Goal: Contribute content: Contribute content

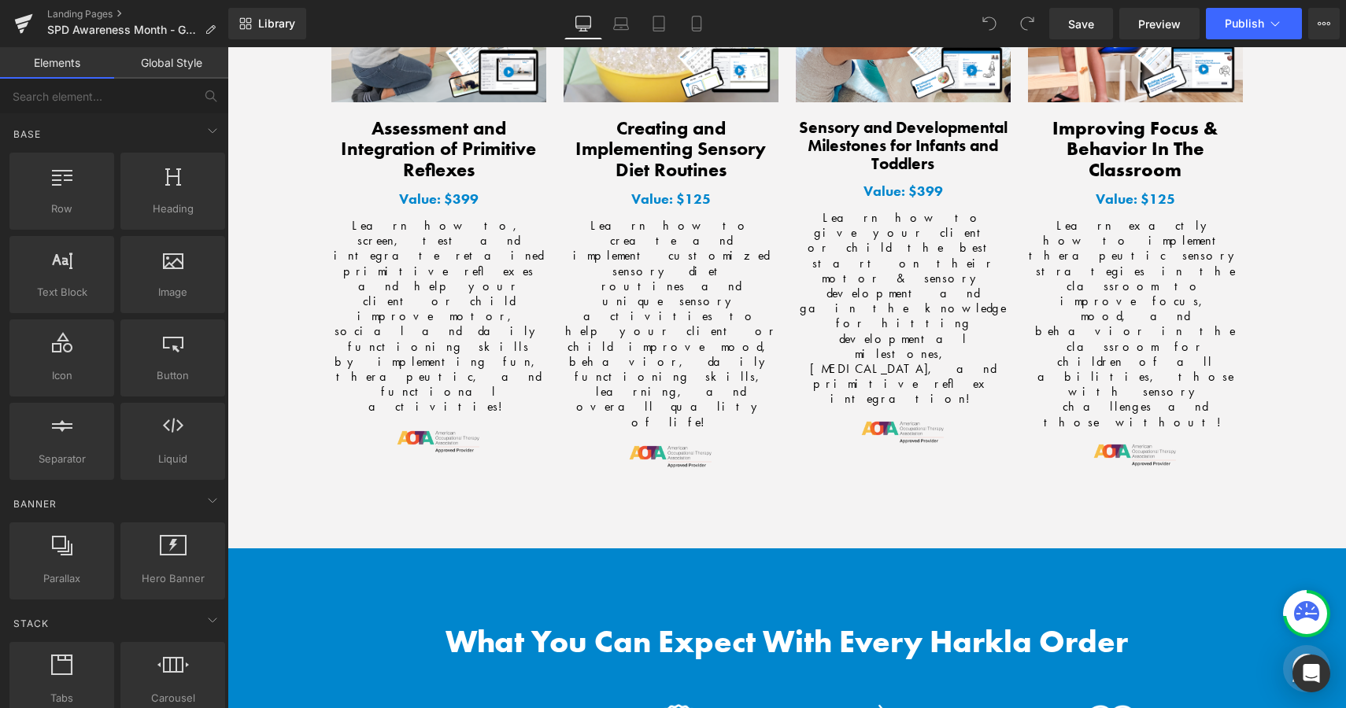
scroll to position [4862, 0]
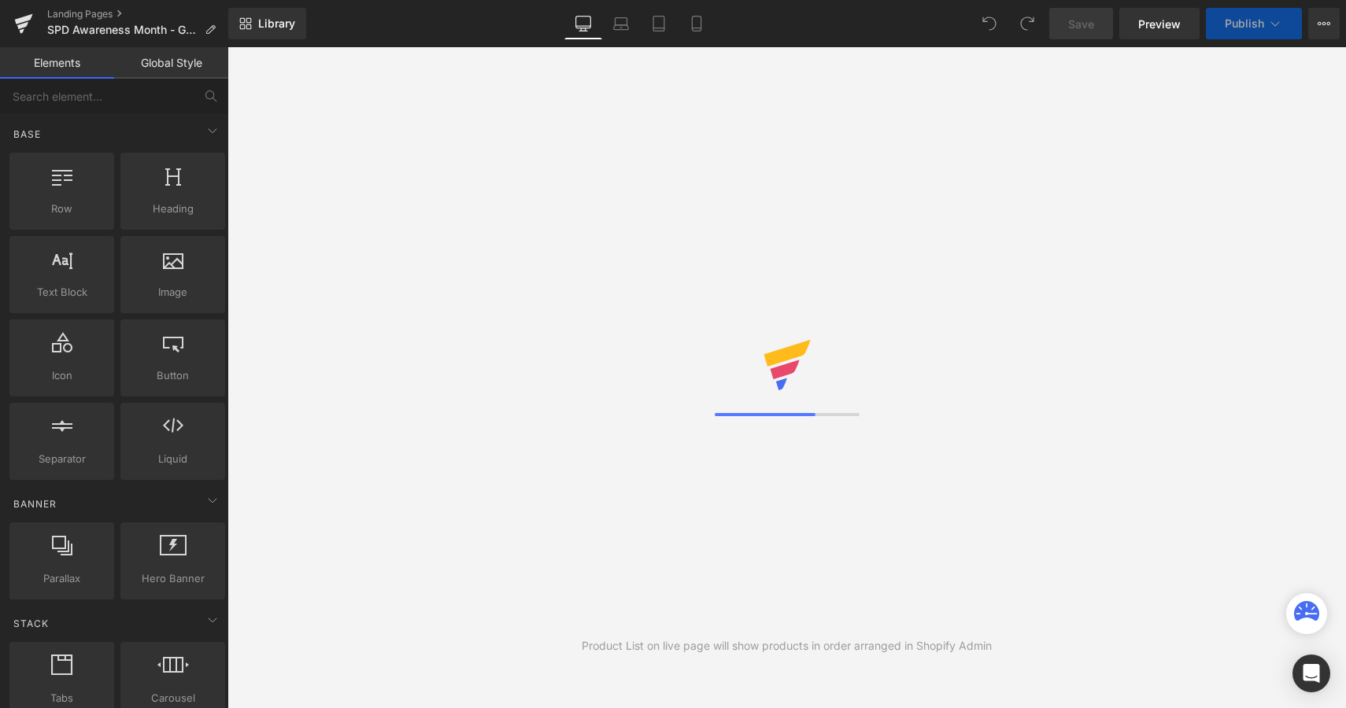
click at [25, 27] on icon at bounding box center [23, 23] width 19 height 39
click at [452, 24] on div "Library Desktop Desktop Laptop Tablet Mobile Save Preview Publish Scheduled Vie…" at bounding box center [787, 23] width 1118 height 31
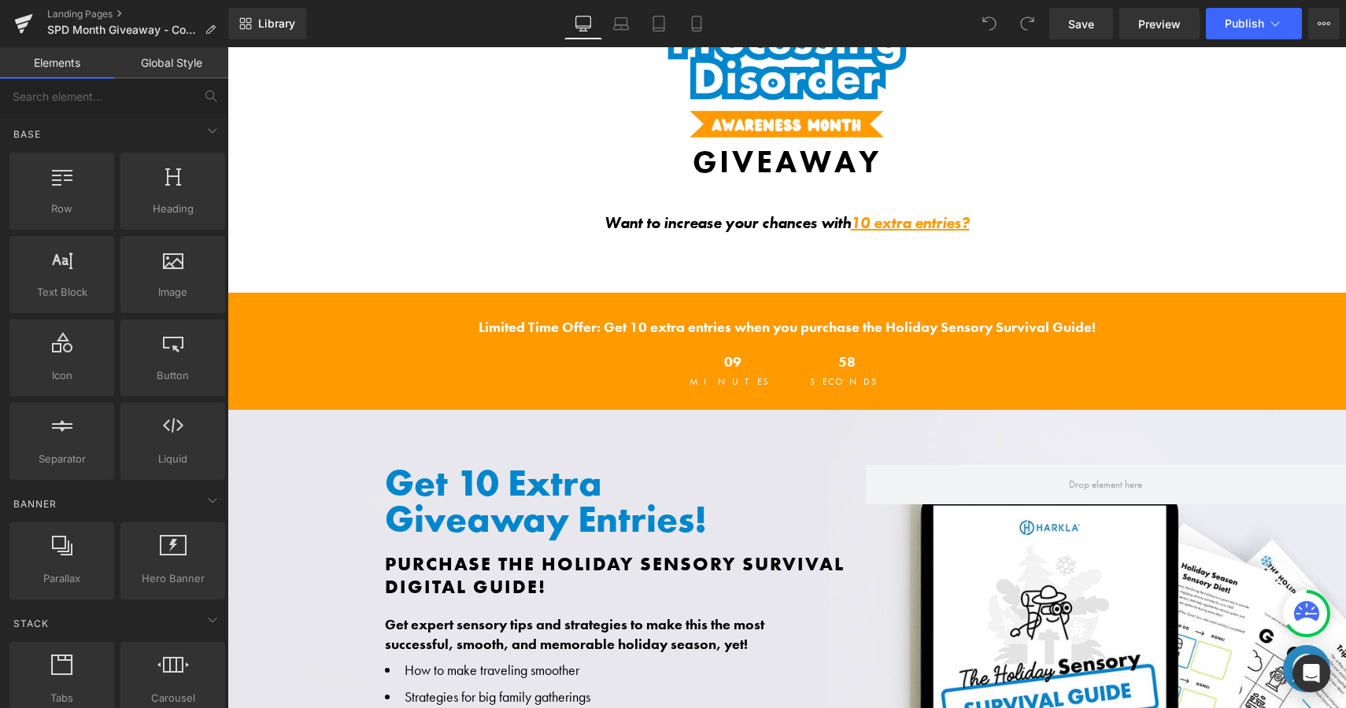
scroll to position [331, 0]
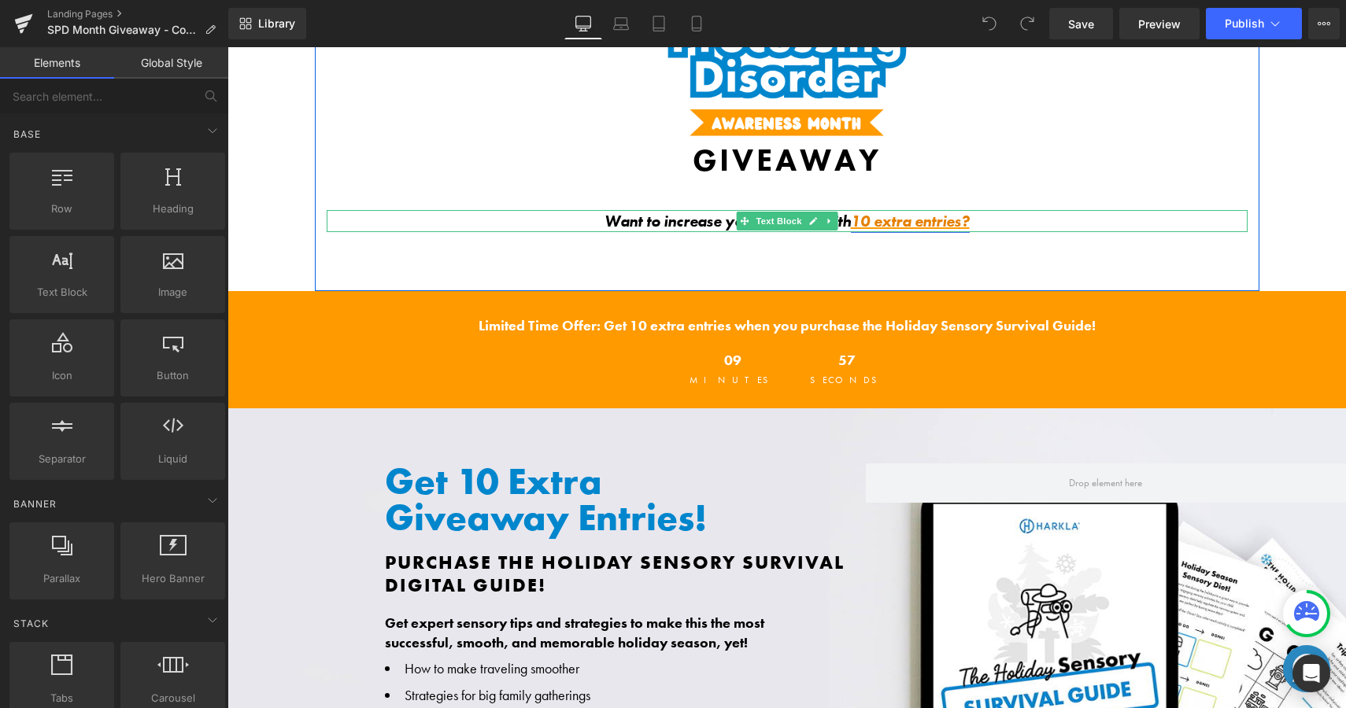
click at [926, 224] on link "10 extra entries?" at bounding box center [910, 221] width 119 height 20
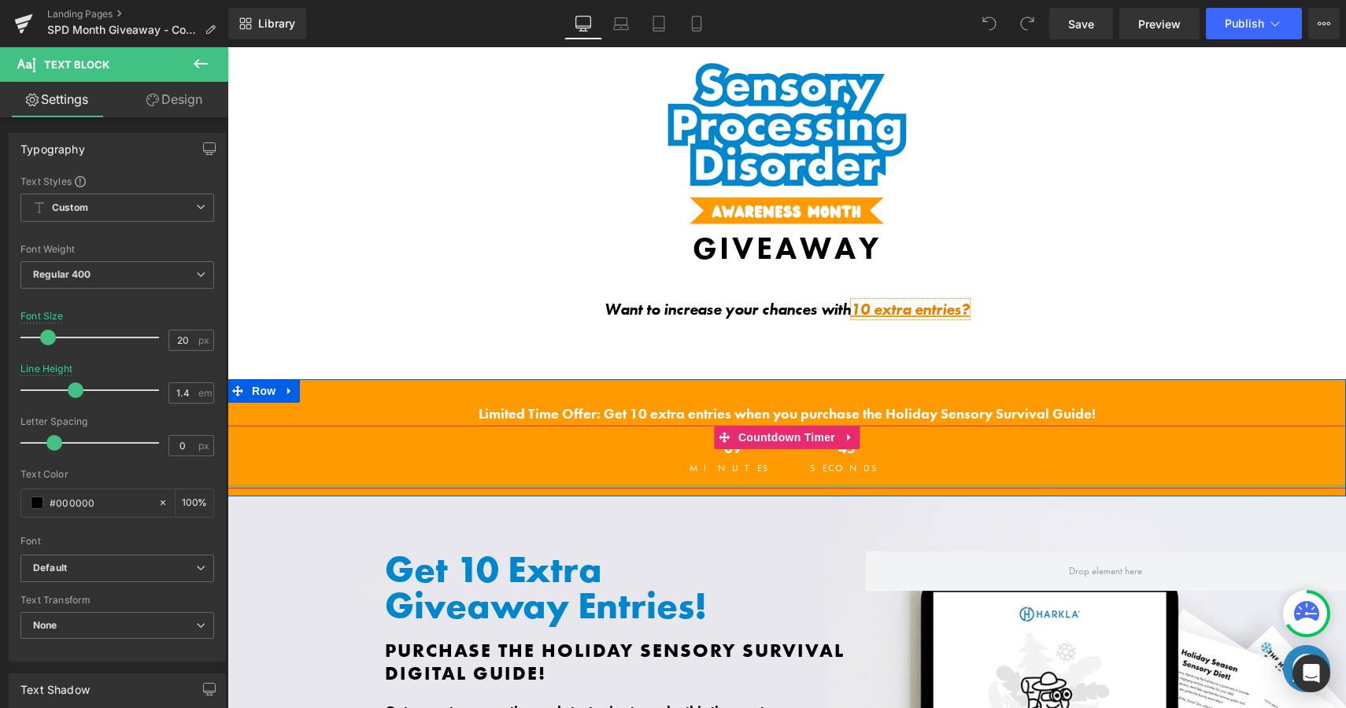
scroll to position [0, 0]
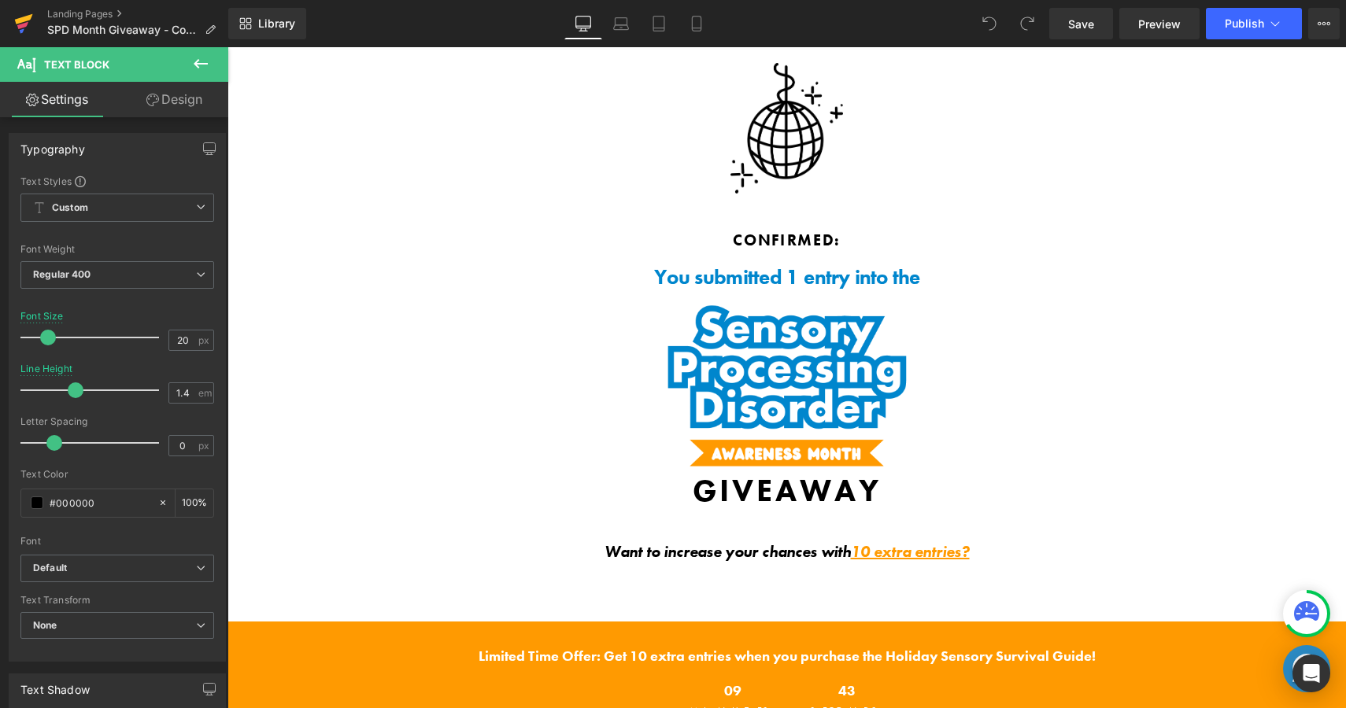
click at [20, 24] on icon at bounding box center [22, 25] width 11 height 7
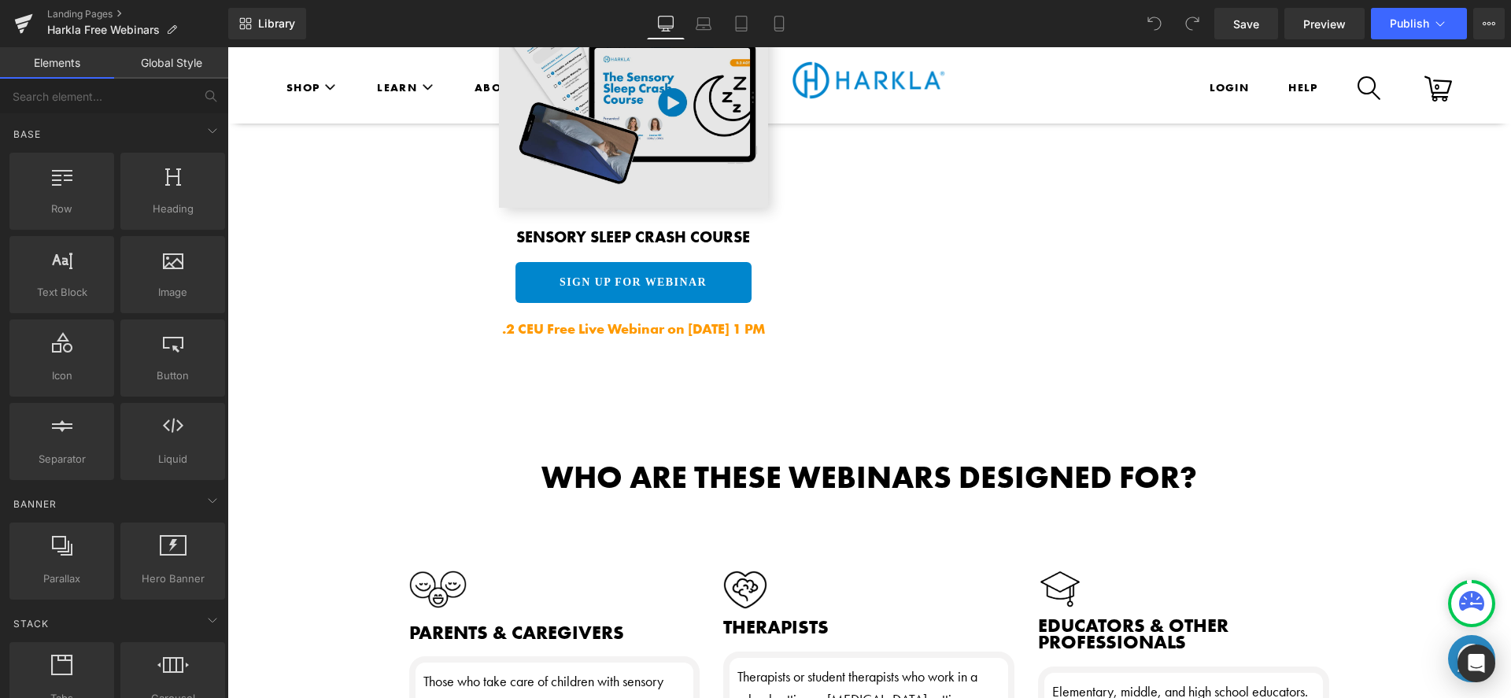
scroll to position [2697, 0]
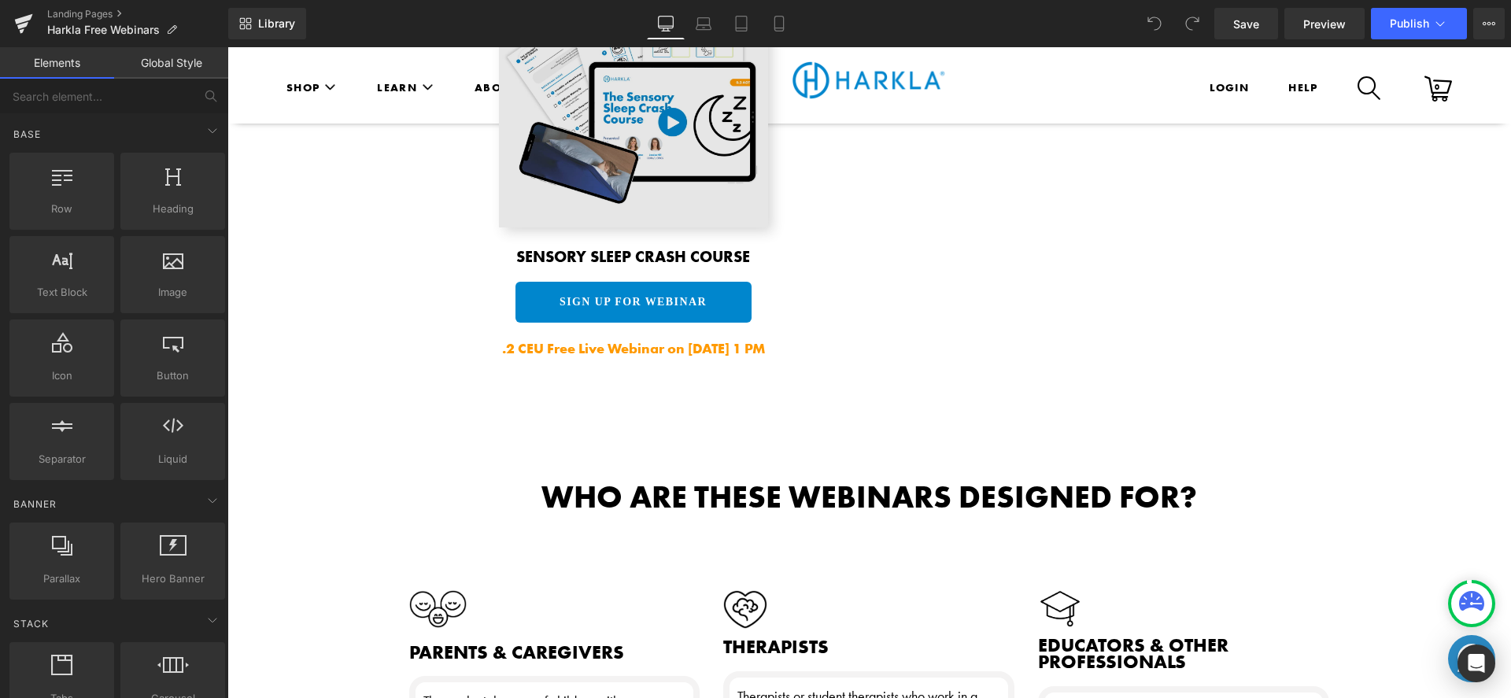
click at [637, 132] on img at bounding box center [633, 92] width 269 height 269
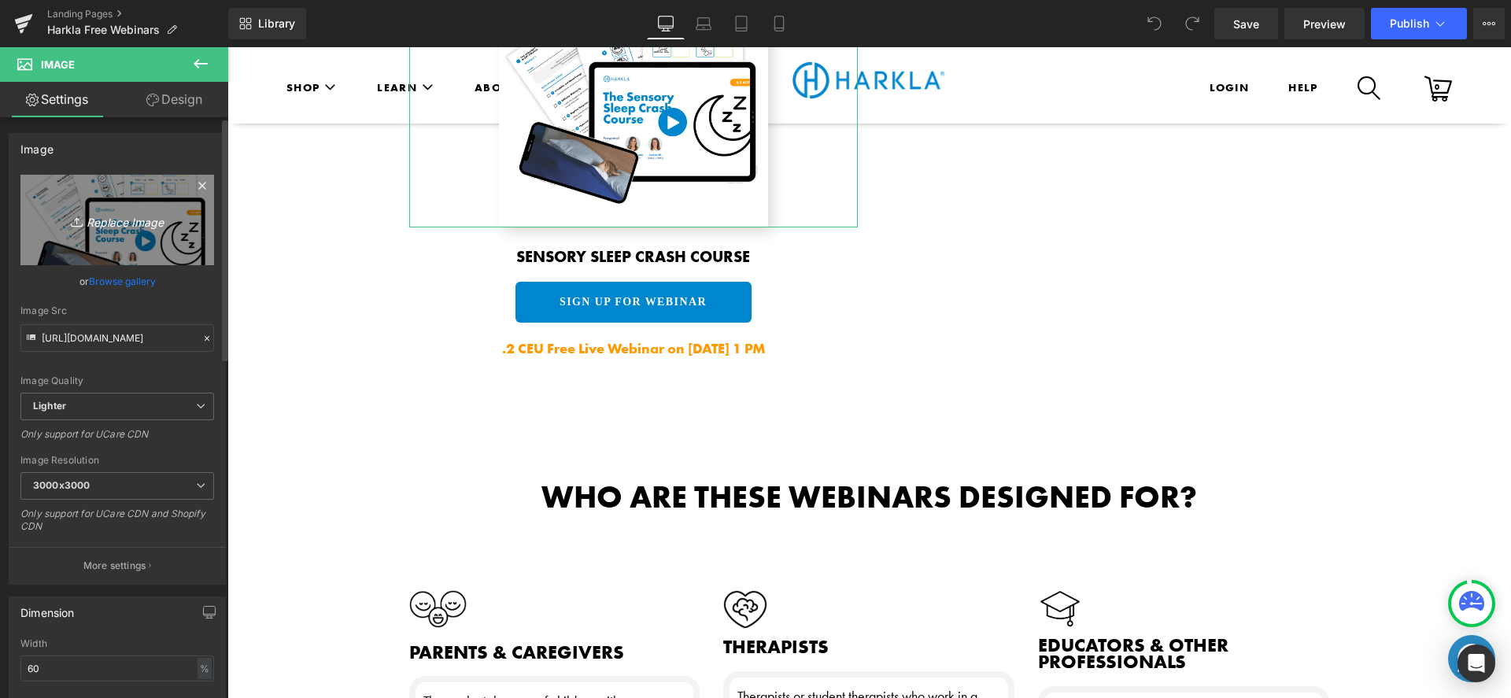
click at [120, 239] on link "Replace Image" at bounding box center [117, 220] width 194 height 91
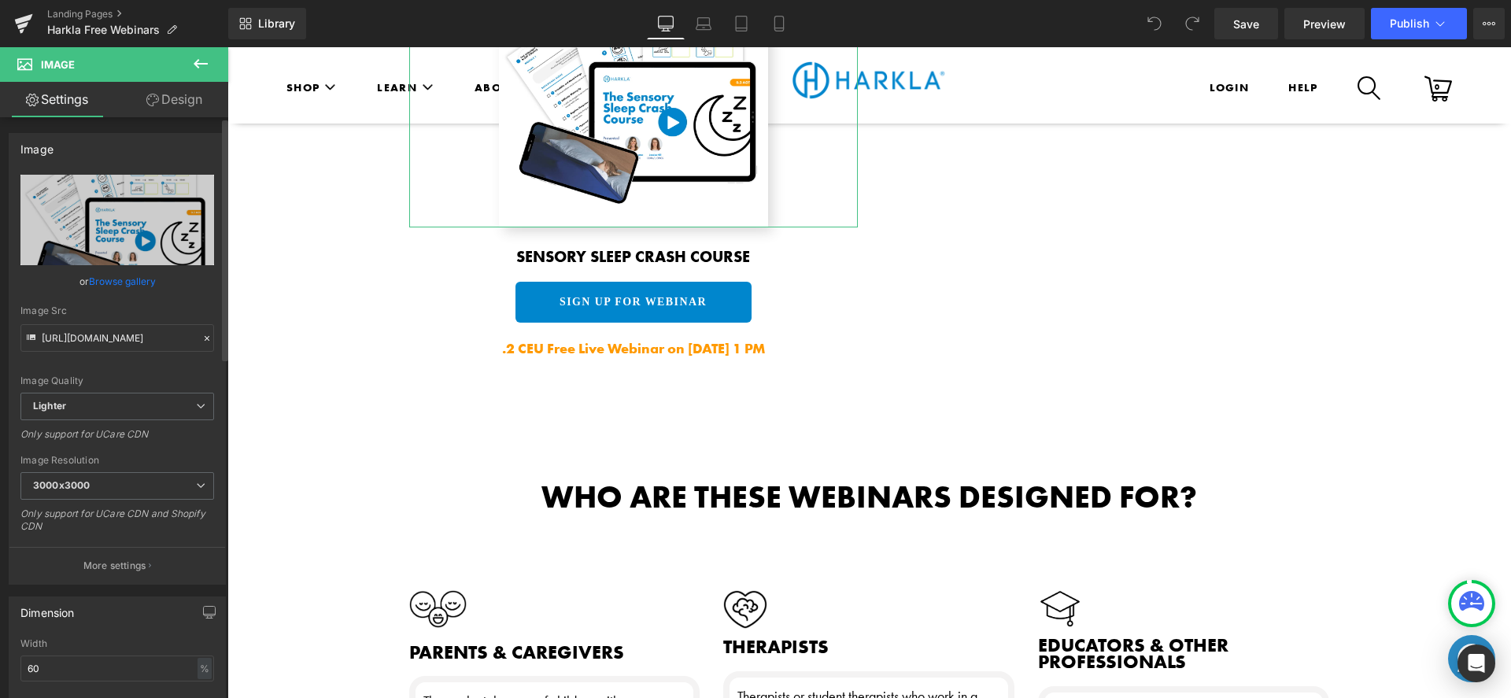
click at [114, 279] on link "Browse gallery" at bounding box center [122, 282] width 67 height 28
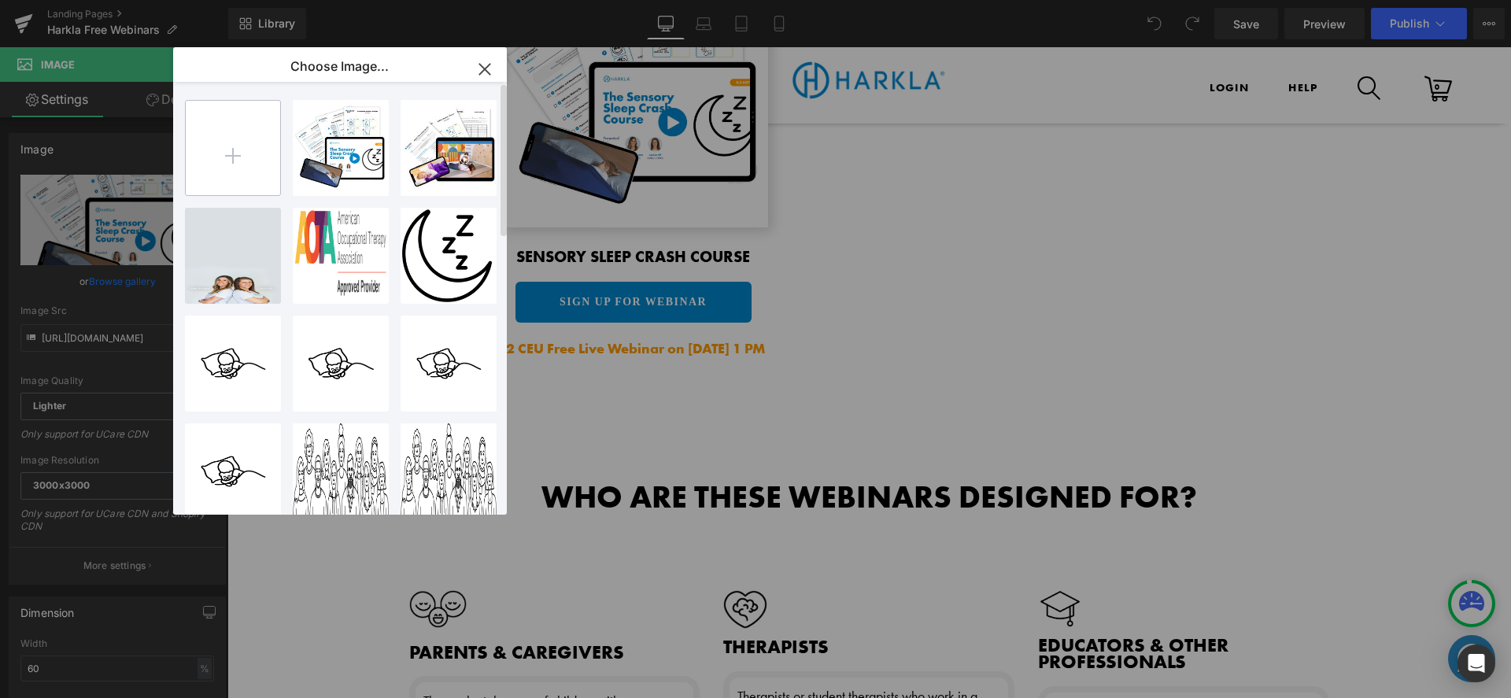
click at [252, 141] on input "file" at bounding box center [233, 148] width 94 height 94
type input "C:\fakepath\SensorySleep_FREEWebinar_HeroImage.png"
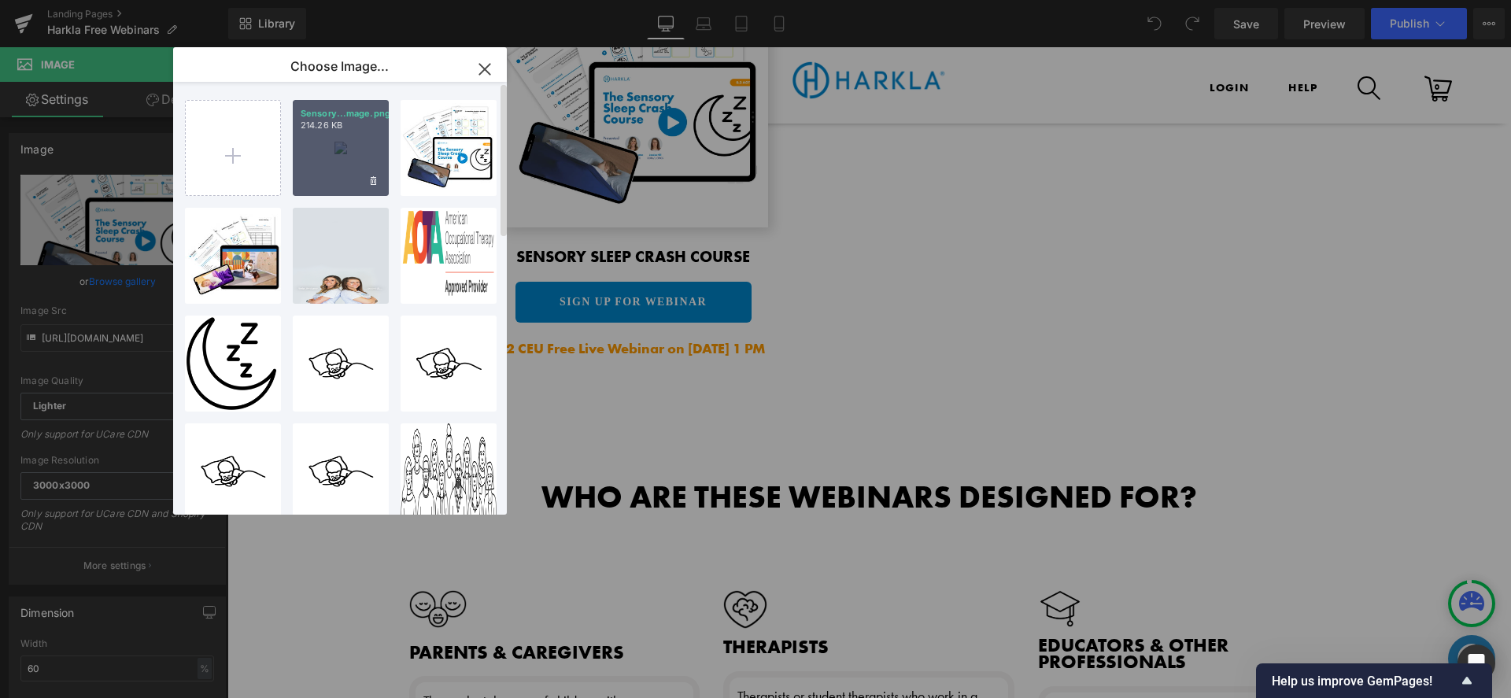
click at [360, 143] on div "Sensory...mage.png 214.26 KB" at bounding box center [341, 148] width 96 height 96
type input "https://ucarecdn.com/e9131894-3036-4722-b76a-b8e983821056/-/format/auto/-/previ…"
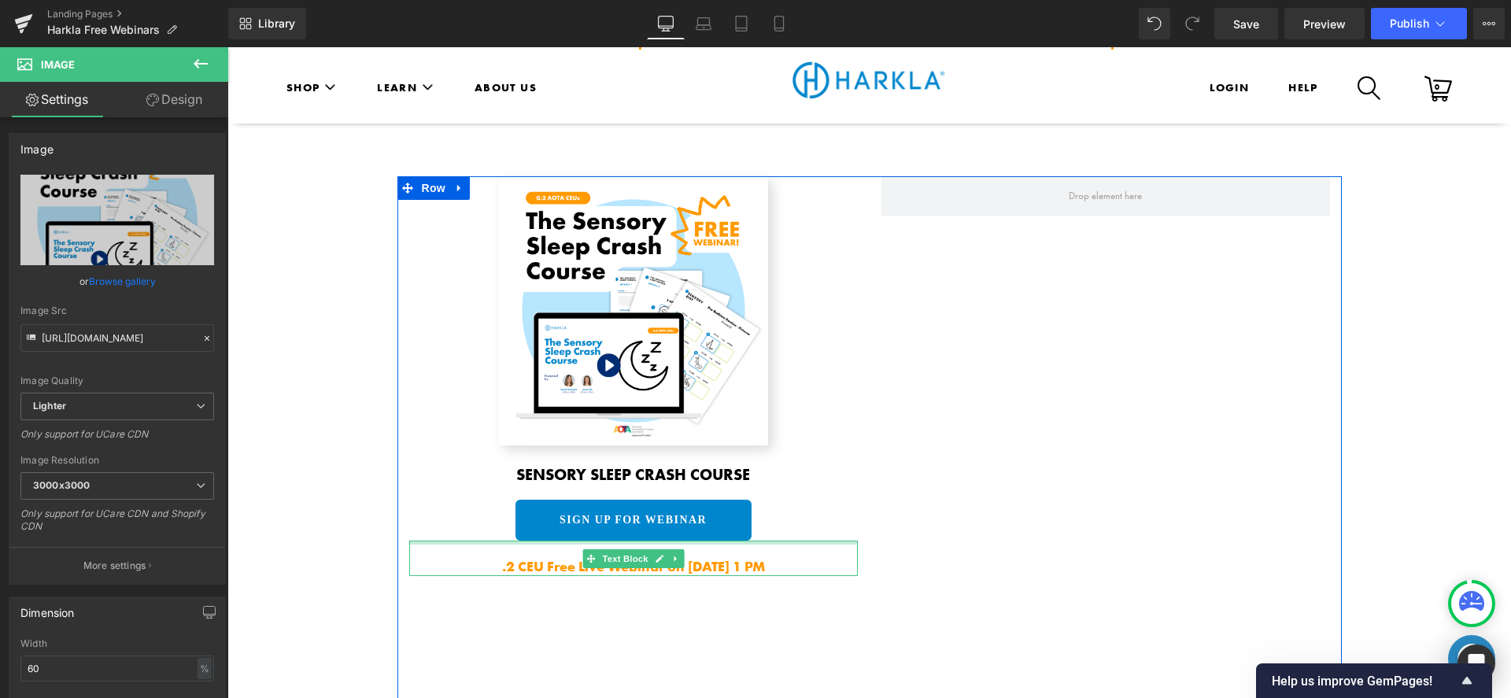
scroll to position [2348, 0]
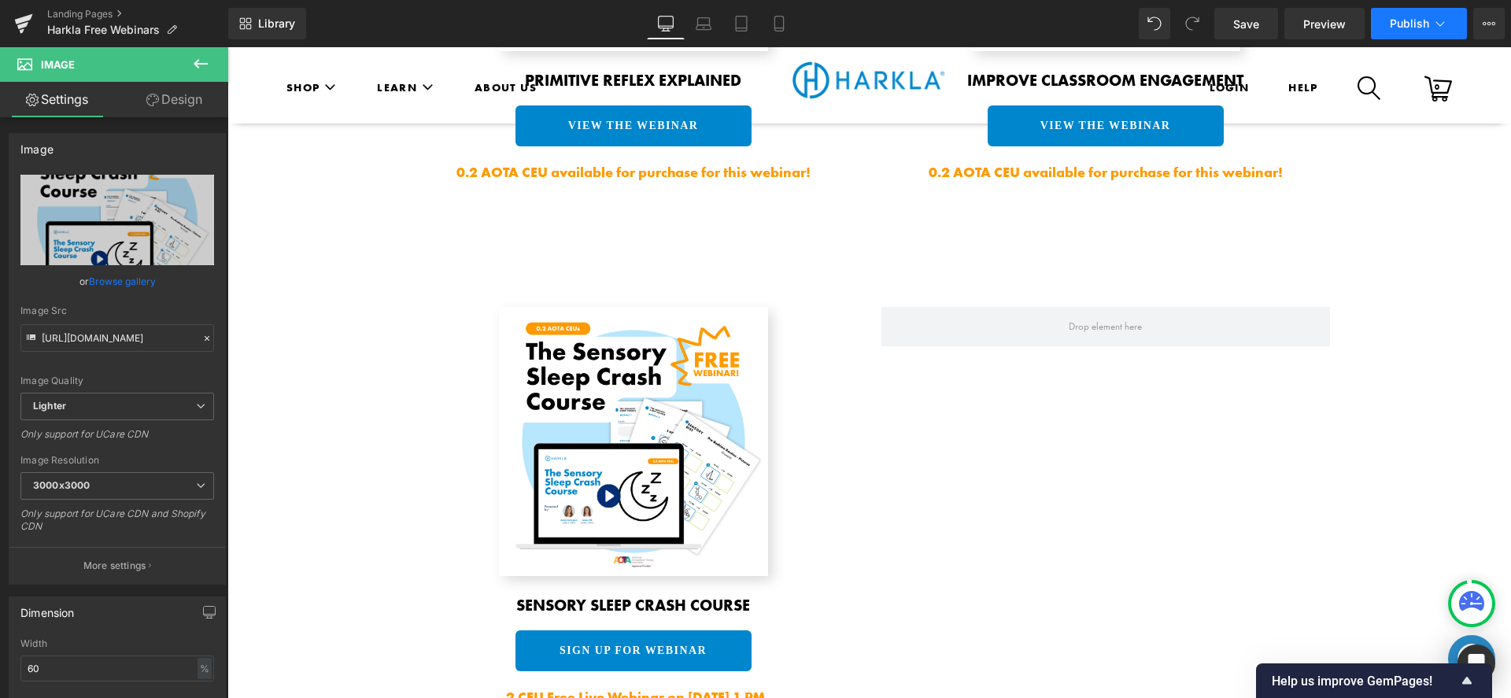
click at [1406, 25] on span "Publish" at bounding box center [1409, 23] width 39 height 13
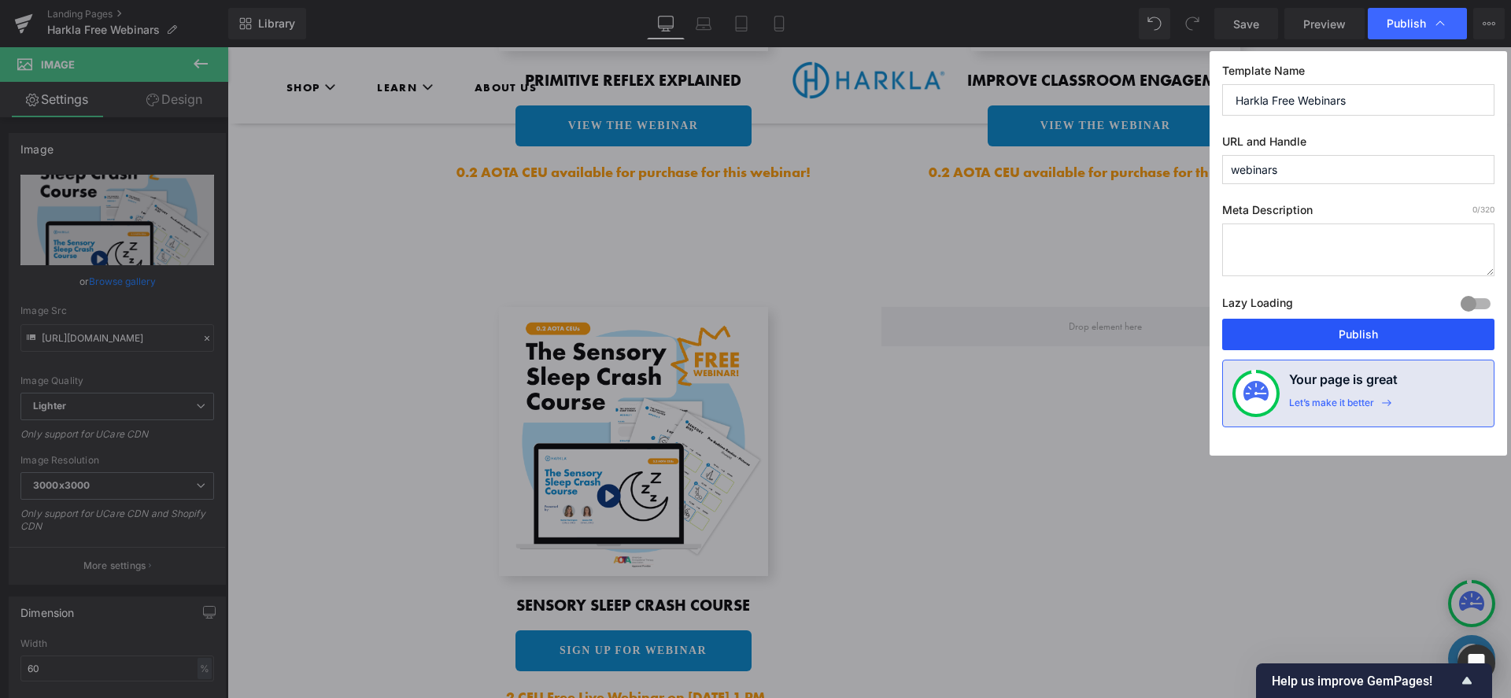
click at [1330, 326] on button "Publish" at bounding box center [1358, 334] width 272 height 31
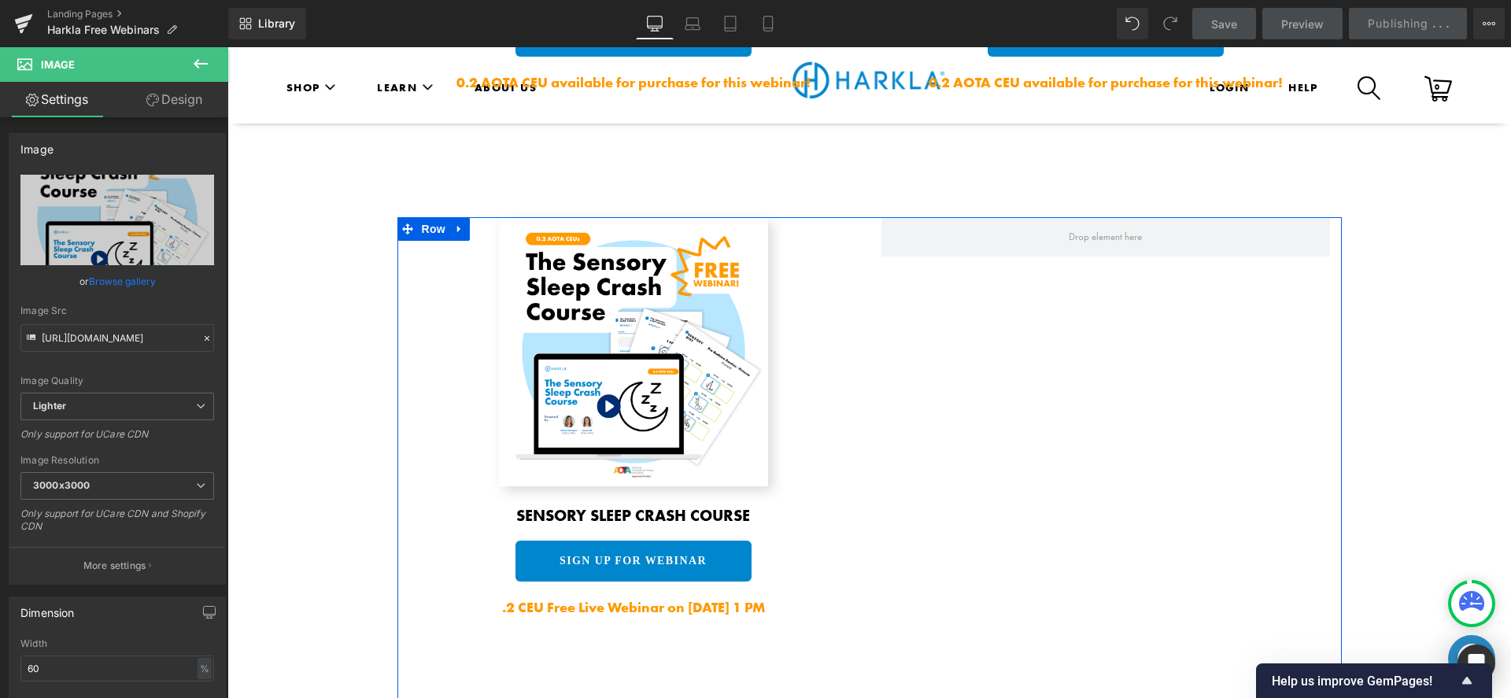
scroll to position [2480, 0]
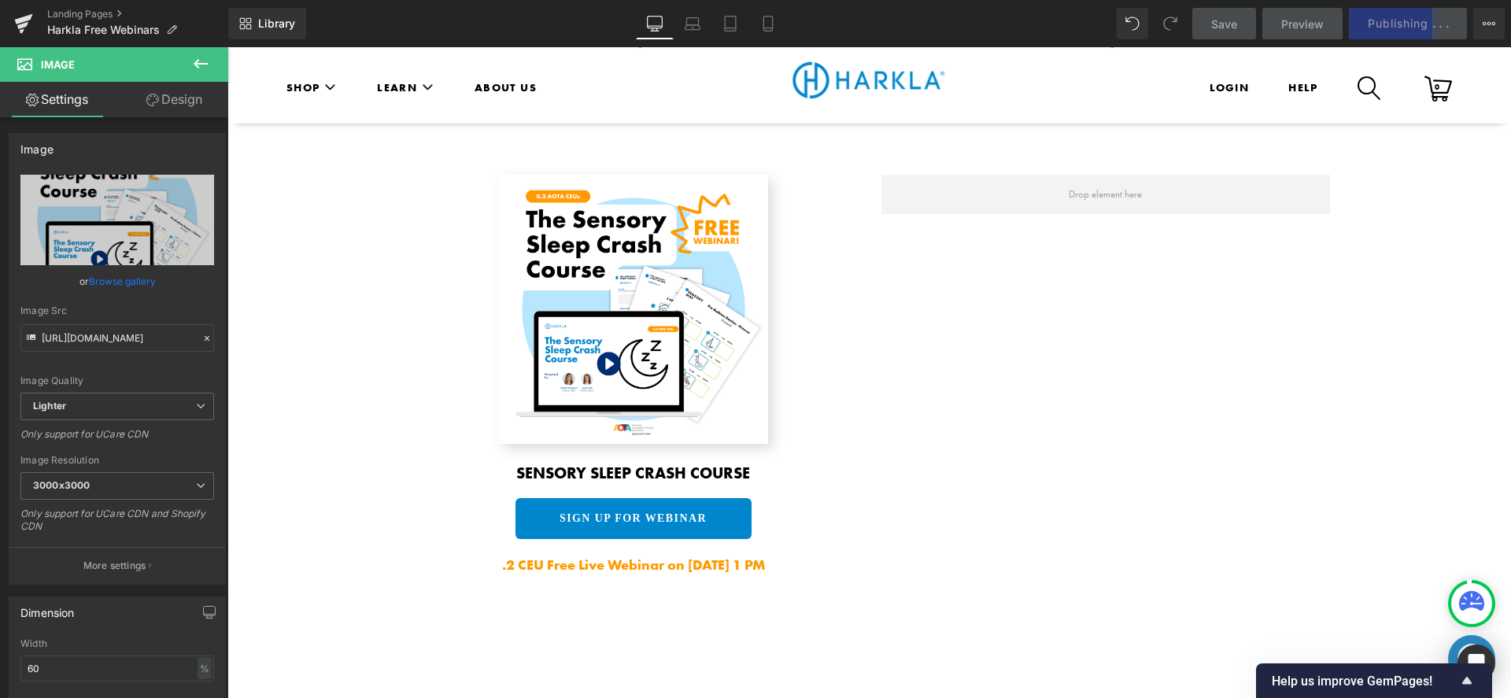
click at [989, 17] on div "Library Desktop Desktop Laptop Tablet Mobile Save Preview Publishing . . . Sche…" at bounding box center [869, 23] width 1283 height 31
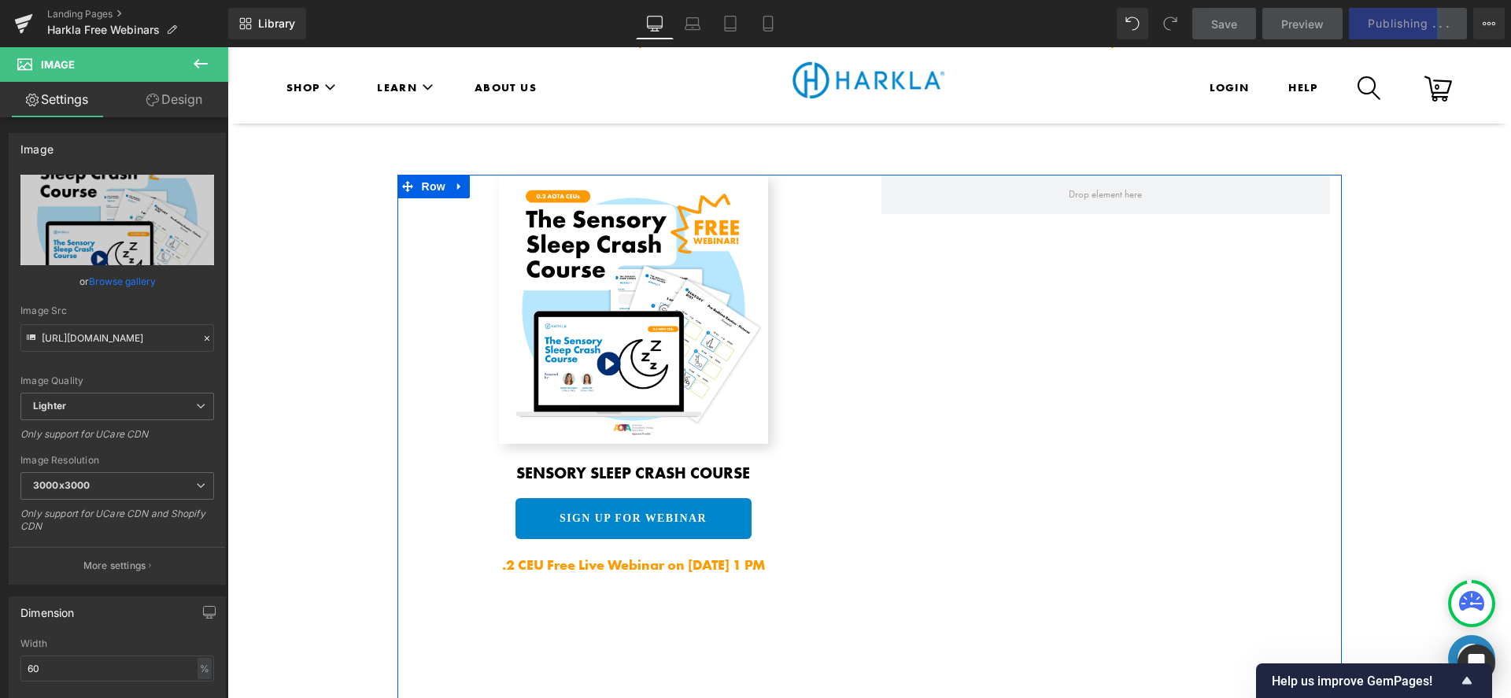
scroll to position [2350, 0]
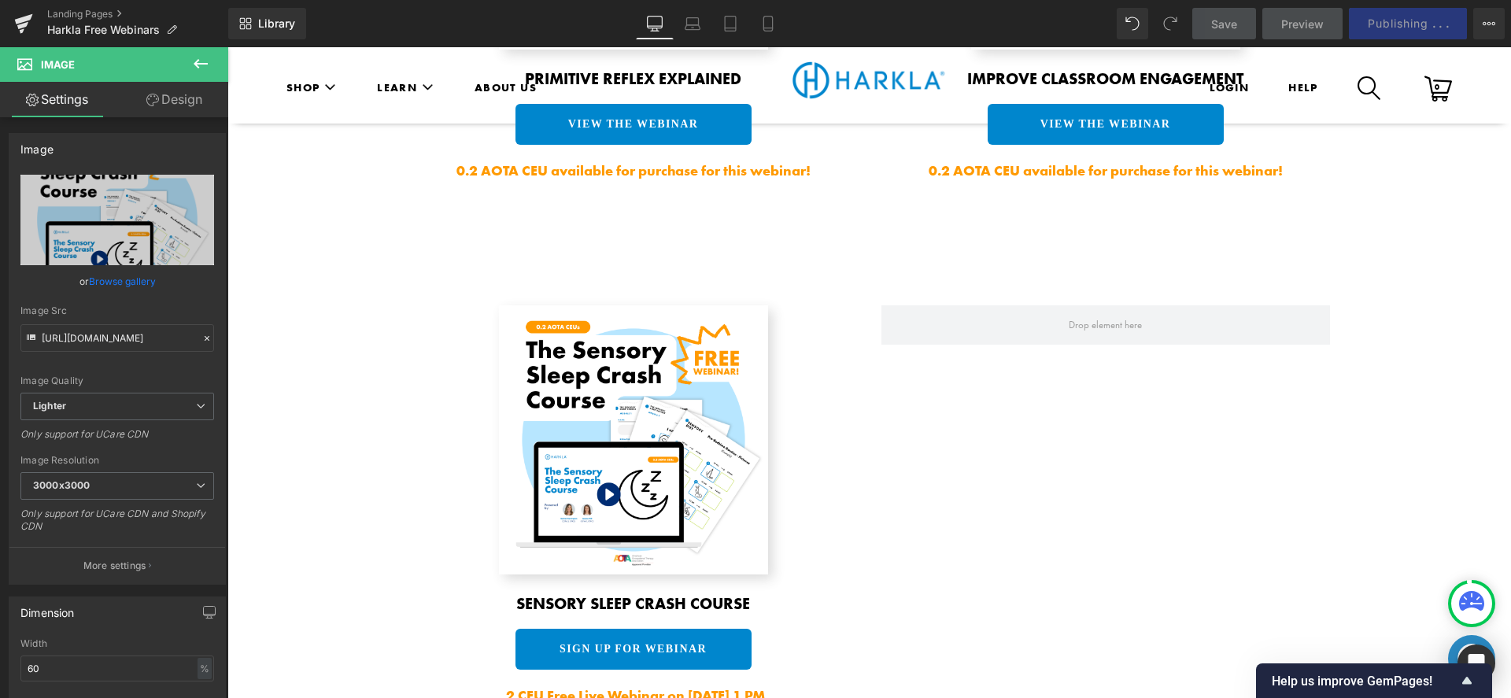
click at [1044, 25] on div "Library Desktop Desktop Laptop Tablet Mobile Save Preview Publishing . . . Sche…" at bounding box center [869, 23] width 1283 height 31
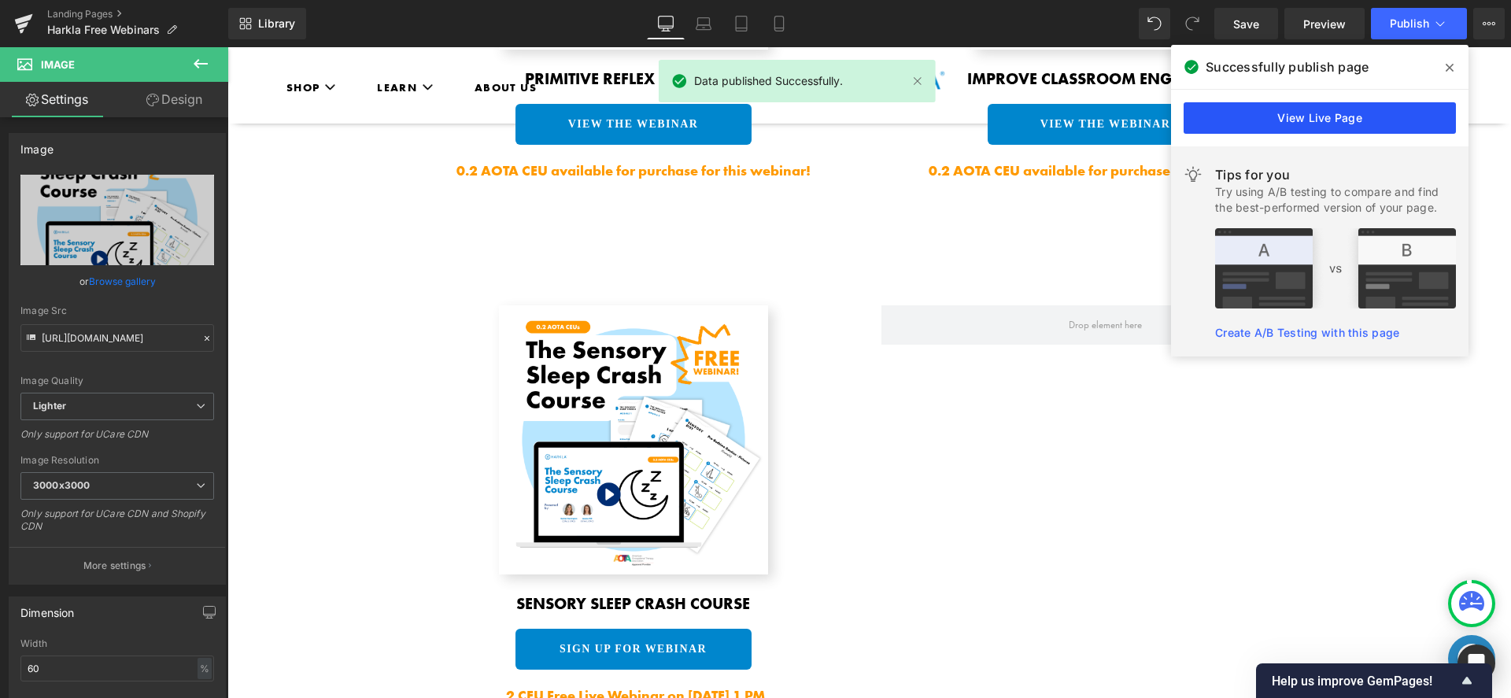
click at [1234, 123] on link "View Live Page" at bounding box center [1320, 117] width 272 height 31
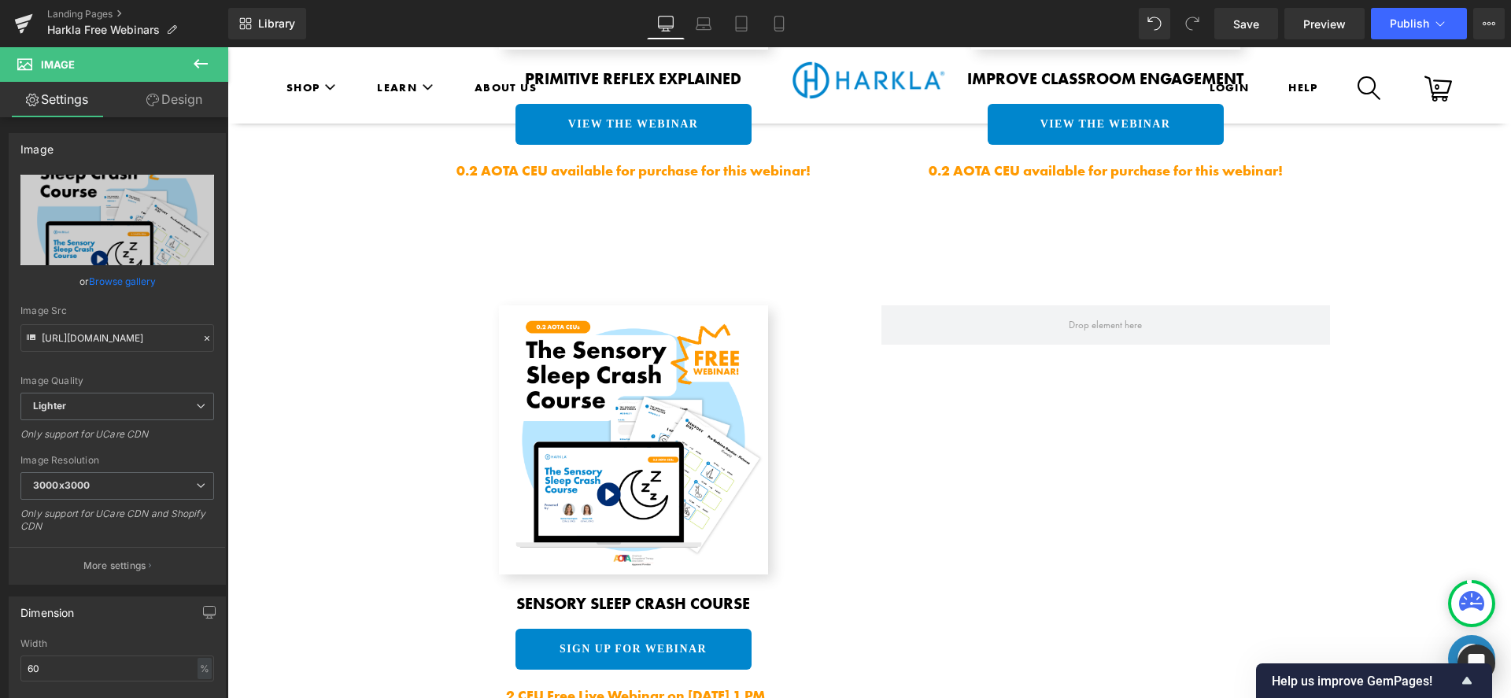
drag, startPoint x: 340, startPoint y: 209, endPoint x: 442, endPoint y: 186, distance: 104.1
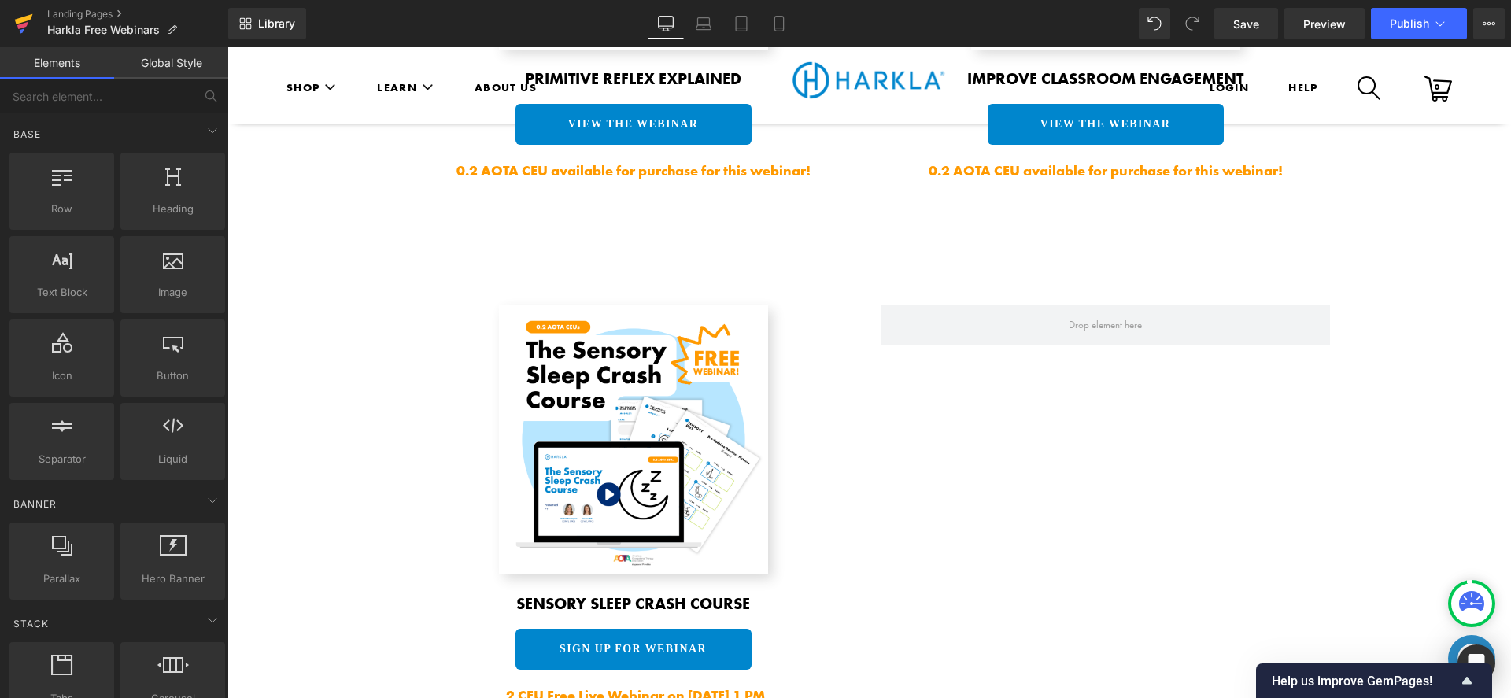
click at [13, 9] on link at bounding box center [23, 23] width 47 height 47
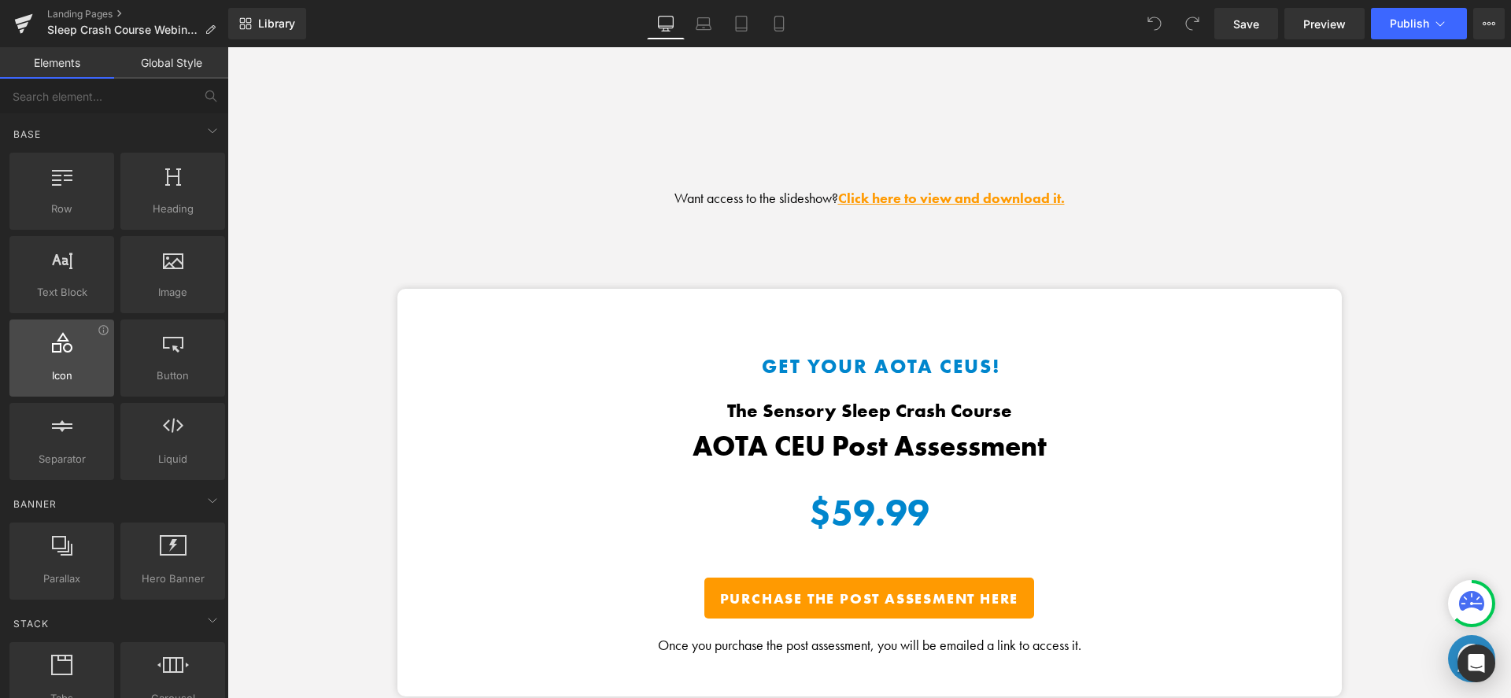
scroll to position [2395, 0]
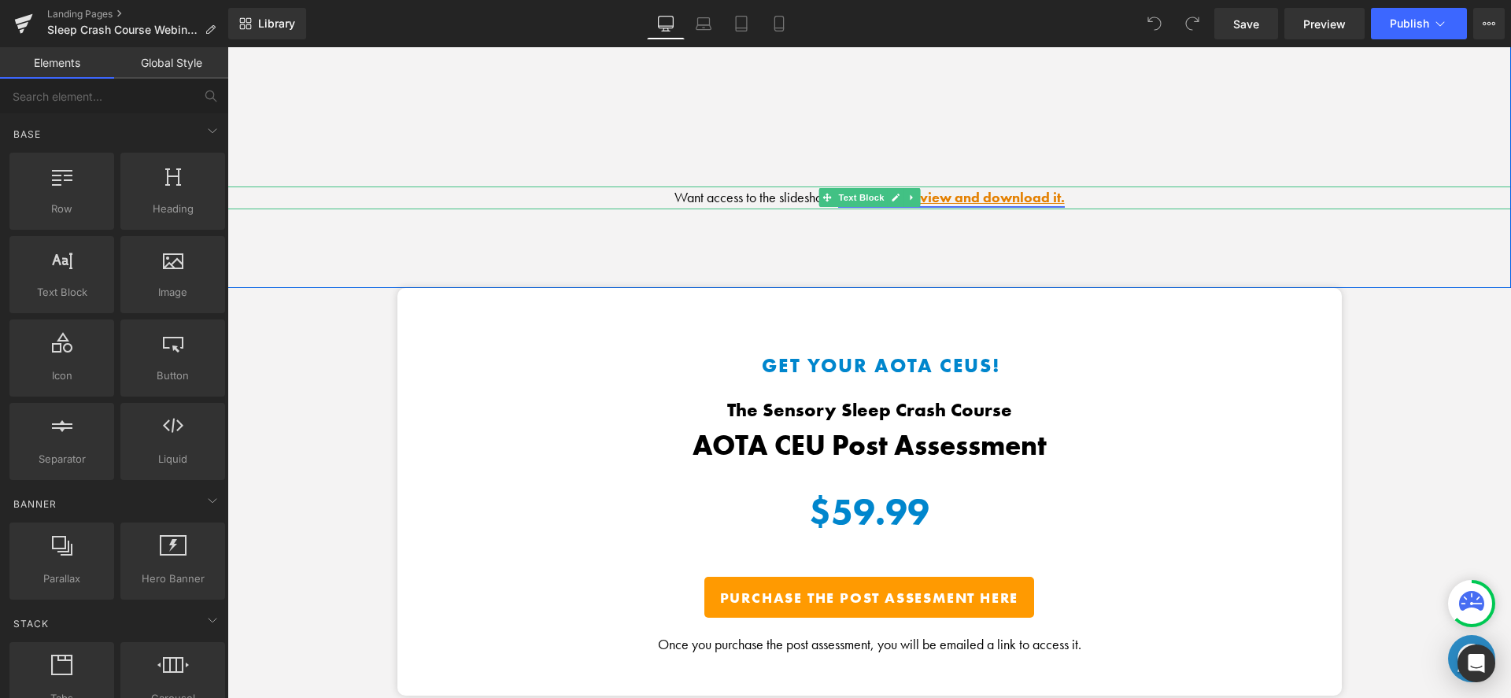
click at [887, 190] on link at bounding box center [895, 197] width 17 height 19
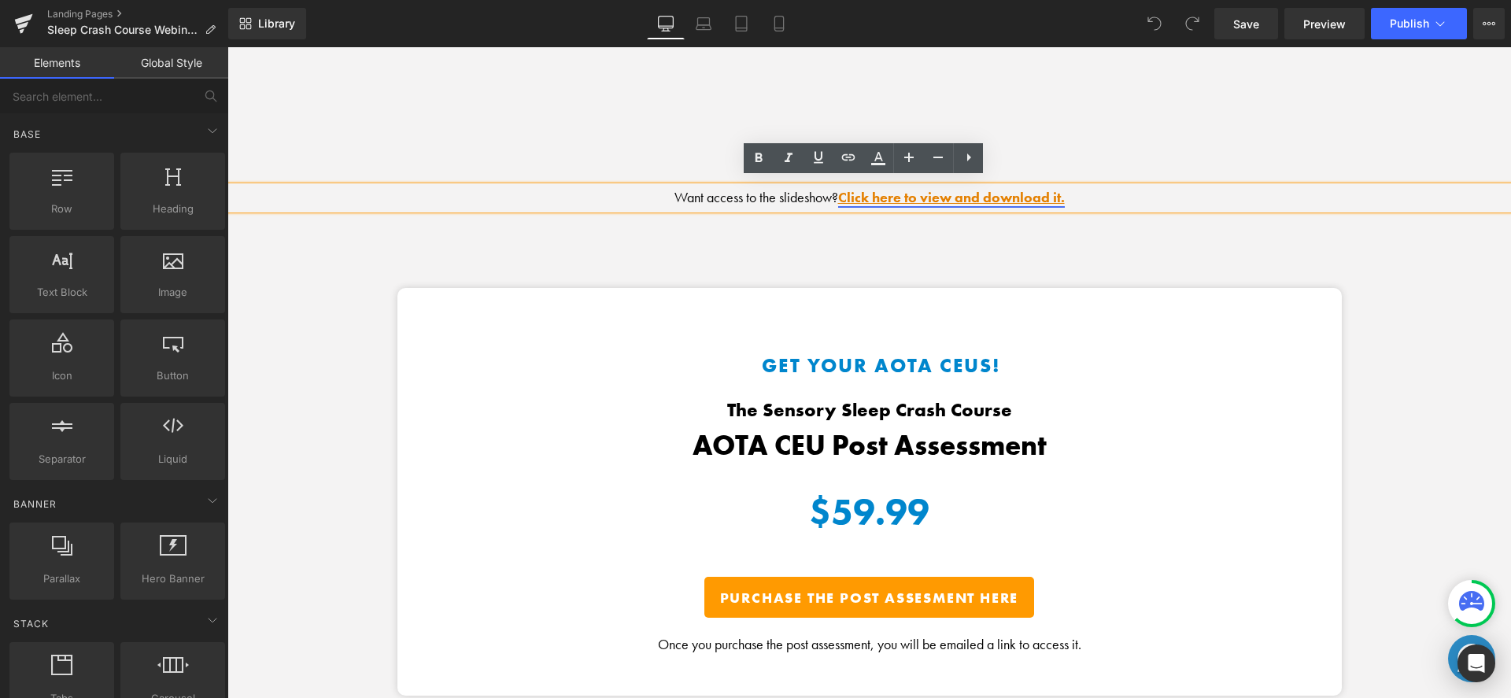
click at [895, 189] on link "Click here to view and download it." at bounding box center [951, 197] width 227 height 18
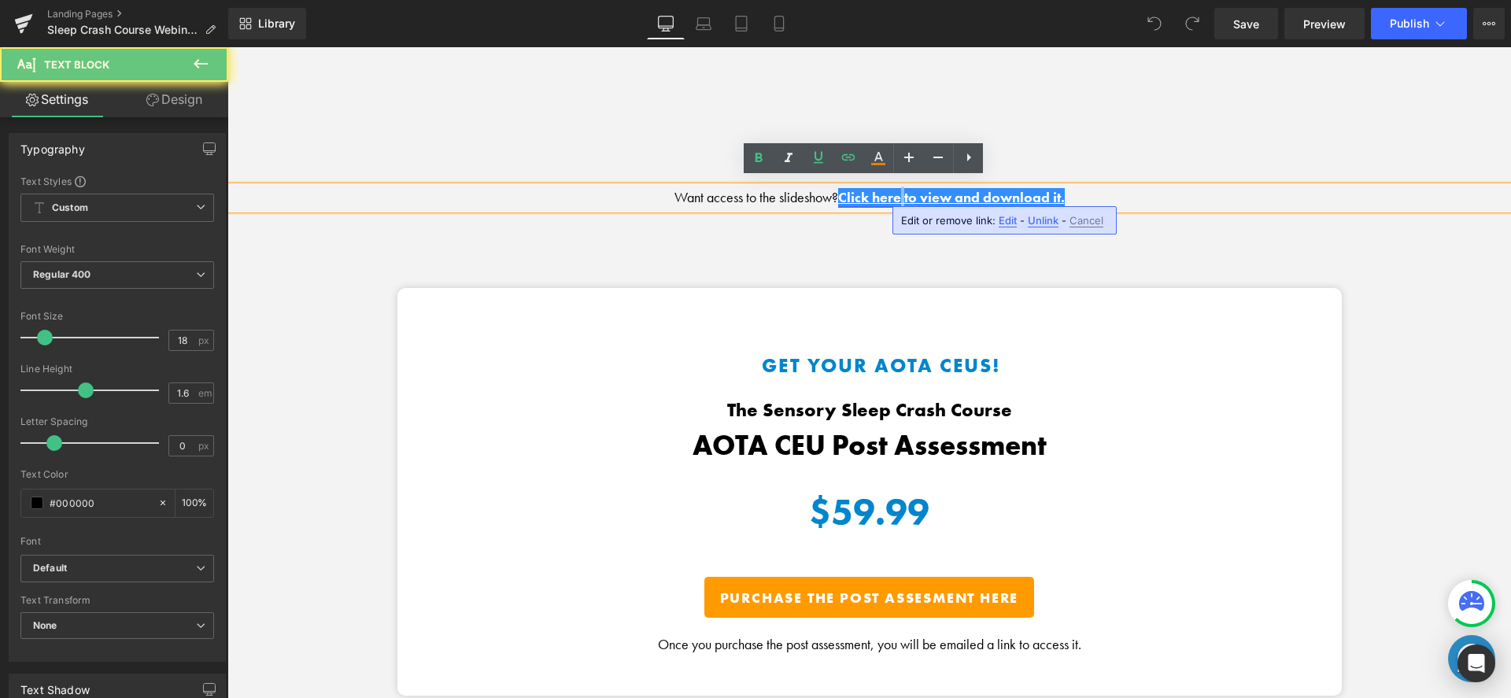
click at [895, 189] on link "Click here to view and download it." at bounding box center [951, 197] width 227 height 18
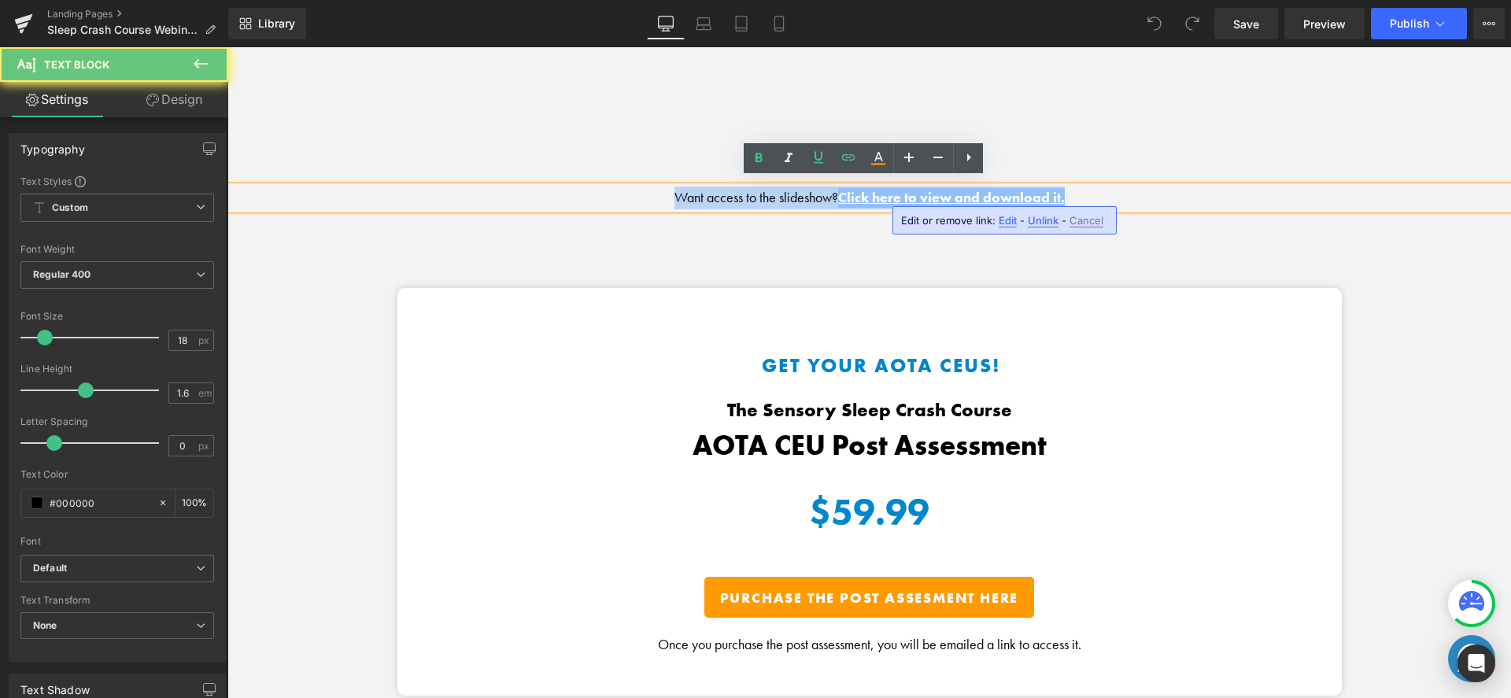
click at [895, 189] on link "Click here to view and download it." at bounding box center [951, 197] width 227 height 18
click at [876, 194] on link "Click here to view and download it." at bounding box center [951, 197] width 227 height 18
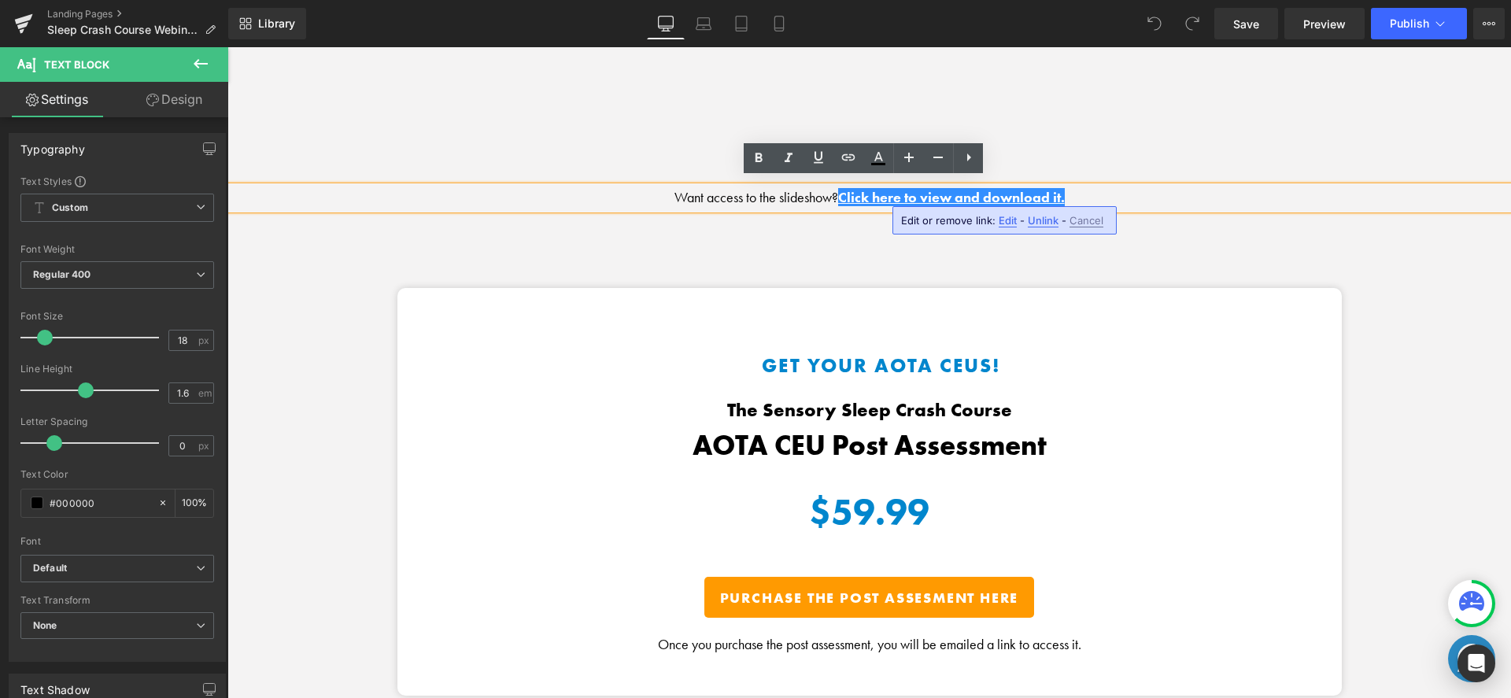
click at [1012, 222] on span "Edit" at bounding box center [1008, 220] width 18 height 13
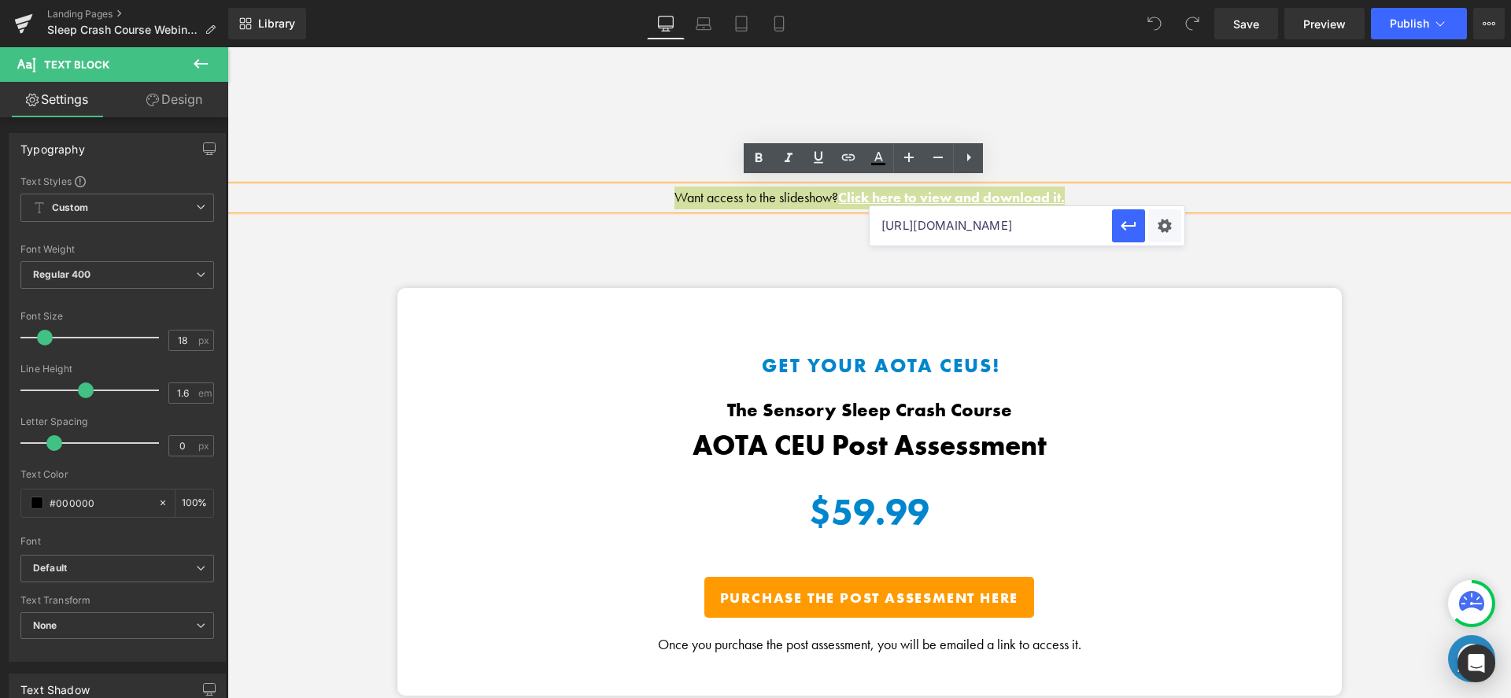
click at [927, 220] on input "[URL][DOMAIN_NAME]" at bounding box center [991, 225] width 242 height 39
click at [1137, 227] on icon "button" at bounding box center [1128, 225] width 19 height 19
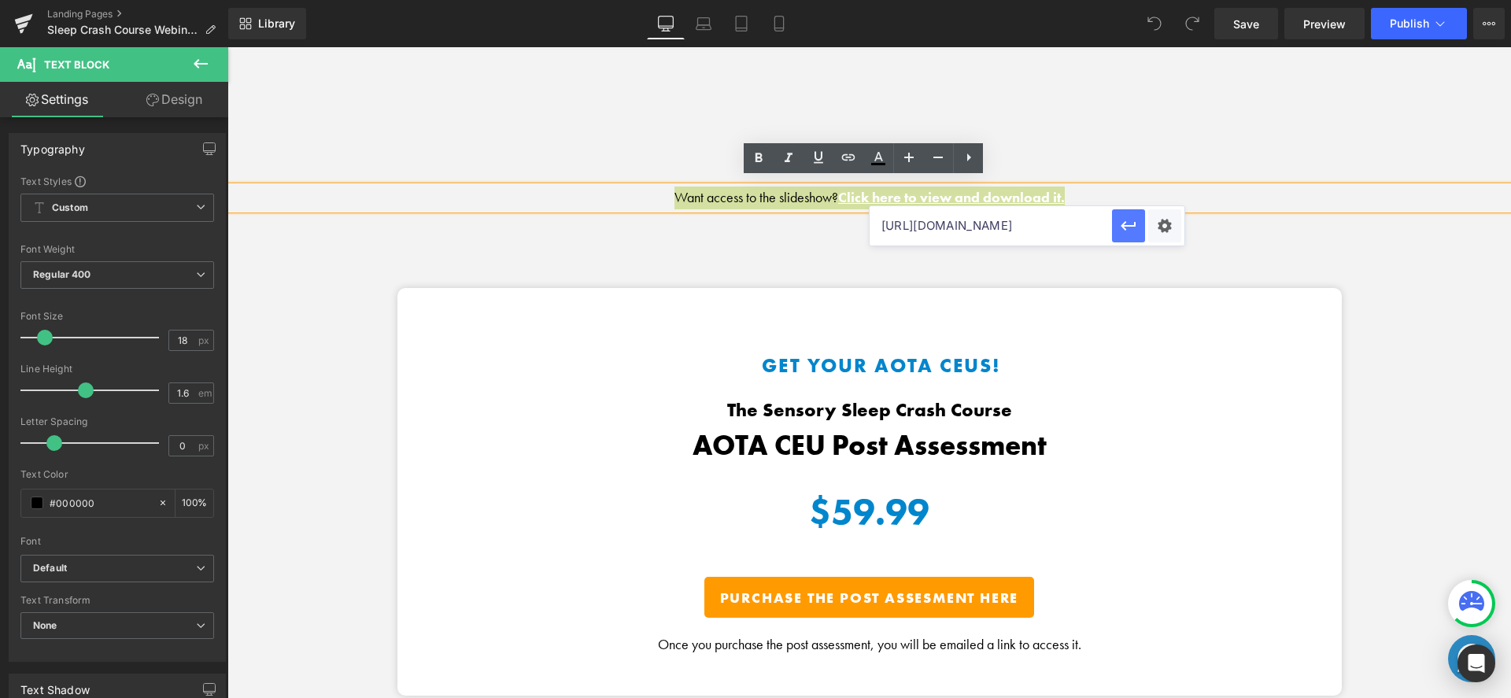
scroll to position [0, 0]
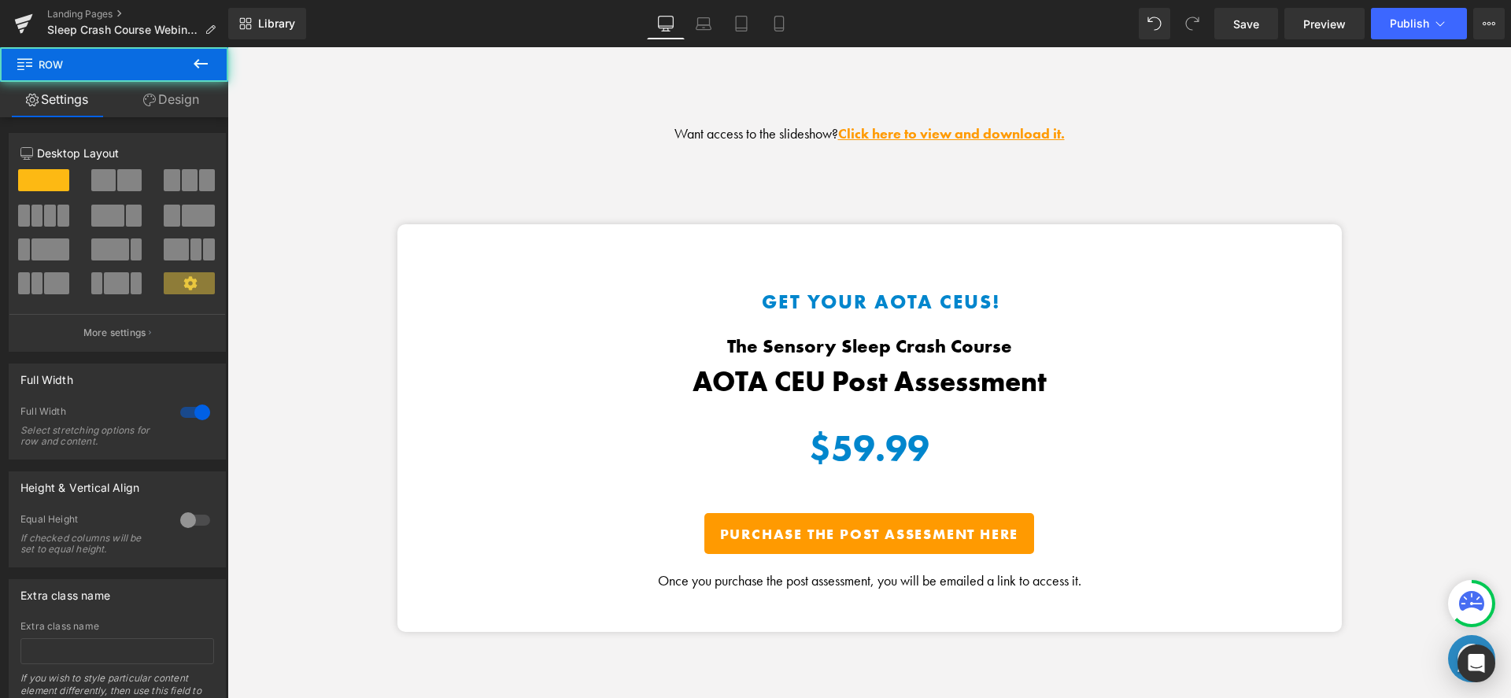
scroll to position [2542, 0]
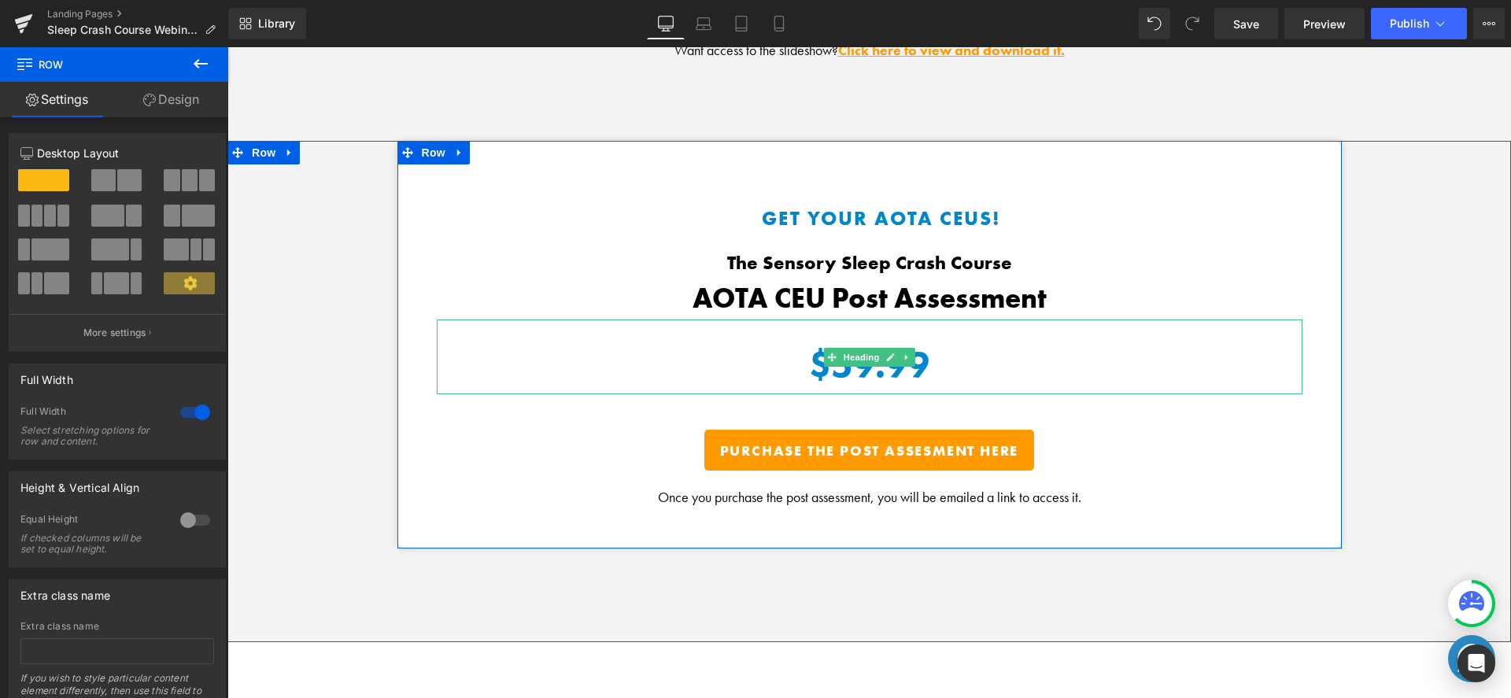
click at [873, 365] on b "$59.99" at bounding box center [869, 364] width 120 height 47
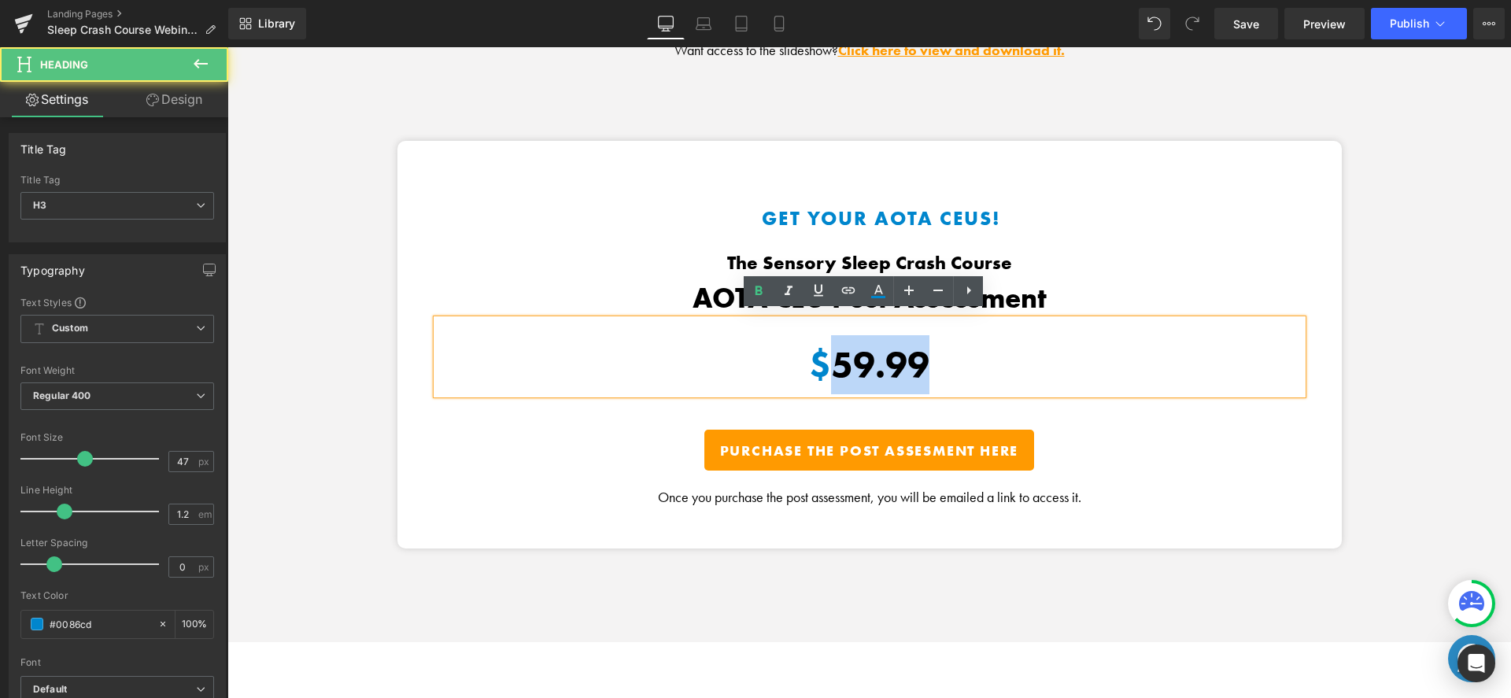
click at [873, 365] on b "$59.99" at bounding box center [869, 364] width 120 height 47
click at [878, 350] on b "$59.99" at bounding box center [869, 364] width 120 height 47
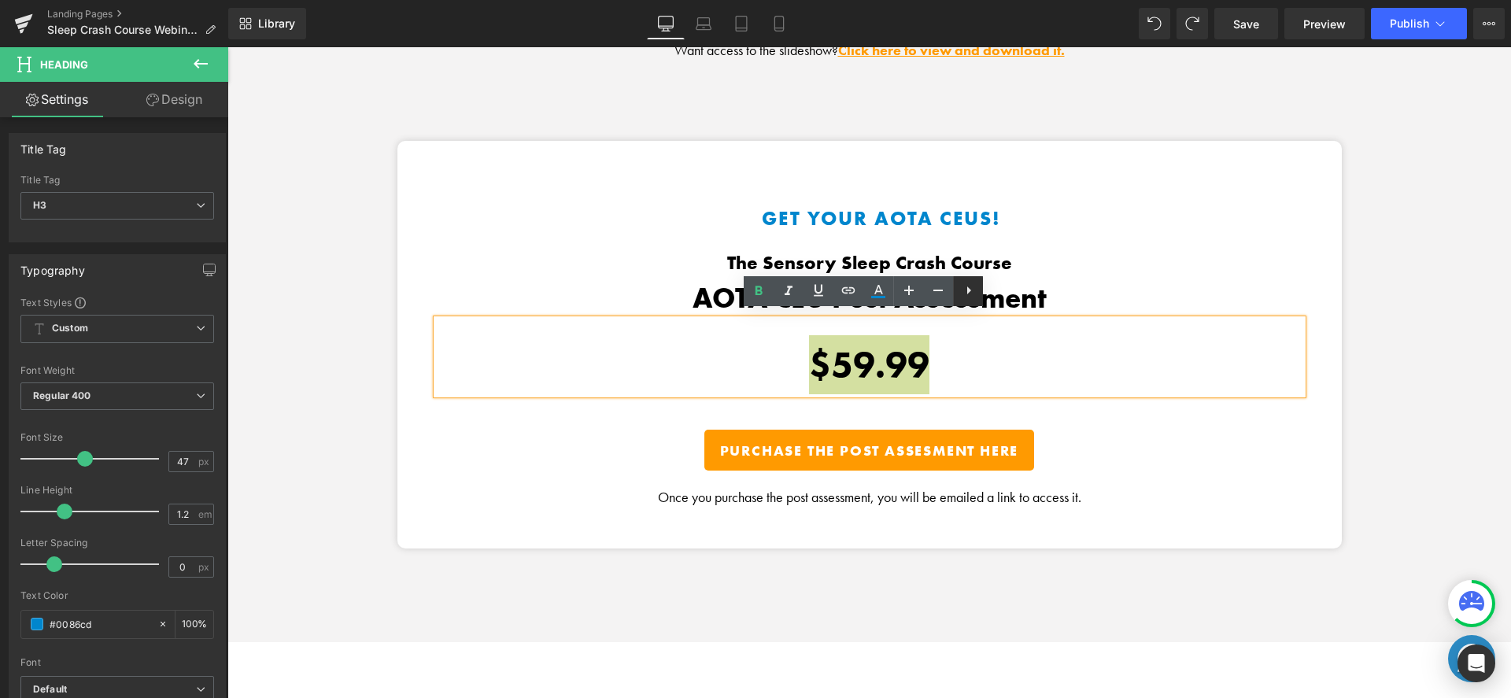
click at [964, 298] on icon at bounding box center [969, 290] width 19 height 19
click at [973, 292] on icon at bounding box center [968, 290] width 19 height 19
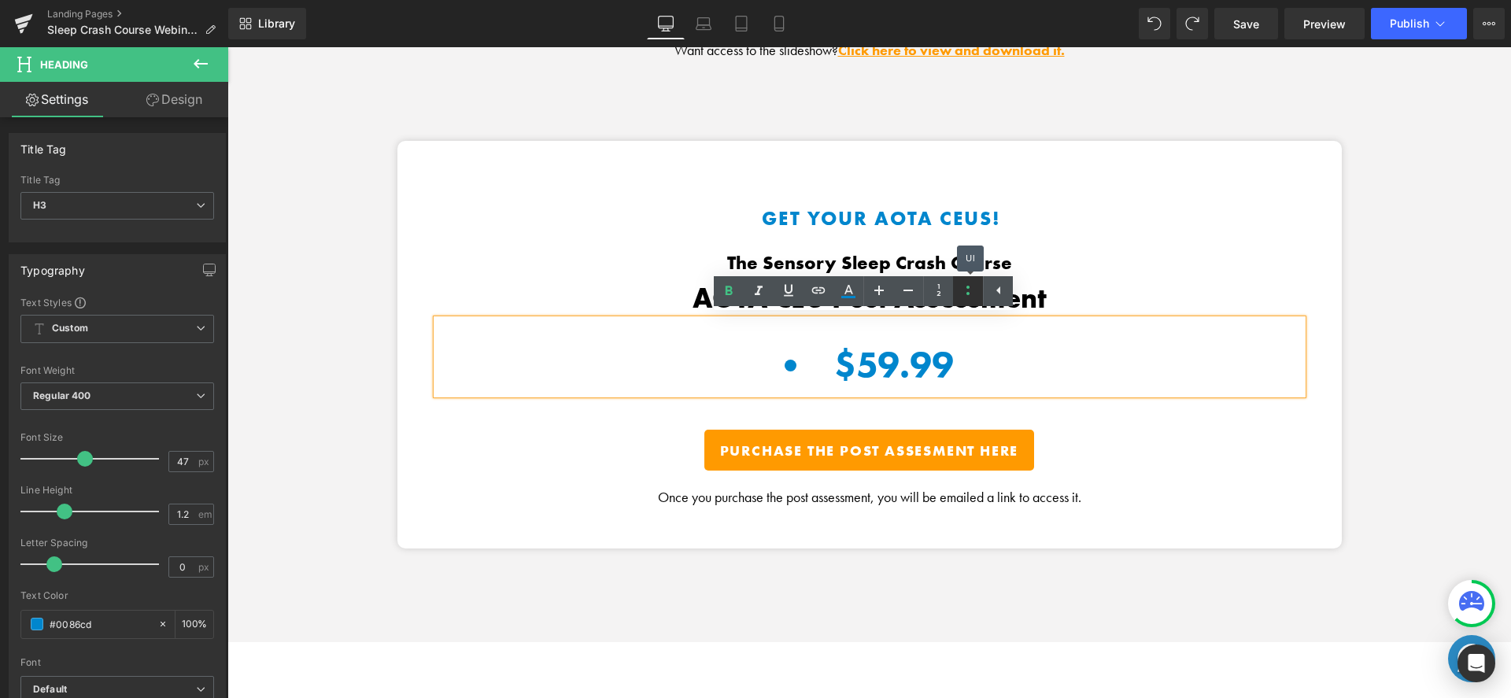
click at [973, 292] on icon at bounding box center [968, 290] width 19 height 19
click at [1001, 292] on icon at bounding box center [998, 290] width 19 height 19
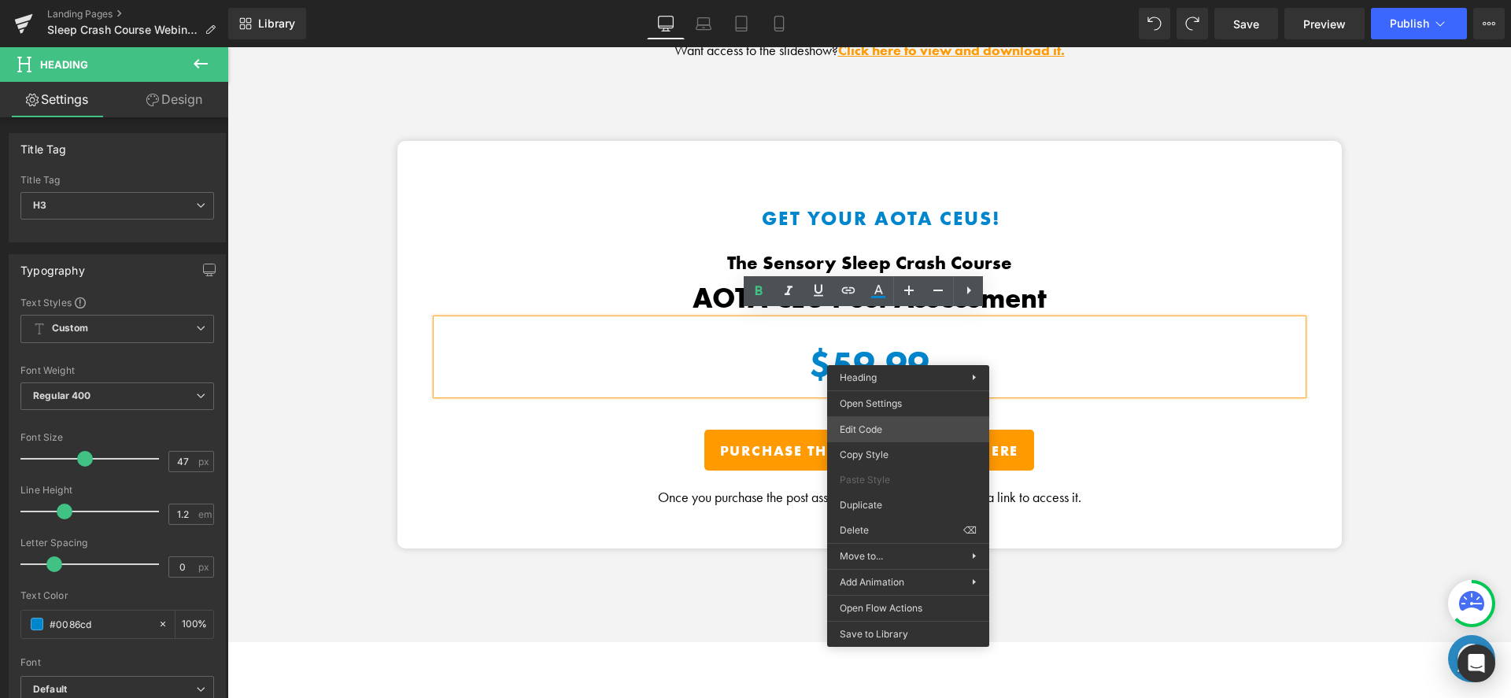
click at [882, 0] on div "You are previewing how the will restyle your page. You can not edit Elements in…" at bounding box center [755, 0] width 1511 height 0
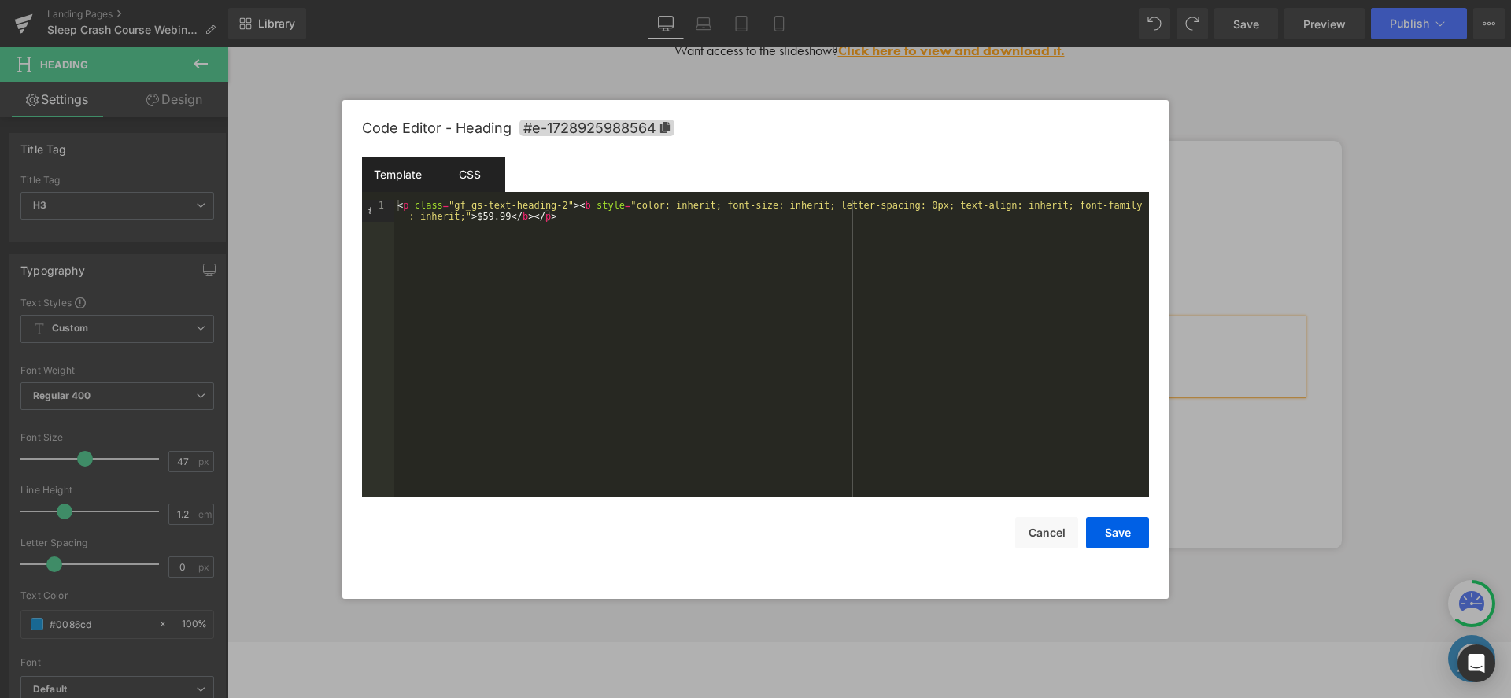
click at [491, 180] on div "CSS" at bounding box center [470, 174] width 72 height 35
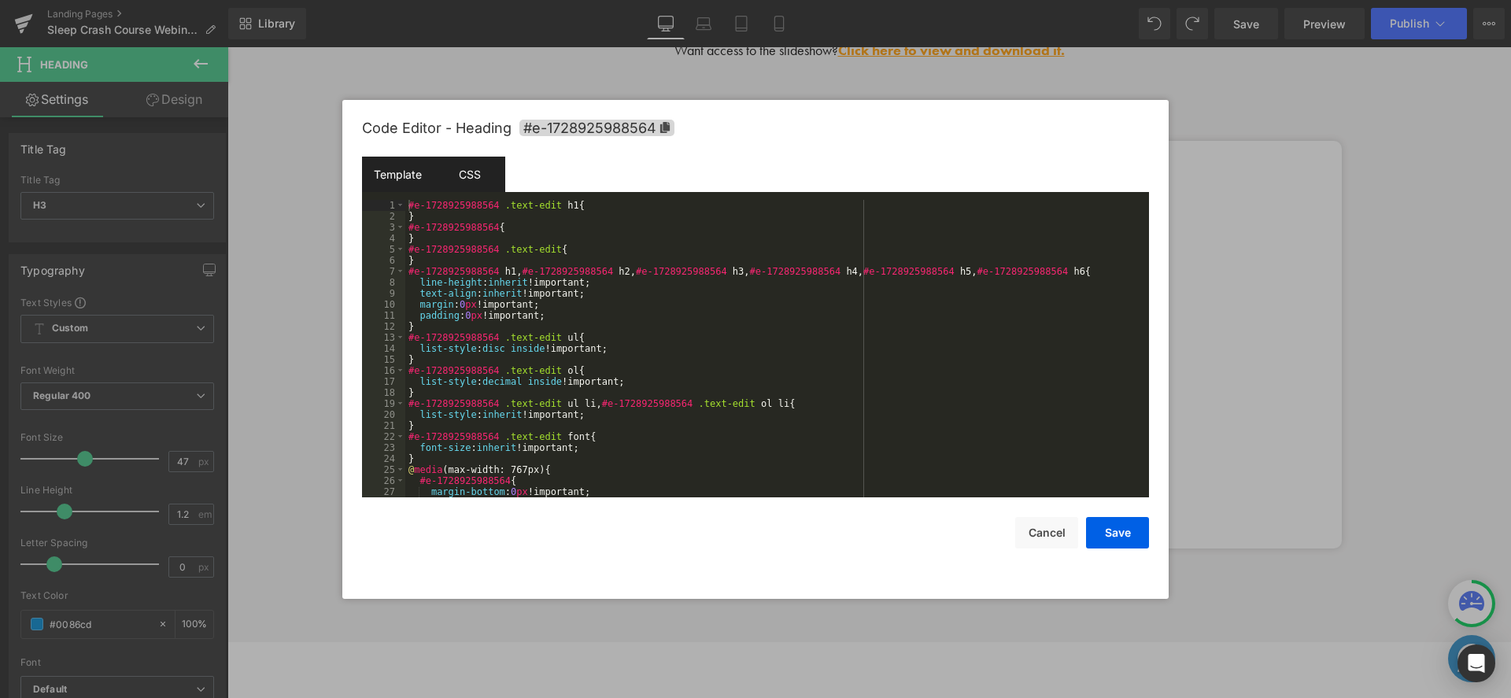
click at [393, 171] on div "Template" at bounding box center [398, 174] width 72 height 35
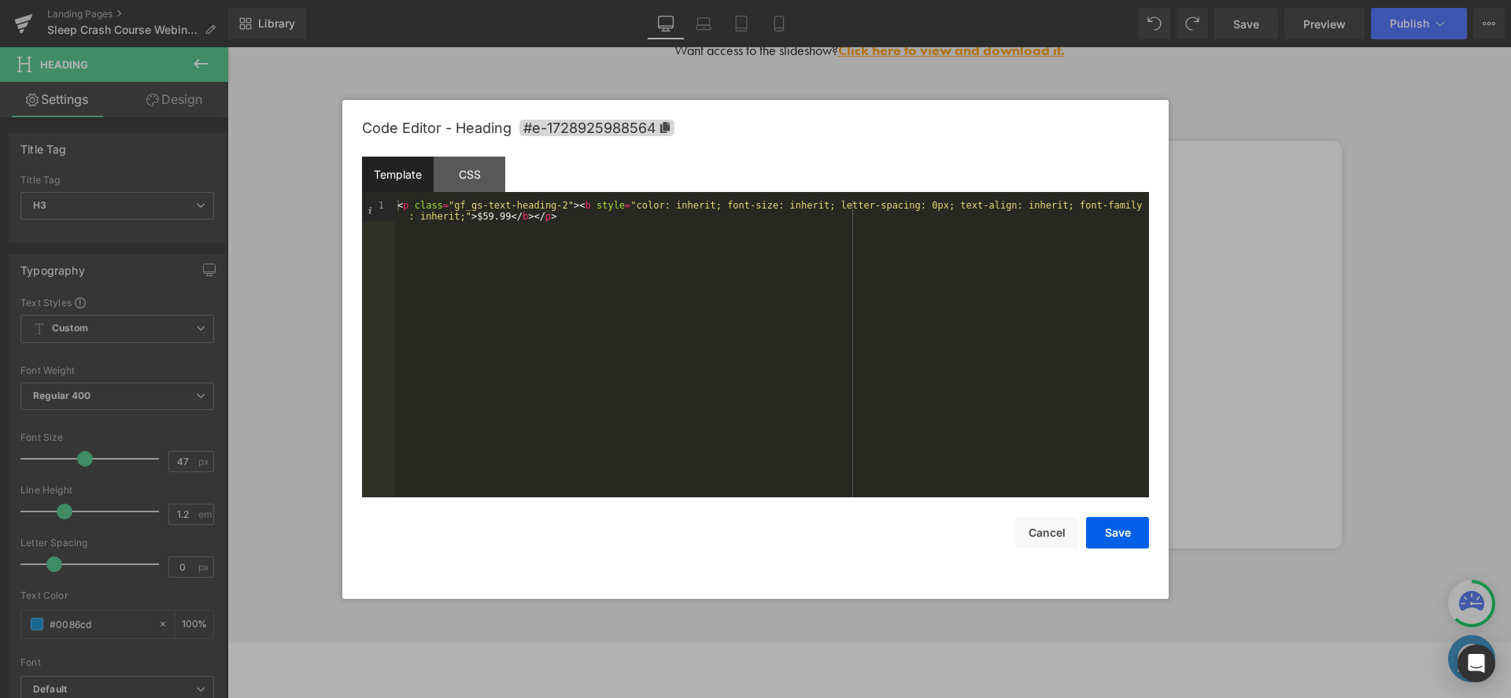
click at [725, 222] on div "< p class = "gf_gs-text-heading-2" > < b style = "color: inherit; font-size: in…" at bounding box center [771, 371] width 755 height 342
click at [1197, 260] on div at bounding box center [755, 349] width 1511 height 698
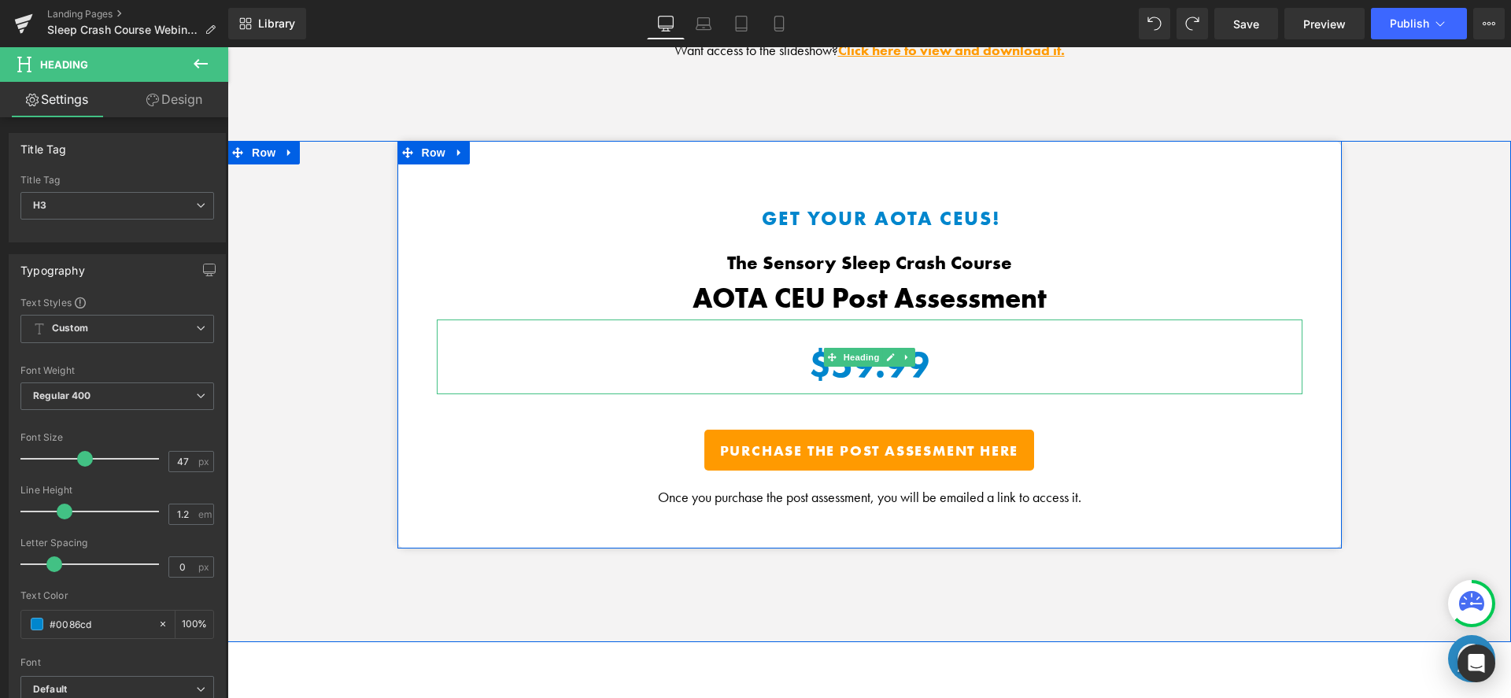
click at [1061, 339] on p "$59.99" at bounding box center [870, 364] width 866 height 59
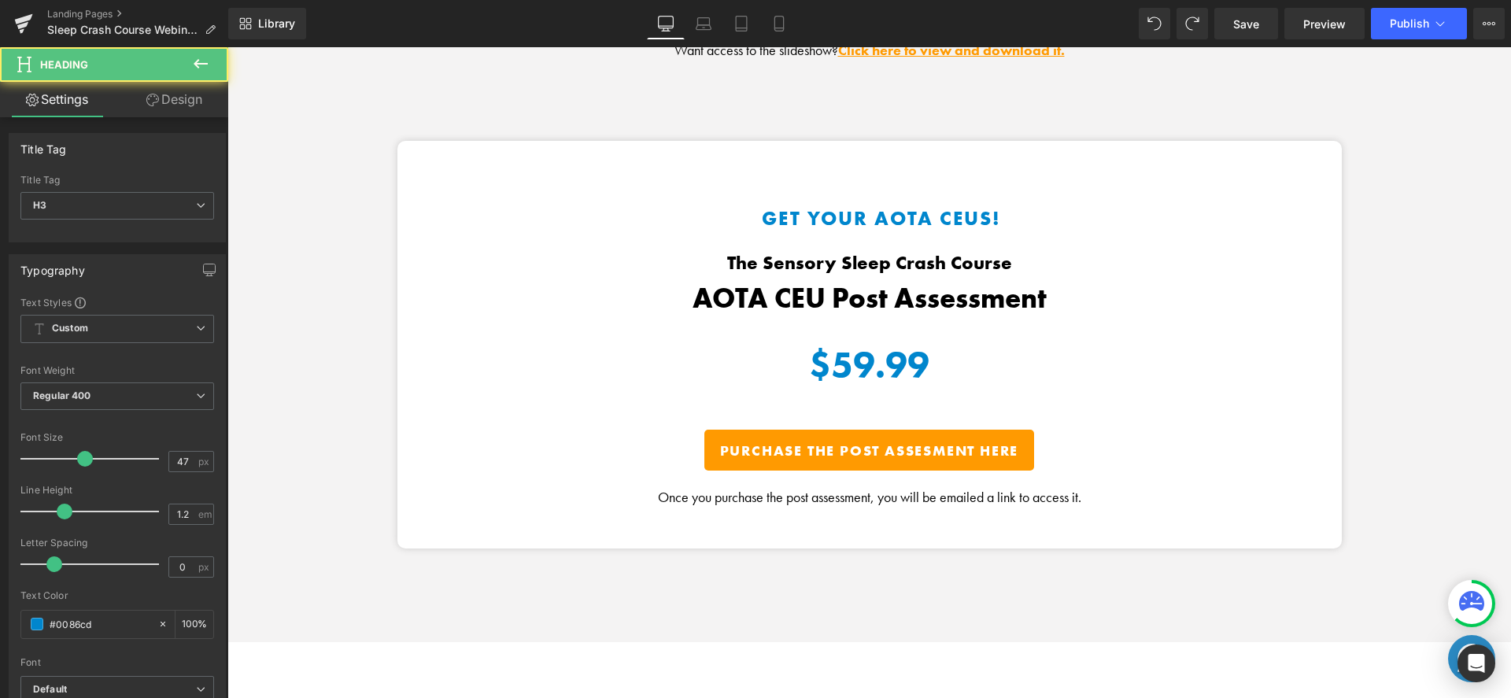
click at [878, 362] on b "$59.99" at bounding box center [869, 364] width 120 height 47
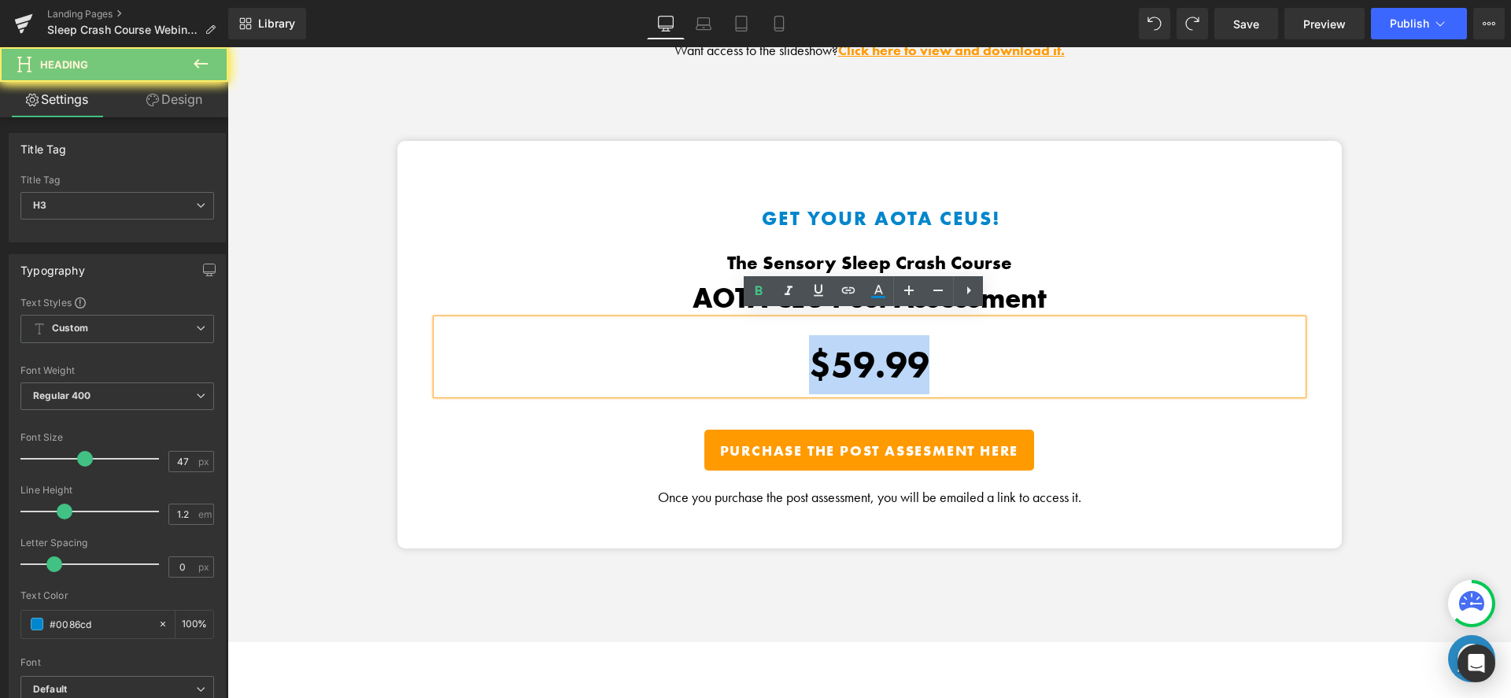
click at [878, 362] on b "$59.99" at bounding box center [869, 364] width 120 height 47
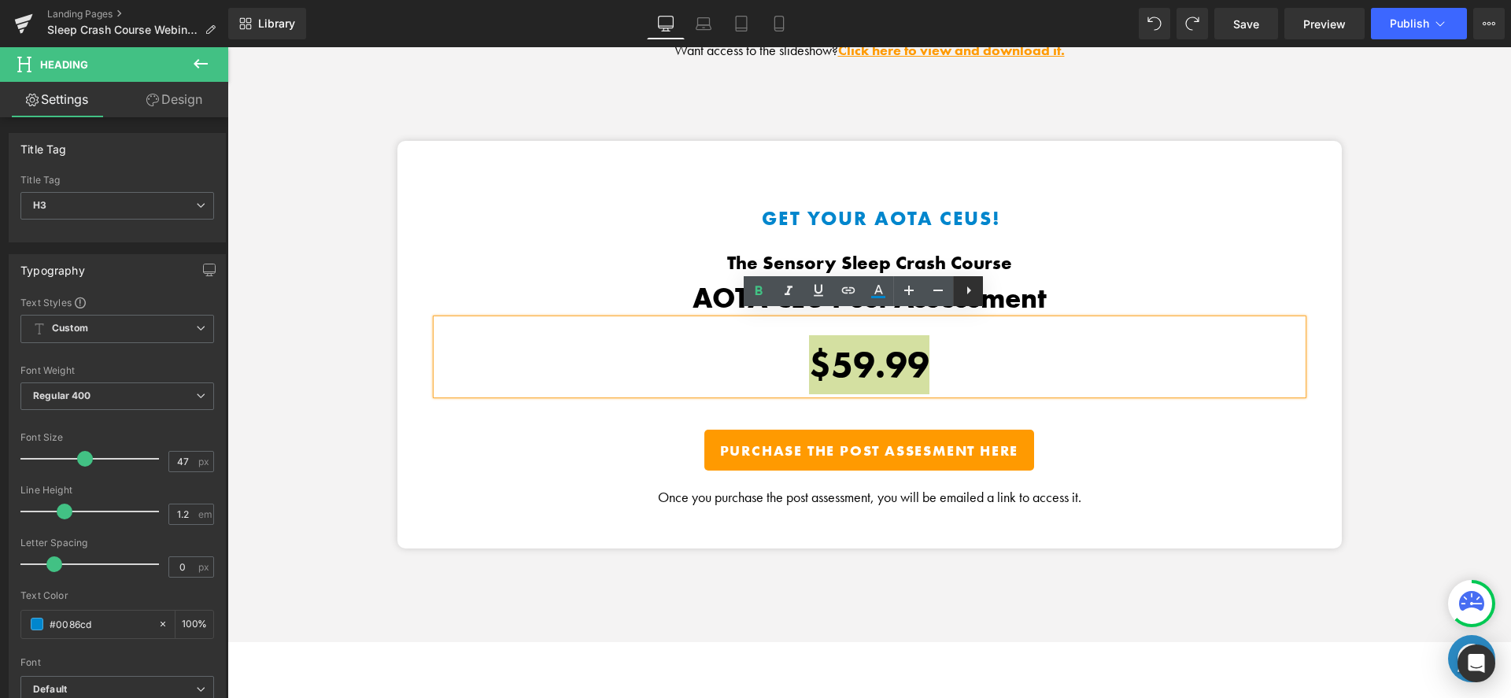
click at [958, 291] on link at bounding box center [968, 291] width 30 height 30
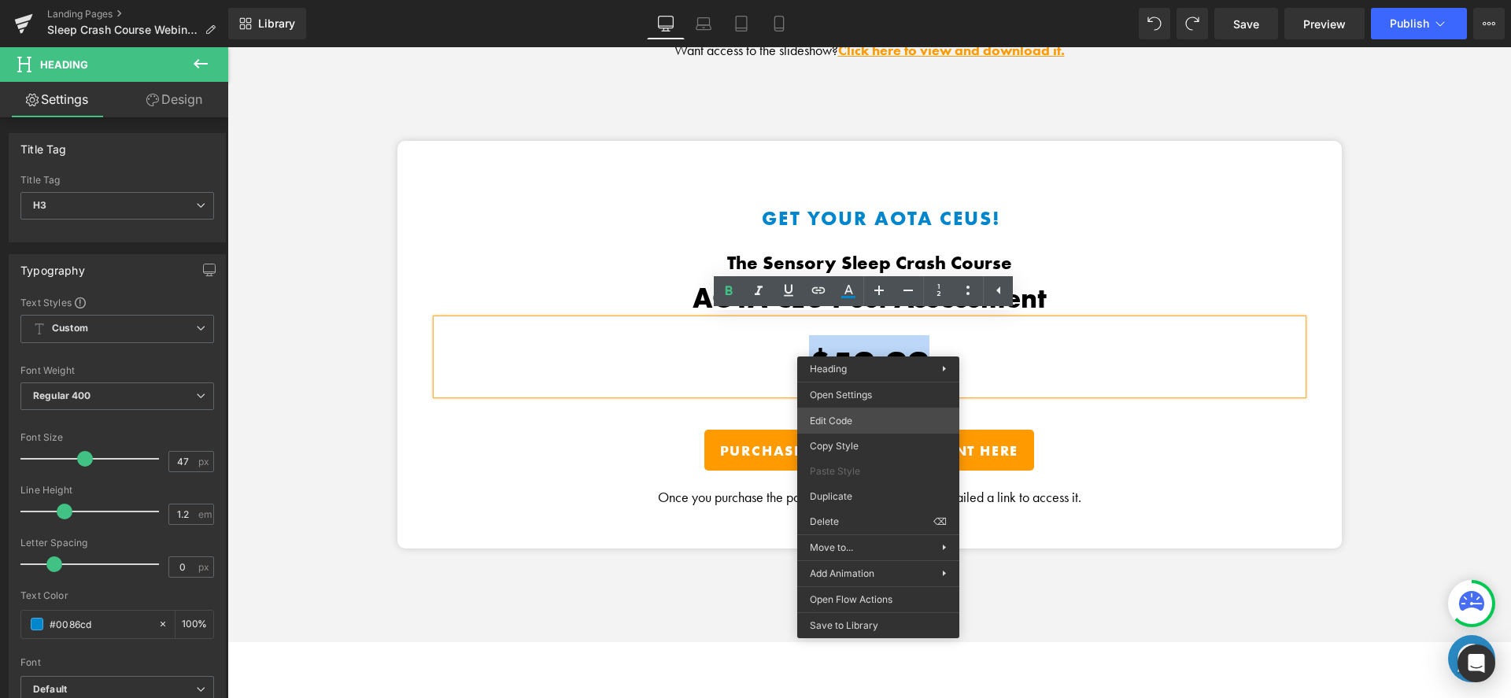
click at [862, 0] on div "You are previewing how the will restyle your page. You can not edit Elements in…" at bounding box center [755, 0] width 1511 height 0
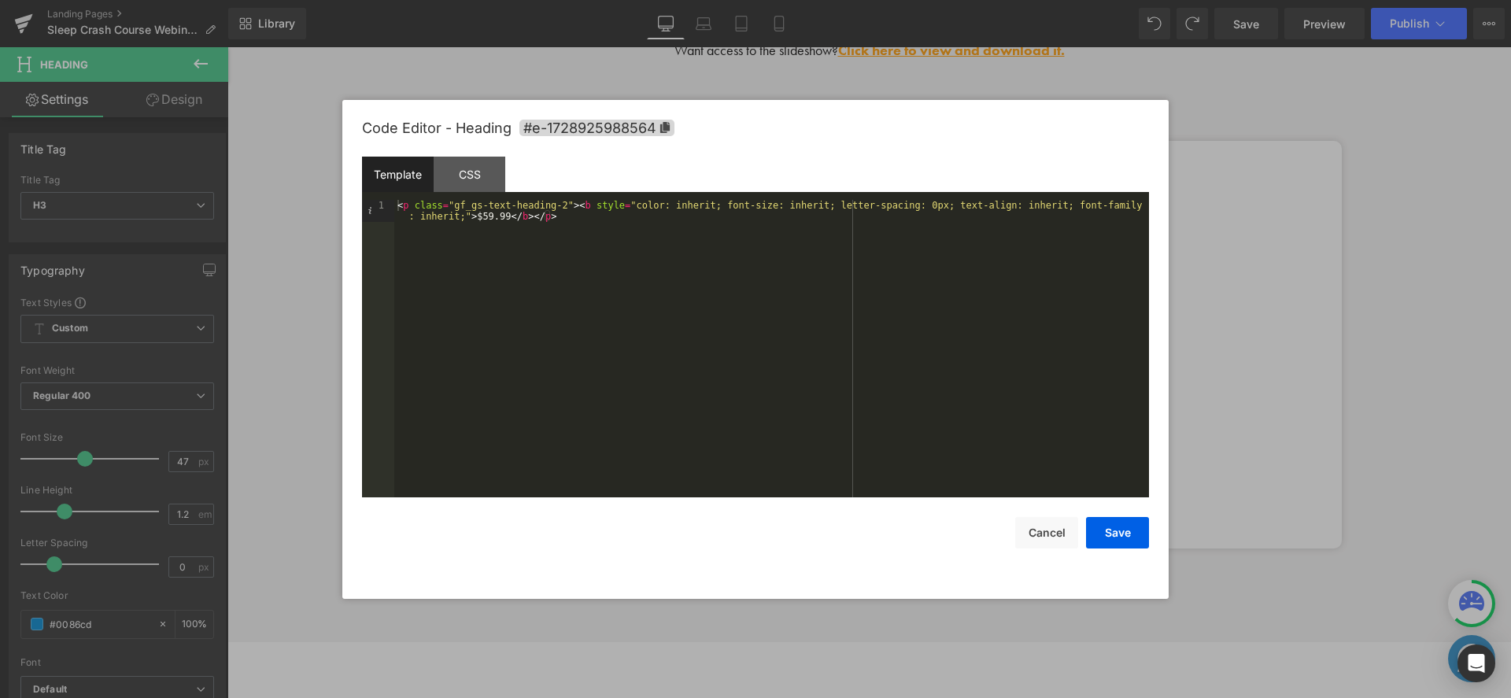
click at [512, 220] on div "< p class = "gf_gs-text-heading-2" > < b style = "color: inherit; font-size: in…" at bounding box center [771, 371] width 755 height 342
drag, startPoint x: 512, startPoint y: 218, endPoint x: 476, endPoint y: 217, distance: 36.2
click at [476, 217] on div "< p class = "gf_gs-text-heading-2" > < b style = "color: inherit; font-size: in…" at bounding box center [771, 371] width 755 height 342
click at [597, 219] on div "< p class = "gf_gs-text-heading-2" > < b style = "color: inherit; font-size: in…" at bounding box center [771, 371] width 755 height 342
click at [511, 216] on div "< p class = "gf_gs-text-heading-2" > < b style = "color: inherit; font-size: in…" at bounding box center [771, 371] width 755 height 342
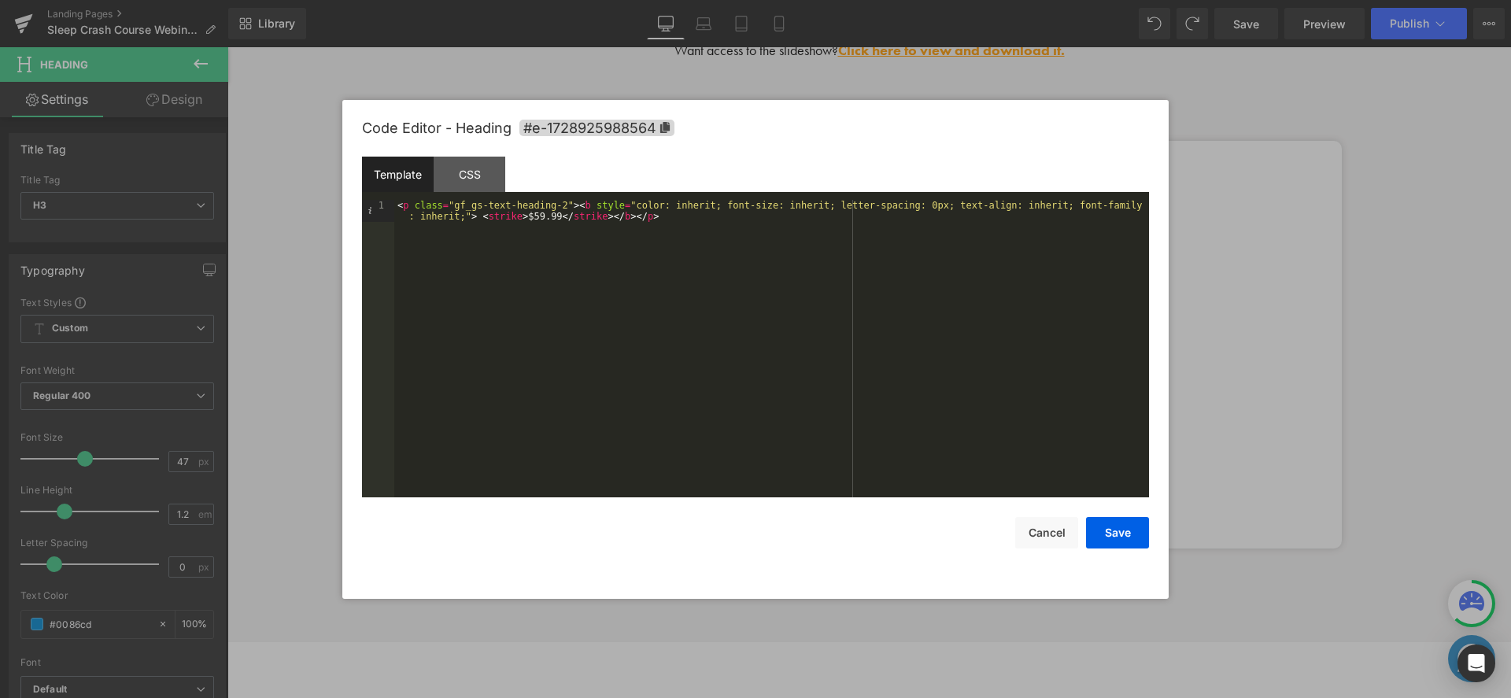
click at [716, 240] on div "< p class = "gf_gs-text-heading-2" > < b style = "color: inherit; font-size: in…" at bounding box center [771, 371] width 755 height 342
click at [1115, 530] on button "Save" at bounding box center [1117, 532] width 63 height 31
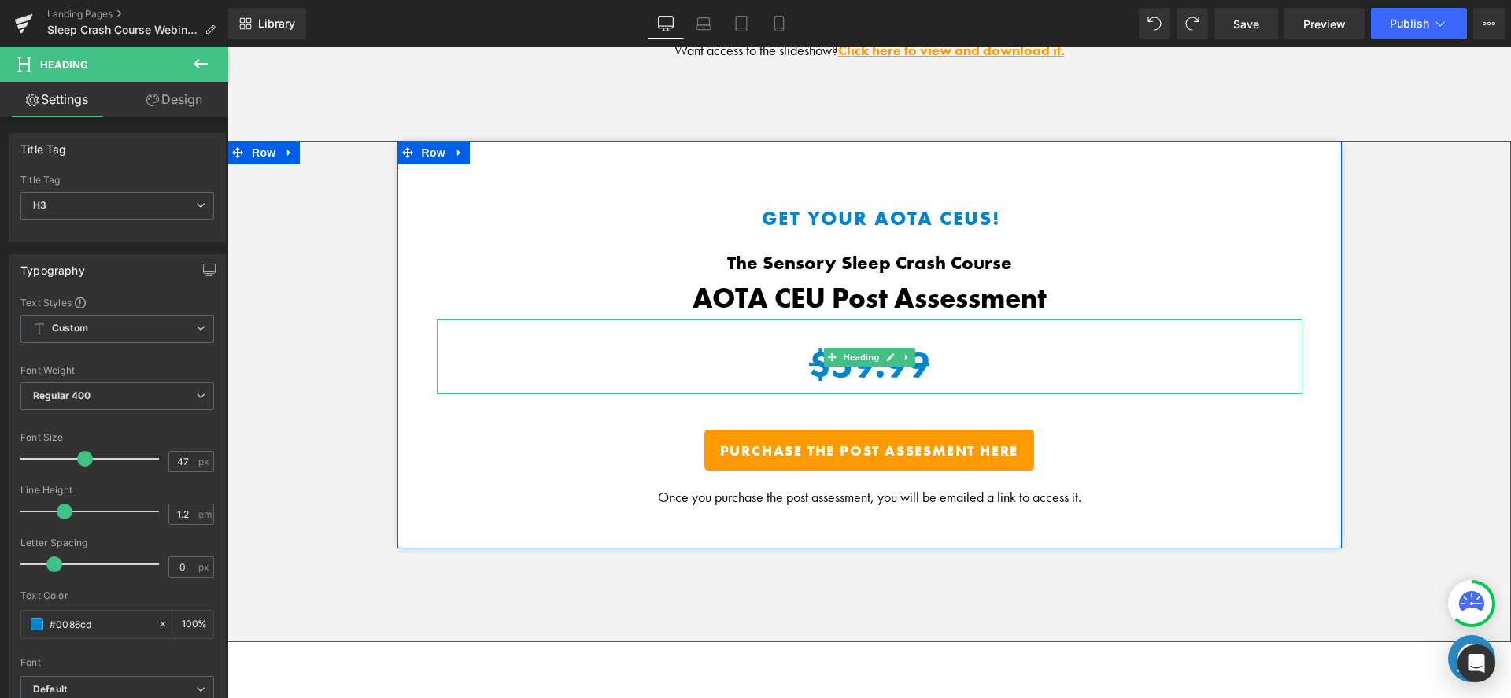
click at [764, 352] on p "$59.99" at bounding box center [870, 364] width 866 height 59
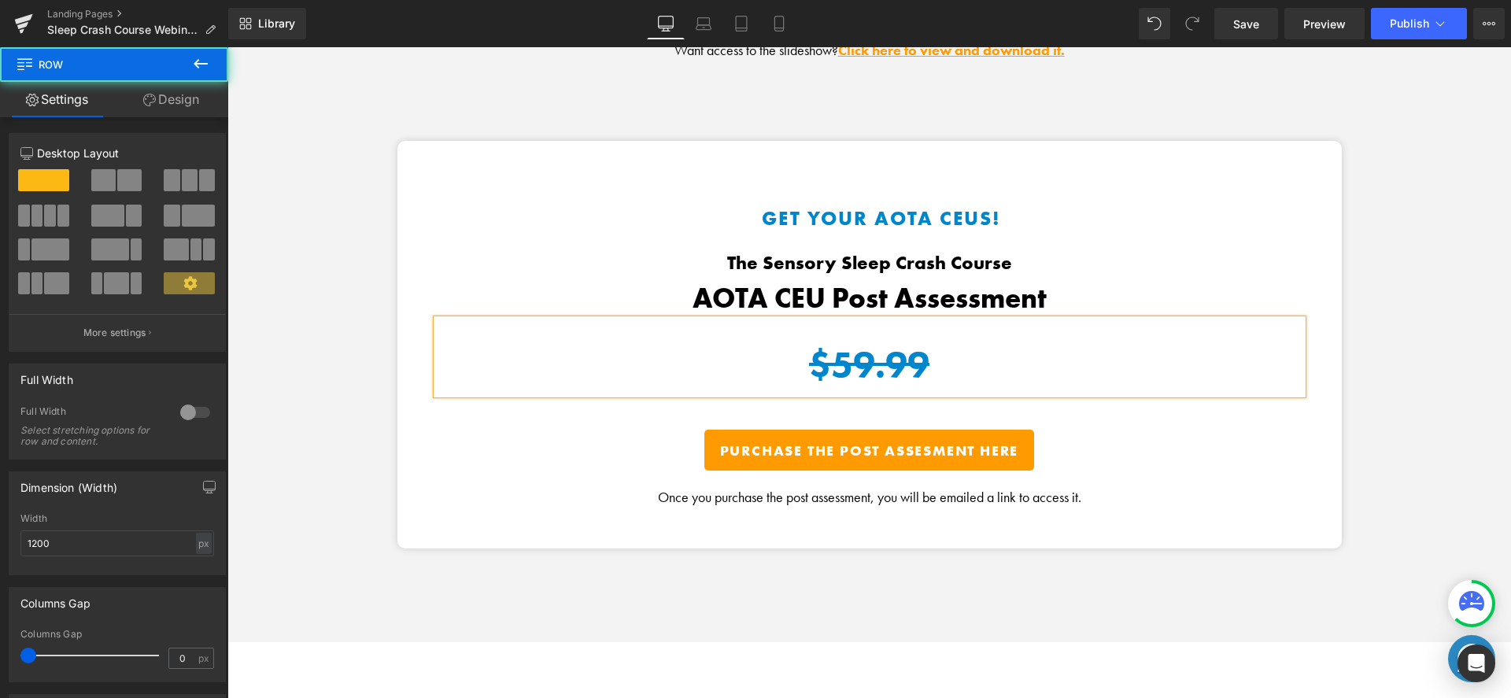
click at [1320, 462] on div "Get Your AOTA CEUs! Heading The Sensory Sleep Crash Course Heading AOTA CEU Pos…" at bounding box center [870, 345] width 945 height 409
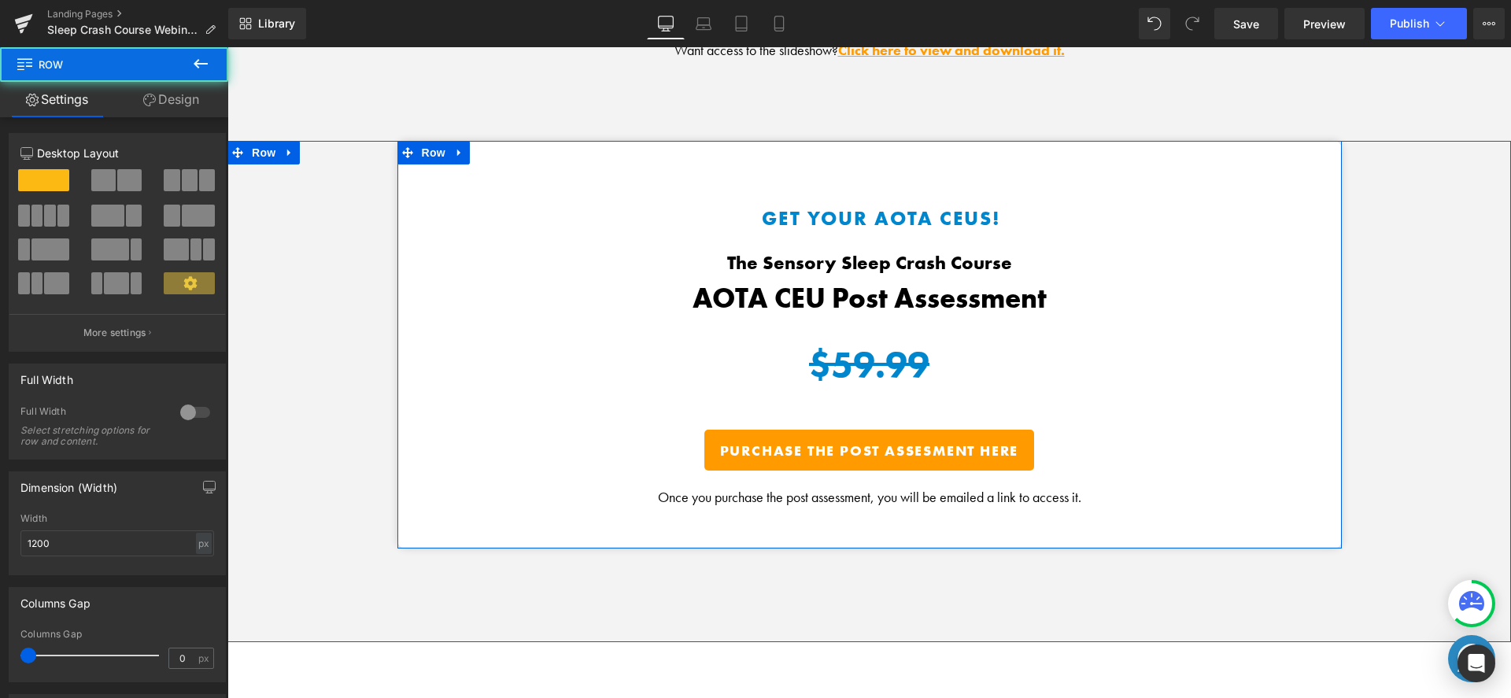
click at [882, 204] on div "Get Your AOTA CEUs! Heading" at bounding box center [882, 227] width 842 height 46
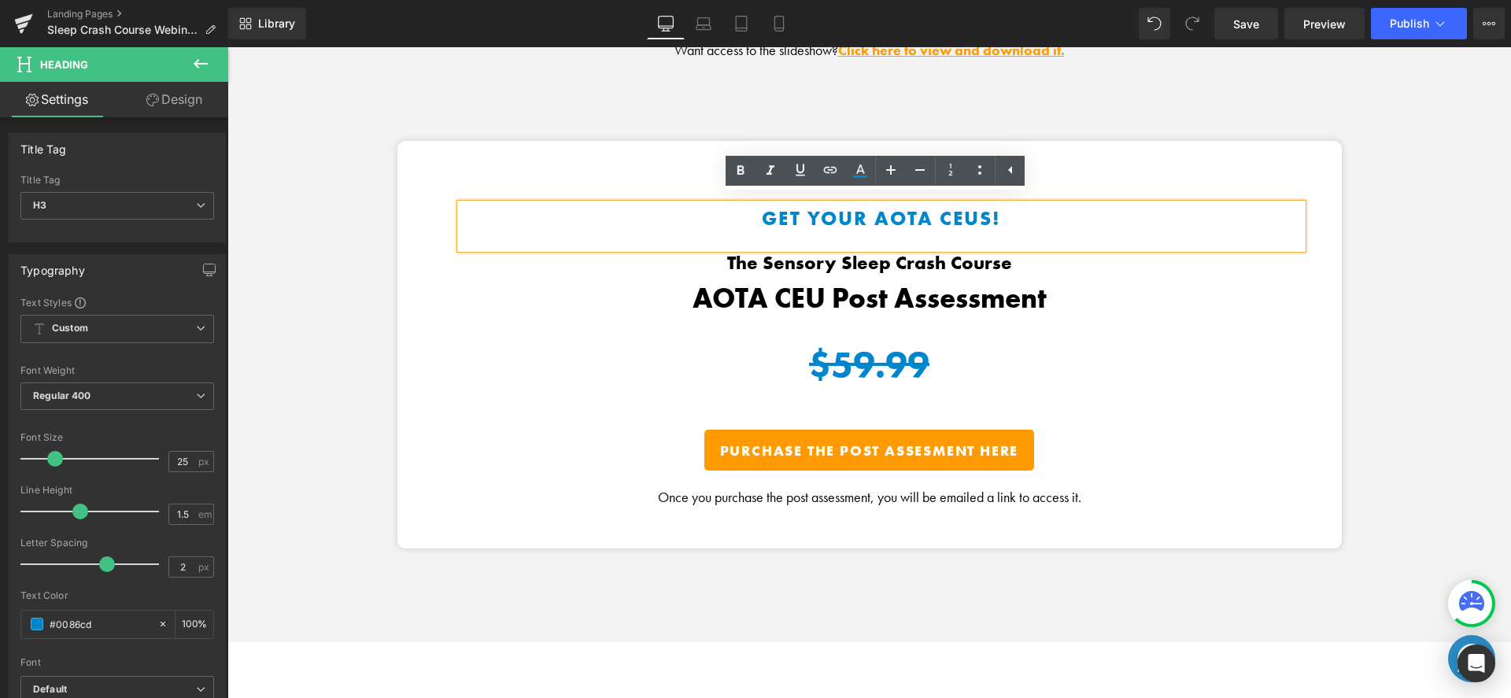
click at [890, 214] on h3 "Get Your AOTA CEUs!" at bounding box center [882, 219] width 842 height 30
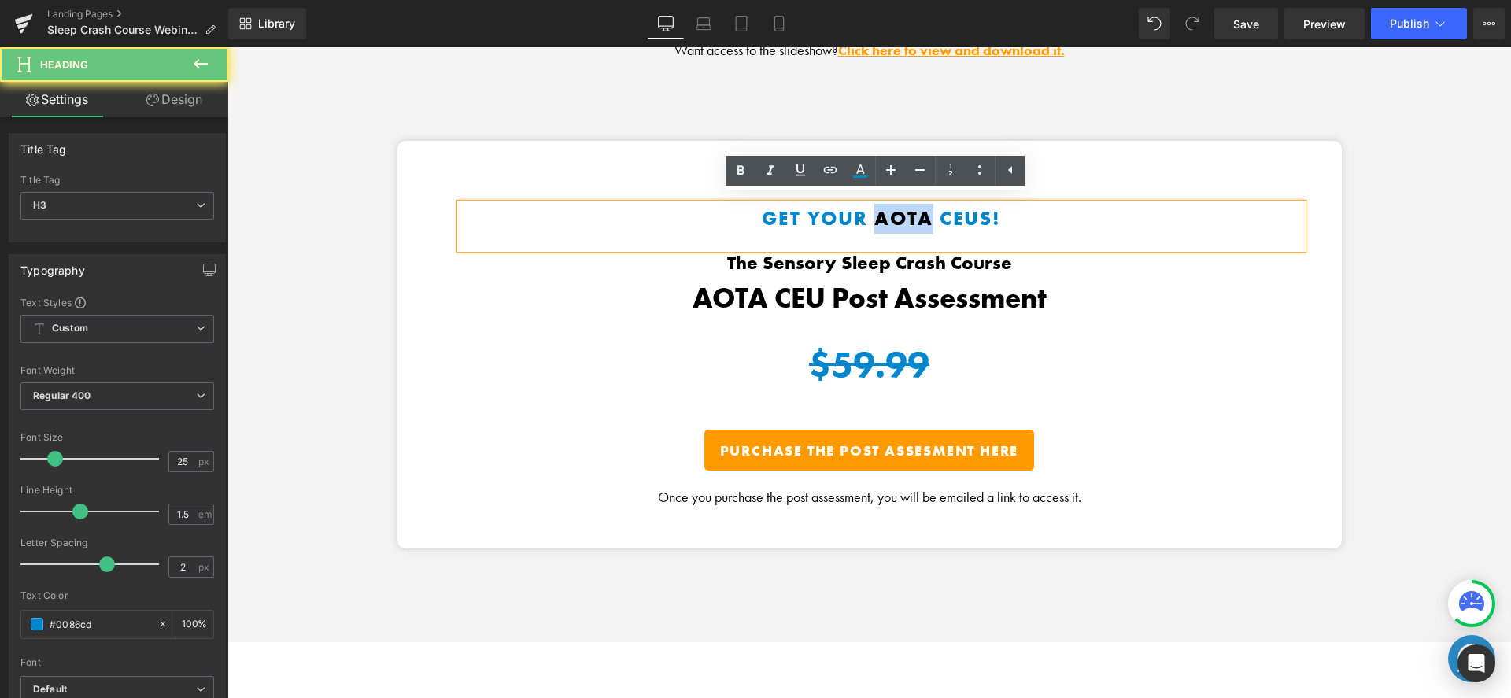
click at [890, 214] on h3 "Get Your AOTA CEUs!" at bounding box center [882, 219] width 842 height 30
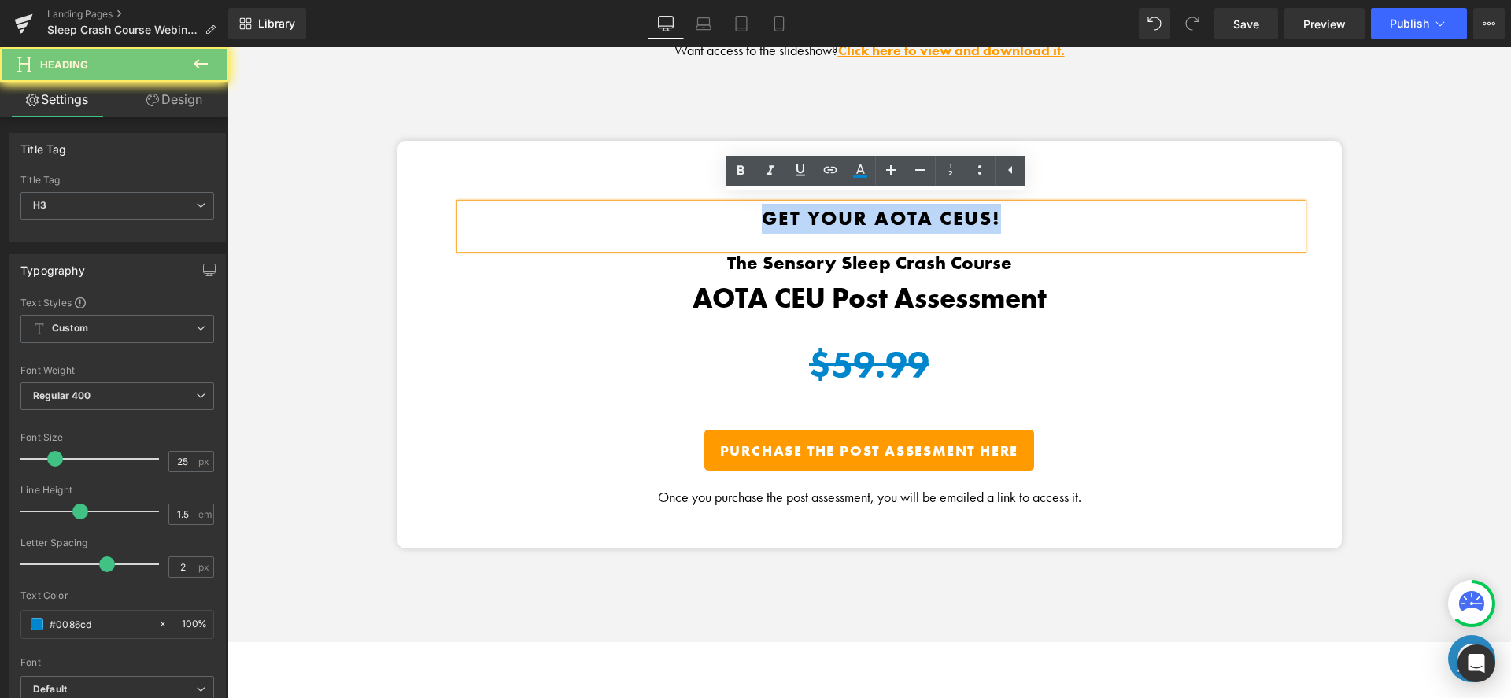
copy h3 "Get Your AOTA CEUs!"
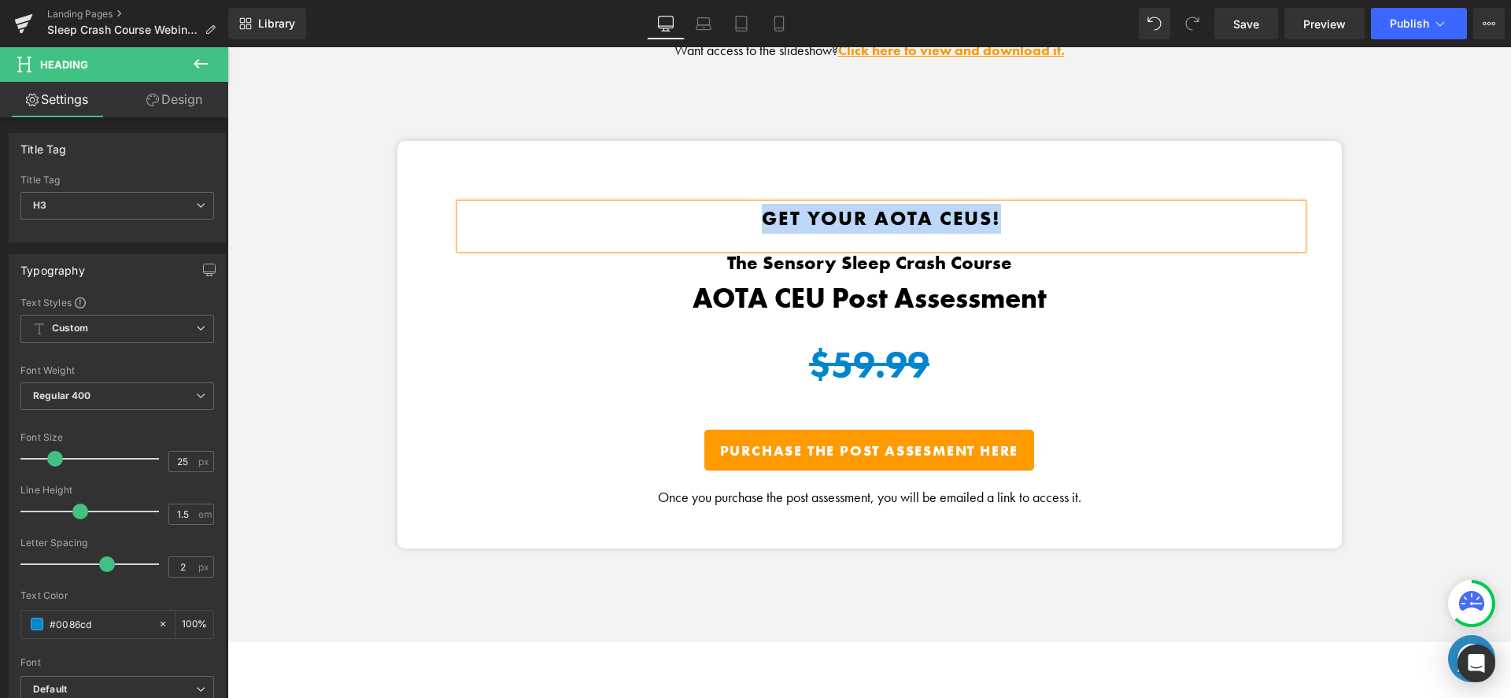
click at [1025, 215] on h3 "Get Your AOTA CEUs!" at bounding box center [882, 219] width 842 height 30
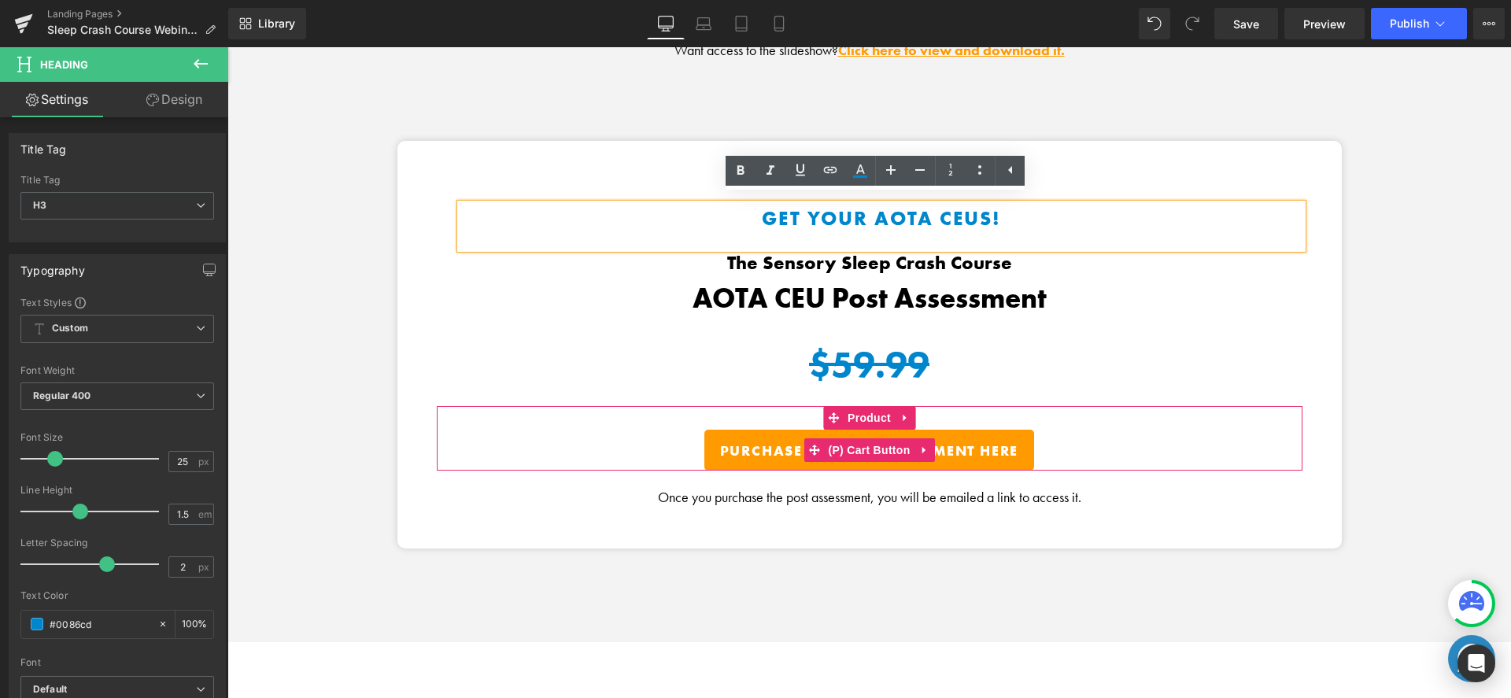
click at [786, 444] on span "Purchase the Post Assesment Here" at bounding box center [869, 451] width 299 height 18
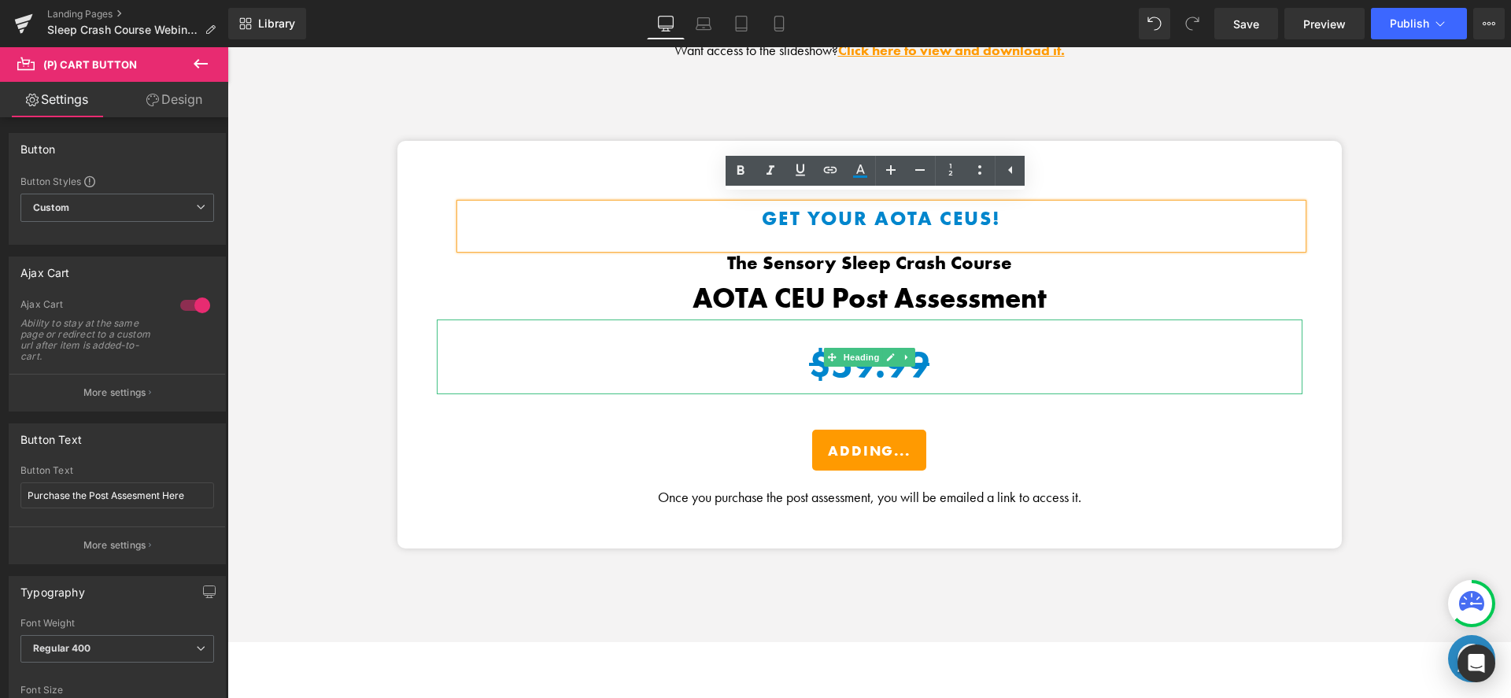
click at [794, 353] on p "$59.99" at bounding box center [870, 364] width 866 height 59
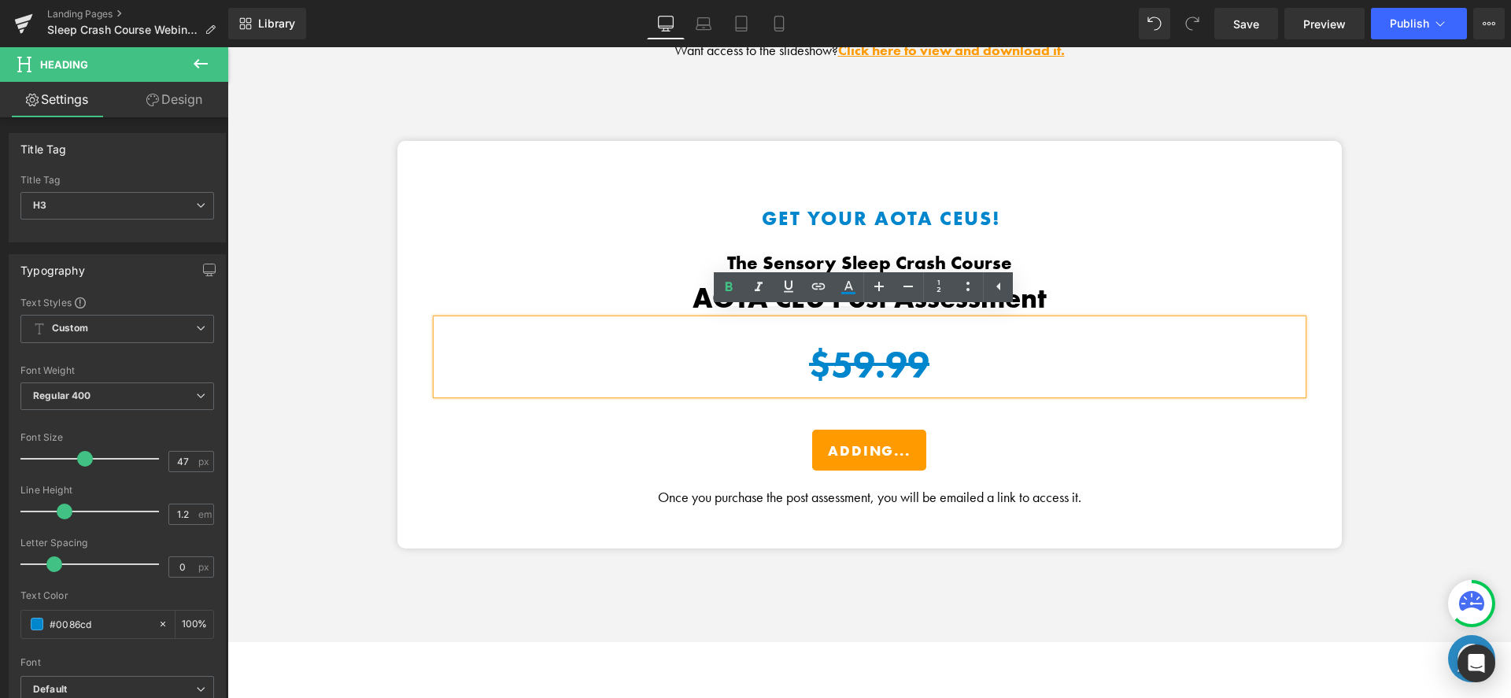
click at [927, 208] on h3 "Get Your AOTA CEUs!" at bounding box center [882, 219] width 842 height 30
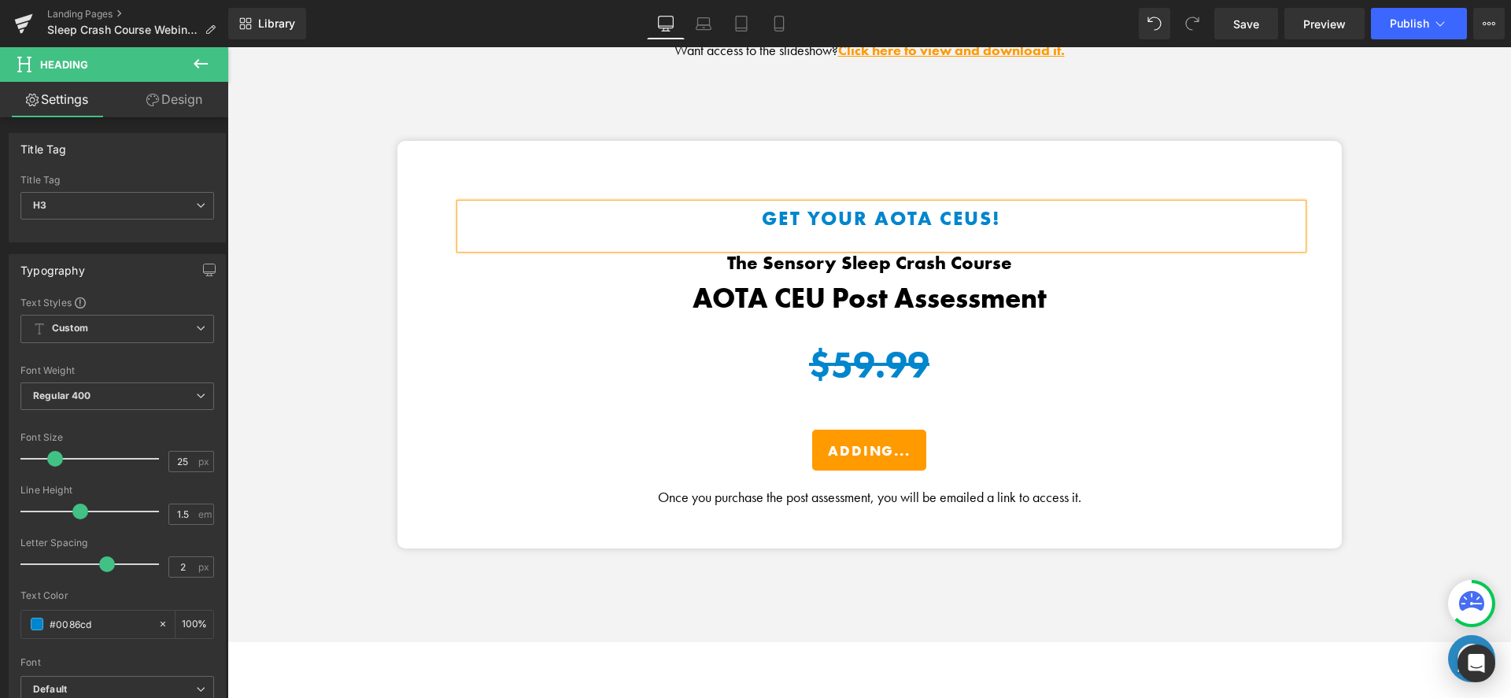
click at [1449, 329] on div "Get Your AOTA CEUs! Heading The Sensory Sleep Crash Course Heading AOTA CEU Pos…" at bounding box center [869, 392] width 1284 height 502
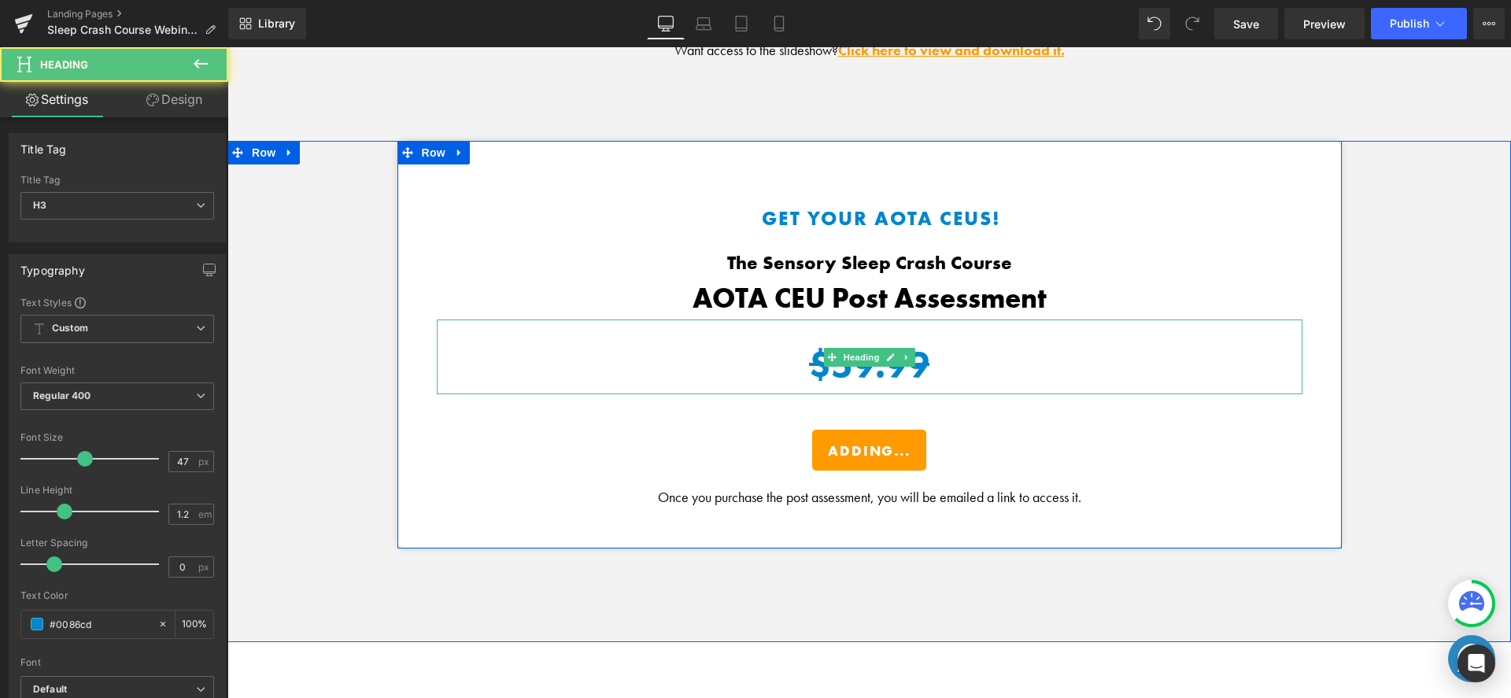
click at [939, 364] on p "$59.99" at bounding box center [870, 364] width 866 height 59
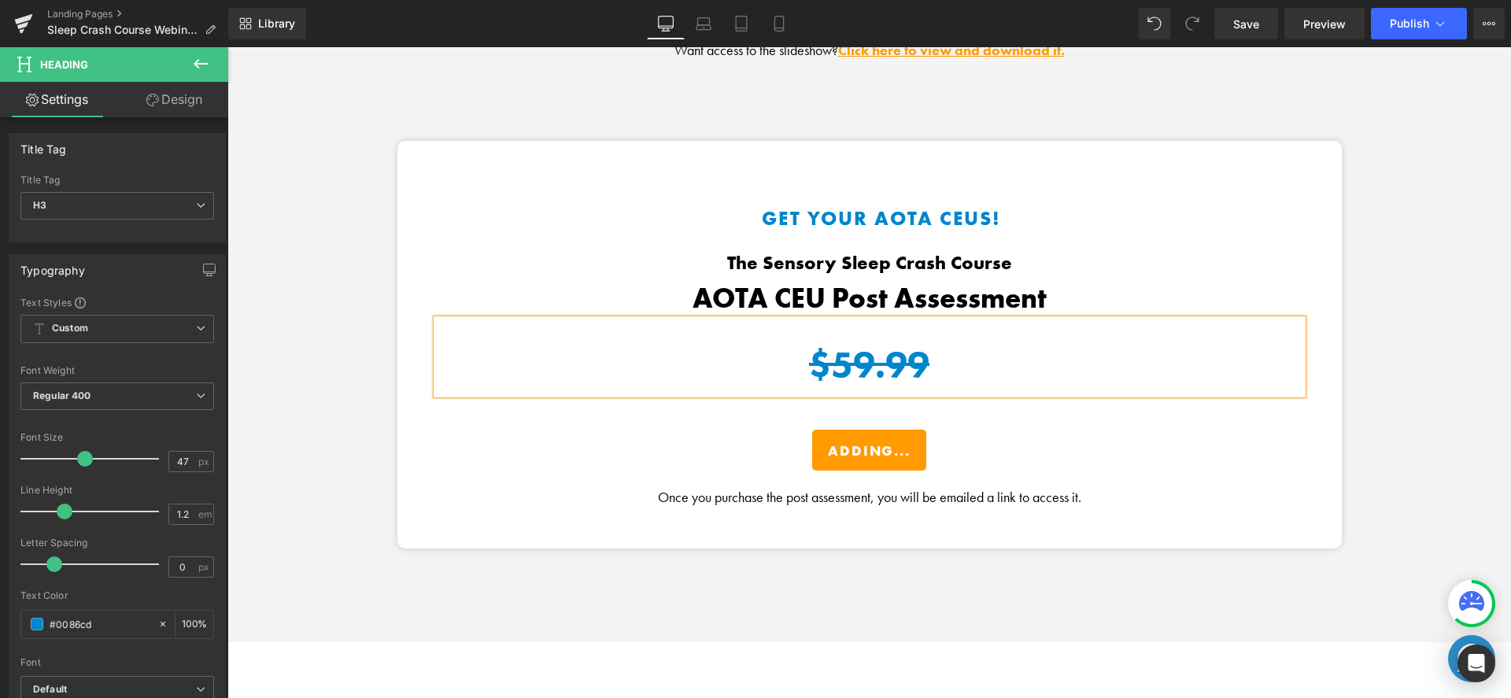
click at [1405, 375] on div "Get Your AOTA CEUs! Heading The Sensory Sleep Crash Course Heading AOTA CEU Pos…" at bounding box center [869, 392] width 1284 height 502
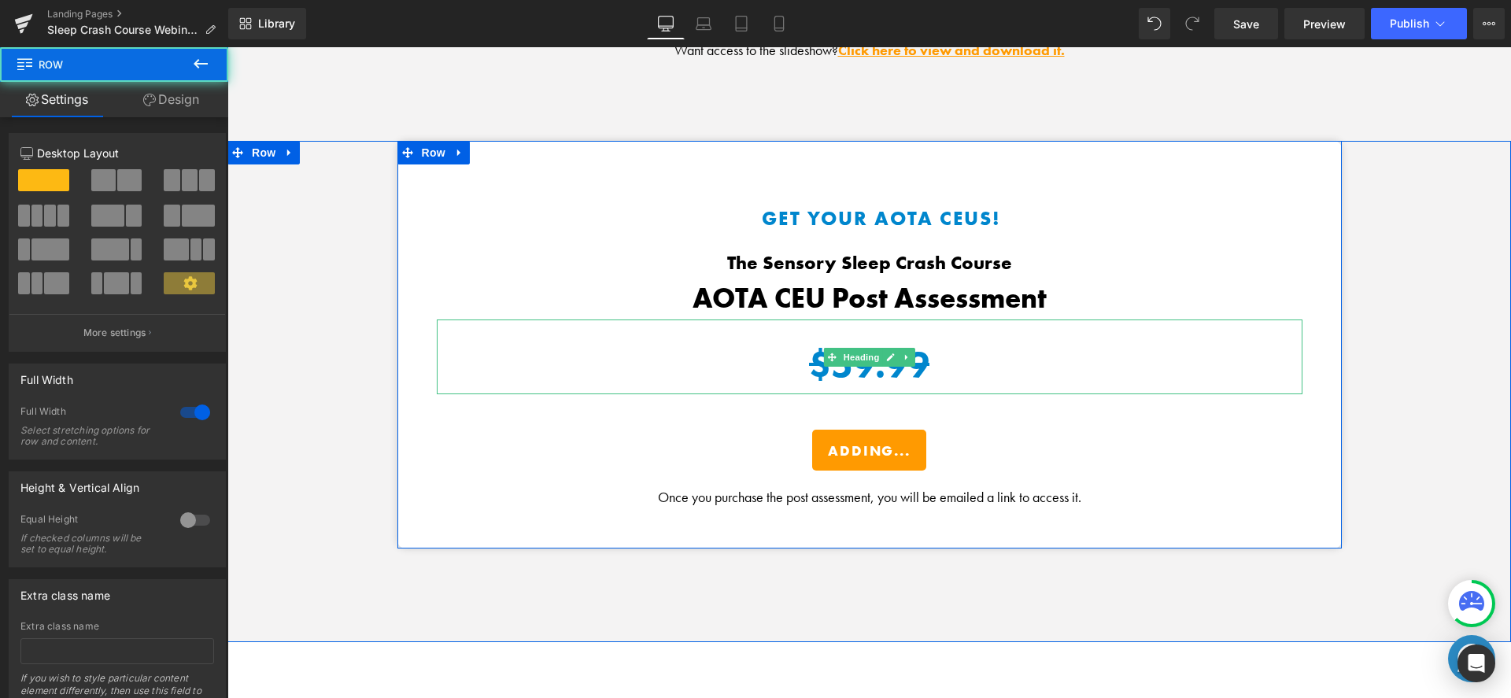
click at [956, 353] on p "$59.99" at bounding box center [870, 364] width 866 height 59
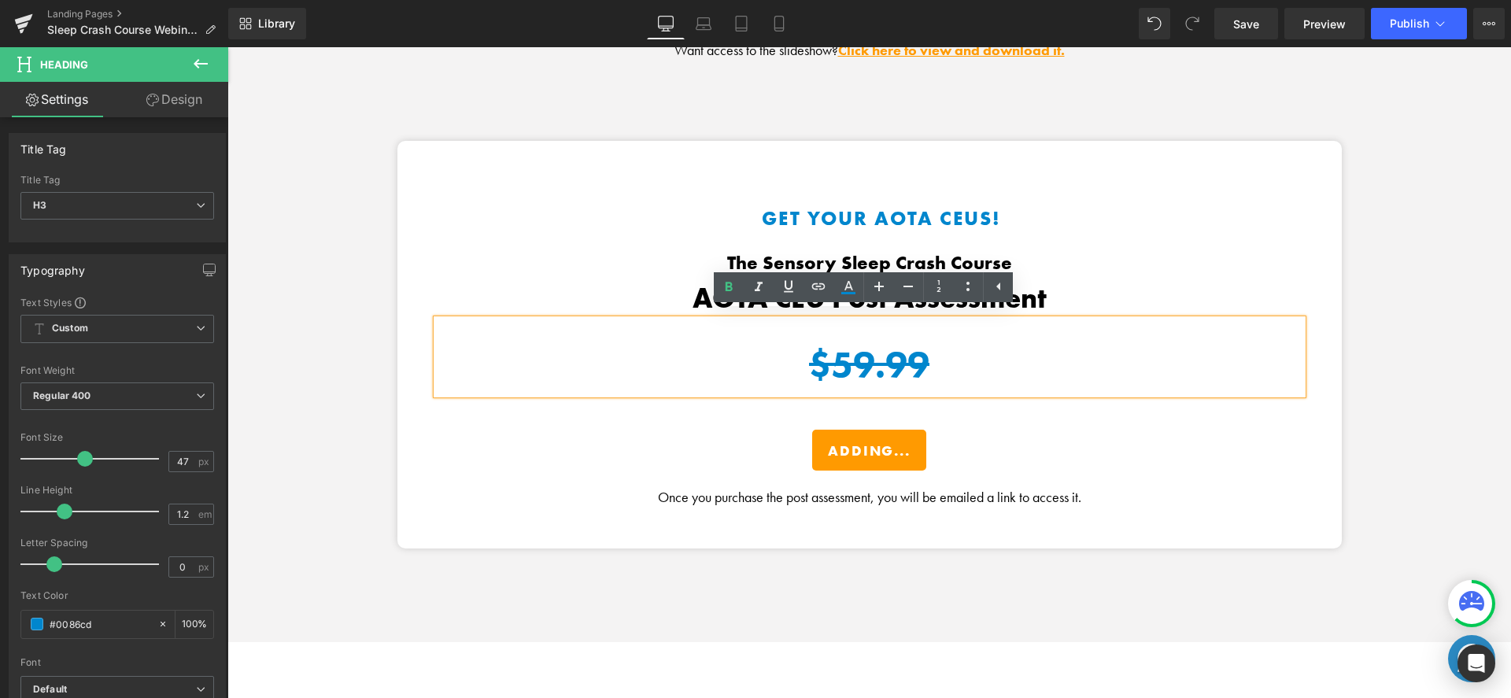
click at [1348, 314] on div "Get Your AOTA CEUs! Heading The Sensory Sleep Crash Course Heading AOTA CEU Pos…" at bounding box center [869, 345] width 969 height 409
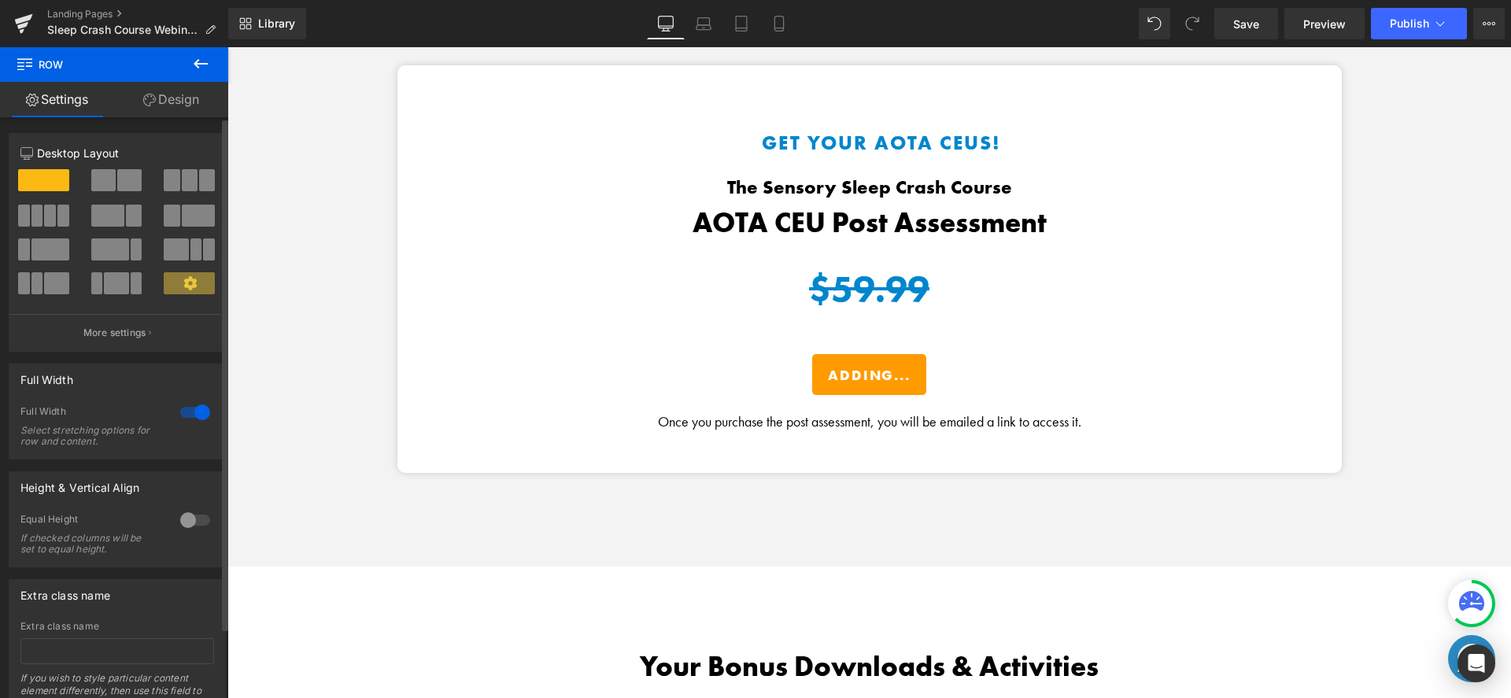
scroll to position [2604, 0]
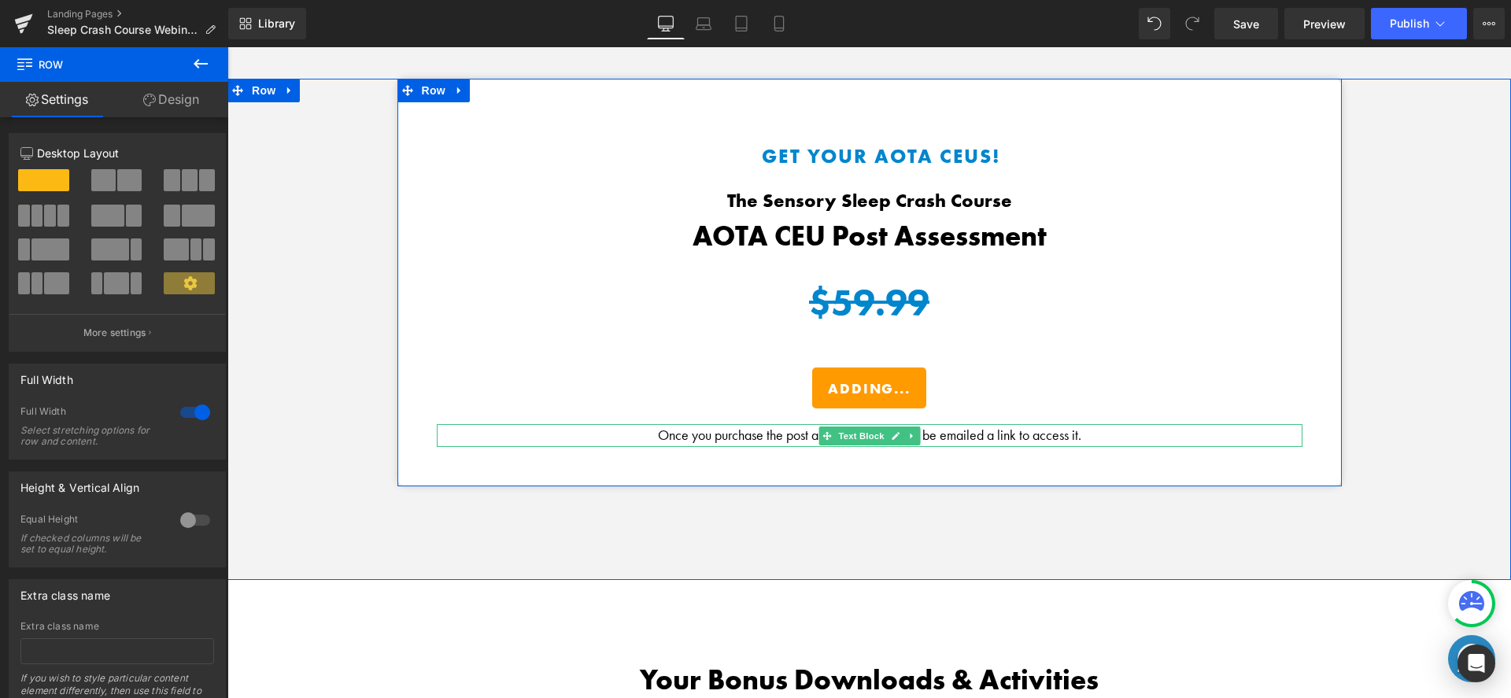
click at [992, 429] on p "Once you purchase the post assessment, you will be emailed a link to access it." at bounding box center [870, 435] width 866 height 23
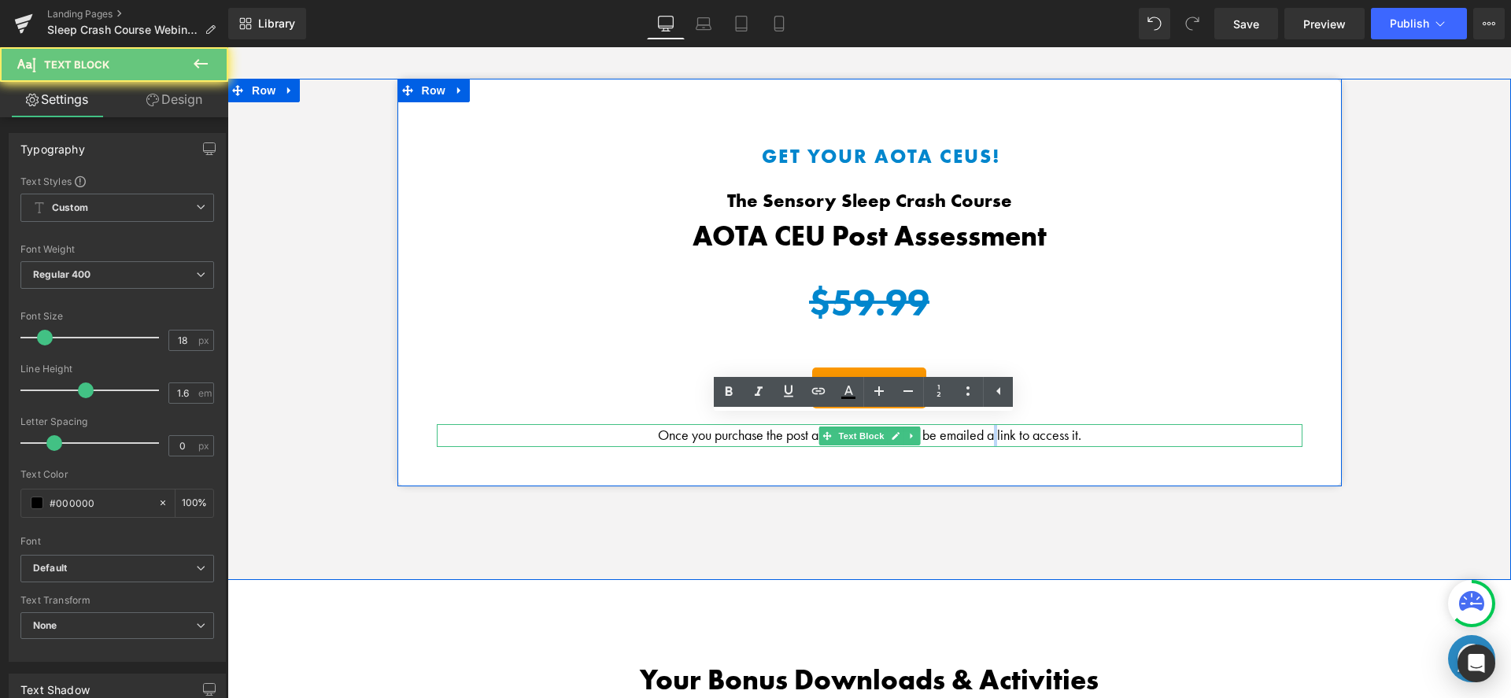
click at [992, 429] on p "Once you purchase the post assessment, you will be emailed a link to access it." at bounding box center [870, 435] width 866 height 23
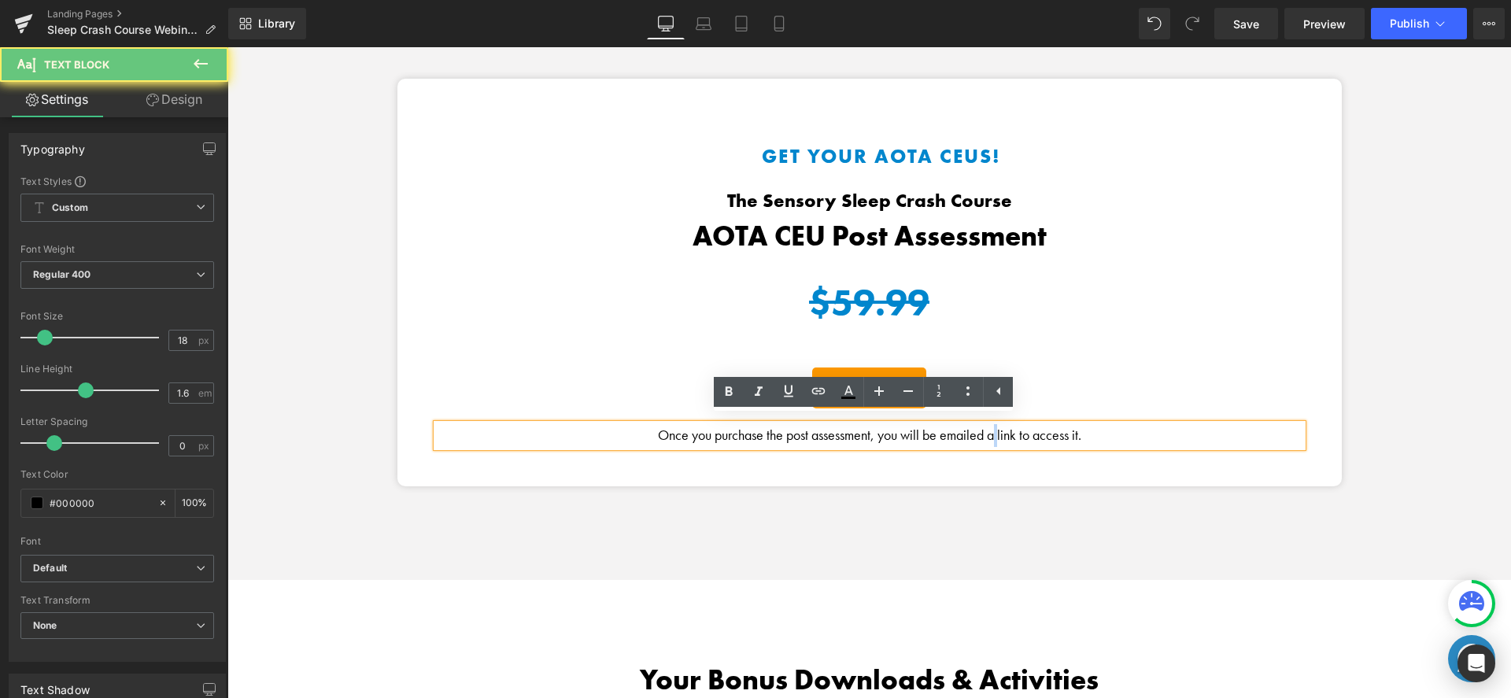
click at [992, 429] on p "Once you purchase the post assessment, you will be emailed a link to access it." at bounding box center [870, 435] width 866 height 23
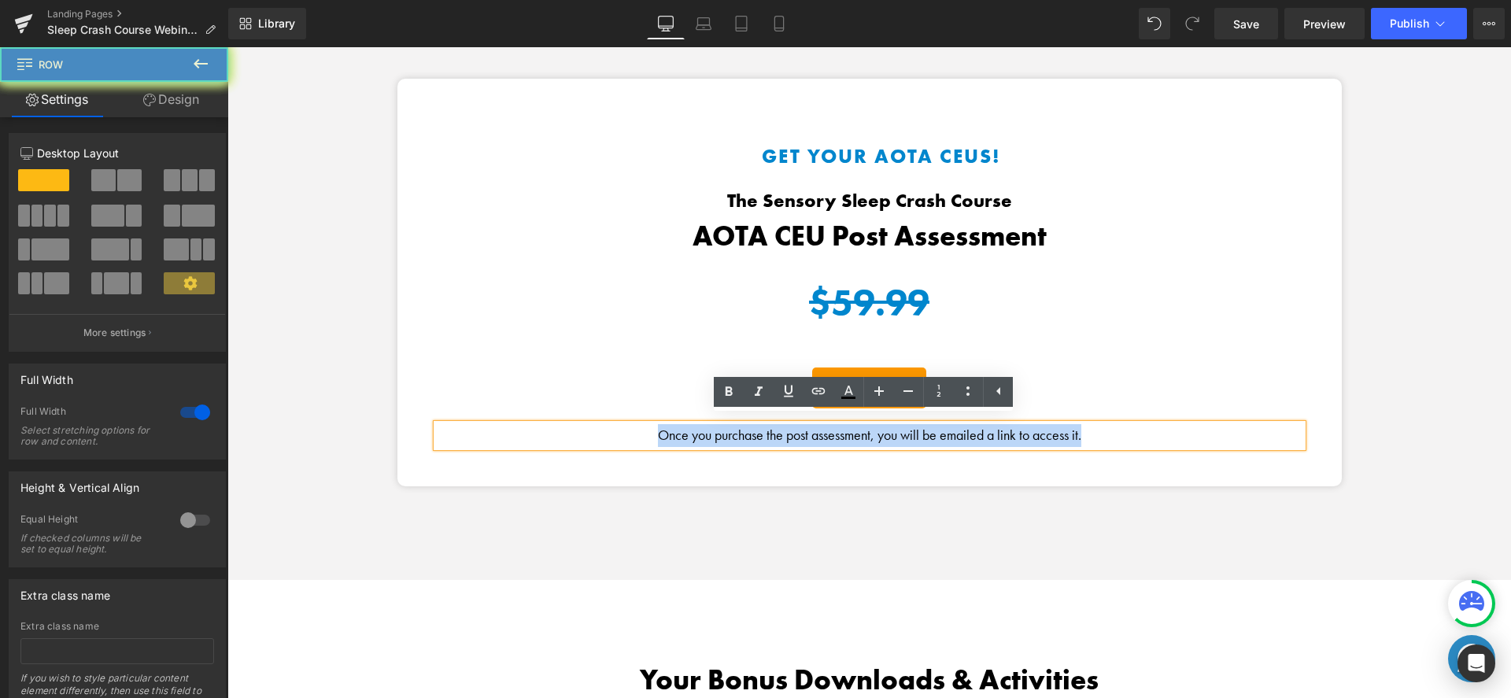
click at [1040, 483] on div "Get Your AOTA CEUs! Heading The Sensory Sleep Crash Course Heading AOTA CEU Pos…" at bounding box center [869, 330] width 1284 height 502
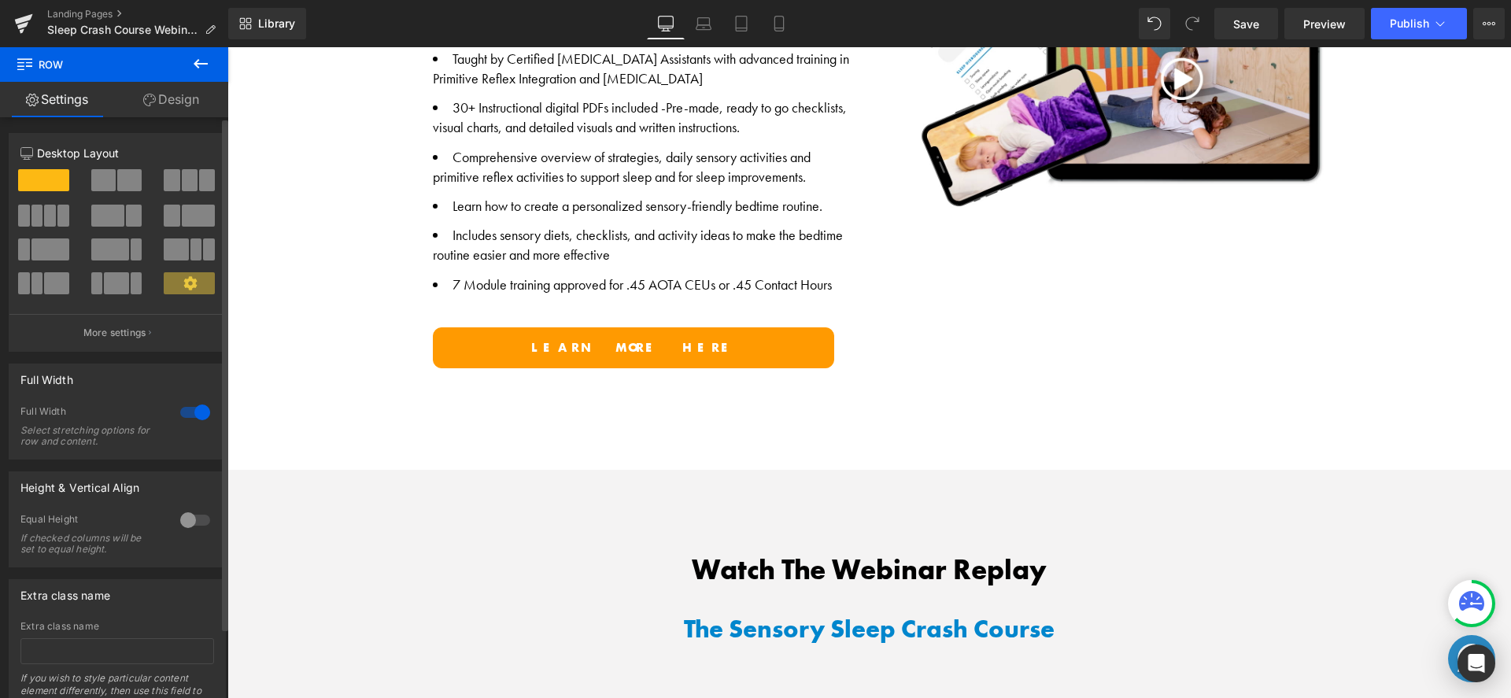
scroll to position [1178, 0]
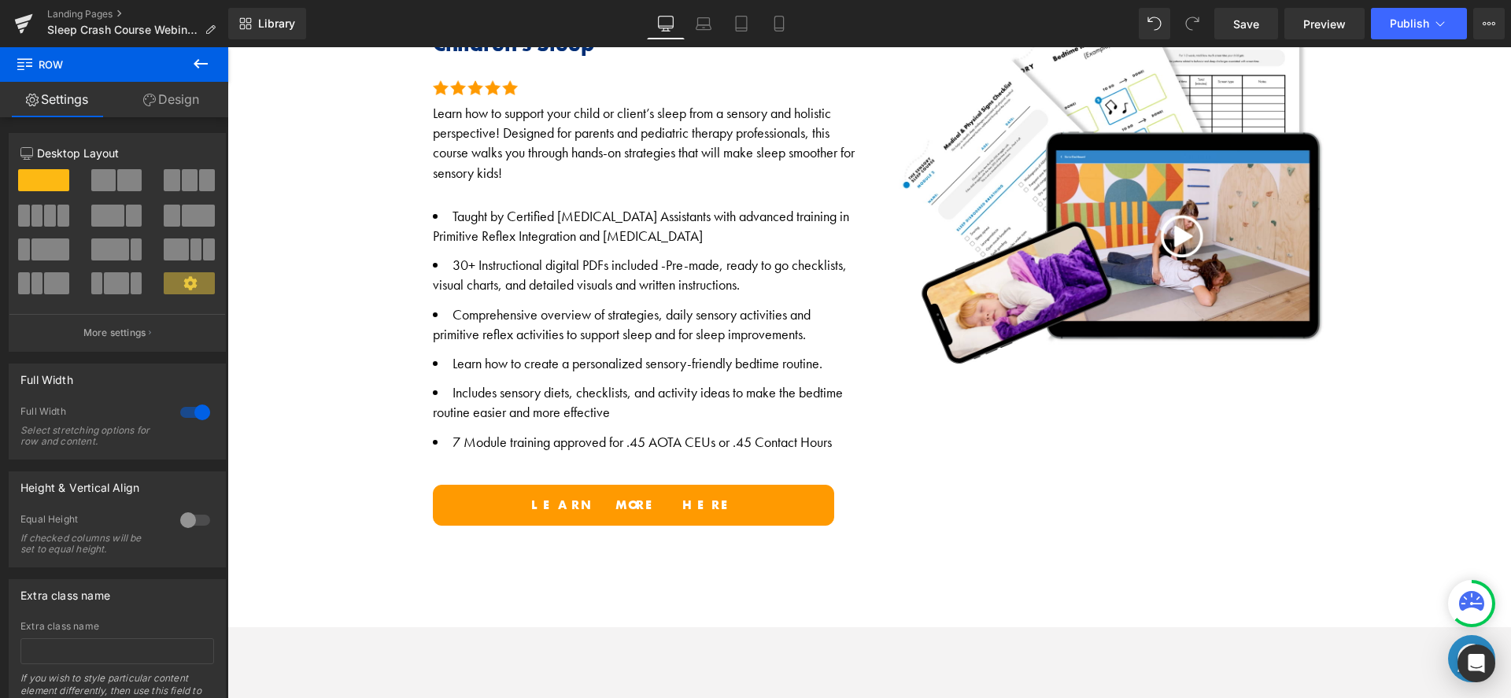
click at [700, 502] on link "Learn more here" at bounding box center [633, 505] width 401 height 41
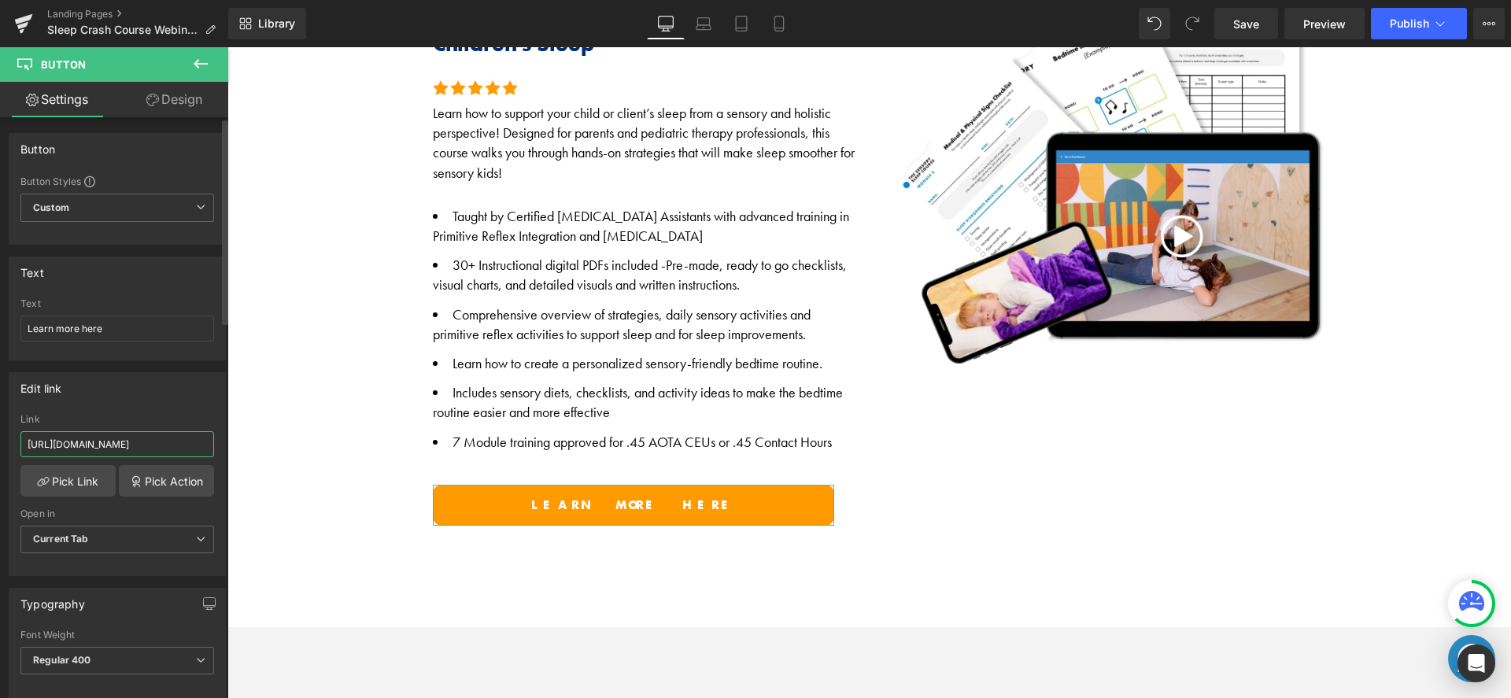
click at [93, 445] on input "https://harkla.co/discount/MS_WEBINAR_25?redirect=/products/motor-skills-course" at bounding box center [117, 444] width 194 height 26
click at [157, 442] on input "https://harkla.co/discount/MS_WEBINAR_25?redirect=/products/motor-skills-course" at bounding box center [117, 444] width 194 height 26
click at [177, 443] on input "https://harkla.co/discount/SC_WEBINAR_25?redirect=/products/motor-skills-course" at bounding box center [117, 444] width 194 height 26
drag, startPoint x: 184, startPoint y: 444, endPoint x: 213, endPoint y: 446, distance: 29.2
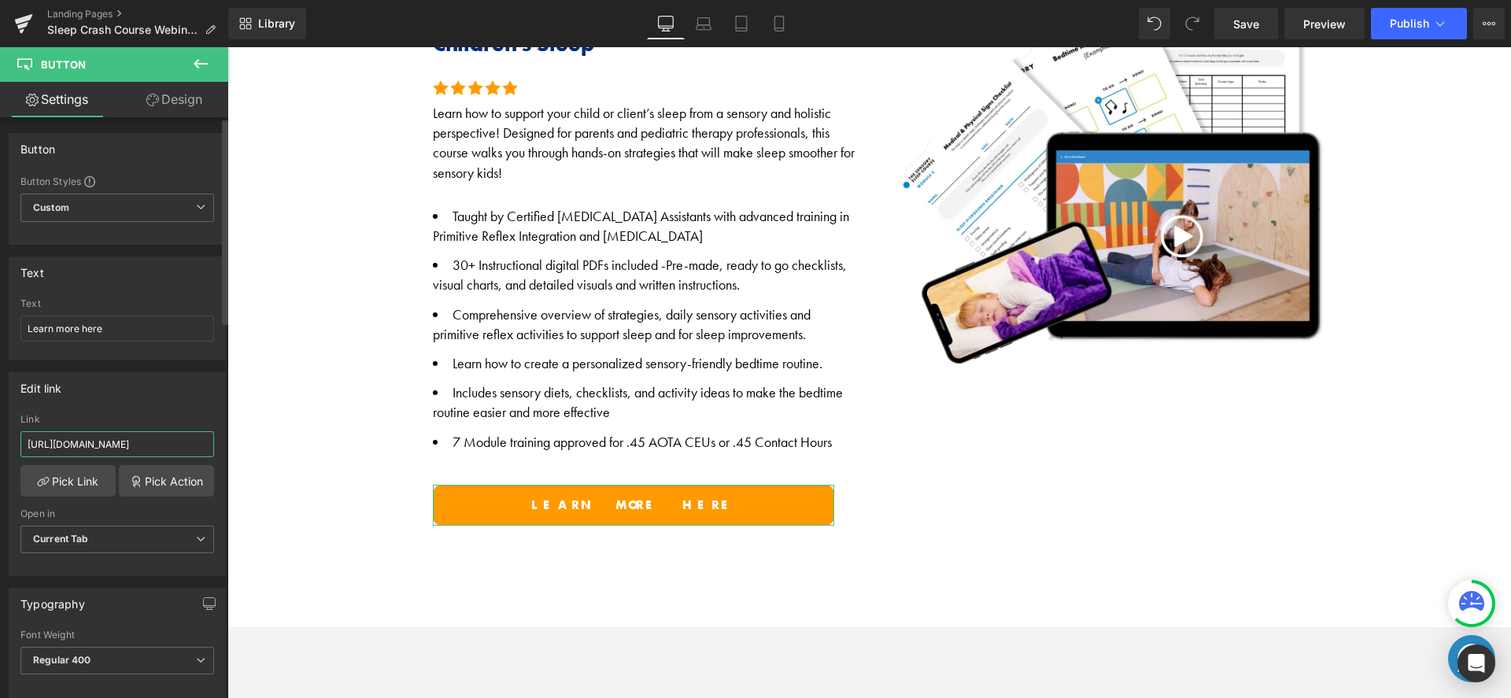
click at [213, 446] on div "https://harkla.co/discount/MS_WEBINAR_25?redirect=/products/motor-skills-course…" at bounding box center [117, 494] width 216 height 161
click at [132, 443] on input "https://harkla.co/discount/SC_WEBINAR_25?redirect=/products/motor-skills-course" at bounding box center [117, 444] width 194 height 26
click at [51, 445] on input "https://harkla.co/discount/SC_WEBINAR_25?redirect=/products/motor-skills-course" at bounding box center [117, 444] width 194 height 26
click at [189, 452] on input "https://harkla.co/discount/SC_WEBINAR_25?redirect=/products/motor-skills-course" at bounding box center [117, 444] width 194 height 26
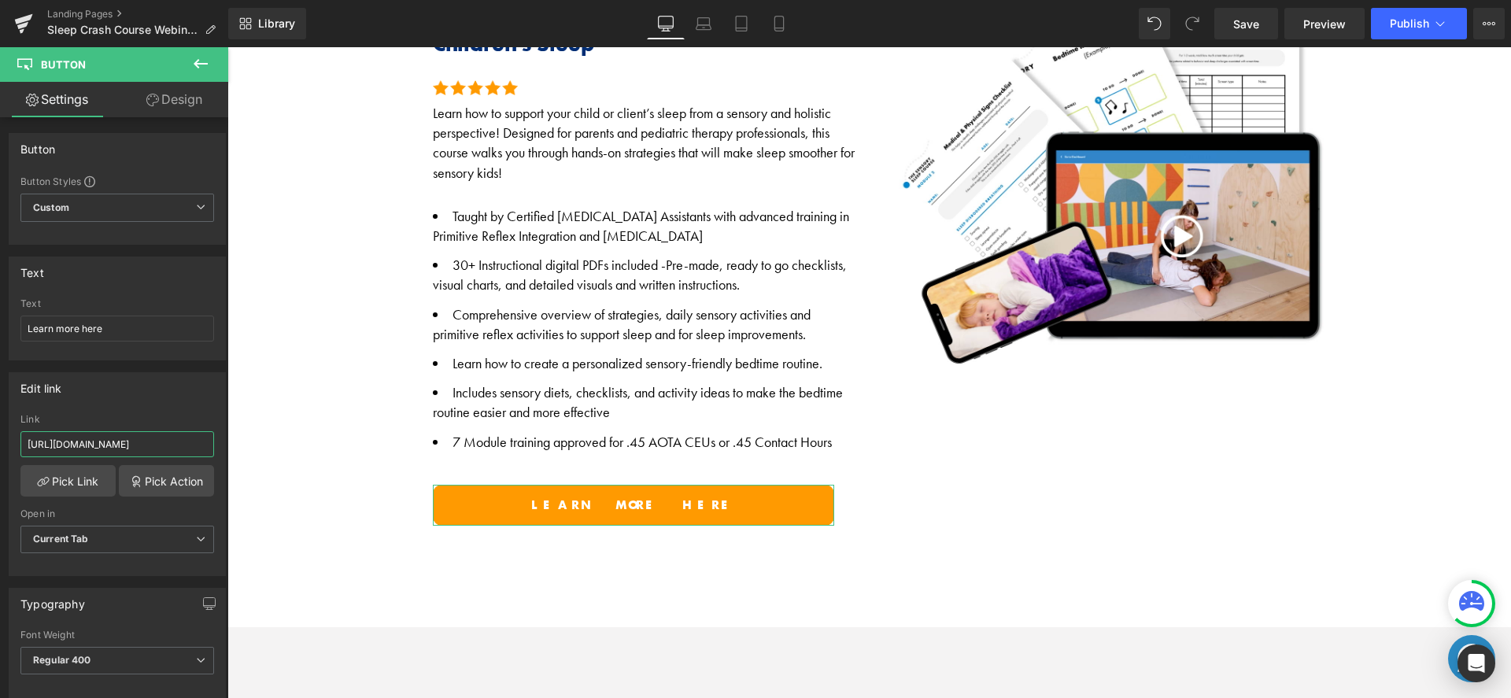
scroll to position [0, 201]
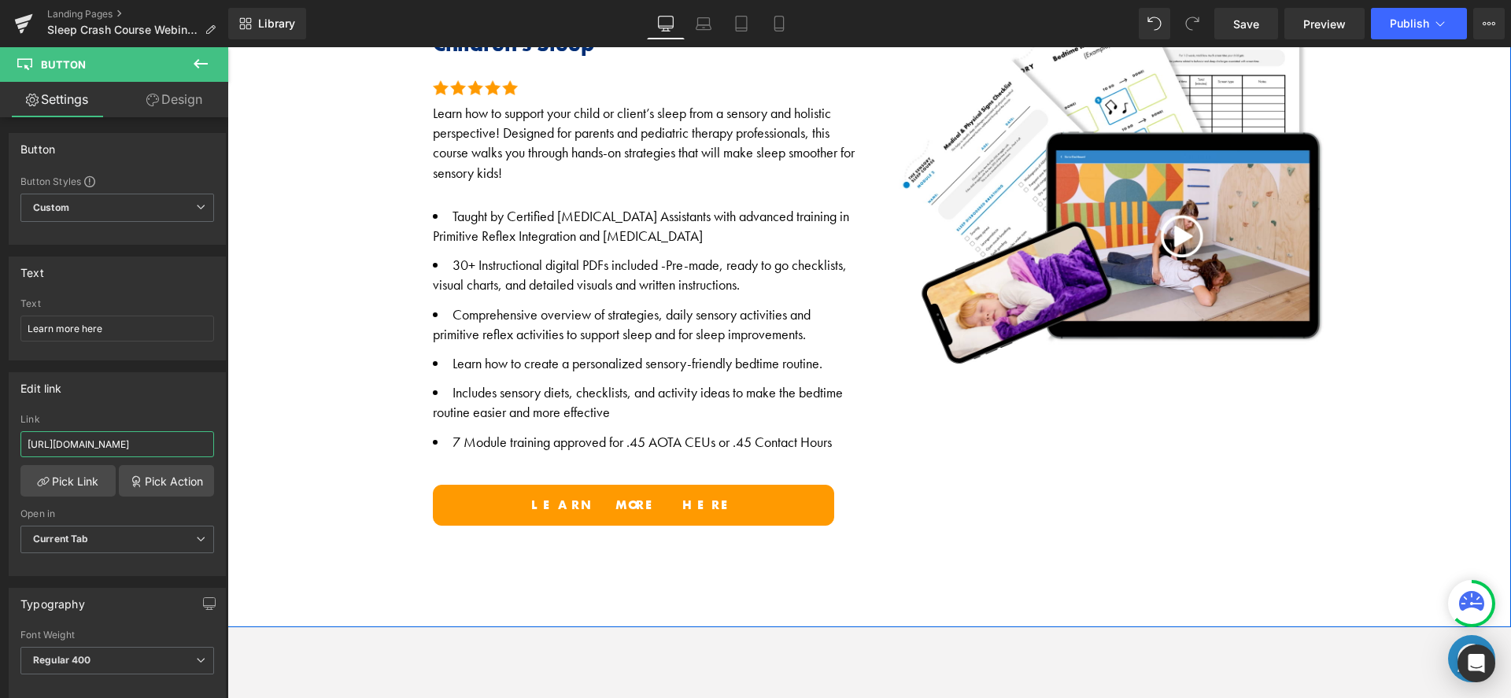
drag, startPoint x: 410, startPoint y: 493, endPoint x: 257, endPoint y: 449, distance: 159.7
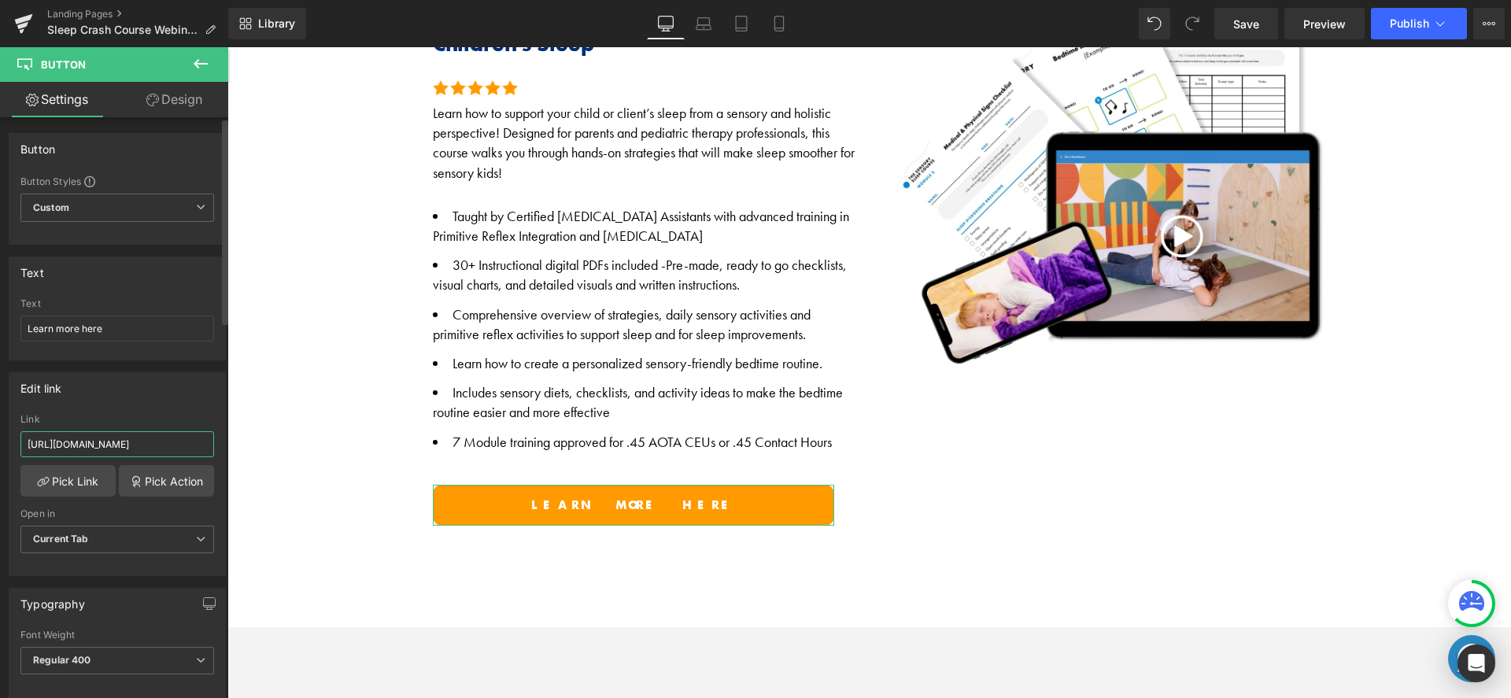
click at [127, 438] on input "https://harkla.co/discount/SC_WEBINAR_25?redirect=/products/motor-skills-course" at bounding box center [117, 444] width 194 height 26
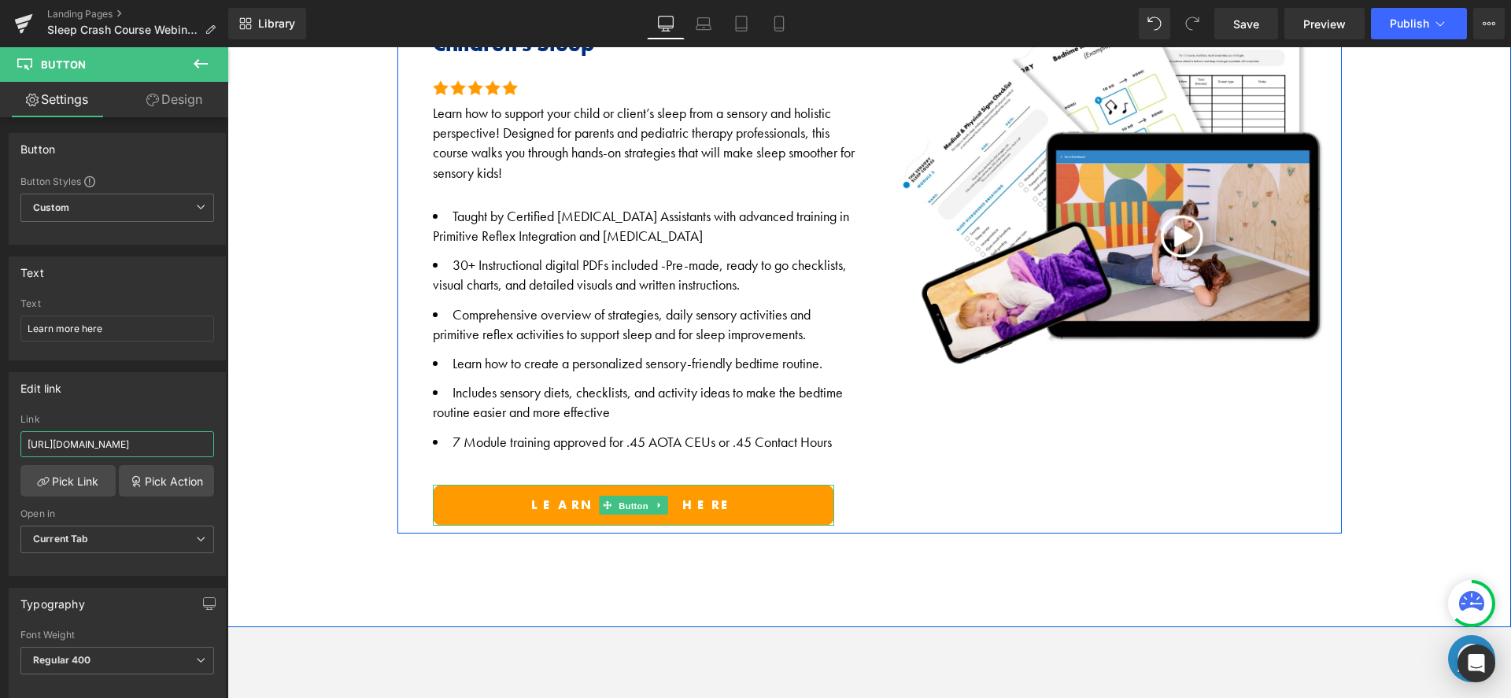
click at [617, 498] on span "Button" at bounding box center [634, 506] width 36 height 19
click at [548, 494] on link "Learn more here" at bounding box center [633, 505] width 401 height 41
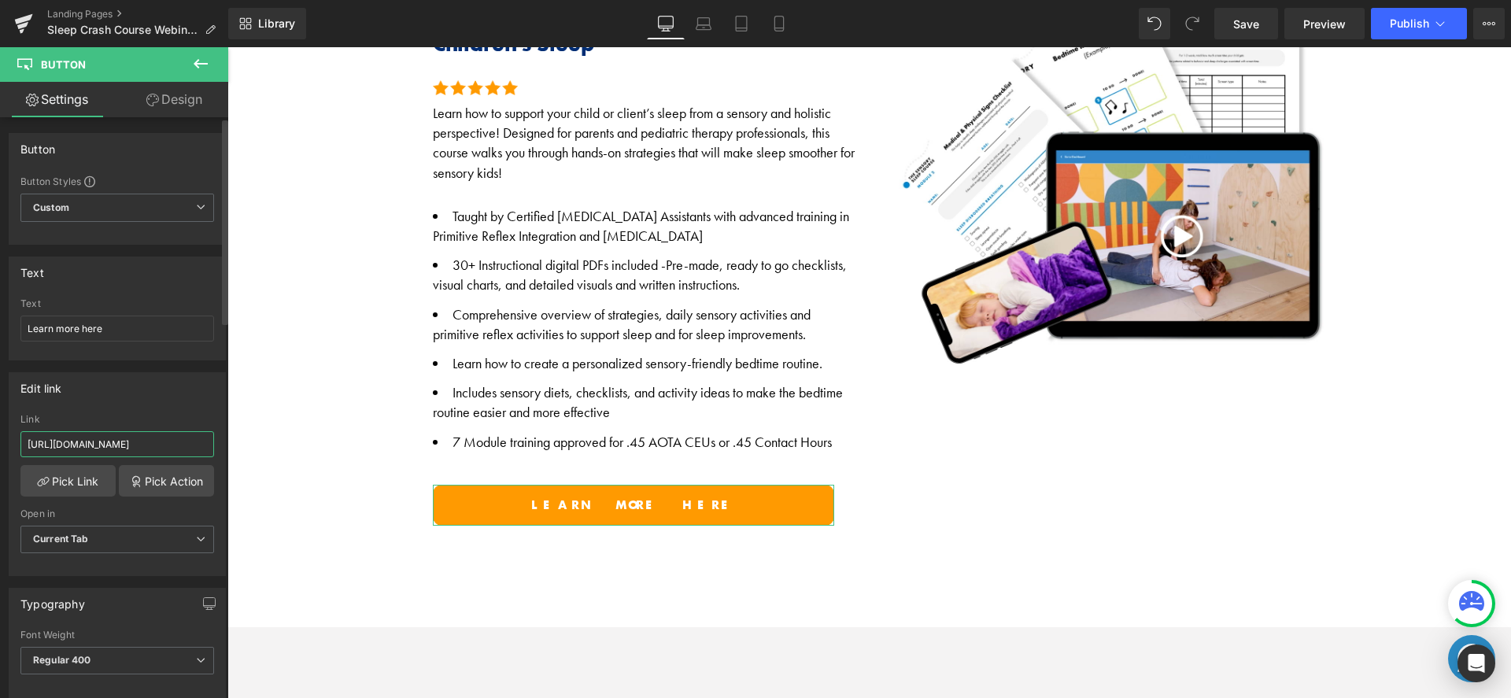
click at [112, 445] on input "https://harkla.co/discount/SC_WEBINAR_25?redirect=/products/motor-skills-course" at bounding box center [117, 444] width 194 height 26
type input "https://harkla.co/discount/SC_WEBINAR_25?redirect=/products/sensory-sleep-course"
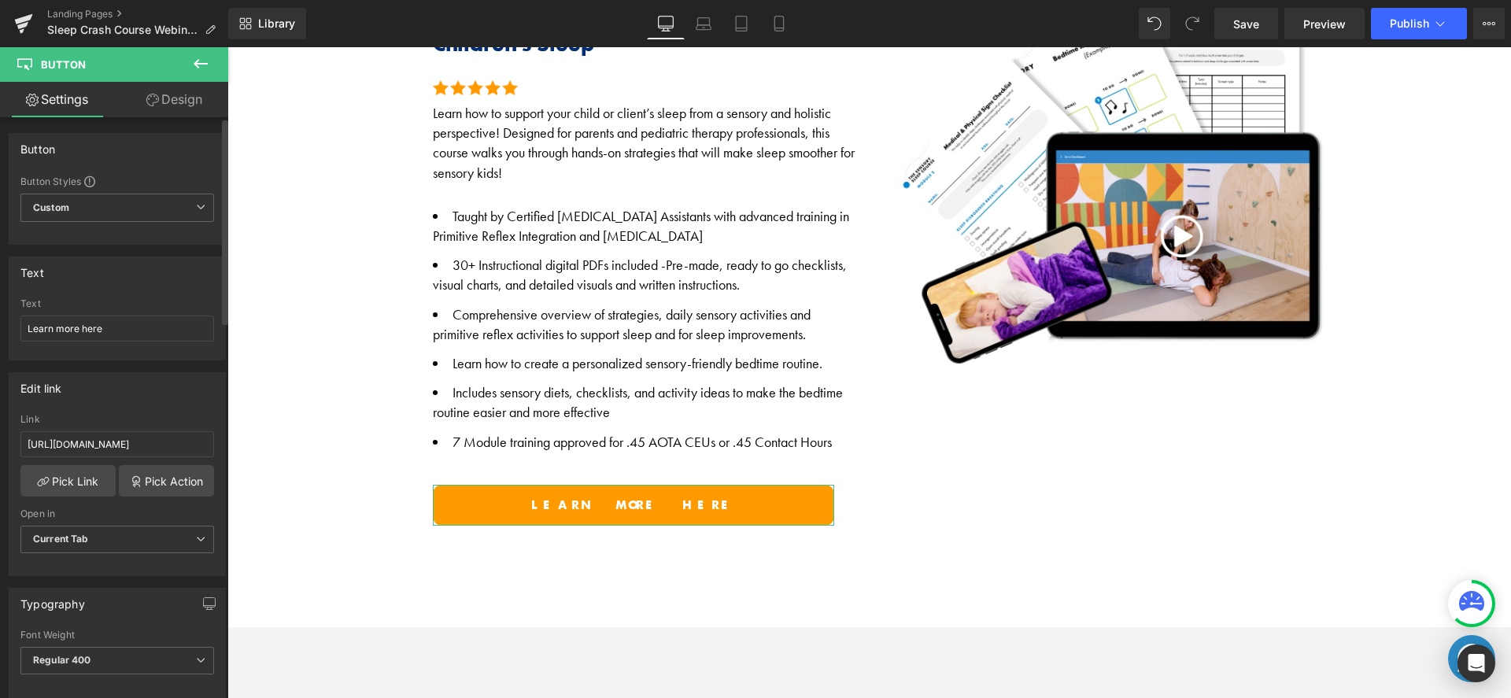
click at [143, 387] on div "Edit link" at bounding box center [117, 388] width 216 height 30
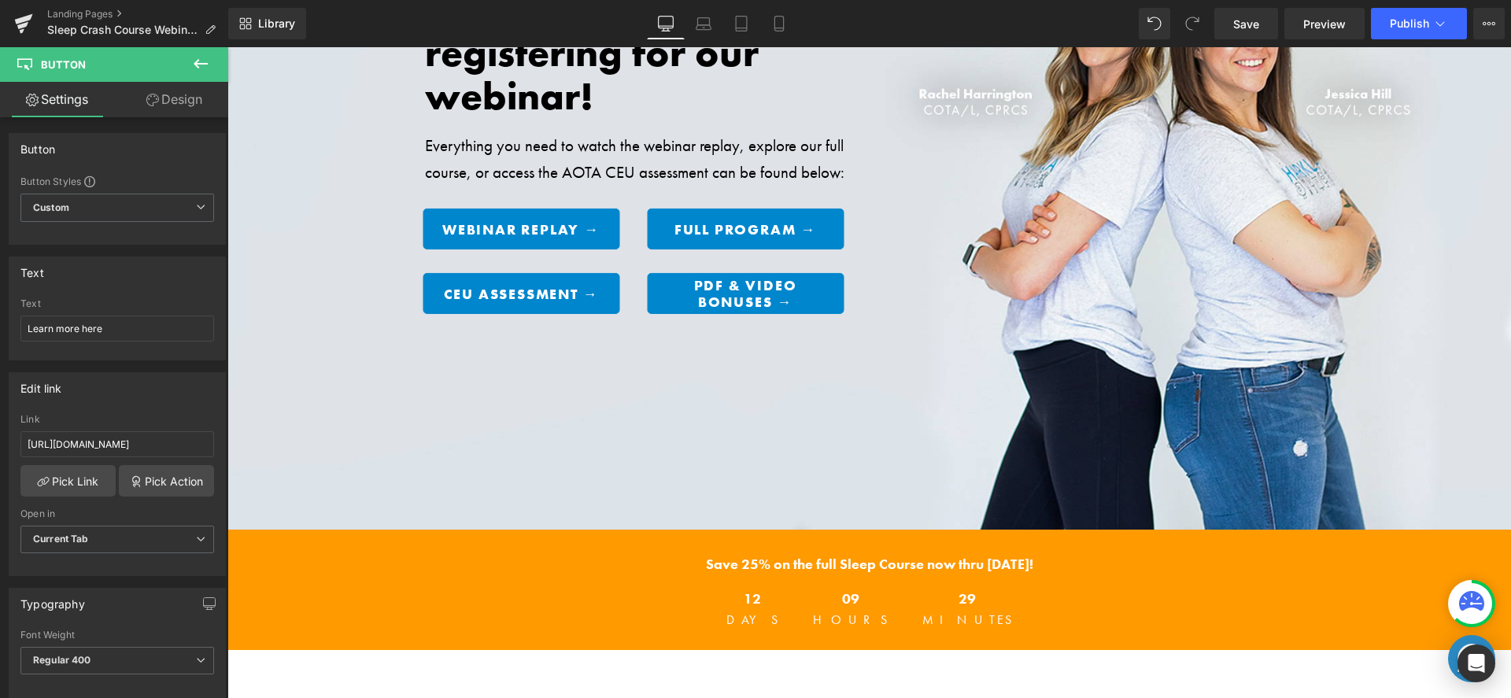
scroll to position [0, 0]
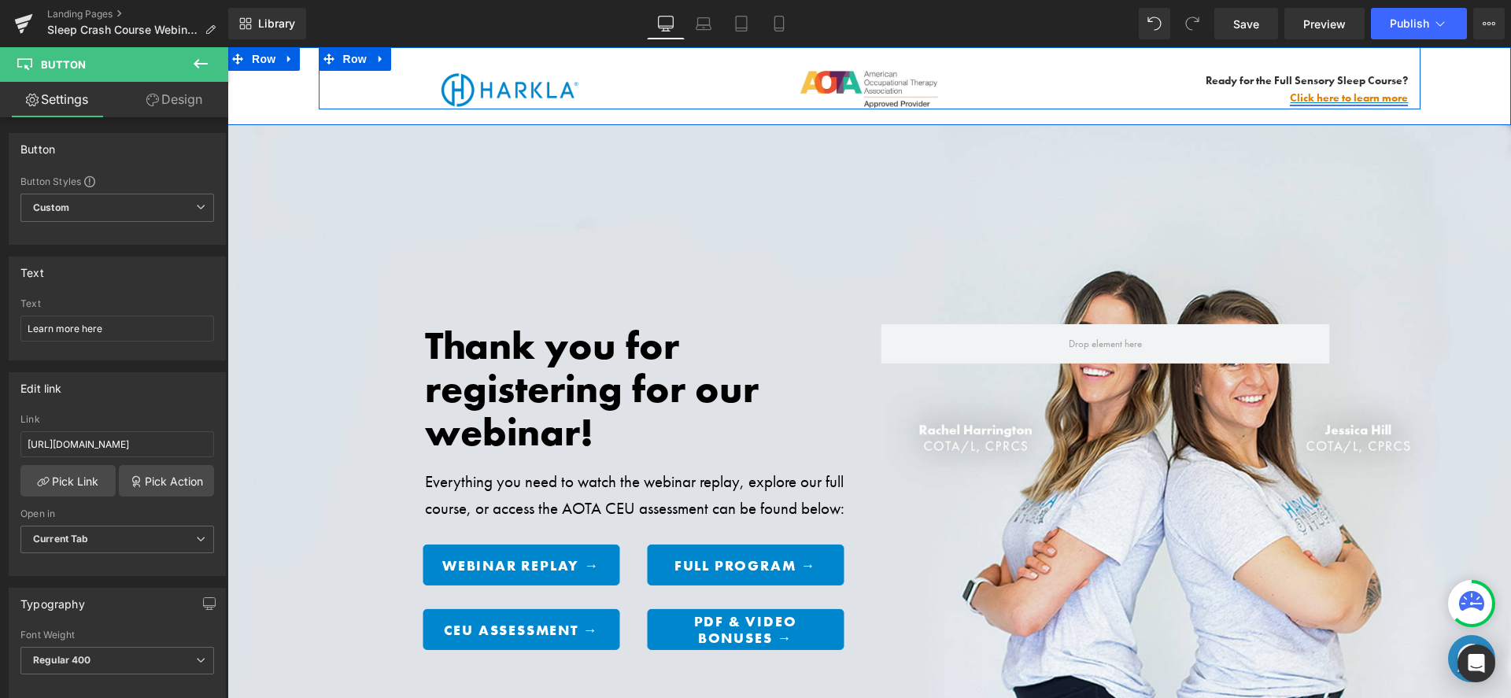
click at [1327, 99] on link "Click here to learn more" at bounding box center [1349, 98] width 118 height 14
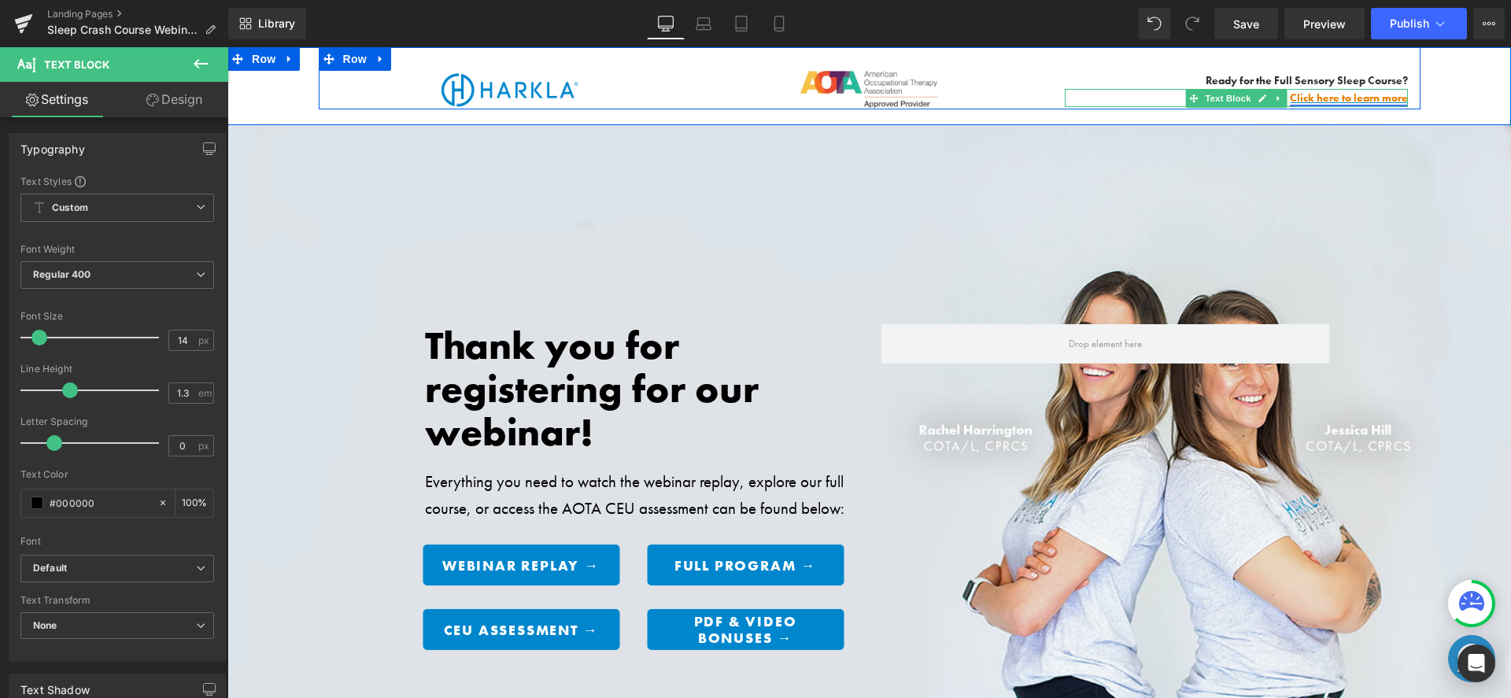
click at [1346, 95] on link "Click here to learn more" at bounding box center [1349, 98] width 118 height 14
click at [1277, 100] on icon at bounding box center [1278, 98] width 9 height 9
click at [1238, 101] on link at bounding box center [1238, 98] width 17 height 19
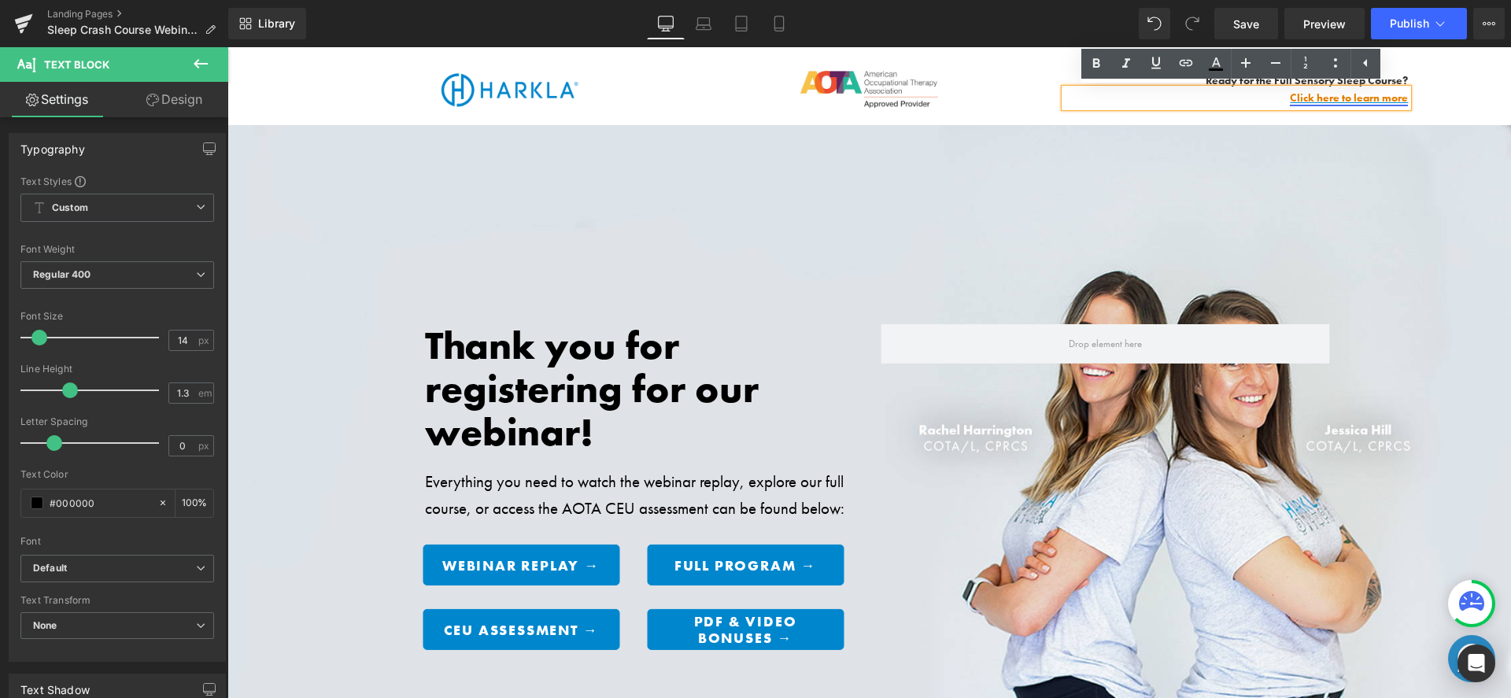
click at [1300, 96] on link "Click here to learn more" at bounding box center [1349, 98] width 118 height 14
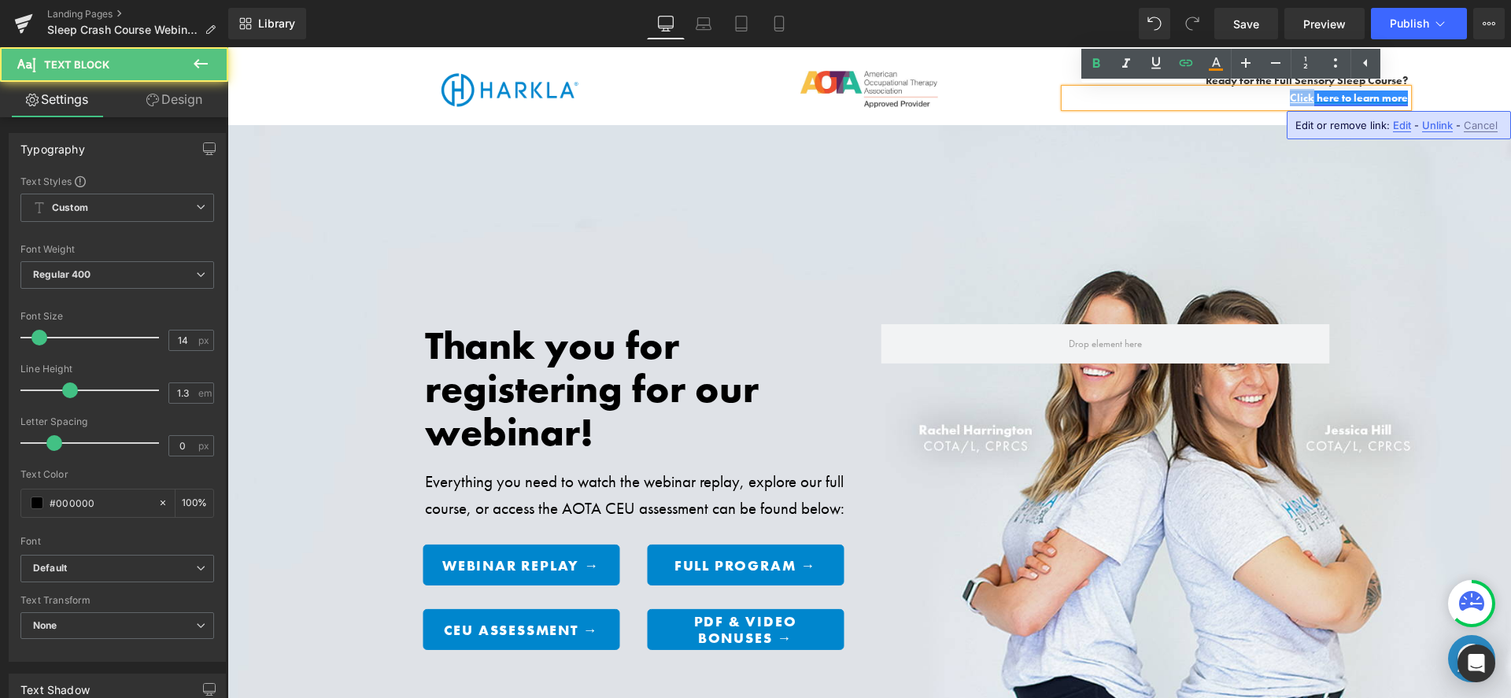
click at [1300, 96] on link "Click here to learn more" at bounding box center [1349, 98] width 118 height 14
click at [1403, 129] on span "Edit" at bounding box center [1402, 125] width 18 height 13
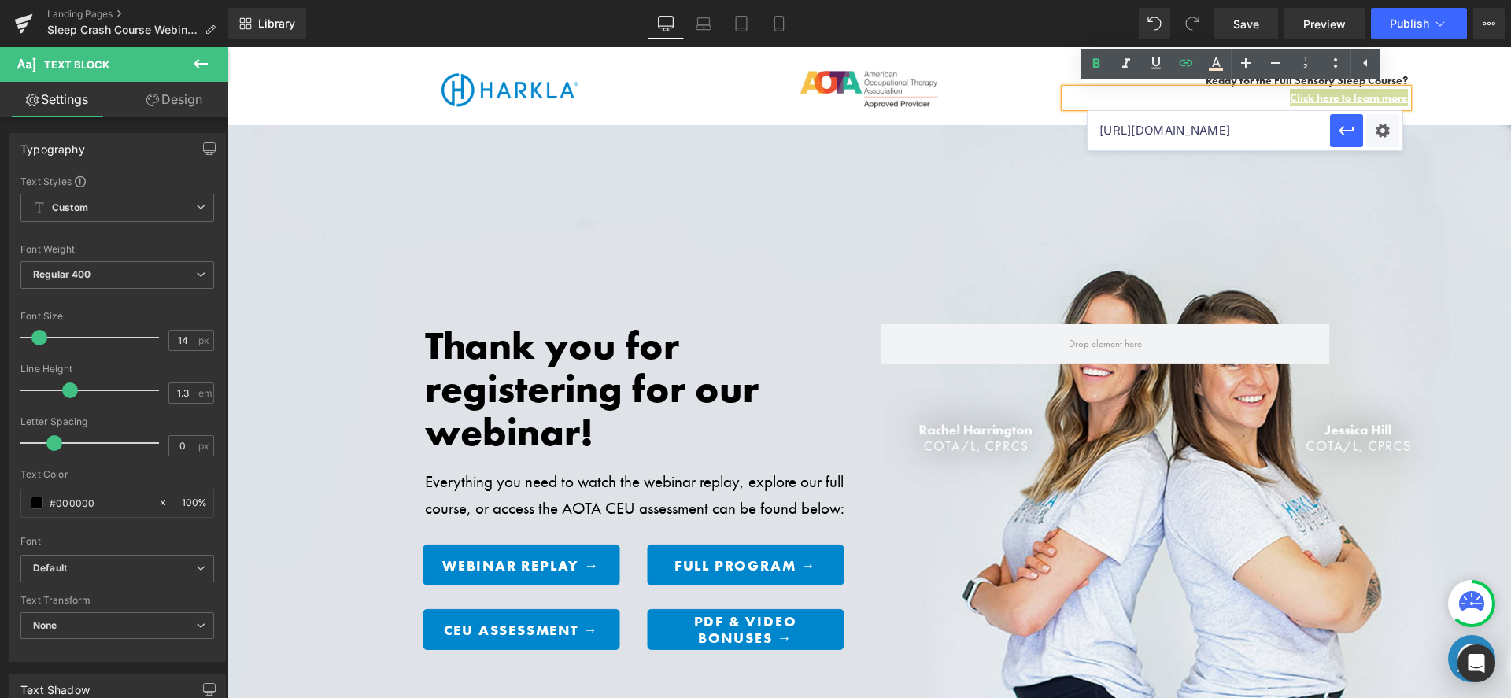
click at [1300, 125] on input "https://cdn.shopify.com/s/files/1/1380/9417/files/Motor_Skills_Free_Webinar_1_-…" at bounding box center [1209, 130] width 242 height 39
paste input "SC_WEBINAR_25?redirect=/products/sensory-sleep"
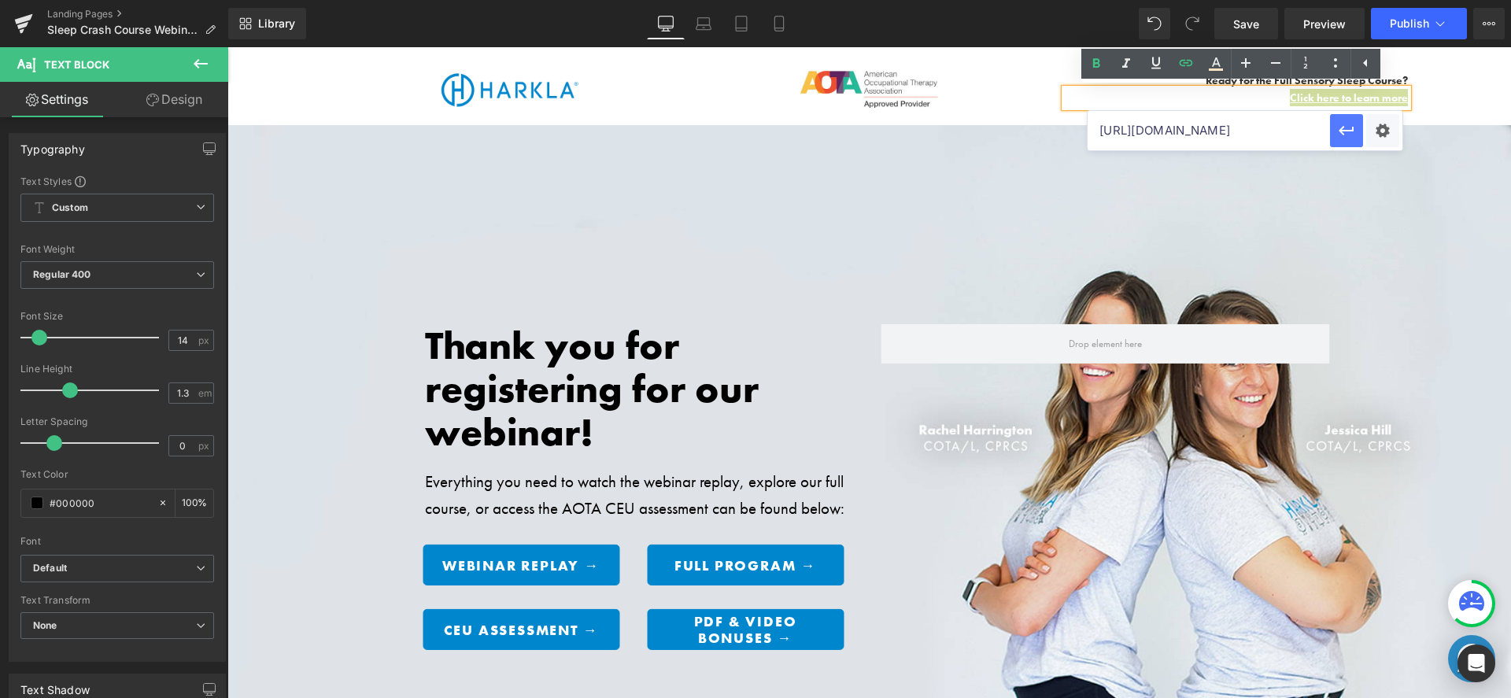
type input "https://harkla.co/discount/SC_WEBINAR_25?redirect=/products/sensory-sleep-course"
click at [1354, 126] on icon "button" at bounding box center [1346, 130] width 19 height 19
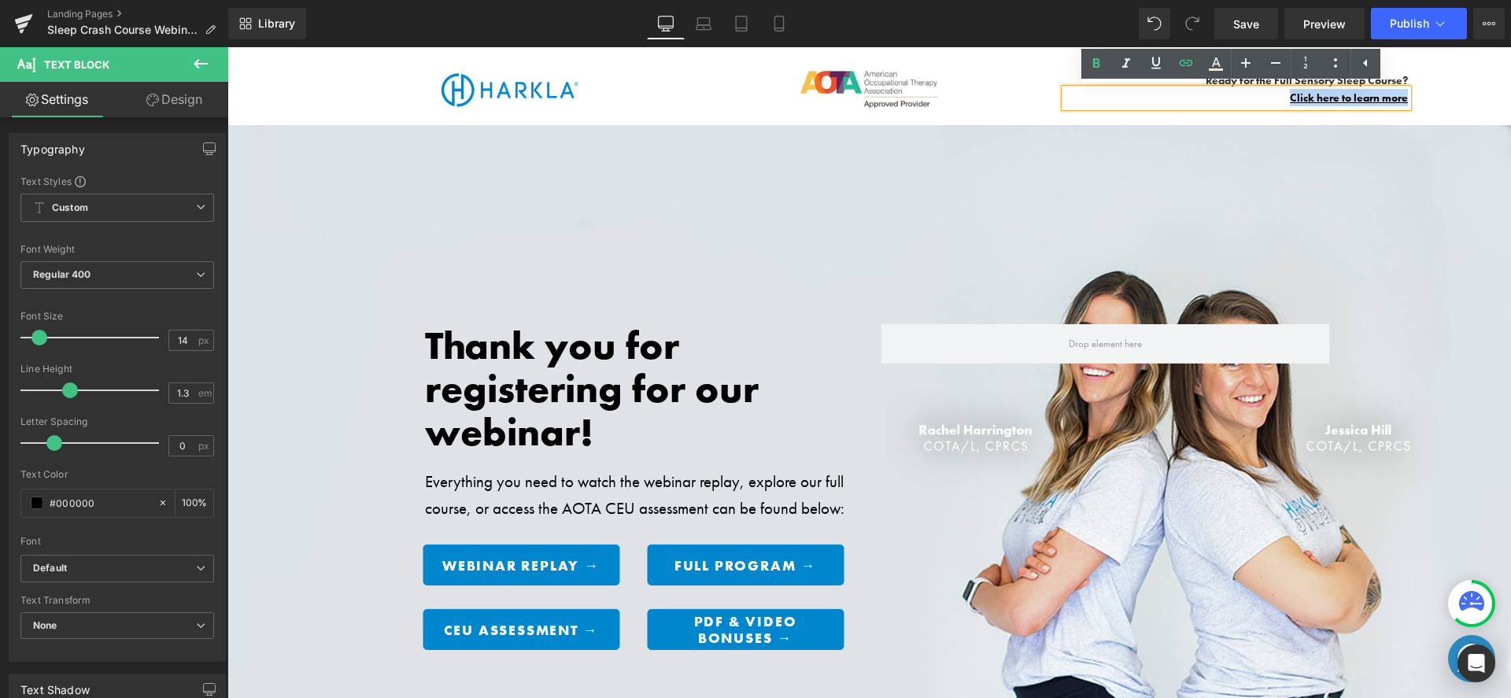
click at [1273, 117] on div "Image Image Ready for the Full Sensory Sleep Course? Text Block Click here to l…" at bounding box center [869, 86] width 1284 height 78
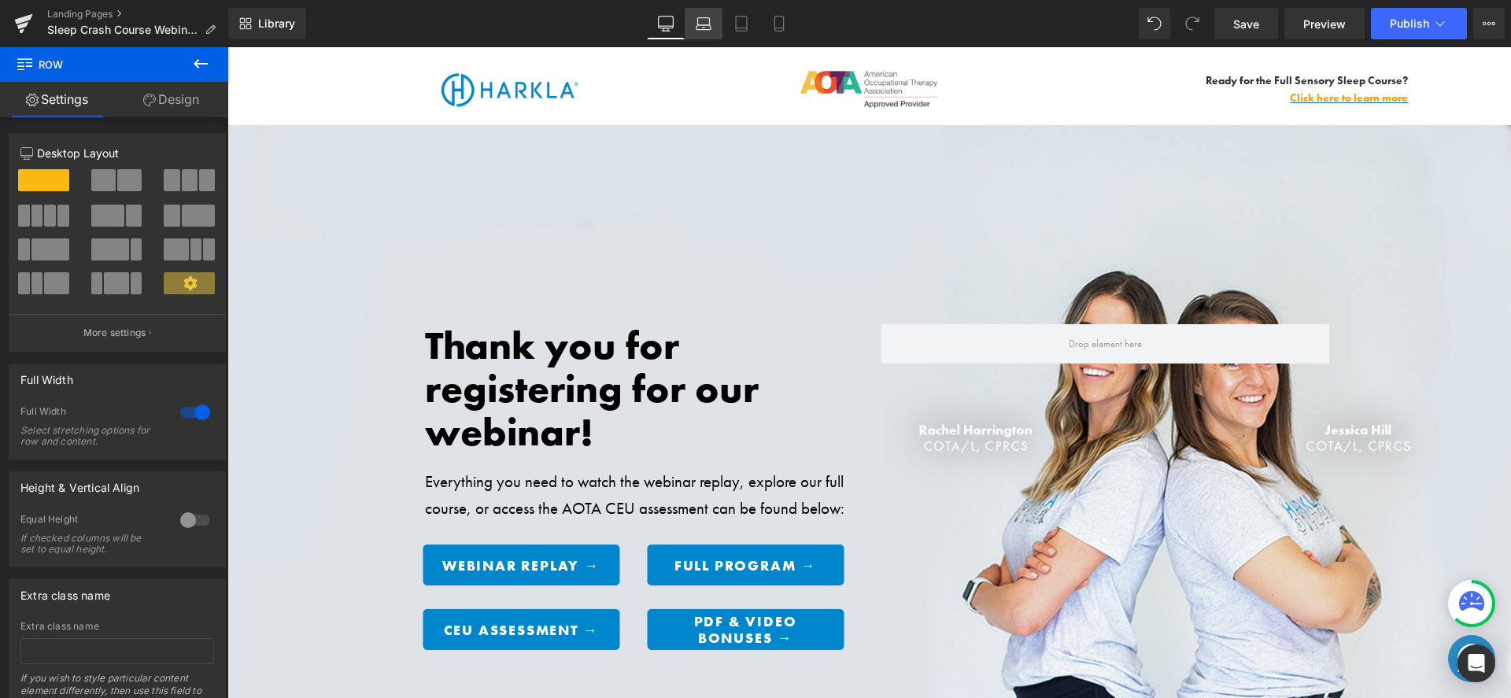
click at [709, 23] on icon at bounding box center [704, 24] width 16 height 16
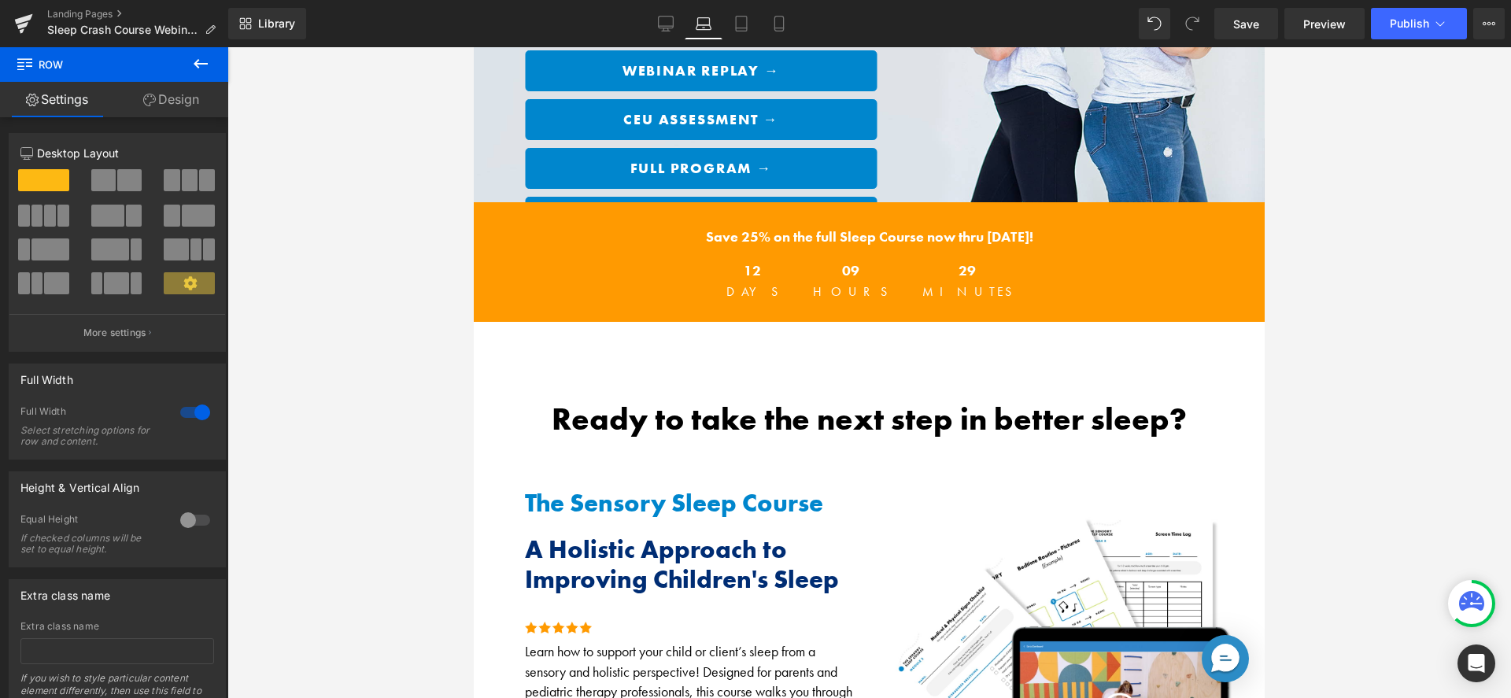
scroll to position [461, 0]
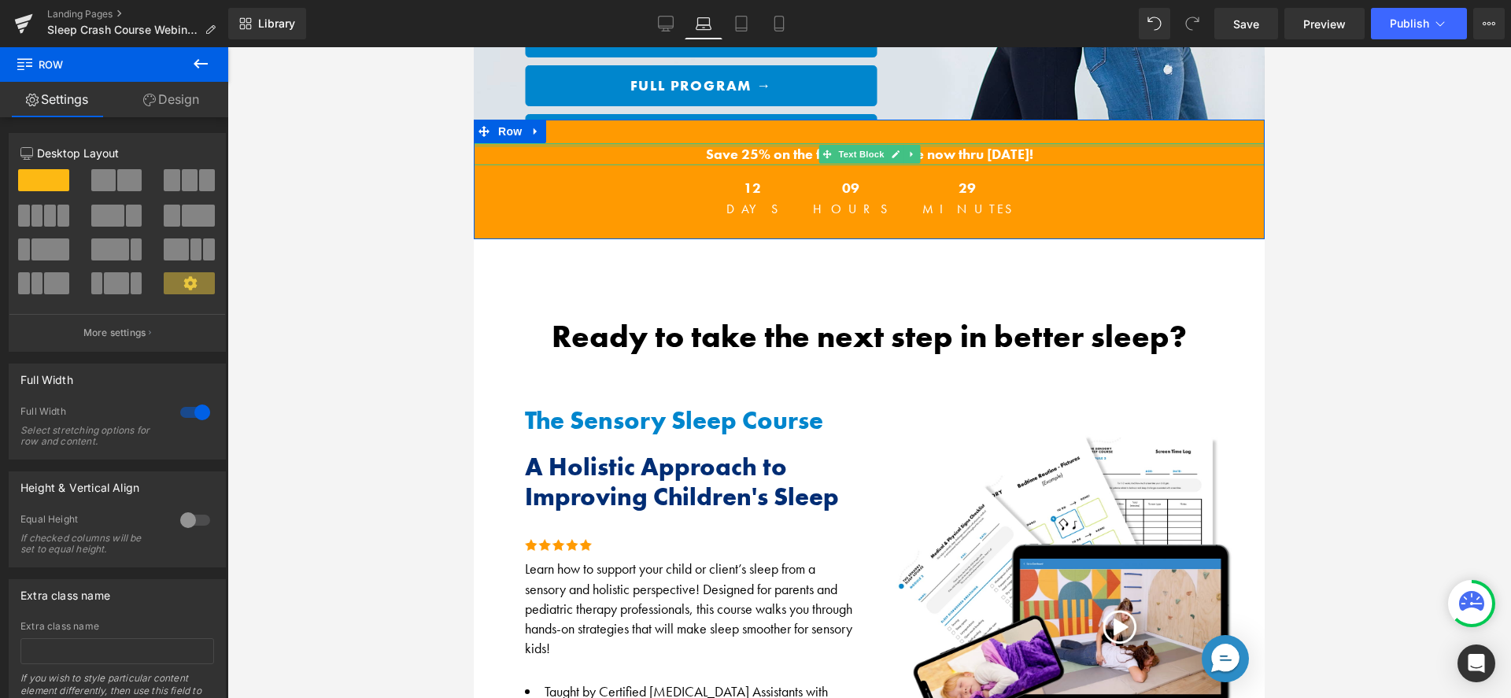
click at [963, 143] on div at bounding box center [869, 145] width 791 height 4
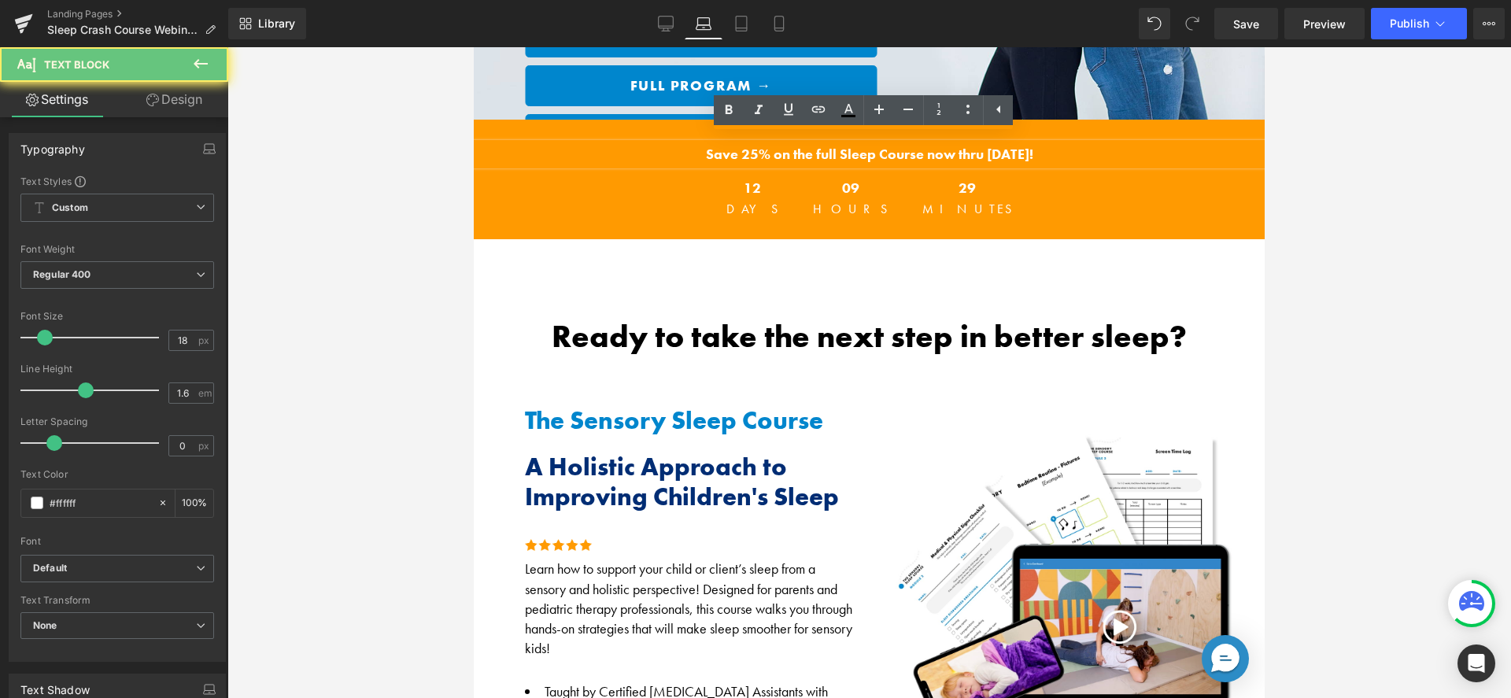
click at [1034, 147] on strong "Save 25% on the full Sleep Course now thru October 22nd!" at bounding box center [869, 154] width 327 height 18
click at [1025, 150] on strong "Save 25% on the full Sleep Course now thru October 22nd!" at bounding box center [869, 154] width 327 height 18
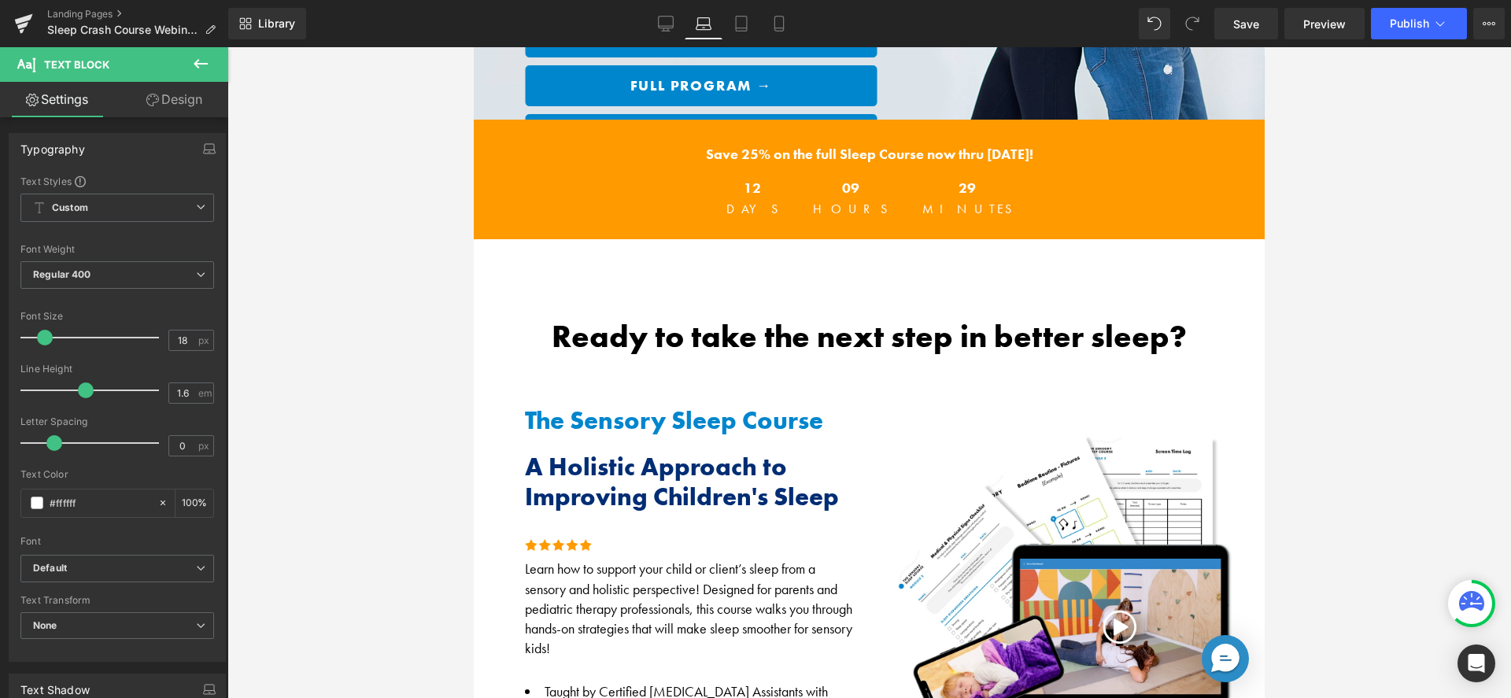
click at [1433, 159] on div at bounding box center [869, 372] width 1284 height 651
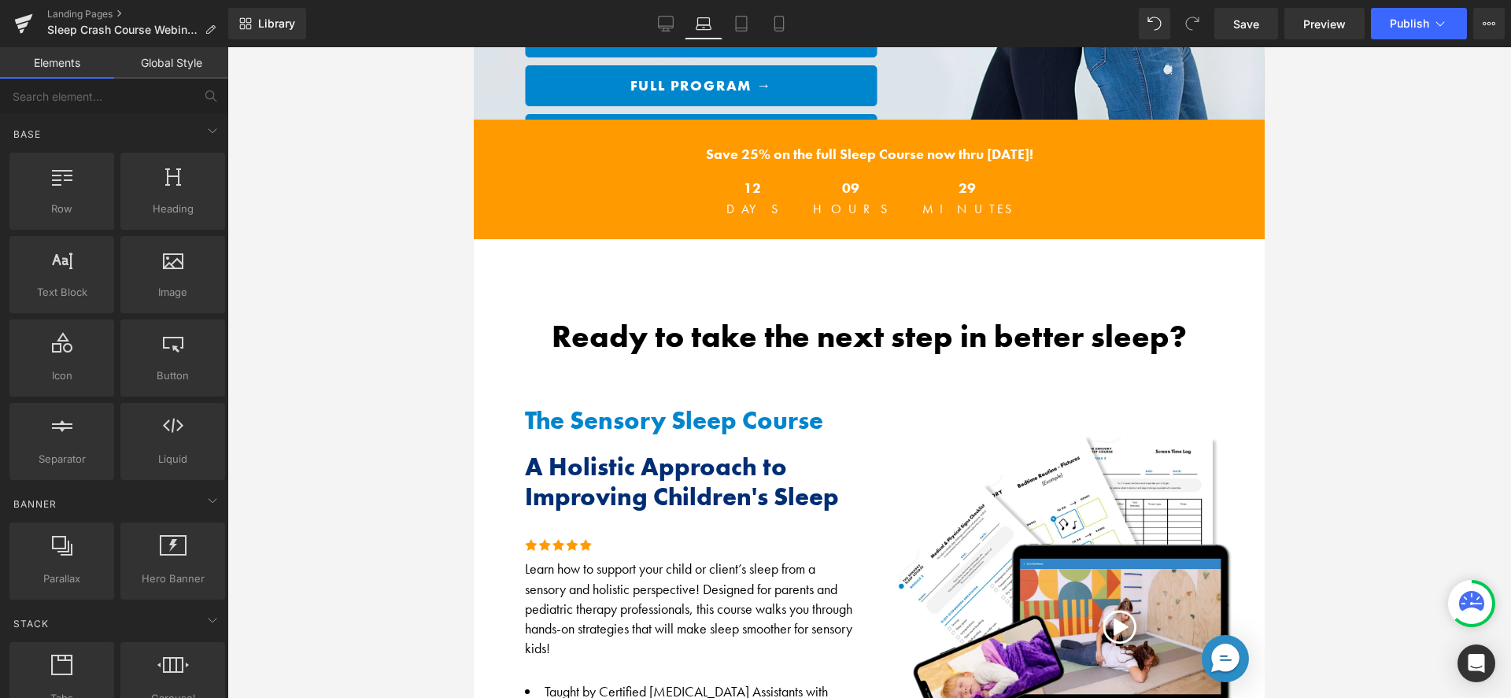
click at [907, 209] on div "29 Minutes" at bounding box center [967, 198] width 121 height 66
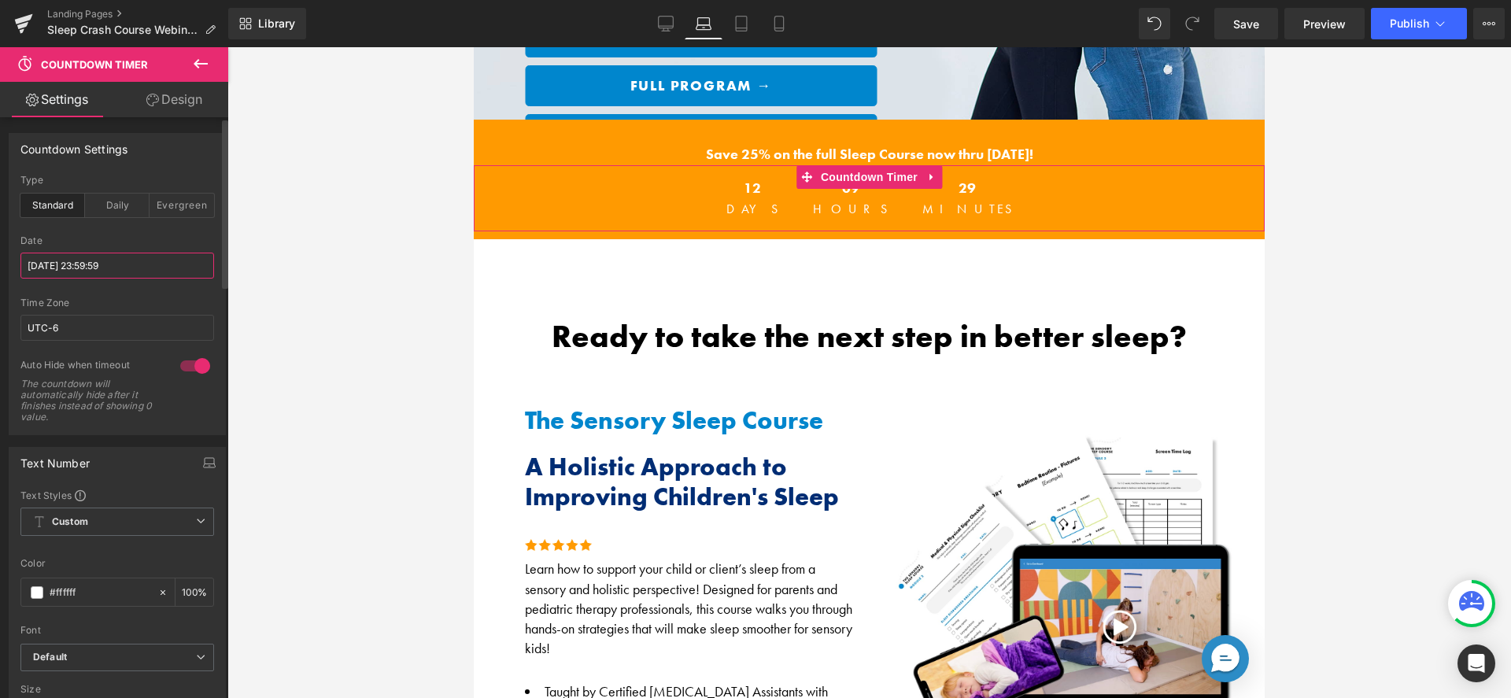
click at [76, 262] on input "2025/10/22 23:59:59" at bounding box center [117, 266] width 194 height 26
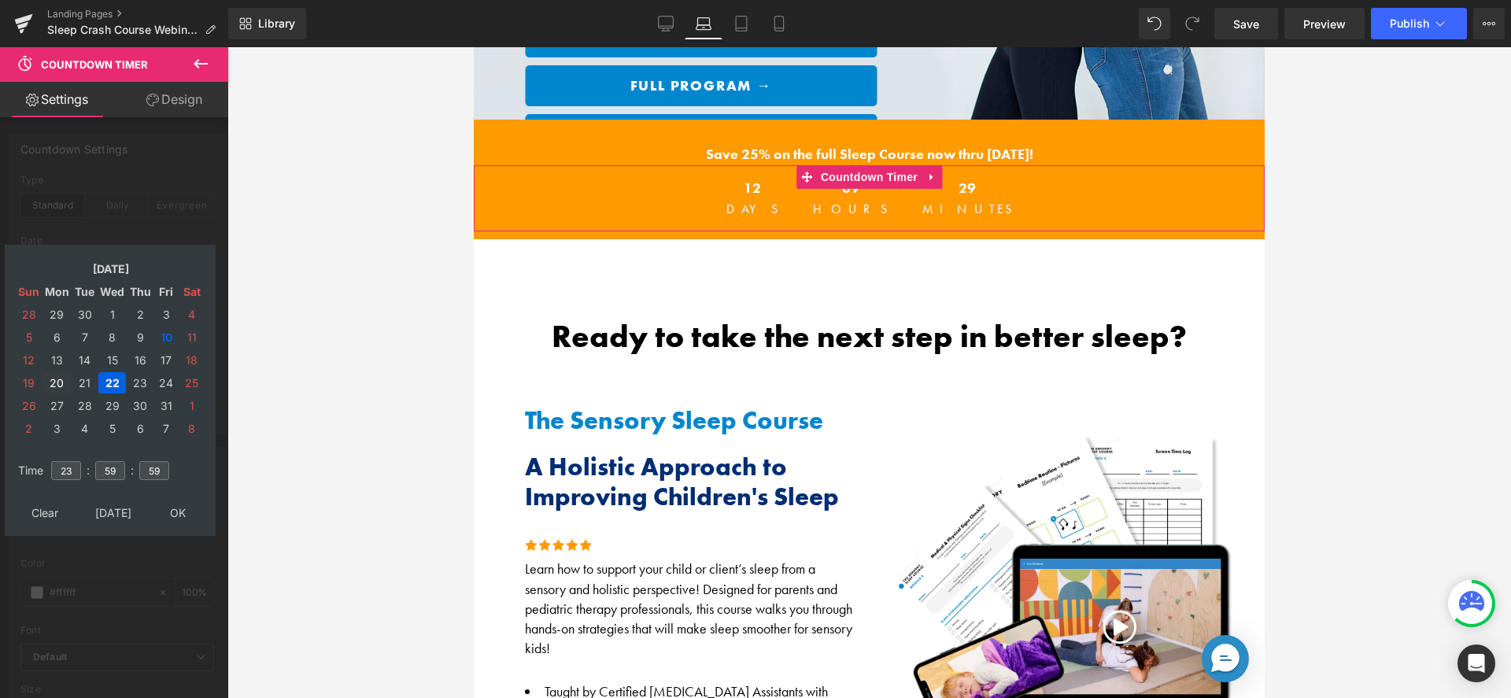
click at [54, 385] on td "20" at bounding box center [57, 382] width 28 height 21
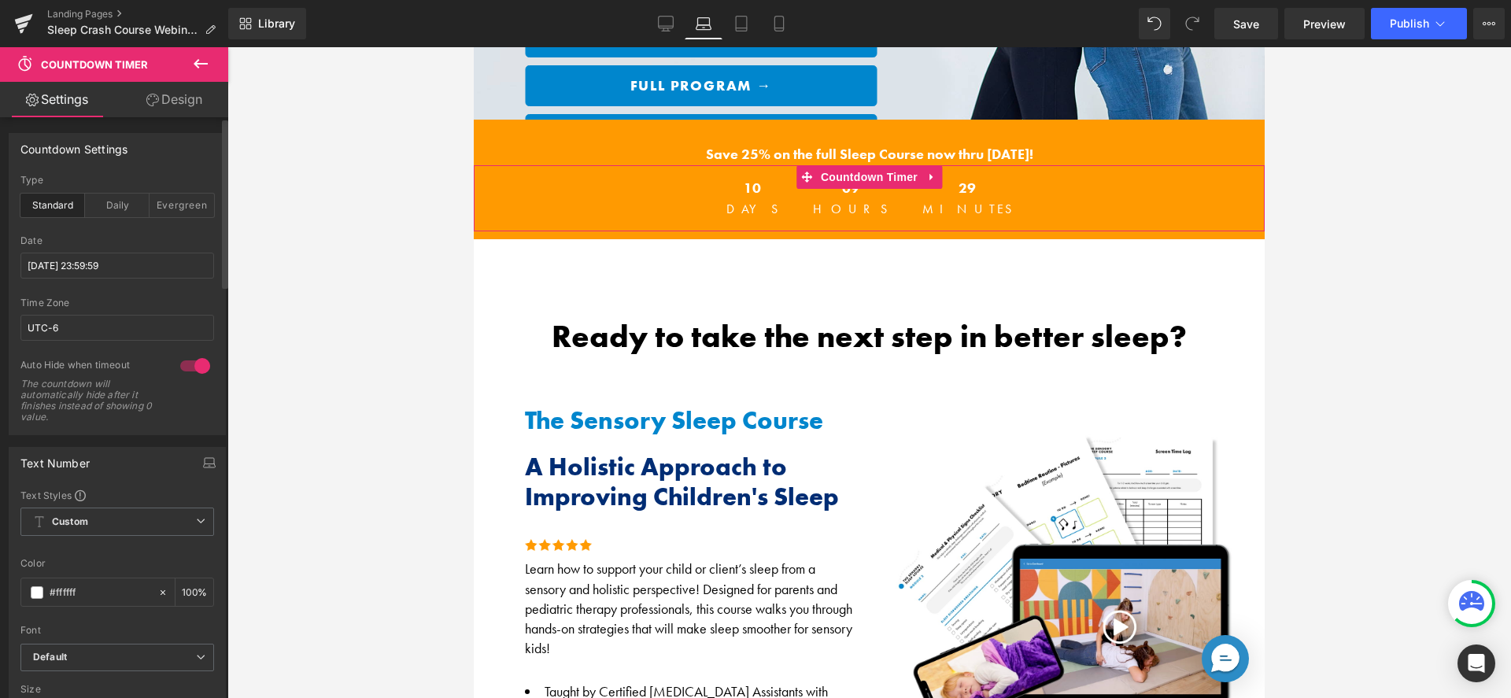
click at [207, 239] on div "Date" at bounding box center [117, 240] width 194 height 11
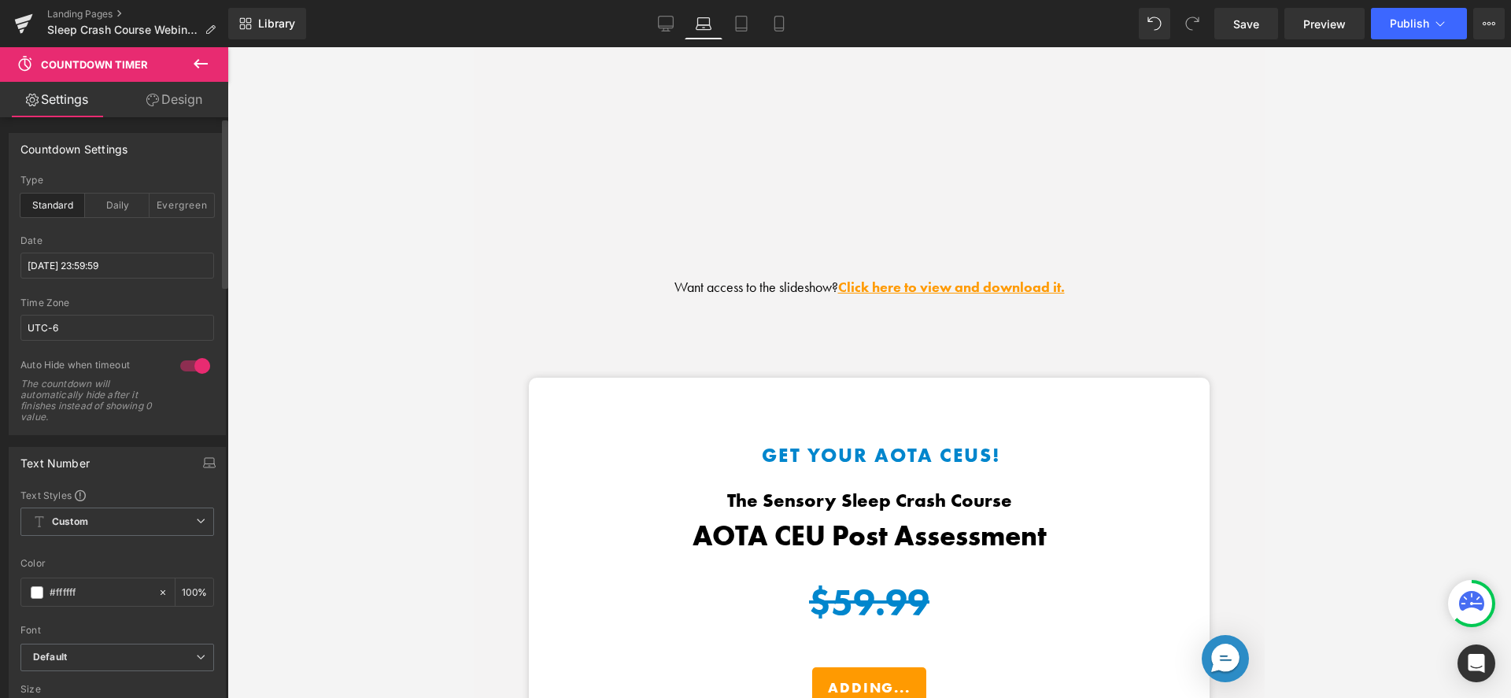
scroll to position [2305, 0]
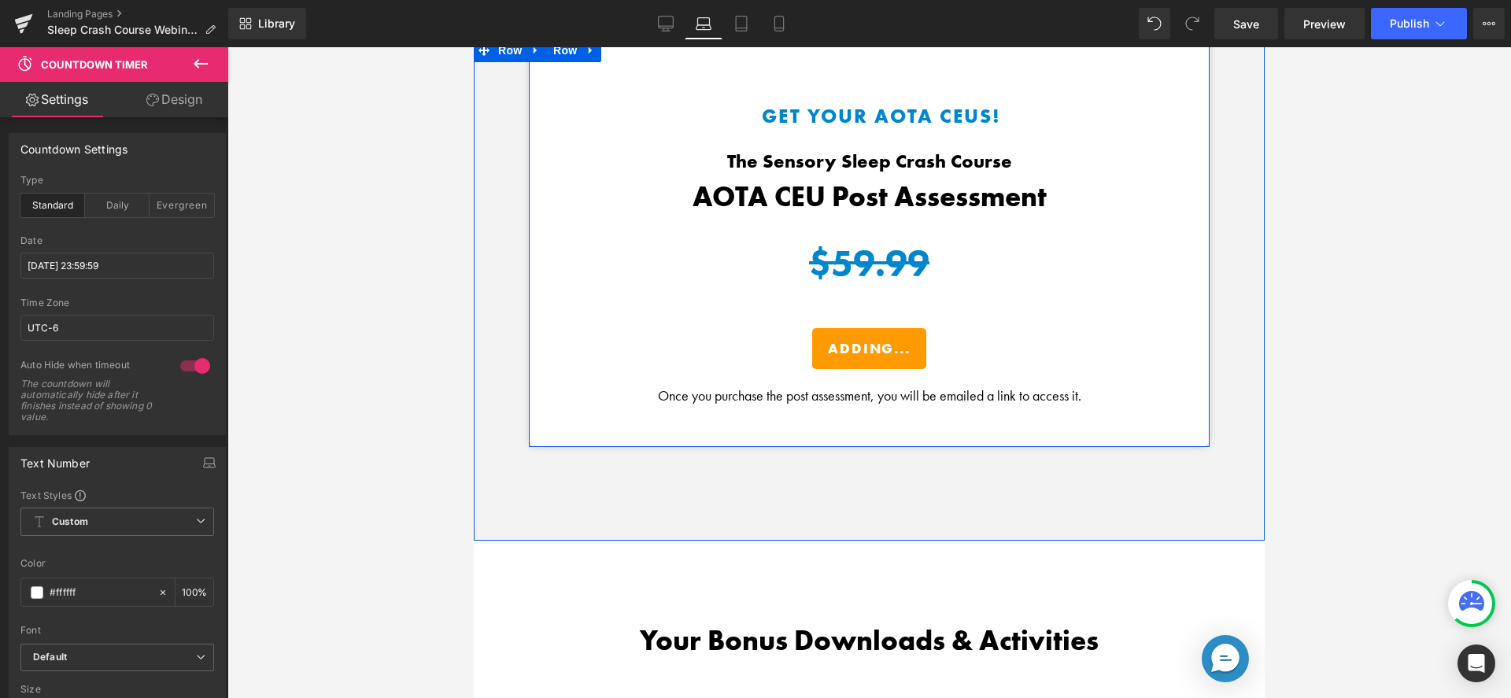
click at [926, 353] on span "(P) Cart Button" at bounding box center [962, 348] width 72 height 19
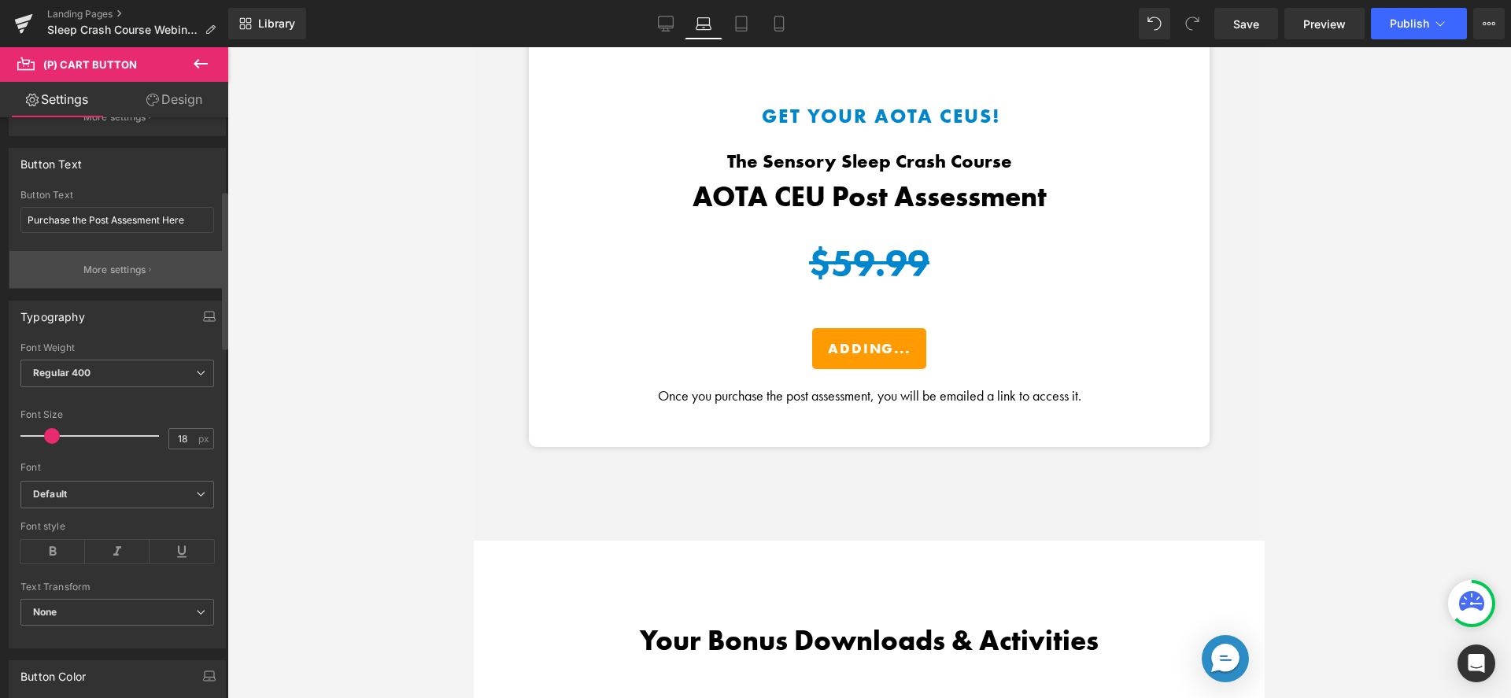
scroll to position [264, 0]
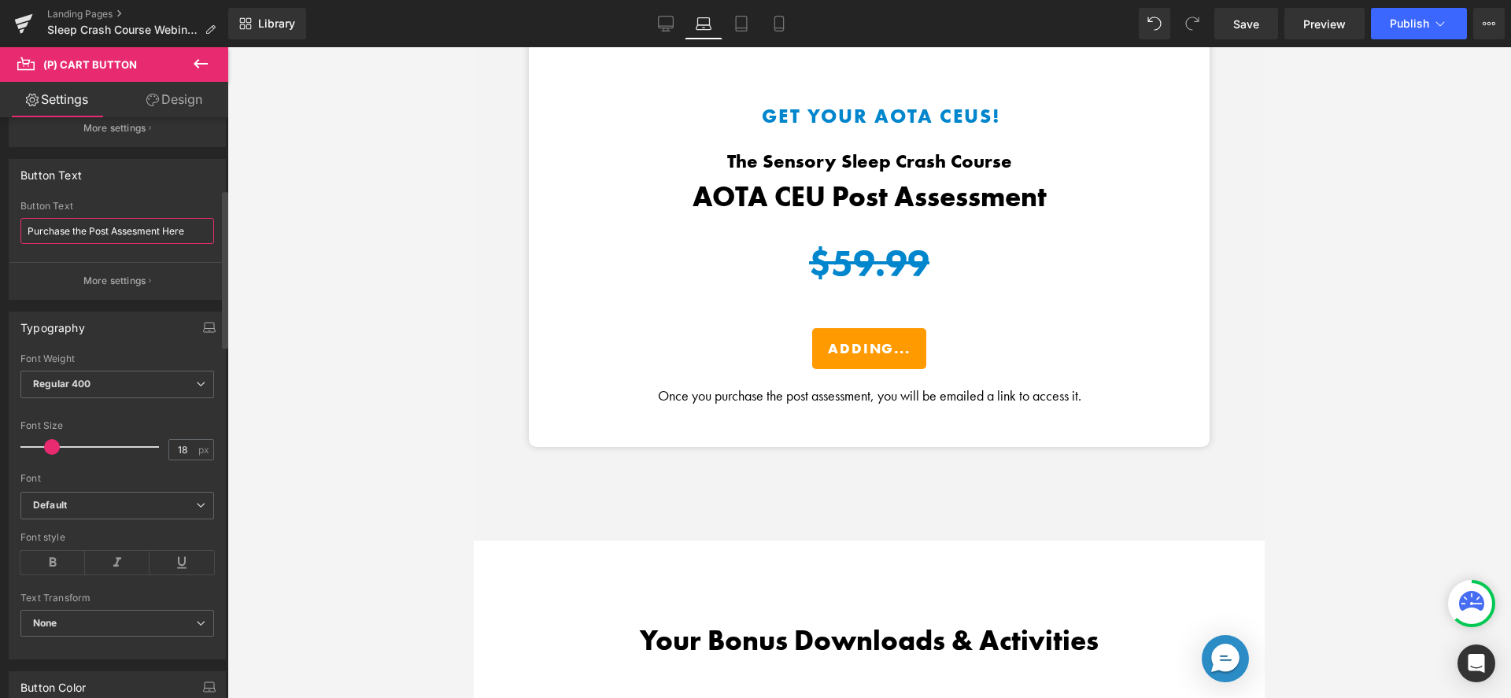
click at [86, 226] on input "Purchase the Post Assesment Here" at bounding box center [117, 231] width 194 height 26
click at [182, 197] on div "Button Text Purchase the Post Assesment Here Button Text Purchase the Post Asse…" at bounding box center [117, 229] width 217 height 141
drag, startPoint x: 85, startPoint y: 228, endPoint x: 21, endPoint y: 231, distance: 63.8
click at [21, 231] on input "Purchase the Post Assesment Here" at bounding box center [117, 231] width 194 height 26
type input "Get FREE Post Assesment Here"
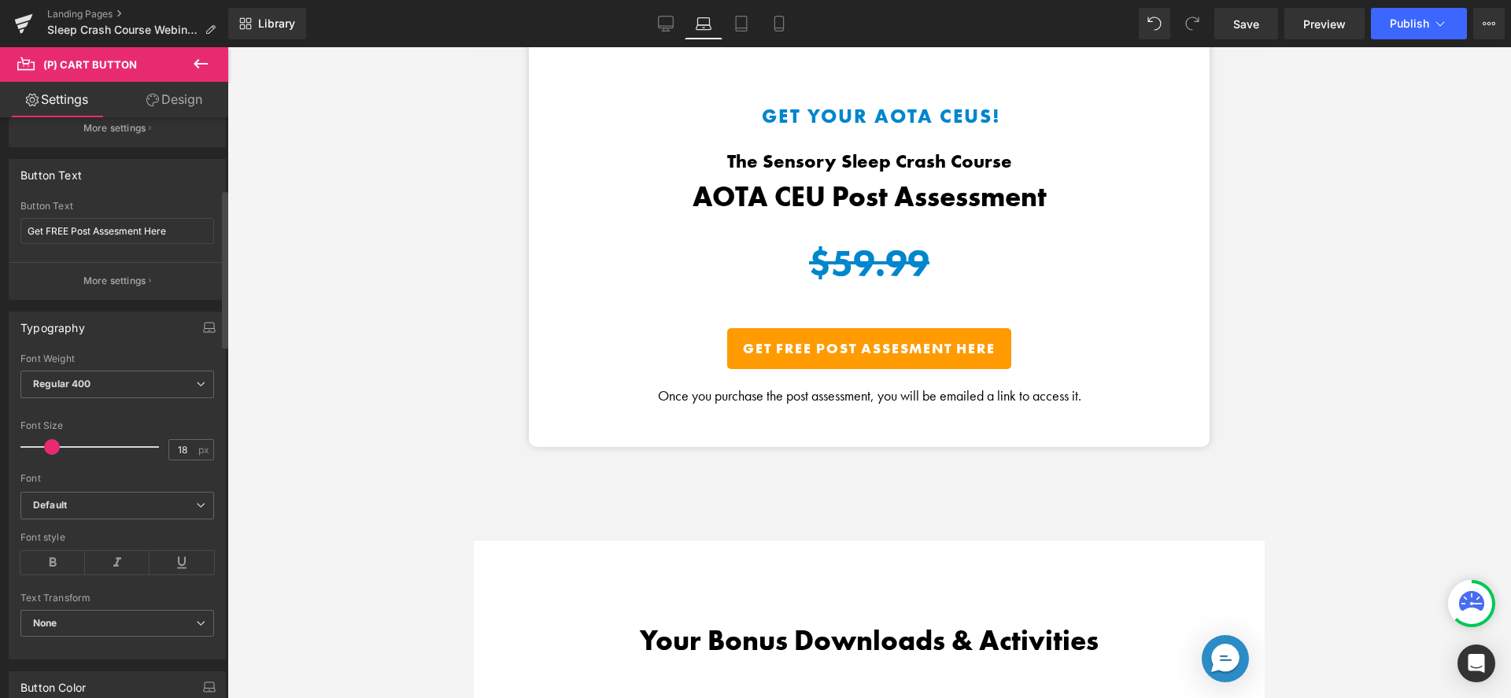
click at [126, 199] on div "Button Text Purchase the Post Assesment Here Button Text Get FREE Post Assesmen…" at bounding box center [117, 229] width 217 height 141
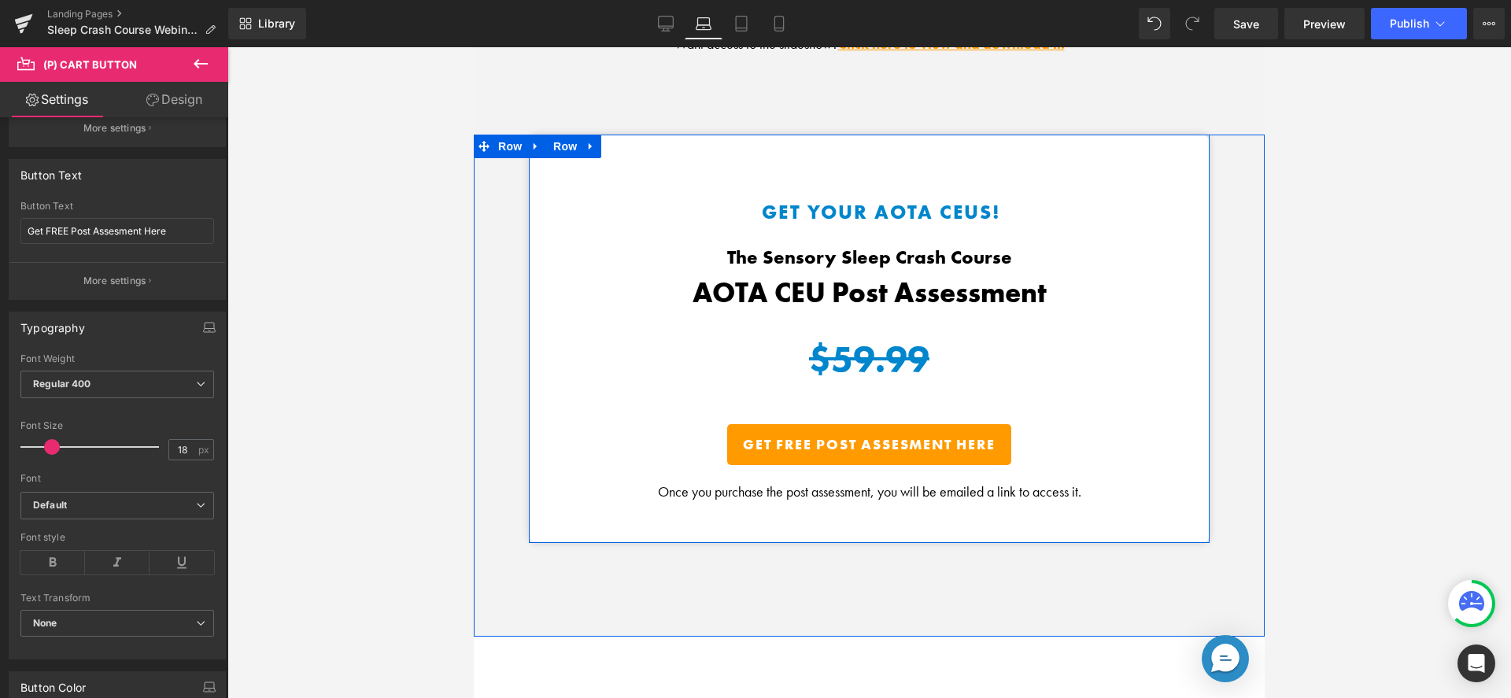
scroll to position [2241, 0]
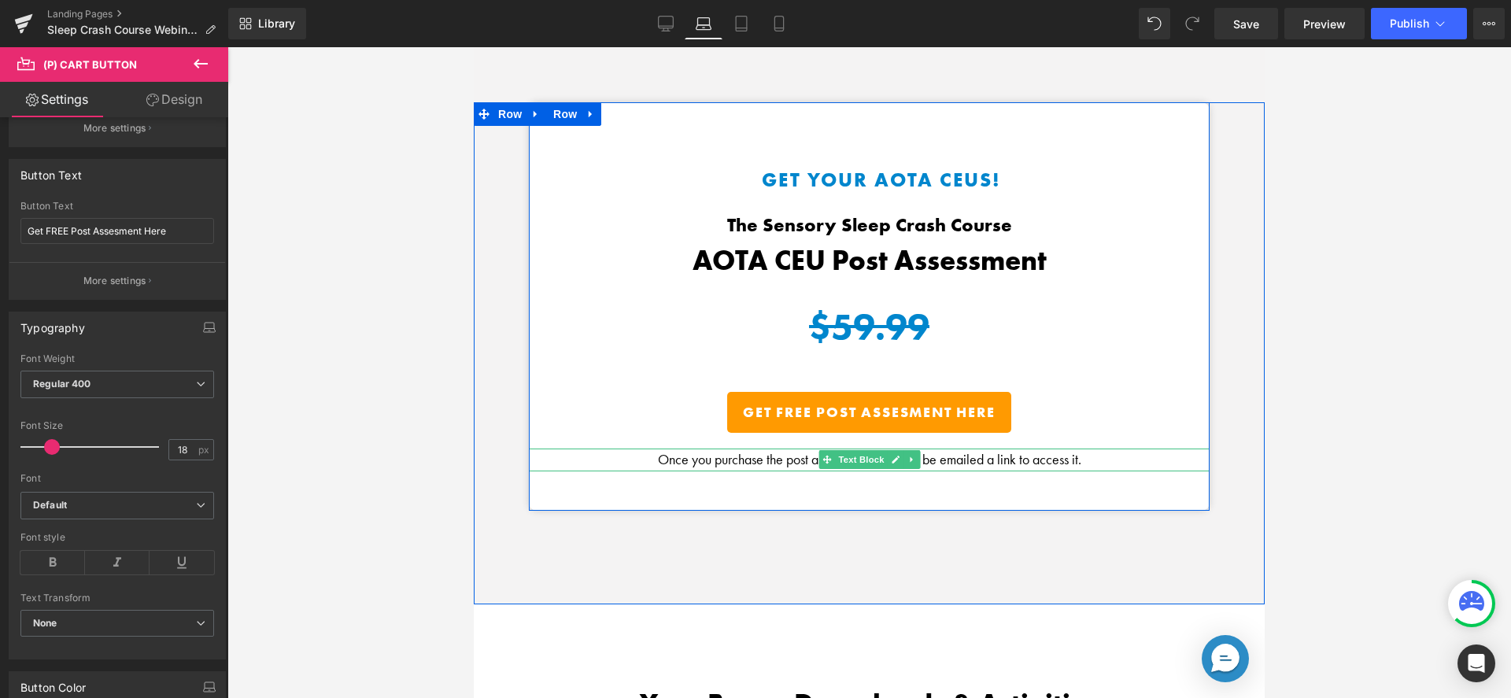
click at [764, 457] on p "Once you purchase the post assessment, you will be emailed a link to access it." at bounding box center [869, 460] width 681 height 23
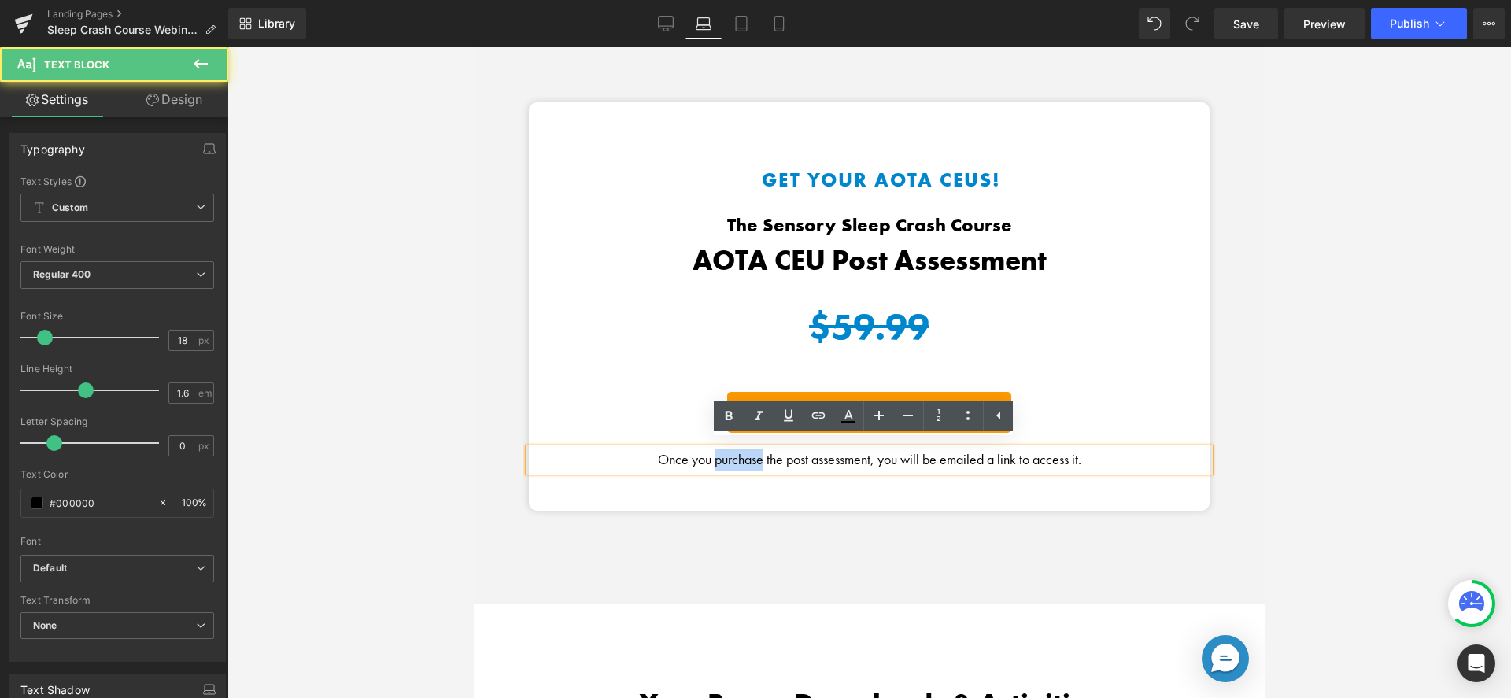
drag, startPoint x: 756, startPoint y: 457, endPoint x: 708, endPoint y: 457, distance: 48.0
click at [708, 457] on p "Once you purchase the post assessment, you will be emailed a link to access it." at bounding box center [869, 460] width 681 height 23
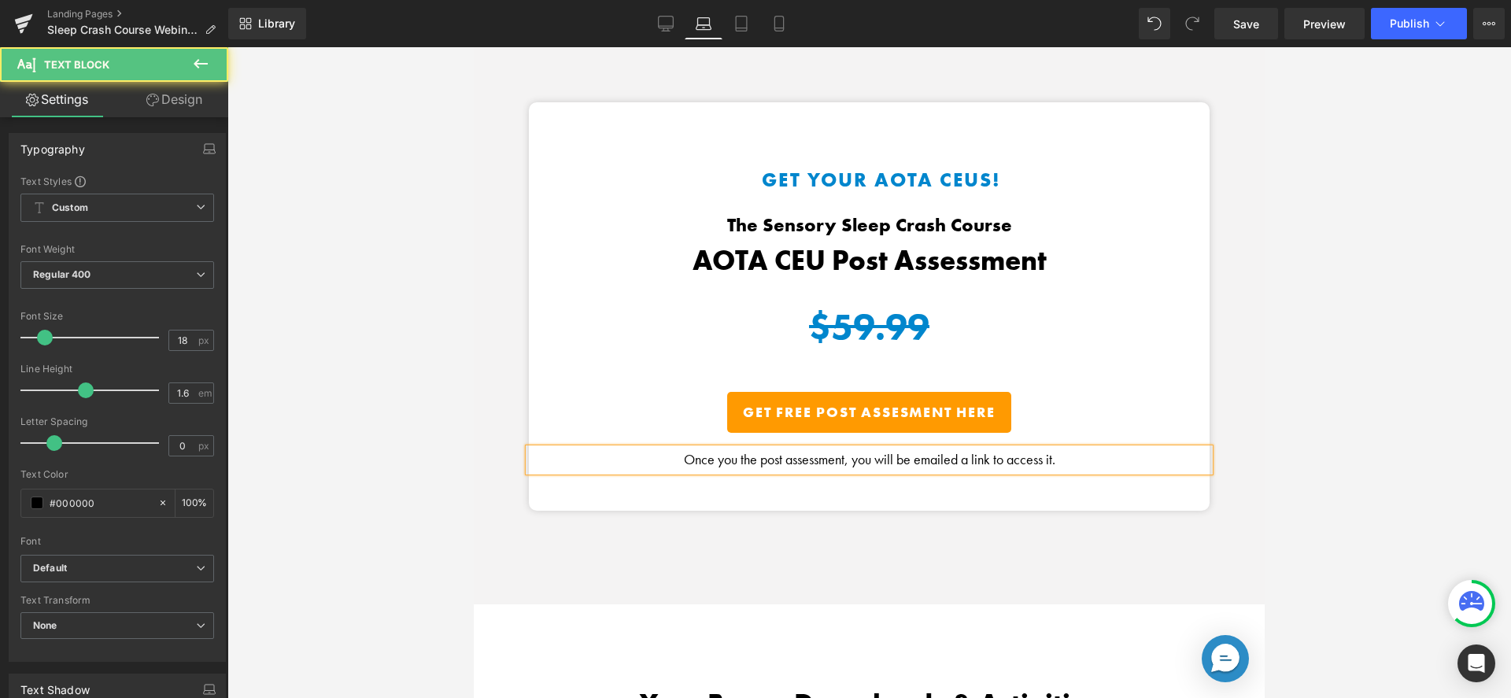
click at [775, 457] on p "Once you the post assessment, you will be emailed a link to access it." at bounding box center [869, 460] width 681 height 23
click at [1230, 346] on div "Get Your AOTA CEUs! Heading The Sensory Sleep Crash Course Heading AOTA CEU Pos…" at bounding box center [869, 353] width 791 height 502
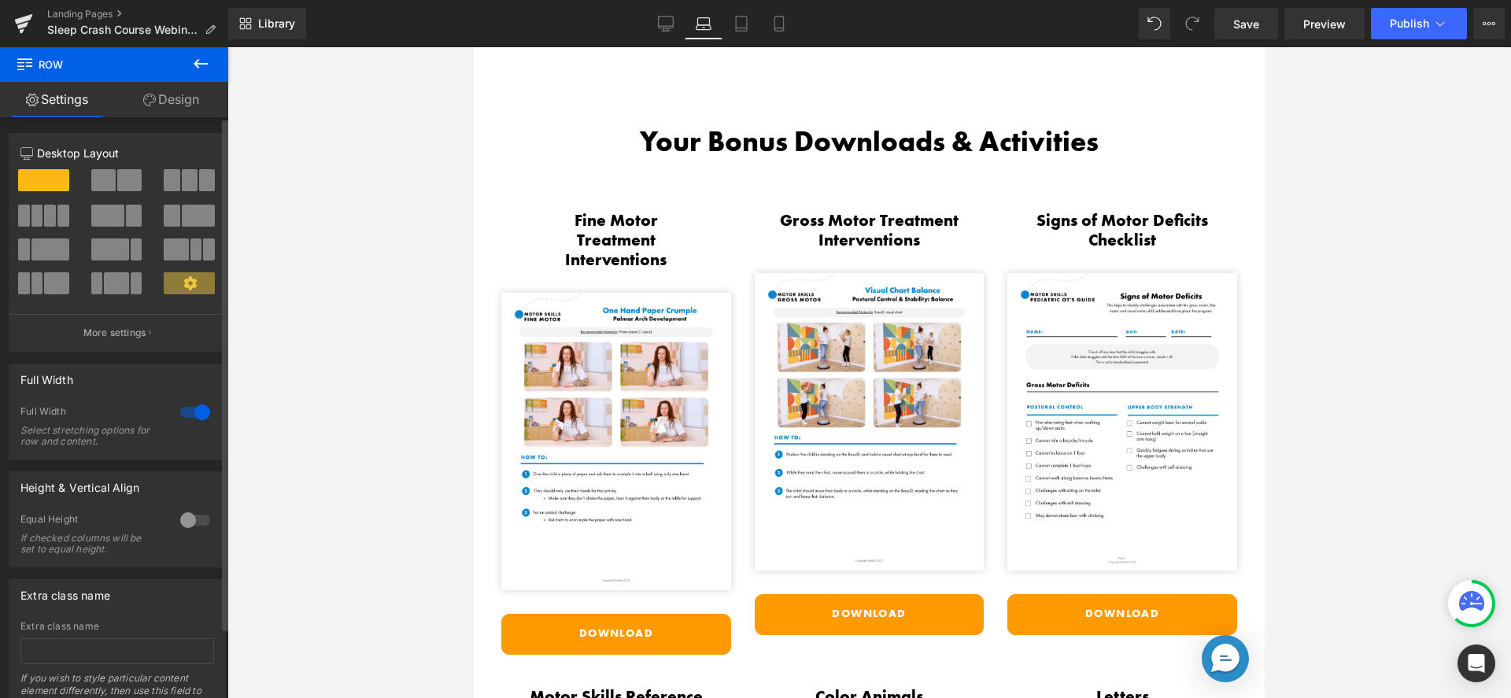
scroll to position [2852, 0]
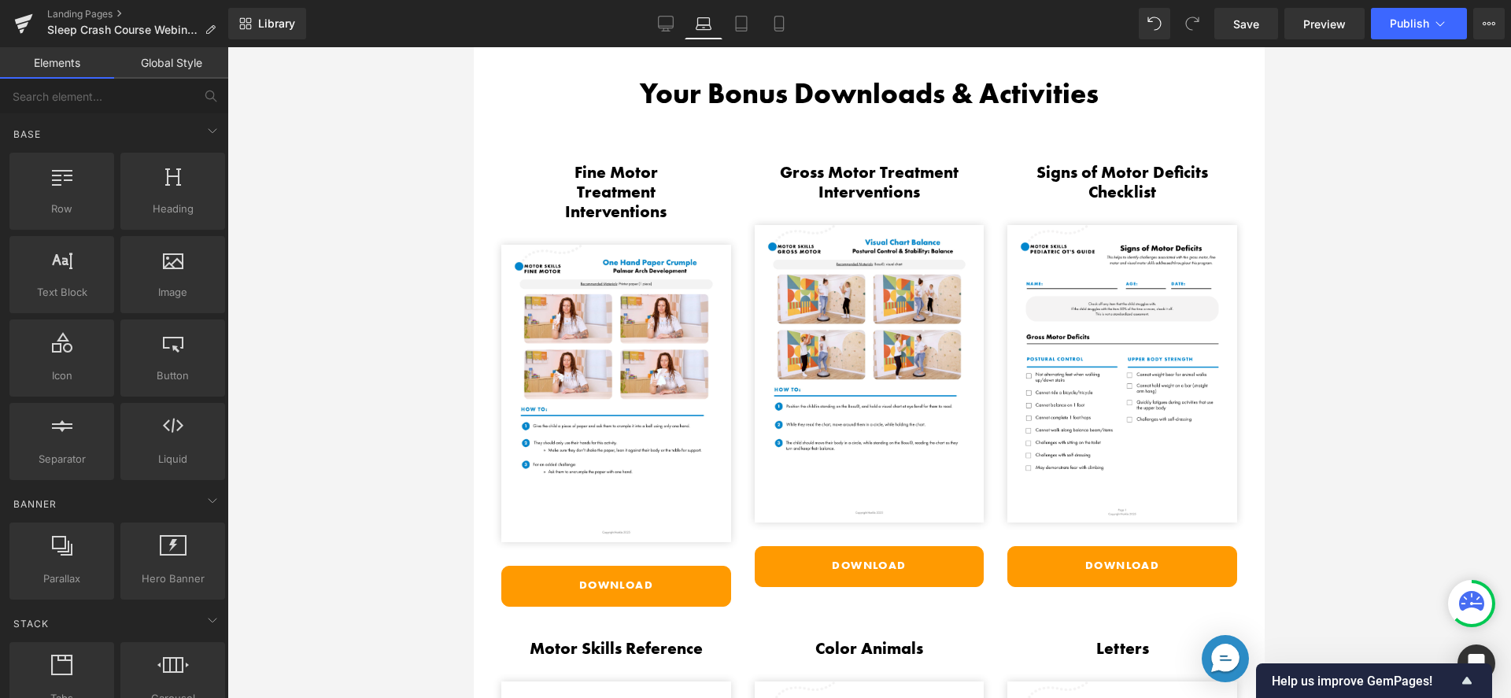
click at [1320, 160] on div at bounding box center [869, 372] width 1284 height 651
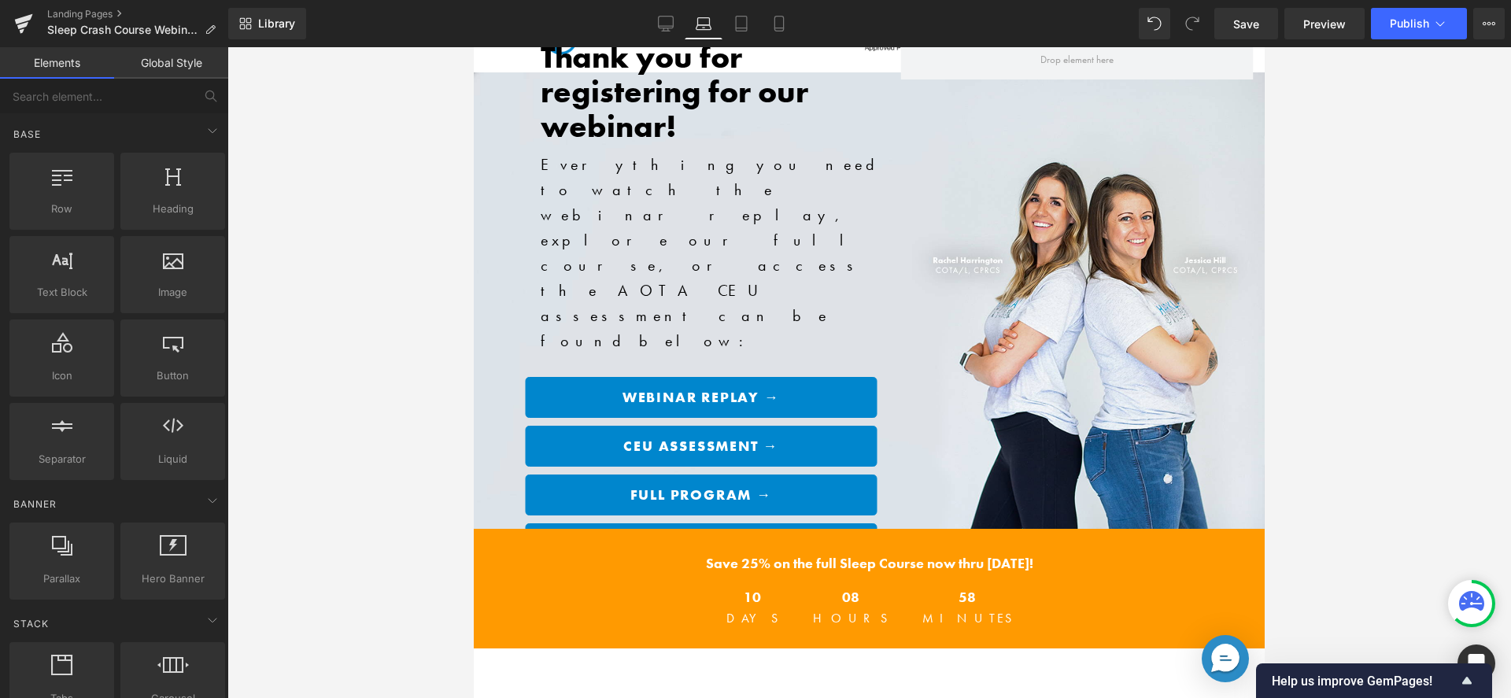
scroll to position [0, 0]
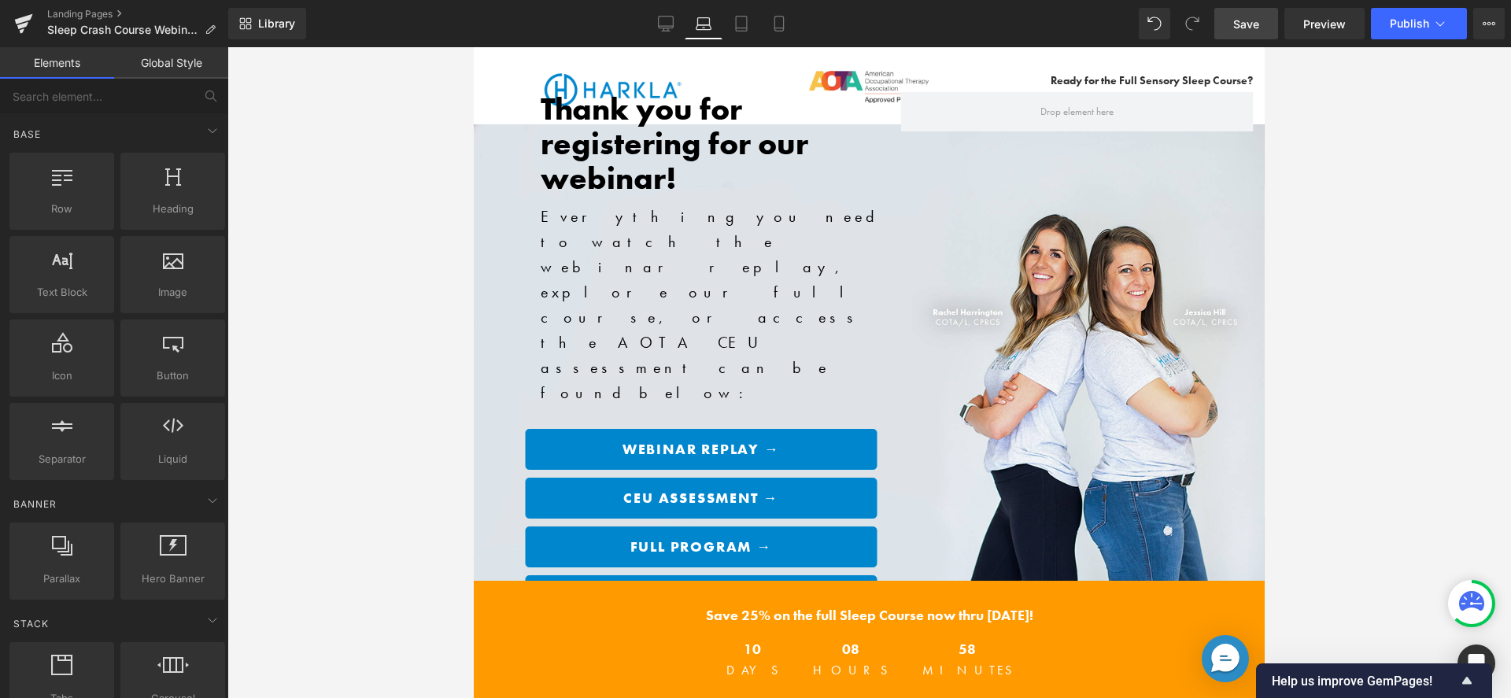
click at [1232, 28] on link "Save" at bounding box center [1247, 23] width 64 height 31
click at [1257, 17] on span "Save" at bounding box center [1247, 24] width 26 height 17
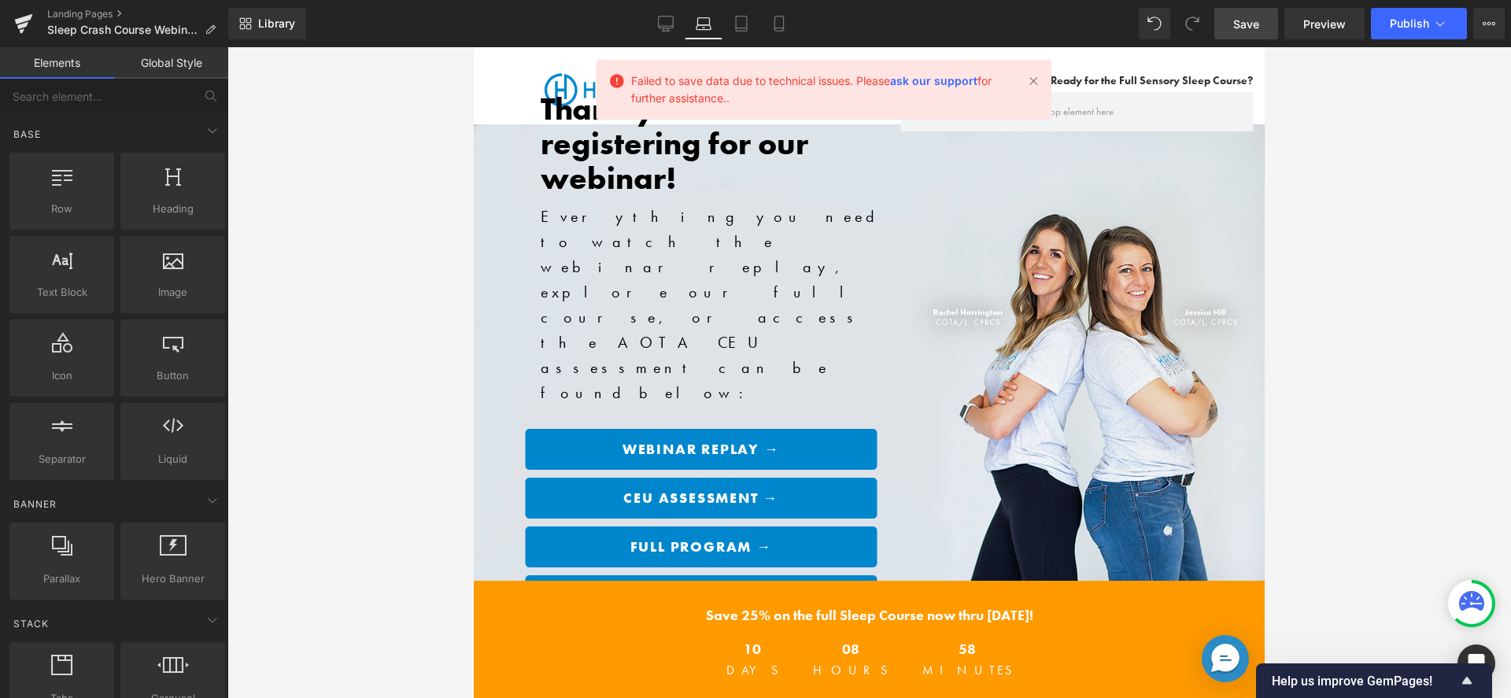
click at [1248, 20] on span "Save" at bounding box center [1247, 24] width 26 height 17
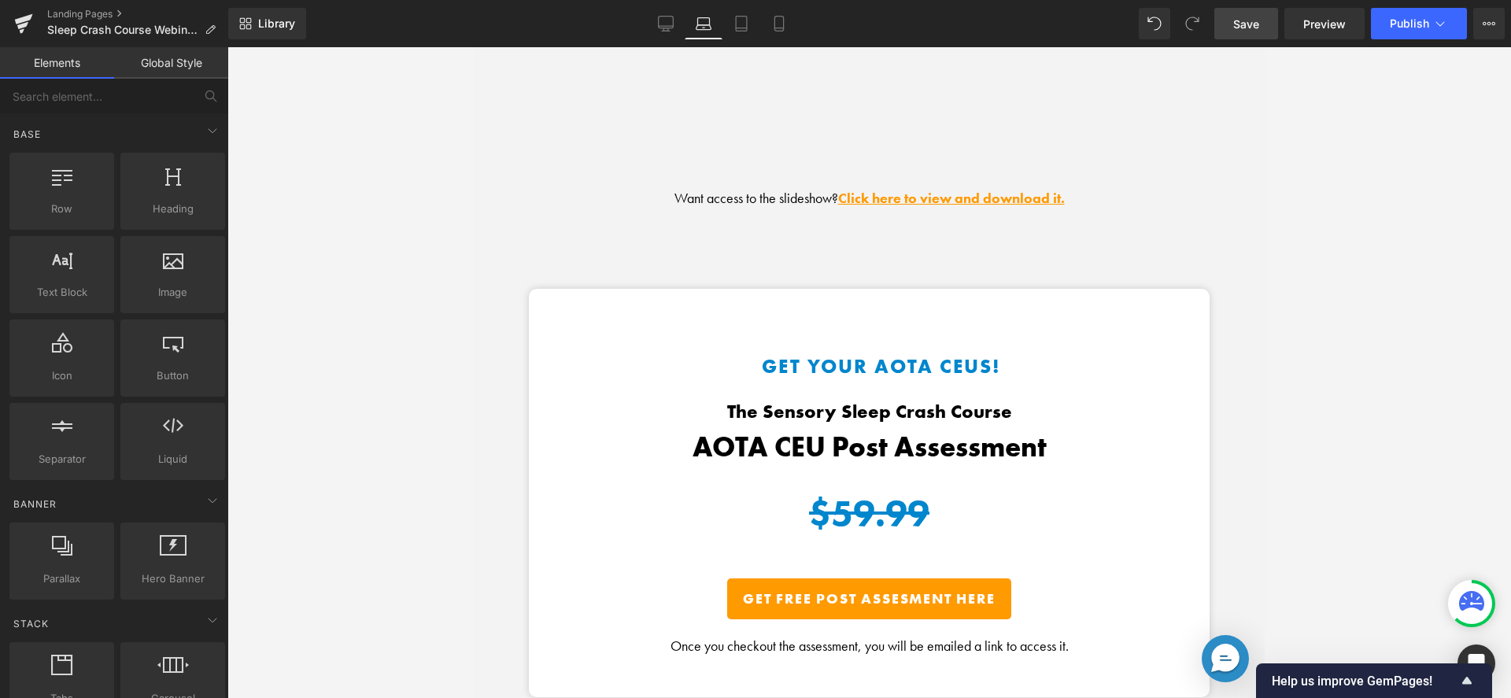
scroll to position [2108, 0]
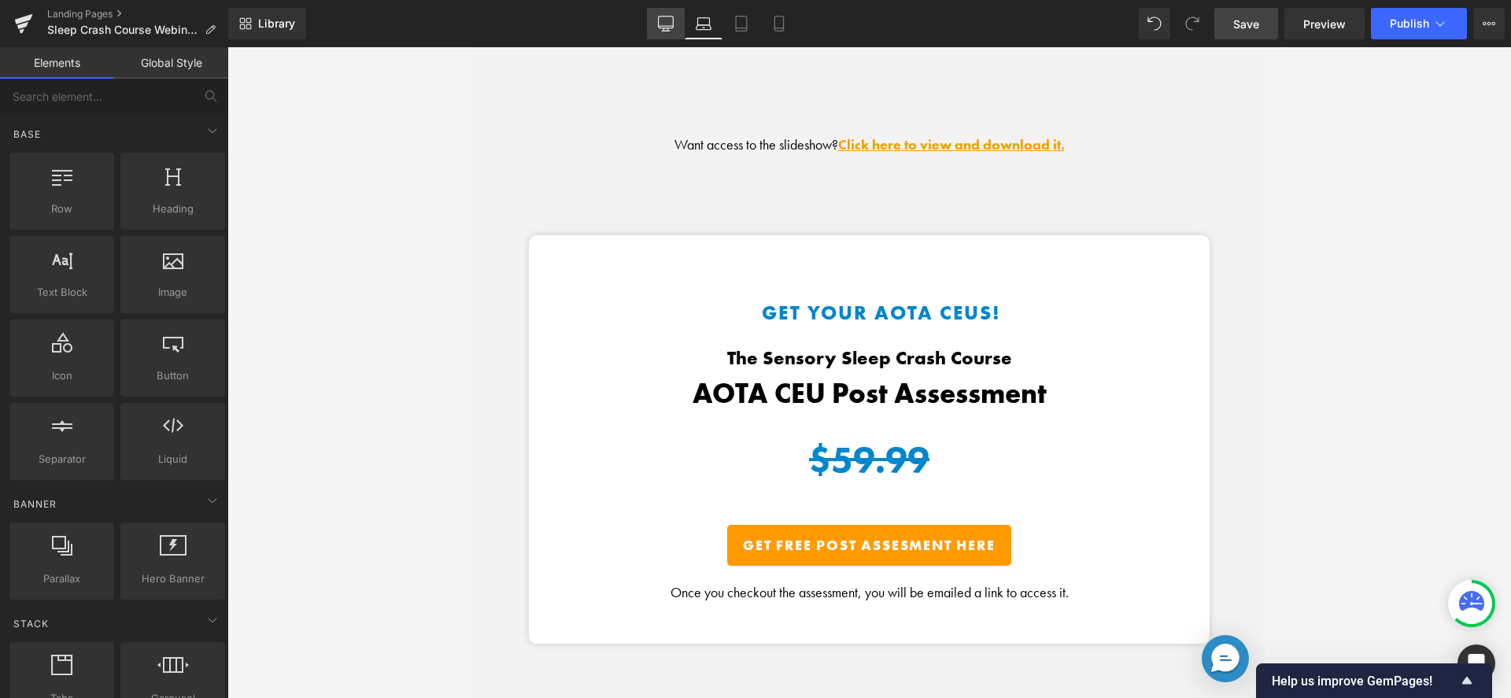
click at [672, 14] on link "Desktop" at bounding box center [666, 23] width 38 height 31
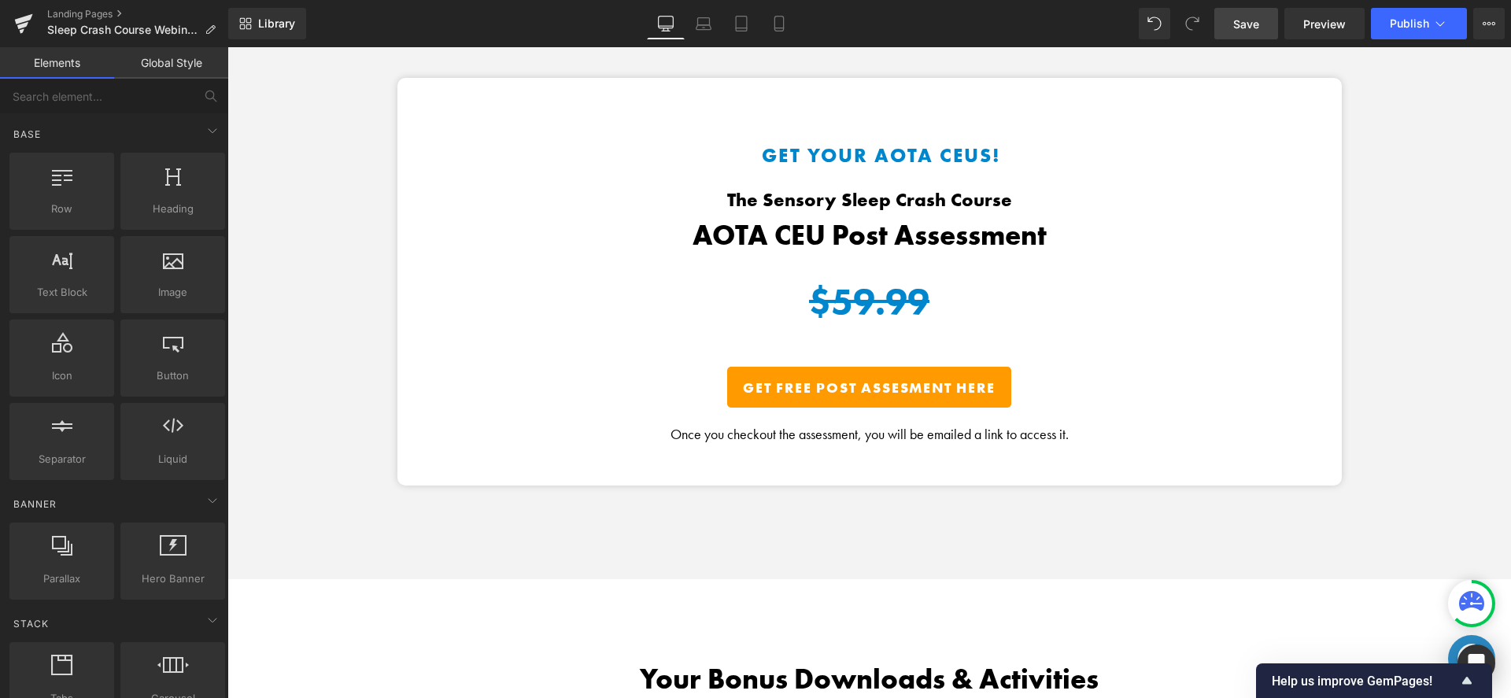
scroll to position [2604, 0]
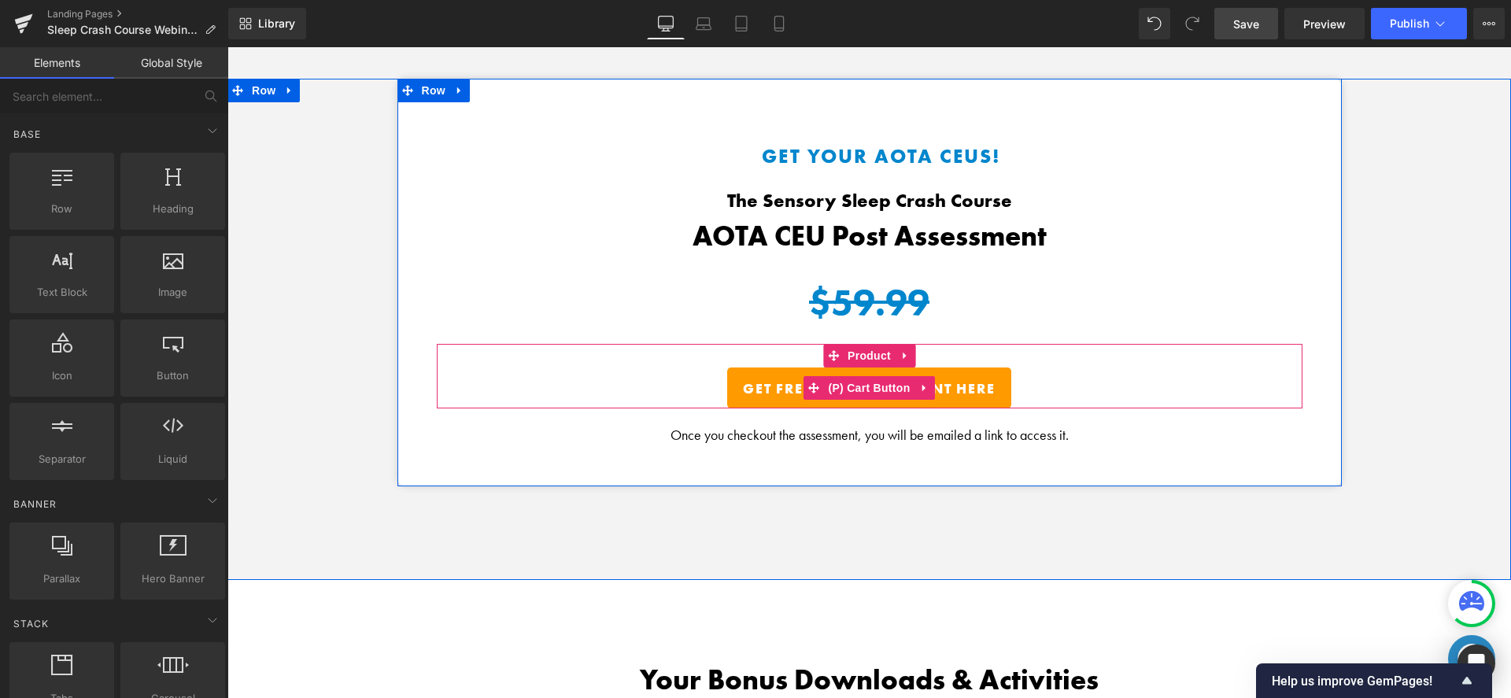
click at [959, 368] on button "Get FREE Post Assesment Here" at bounding box center [868, 388] width 283 height 41
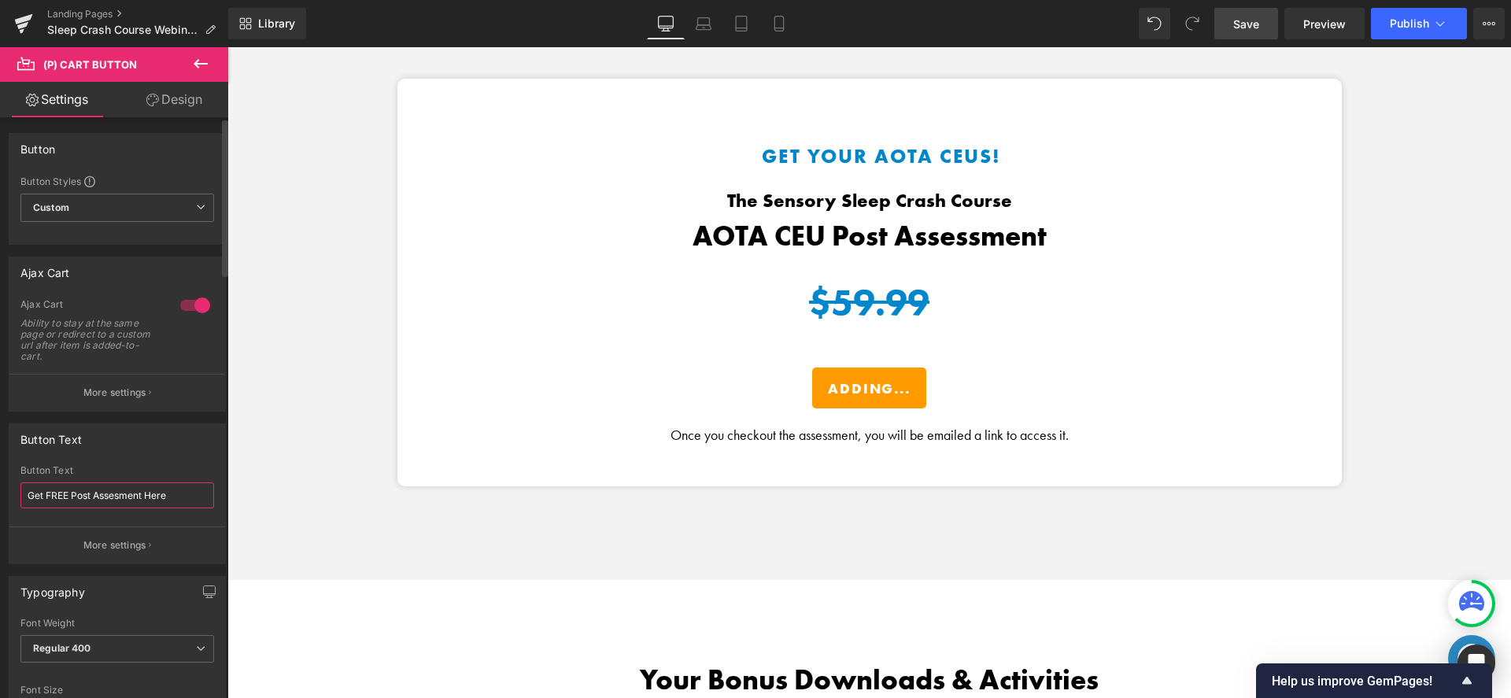
drag, startPoint x: 46, startPoint y: 496, endPoint x: 24, endPoint y: 495, distance: 21.3
click at [24, 495] on input "Get FREE Post Assesment Here" at bounding box center [117, 496] width 194 height 26
click at [167, 495] on input "Add FREE Post Assesment Here" at bounding box center [117, 496] width 194 height 26
drag, startPoint x: 48, startPoint y: 500, endPoint x: 31, endPoint y: 499, distance: 17.3
click at [31, 499] on input "Add FREE Post Assesment" at bounding box center [117, 496] width 194 height 26
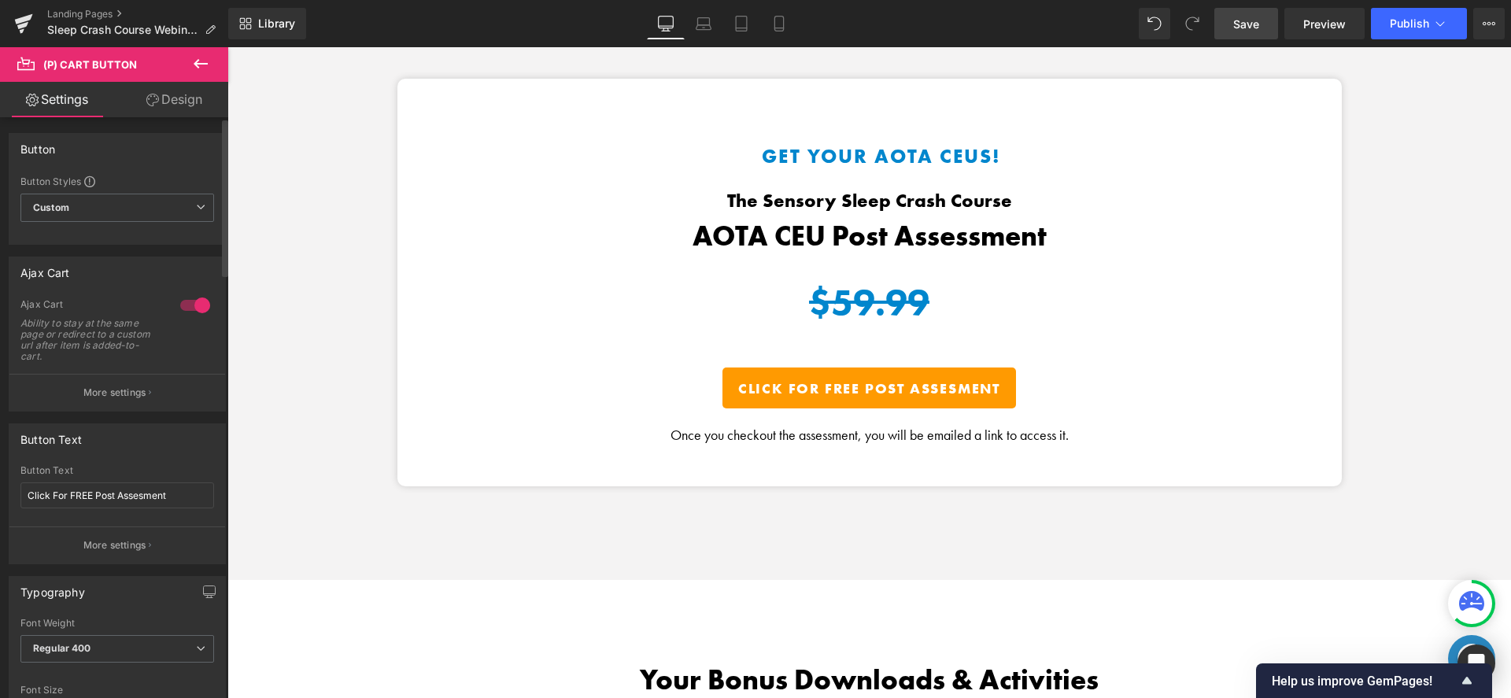
click at [165, 446] on div "Button Text" at bounding box center [117, 439] width 216 height 30
type input "Get FREE Post Assesment Here"
click at [110, 447] on div "Button Text" at bounding box center [117, 439] width 216 height 30
click at [178, 440] on div "Button Text" at bounding box center [117, 439] width 216 height 30
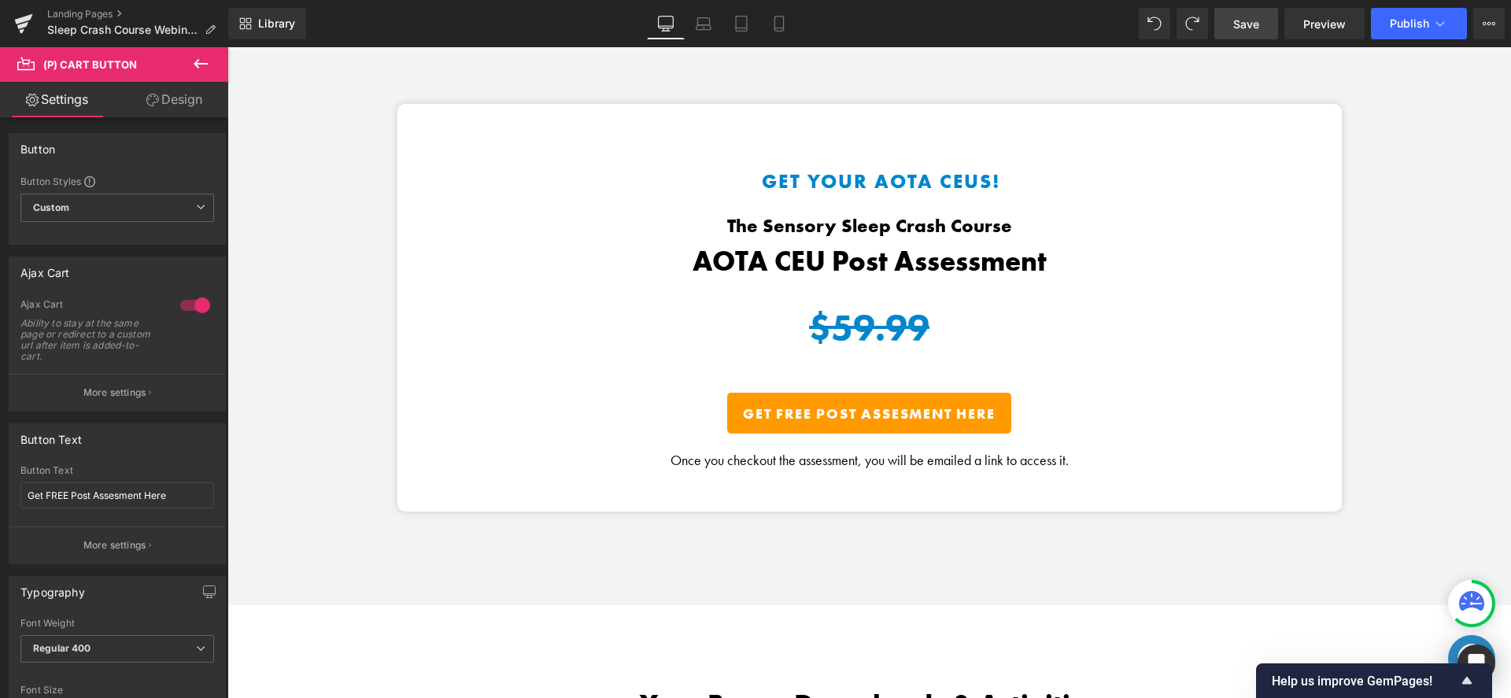
scroll to position [2550, 0]
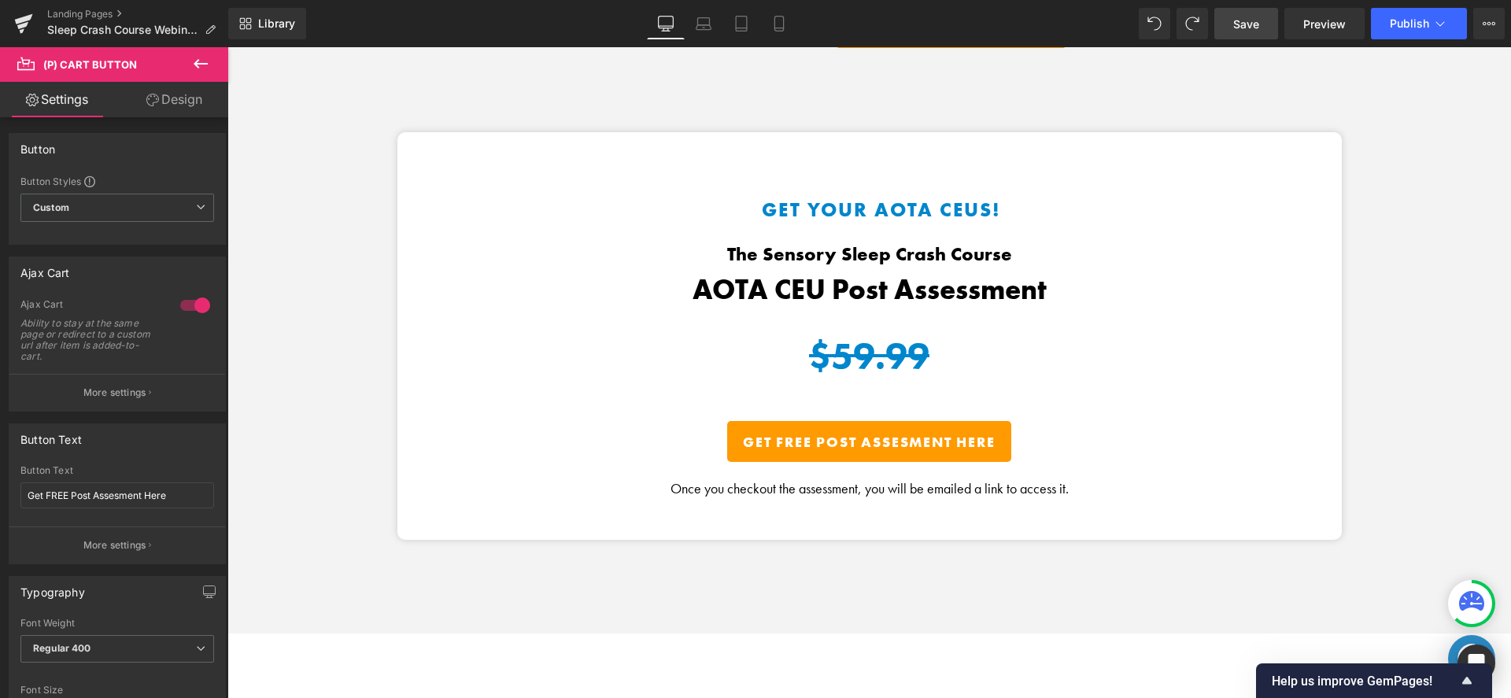
click at [912, 200] on h3 "Get Your AOTA CEUs!" at bounding box center [882, 210] width 842 height 30
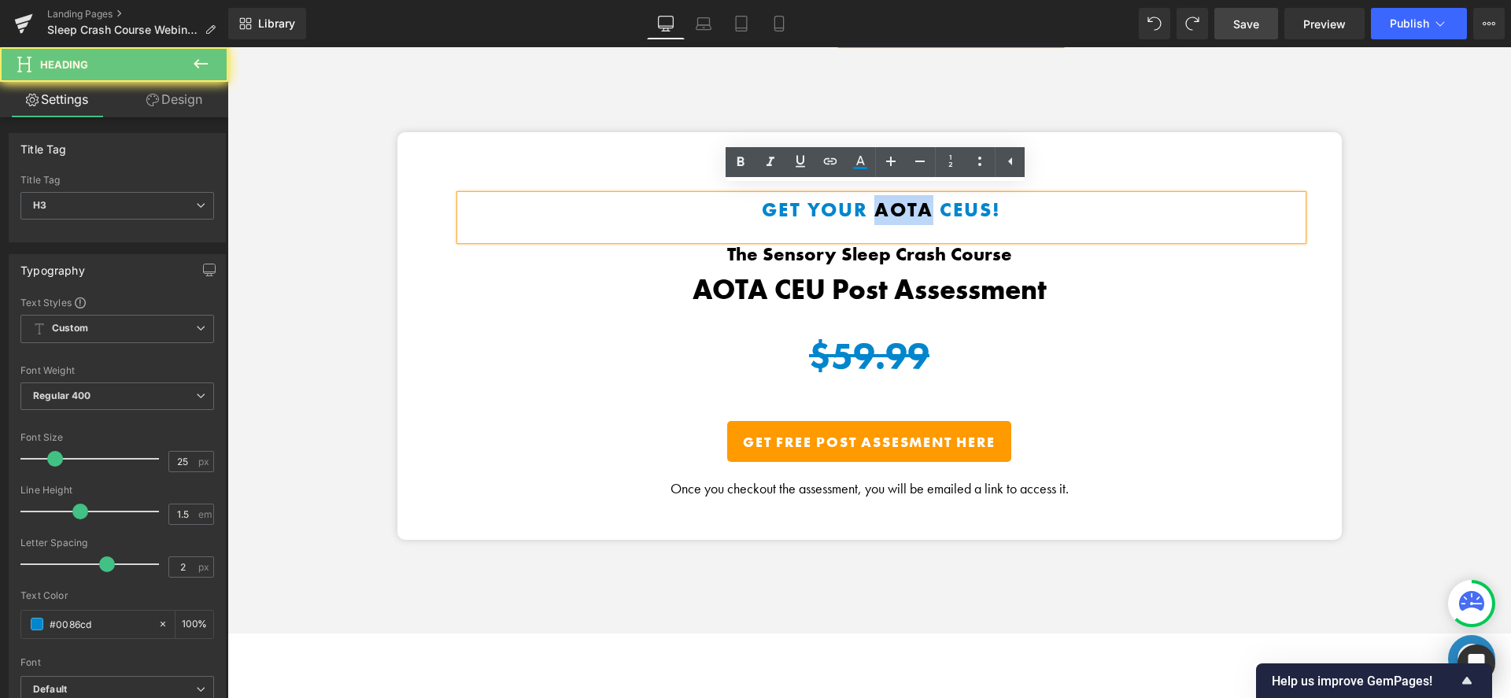
click at [876, 203] on h3 "Get Your AOTA CEUs!" at bounding box center [882, 210] width 842 height 30
click at [869, 204] on h3 "Get Your AOTA CEUs!" at bounding box center [882, 210] width 842 height 30
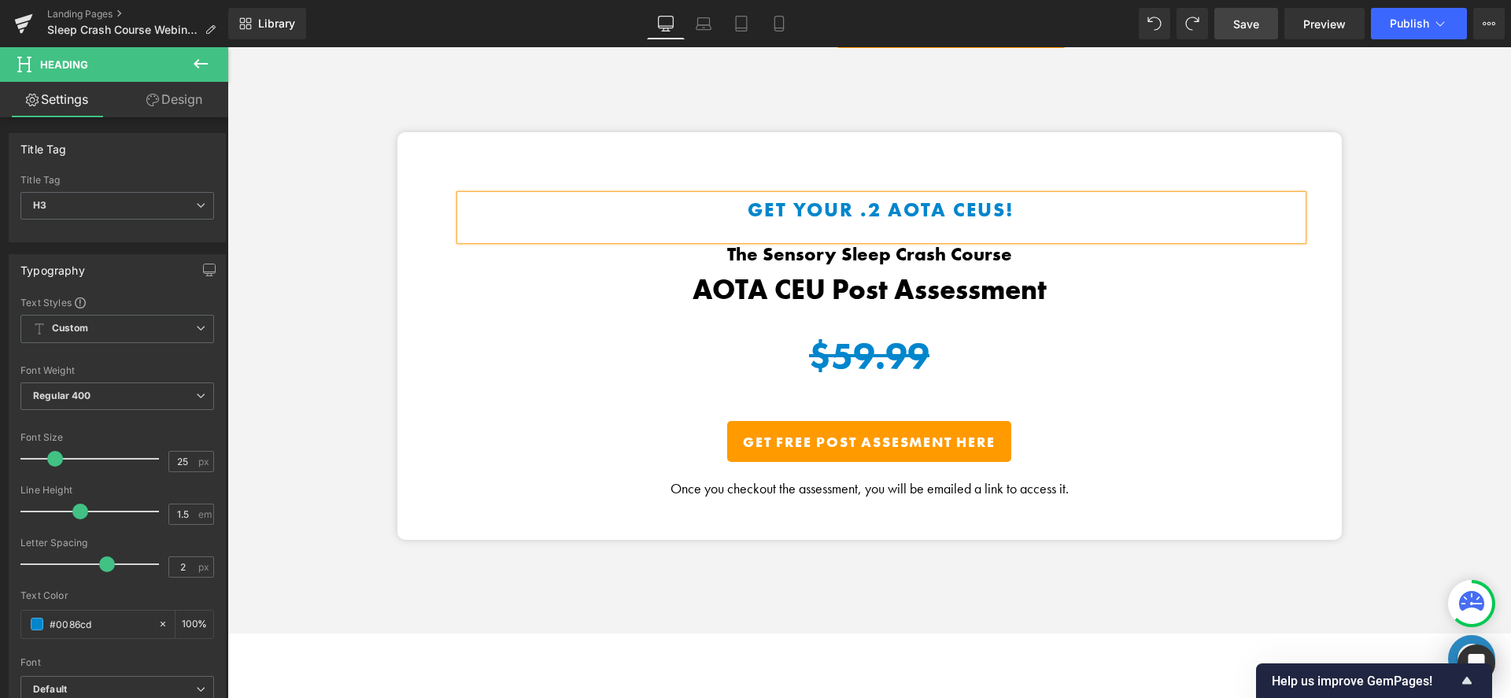
click at [1388, 338] on div "Get Your .2 AOTA CEUs! Heading The Sensory Sleep Crash Course Heading AOTA CEU …" at bounding box center [869, 383] width 1284 height 502
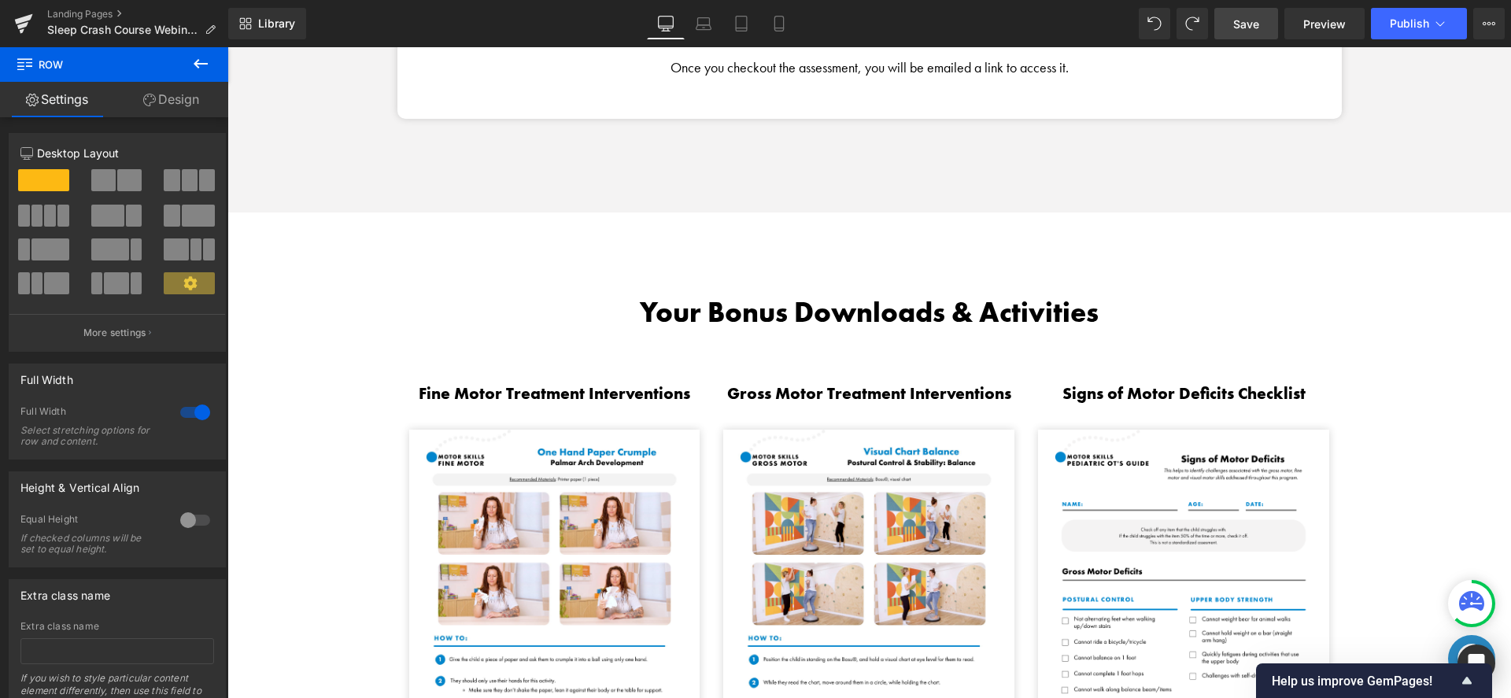
scroll to position [3079, 0]
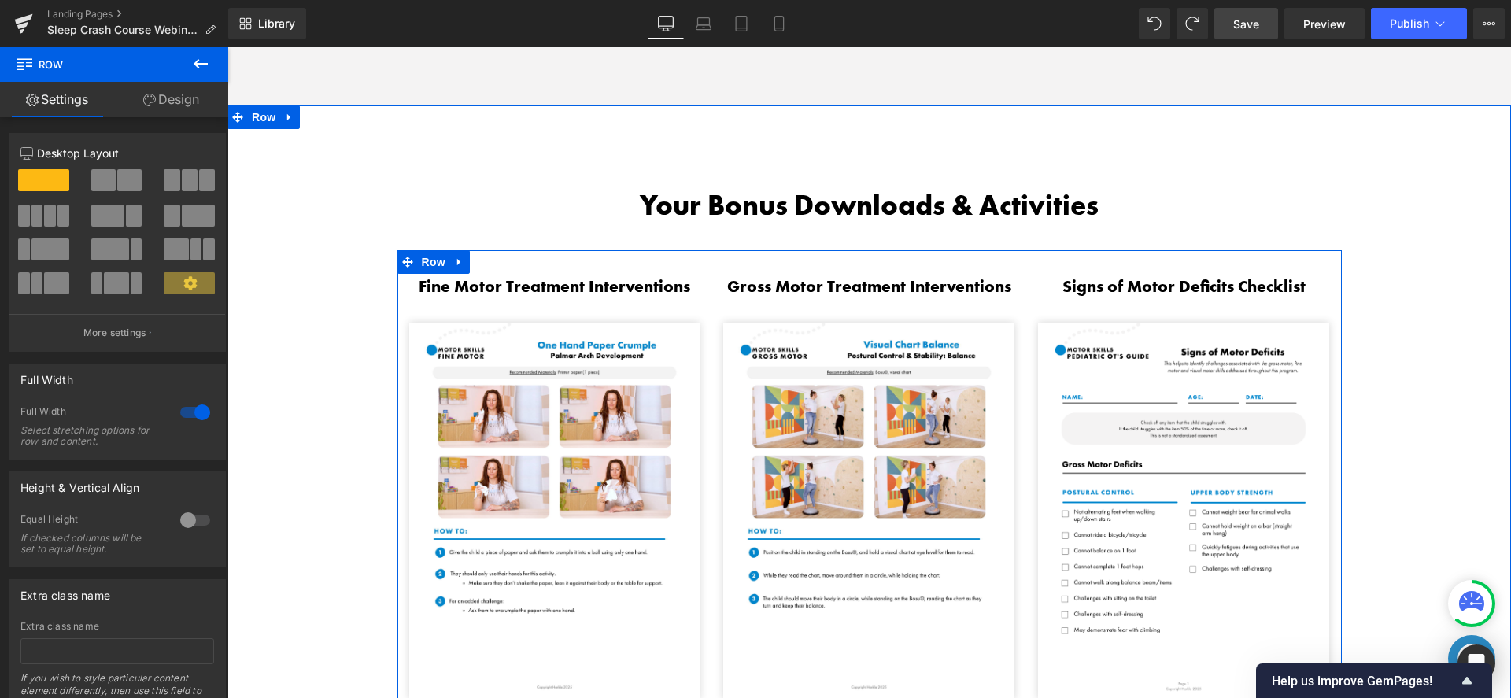
click at [549, 282] on span "Heading" at bounding box center [546, 286] width 43 height 19
click at [549, 282] on span "Heading" at bounding box center [546, 287] width 43 height 19
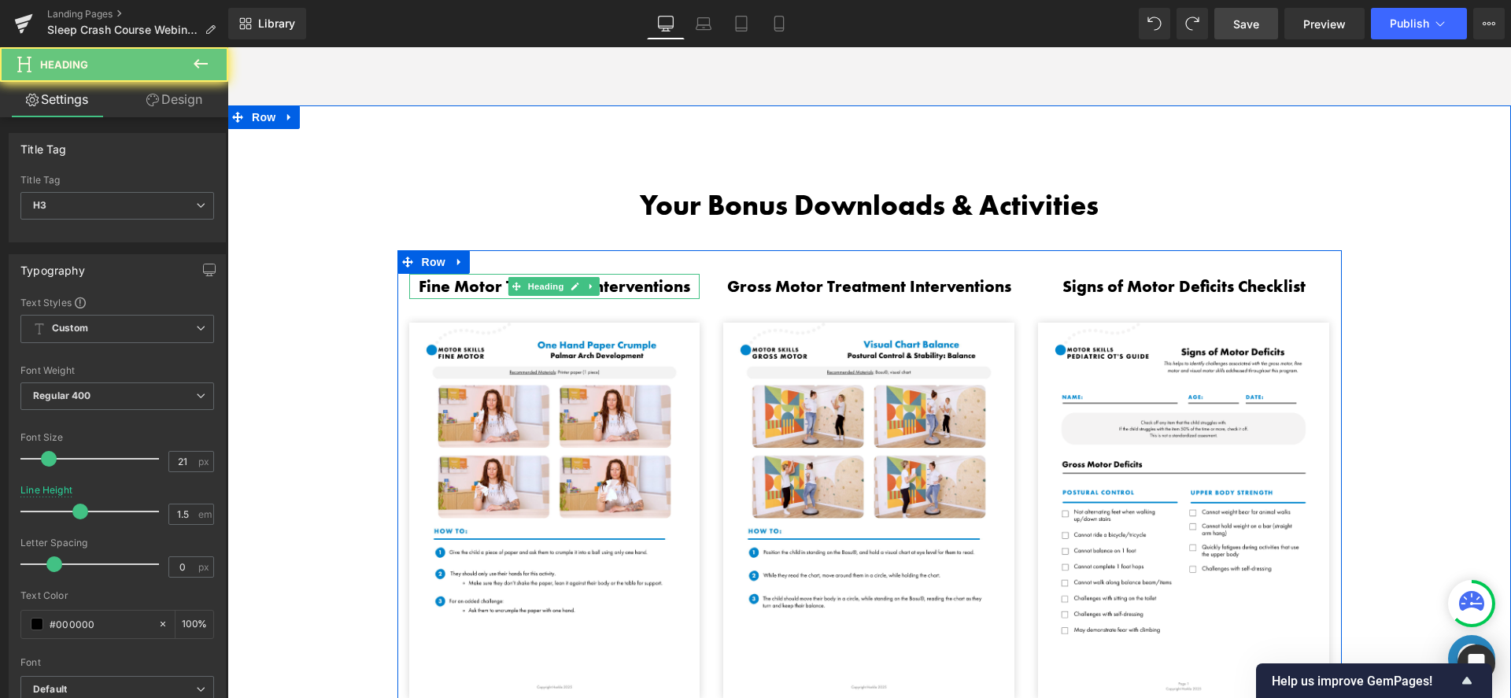
click at [549, 282] on span "Heading" at bounding box center [546, 286] width 43 height 19
click at [604, 276] on h3 "Fine Motor Treatment Interventions" at bounding box center [554, 286] width 291 height 25
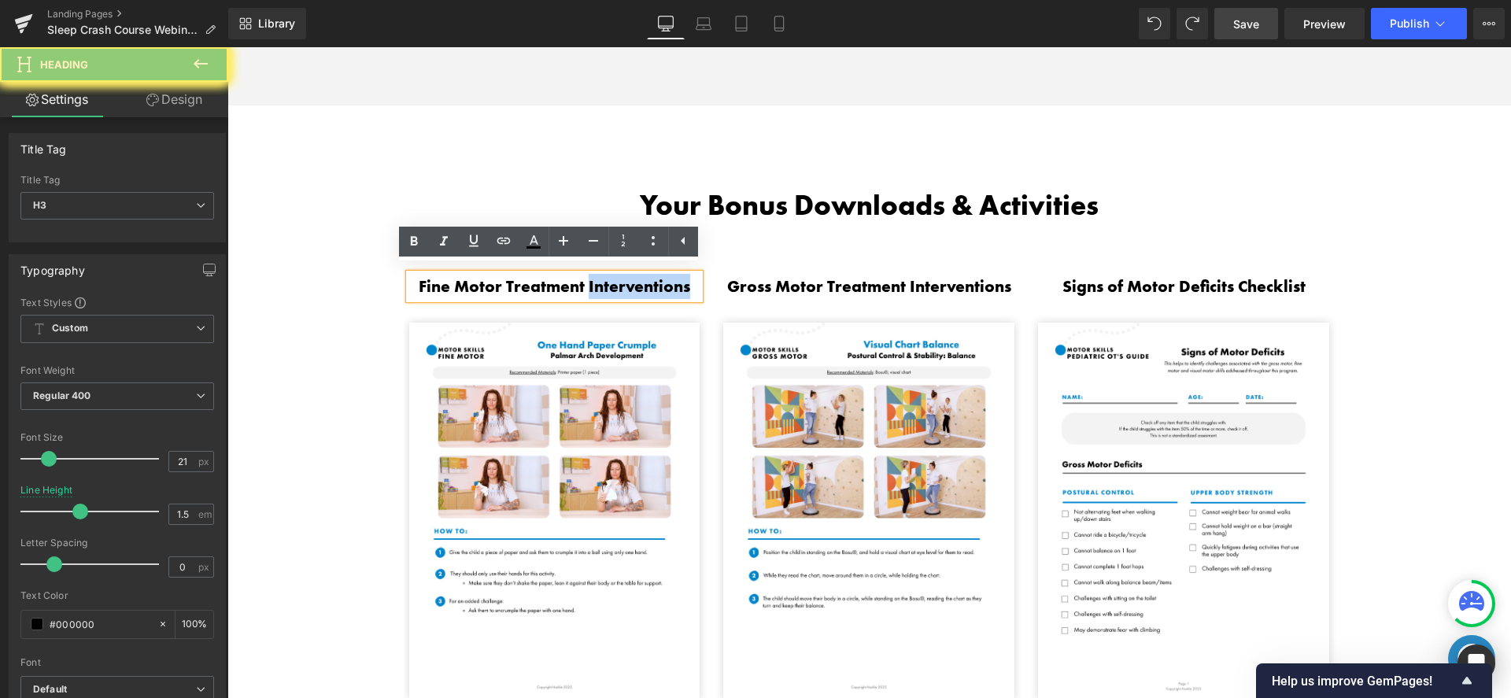
click at [604, 276] on h3 "Fine Motor Treatment Interventions" at bounding box center [554, 286] width 291 height 25
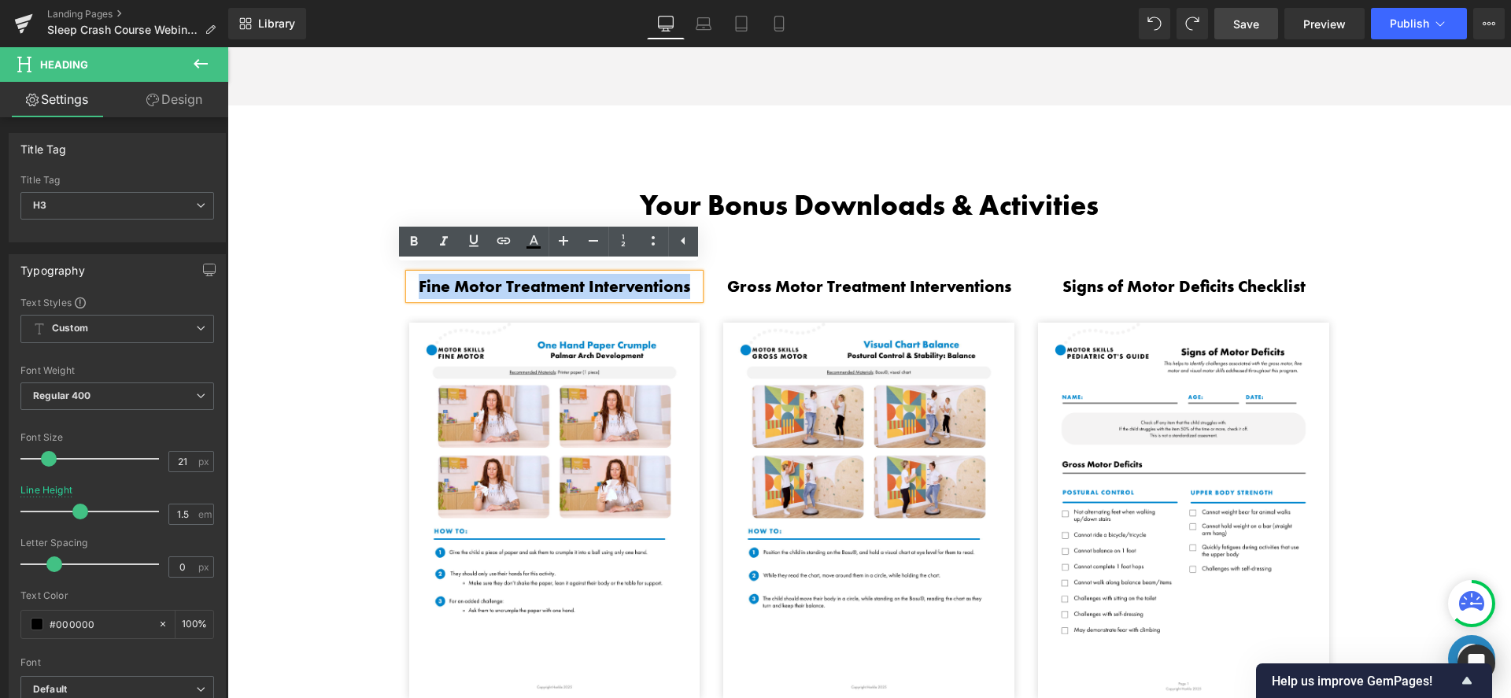
paste div
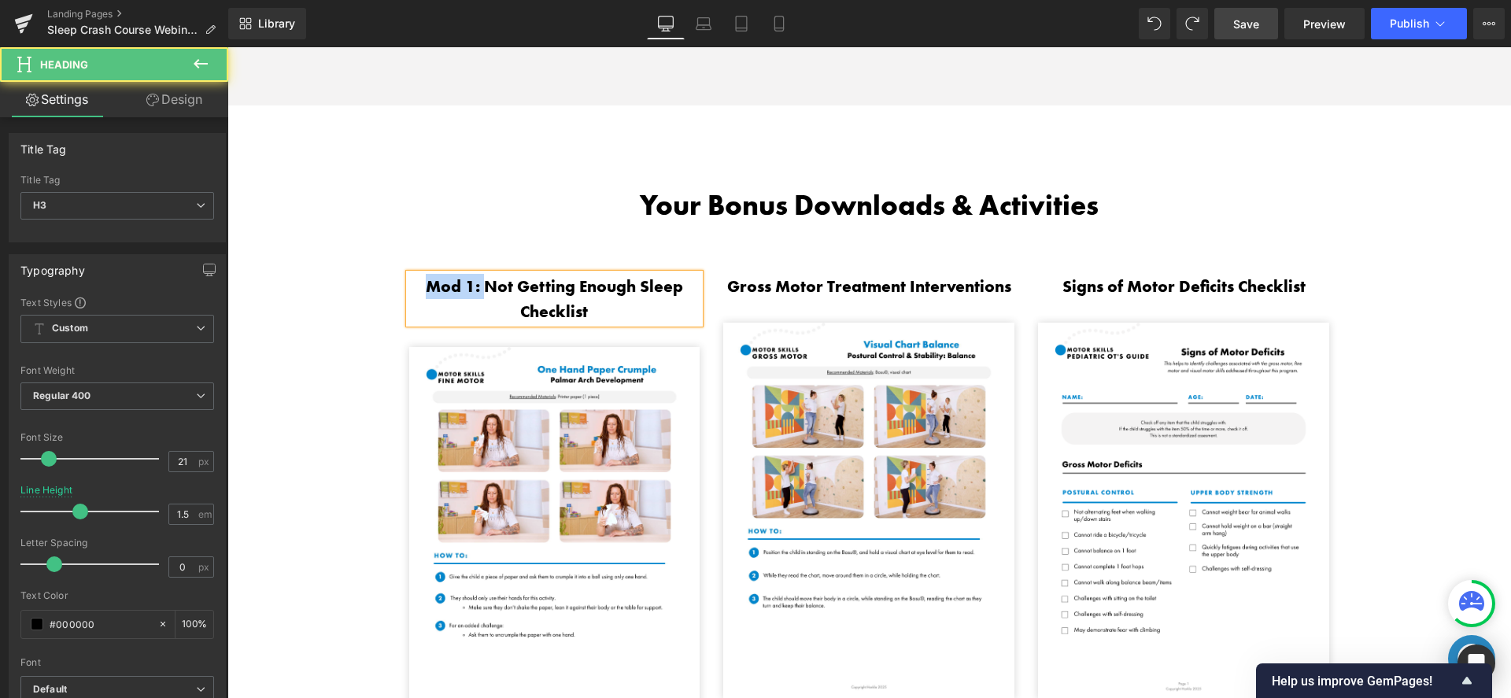
drag, startPoint x: 484, startPoint y: 276, endPoint x: 419, endPoint y: 278, distance: 65.4
click at [419, 278] on h3 "Mod 1: Not Getting Enough Sleep Checklist" at bounding box center [554, 299] width 291 height 50
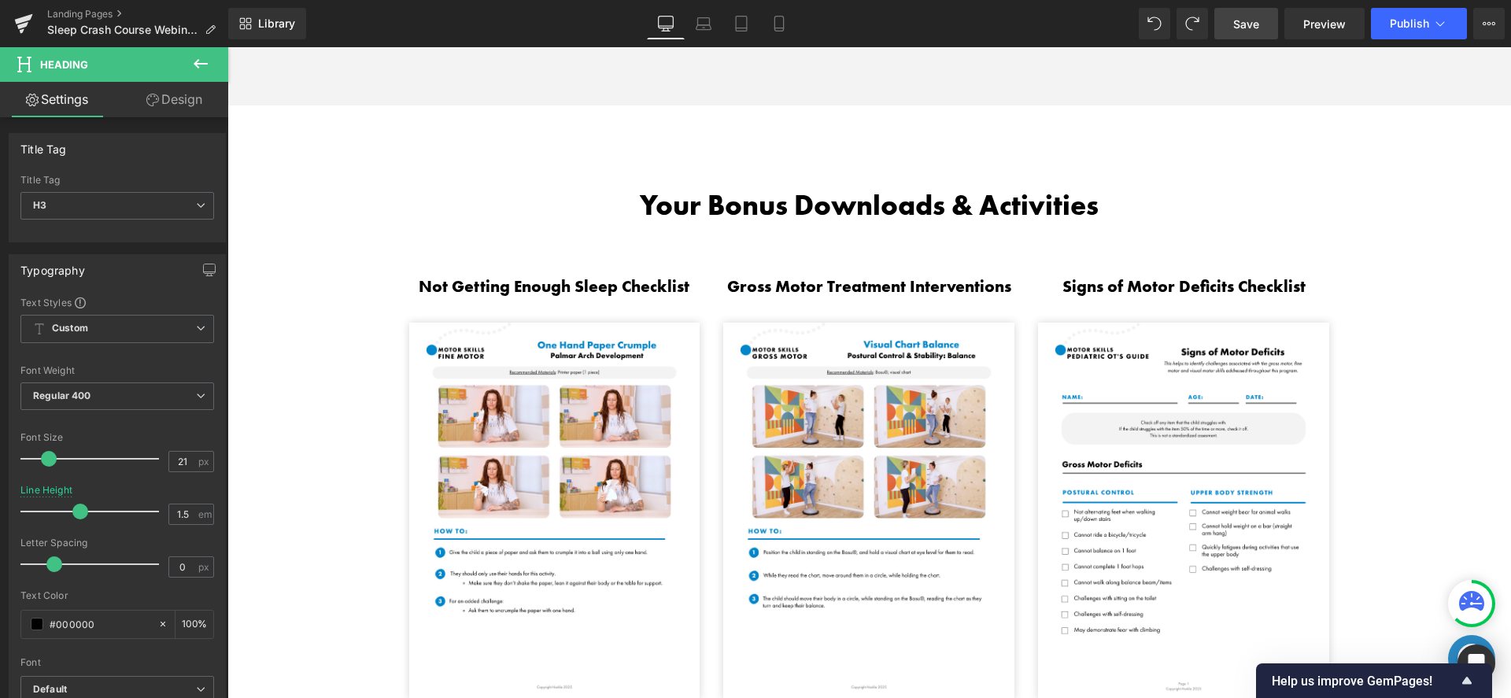
click at [898, 279] on div "Gross Motor Treatment Interventions Heading" at bounding box center [868, 286] width 291 height 25
click at [898, 279] on h3 "Gross Motor Treatment Interventions" at bounding box center [868, 286] width 291 height 25
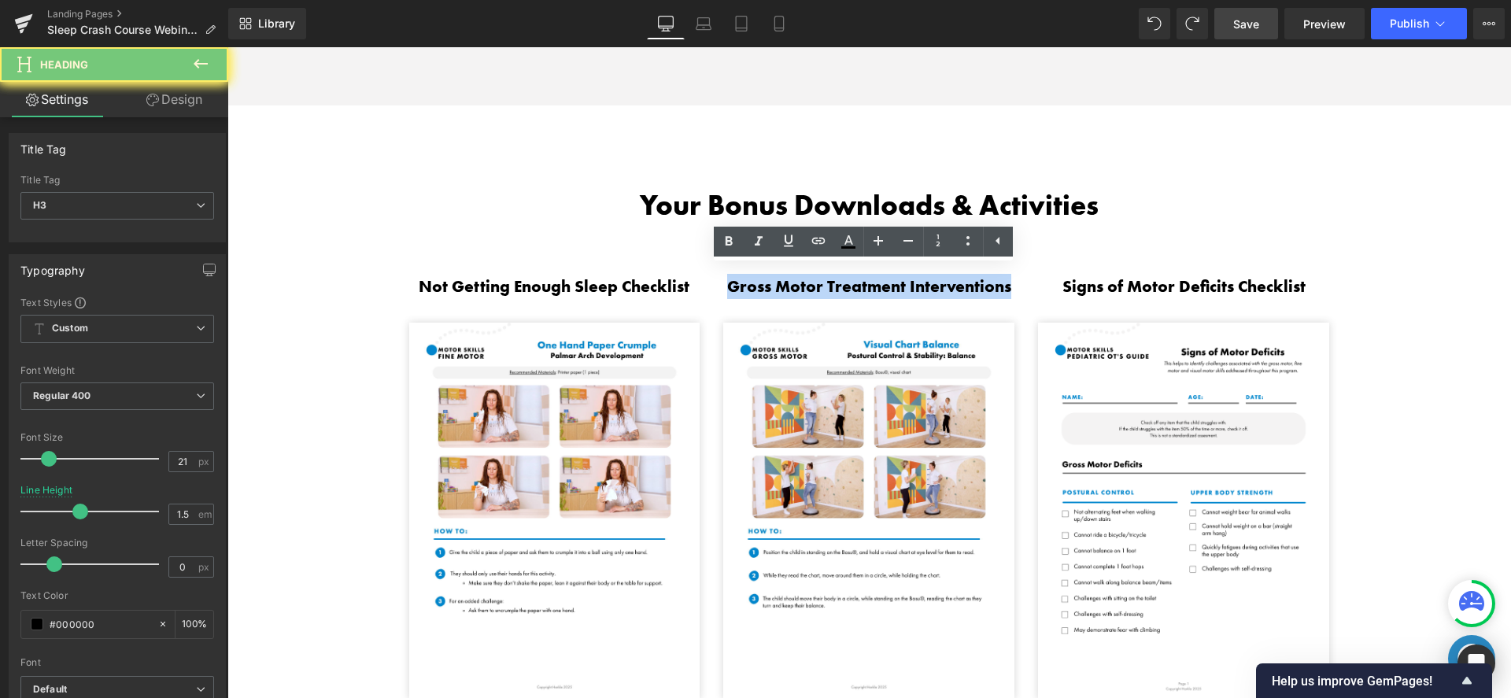
click at [898, 279] on h3 "Gross Motor Treatment Interventions" at bounding box center [868, 286] width 291 height 25
paste div
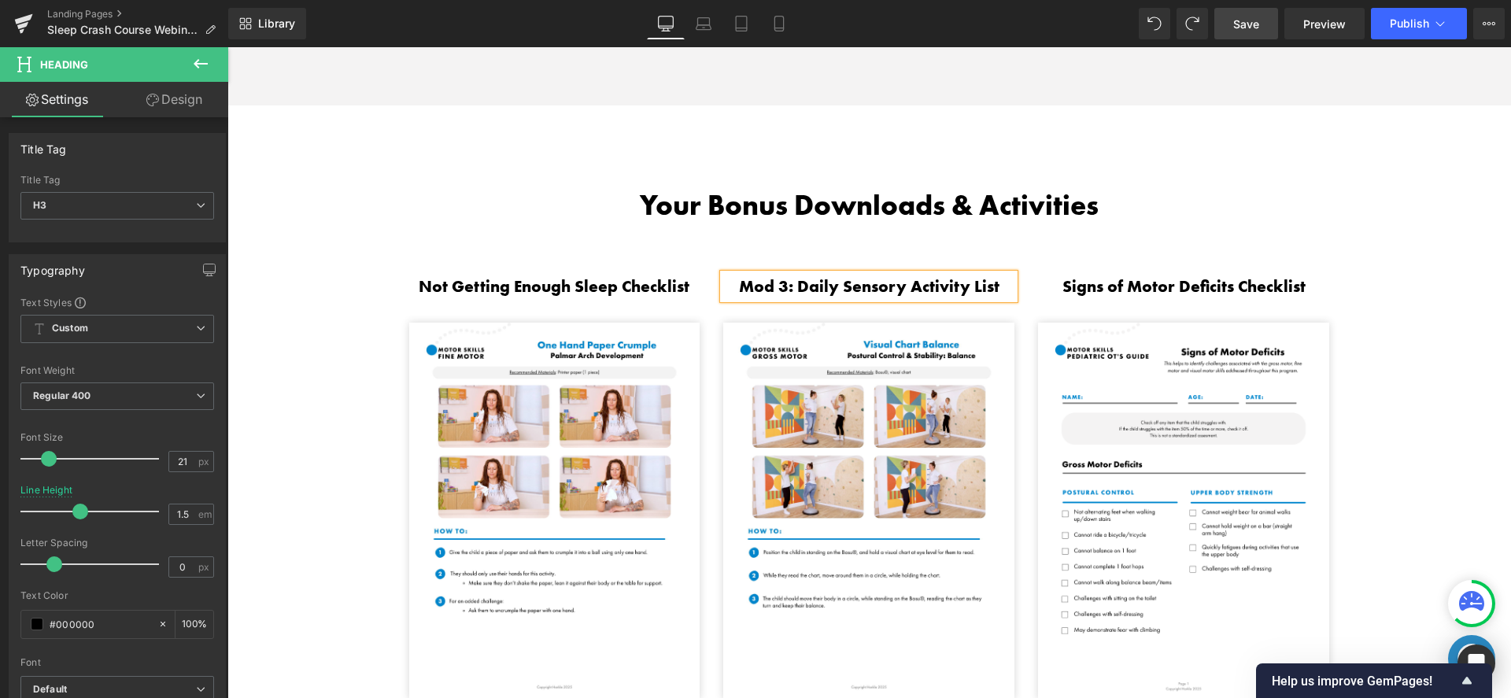
click at [795, 278] on h3 "Mod 3: Daily Sensory Activity List" at bounding box center [868, 286] width 291 height 25
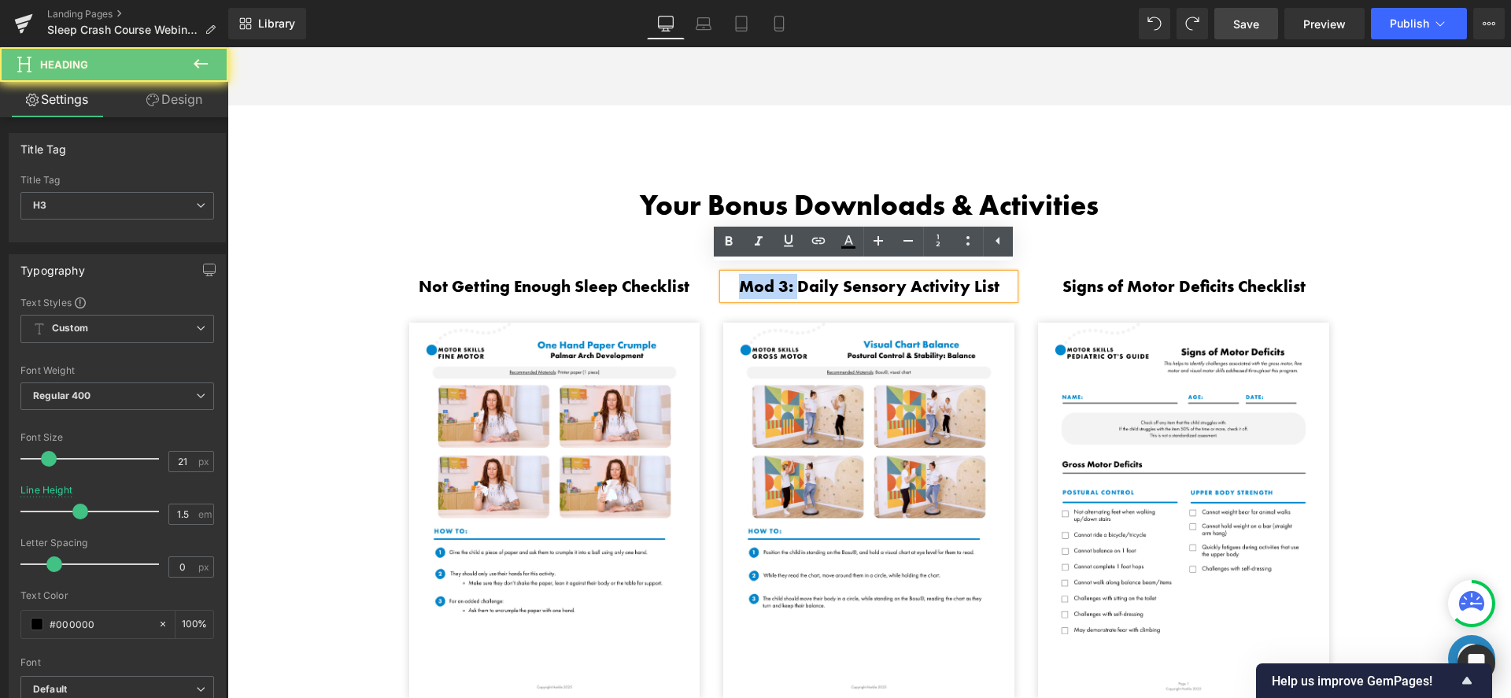
drag, startPoint x: 785, startPoint y: 279, endPoint x: 723, endPoint y: 280, distance: 61.4
click at [723, 280] on h3 "Mod 3: Daily Sensory Activity List" at bounding box center [868, 286] width 291 height 25
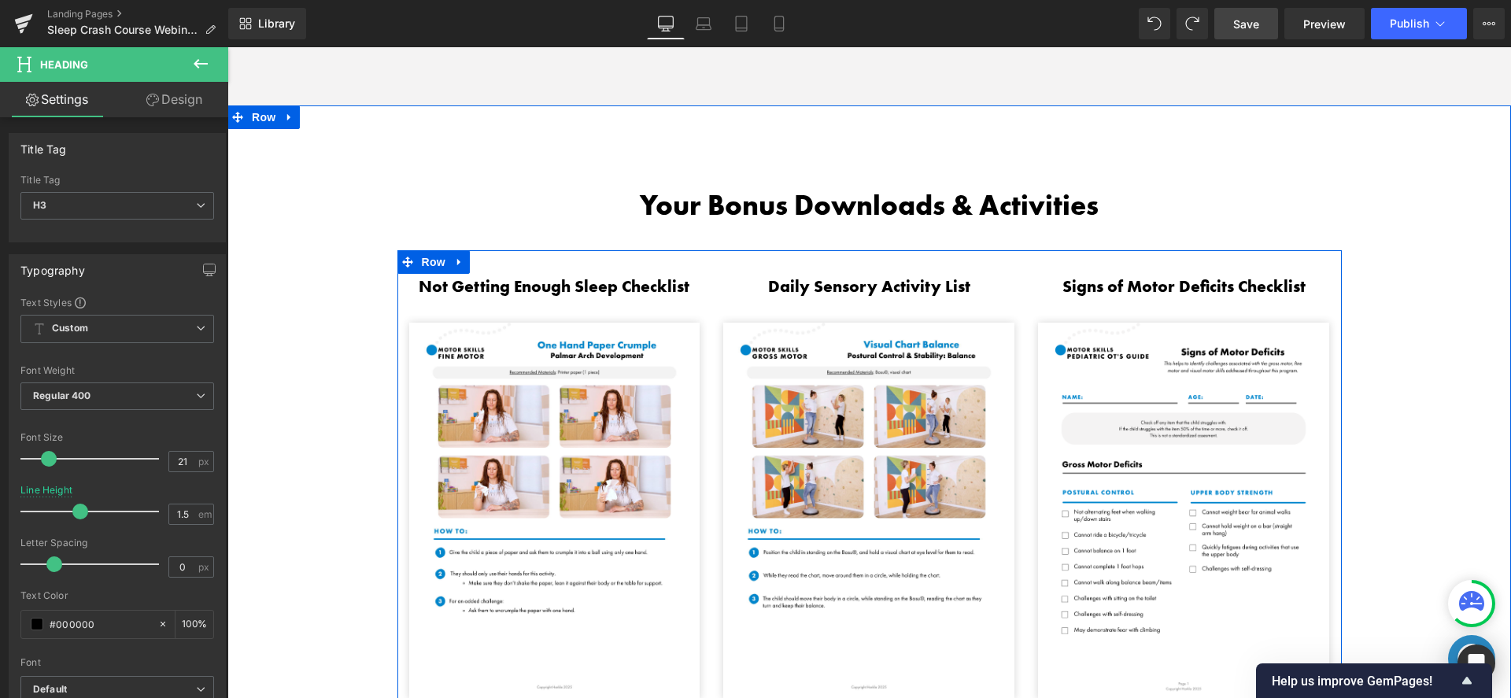
click at [1222, 279] on link at bounding box center [1222, 286] width 17 height 19
click at [1226, 282] on icon at bounding box center [1230, 286] width 9 height 9
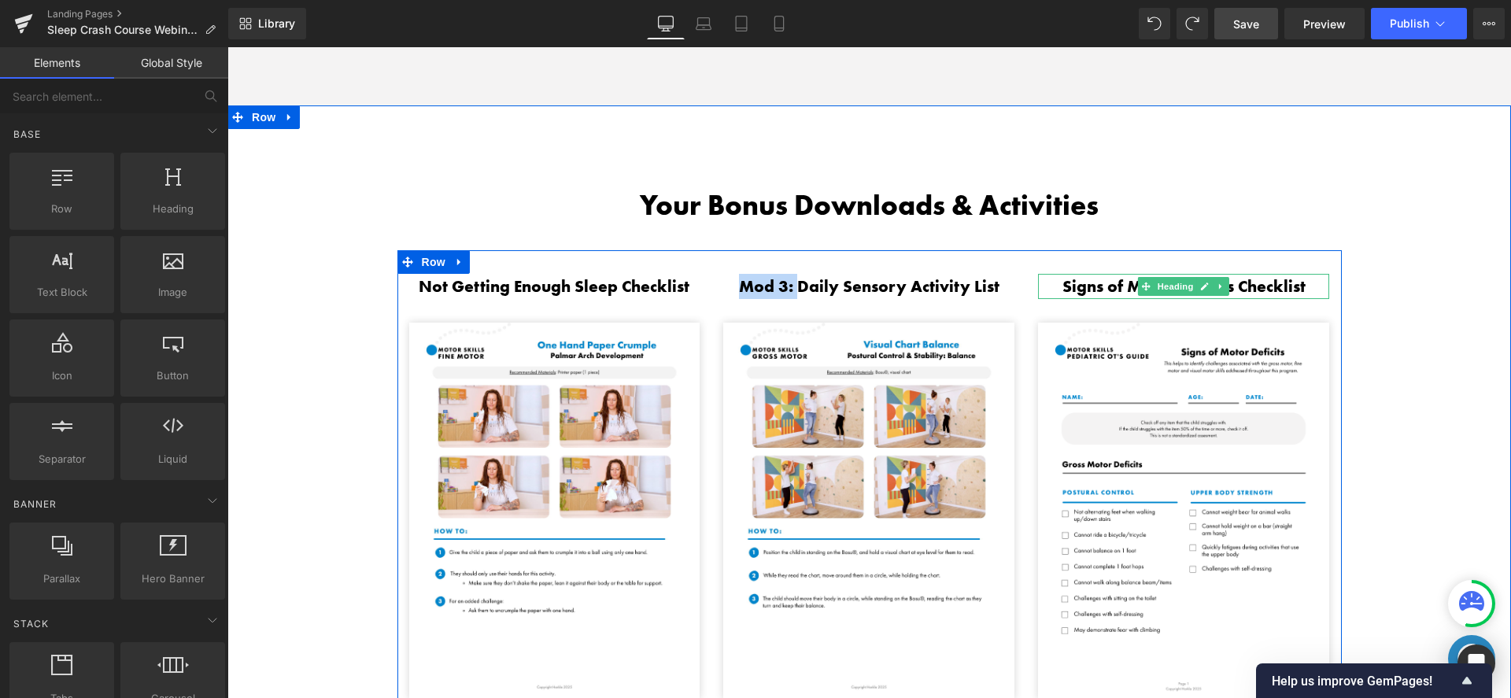
click at [1242, 276] on h3 "Signs of Motor Deficits Checklist" at bounding box center [1183, 286] width 291 height 25
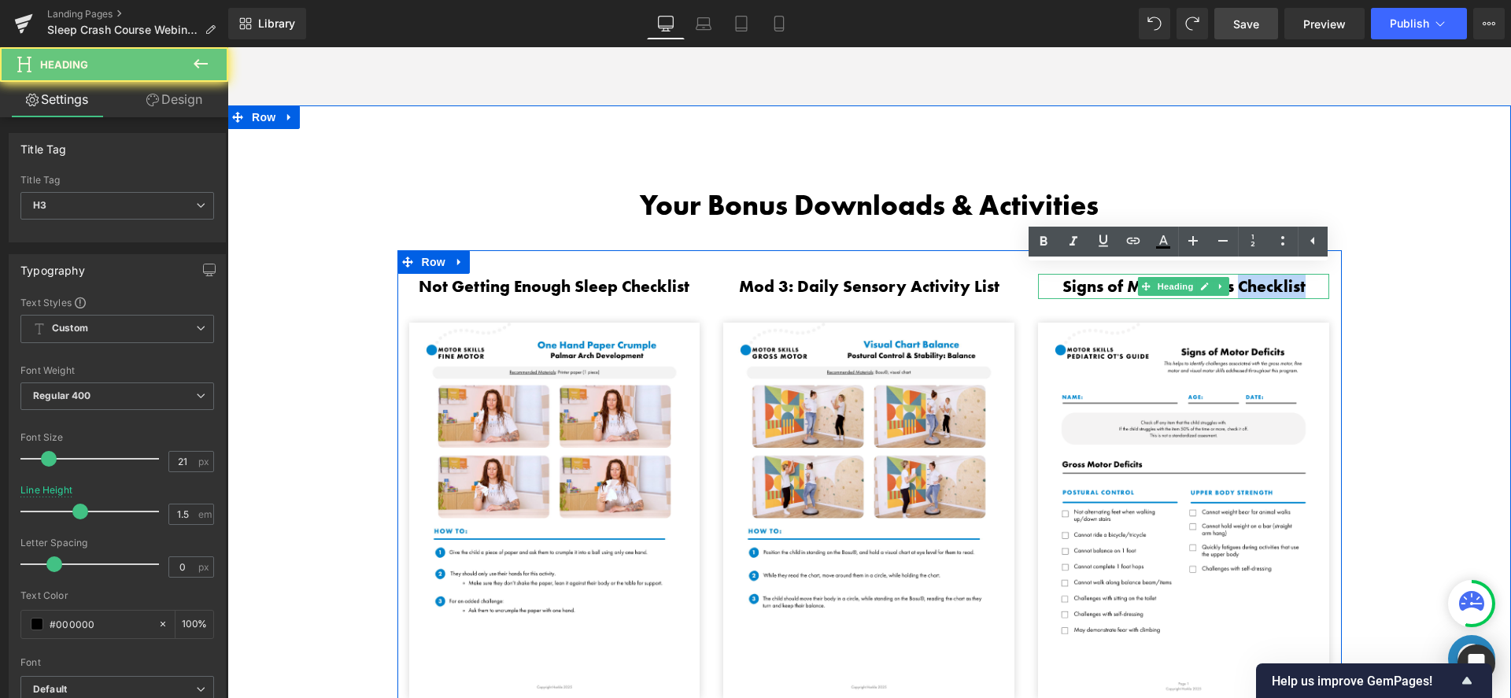
click at [1242, 276] on h3 "Signs of Motor Deficits Checklist" at bounding box center [1183, 286] width 291 height 25
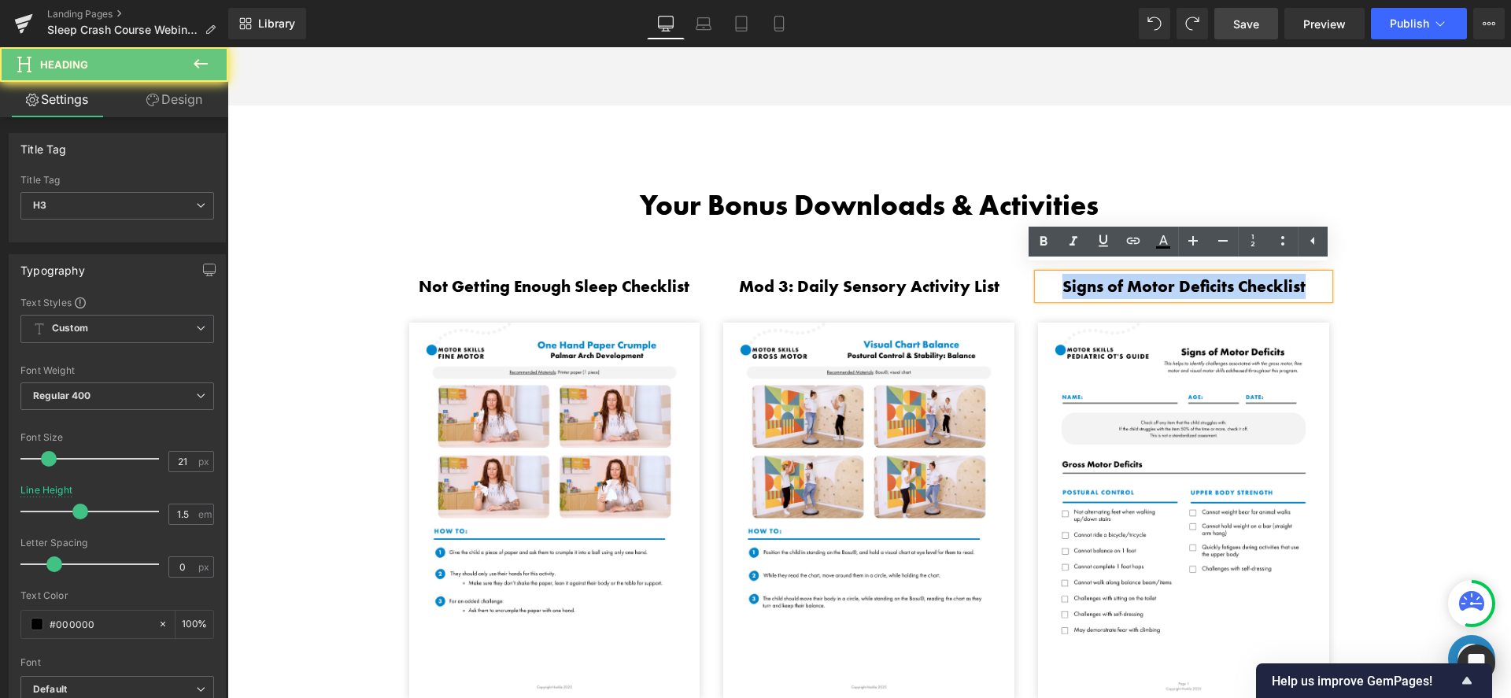
click at [1242, 276] on h3 "Signs of Motor Deficits Checklist" at bounding box center [1183, 286] width 291 height 25
paste div
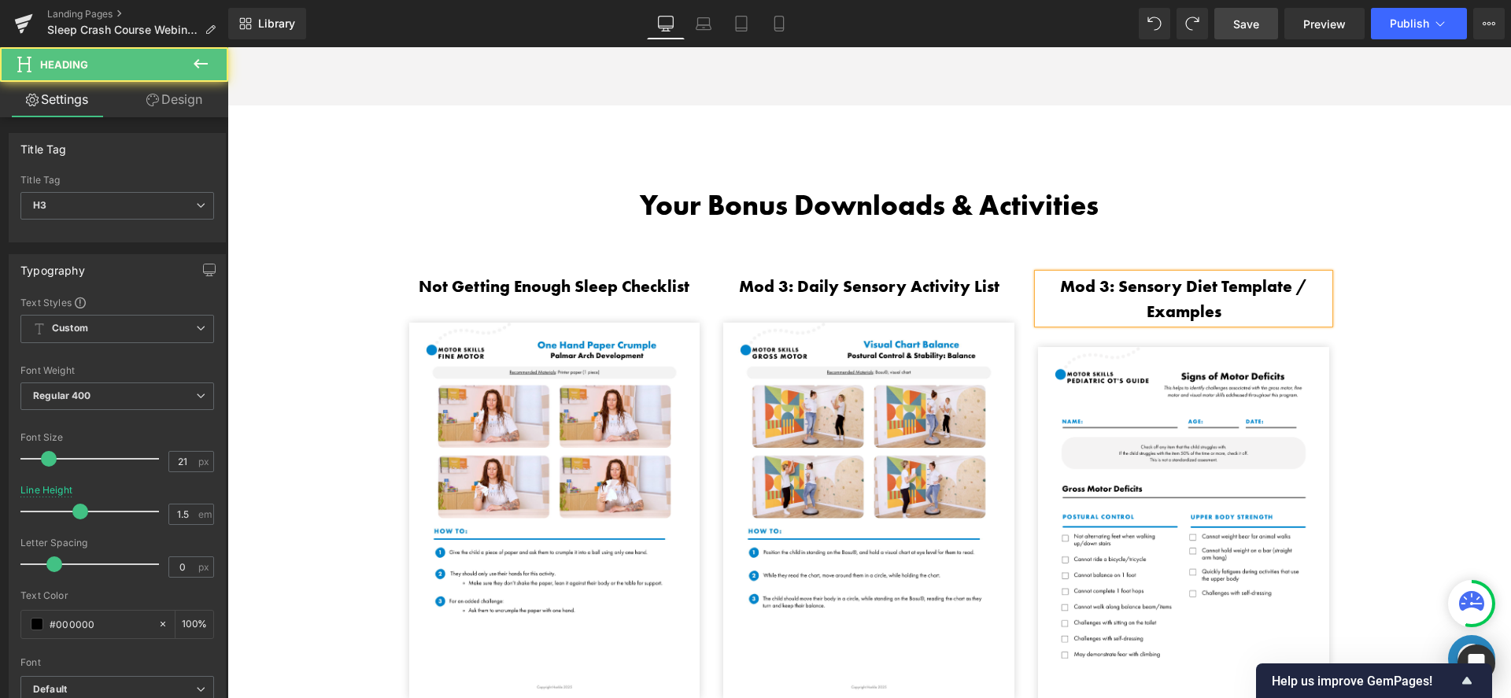
click at [1114, 284] on h3 "Mod 3: Sensory Diet Template / Examples" at bounding box center [1183, 299] width 291 height 50
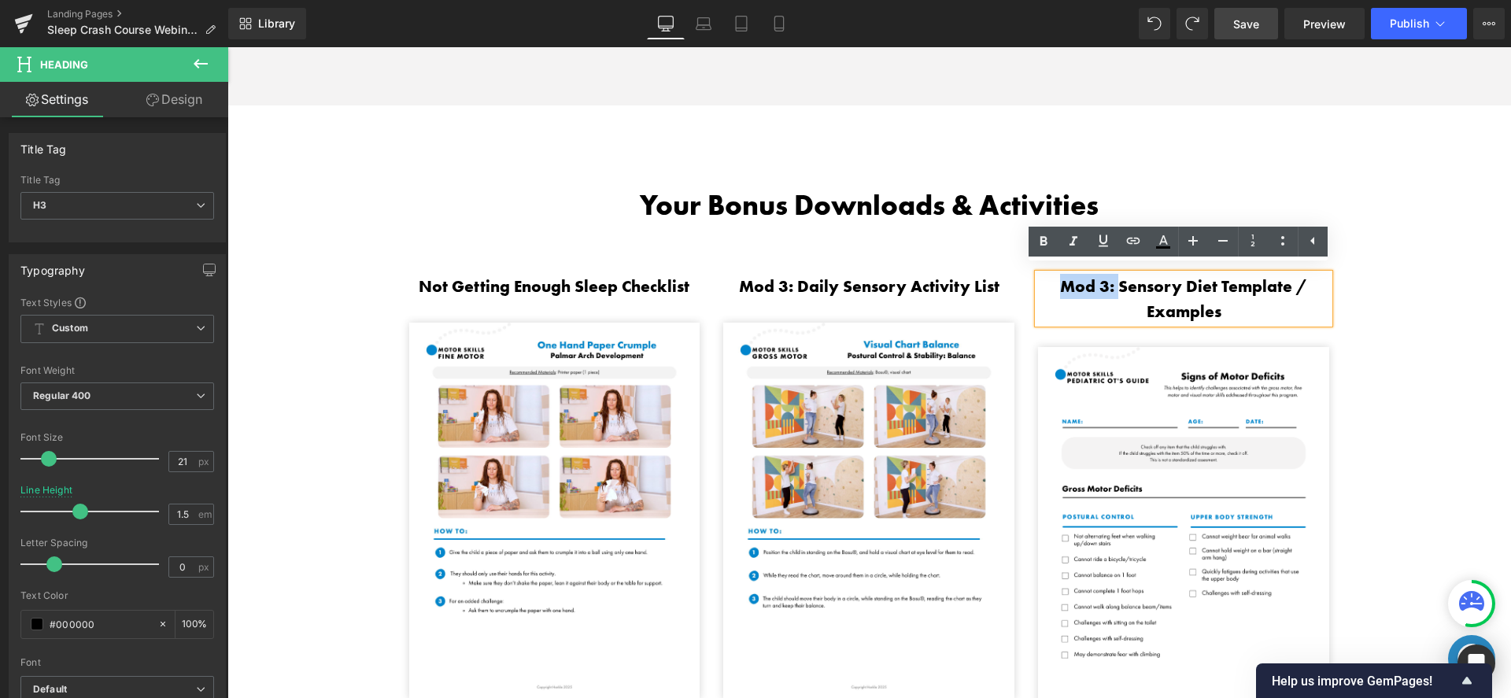
drag, startPoint x: 1114, startPoint y: 276, endPoint x: 1037, endPoint y: 276, distance: 77.1
click at [1038, 276] on h3 "Mod 3: Sensory Diet Template / Examples" at bounding box center [1183, 299] width 291 height 50
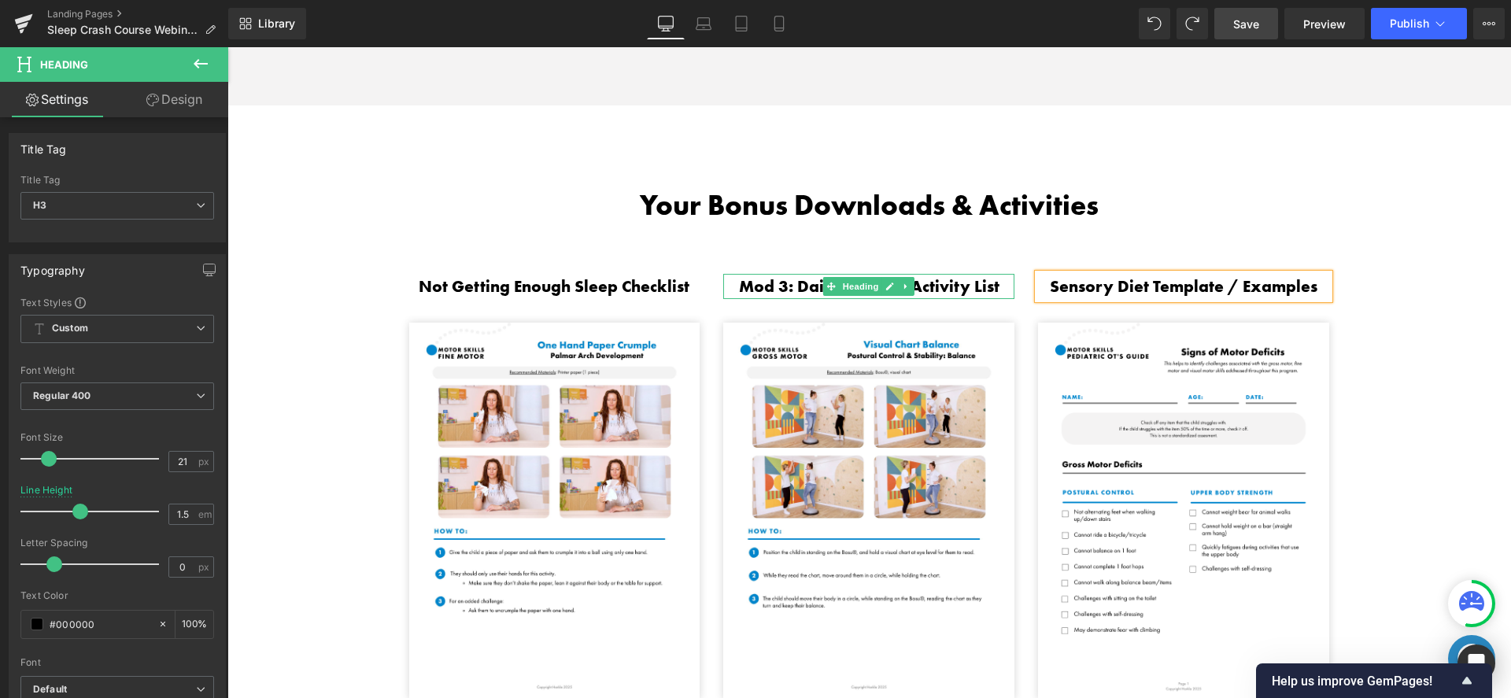
click at [793, 275] on h3 "Mod 3: Daily Sensory Activity List" at bounding box center [868, 286] width 291 height 25
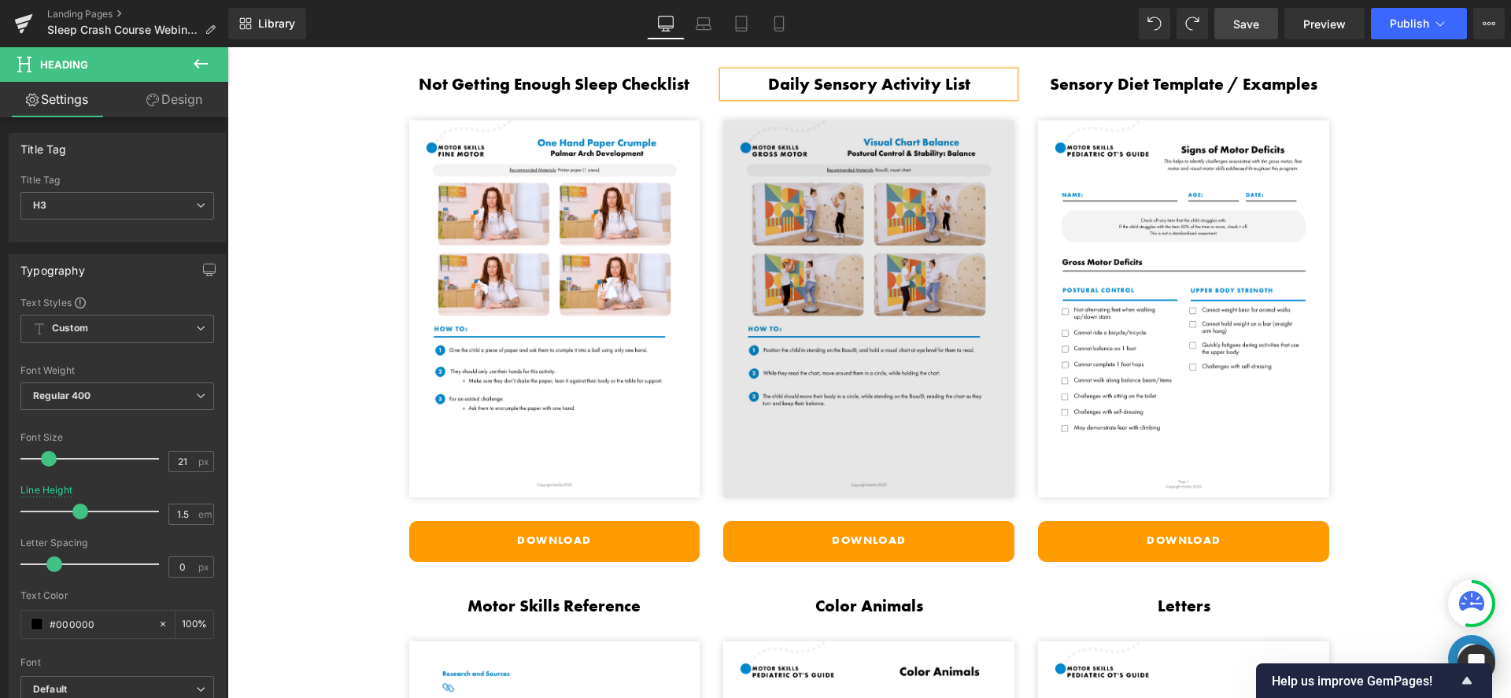
scroll to position [3280, 0]
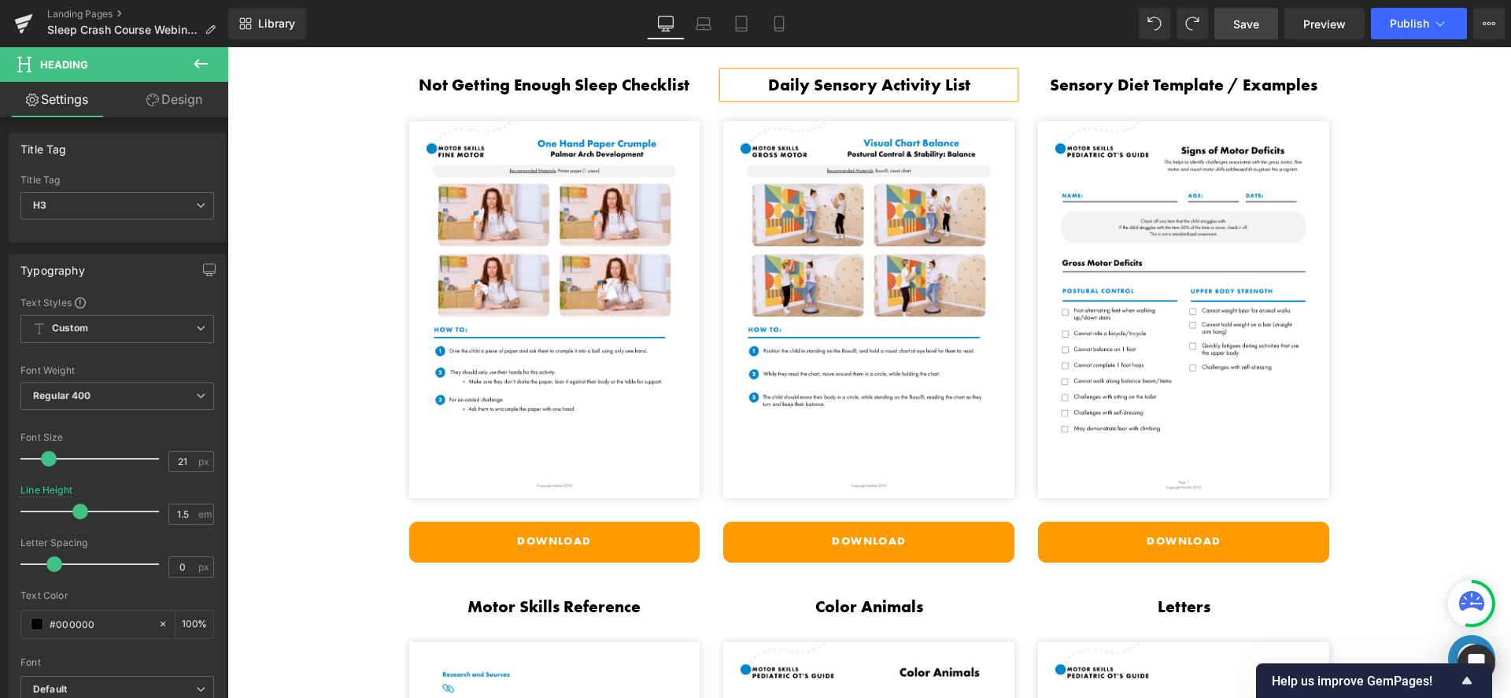
click at [712, 127] on div "Daily Sensory Activity List Heading Image Download Button" at bounding box center [869, 317] width 315 height 490
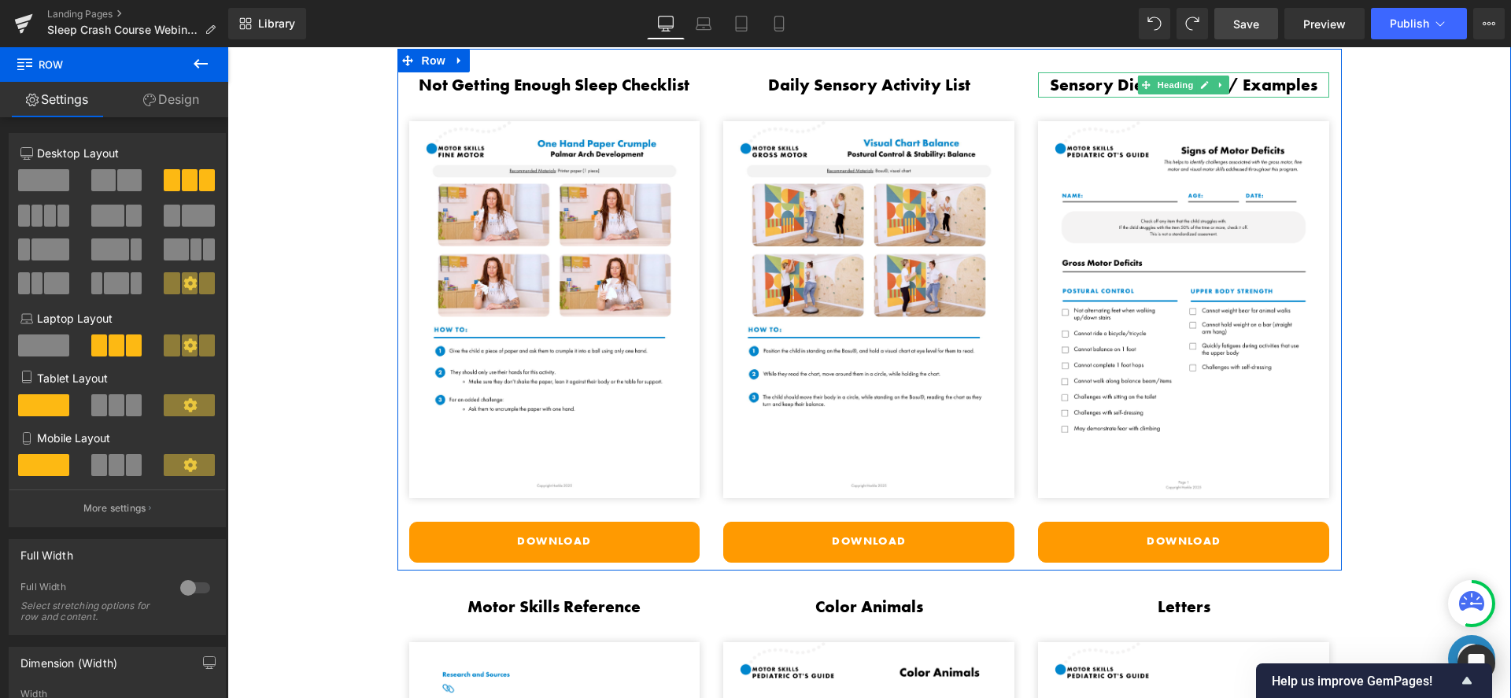
click at [1075, 72] on h3 "Sensory Diet Template / Examples" at bounding box center [1183, 84] width 291 height 25
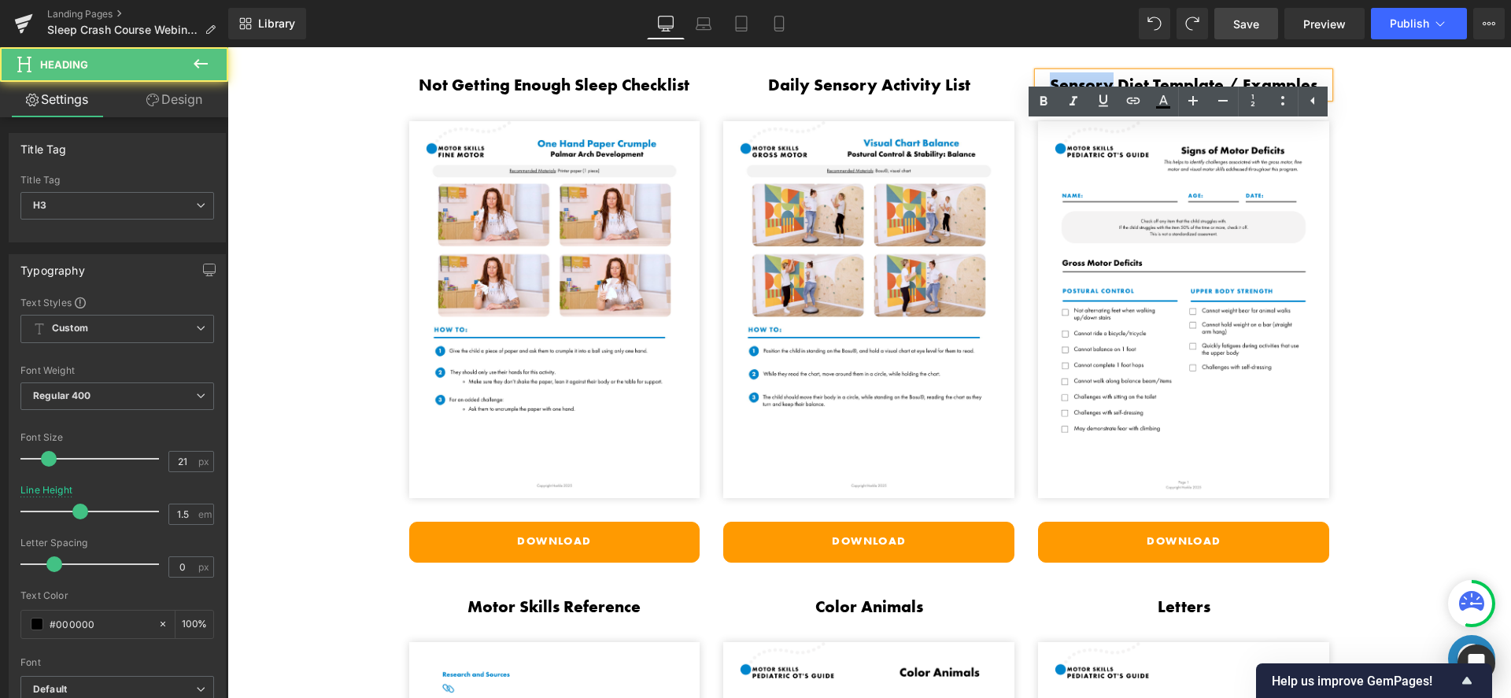
click at [1075, 72] on h3 "Sensory Diet Template / Examples" at bounding box center [1183, 84] width 291 height 25
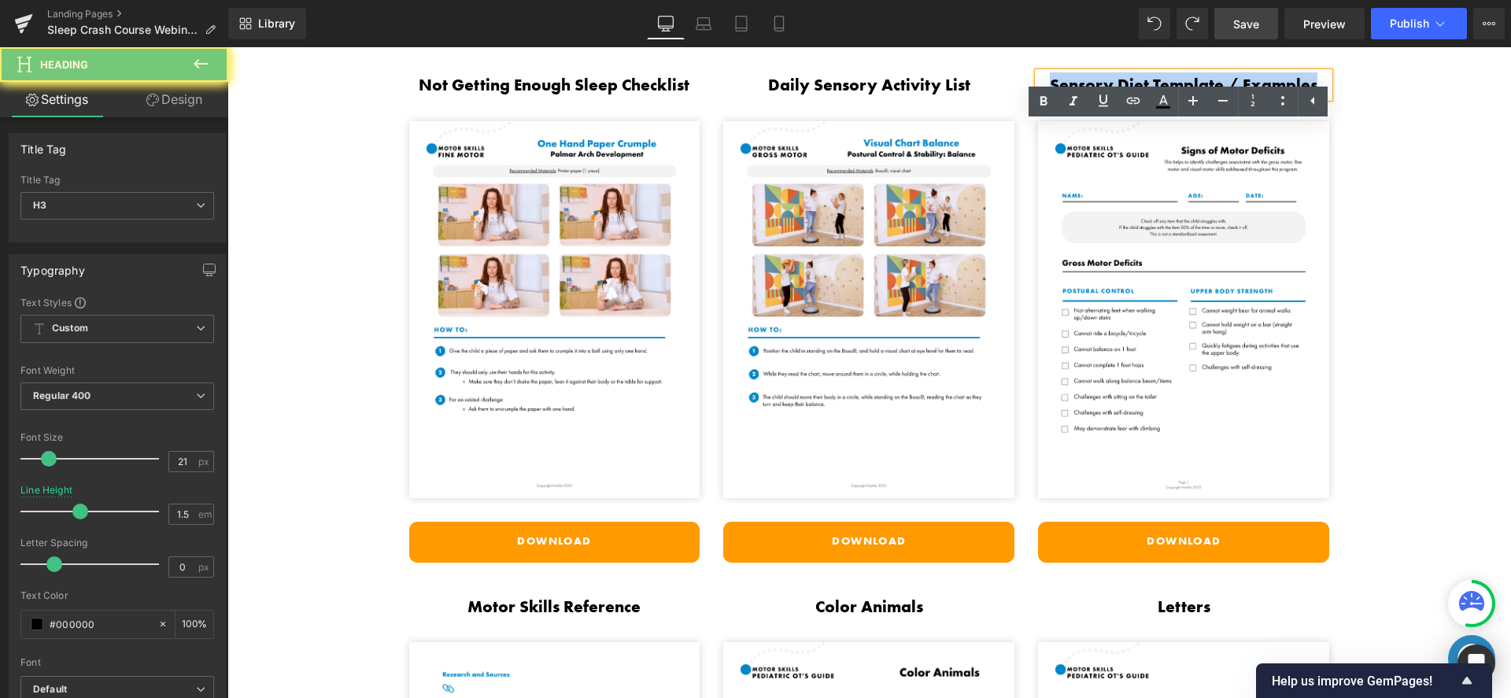
copy h3 "Sensory Diet Template / Examples"
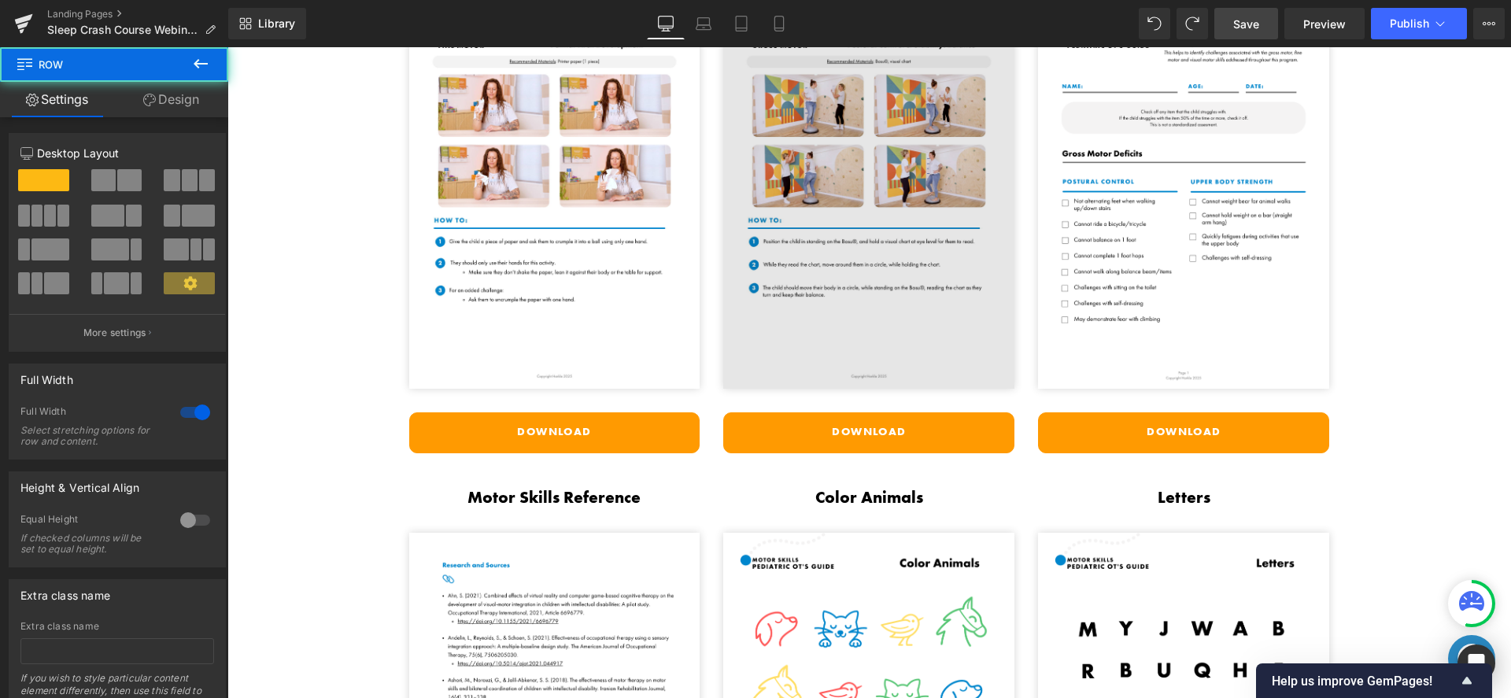
scroll to position [3427, 0]
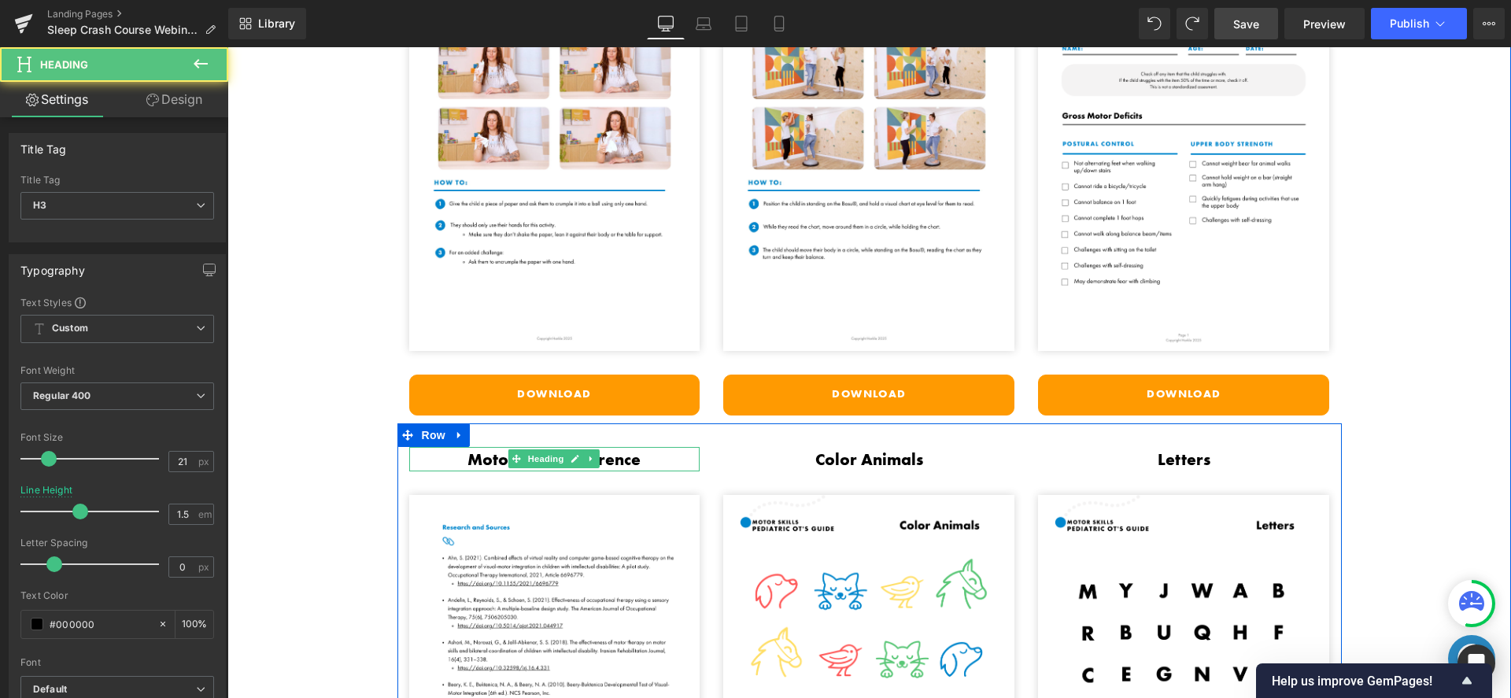
click at [486, 453] on h3 "Motor Skills Reference" at bounding box center [554, 459] width 291 height 25
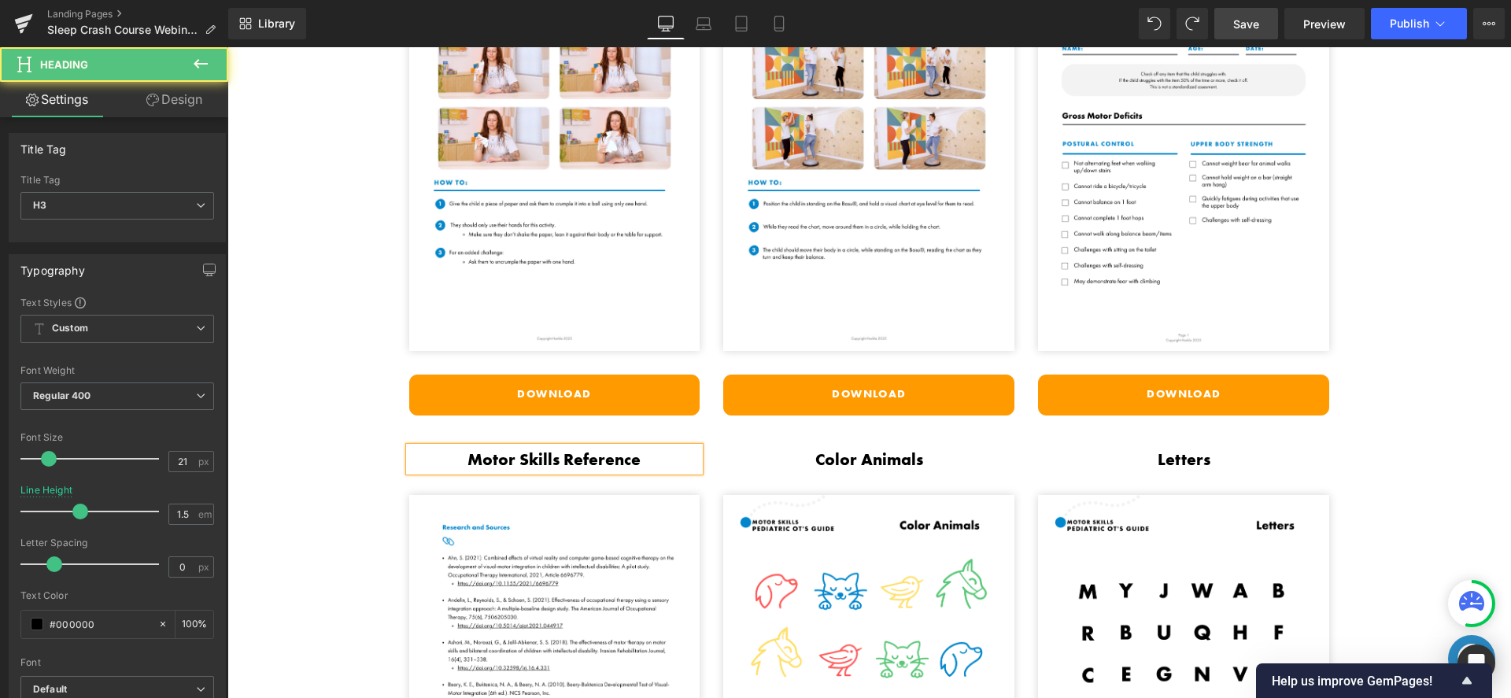
scroll to position [3431, 0]
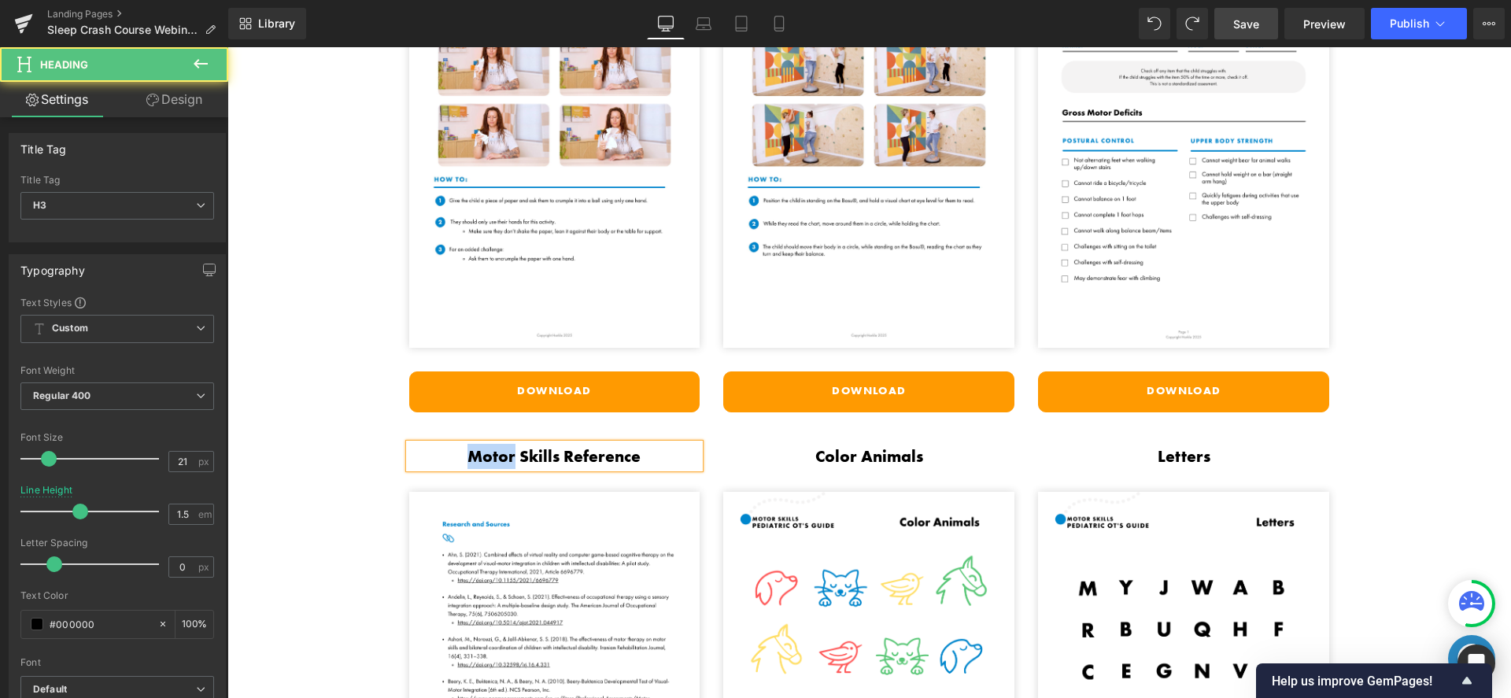
click at [486, 453] on h3 "Motor Skills Reference" at bounding box center [554, 456] width 291 height 25
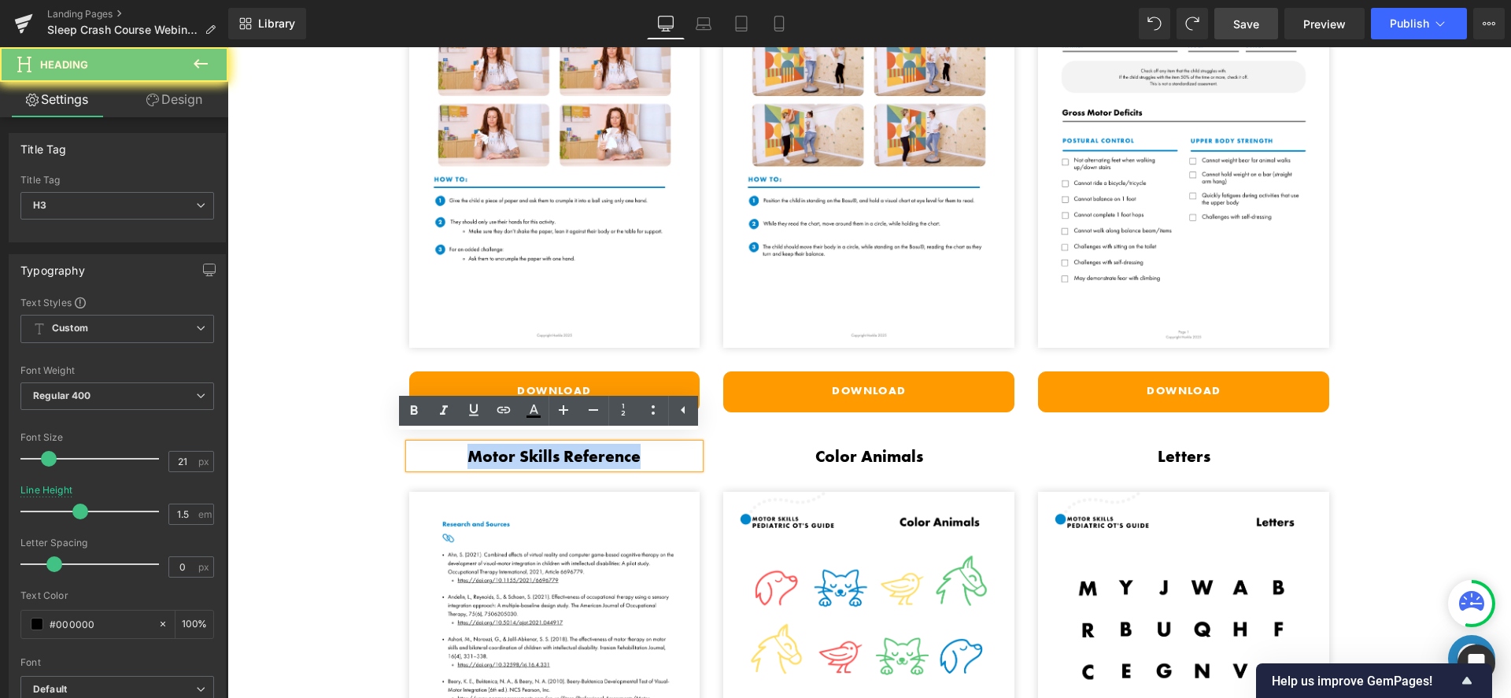
click at [486, 453] on h3 "Motor Skills Reference" at bounding box center [554, 456] width 291 height 25
paste div
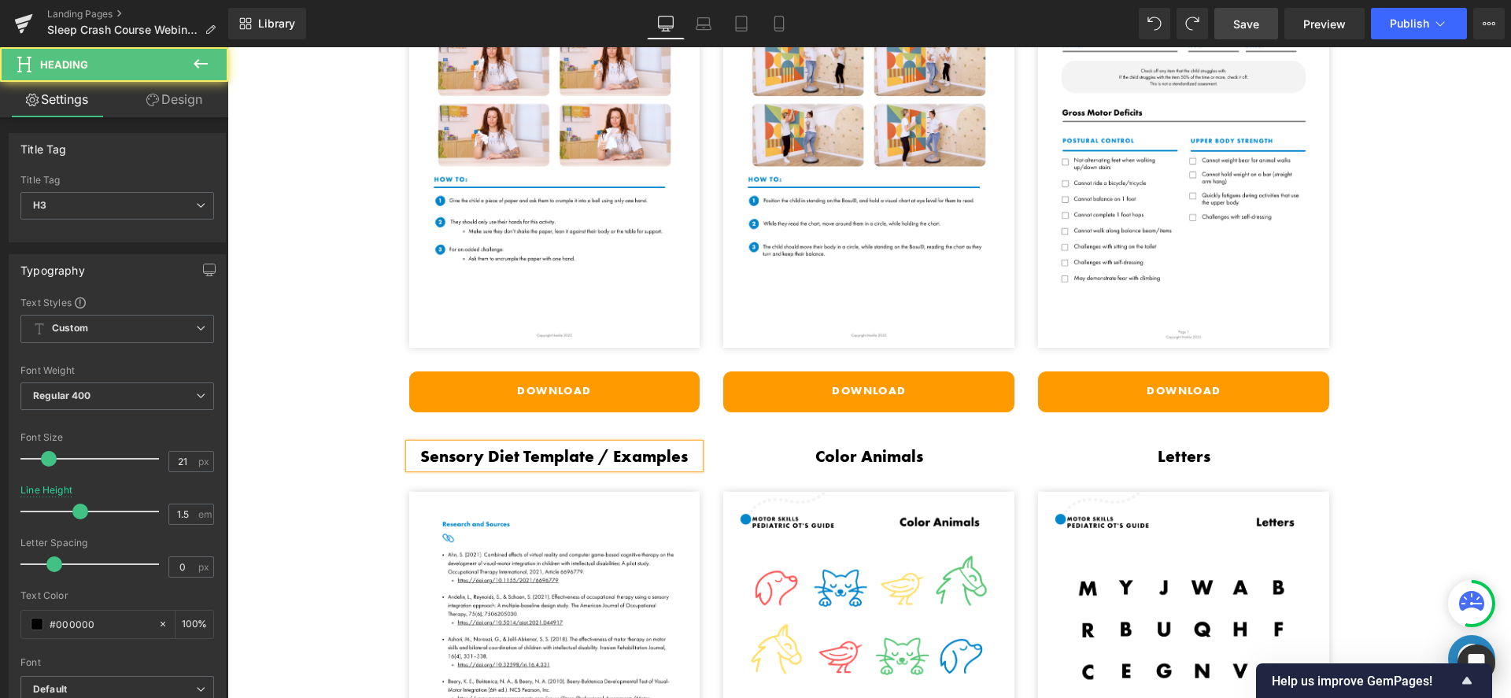
click at [607, 456] on h3 "Sensory Diet Template / Examples" at bounding box center [554, 456] width 291 height 25
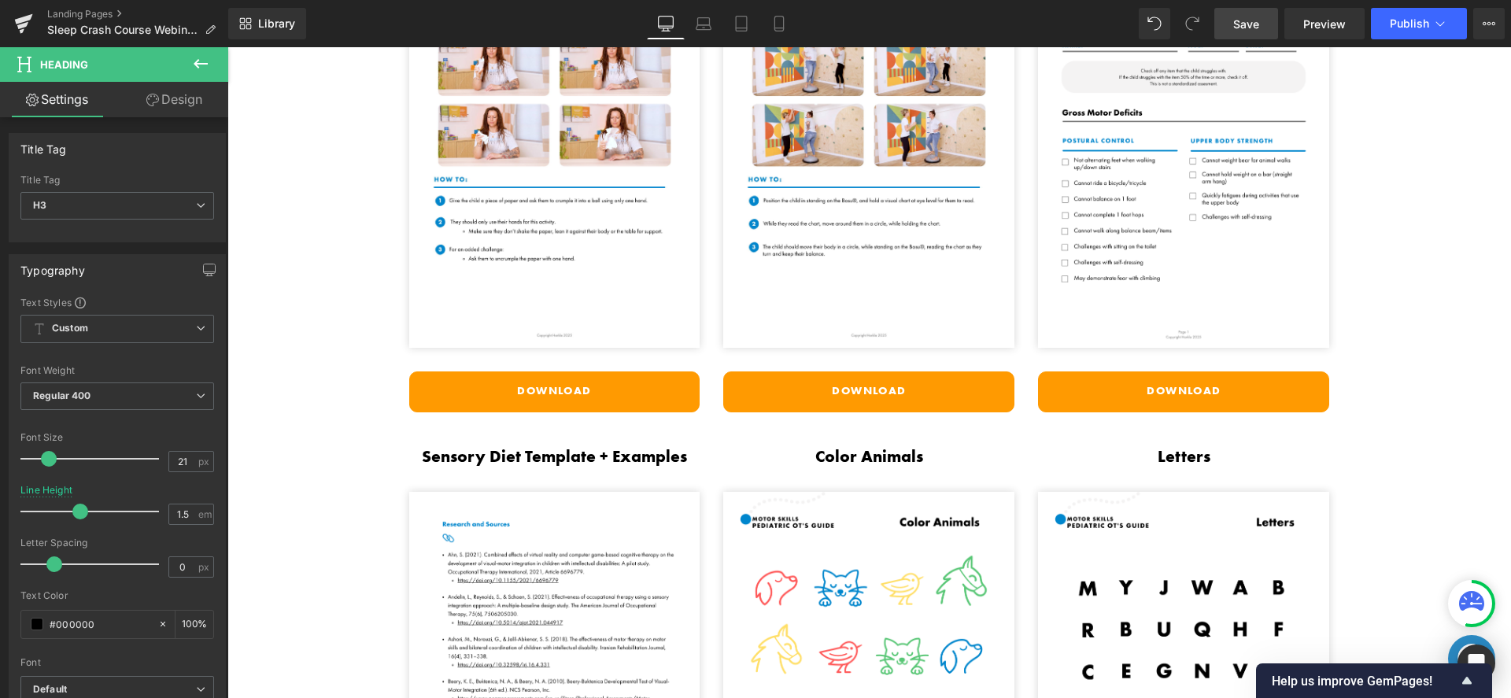
click at [899, 449] on link at bounding box center [907, 455] width 17 height 19
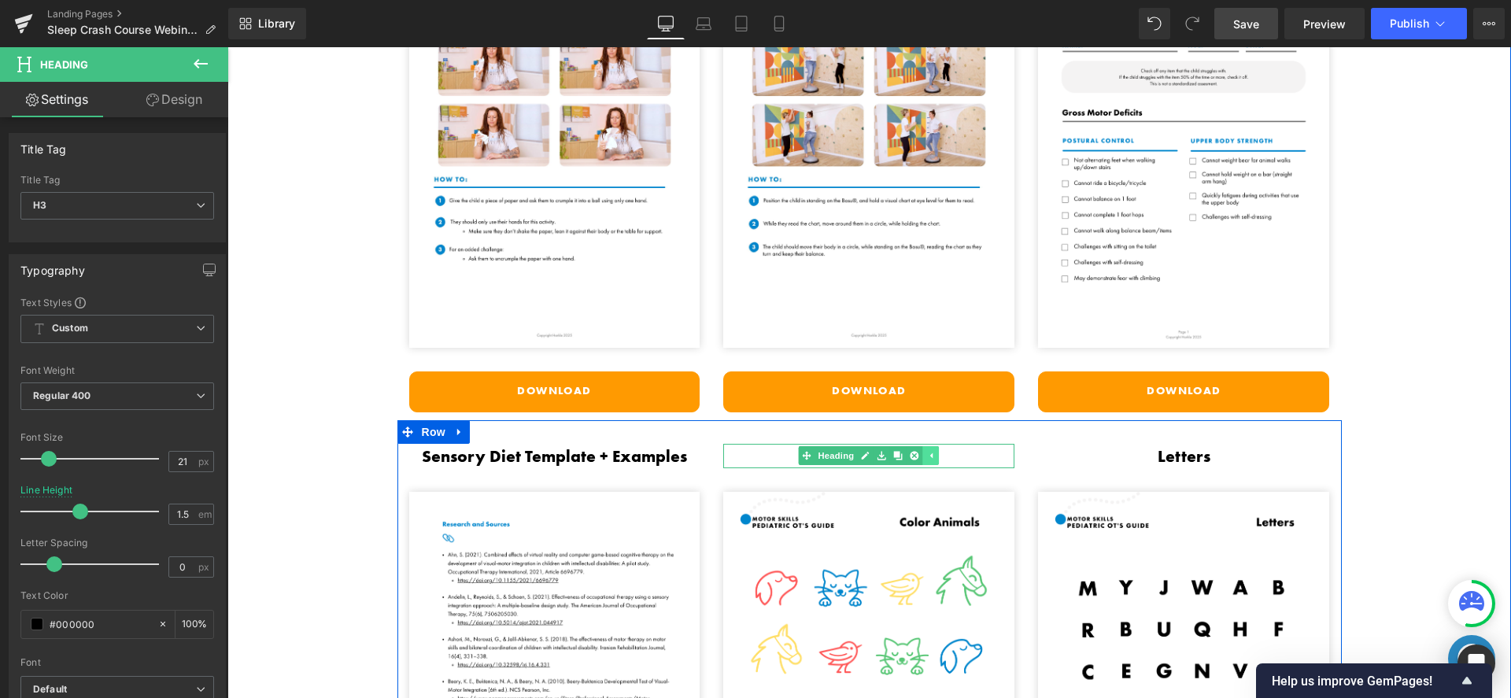
click at [895, 451] on icon at bounding box center [898, 455] width 9 height 9
click at [957, 447] on h3 "Color Animals" at bounding box center [868, 456] width 291 height 25
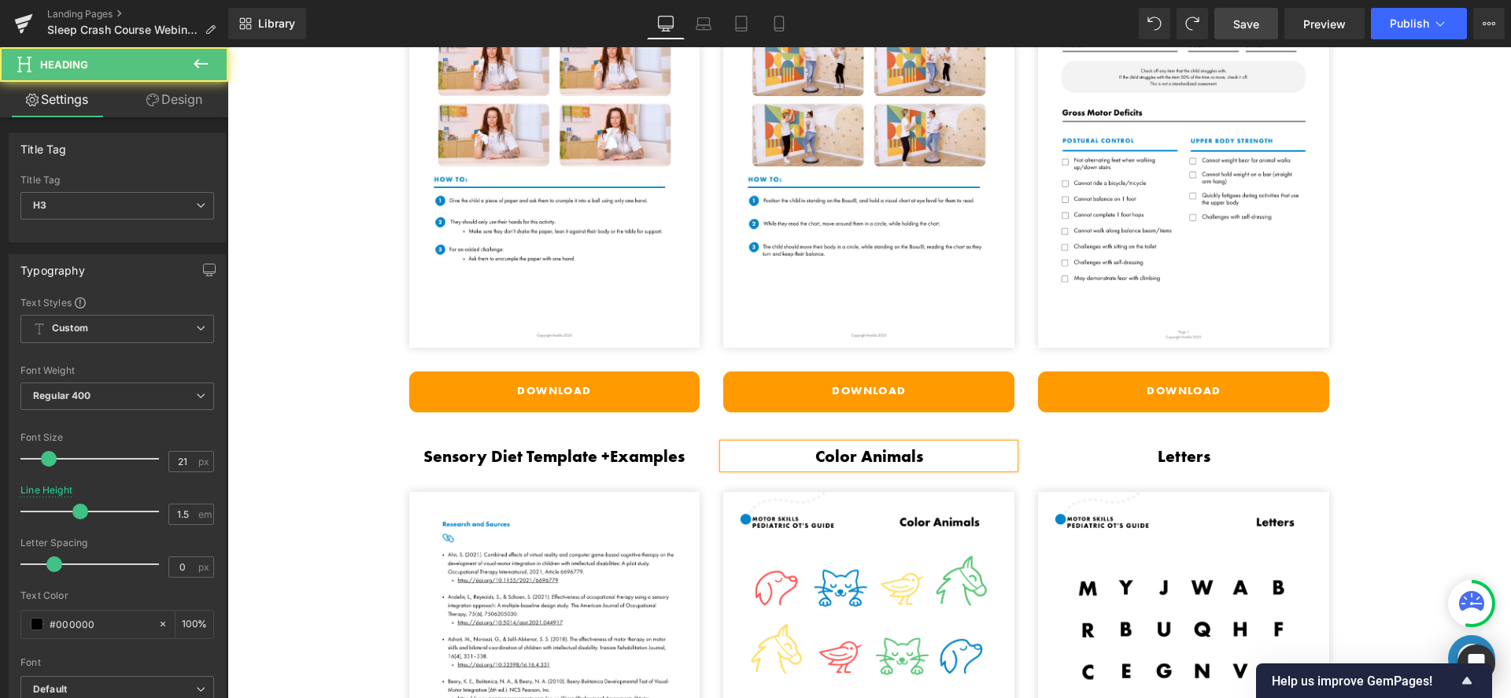
click at [957, 447] on h3 "Color Animals" at bounding box center [868, 456] width 291 height 25
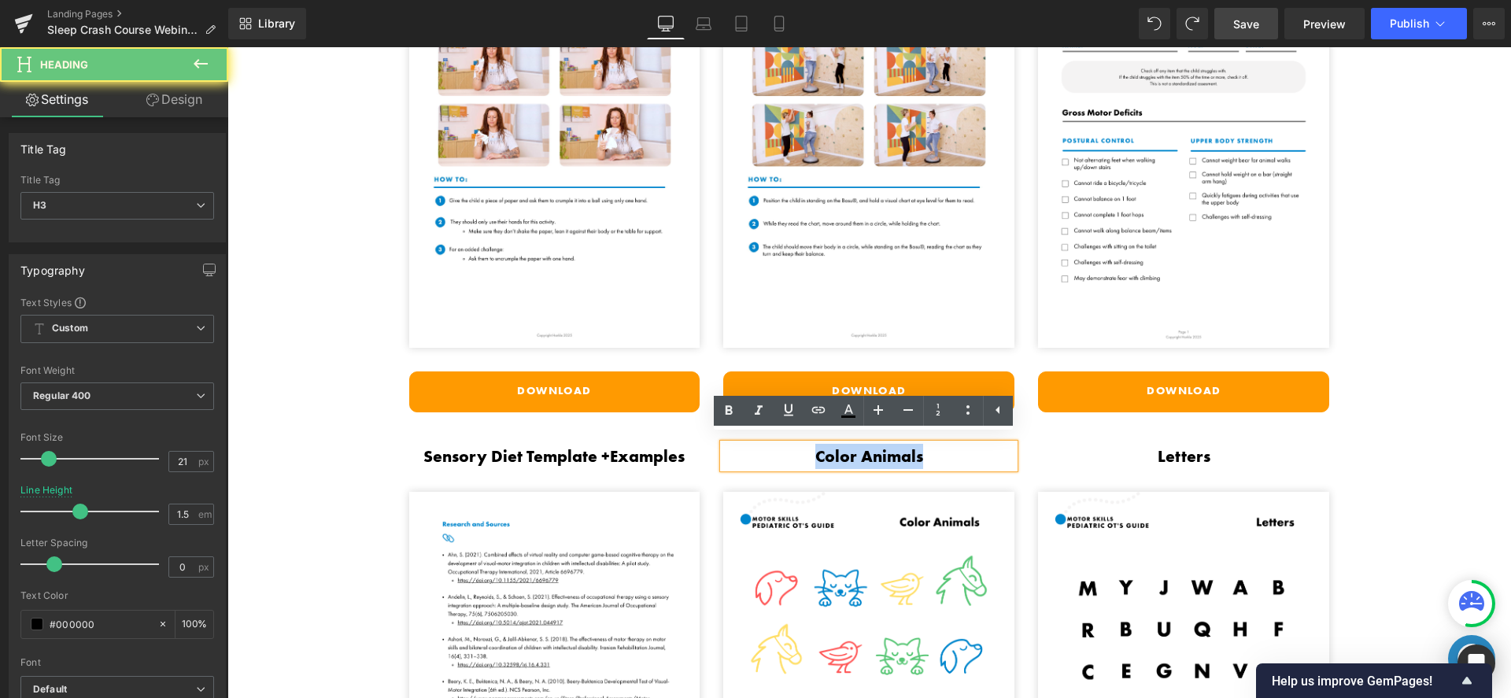
click at [957, 447] on h3 "Color Animals" at bounding box center [868, 456] width 291 height 25
paste div
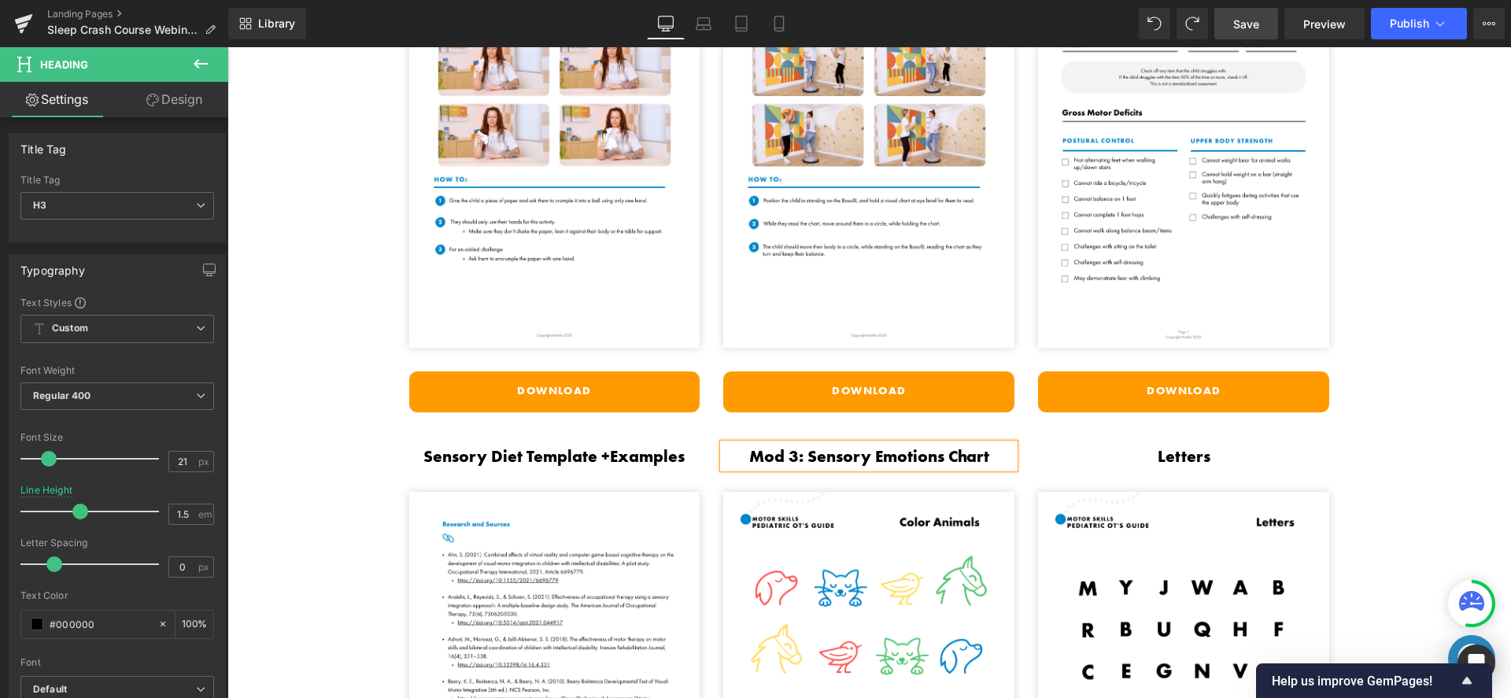
click at [804, 445] on h3 "Mod 3: Sensory Emotions Chart" at bounding box center [868, 456] width 291 height 25
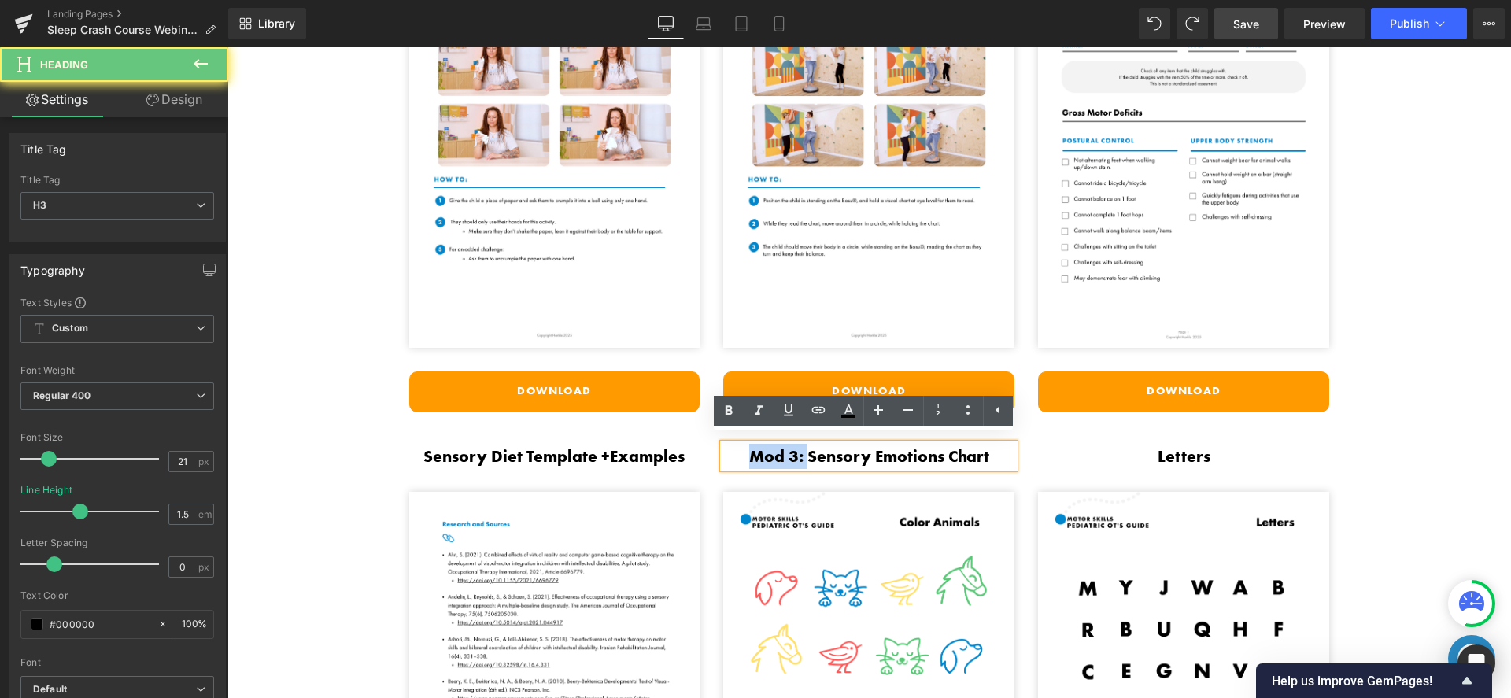
drag, startPoint x: 803, startPoint y: 445, endPoint x: 731, endPoint y: 442, distance: 72.5
click at [731, 444] on h3 "Mod 3: Sensory Emotions Chart" at bounding box center [868, 456] width 291 height 25
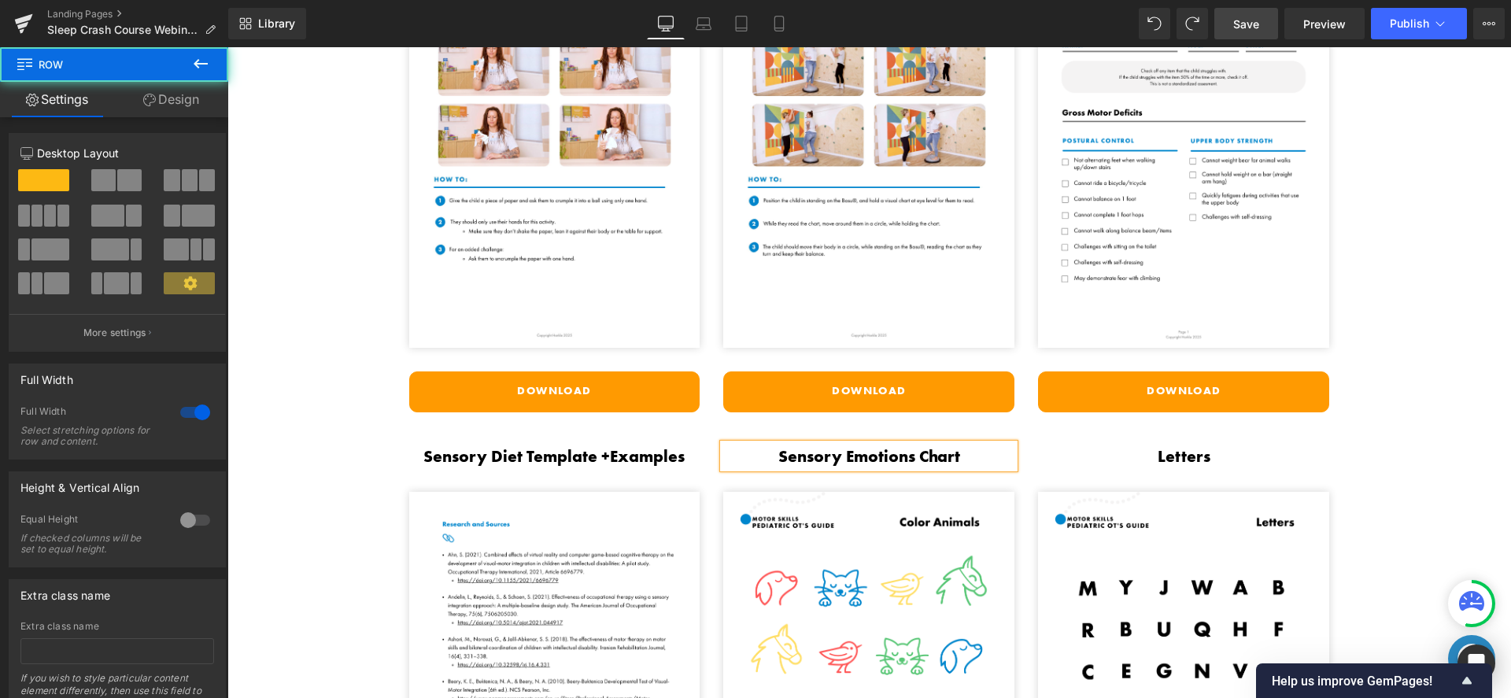
click at [1475, 412] on div "Your Bonus Downloads & Activities Heading Not Getting Enough Sleep Checklist He…" at bounding box center [869, 647] width 1284 height 1630
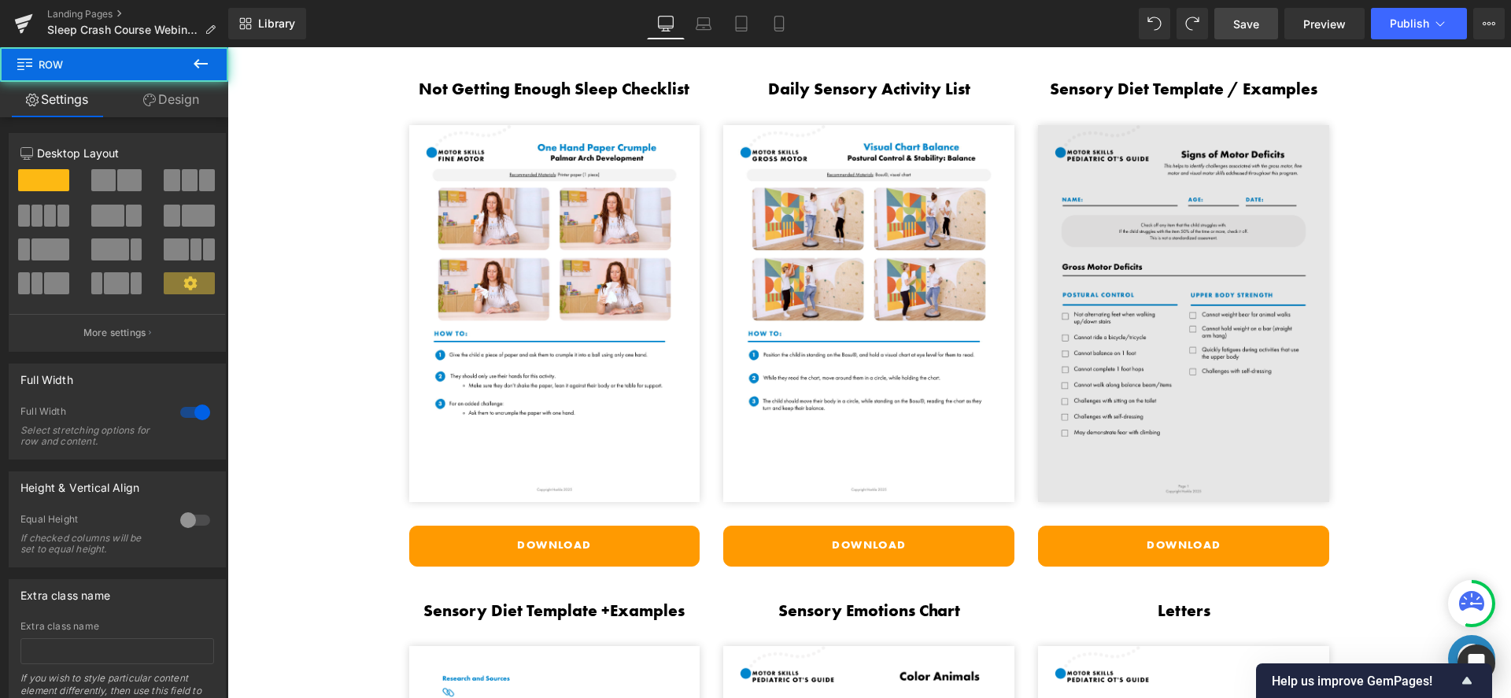
scroll to position [3262, 0]
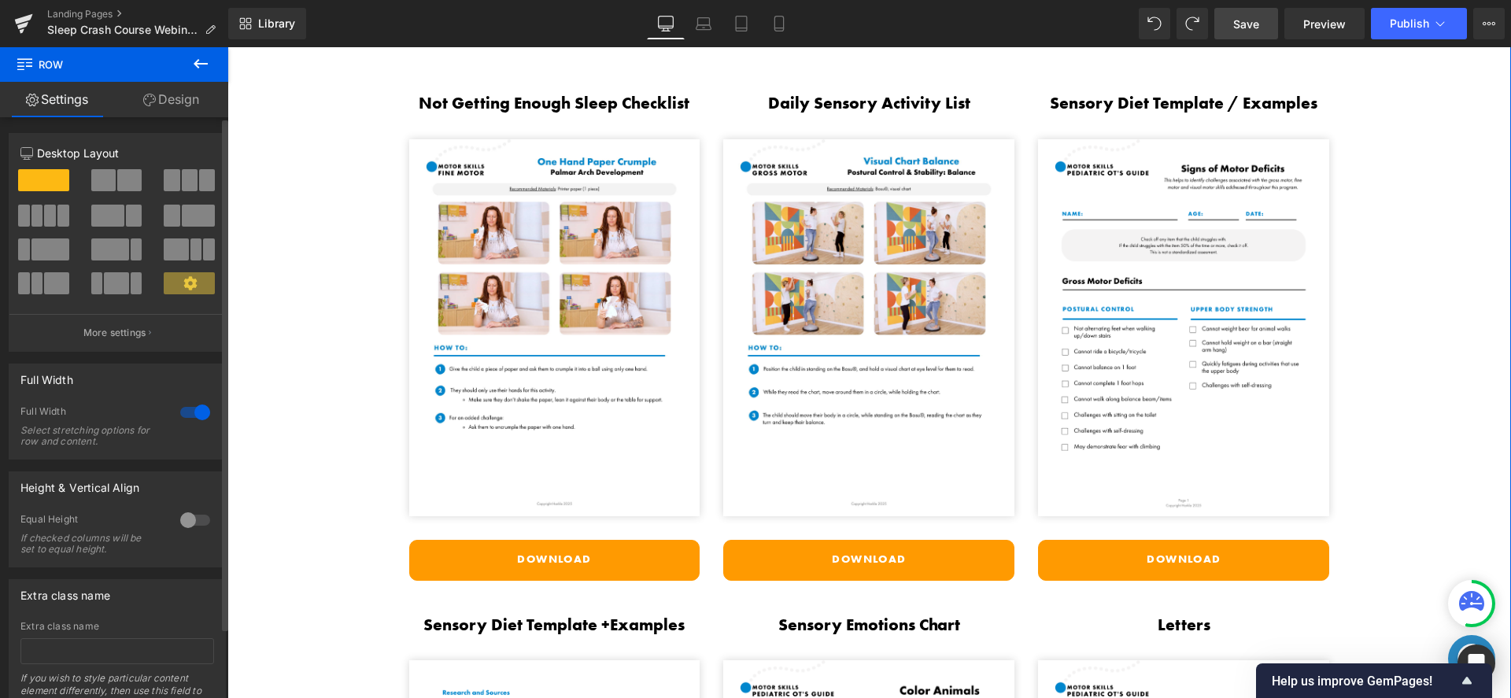
click at [117, 176] on span at bounding box center [129, 180] width 24 height 22
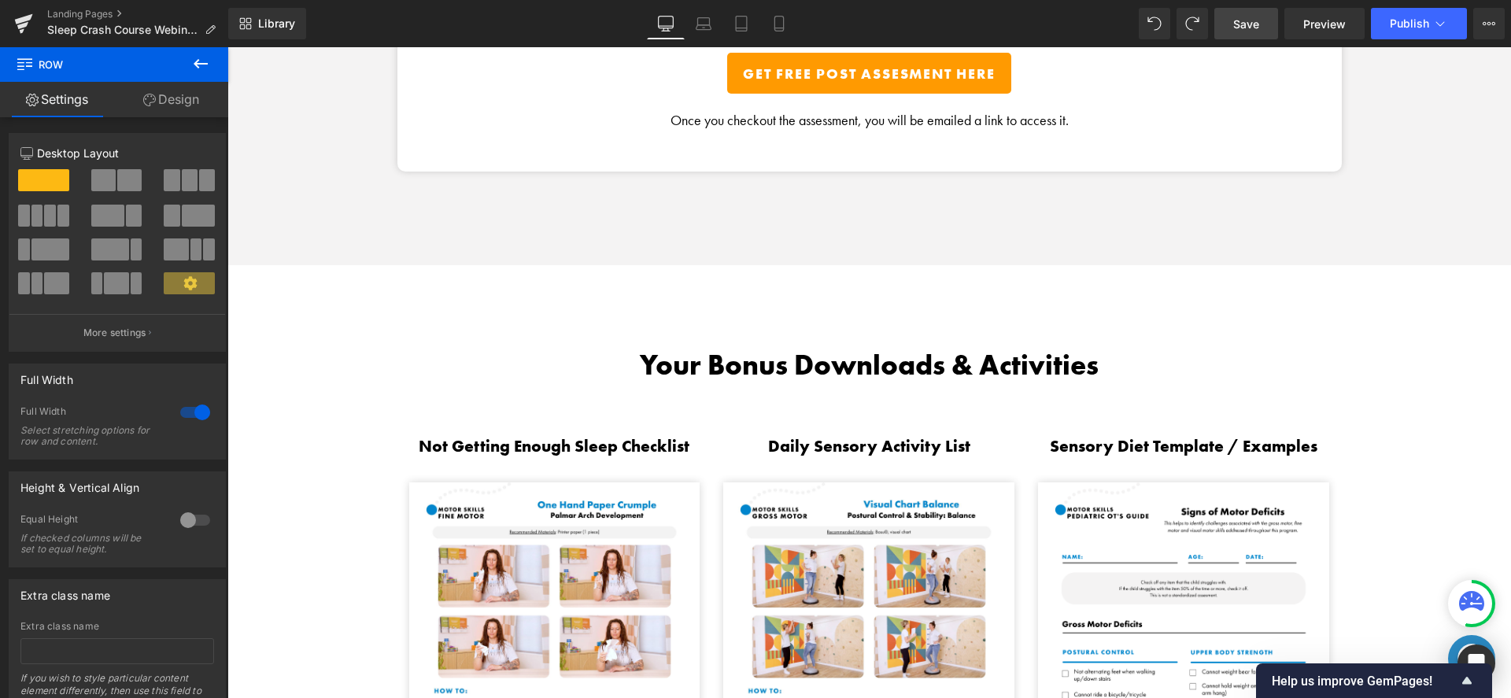
scroll to position [2910, 0]
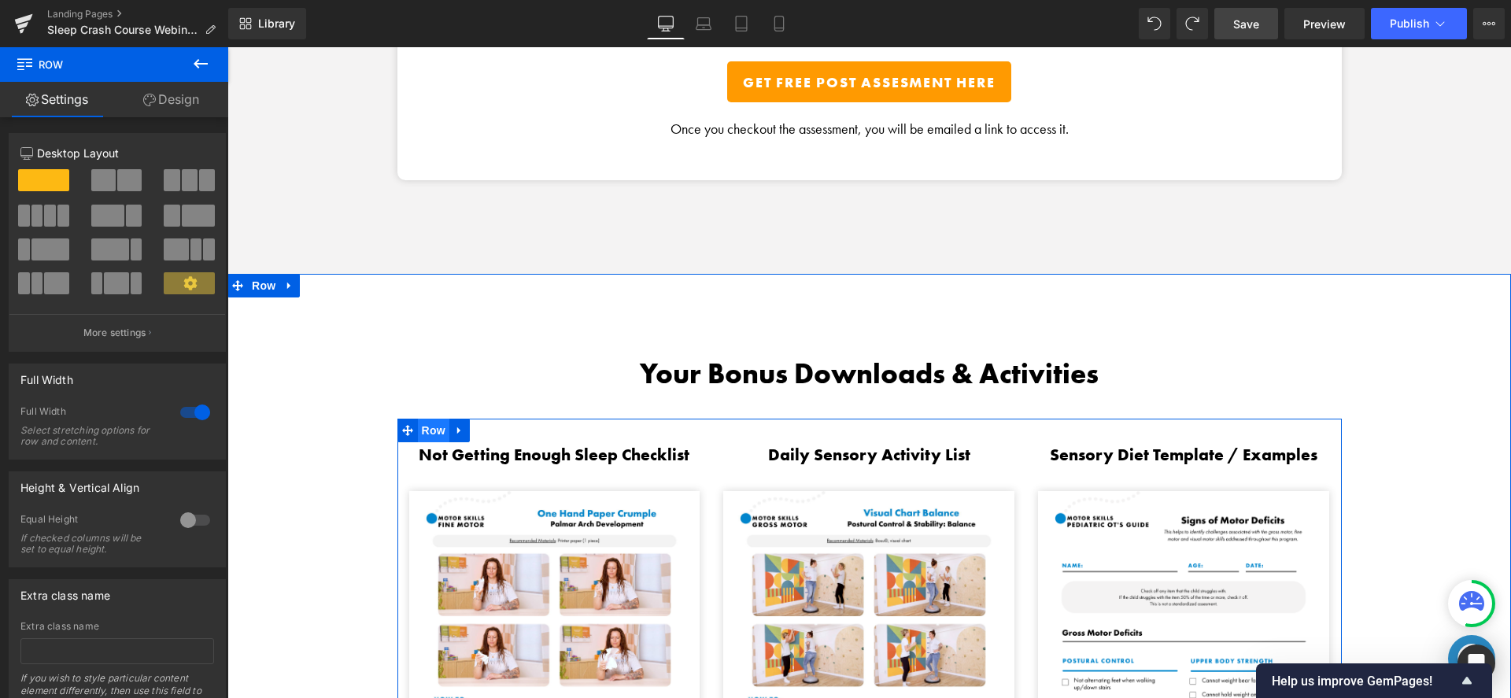
click at [433, 430] on span "Row" at bounding box center [433, 431] width 31 height 24
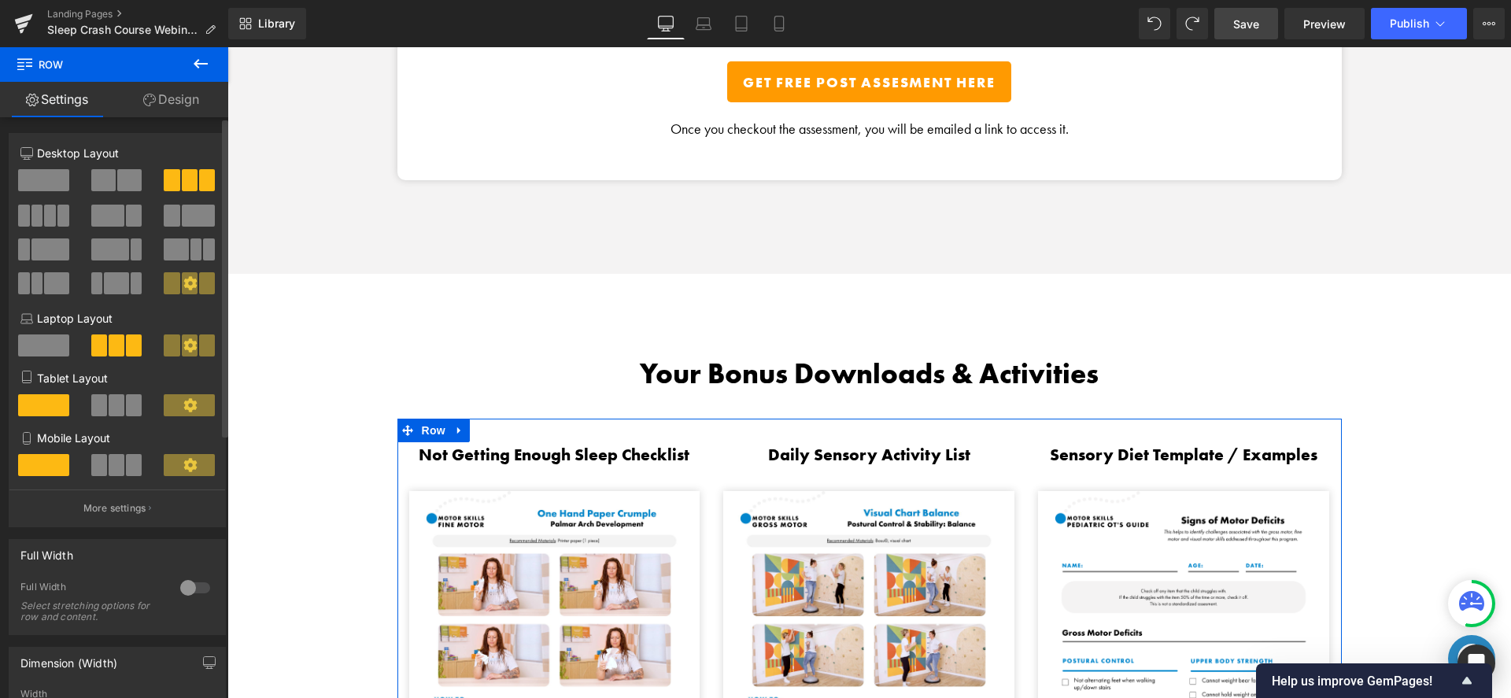
click at [117, 189] on span at bounding box center [129, 180] width 24 height 22
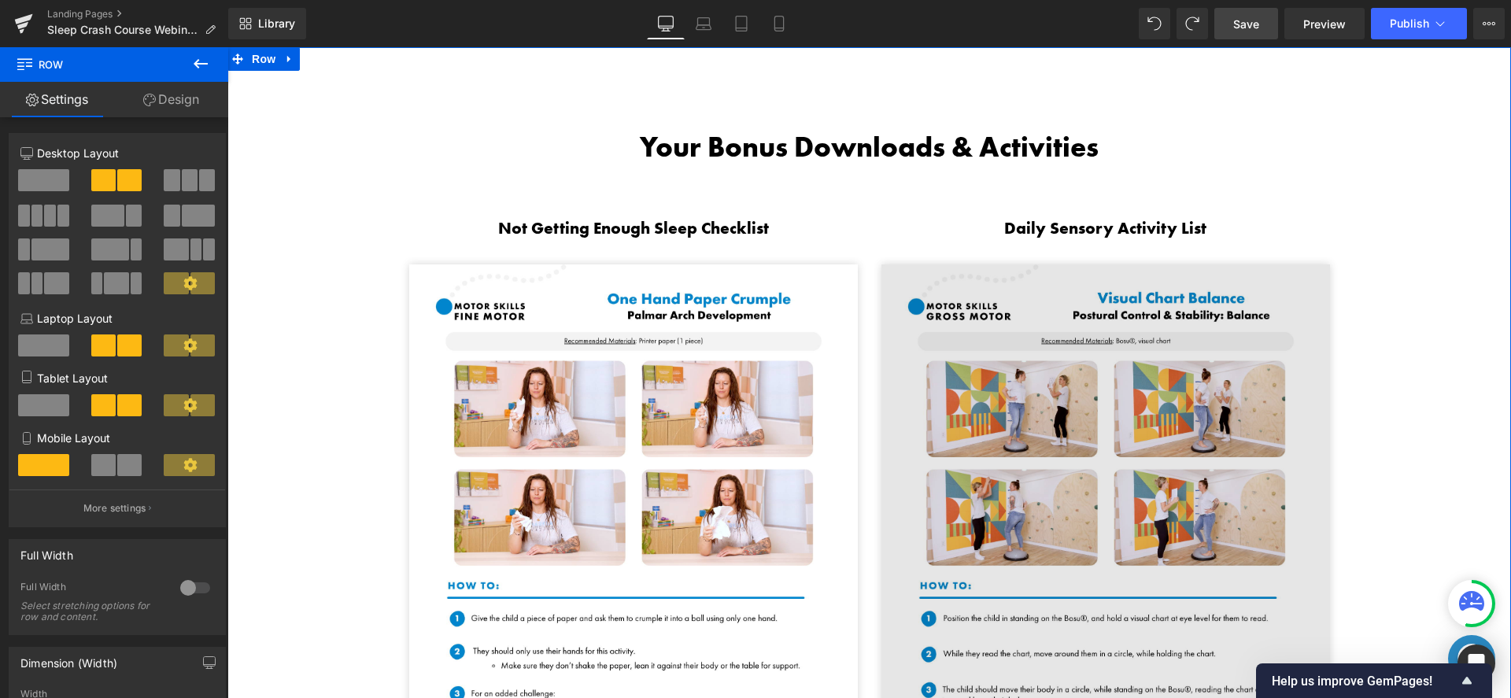
scroll to position [3177, 0]
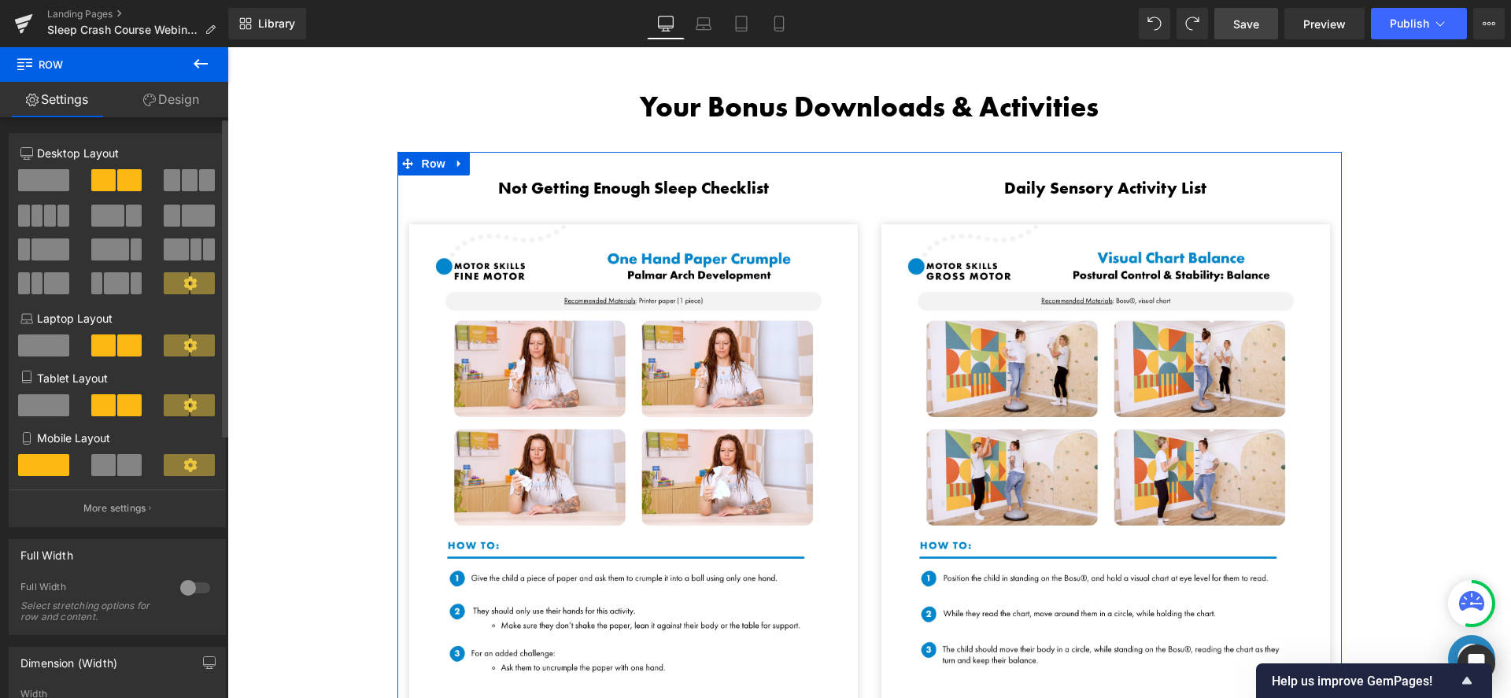
click at [44, 220] on span at bounding box center [50, 216] width 12 height 22
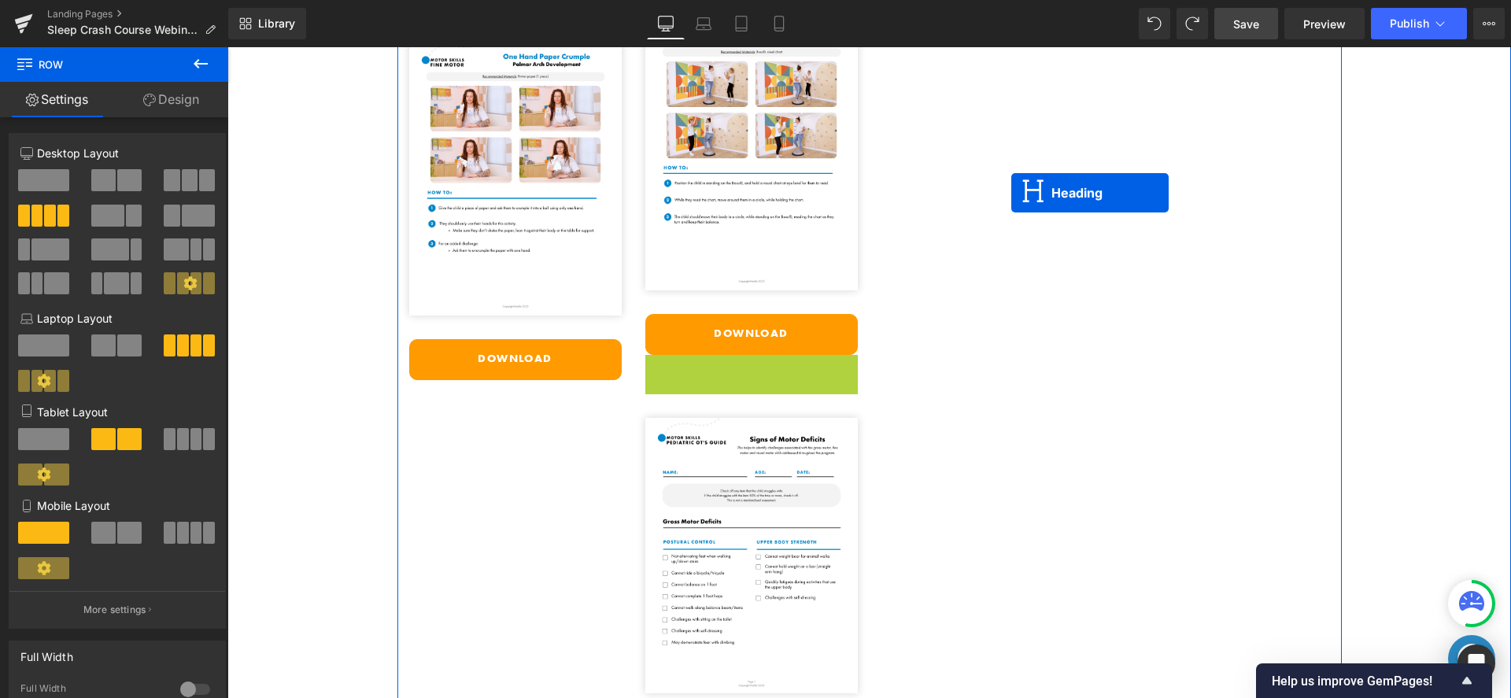
scroll to position [3184, 0]
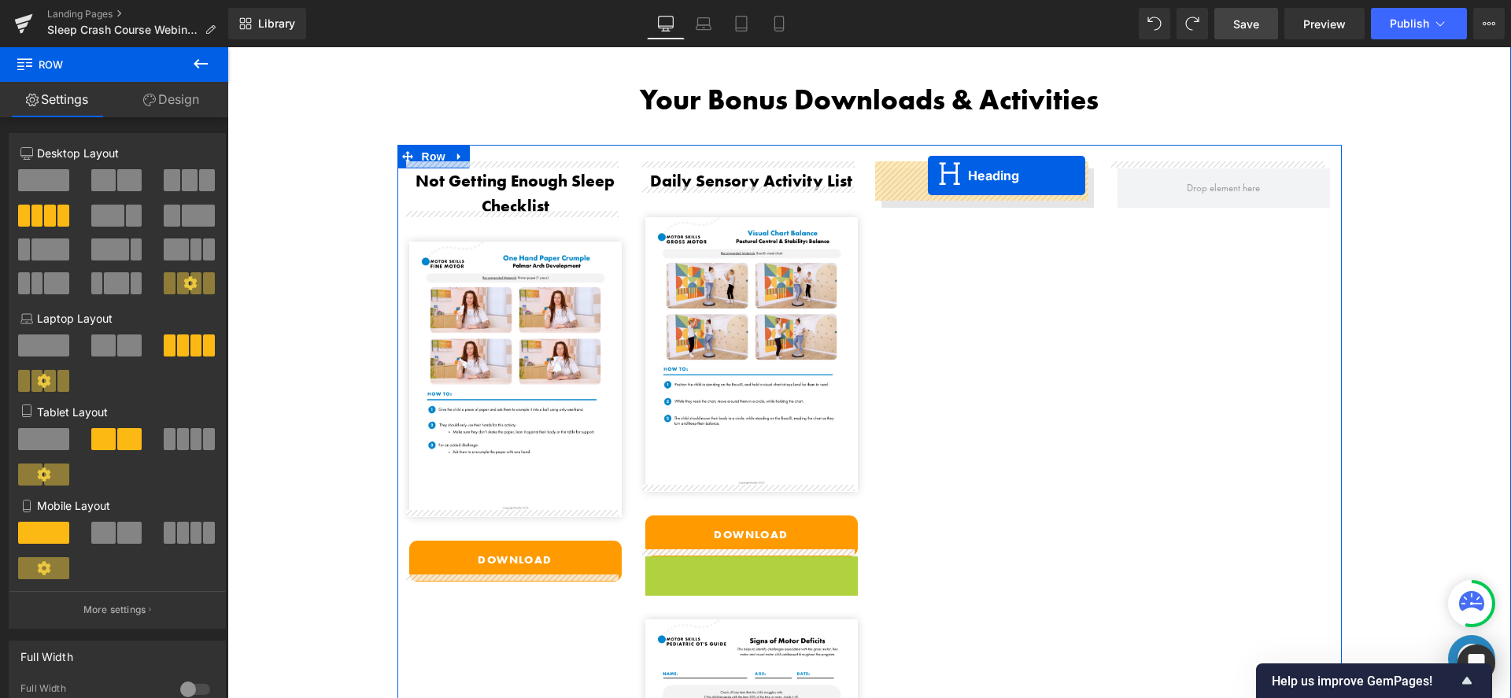
drag, startPoint x: 710, startPoint y: 305, endPoint x: 927, endPoint y: 176, distance: 252.0
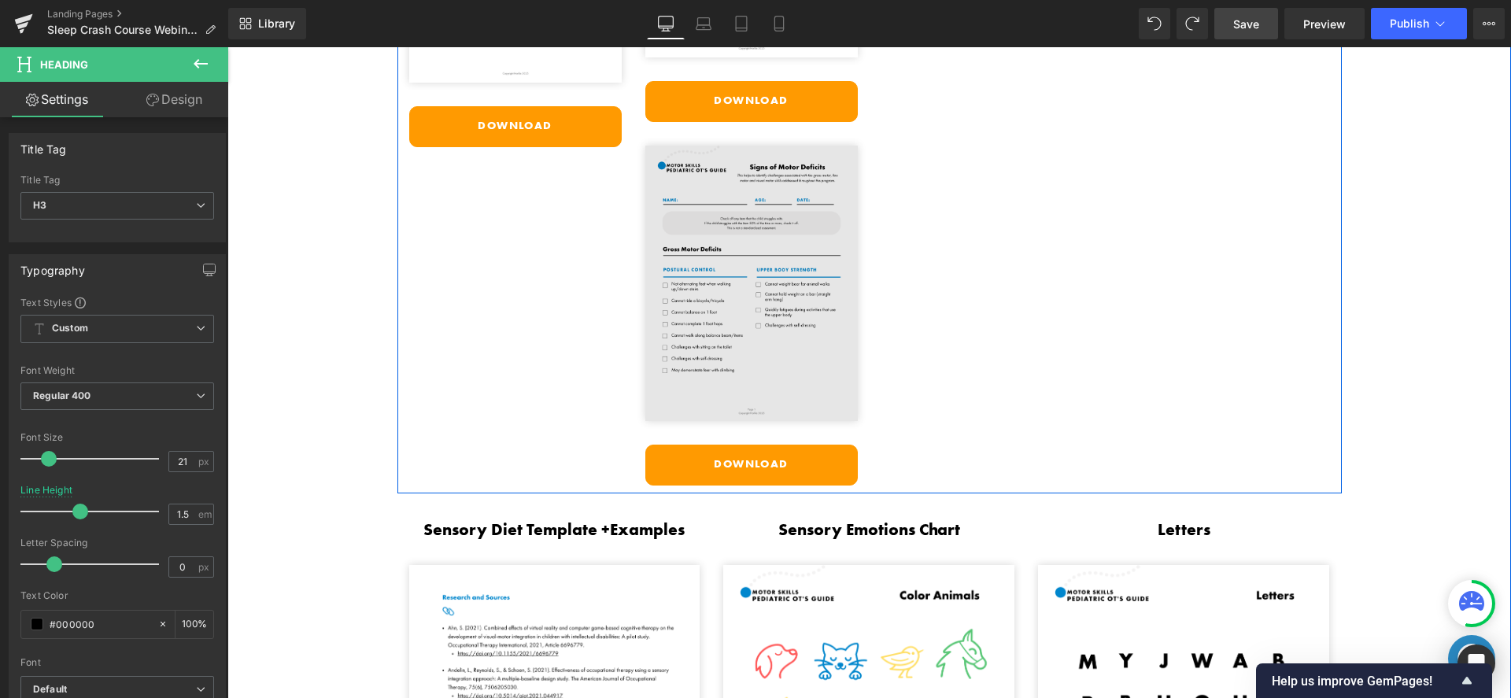
scroll to position [3471, 0]
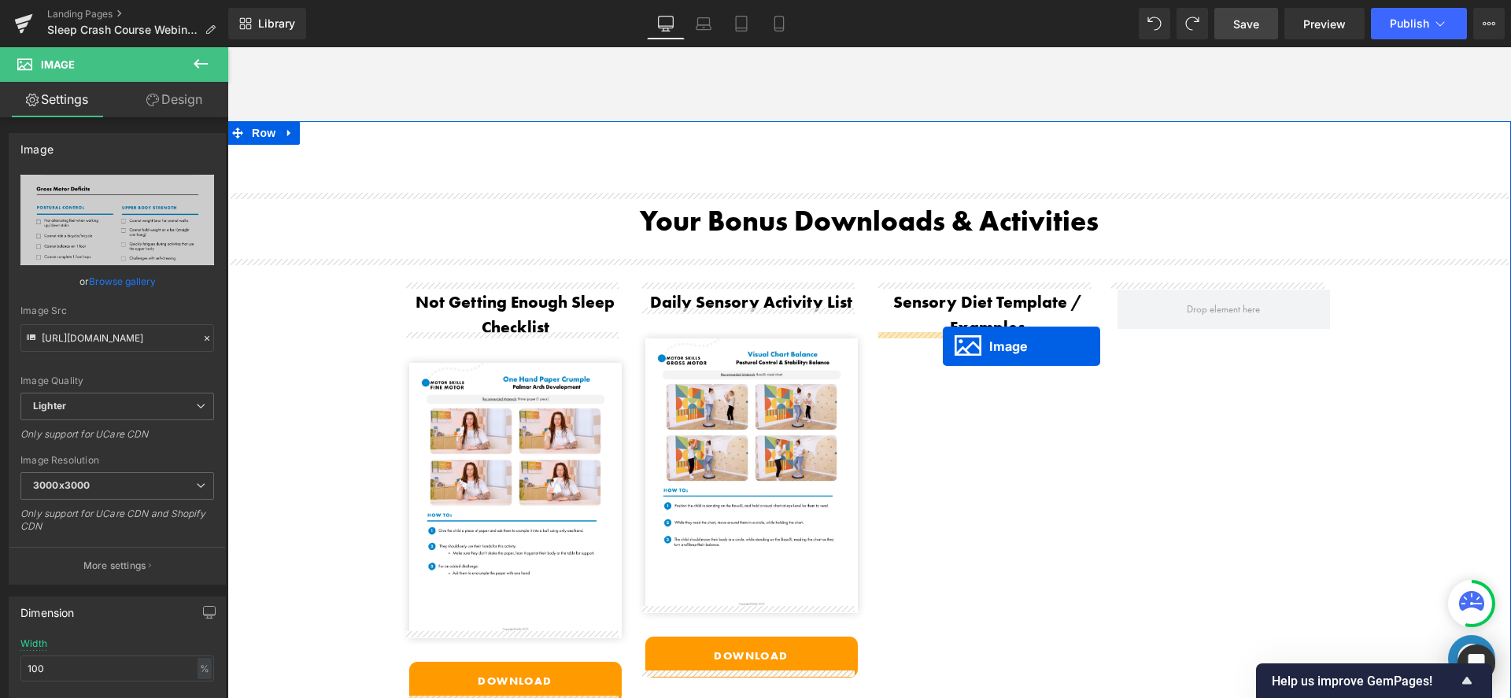
drag, startPoint x: 720, startPoint y: 423, endPoint x: 941, endPoint y: 342, distance: 234.9
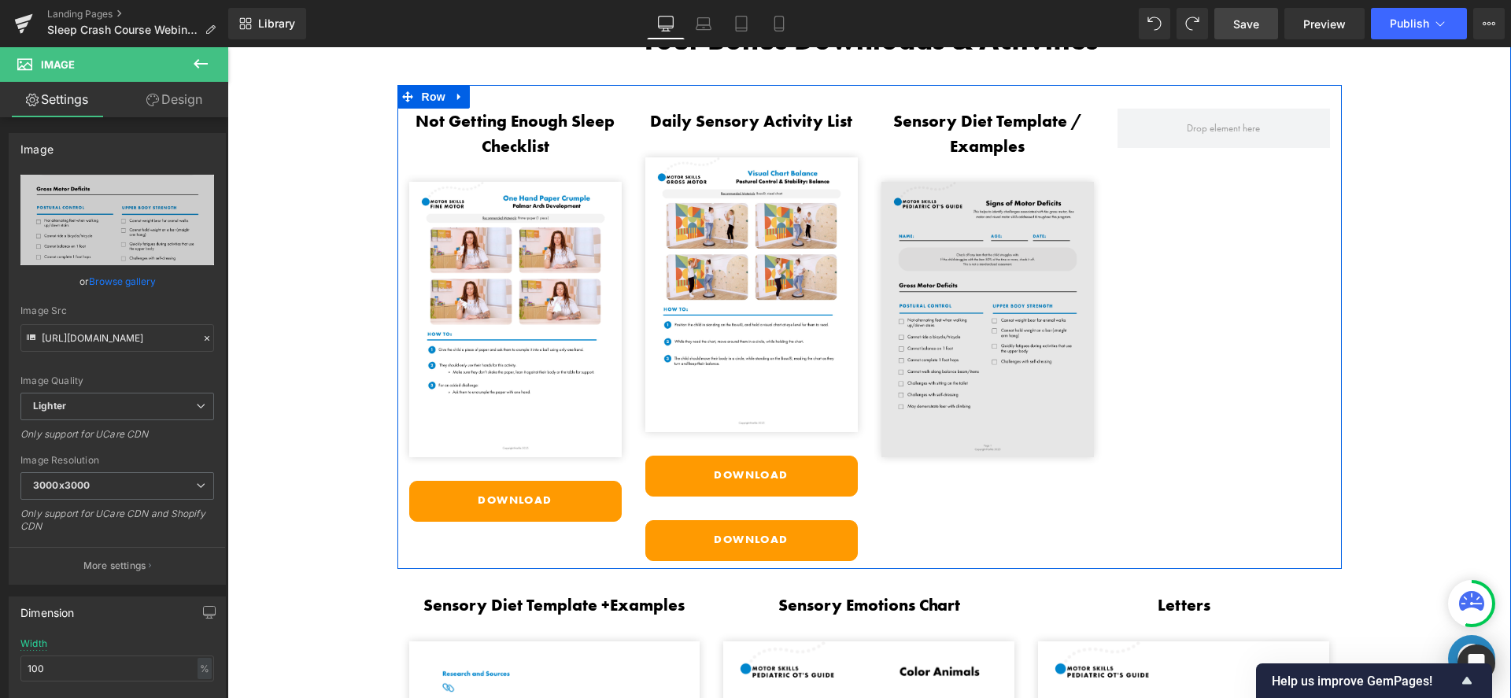
scroll to position [3219, 0]
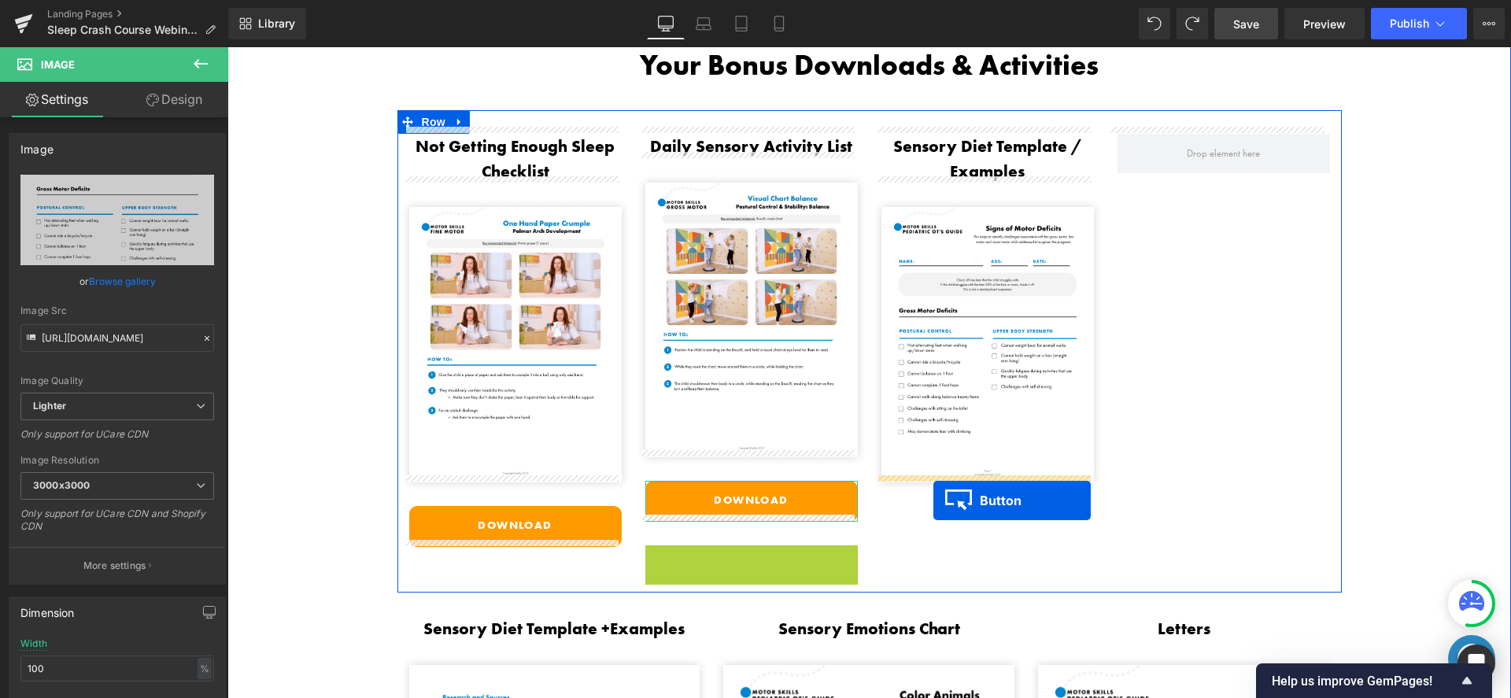
drag, startPoint x: 723, startPoint y: 562, endPoint x: 934, endPoint y: 501, distance: 219.7
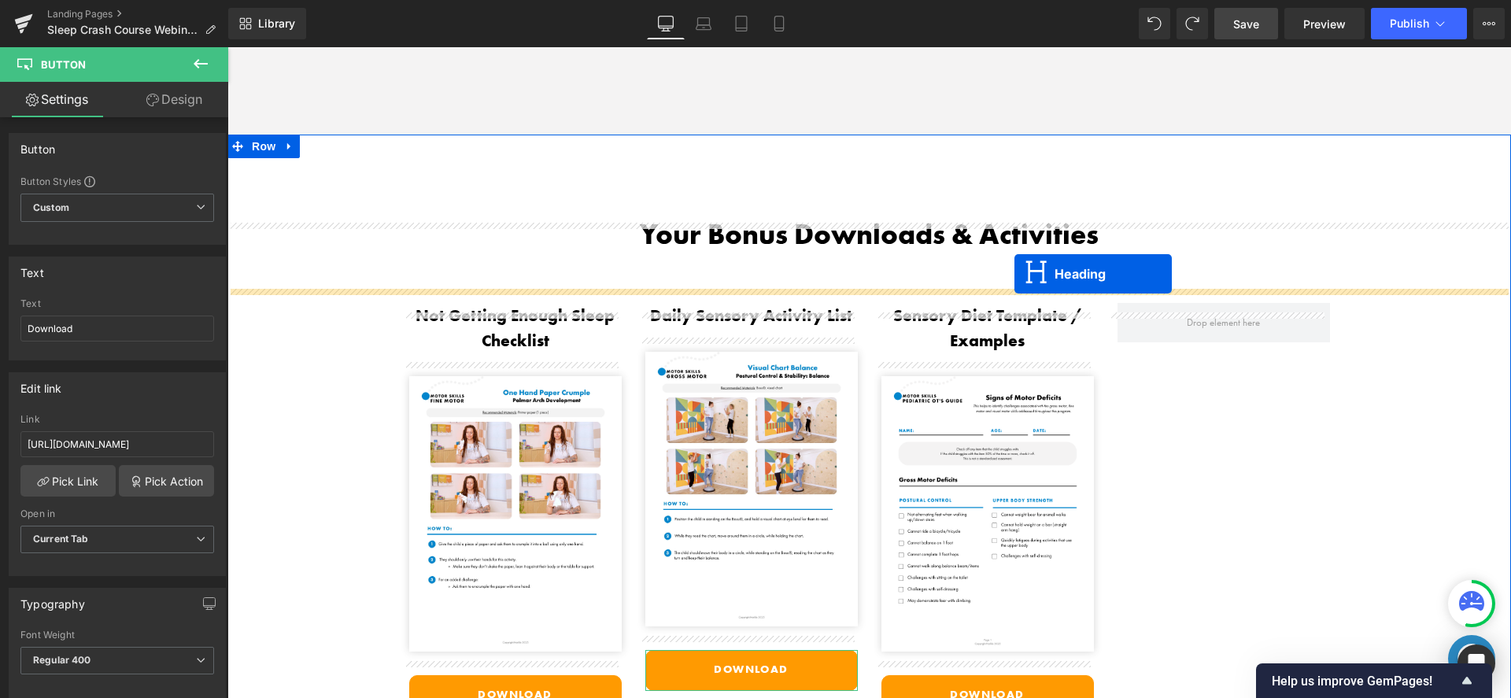
scroll to position [3033, 0]
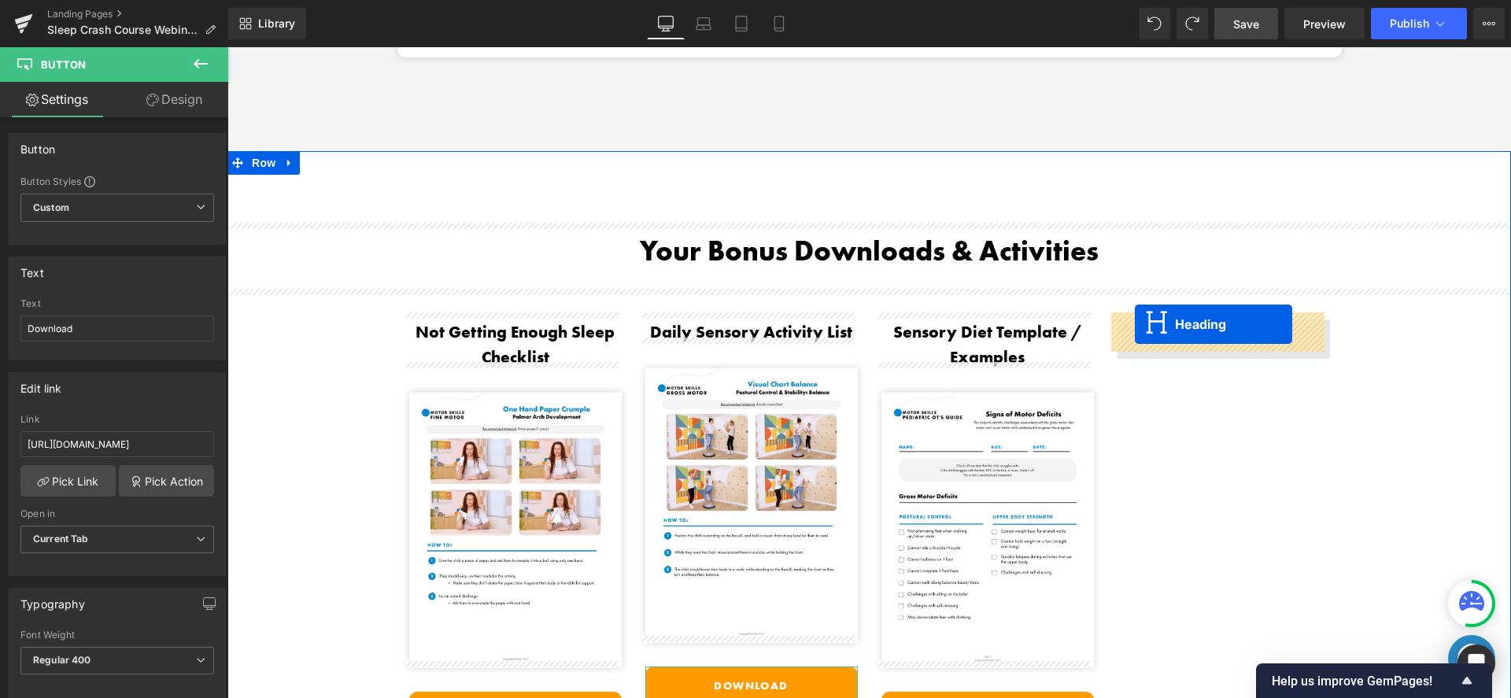
drag, startPoint x: 509, startPoint y: 438, endPoint x: 1135, endPoint y: 324, distance: 636.0
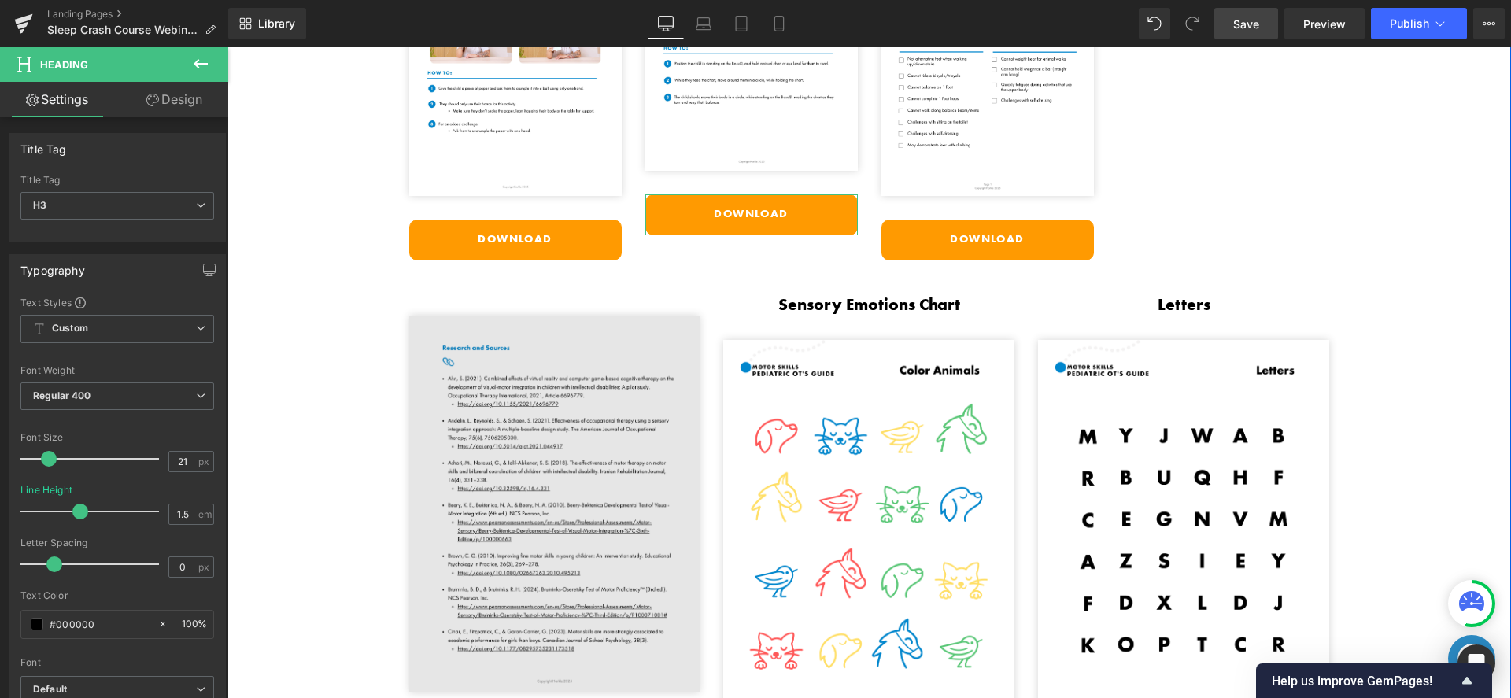
scroll to position [3506, 0]
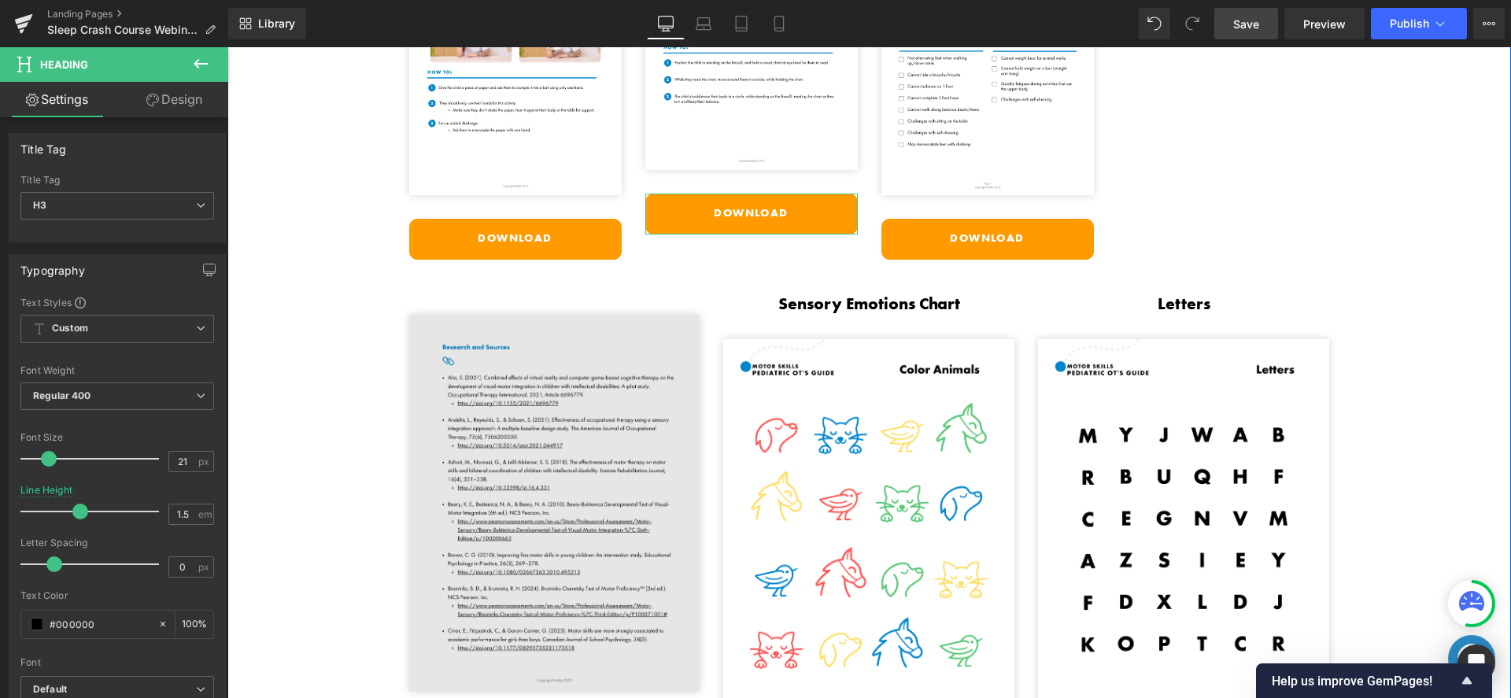
click at [532, 511] on img at bounding box center [554, 503] width 291 height 377
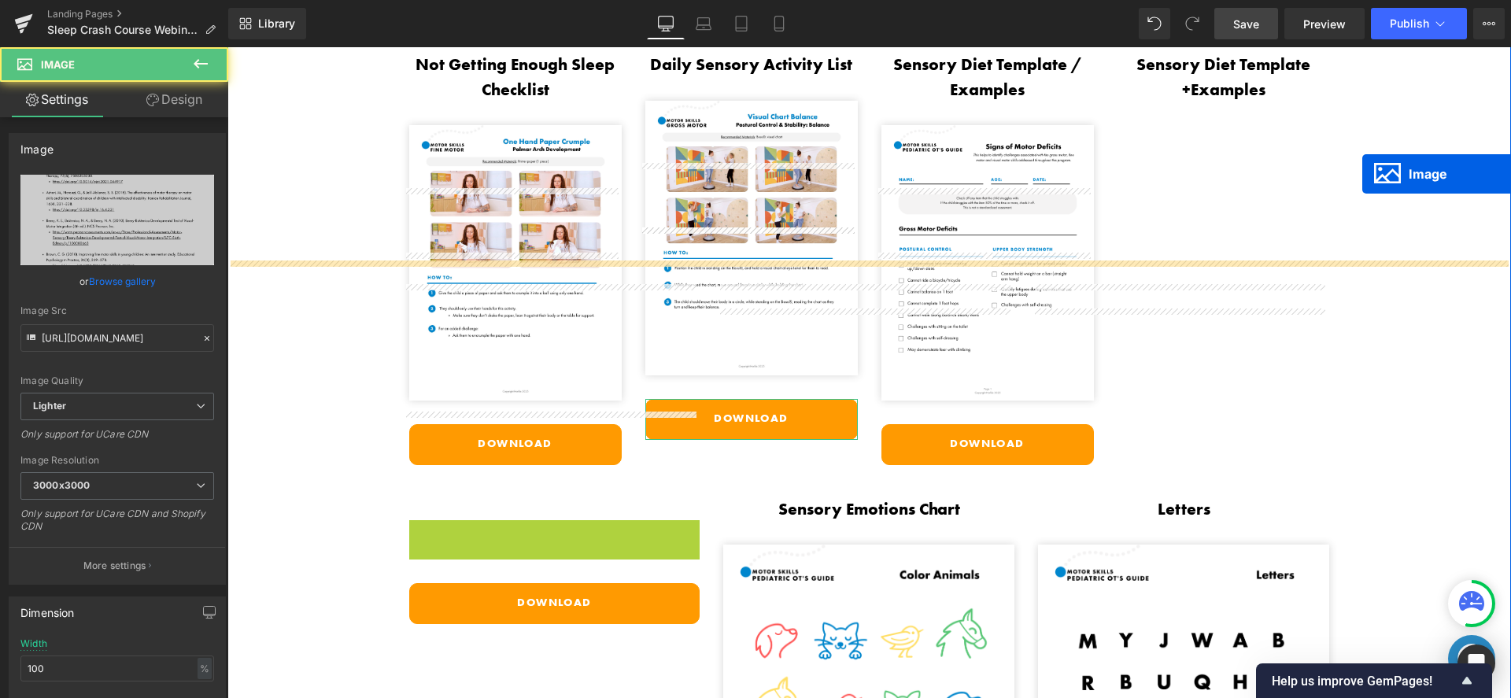
scroll to position [3175, 0]
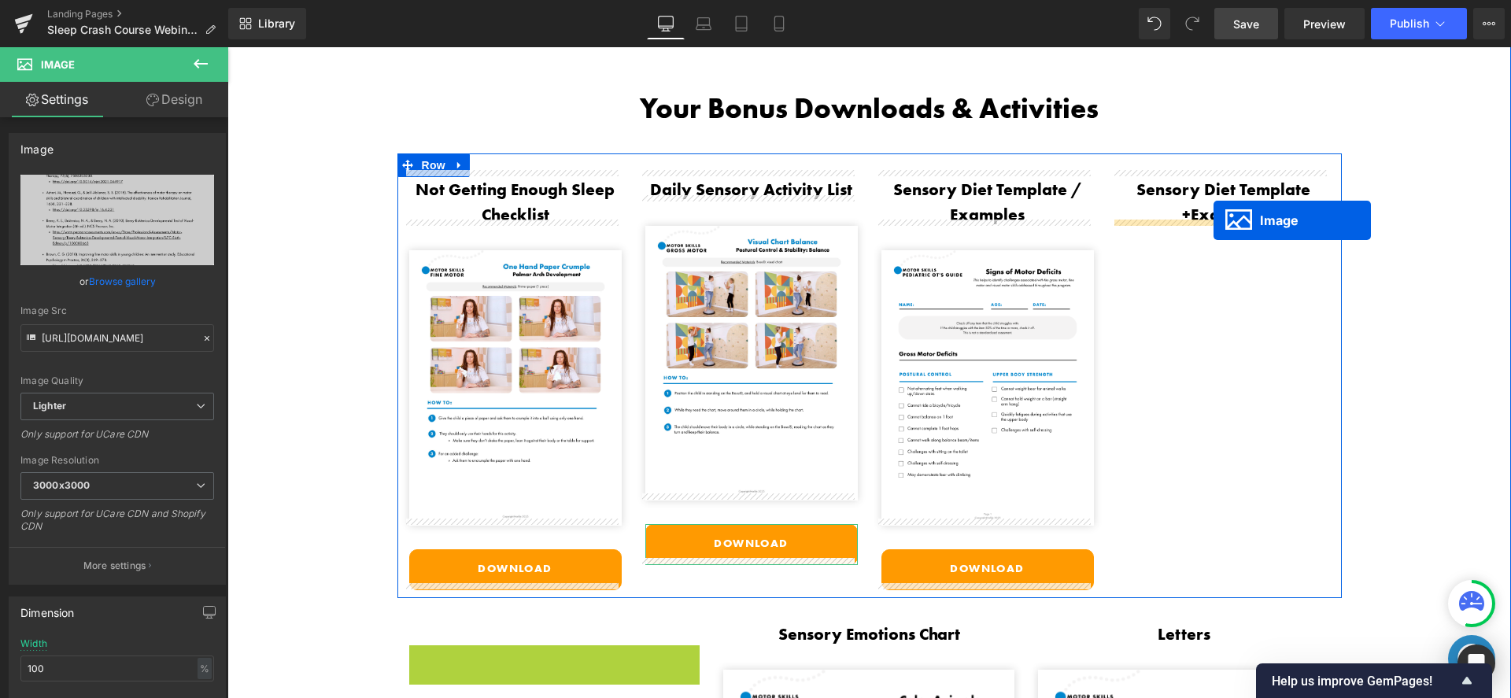
drag, startPoint x: 527, startPoint y: 496, endPoint x: 1214, endPoint y: 220, distance: 740.4
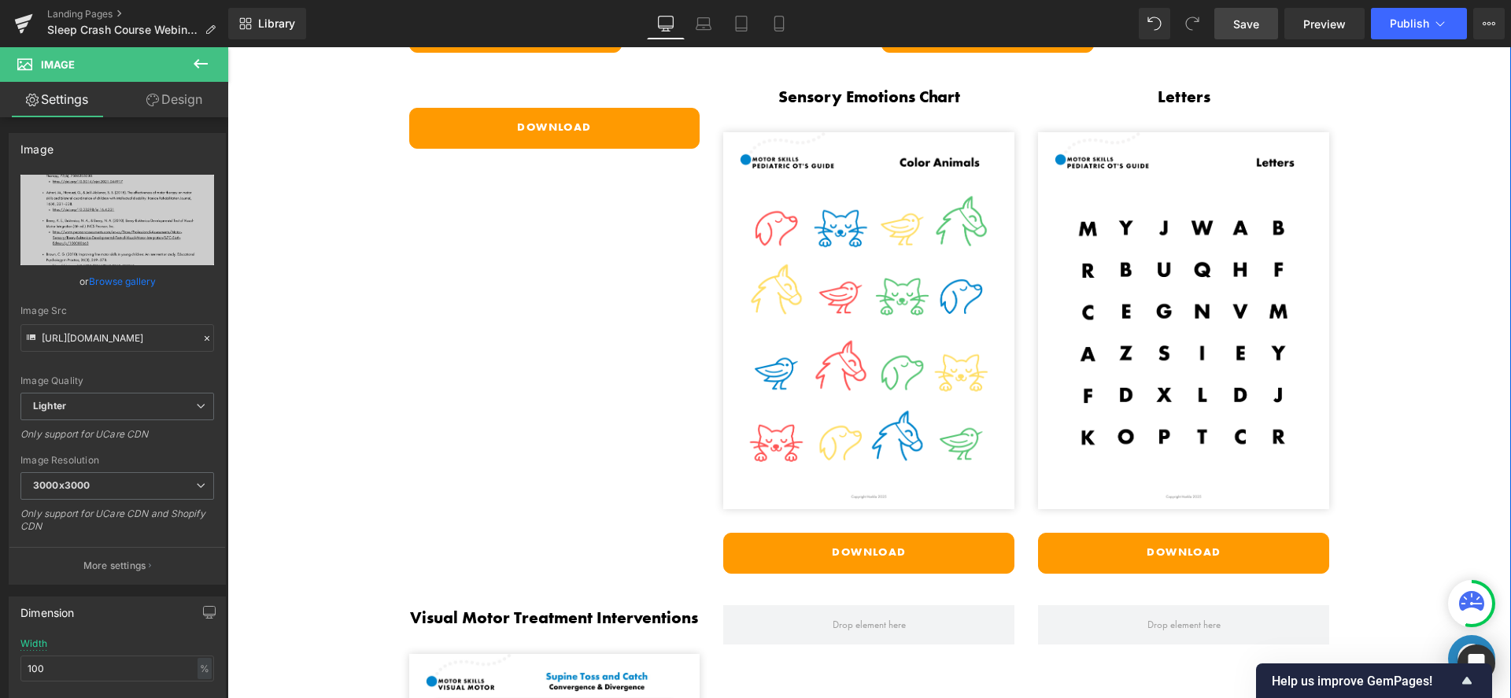
click at [563, 253] on div "Download Button Sensory Emotions Chart Heading Image Download Button Letters He…" at bounding box center [870, 321] width 945 height 521
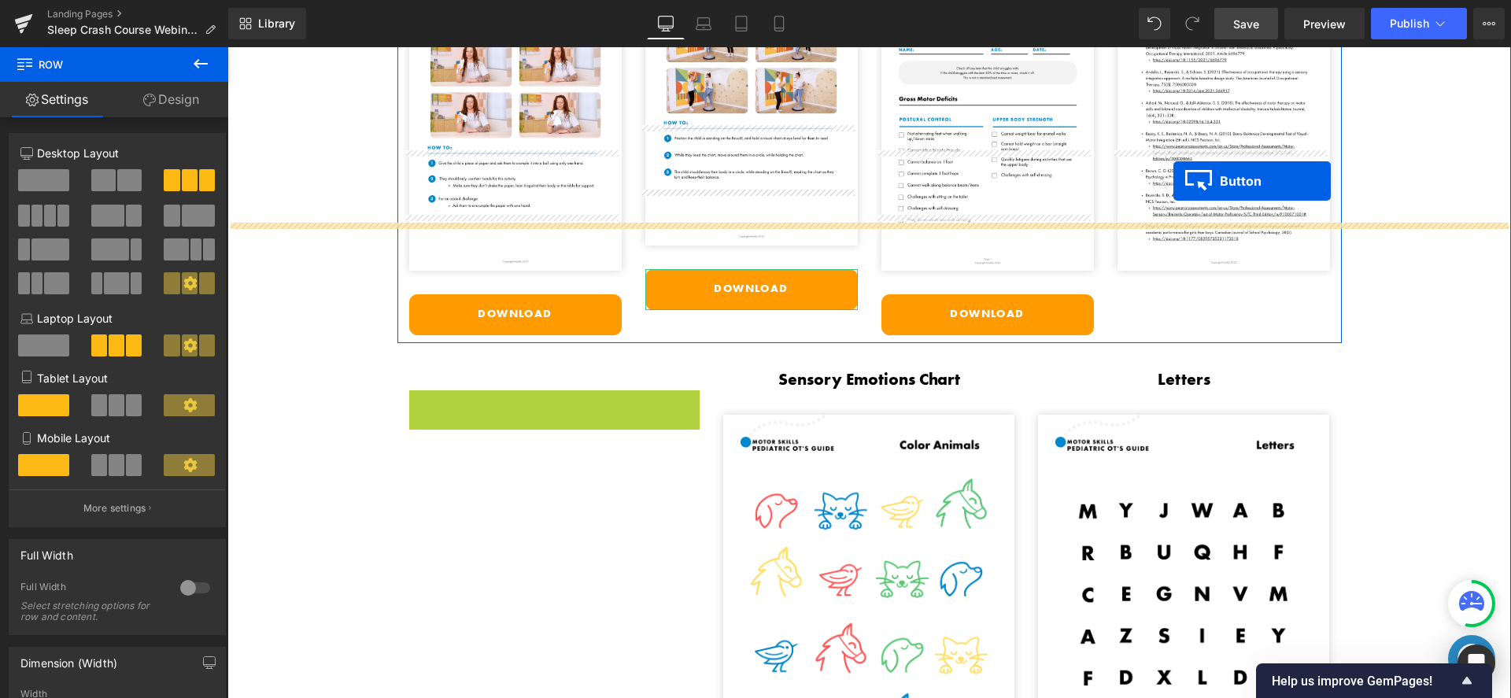
scroll to position [3431, 0]
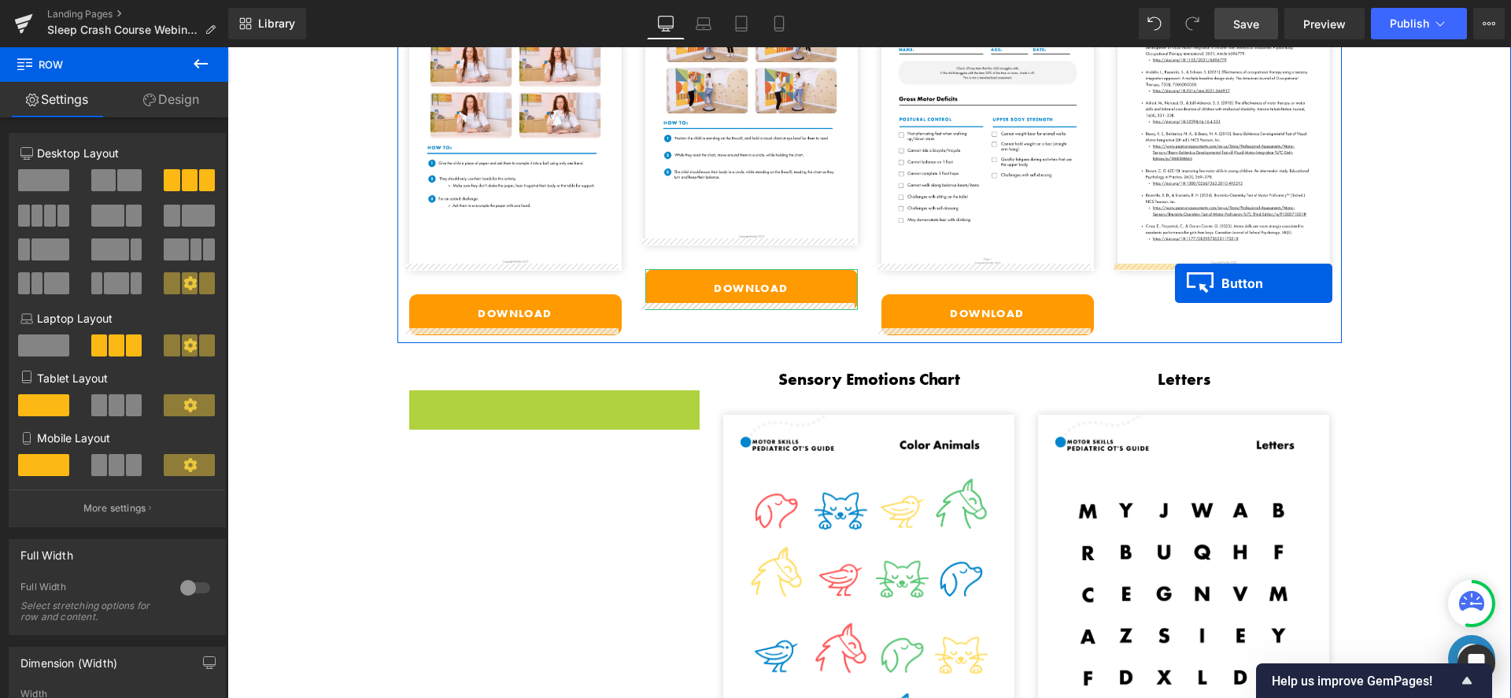
drag, startPoint x: 517, startPoint y: 268, endPoint x: 1175, endPoint y: 283, distance: 658.3
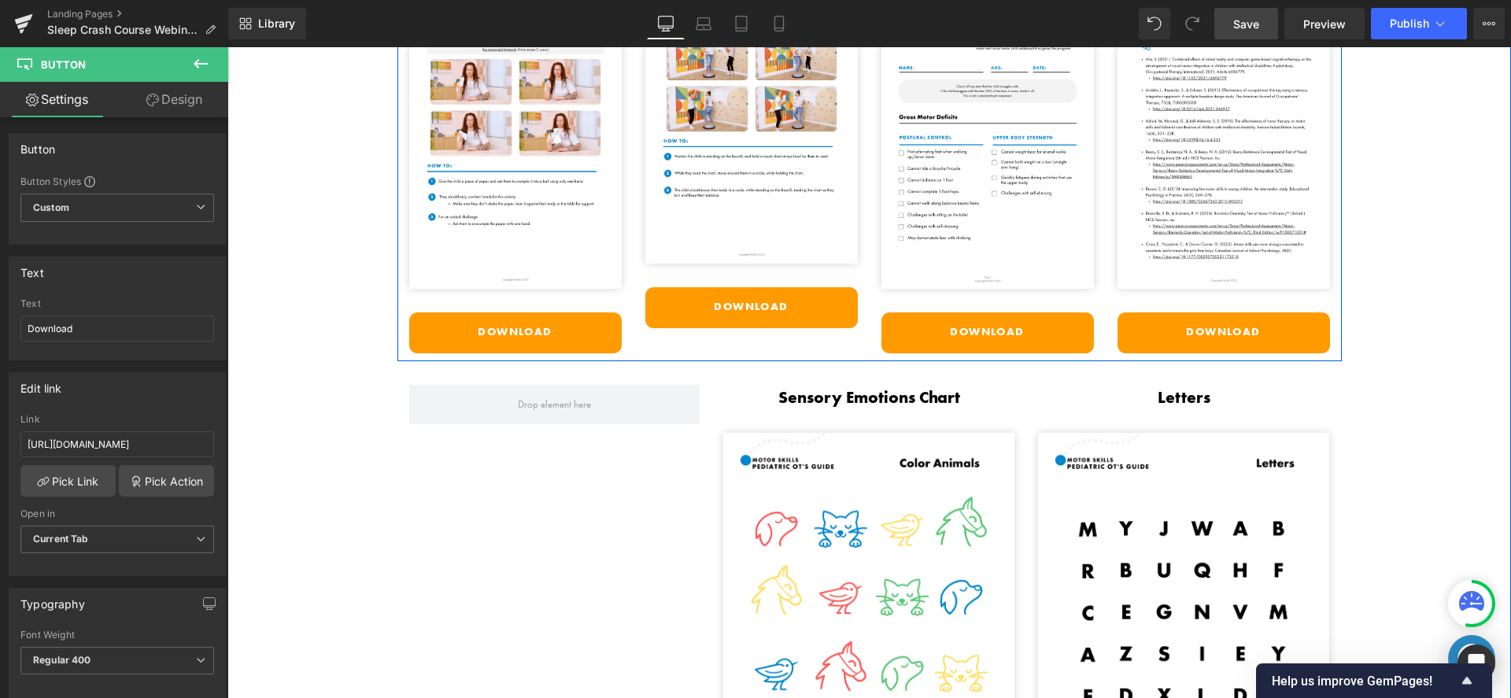
scroll to position [3437, 0]
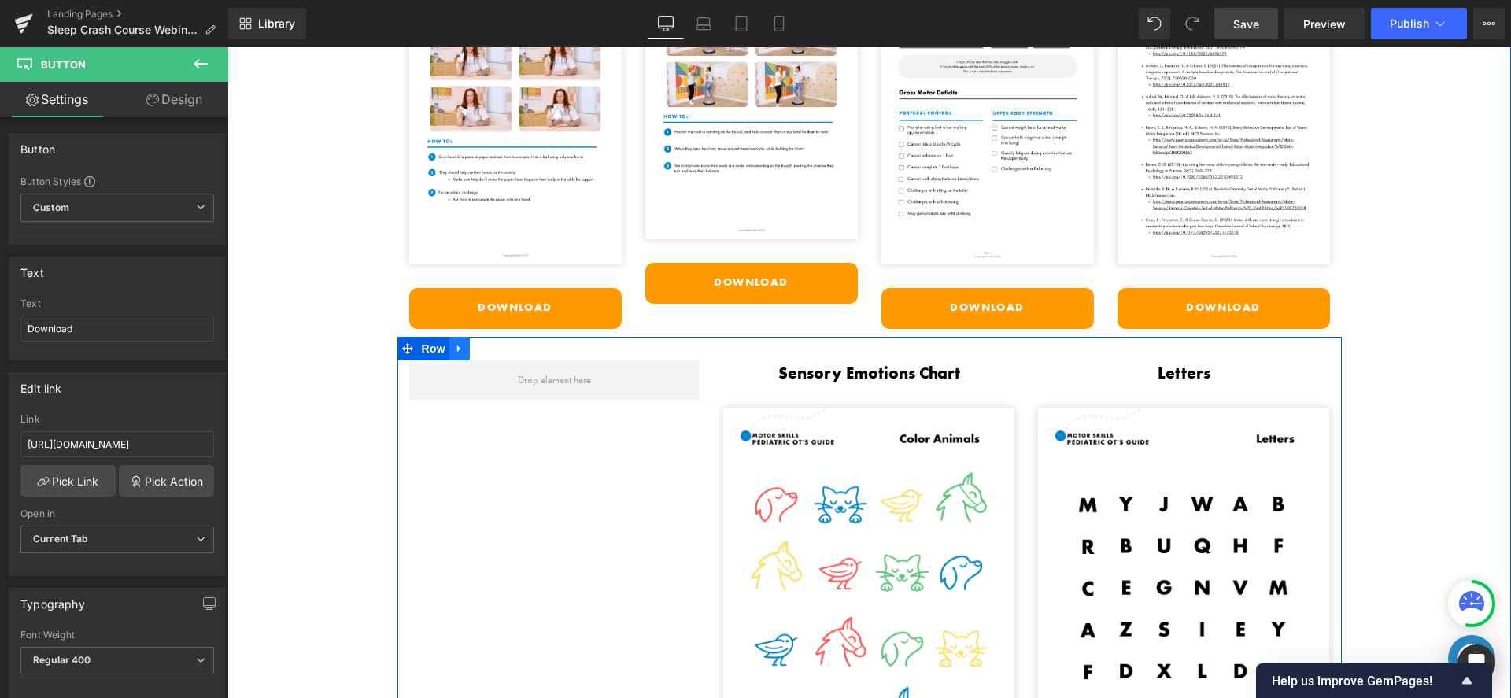
click at [449, 338] on link at bounding box center [459, 349] width 20 height 24
click at [490, 345] on link at bounding box center [500, 349] width 20 height 24
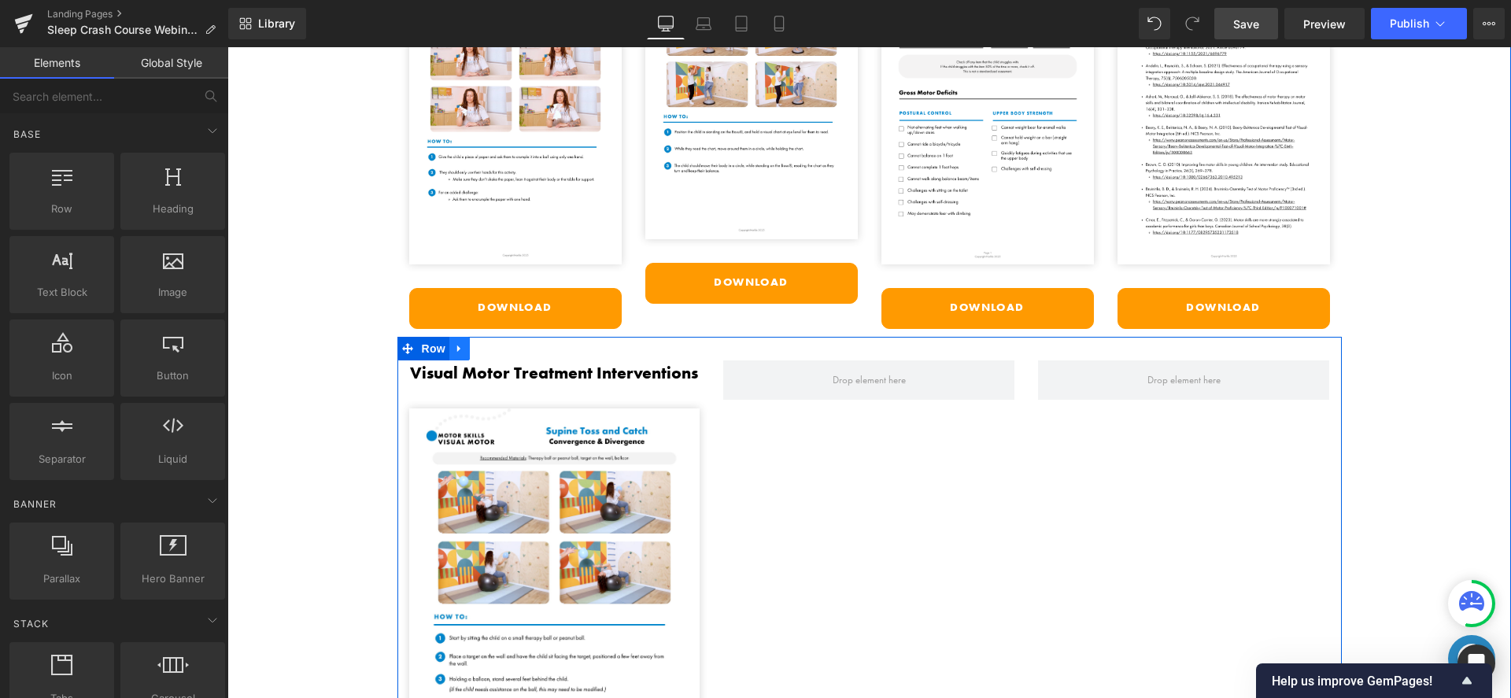
click at [460, 344] on link at bounding box center [459, 349] width 20 height 24
click at [495, 343] on icon at bounding box center [500, 348] width 11 height 11
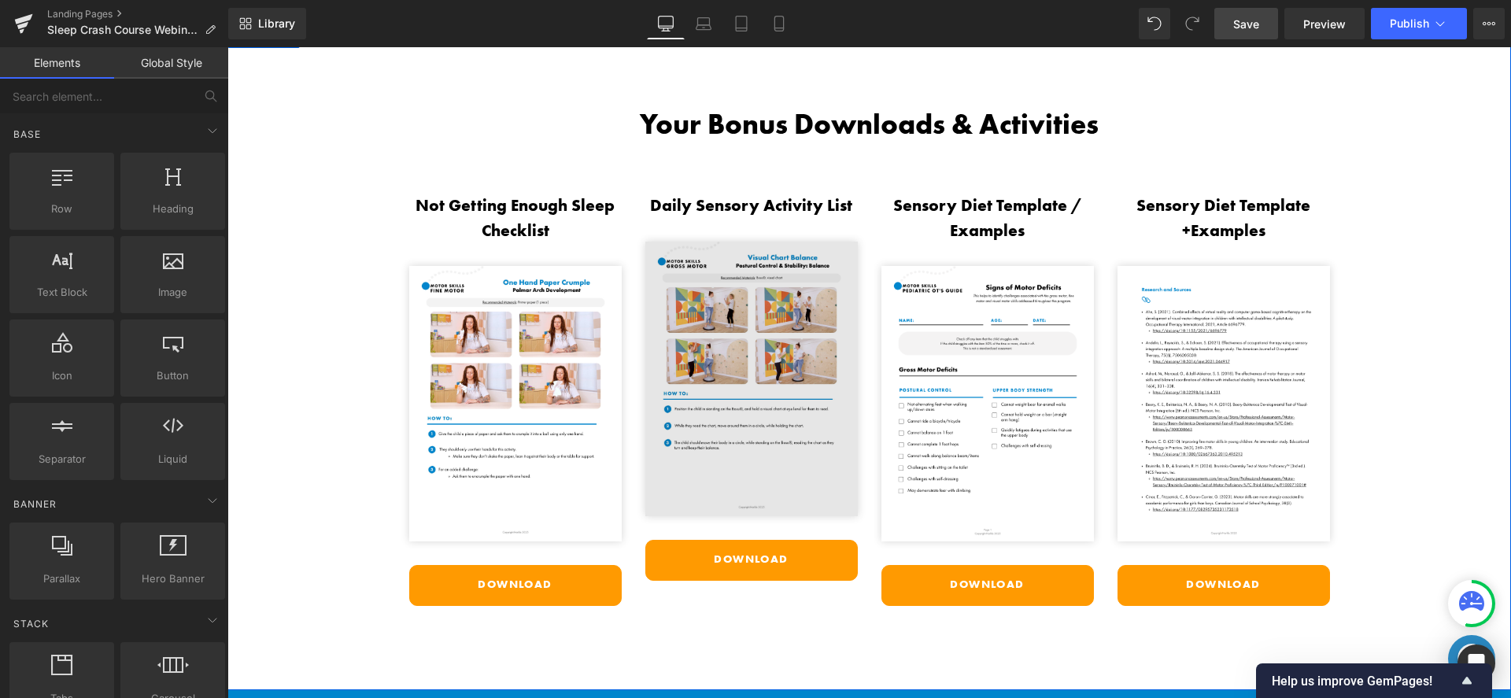
scroll to position [3251, 0]
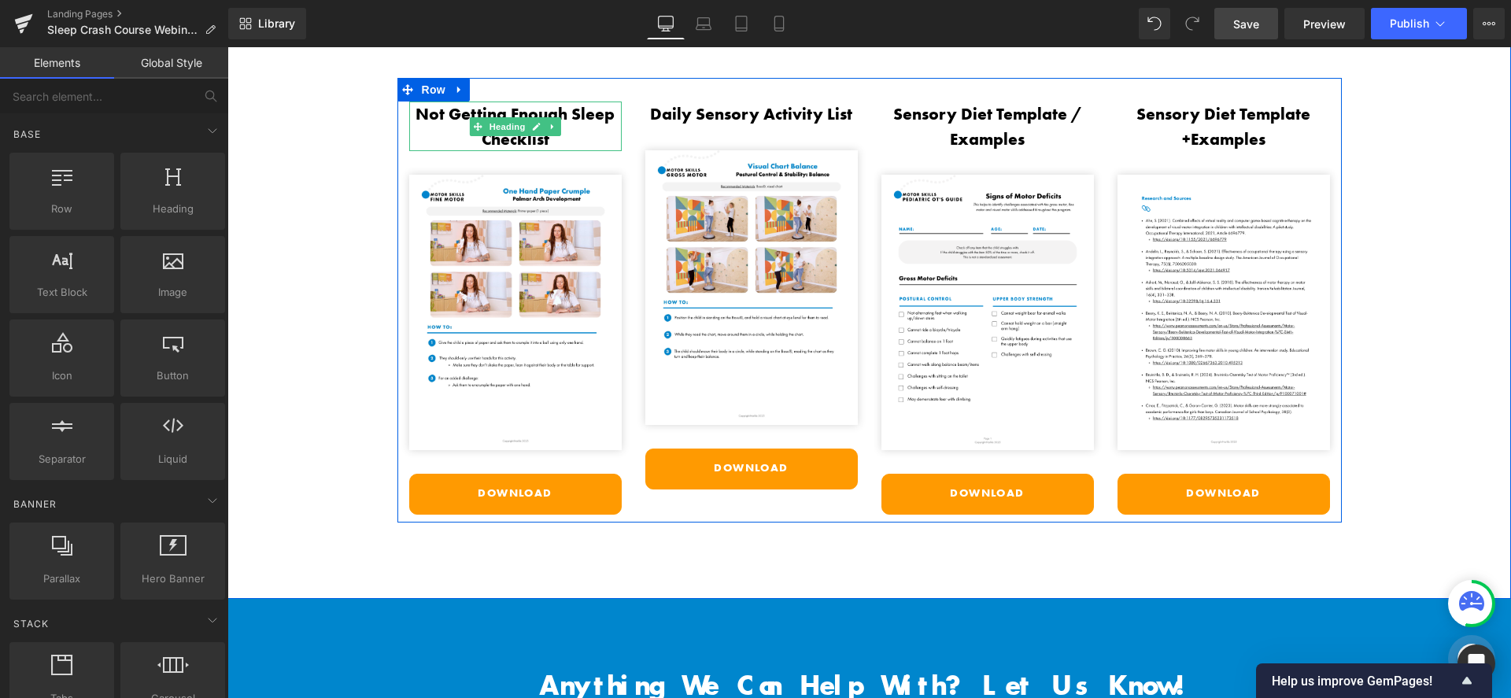
click at [575, 113] on h3 "Not Getting Enough Sleep Checklist" at bounding box center [515, 127] width 213 height 50
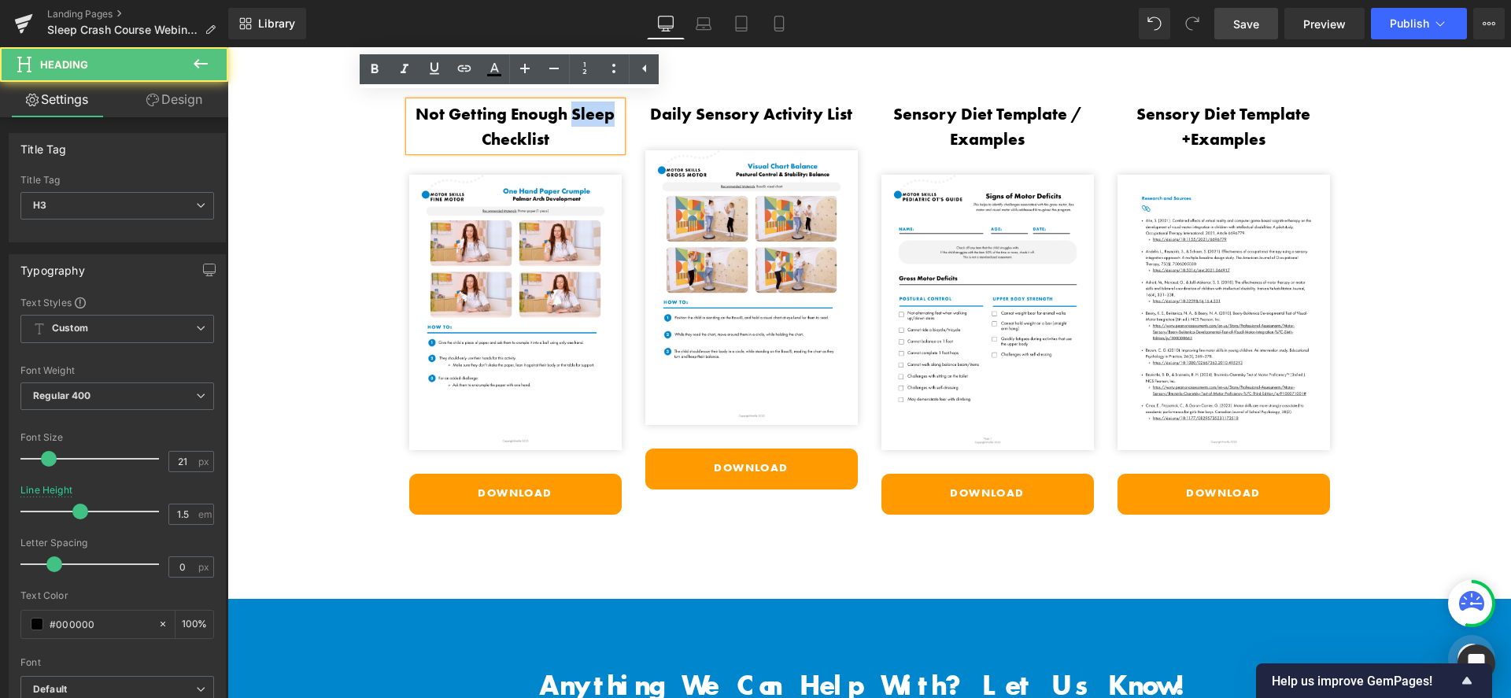
click at [575, 113] on h3 "Not Getting Enough Sleep Checklist" at bounding box center [515, 127] width 213 height 50
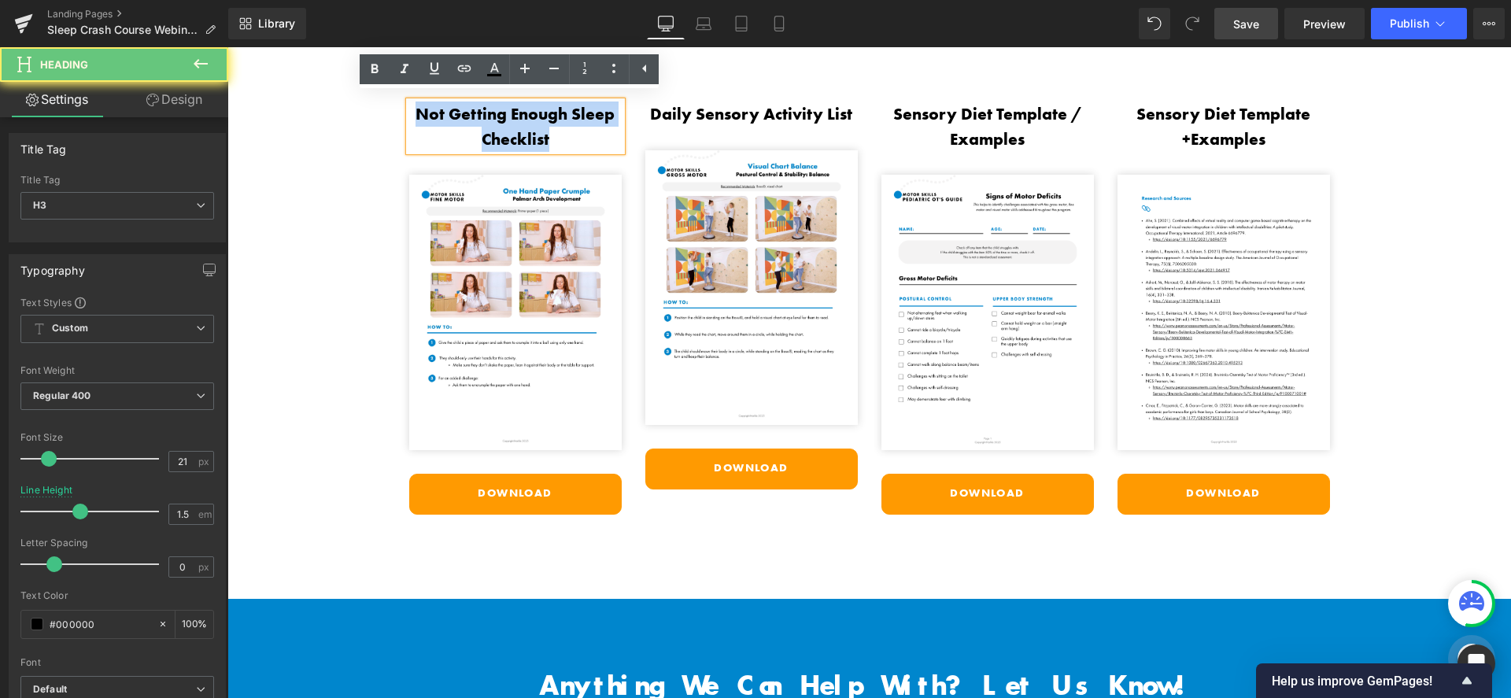
click at [575, 113] on h3 "Not Getting Enough Sleep Checklist" at bounding box center [515, 127] width 213 height 50
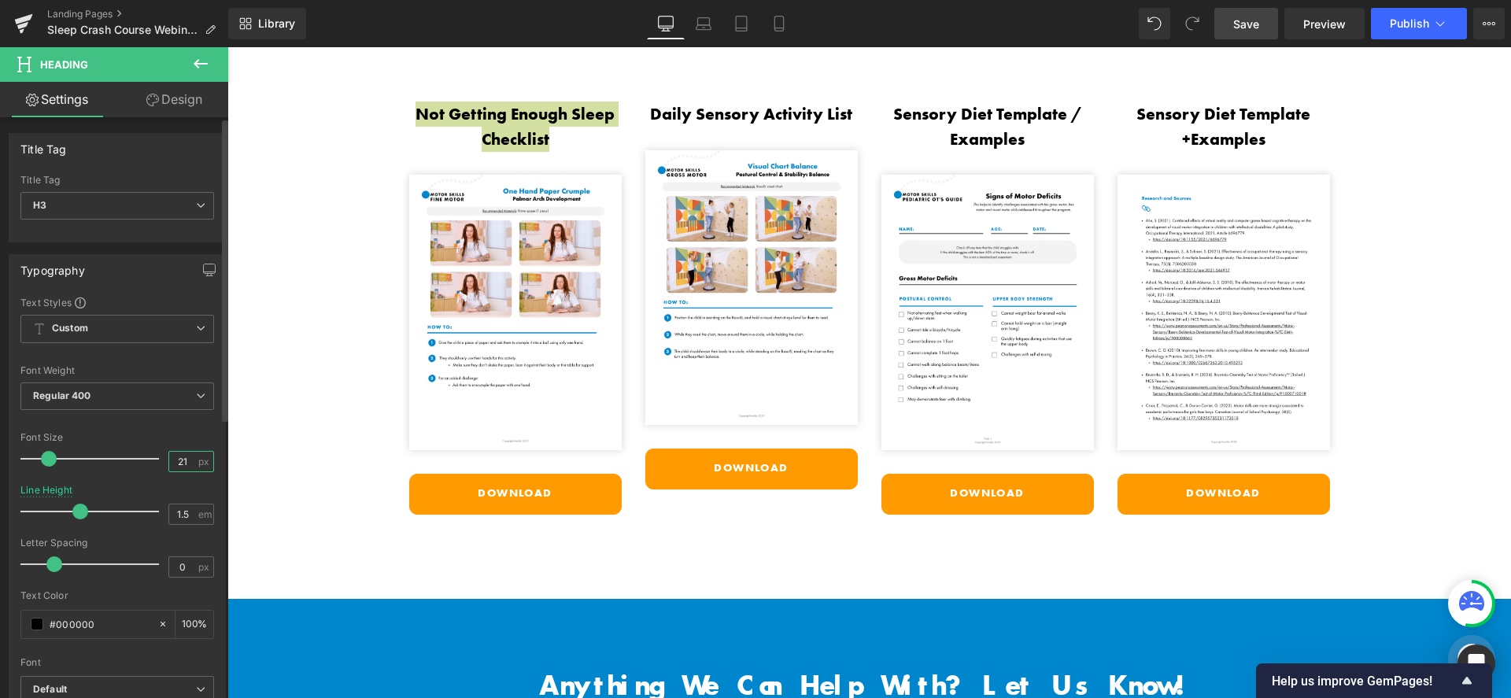
click at [189, 457] on input "21" at bounding box center [183, 462] width 28 height 20
type input "2"
type input "18"
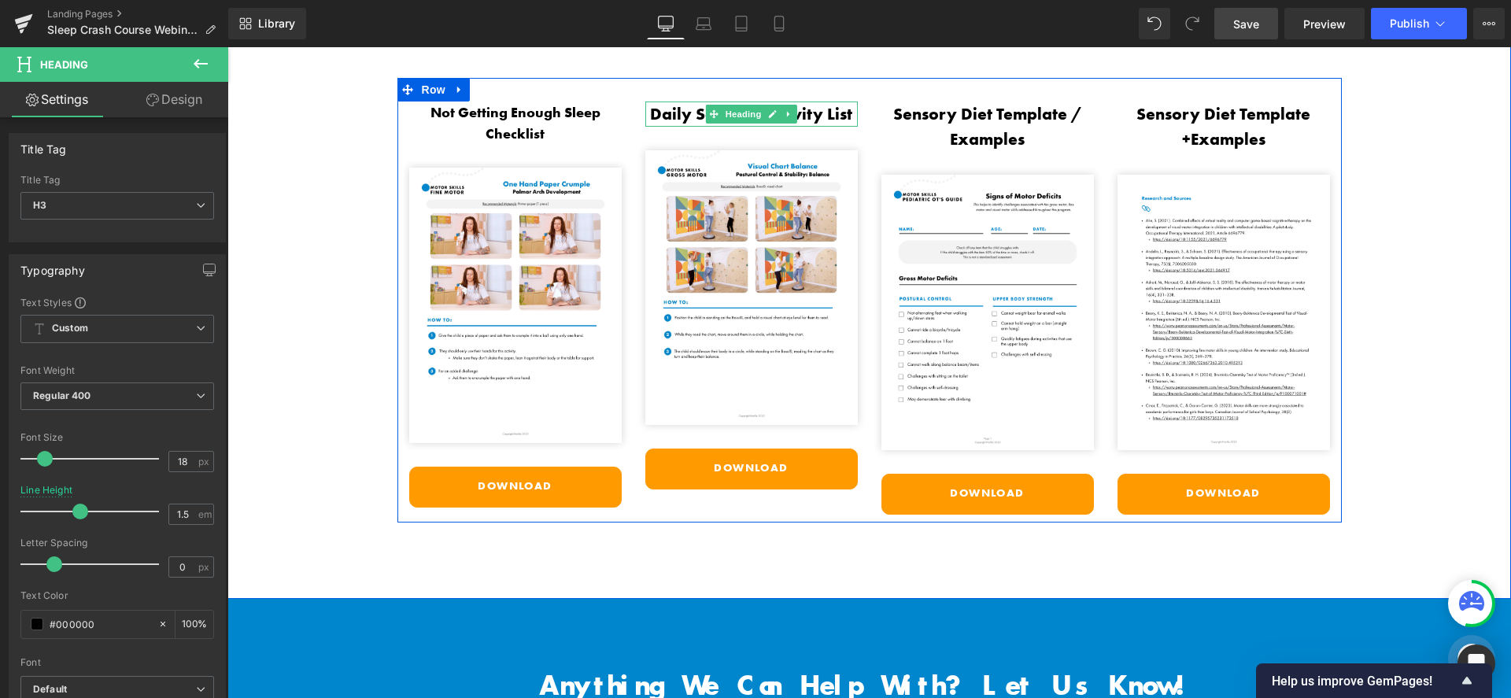
click at [697, 109] on h3 "Daily Sensory Activity List" at bounding box center [751, 114] width 213 height 25
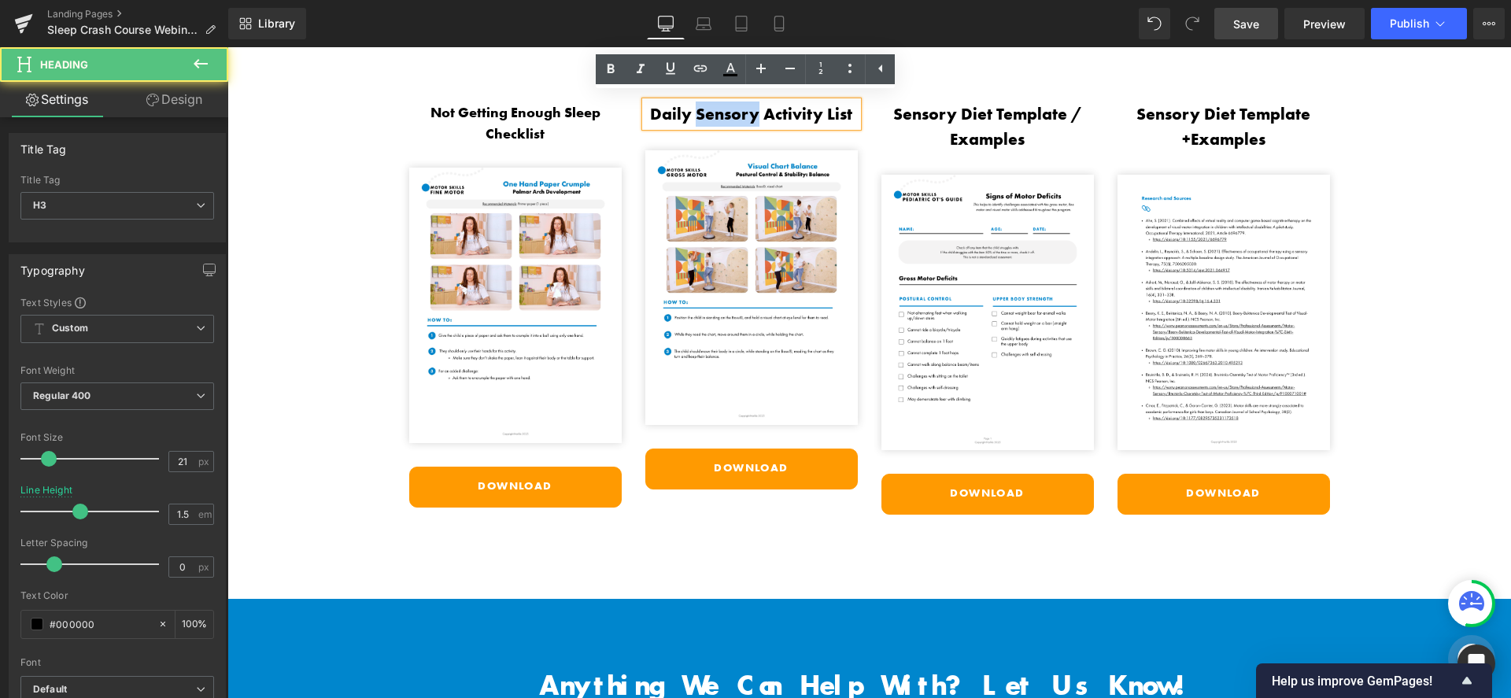
click at [697, 109] on h3 "Daily Sensory Activity List" at bounding box center [751, 114] width 213 height 25
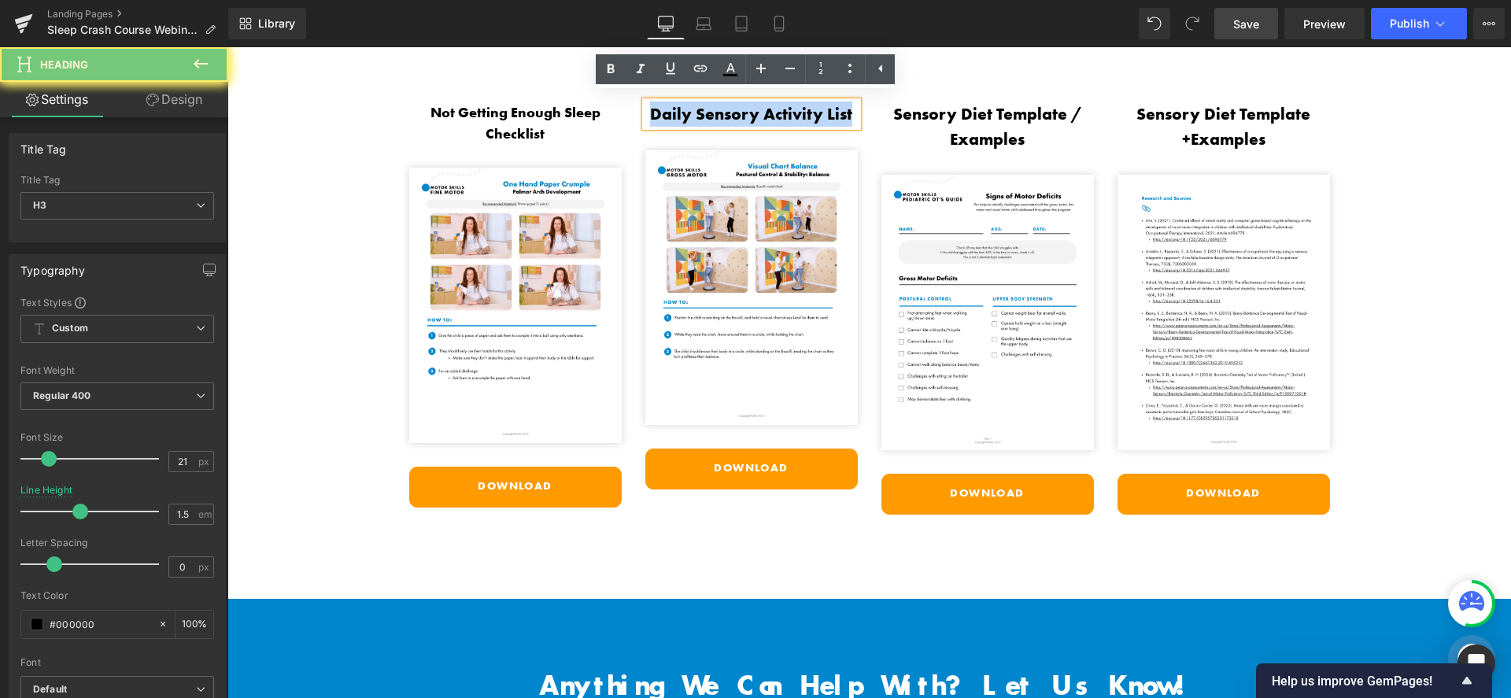
click at [697, 109] on h3 "Daily Sensory Activity List" at bounding box center [751, 114] width 213 height 25
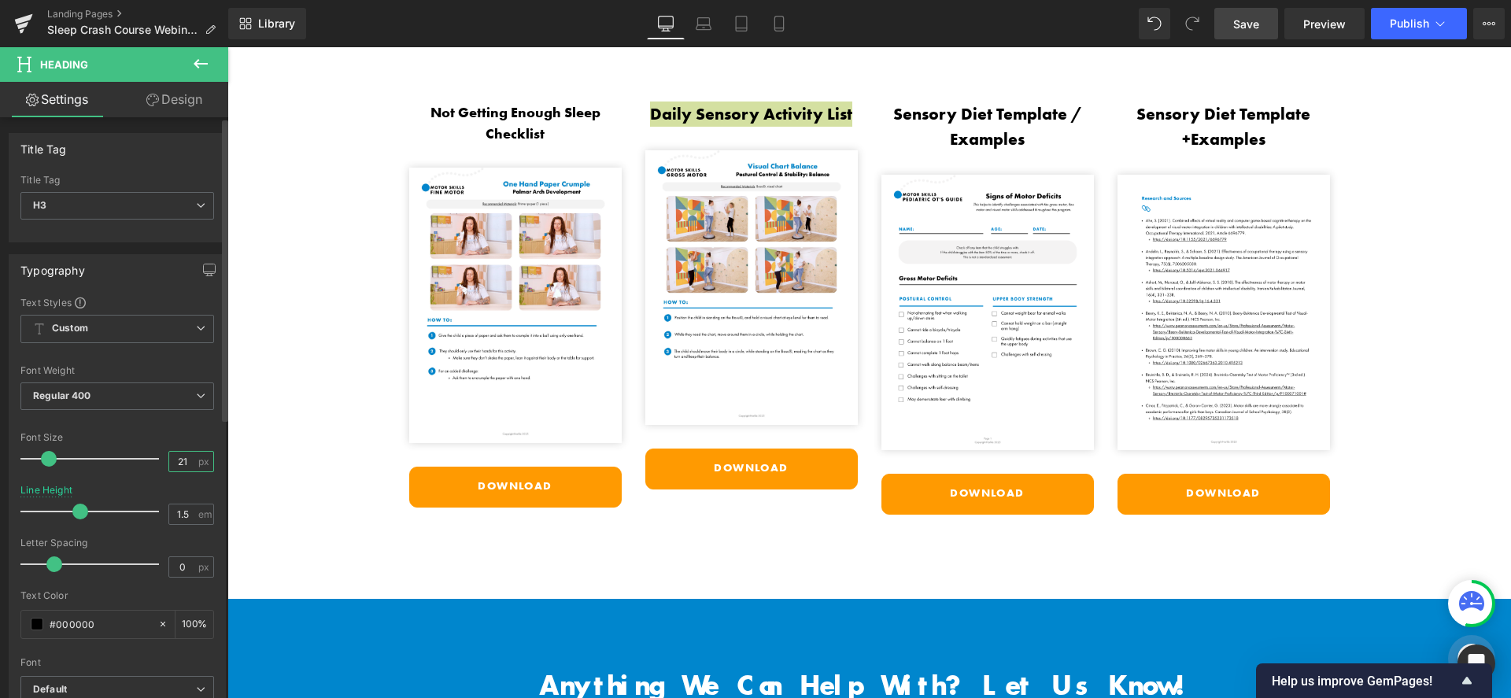
click at [186, 457] on input "21" at bounding box center [183, 462] width 28 height 20
type input "2"
type input "18"
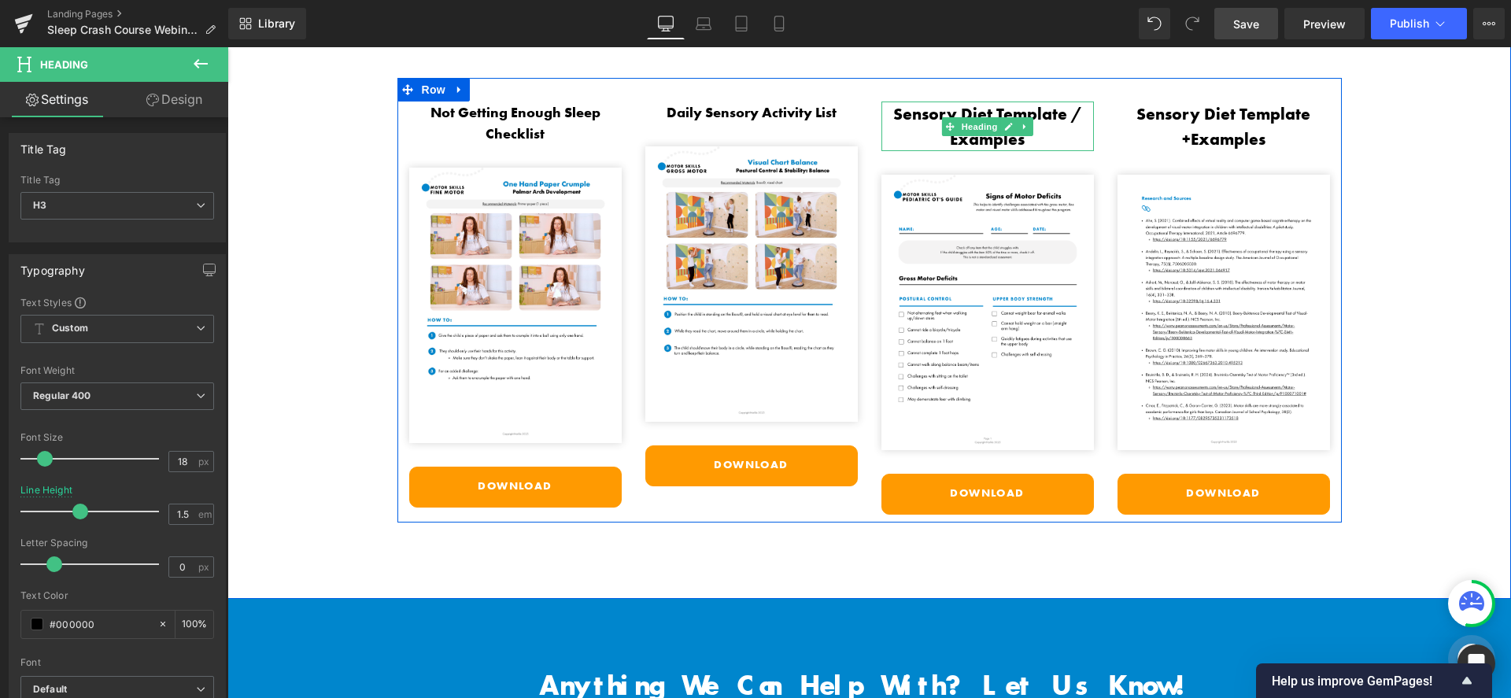
click at [916, 123] on h3 "Sensory Diet Template / Examples" at bounding box center [988, 127] width 213 height 50
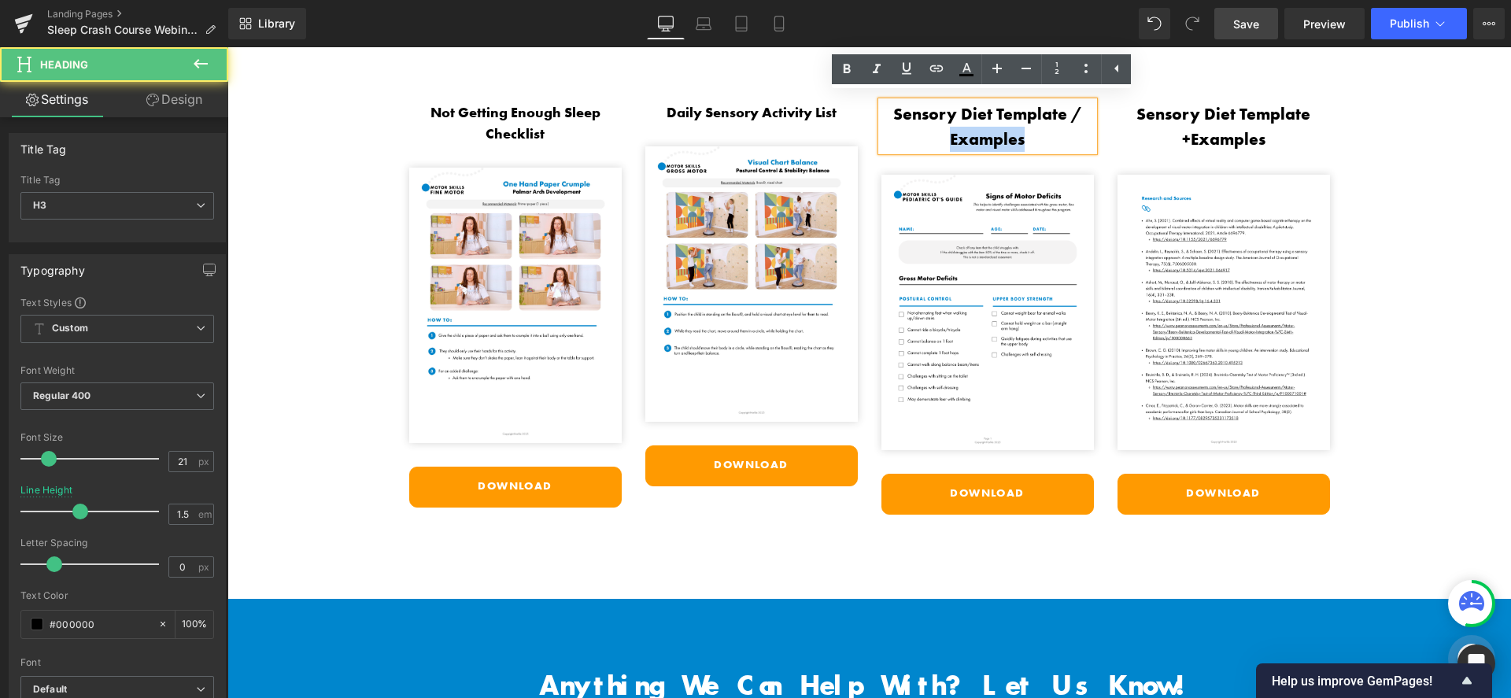
click at [916, 123] on h3 "Sensory Diet Template / Examples" at bounding box center [988, 127] width 213 height 50
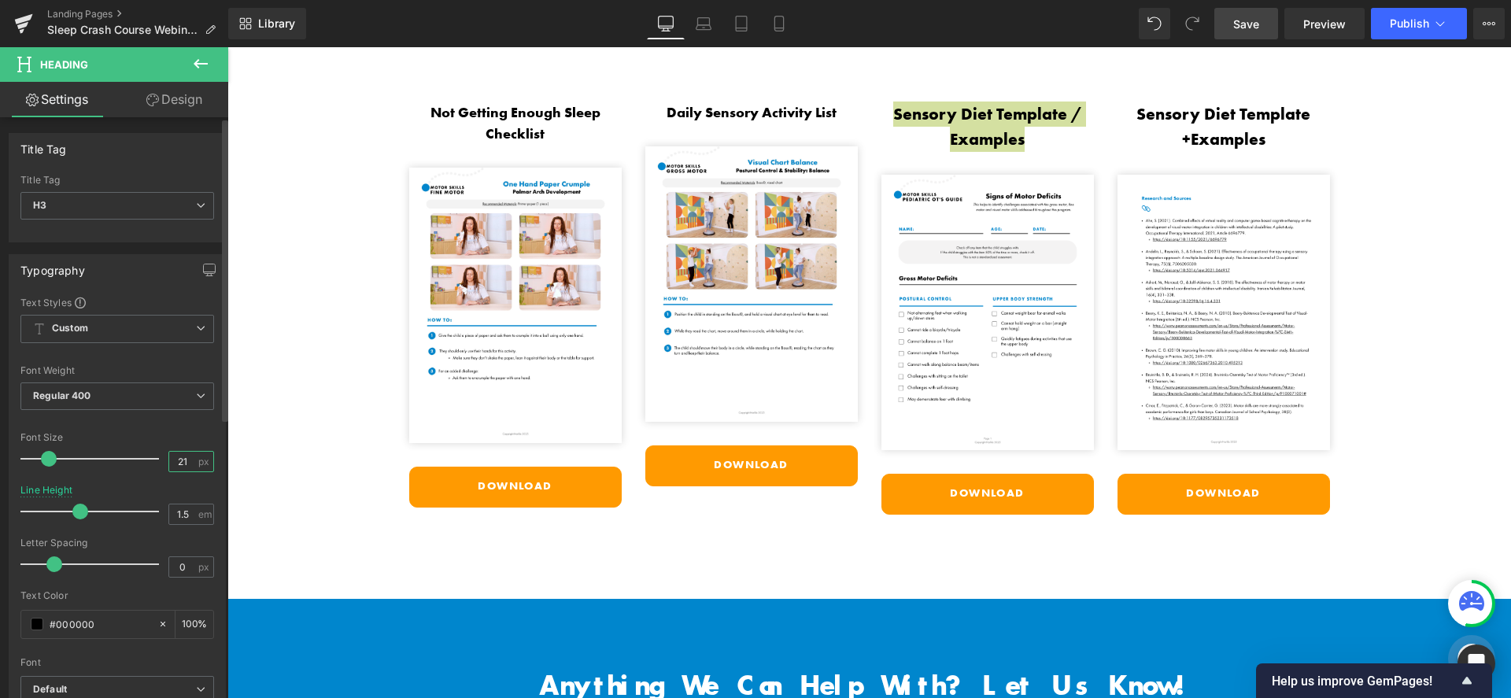
click at [183, 461] on input "21" at bounding box center [183, 462] width 28 height 20
type input "2"
type input "18"
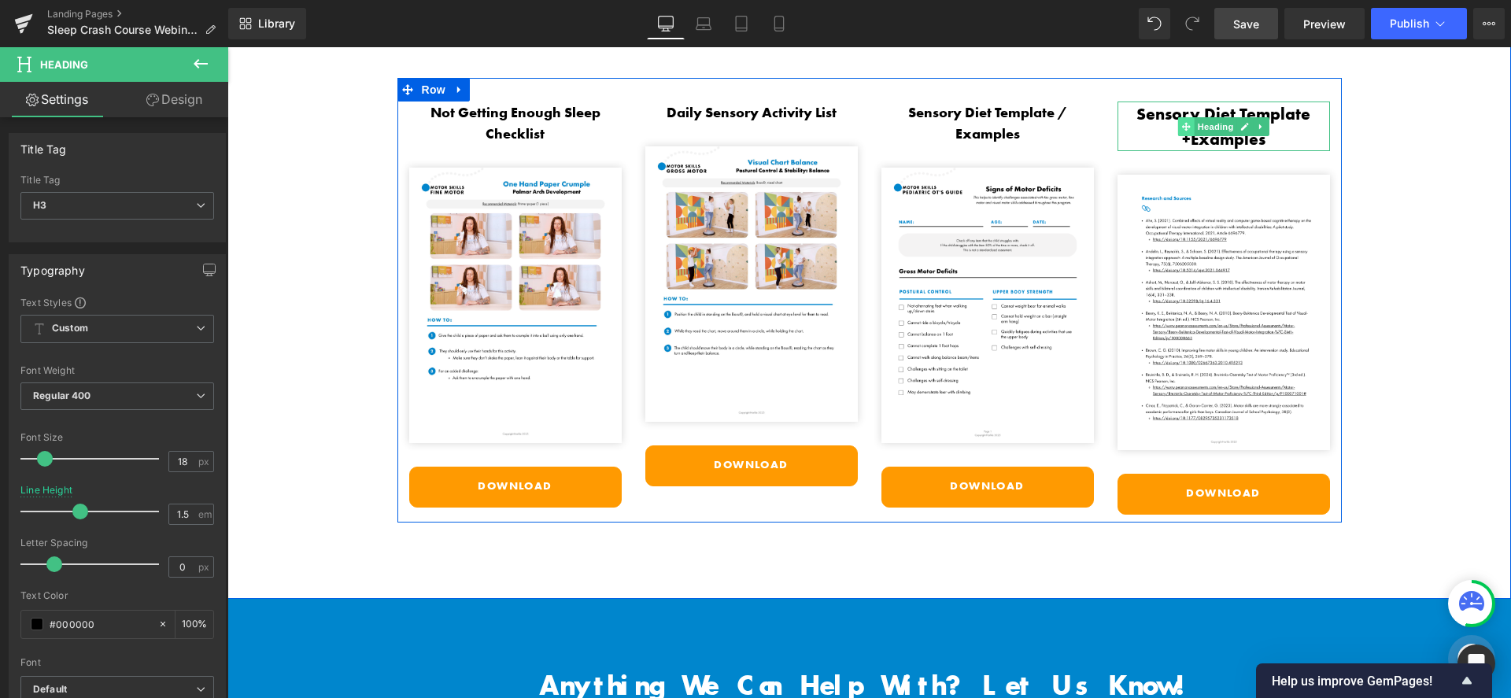
click at [1182, 122] on icon at bounding box center [1186, 126] width 9 height 9
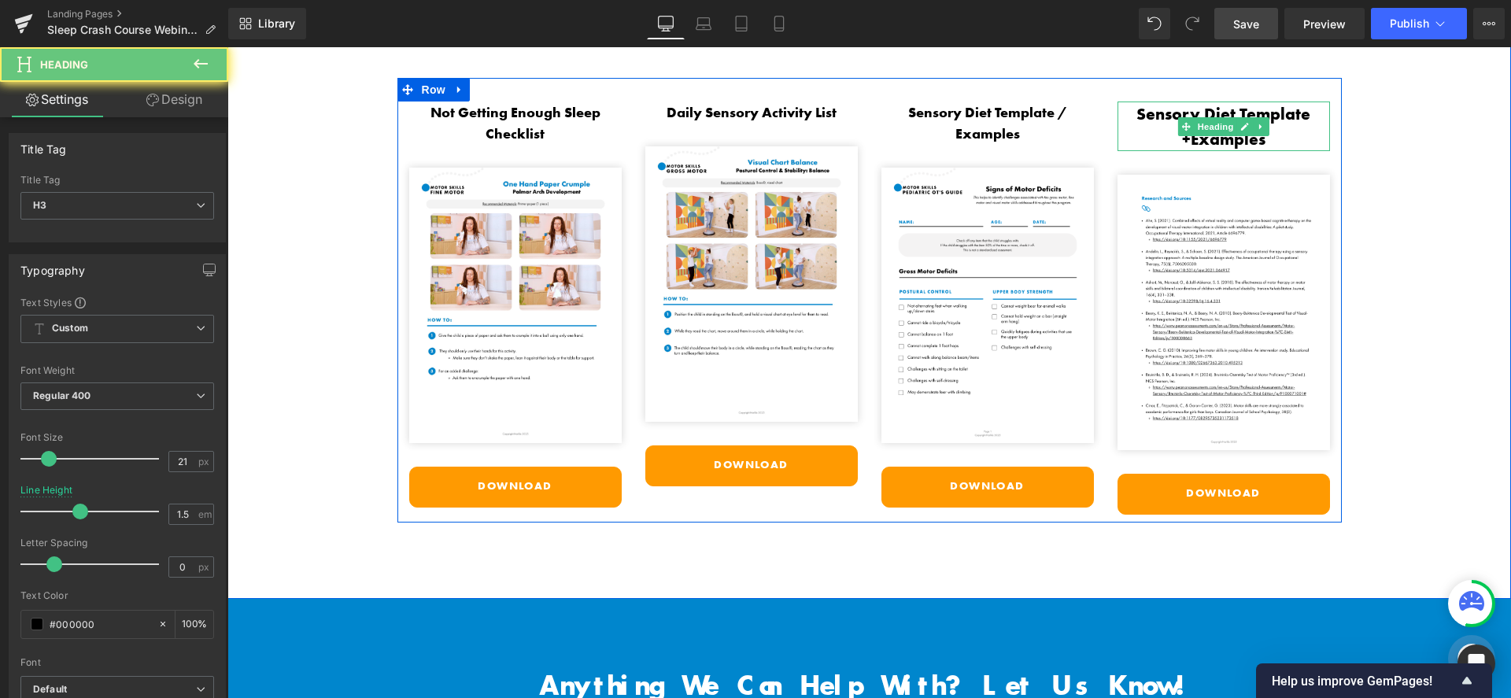
click at [1165, 113] on h3 "Sensory Diet Template +Examples" at bounding box center [1224, 127] width 213 height 50
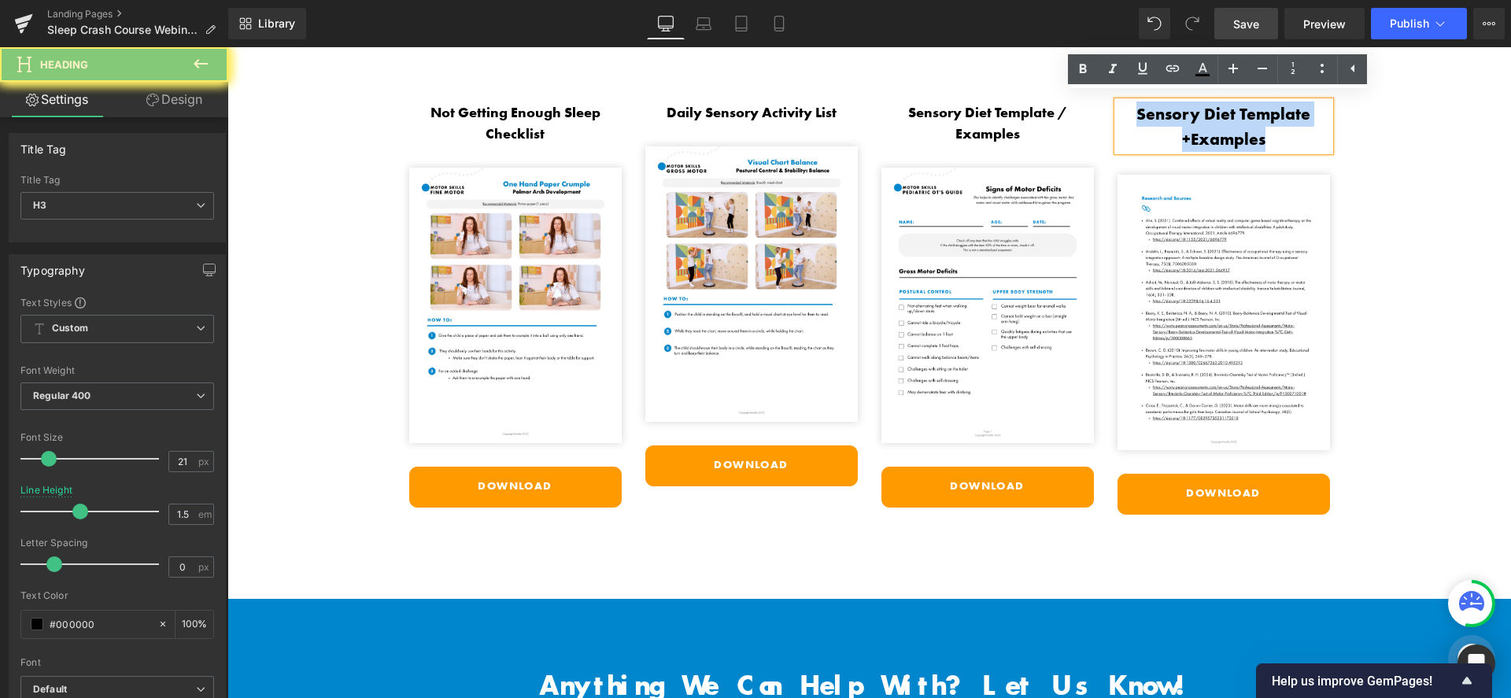
click at [1165, 113] on h3 "Sensory Diet Template +Examples" at bounding box center [1224, 127] width 213 height 50
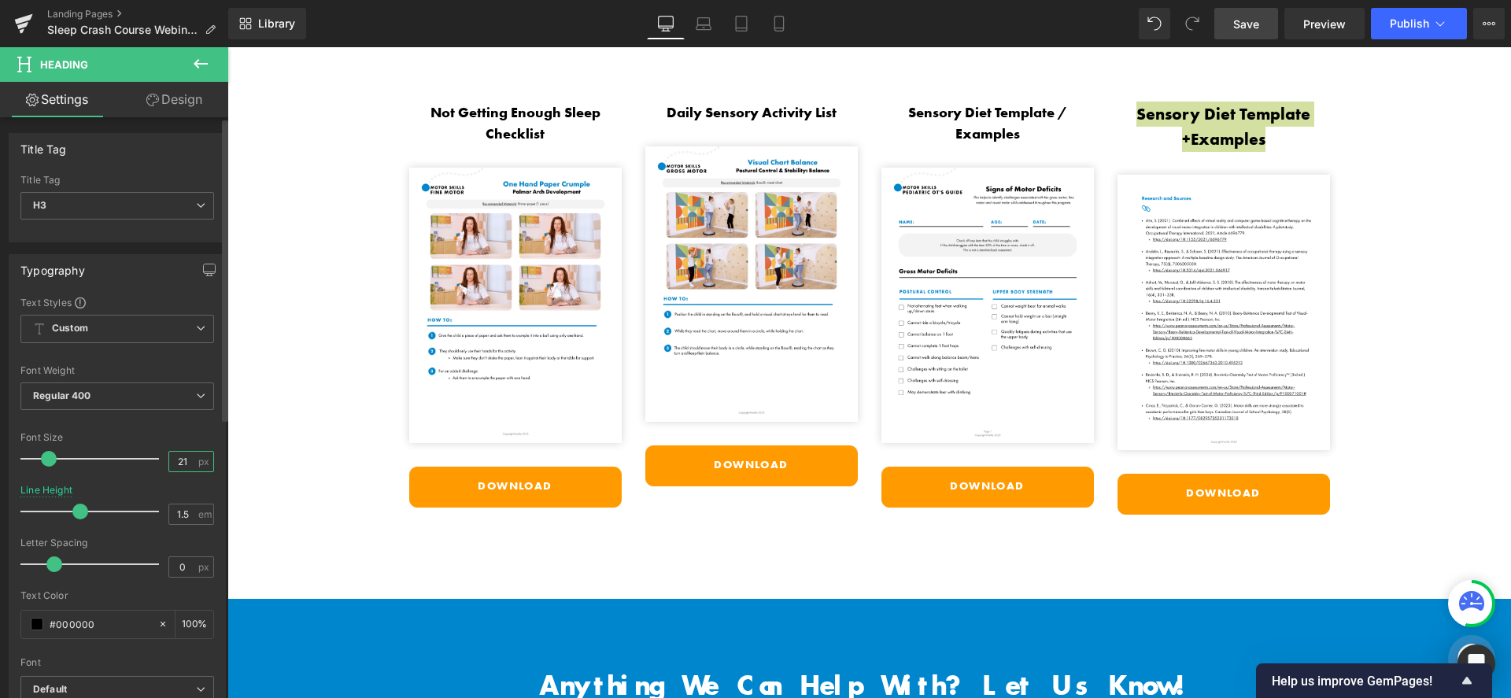
click at [181, 458] on input "21" at bounding box center [183, 462] width 28 height 20
type input "2"
type input "18"
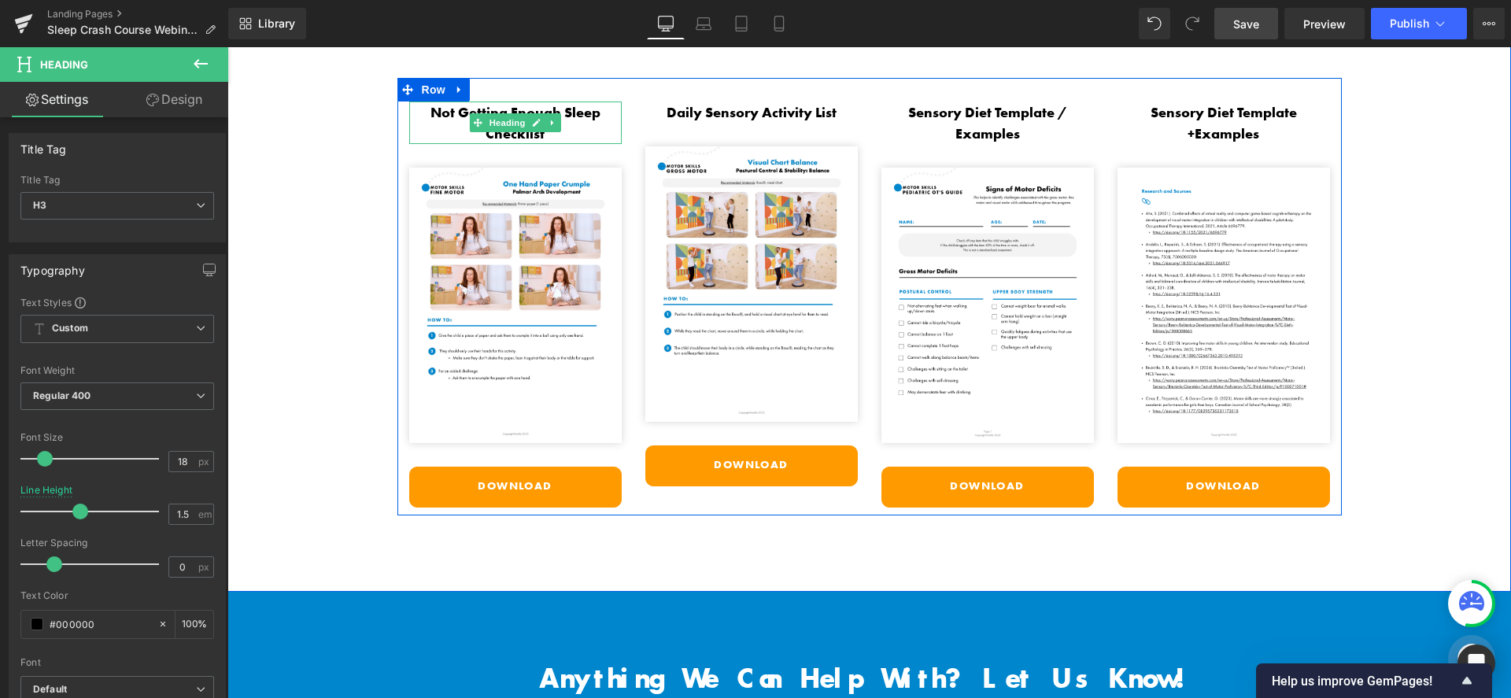
click at [578, 105] on h3 "Not Getting Enough Sleep Checklist" at bounding box center [515, 123] width 213 height 43
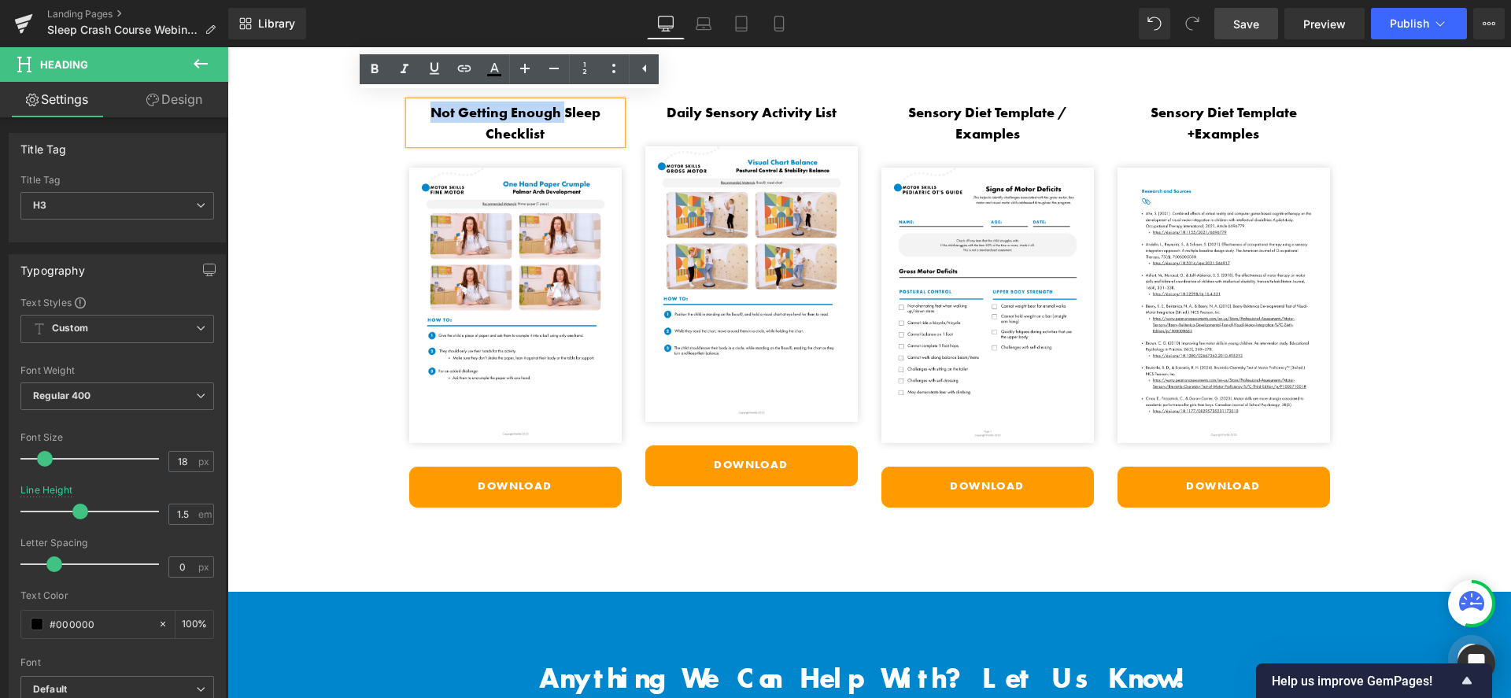
drag, startPoint x: 559, startPoint y: 107, endPoint x: 419, endPoint y: 100, distance: 140.3
click at [419, 102] on h3 "Not Getting Enough Sleep Checklist" at bounding box center [515, 123] width 213 height 43
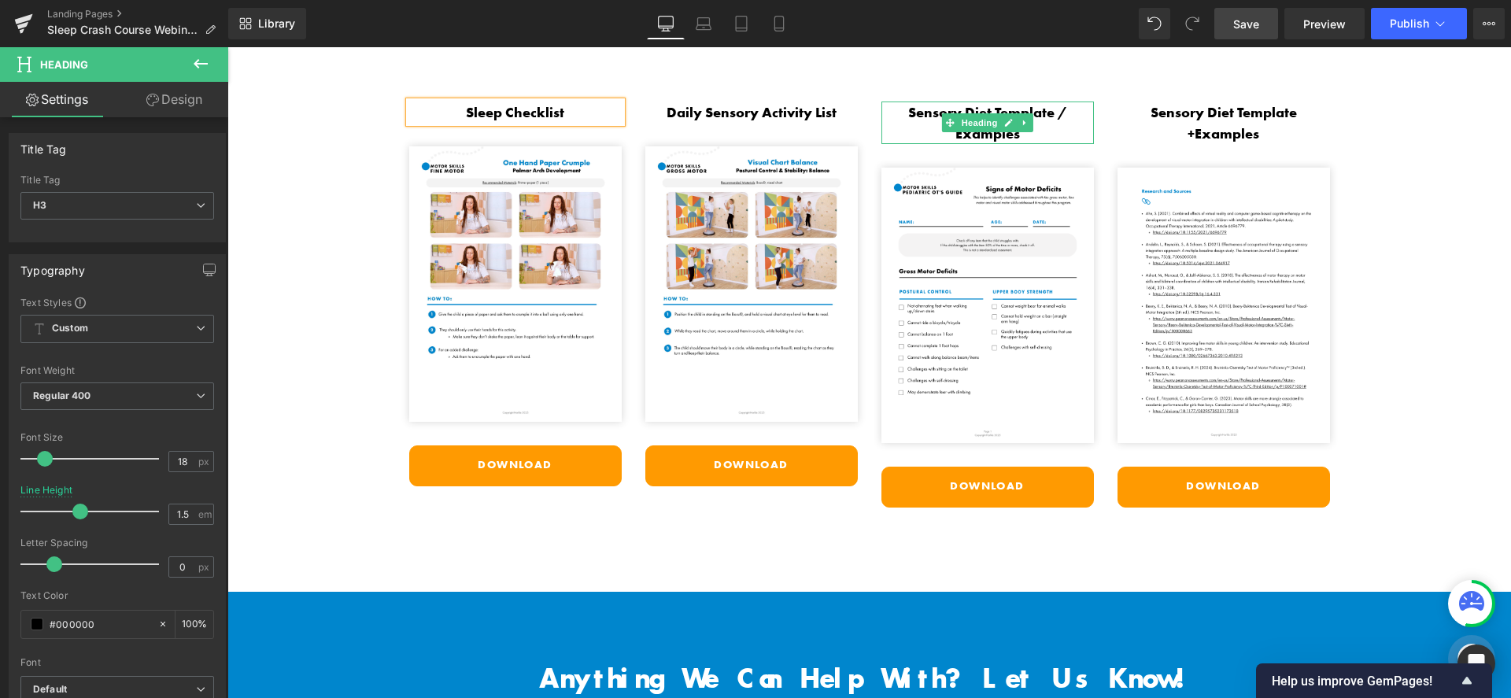
click at [927, 106] on h3 "Sensory Diet Template / Examples" at bounding box center [988, 123] width 213 height 43
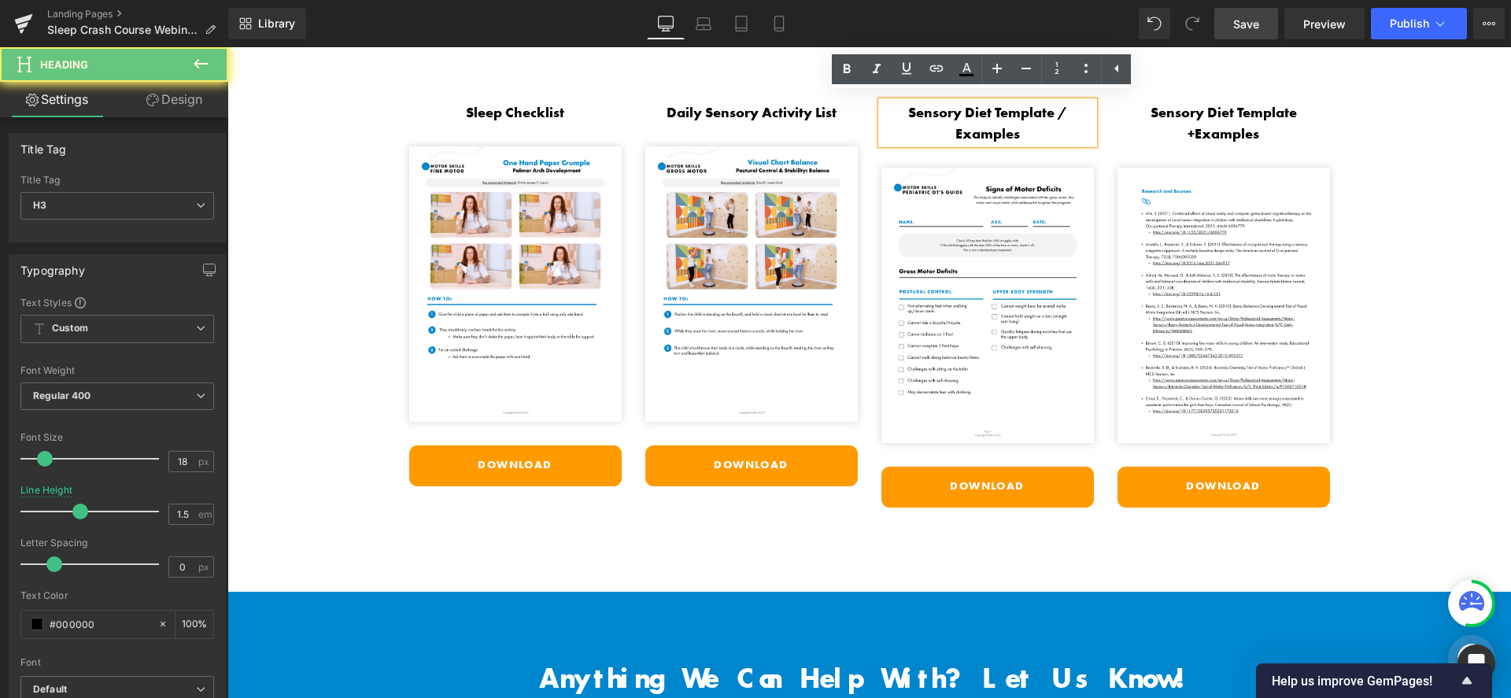
click at [1023, 117] on h3 "Sensory Diet Template / Examples" at bounding box center [988, 123] width 213 height 43
click at [1068, 102] on h3 "Sensory Diet Template / Examples" at bounding box center [988, 123] width 213 height 43
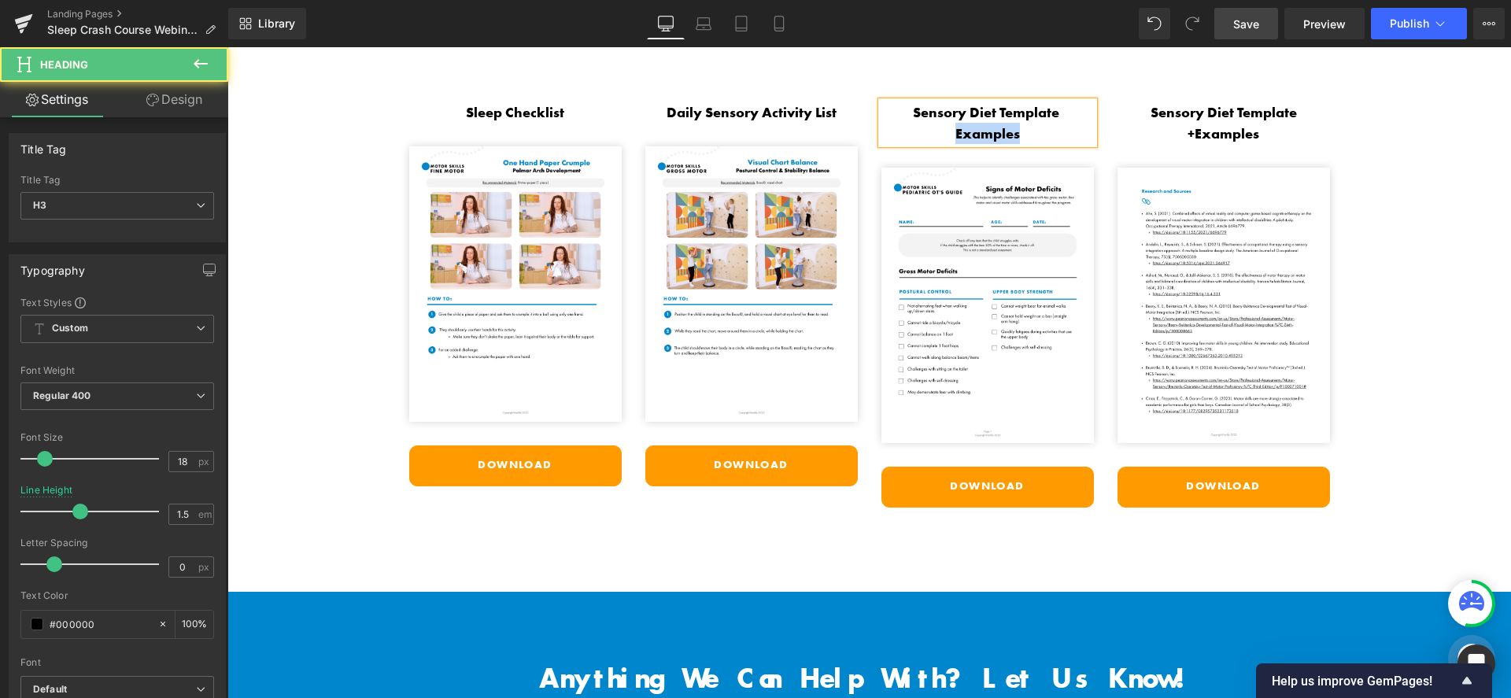
drag, startPoint x: 1035, startPoint y: 128, endPoint x: 901, endPoint y: 133, distance: 134.7
click at [901, 133] on h3 "Sensory Diet Template Examples" at bounding box center [988, 123] width 213 height 43
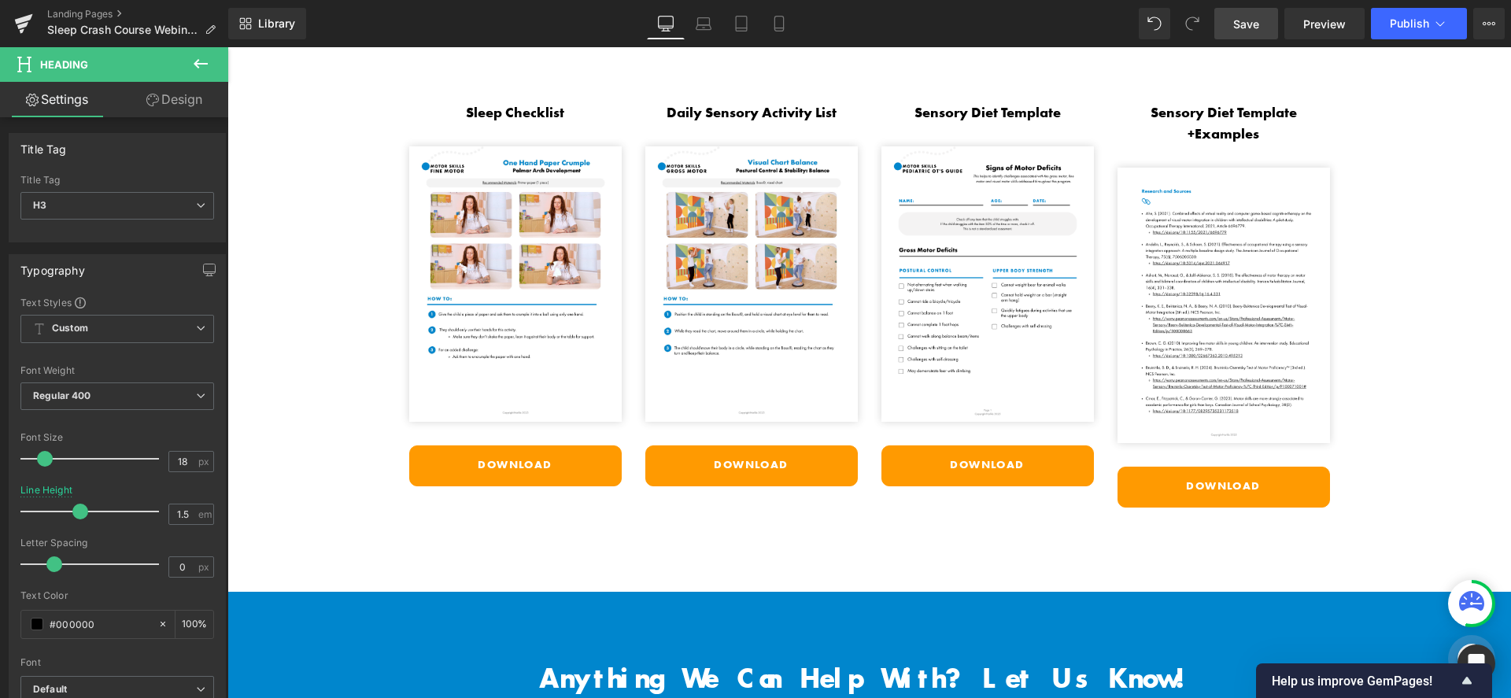
click at [1154, 106] on h3 "Sensory Diet Template +Examples" at bounding box center [1224, 123] width 213 height 43
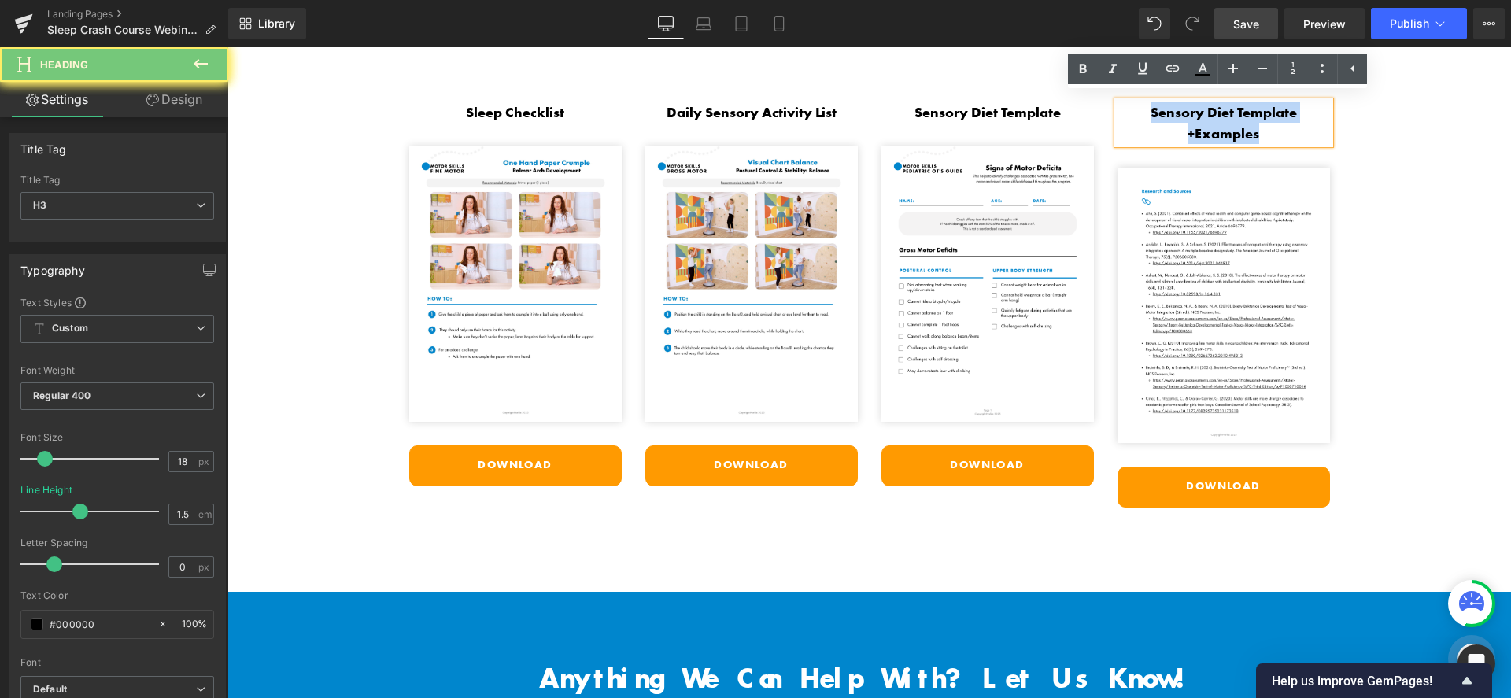
click at [1154, 106] on h3 "Sensory Diet Template +Examples" at bounding box center [1224, 123] width 213 height 43
paste div
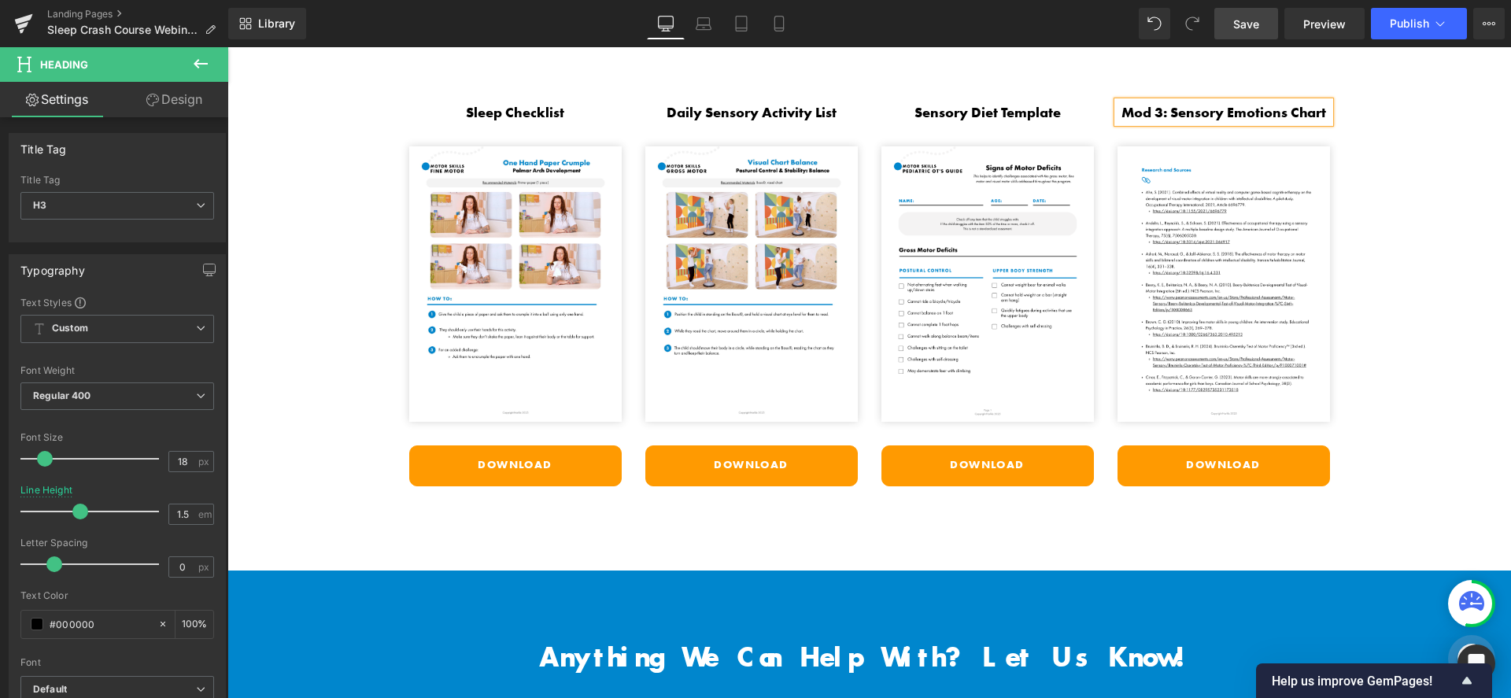
click at [1166, 109] on h3 "Mod 3: Sensory Emotions Chart" at bounding box center [1224, 112] width 213 height 21
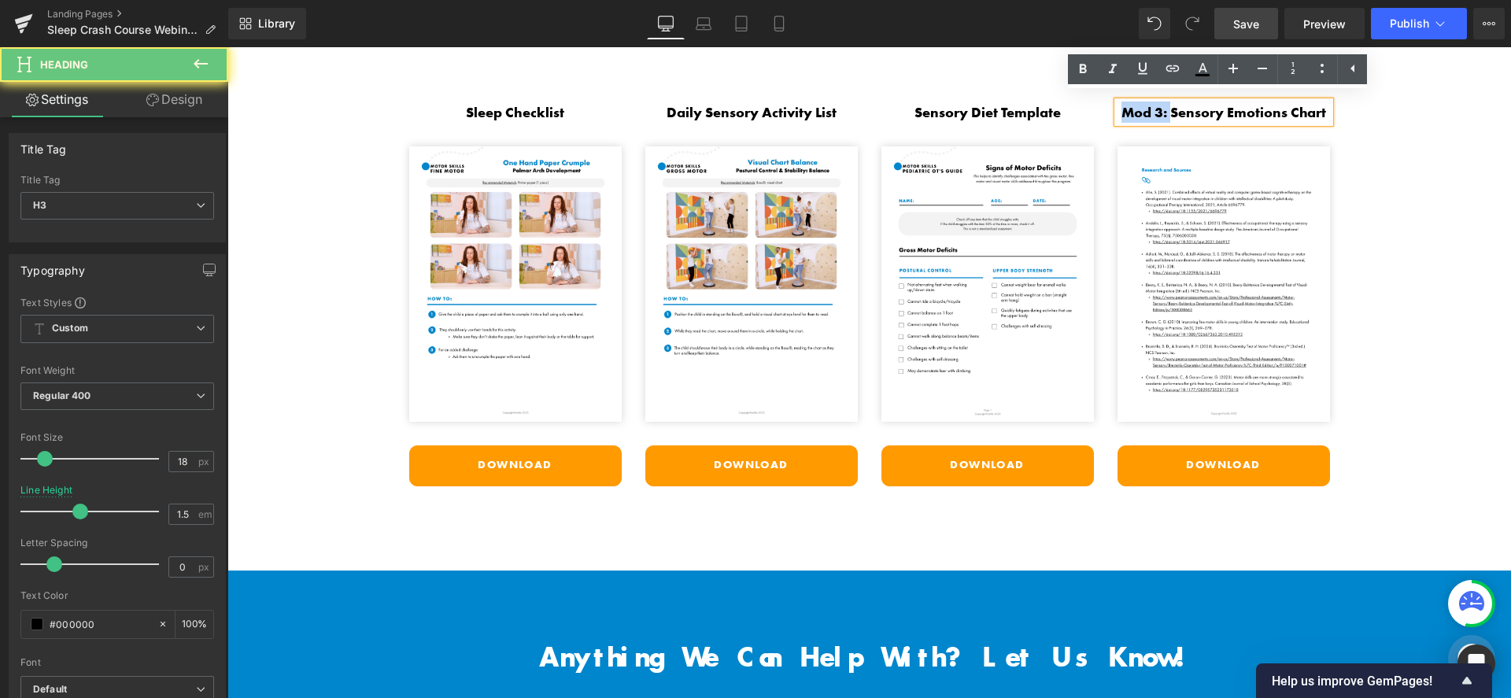
drag, startPoint x: 1163, startPoint y: 105, endPoint x: 1115, endPoint y: 107, distance: 48.1
click at [1118, 107] on h3 "Mod 3: Sensory Emotions Chart" at bounding box center [1224, 112] width 213 height 21
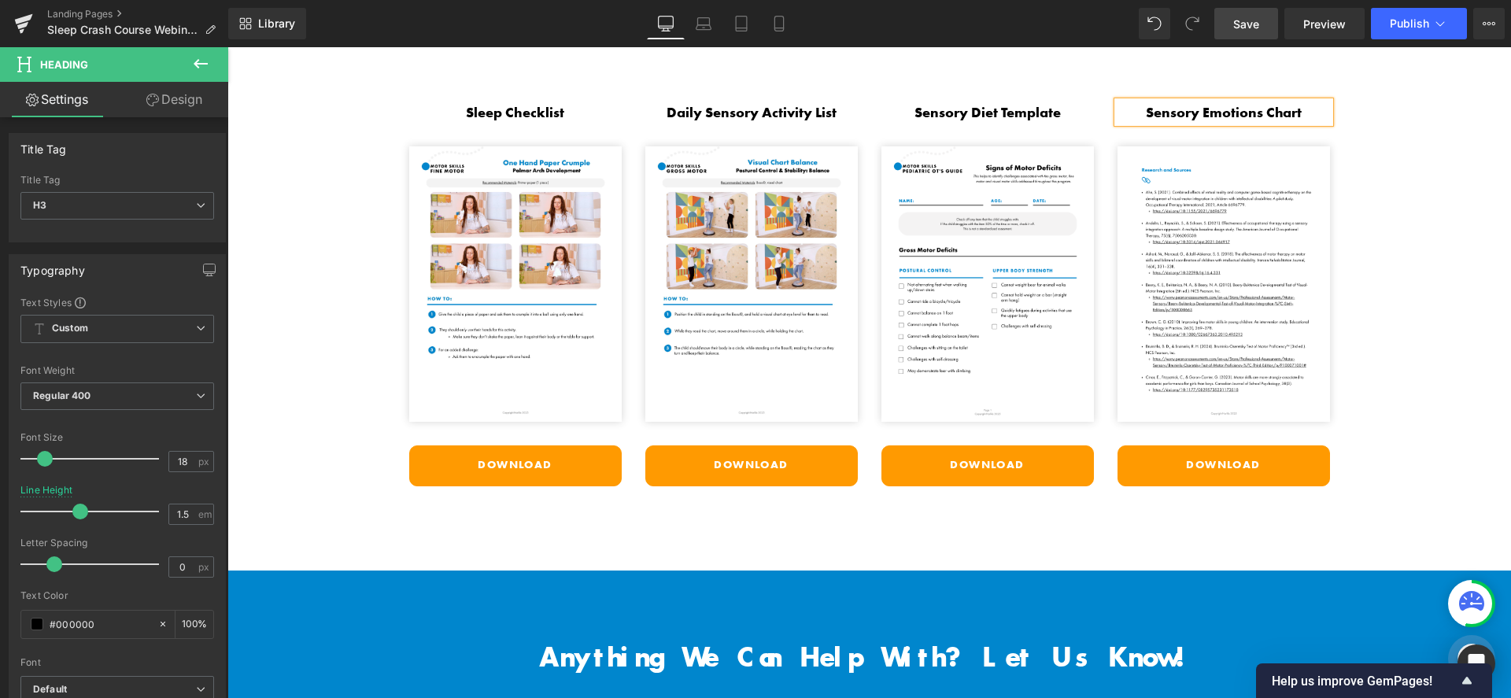
click at [1373, 120] on div "Your Bonus Downloads & Activities Heading Sleep Checklist Heading Image Downloa…" at bounding box center [869, 253] width 1284 height 483
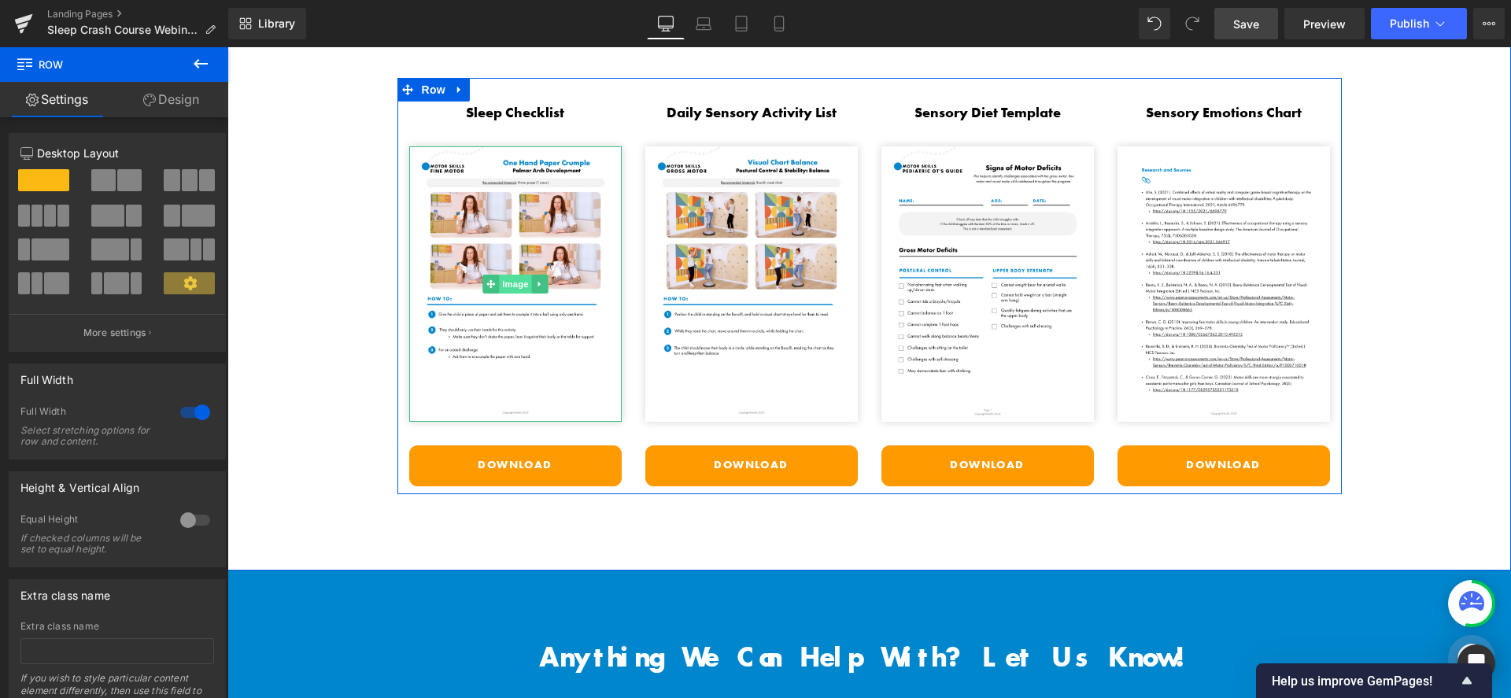
click at [511, 277] on span "Image" at bounding box center [515, 284] width 33 height 19
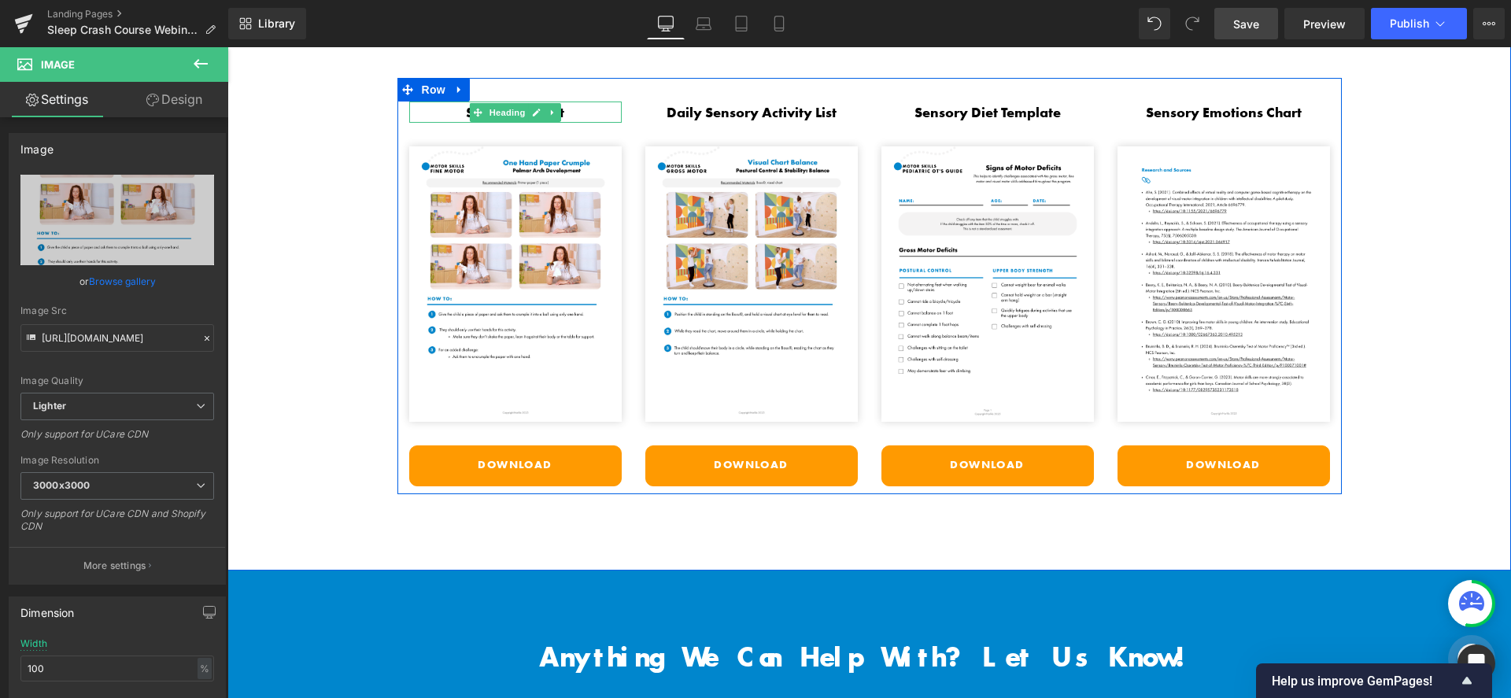
click at [450, 105] on h3 "Sleep Checklist" at bounding box center [515, 112] width 213 height 21
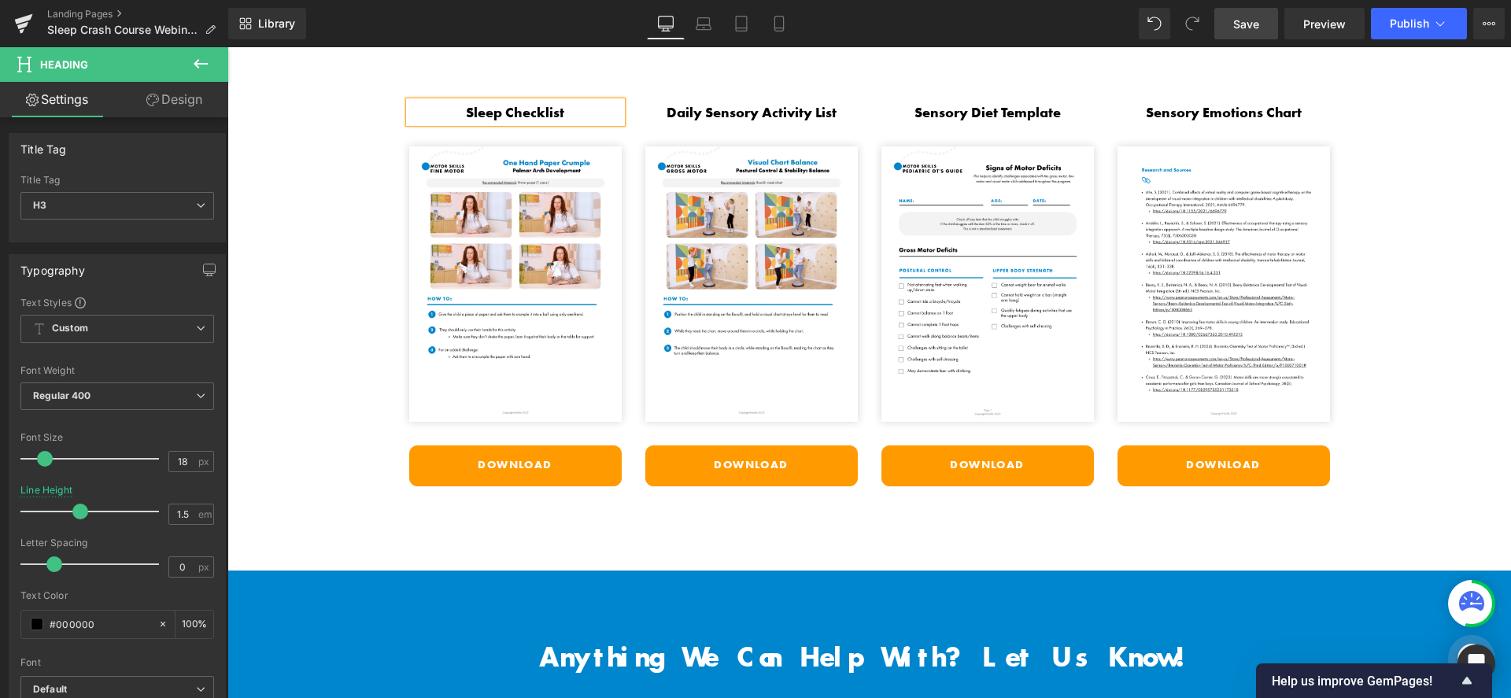
click at [378, 152] on div "Your Bonus Downloads & Activities Heading Sleep Checklist Heading Image Downloa…" at bounding box center [869, 253] width 1284 height 483
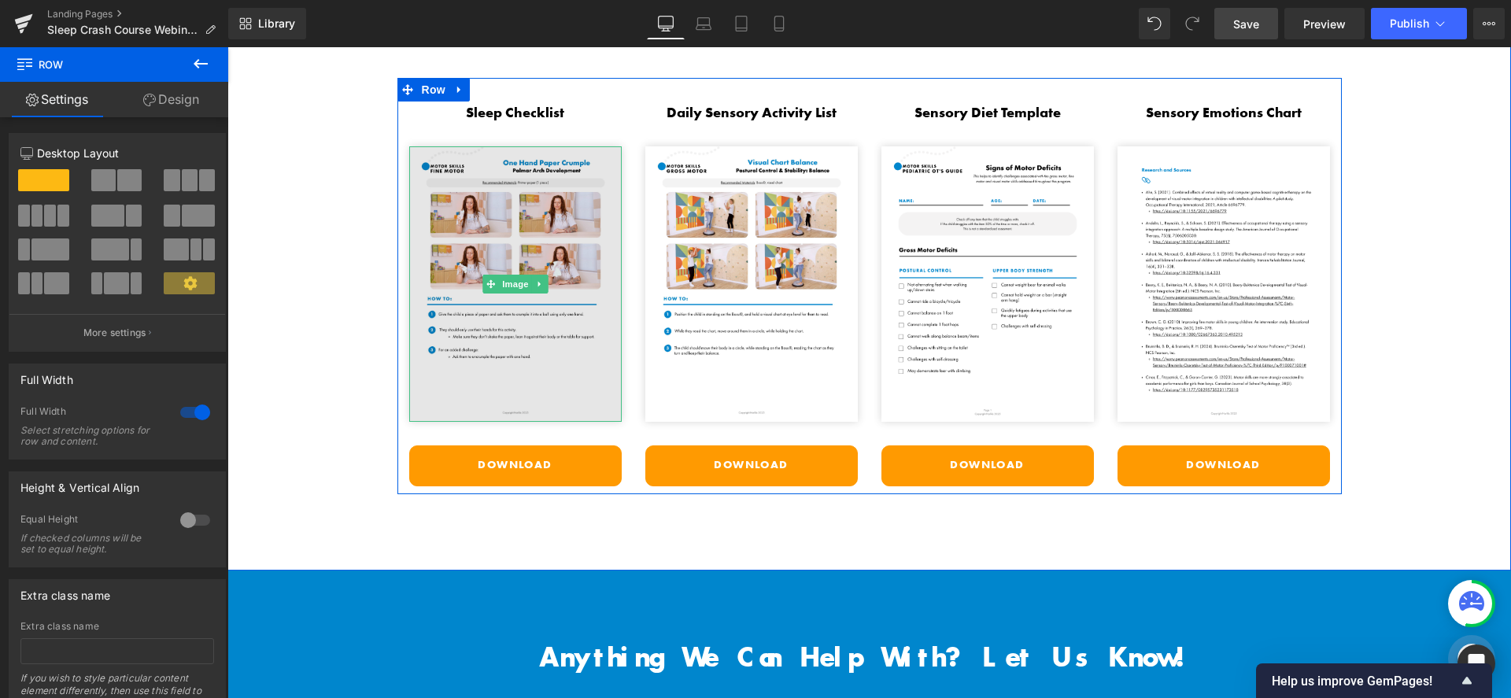
click at [505, 342] on img at bounding box center [515, 284] width 213 height 276
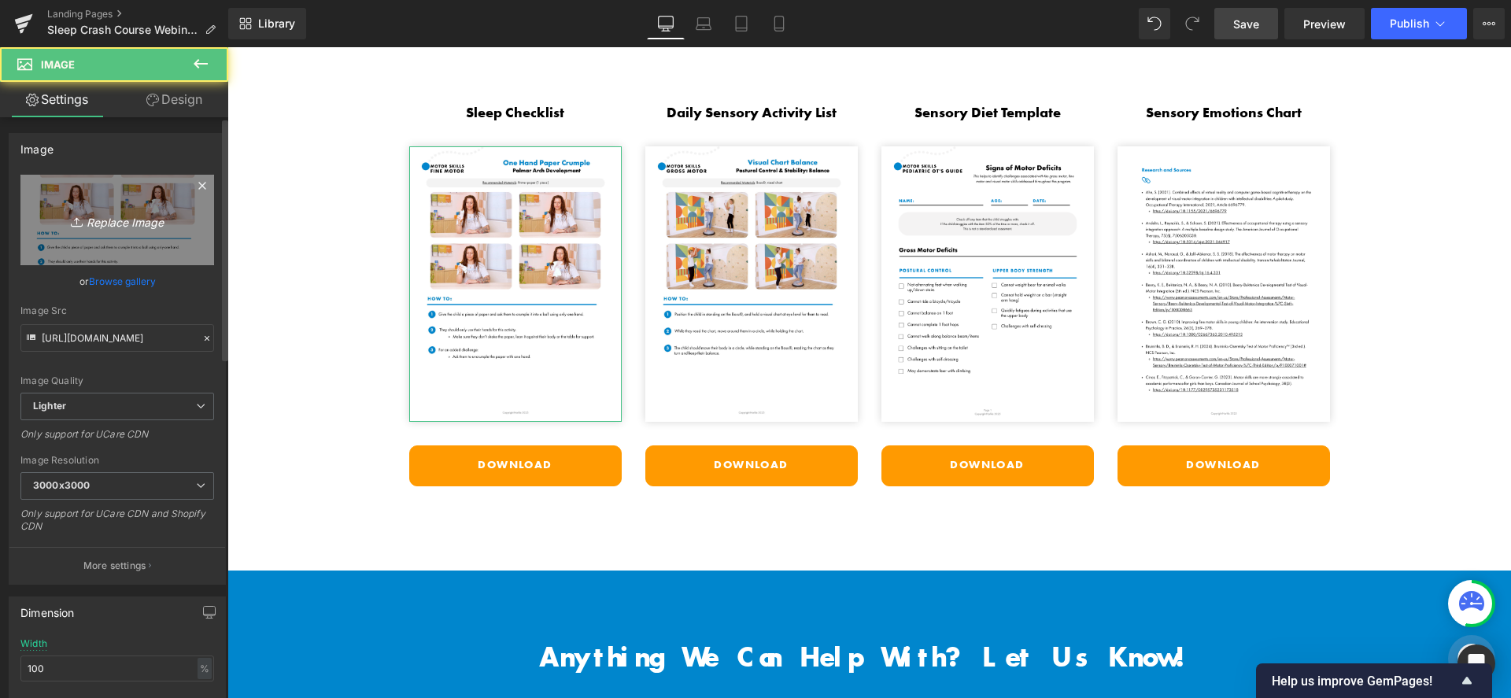
click at [135, 222] on icon "Replace Image" at bounding box center [117, 220] width 126 height 20
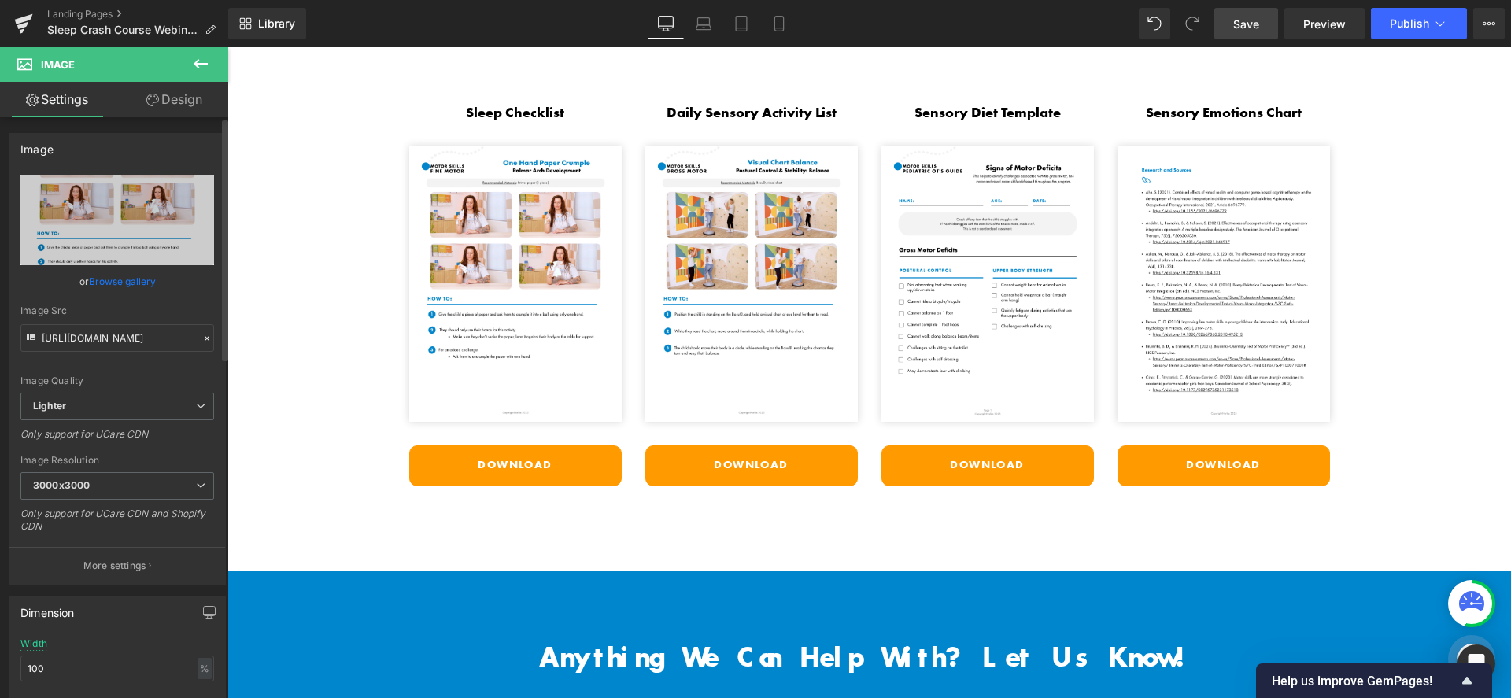
type input "C:\fakepath\Mod 1 Not Getting Enough Sleep Checklist.png"
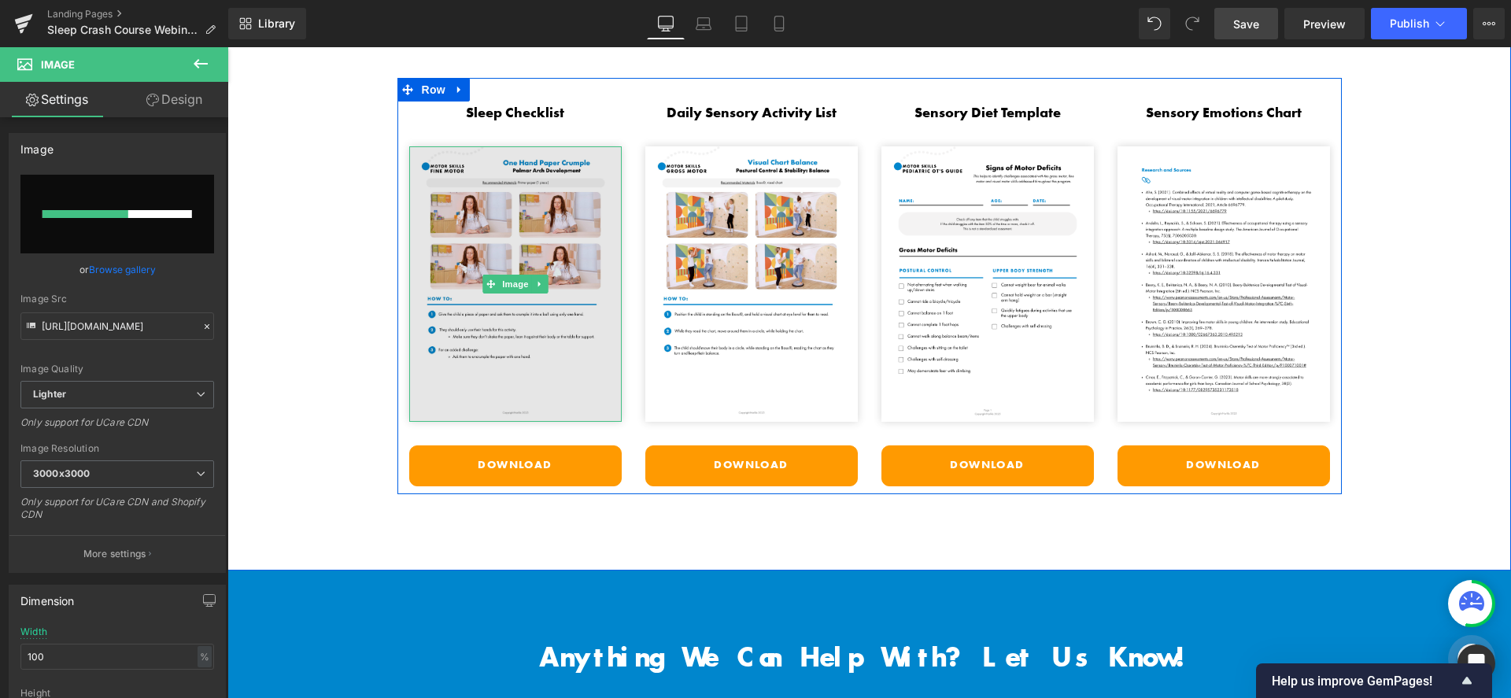
click at [448, 199] on img at bounding box center [515, 284] width 213 height 276
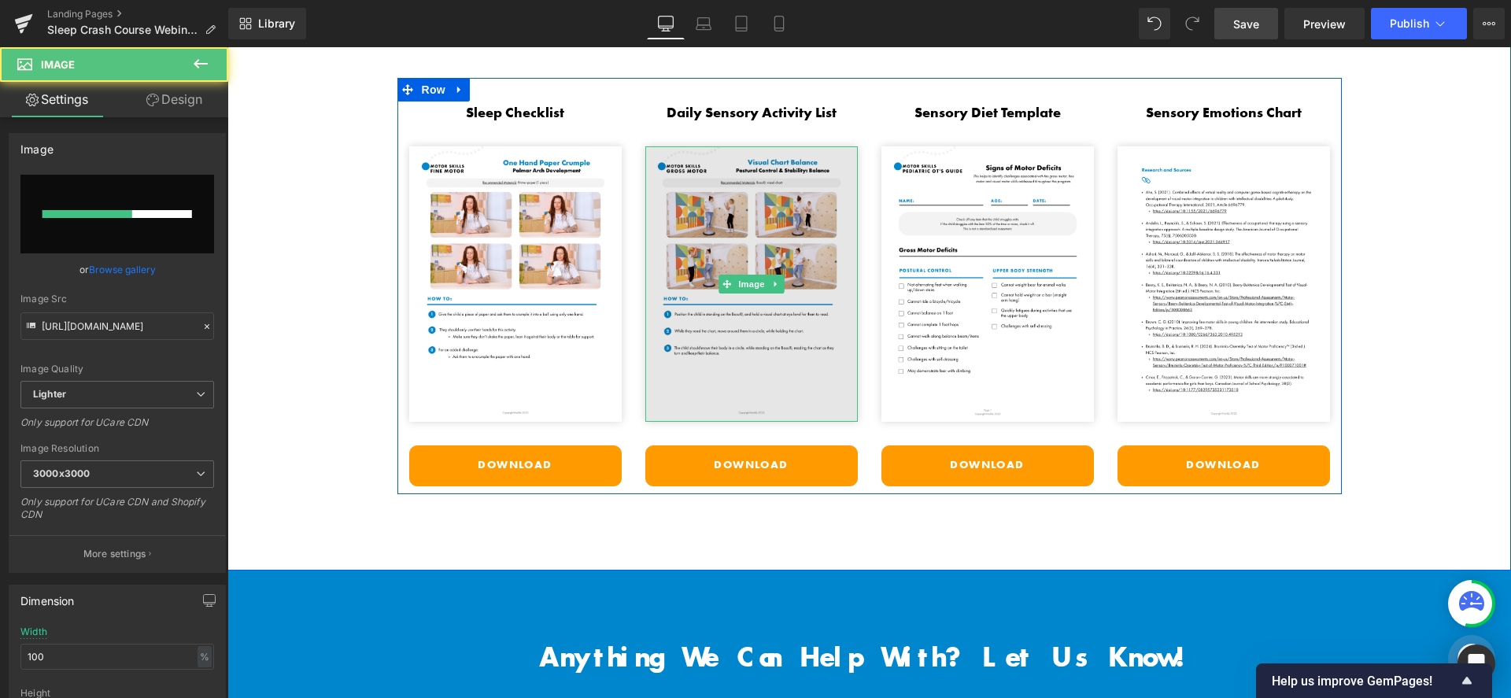
click at [675, 248] on img at bounding box center [751, 284] width 213 height 276
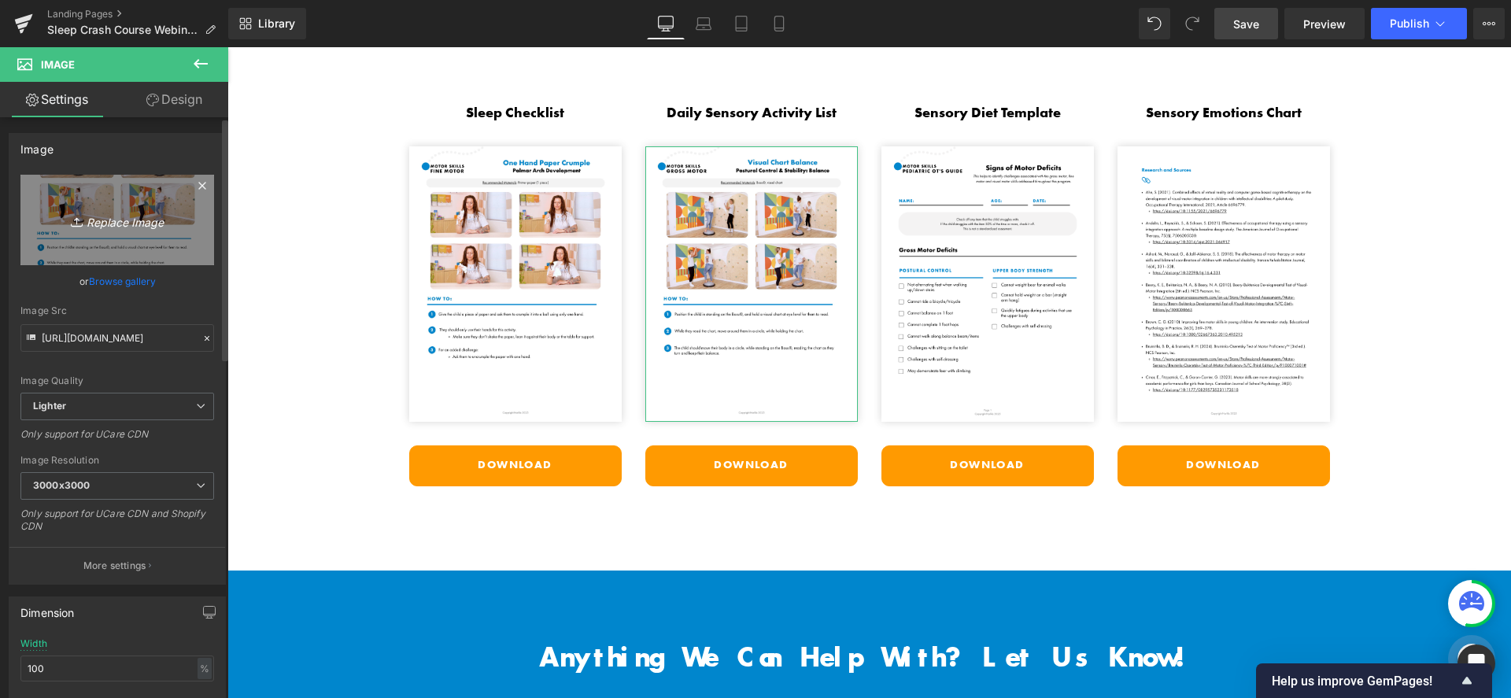
click at [121, 223] on icon "Replace Image" at bounding box center [117, 220] width 126 height 20
type input "C:\fakepath\Mod 3 Daily Sensory Activity List.png"
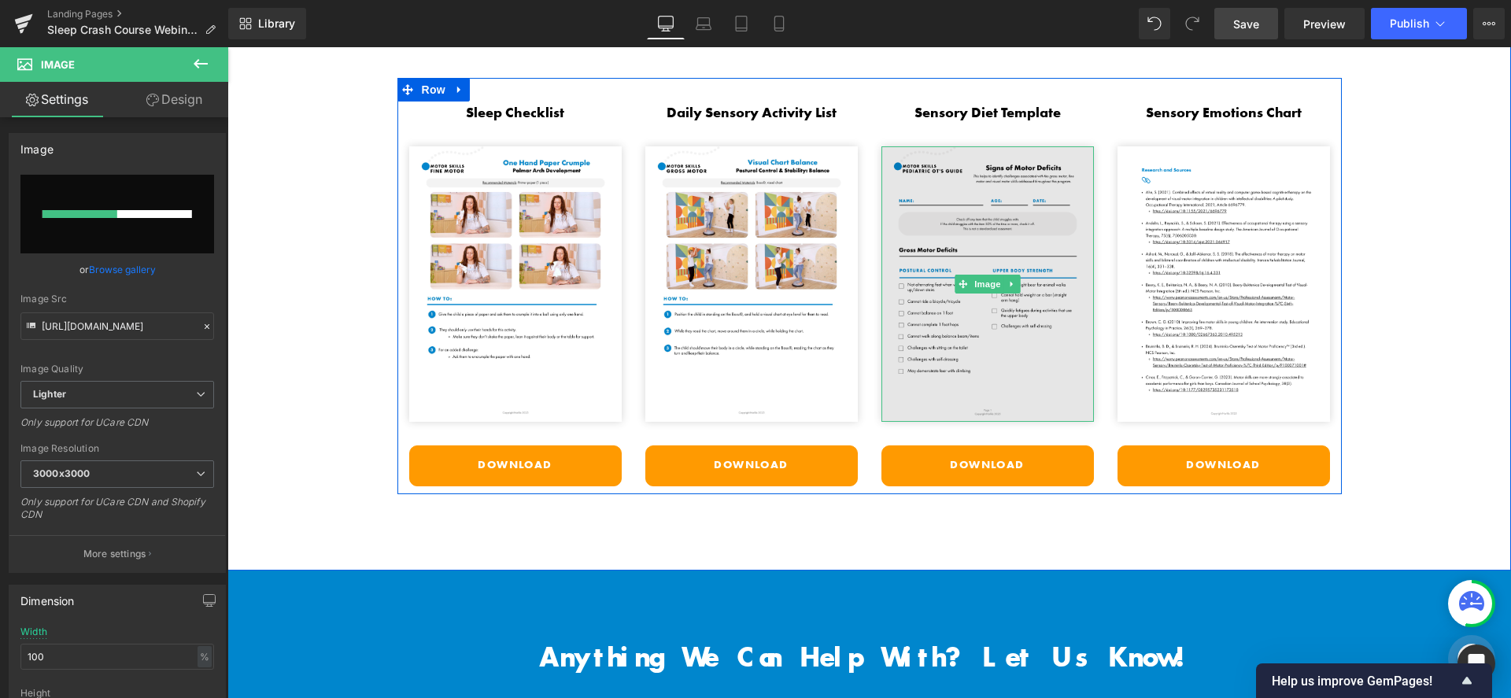
click at [1024, 243] on img at bounding box center [988, 284] width 213 height 276
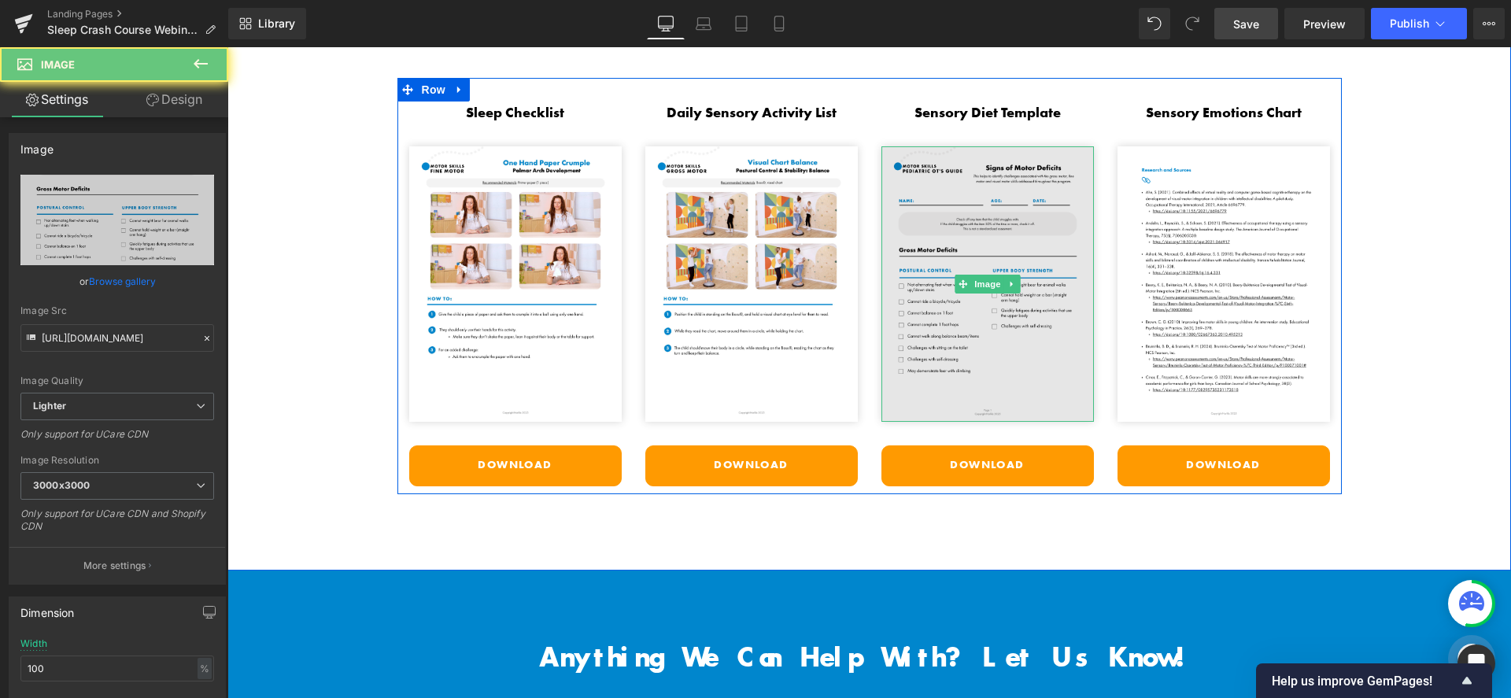
click at [992, 216] on img at bounding box center [988, 284] width 213 height 276
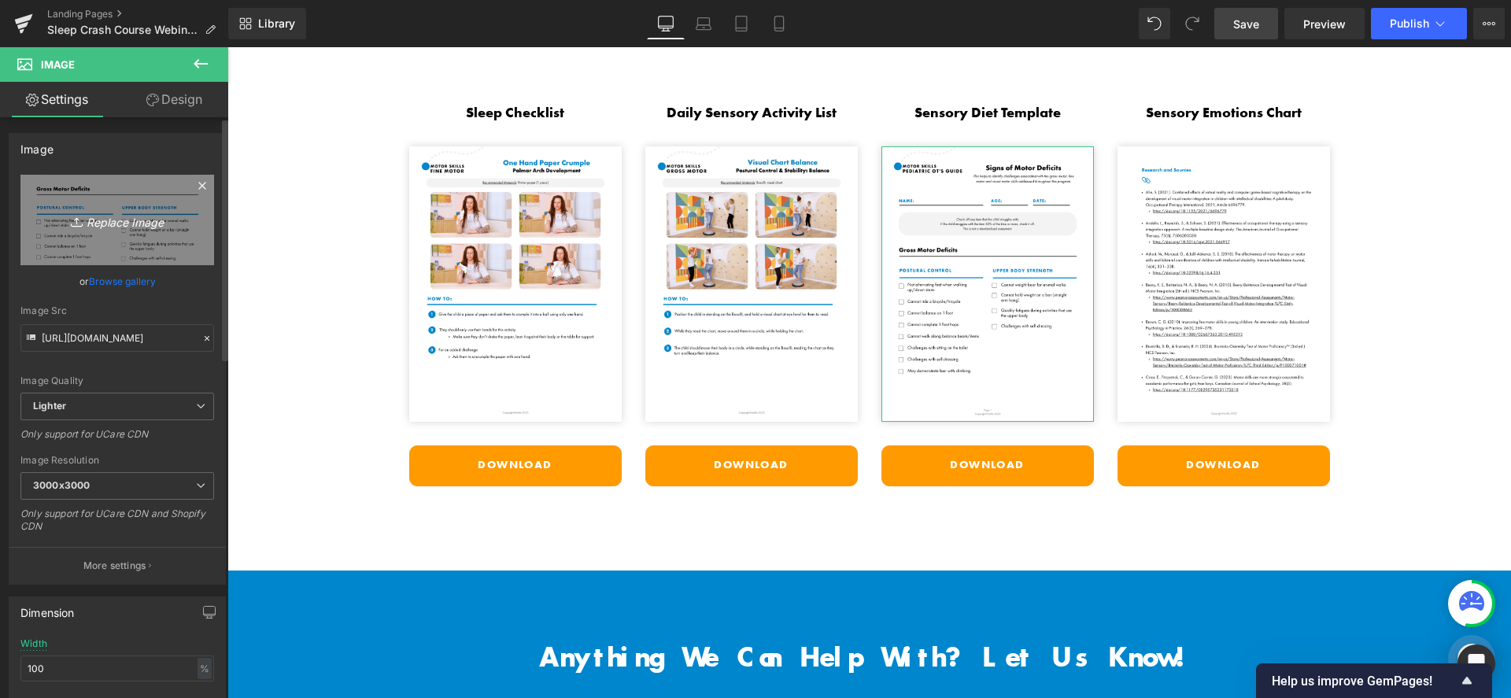
click at [134, 230] on link "Replace Image" at bounding box center [117, 220] width 194 height 91
type input "C:\fakepath\Mod 3 Sensory Diet Template Examples.png"
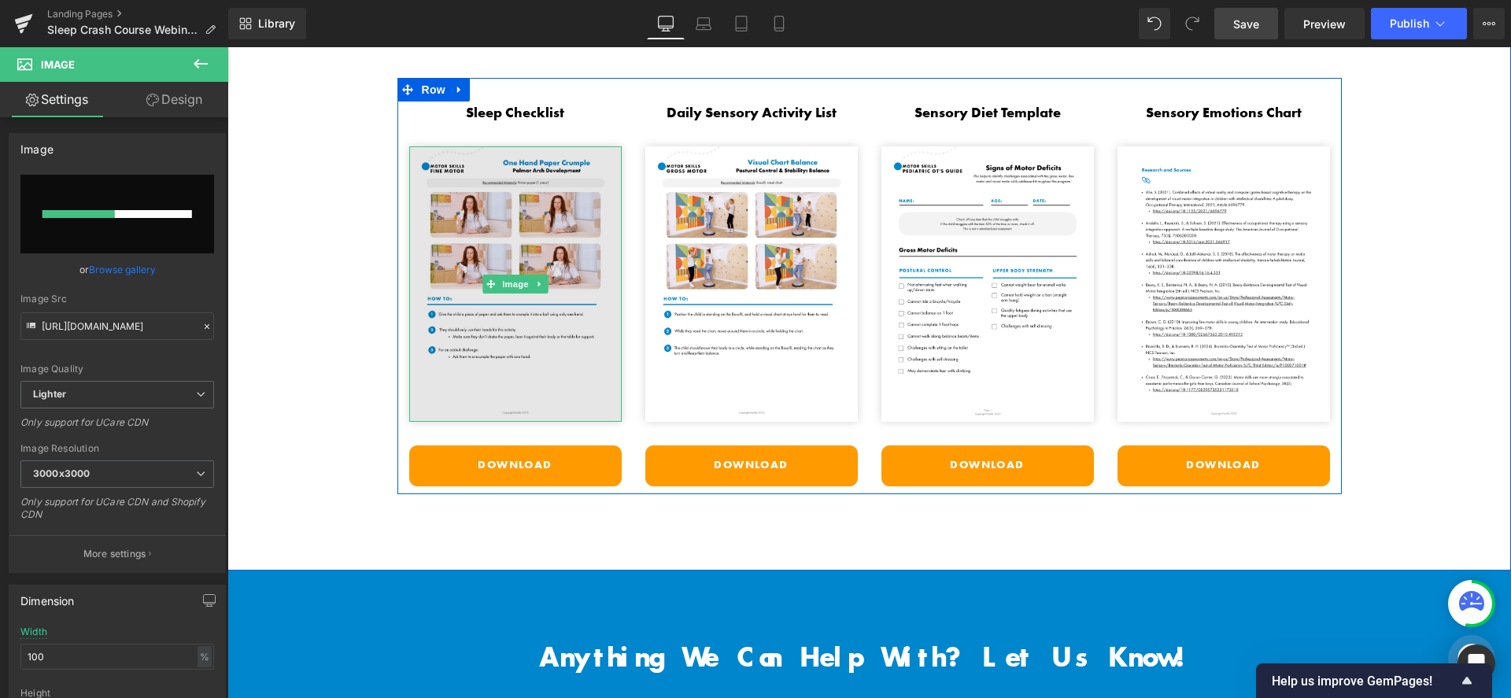
click at [500, 170] on img at bounding box center [515, 284] width 213 height 276
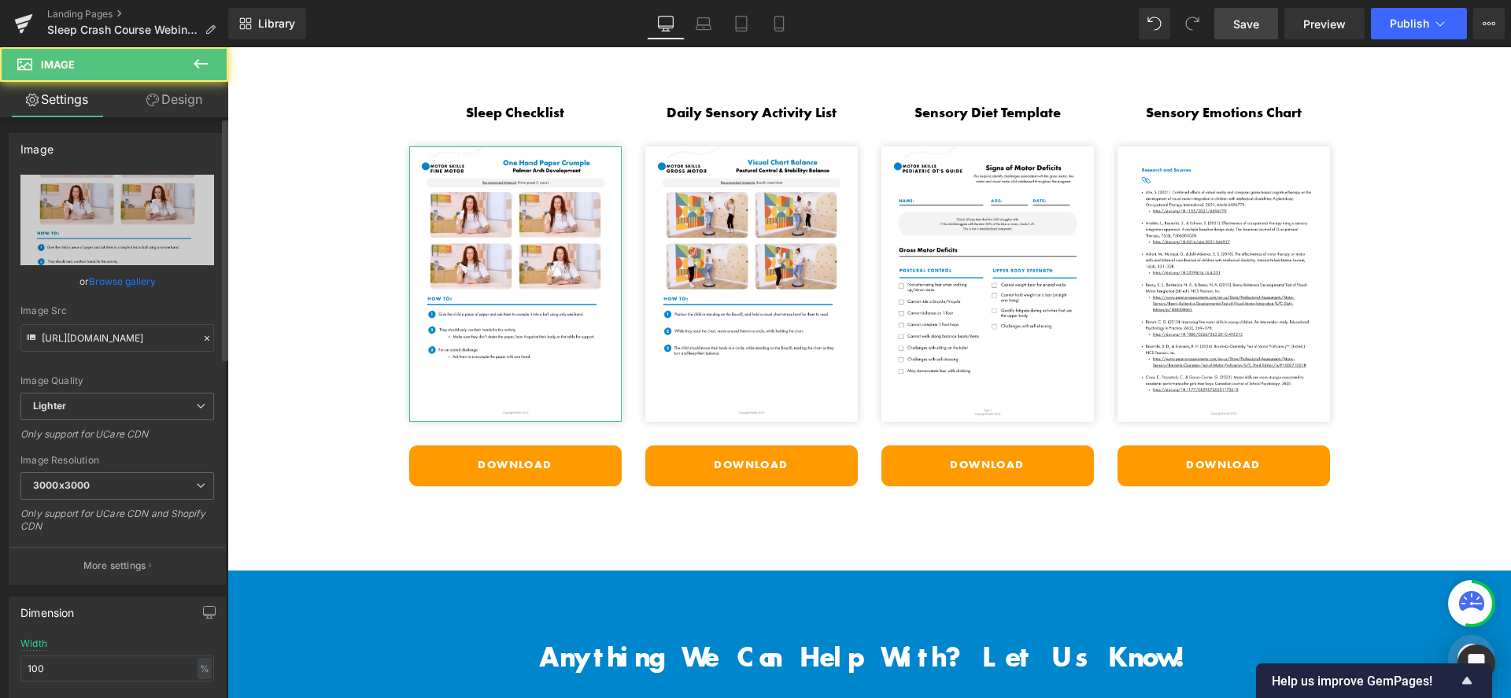
click at [141, 275] on link "Browse gallery" at bounding box center [122, 282] width 67 height 28
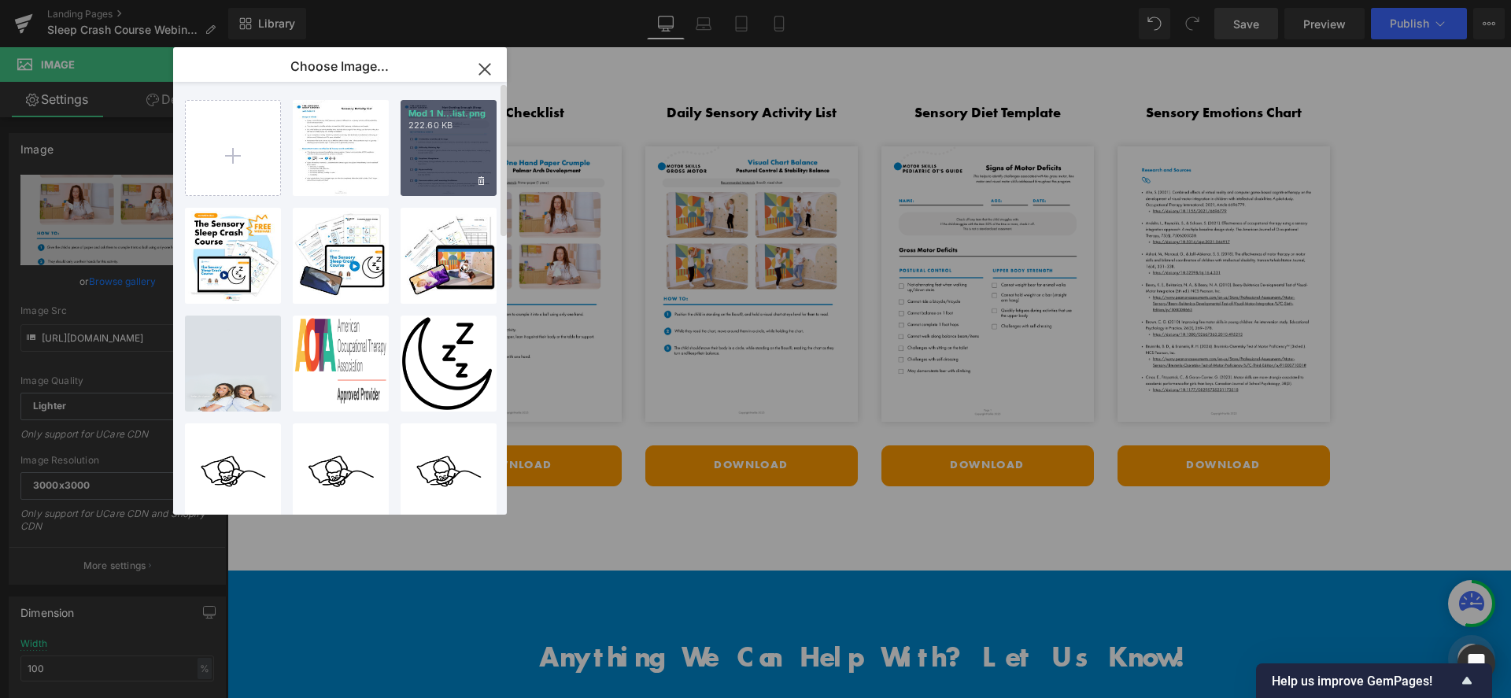
click at [445, 172] on div "Mod 1 N...list.png 222.60 KB" at bounding box center [449, 148] width 96 height 96
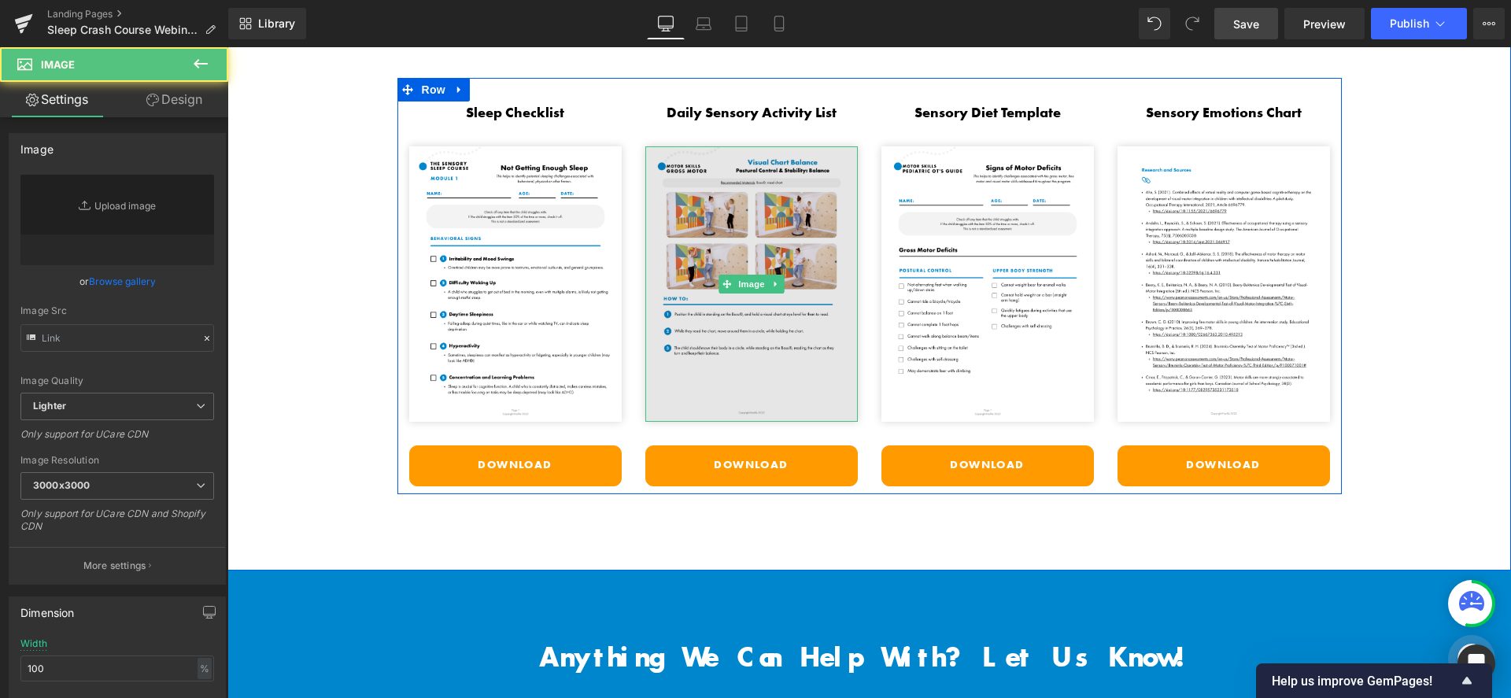
click at [740, 197] on img at bounding box center [751, 284] width 213 height 276
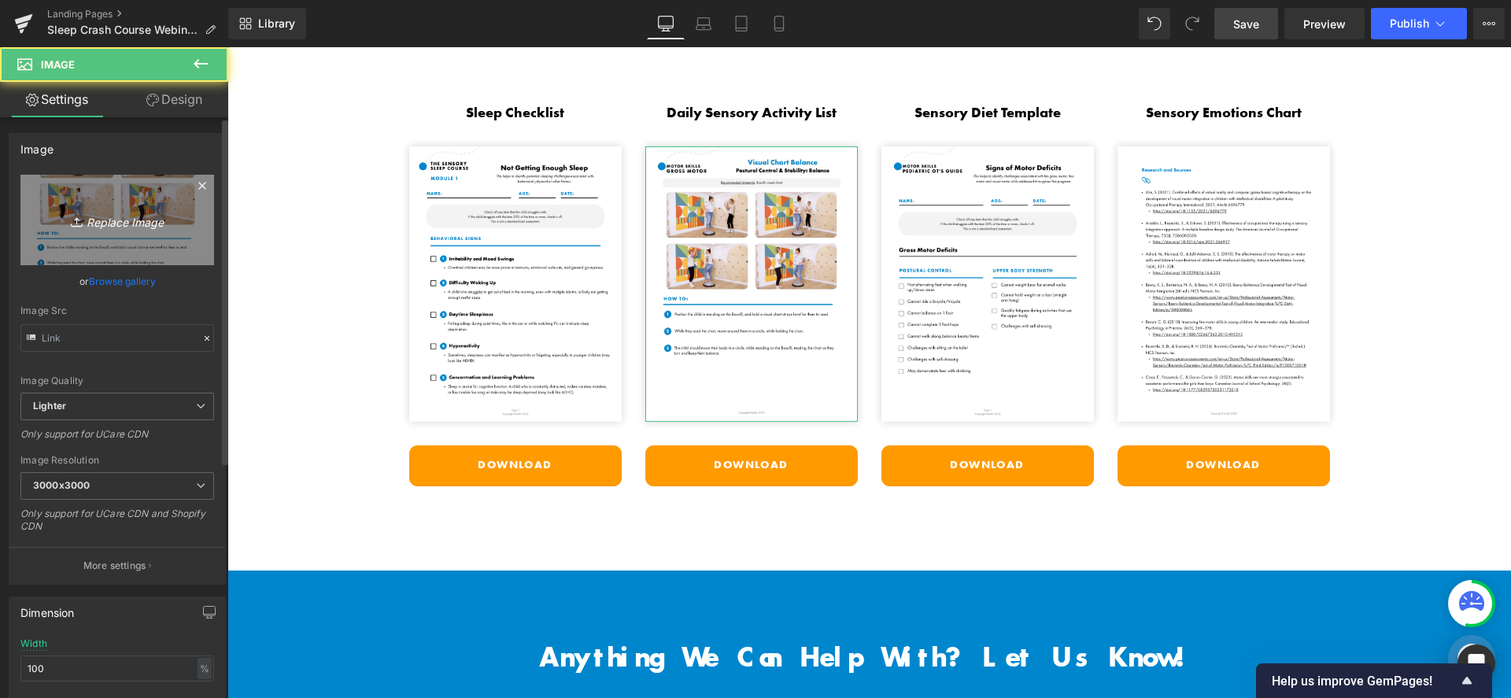
click at [150, 205] on link "Replace Image" at bounding box center [117, 220] width 194 height 91
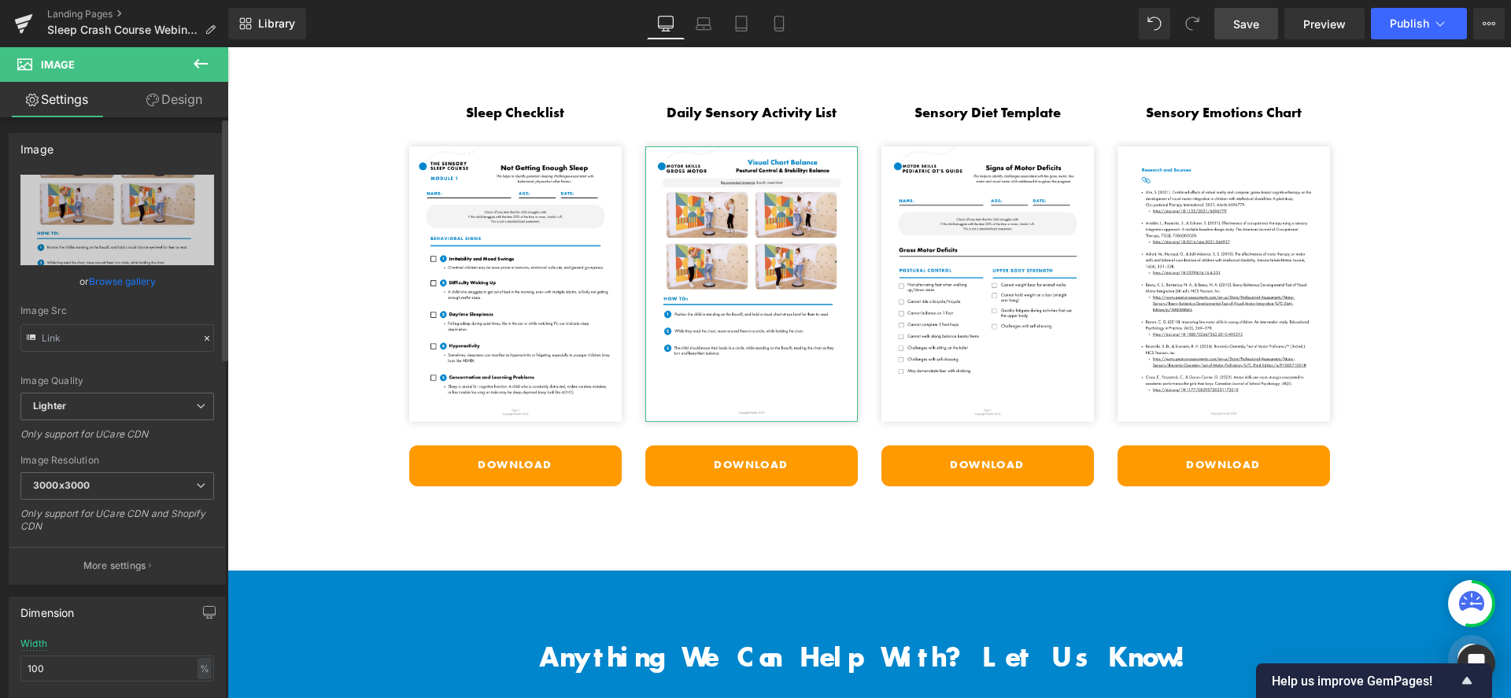
click at [109, 285] on link "Browse gallery" at bounding box center [122, 282] width 67 height 28
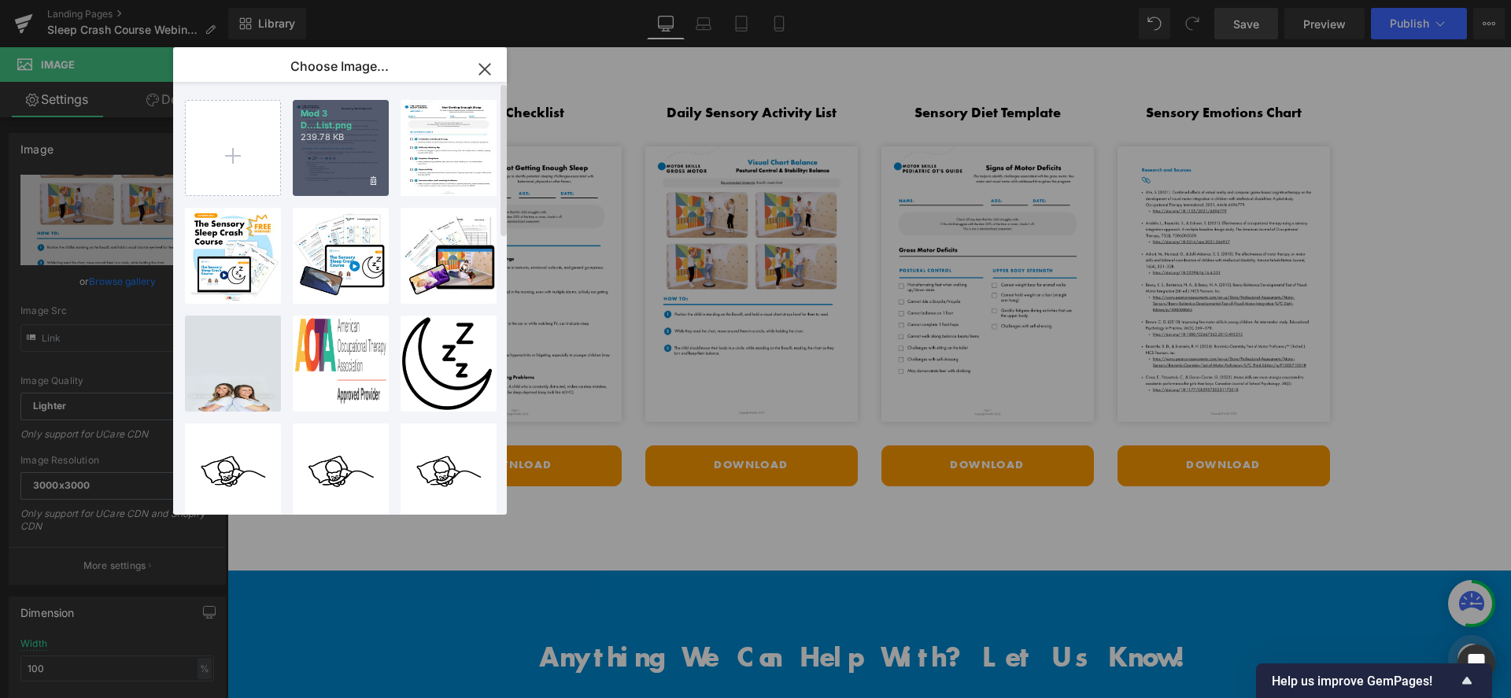
click at [373, 162] on div "Mod 3 D...List.png 239.78 KB" at bounding box center [341, 148] width 96 height 96
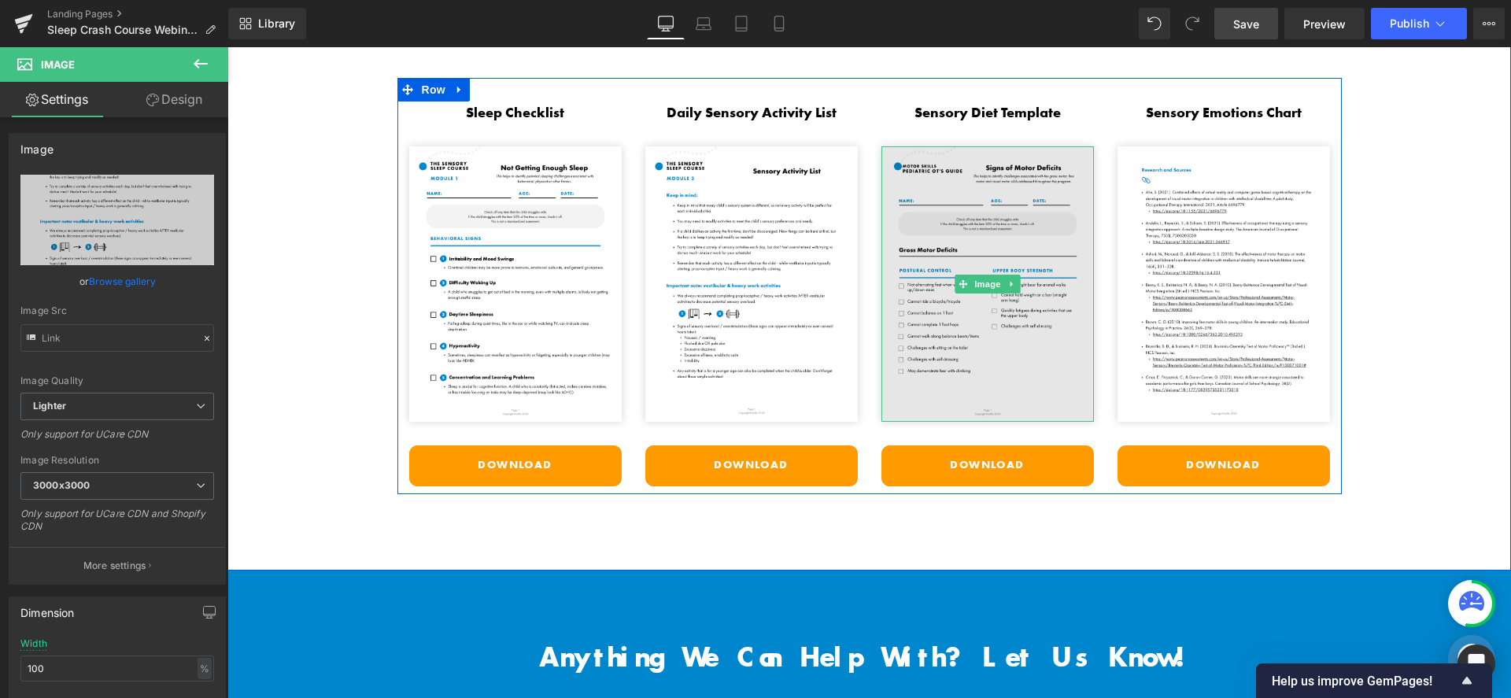
click at [918, 374] on img at bounding box center [988, 284] width 213 height 276
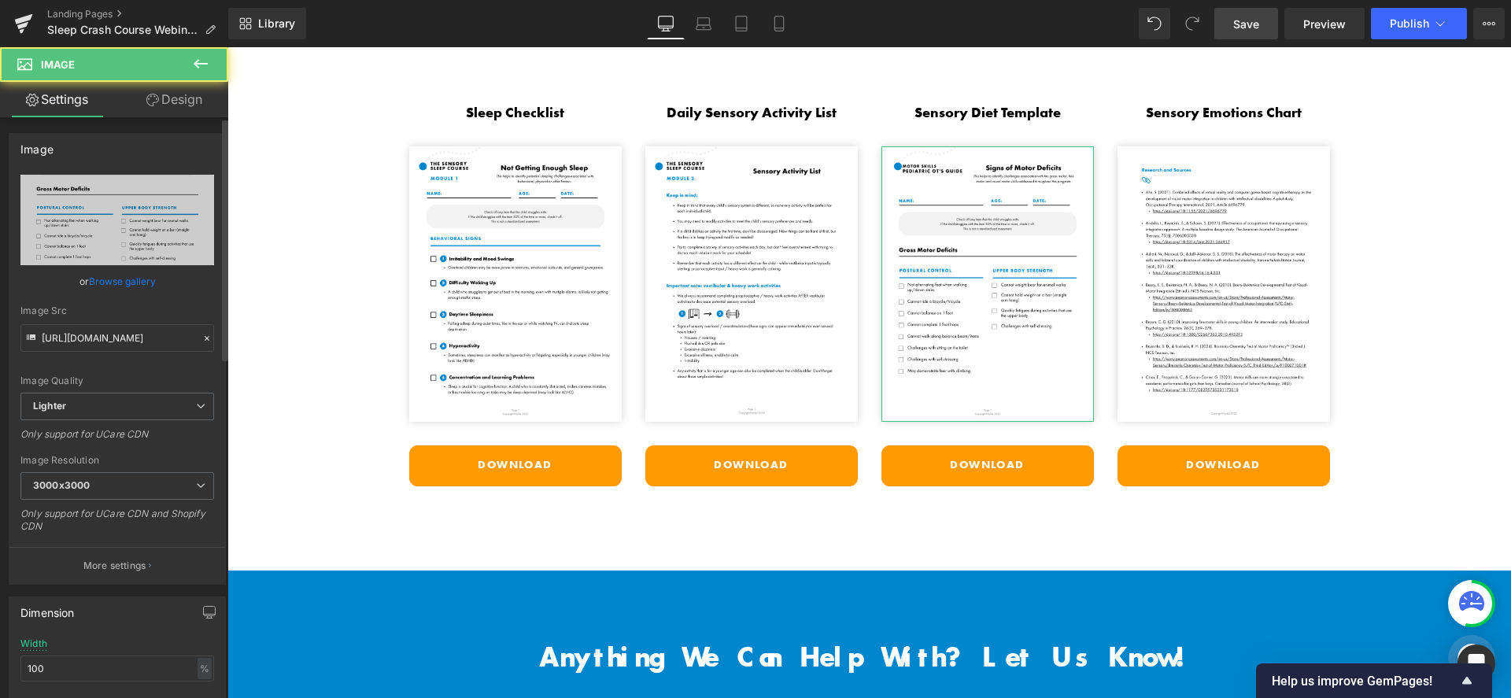
click at [119, 287] on link "Browse gallery" at bounding box center [122, 282] width 67 height 28
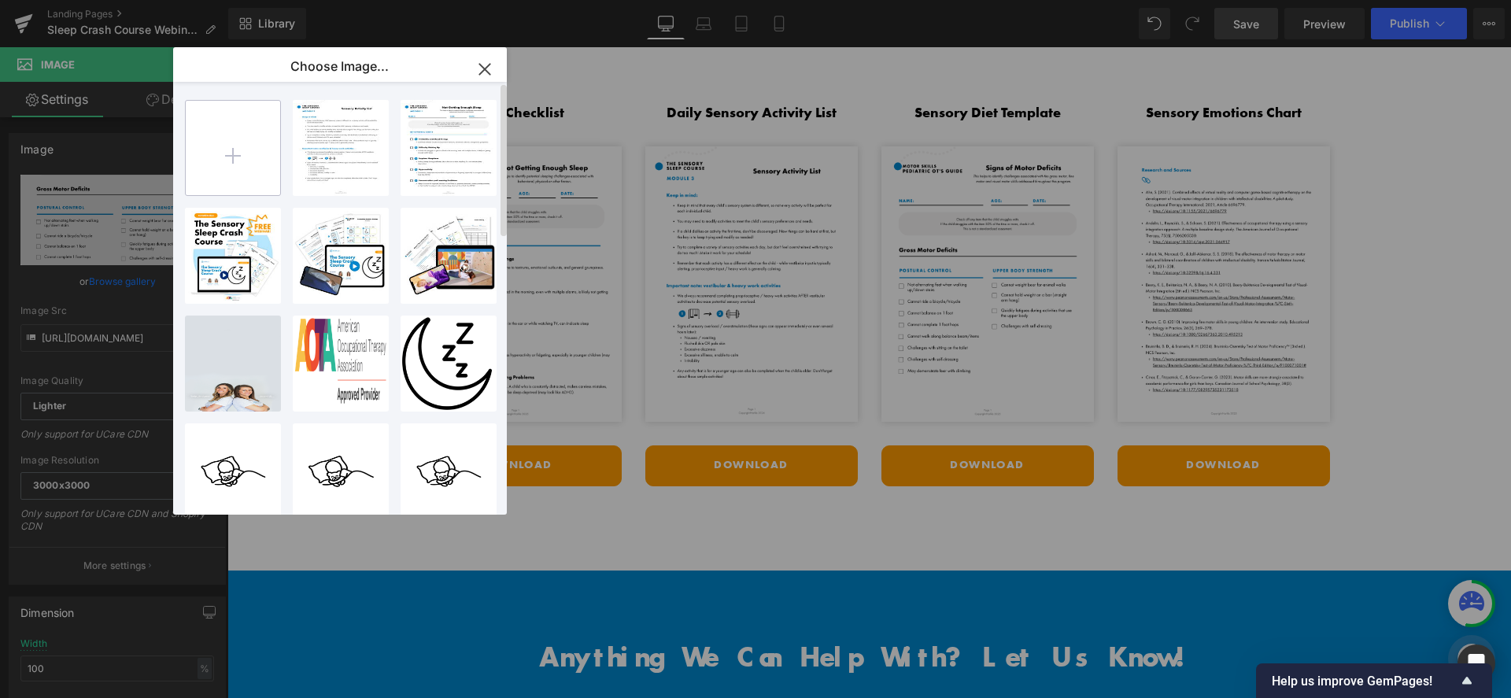
click at [232, 147] on input "file" at bounding box center [233, 148] width 94 height 94
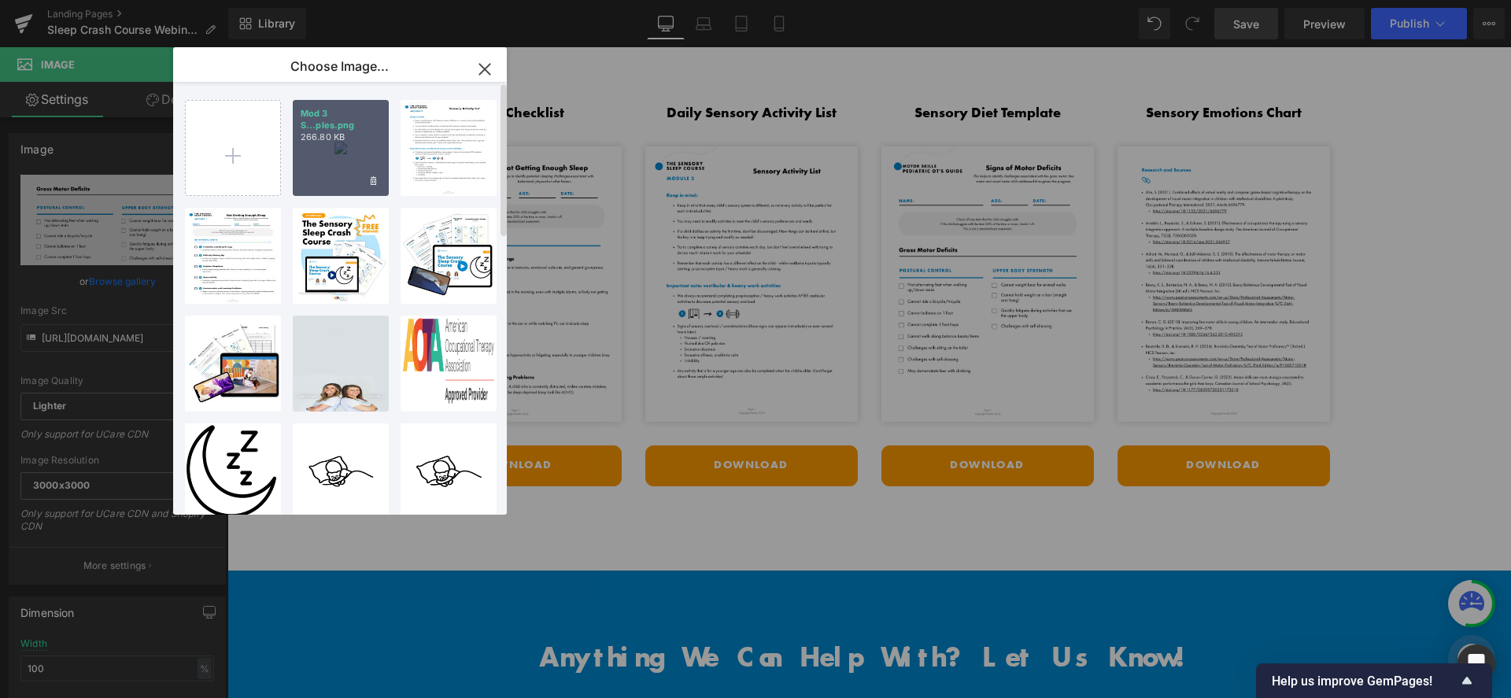
click at [353, 160] on div "Mod 3 S...ples.png 266.80 KB" at bounding box center [341, 148] width 96 height 96
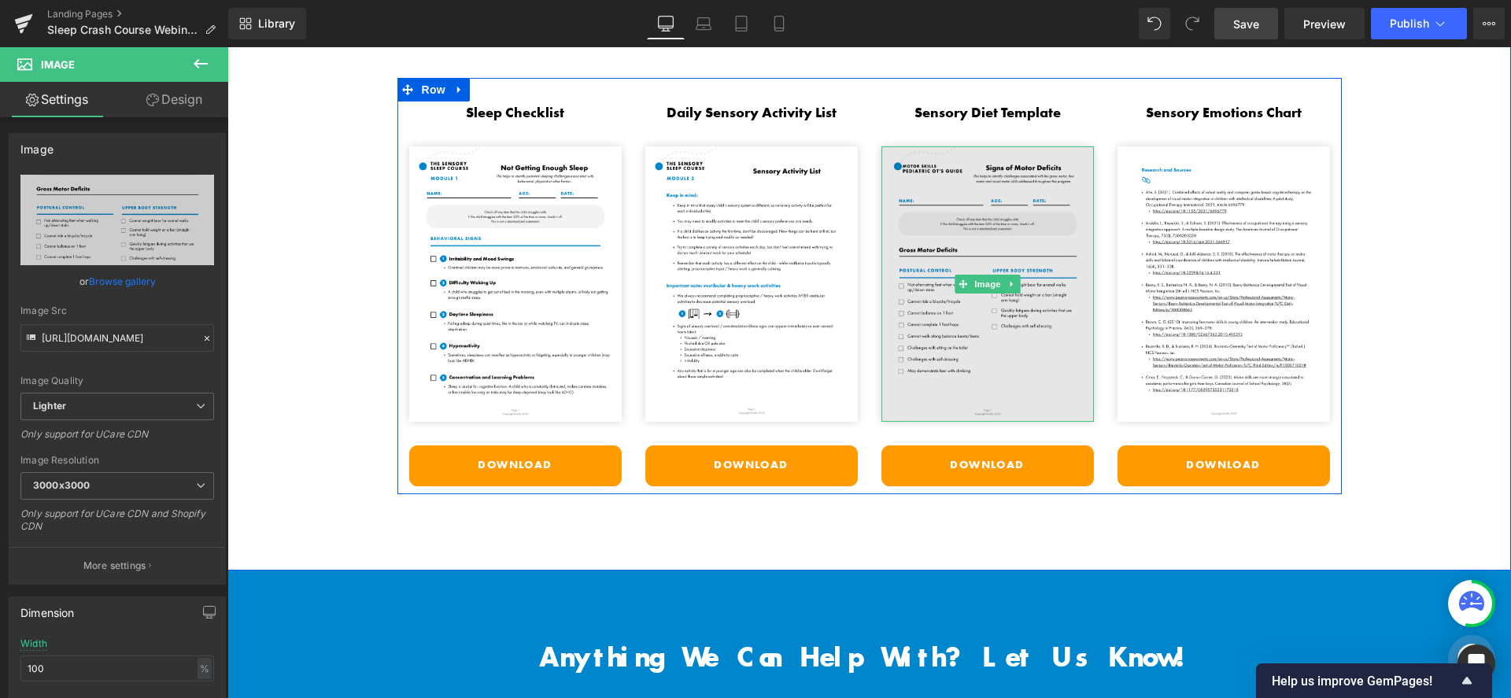
click at [1003, 224] on img at bounding box center [988, 284] width 213 height 276
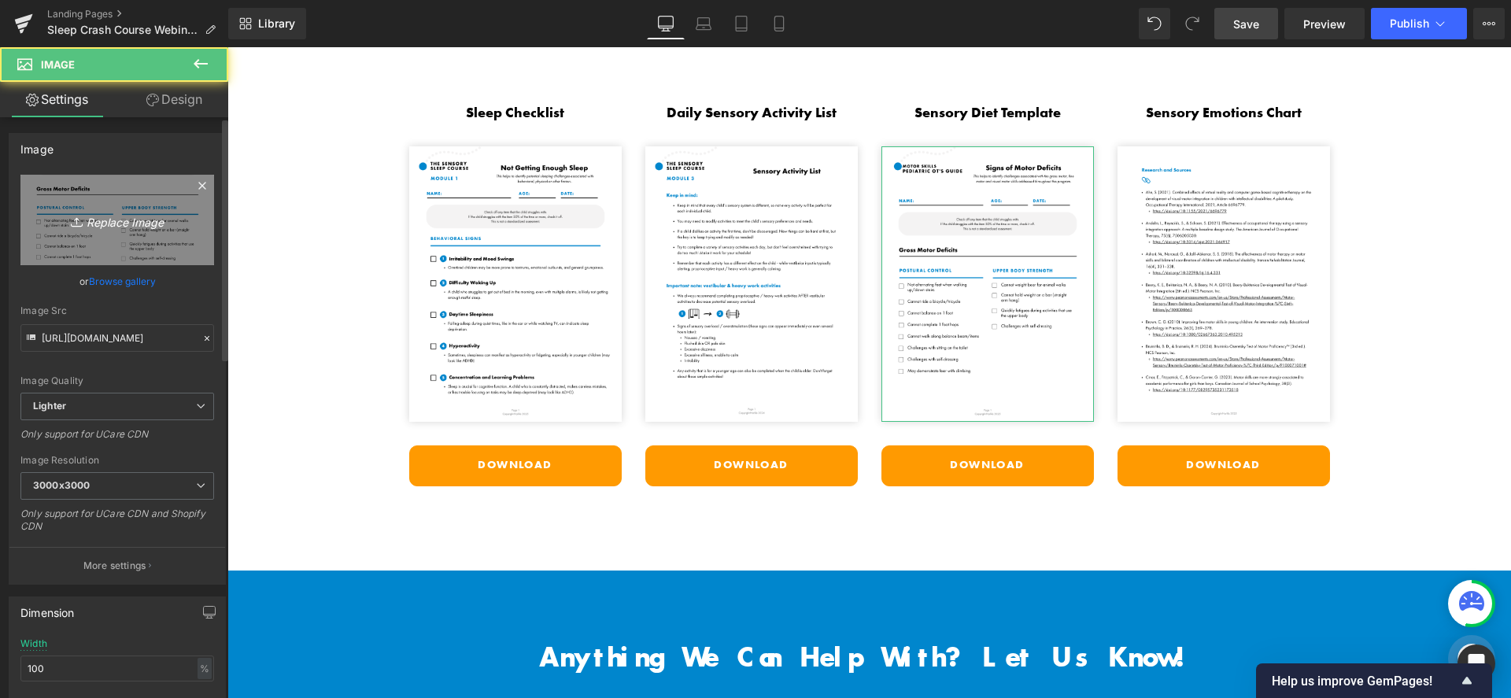
click at [159, 211] on icon "Replace Image" at bounding box center [117, 220] width 126 height 20
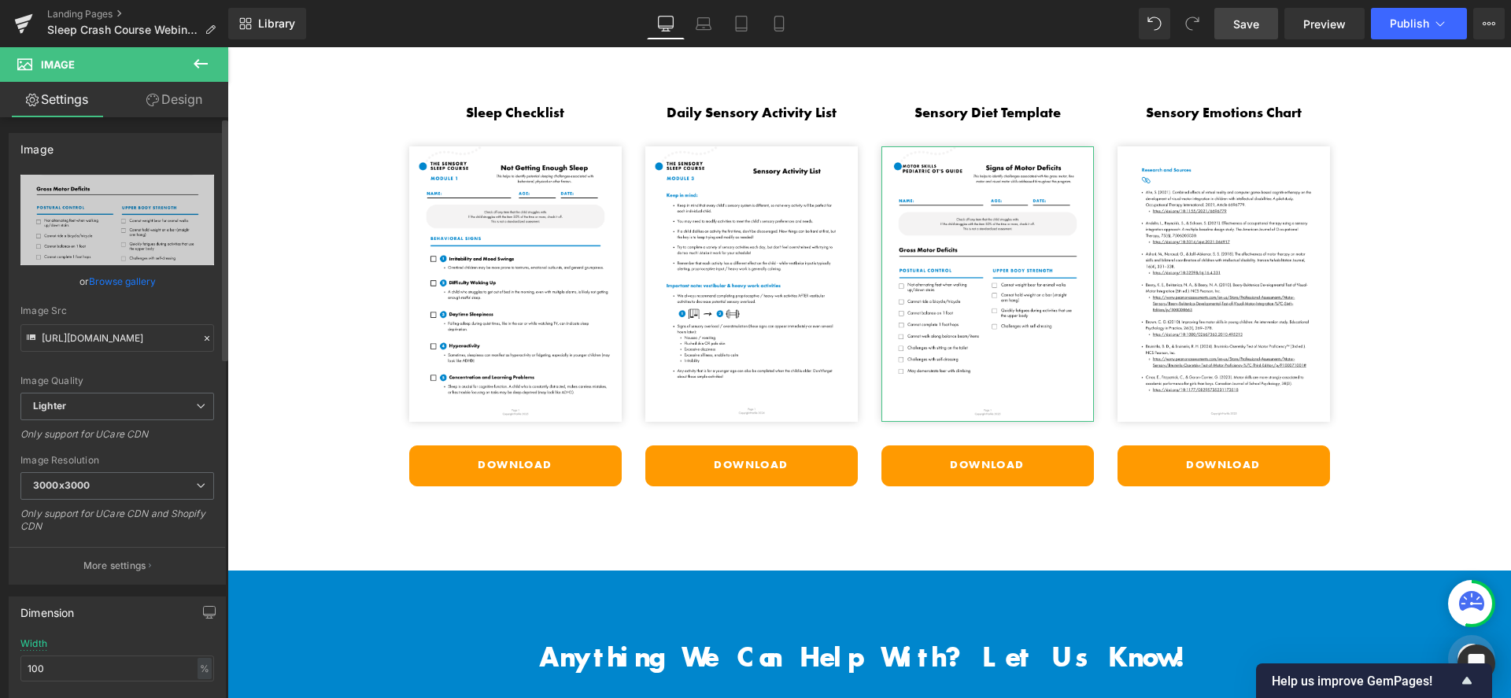
click at [105, 278] on link "Browse gallery" at bounding box center [122, 282] width 67 height 28
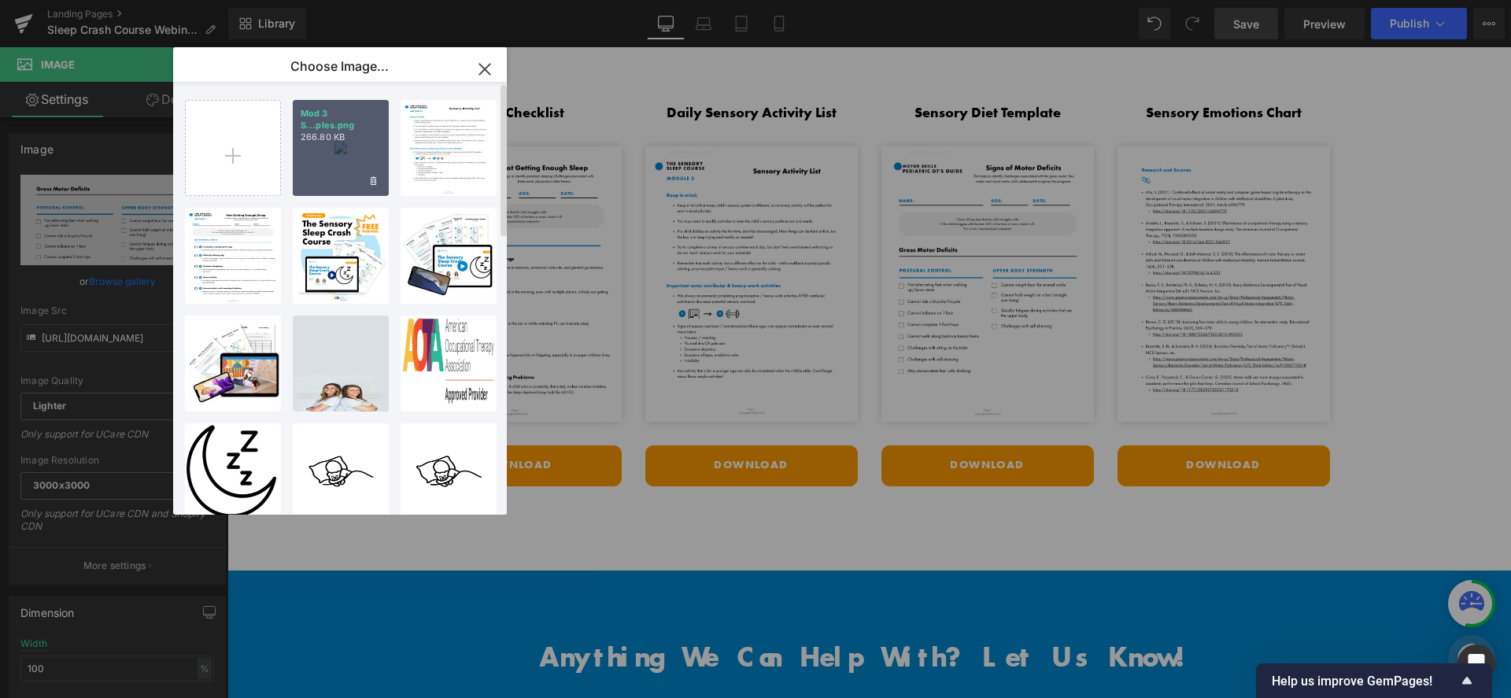
click at [353, 146] on div "Mod 3 S...ples.png 266.80 KB" at bounding box center [341, 148] width 96 height 96
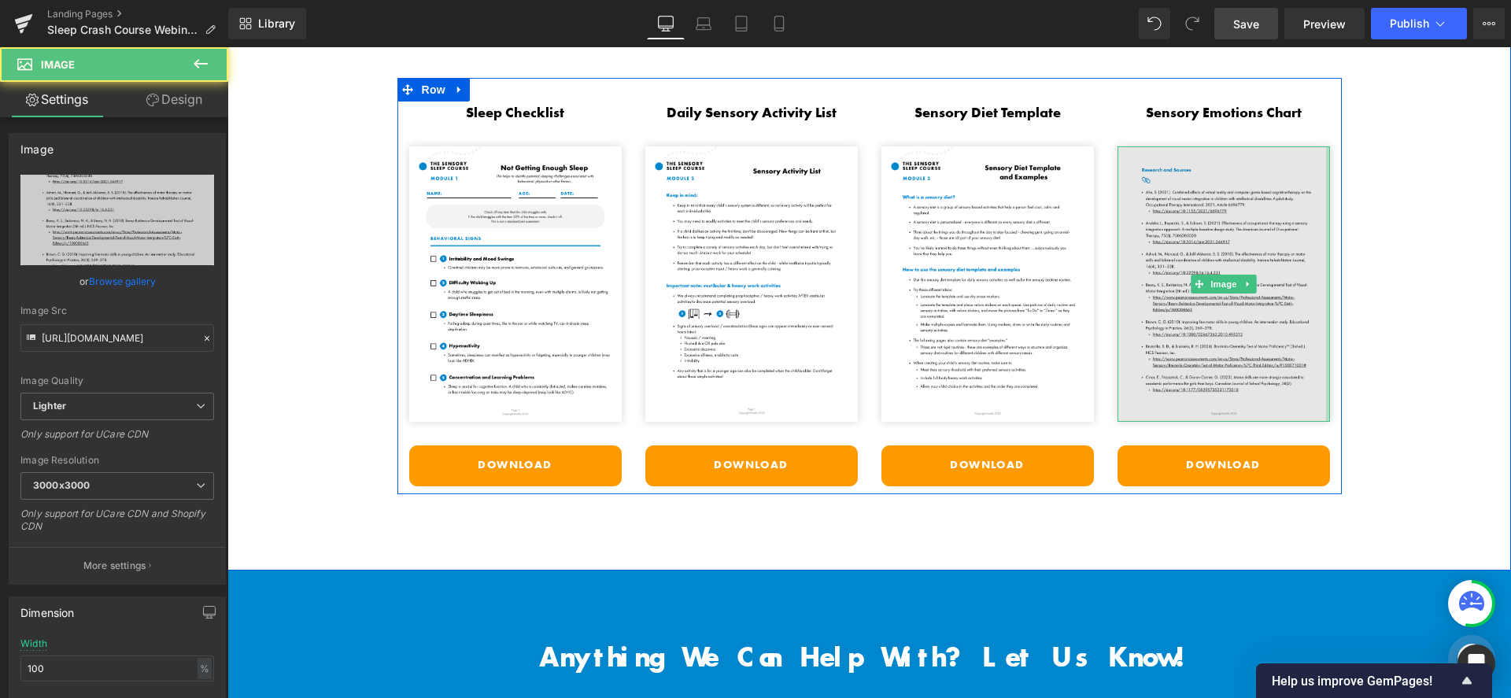
click at [1253, 206] on img at bounding box center [1224, 284] width 213 height 276
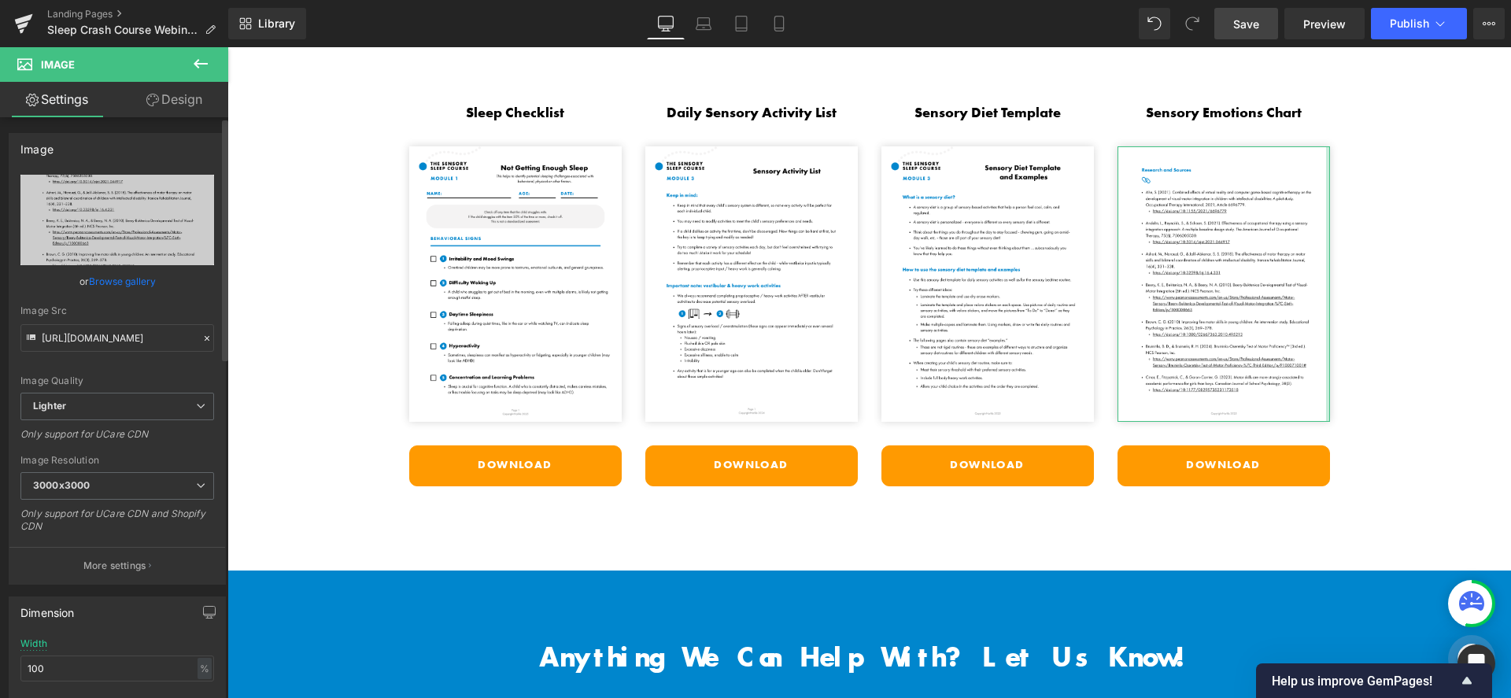
click at [125, 277] on link "Browse gallery" at bounding box center [122, 282] width 67 height 28
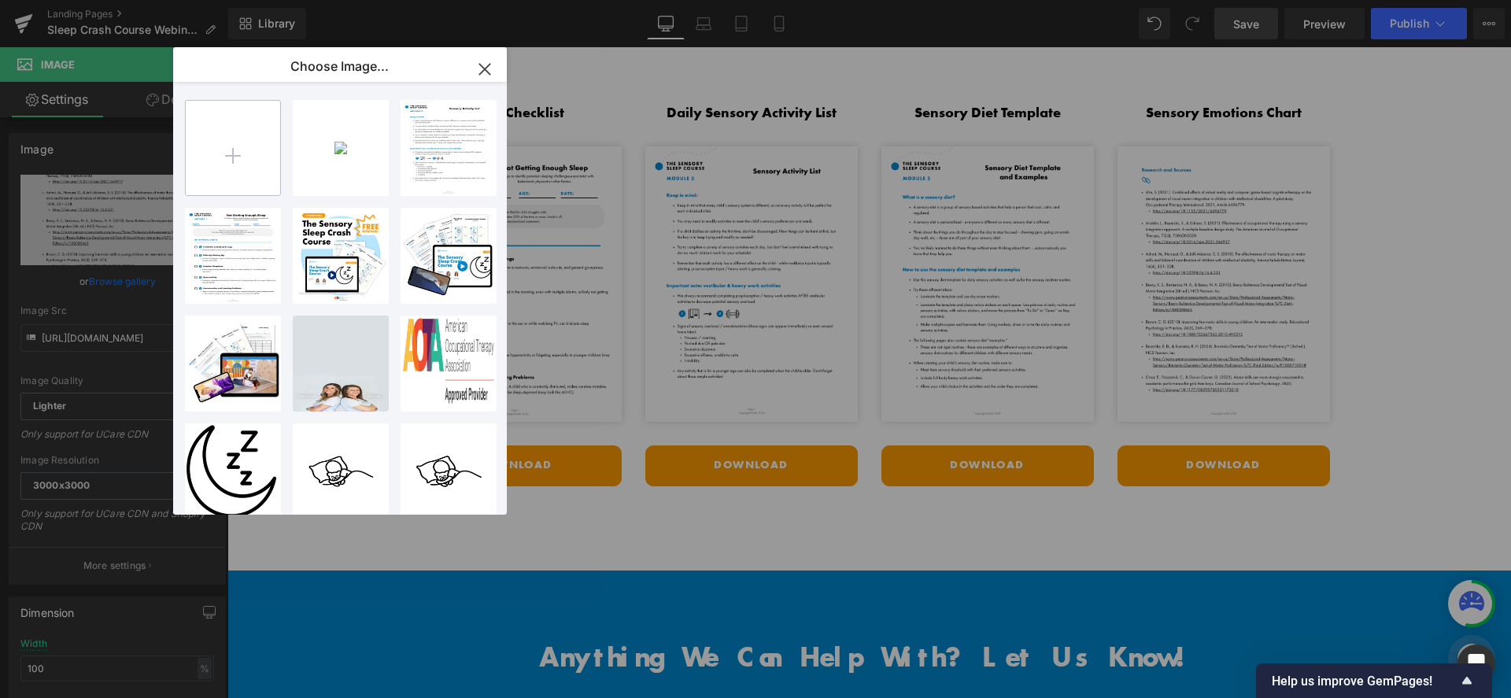
click at [277, 161] on input "file" at bounding box center [233, 148] width 94 height 94
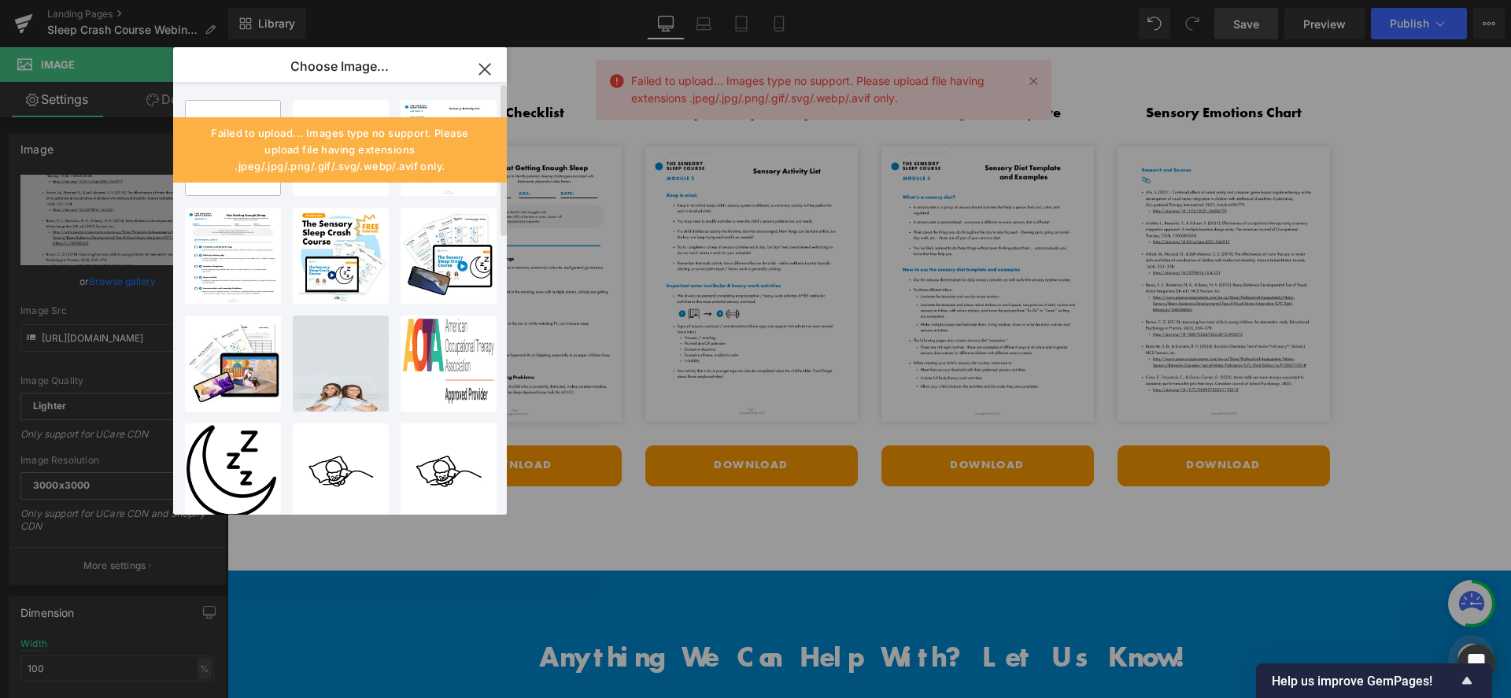
click at [253, 111] on input "file" at bounding box center [233, 148] width 94 height 94
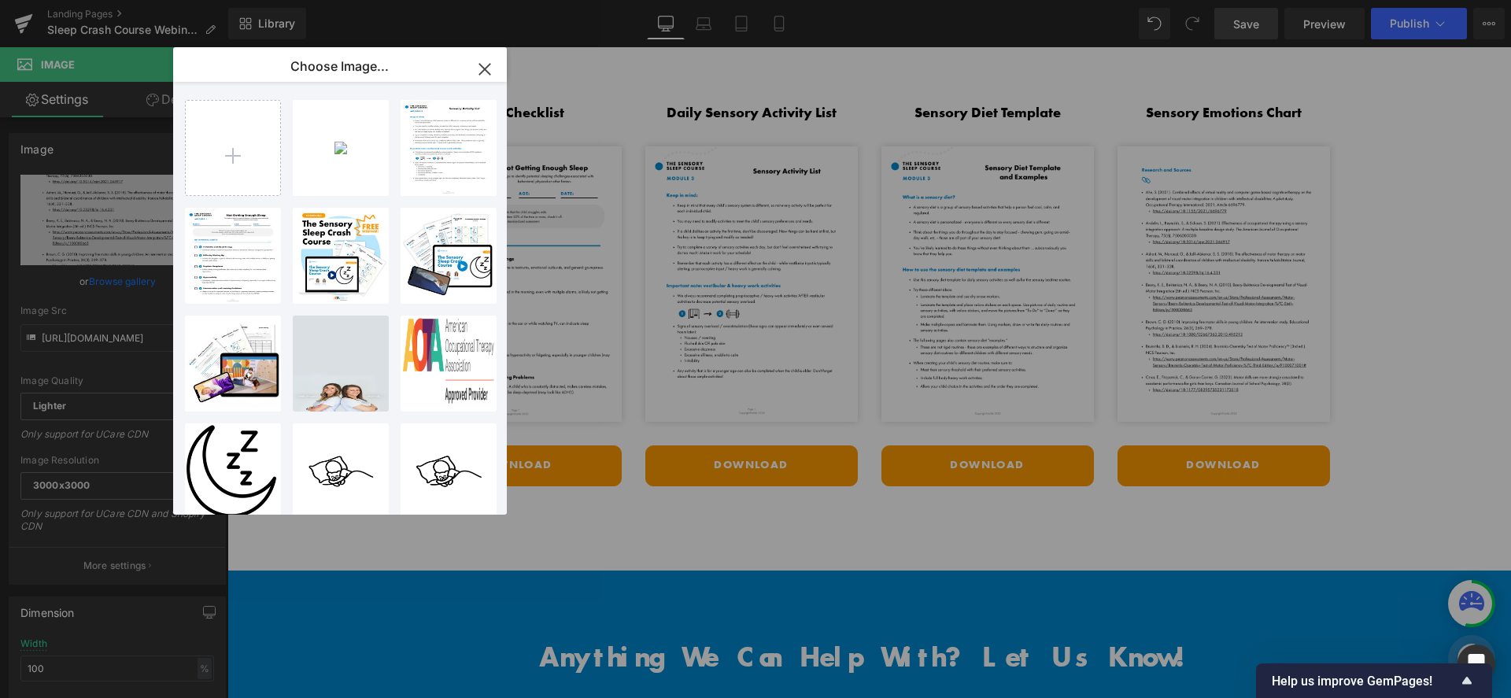
type input "C:\fakepath\SensorySleep_DigitalCourse_Image_AOTALevel_2025.png"
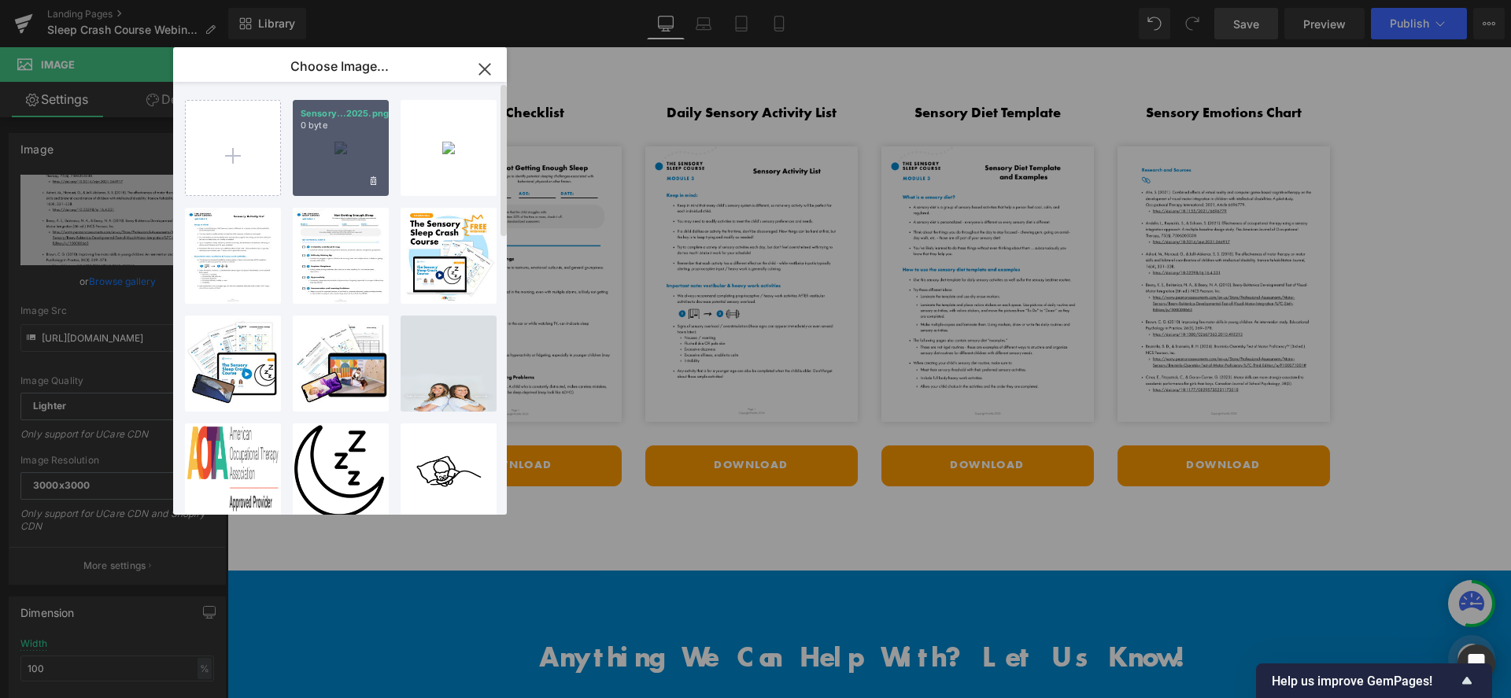
click at [321, 172] on div "Sensory...2025.png 0 byte" at bounding box center [341, 148] width 96 height 96
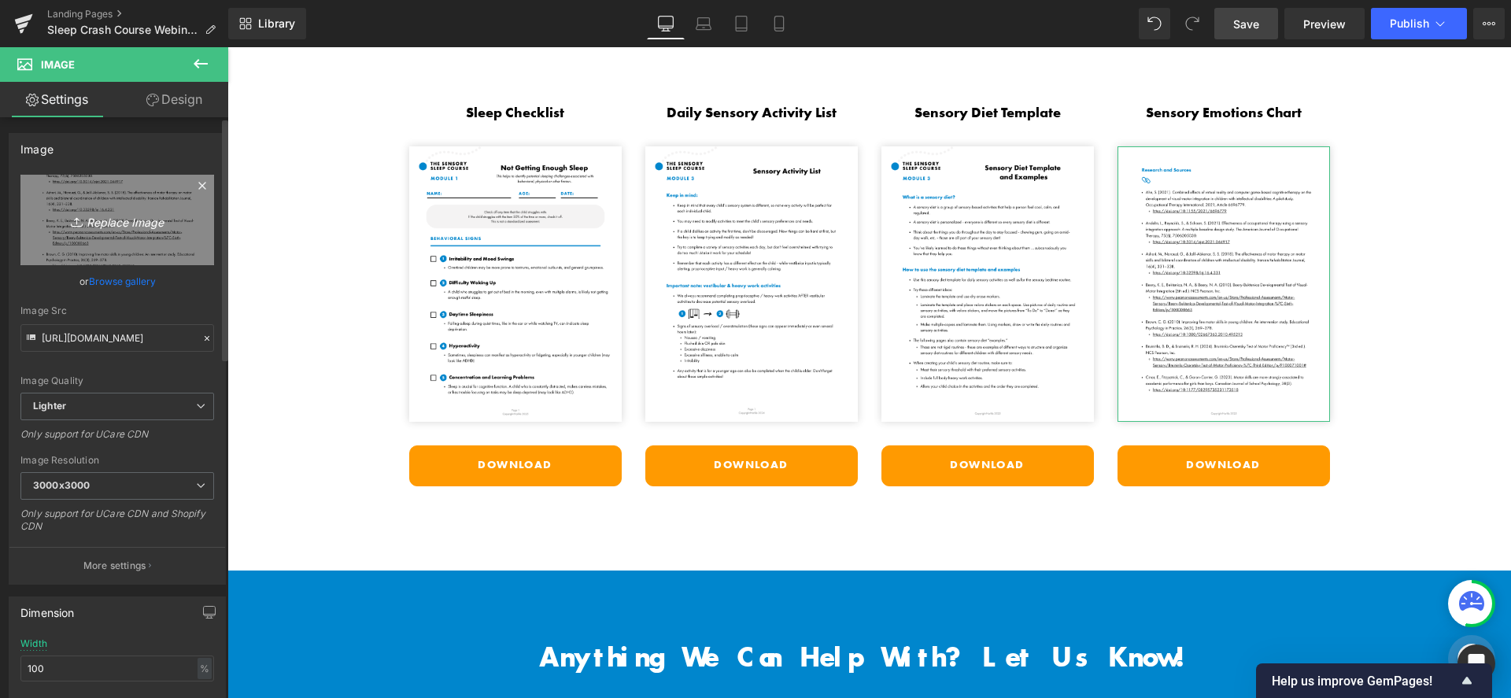
drag, startPoint x: 5, startPoint y: 198, endPoint x: 182, endPoint y: 245, distance: 183.3
click at [182, 245] on link "Replace Image" at bounding box center [117, 220] width 194 height 91
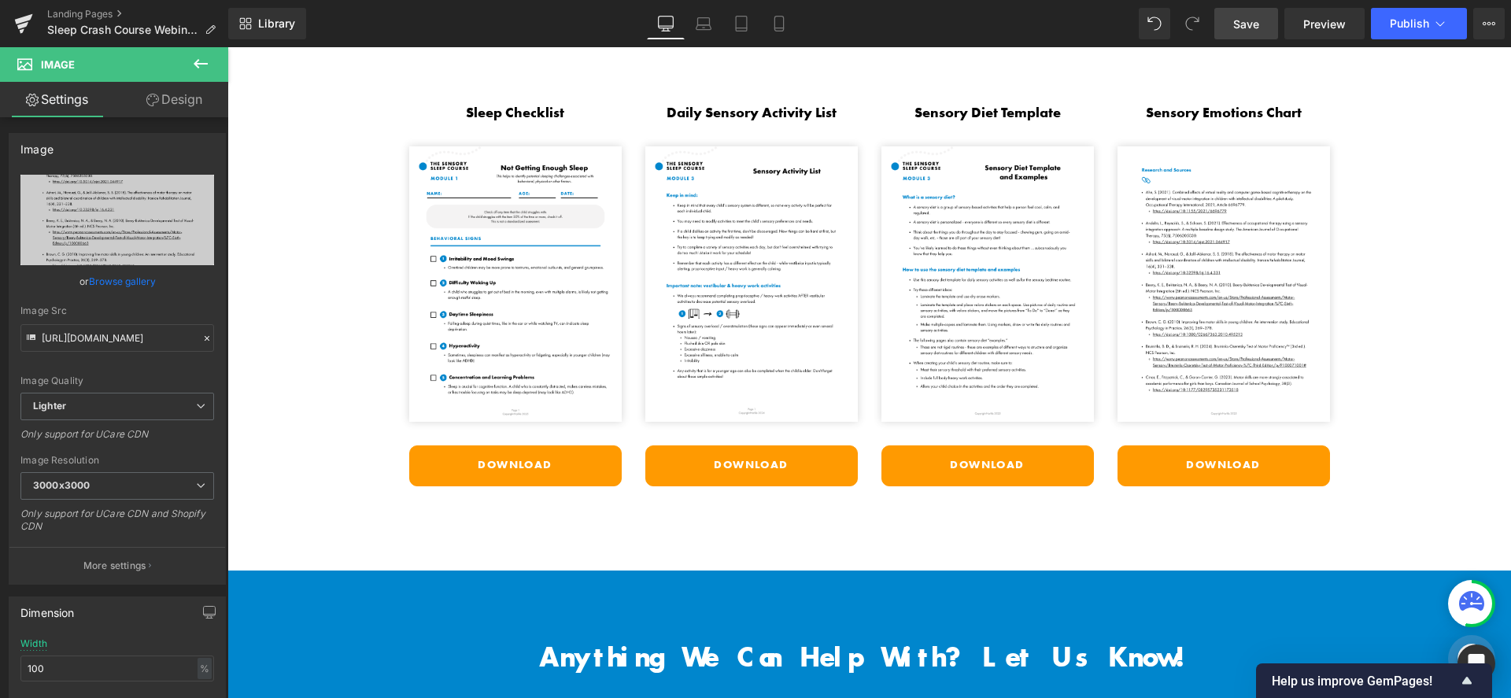
type input "C:\fakepath\Mod 3 Sensory Emotions Chart.png"
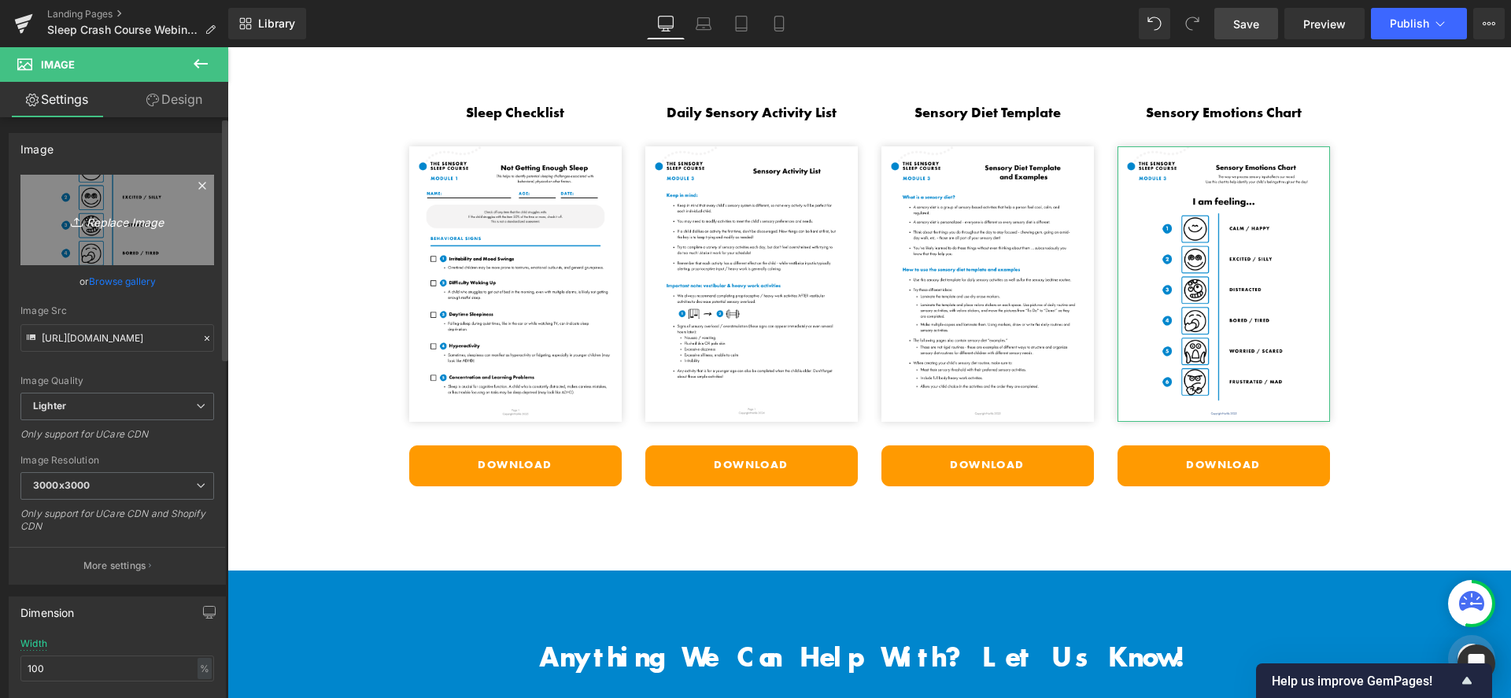
click at [128, 216] on icon "Replace Image" at bounding box center [117, 220] width 126 height 20
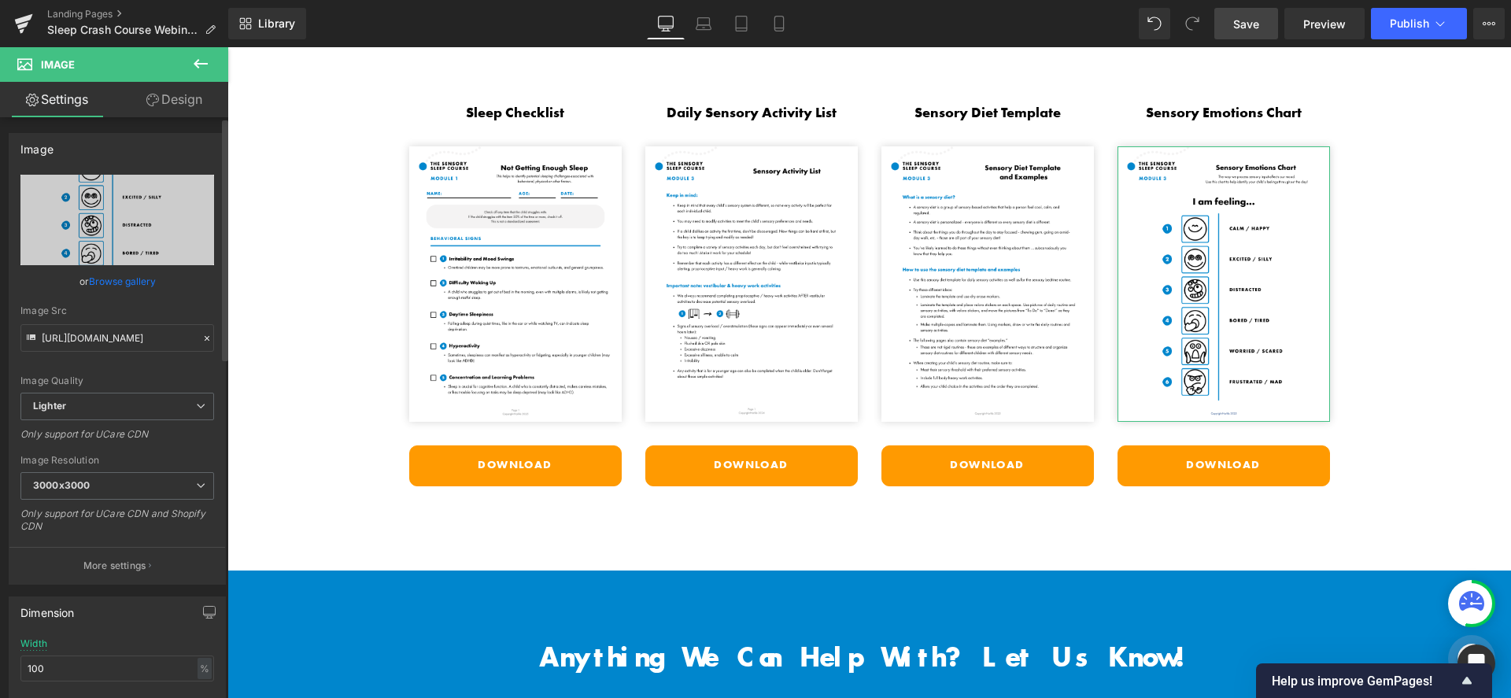
click at [141, 280] on link "Browse gallery" at bounding box center [122, 282] width 67 height 28
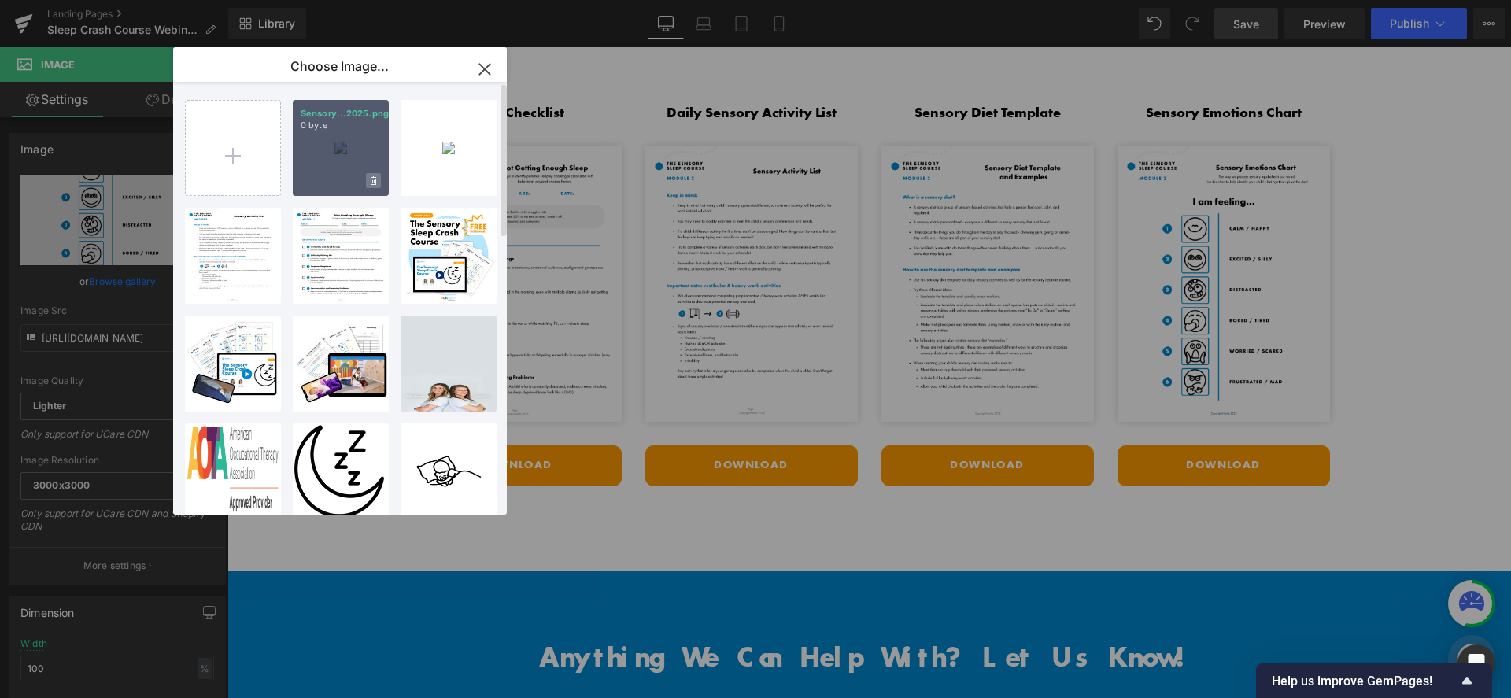
click at [375, 179] on icon at bounding box center [374, 180] width 6 height 9
click at [321, 180] on span "Yes" at bounding box center [320, 180] width 39 height 17
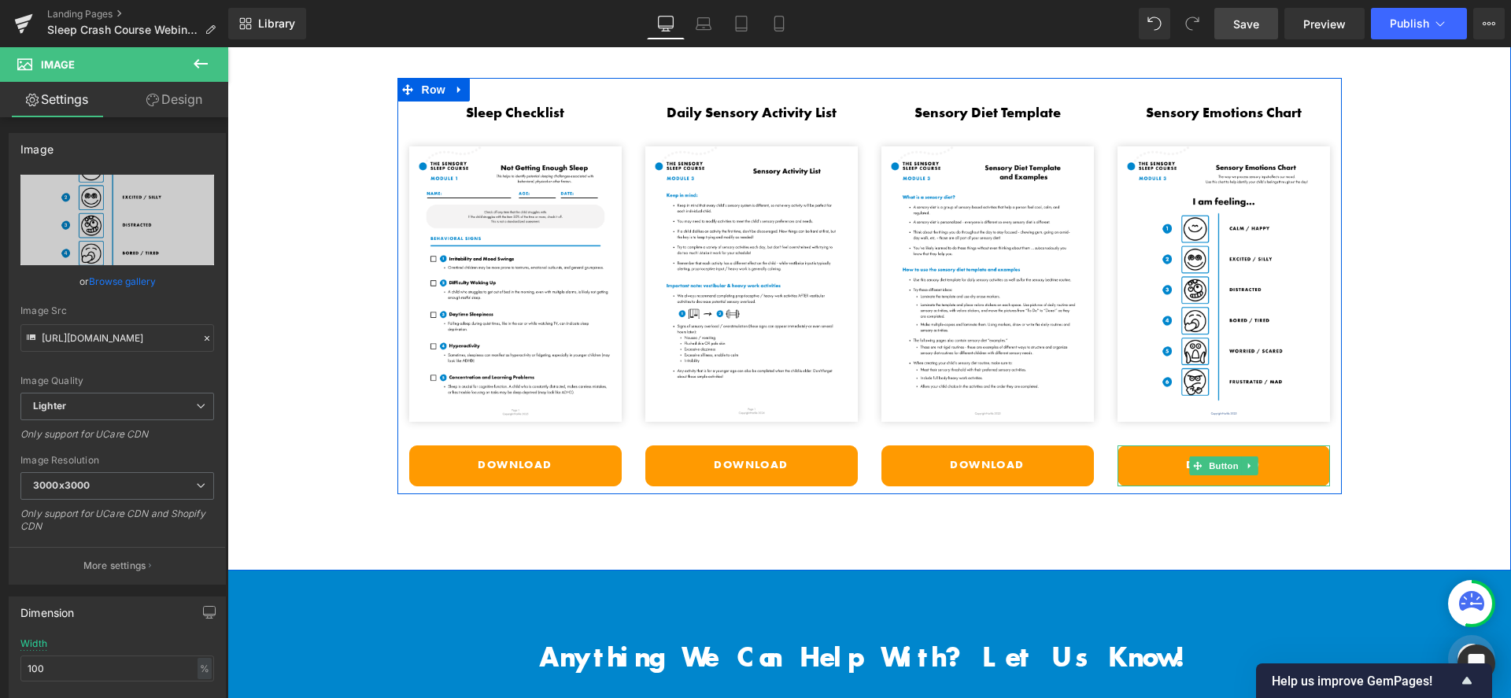
click at [1138, 449] on link "Download" at bounding box center [1224, 466] width 213 height 41
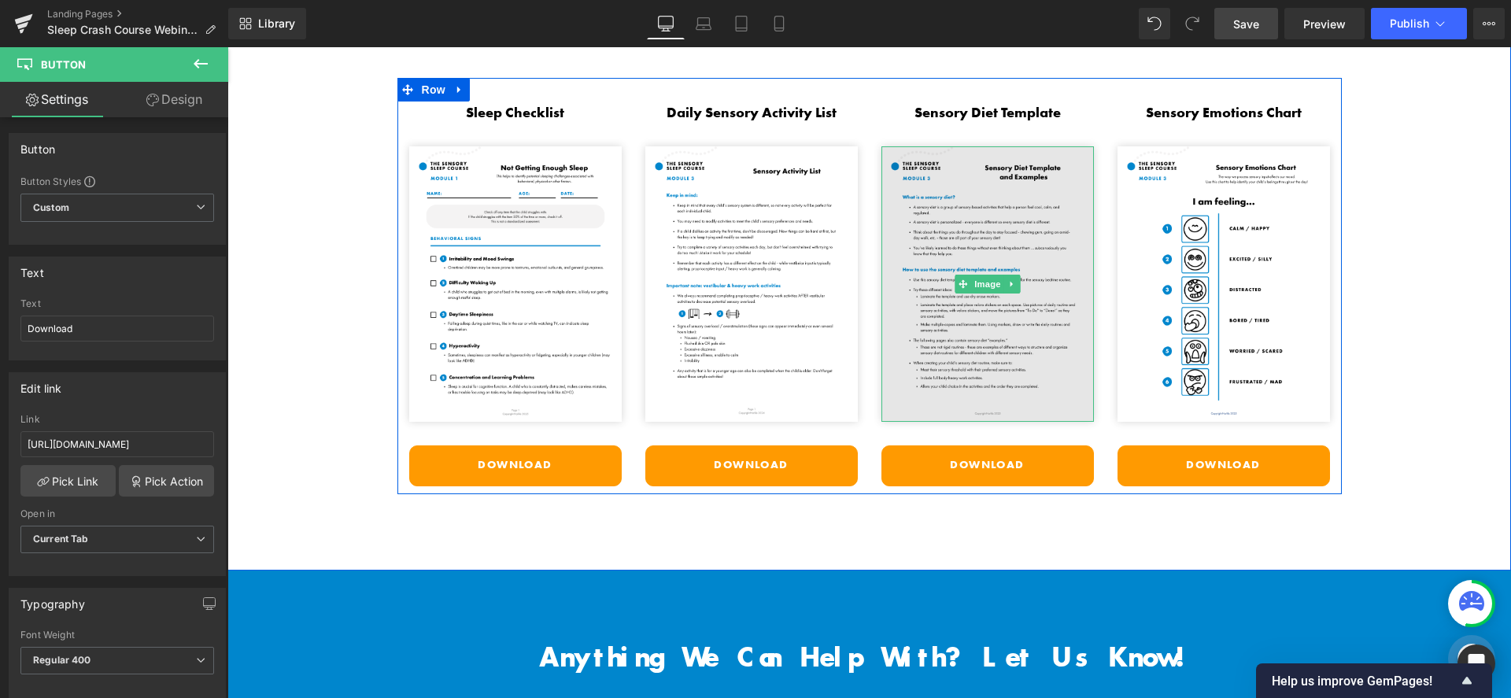
click at [982, 314] on img at bounding box center [988, 284] width 213 height 276
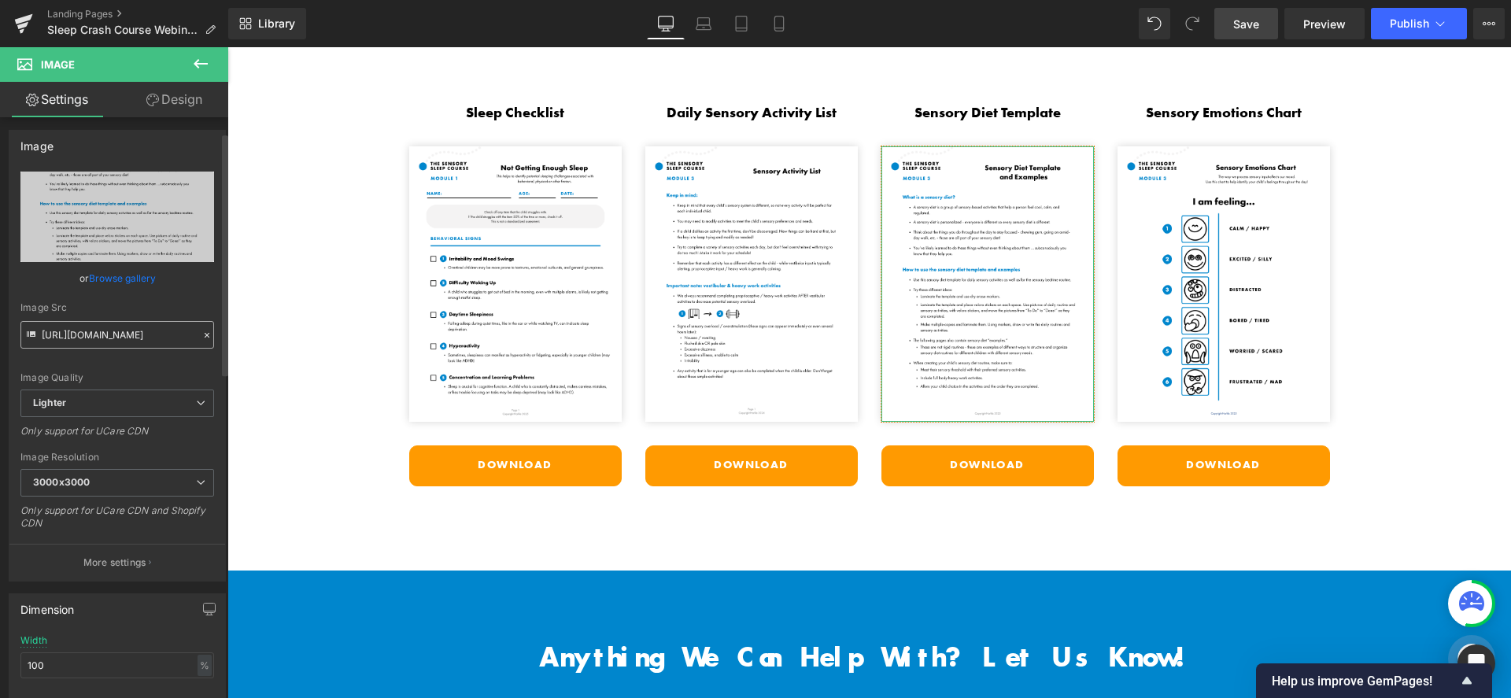
scroll to position [338, 0]
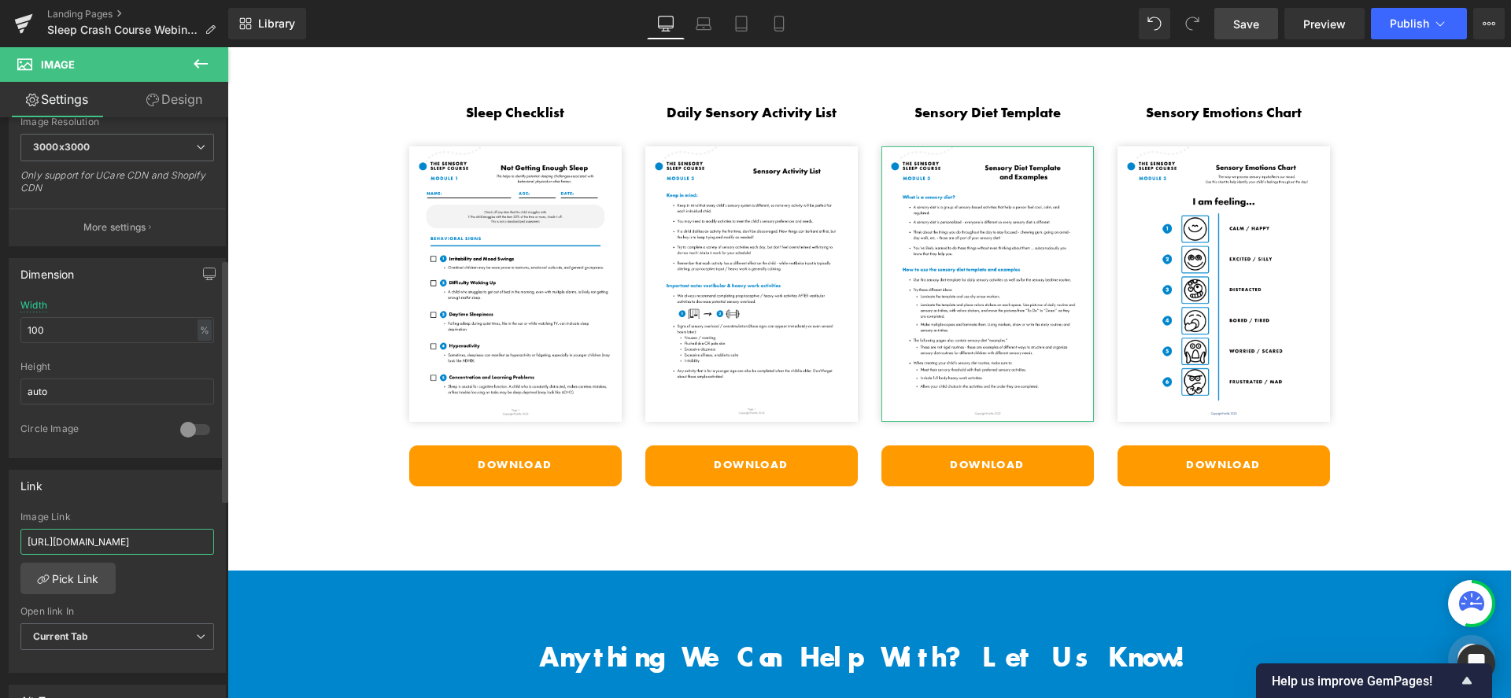
click at [168, 538] on input "https://cdn.shopify.com/s/files/1/1380/9417/files/Free_Webinar__Signs_of_Motor_…" at bounding box center [117, 542] width 194 height 26
type input "https://cdn.shopify.com/s/files/1/1380/9417/files/Mod_3_Sensory_Diet_Template_E…"
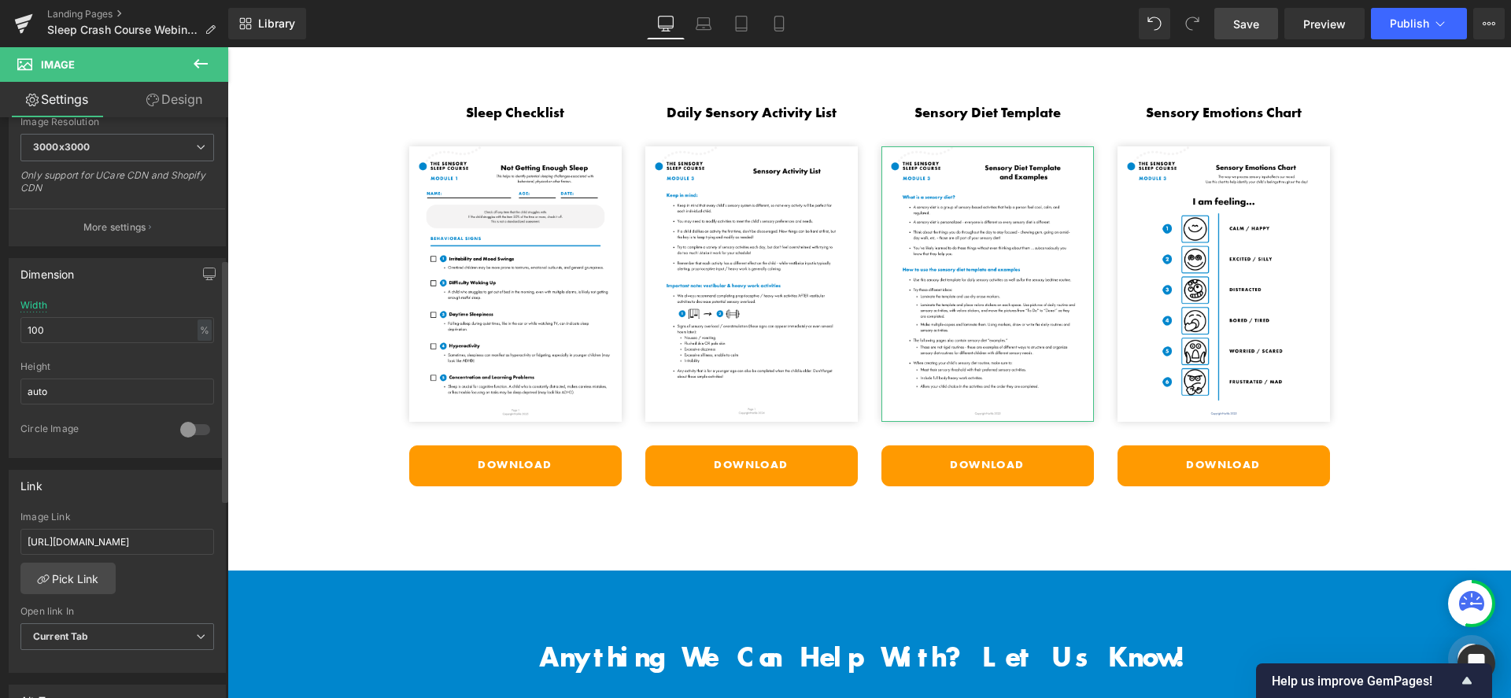
click at [137, 486] on div "Link" at bounding box center [117, 486] width 216 height 30
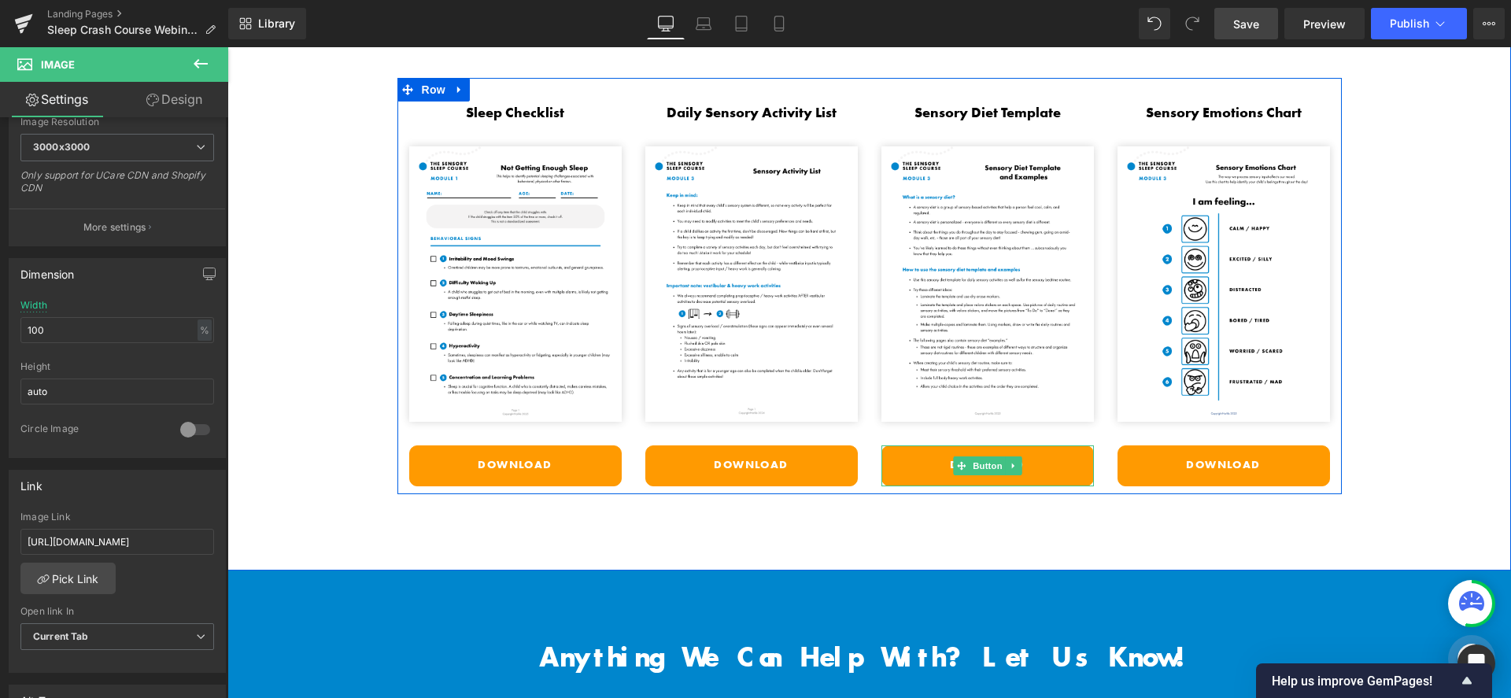
click at [1033, 460] on link "Download" at bounding box center [988, 466] width 213 height 41
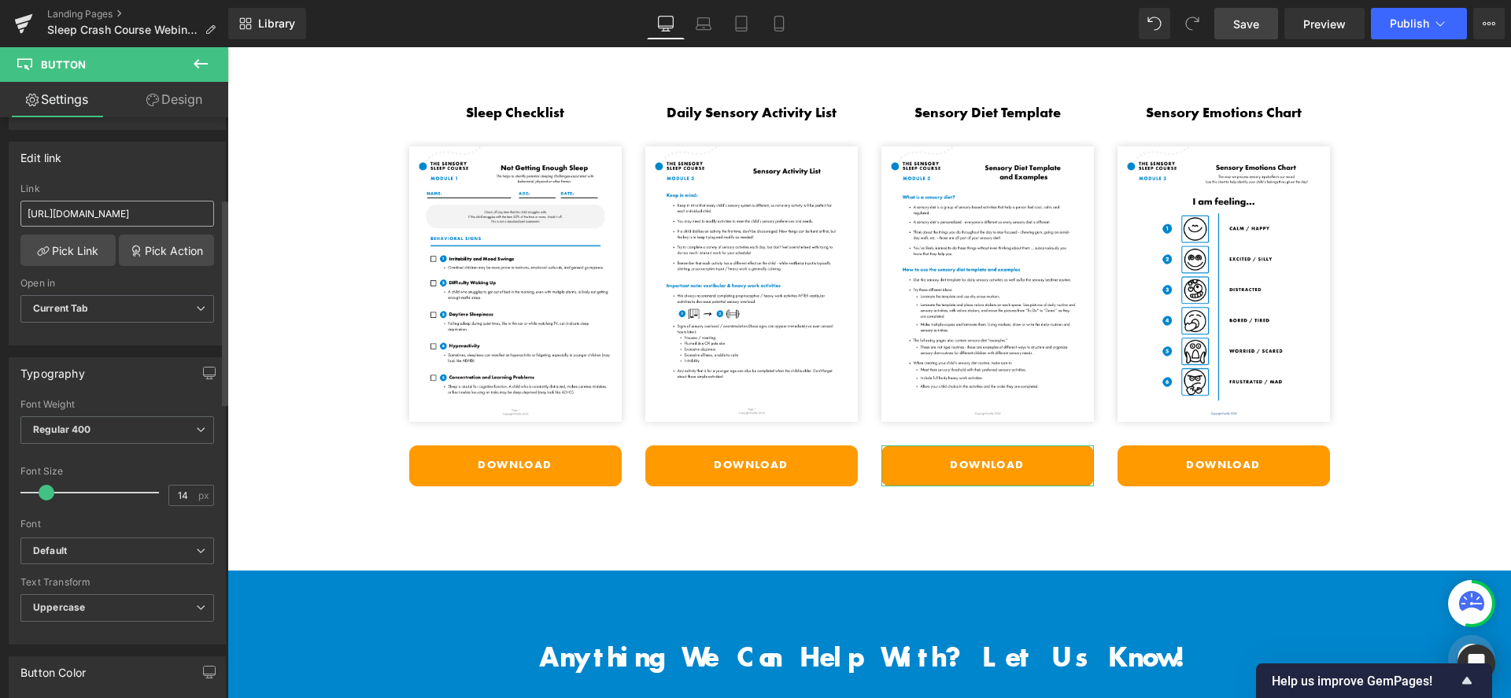
scroll to position [229, 0]
click at [117, 216] on input "https://cdn.shopify.com/s/files/1/1380/9417/files/Free_Webinar__Signs_of_Motor_…" at bounding box center [117, 215] width 194 height 26
paste input "Mod_3_Sensory_Diet_Template_Examples.pdf?v=1760130952"
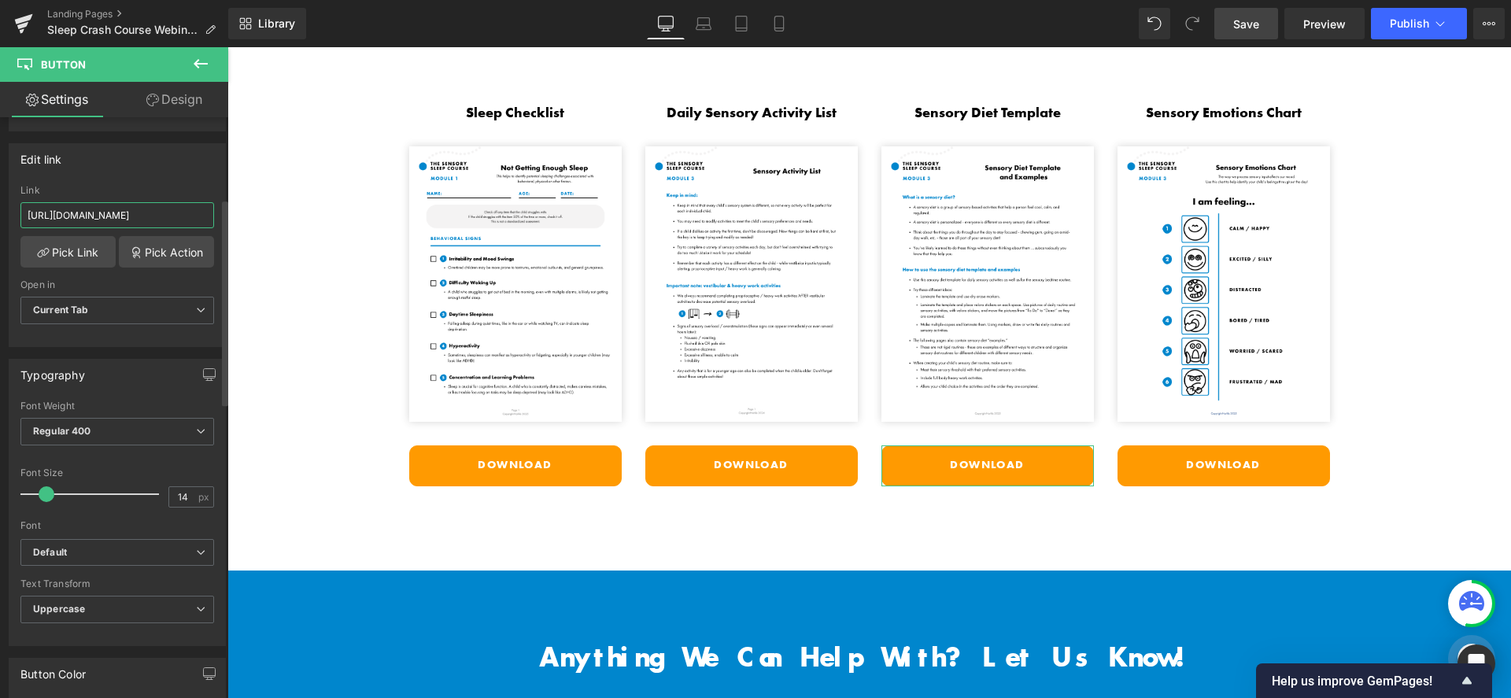
scroll to position [0, 320]
type input "https://cdn.shopify.com/s/files/1/1380/9417/files/Mod_3_Sensory_Diet_Template_E…"
click at [134, 167] on div "Edit link" at bounding box center [117, 159] width 216 height 30
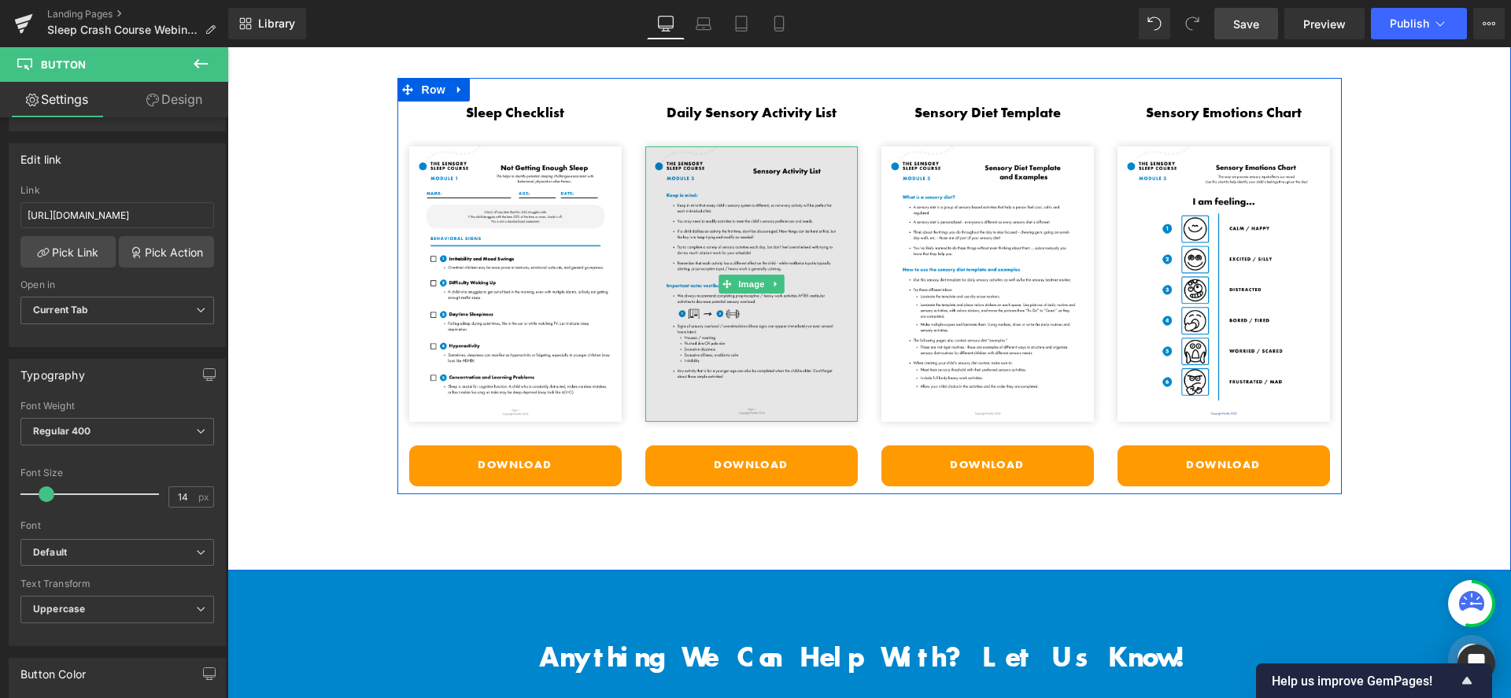
click at [756, 165] on img at bounding box center [751, 284] width 213 height 276
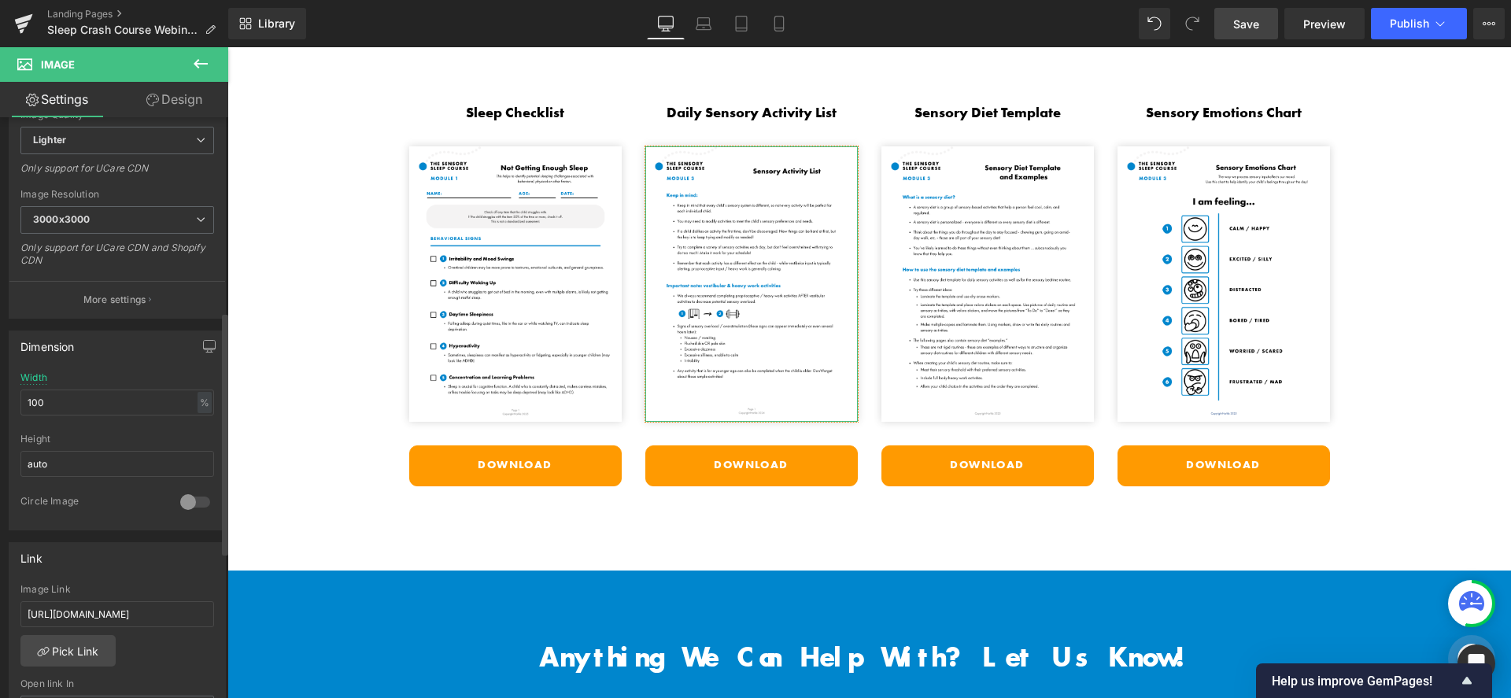
scroll to position [472, 0]
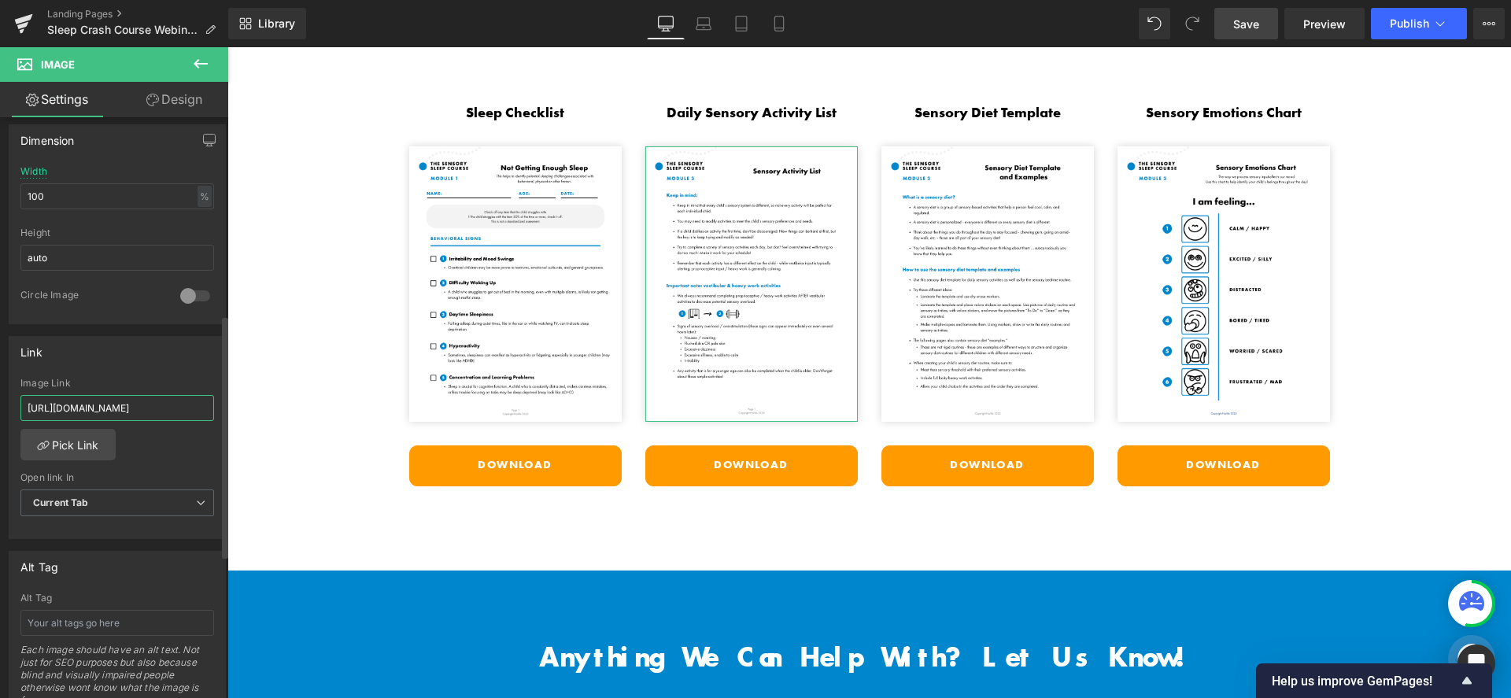
click at [130, 400] on input "https://cdn.shopify.com/s/files/1/1380/9417/files/Gross_Motor_Treatment_Interve…" at bounding box center [117, 408] width 194 height 26
paste input "Mod_3_Daily_Sensory_Activity_List.pdf?v=1760130952"
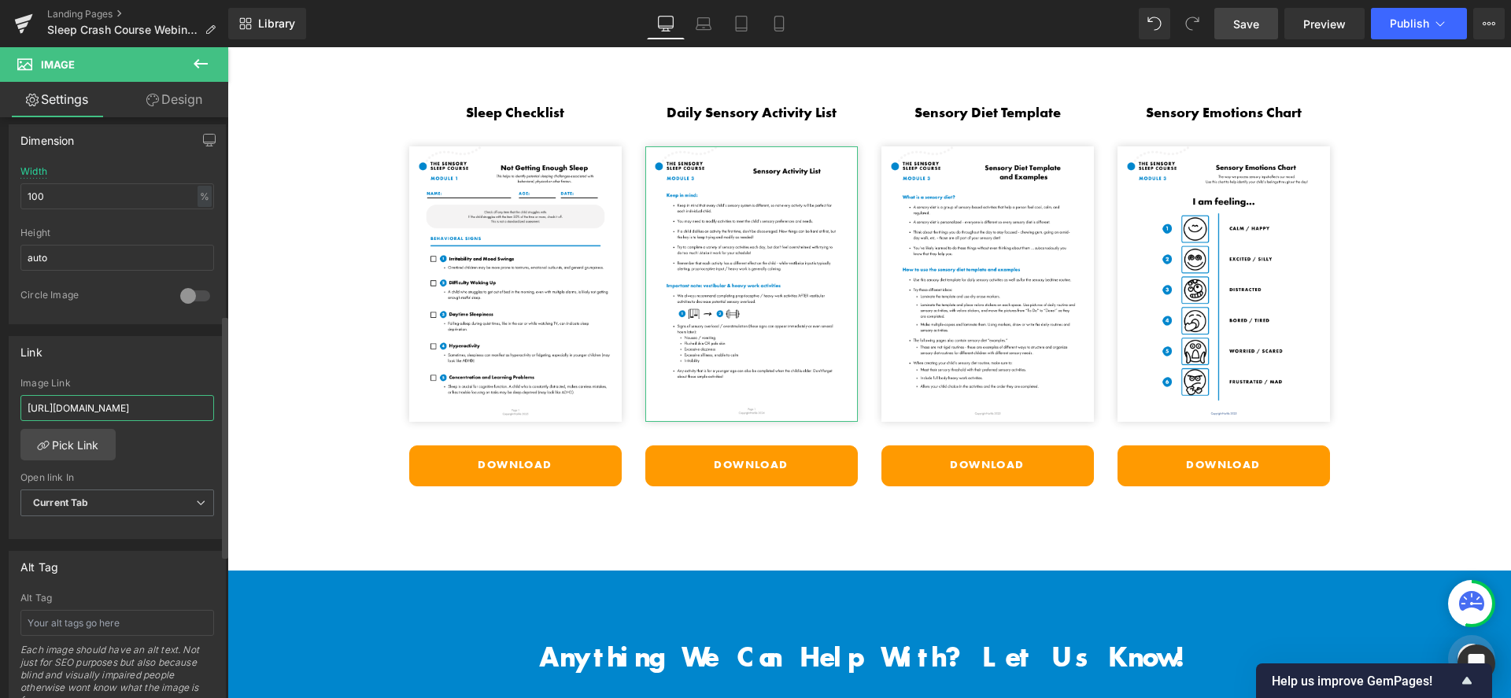
type input "https://cdn.shopify.com/s/files/1/1380/9417/files/Mod_3_Daily_Sensory_Activity_…"
click at [160, 346] on div "Link" at bounding box center [117, 352] width 216 height 30
click at [172, 503] on span "Current Tab" at bounding box center [117, 504] width 194 height 28
click at [136, 551] on li "New Tab" at bounding box center [113, 554] width 187 height 24
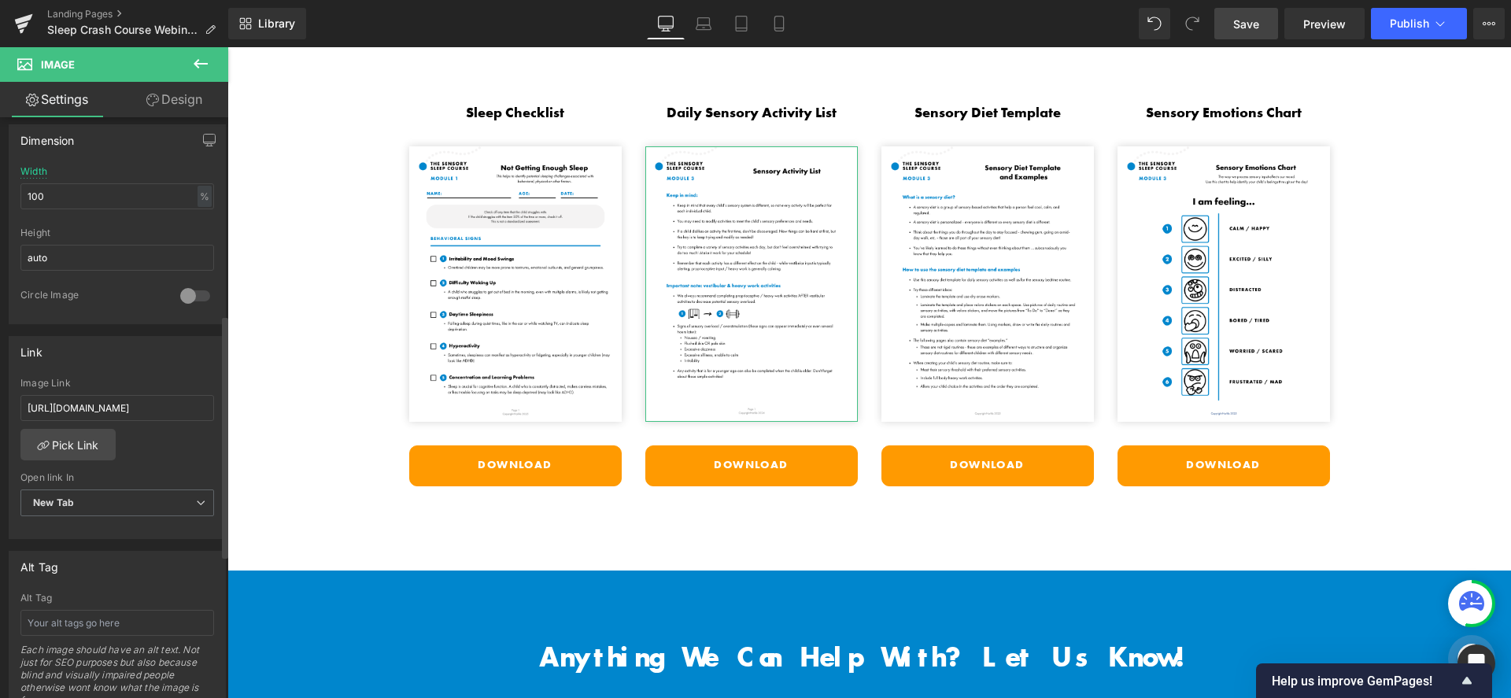
click at [164, 331] on div "Link https://cdn.shopify.com/s/files/1/1380/9417/files/Gross_Motor_Treatment_In…" at bounding box center [117, 432] width 235 height 216
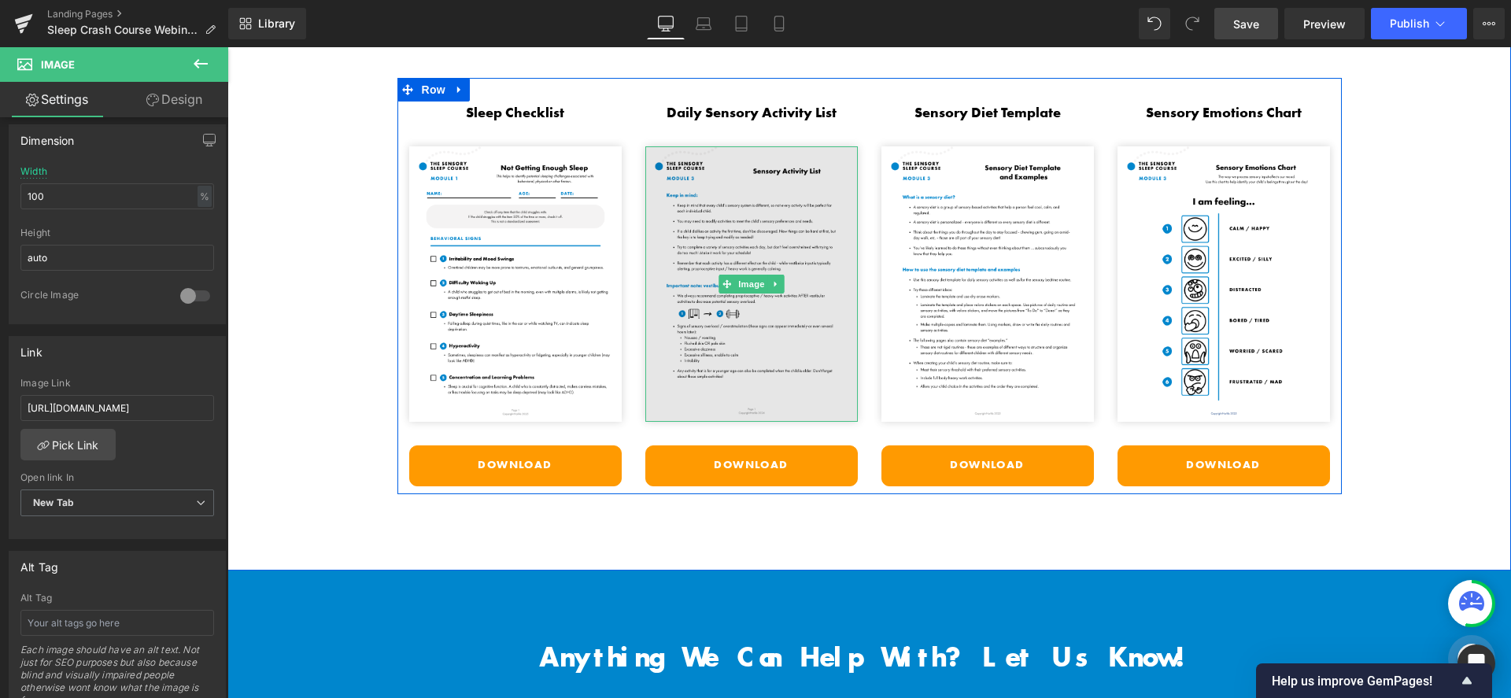
click at [748, 329] on img at bounding box center [751, 284] width 213 height 276
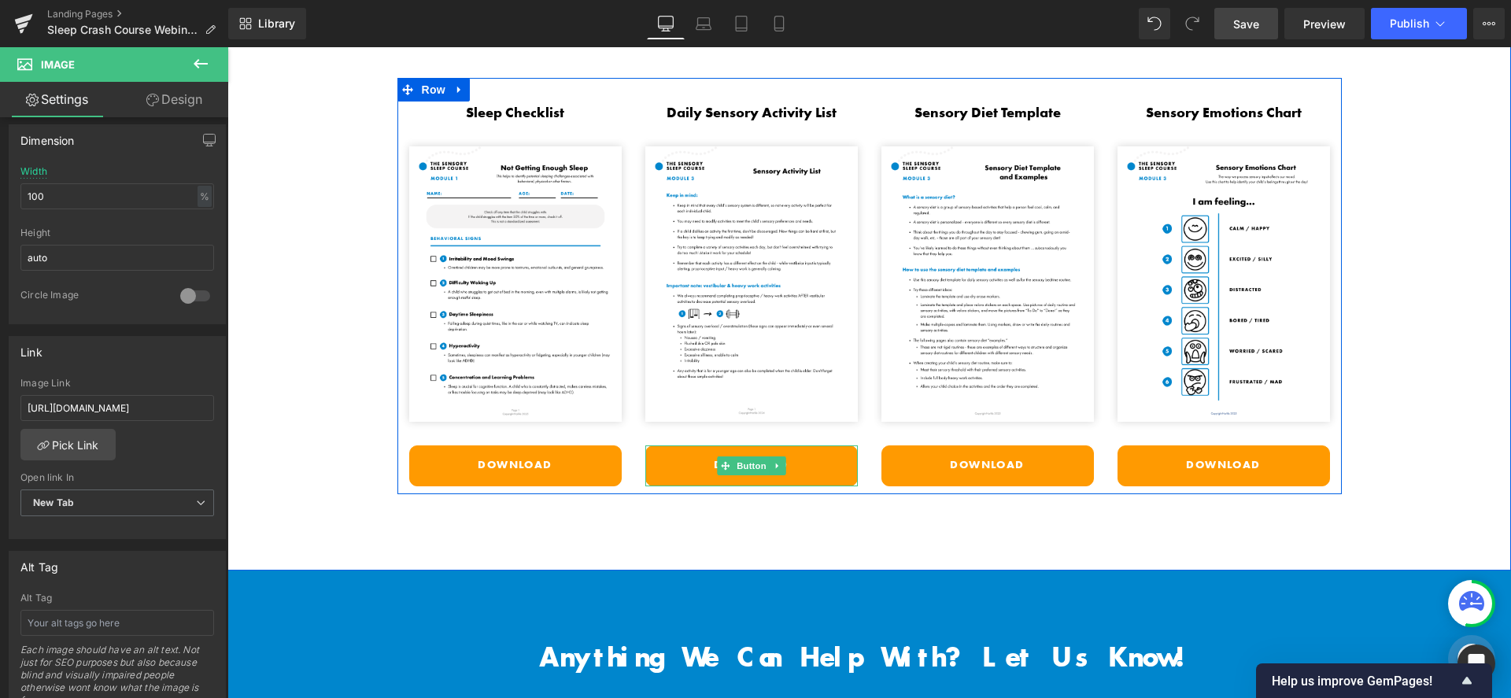
click at [703, 458] on link "Download" at bounding box center [751, 466] width 213 height 41
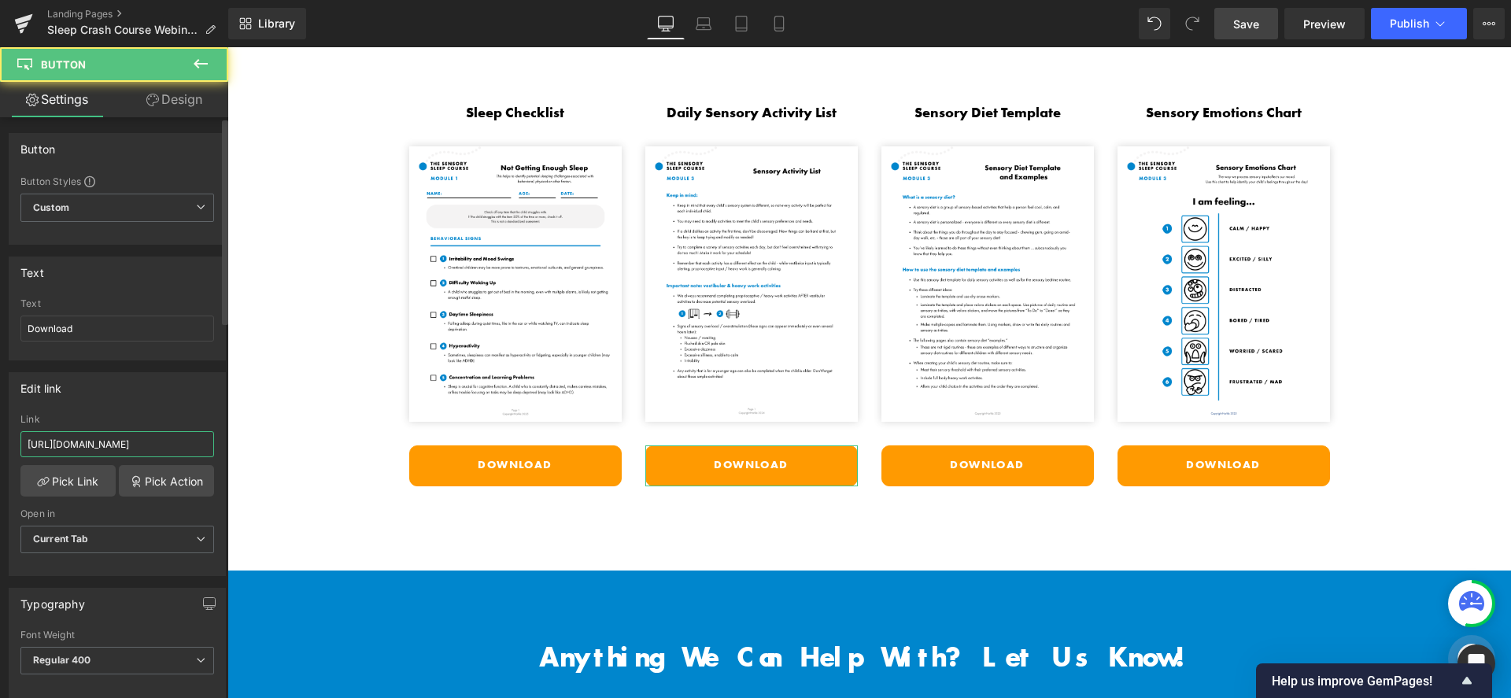
click at [105, 436] on input "https://cdn.shopify.com/s/files/1/1380/9417/files/Gross_Motor_Treatment_Interve…" at bounding box center [117, 444] width 194 height 26
type input "https://cdn.shopify.com/s/files/1/1380/9417/files/Mod_3_Daily_Sensory_Activity_…"
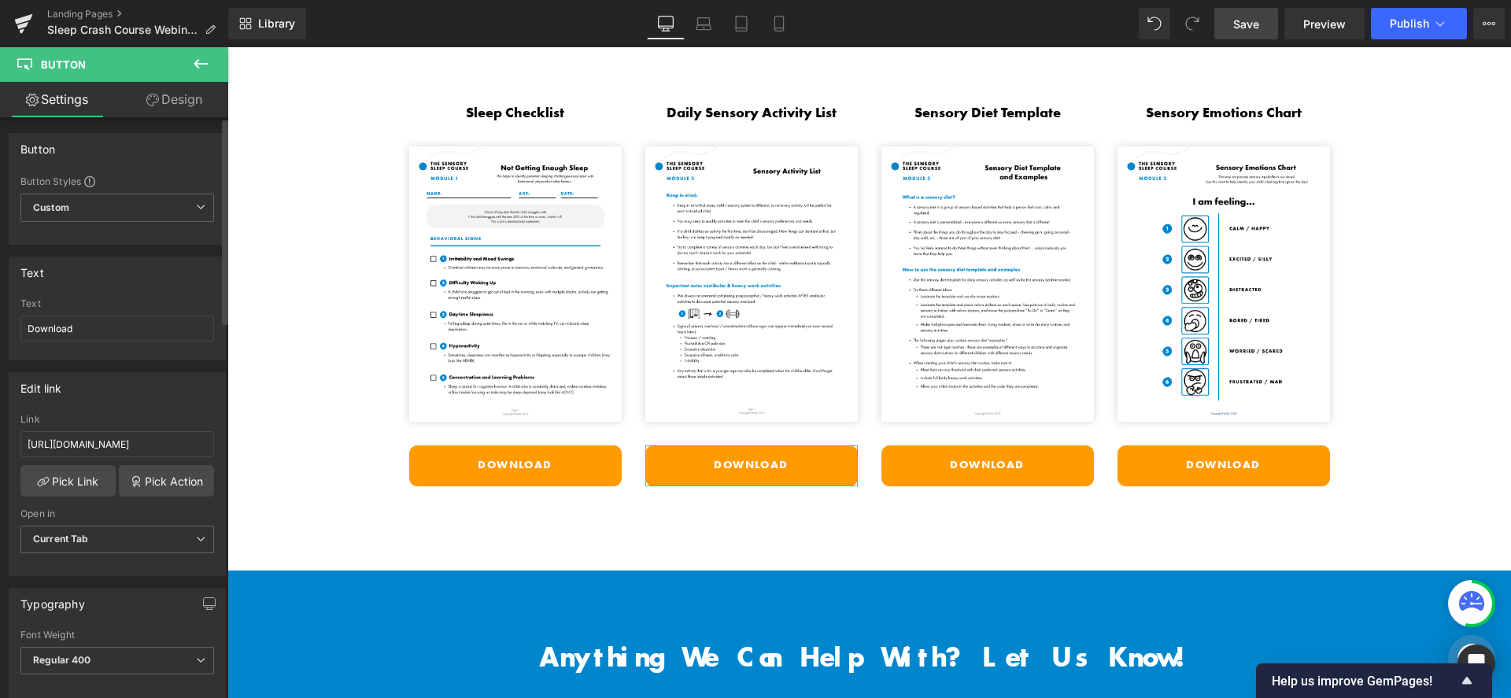
click at [146, 381] on div "Edit link" at bounding box center [117, 388] width 216 height 30
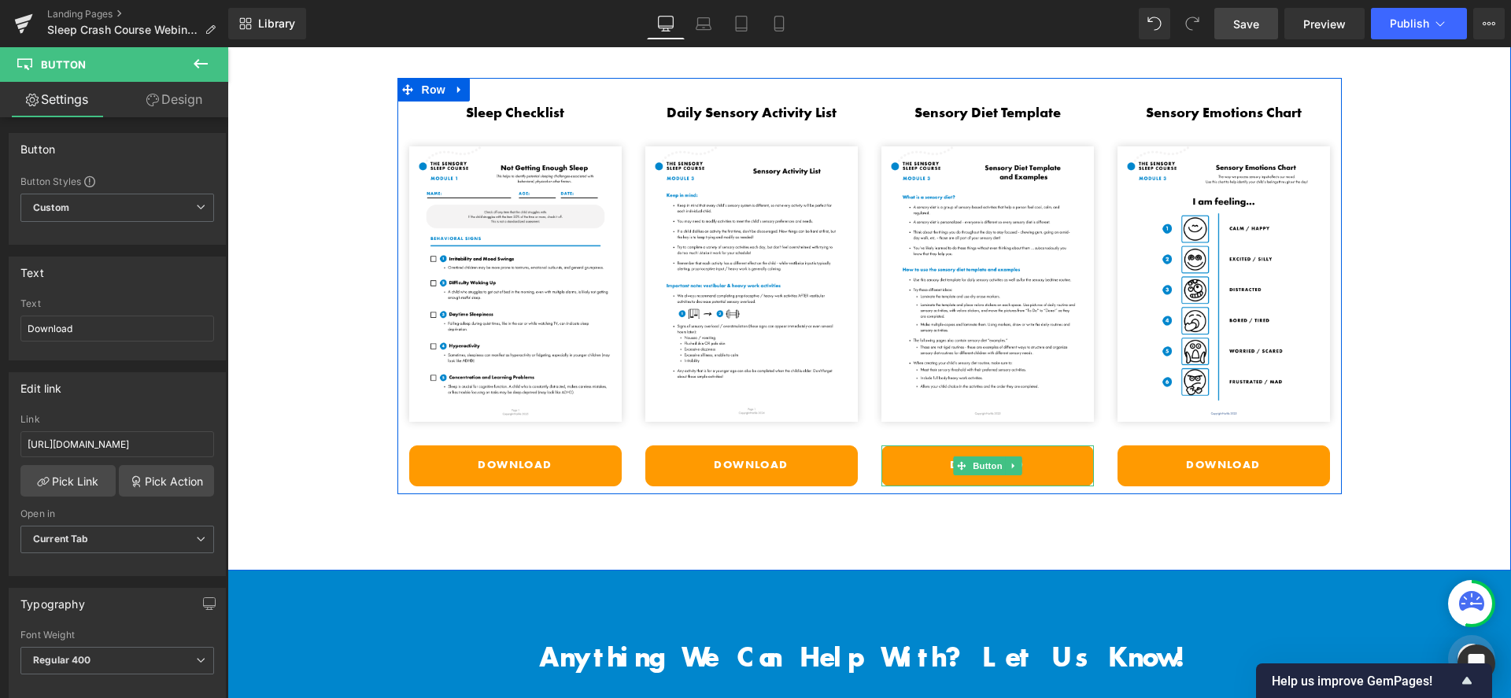
click at [911, 459] on link "Download" at bounding box center [988, 466] width 213 height 41
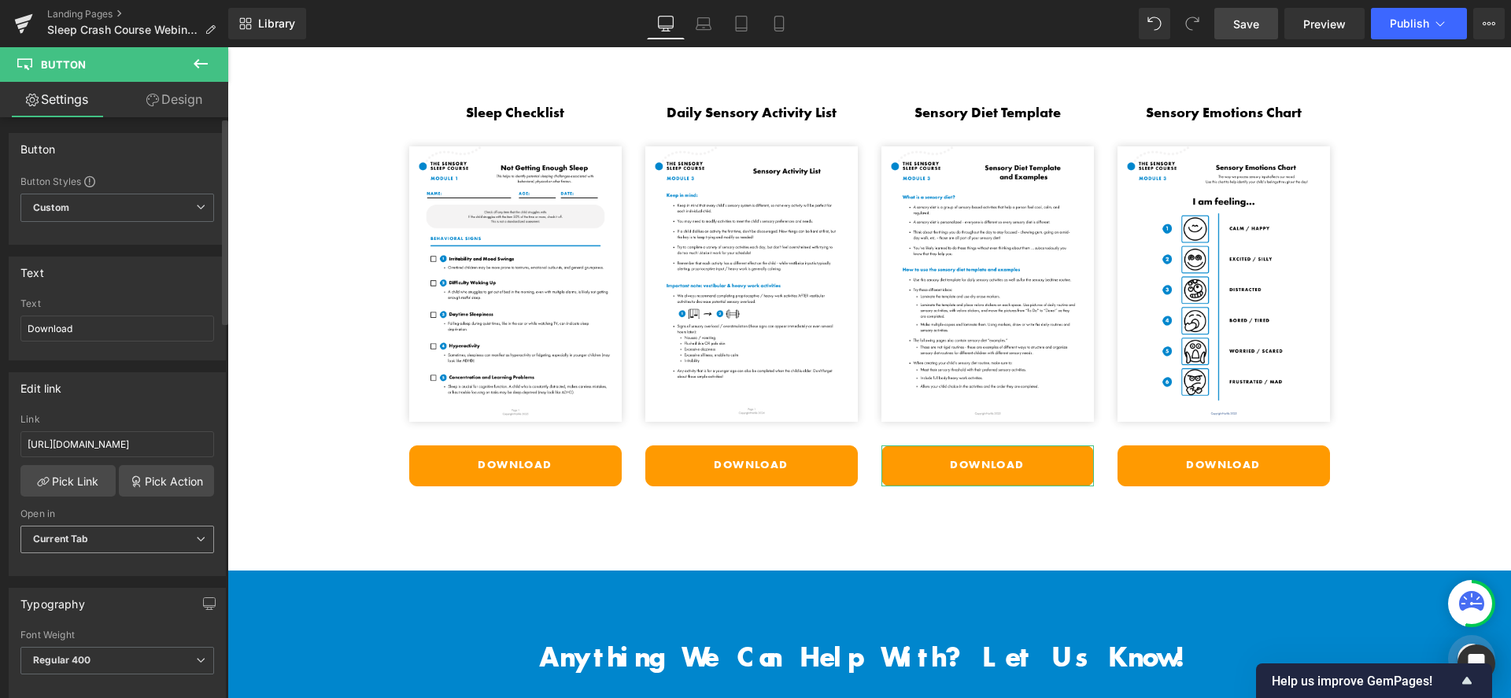
click at [72, 528] on span "Current Tab" at bounding box center [117, 540] width 194 height 28
click at [72, 586] on div "New Tab" at bounding box center [64, 591] width 40 height 11
click at [157, 405] on div "Edit link https://cdn.shopify.com/s/files/1/1380/9417/files/Mod_3_Sensory_Diet_…" at bounding box center [117, 474] width 217 height 204
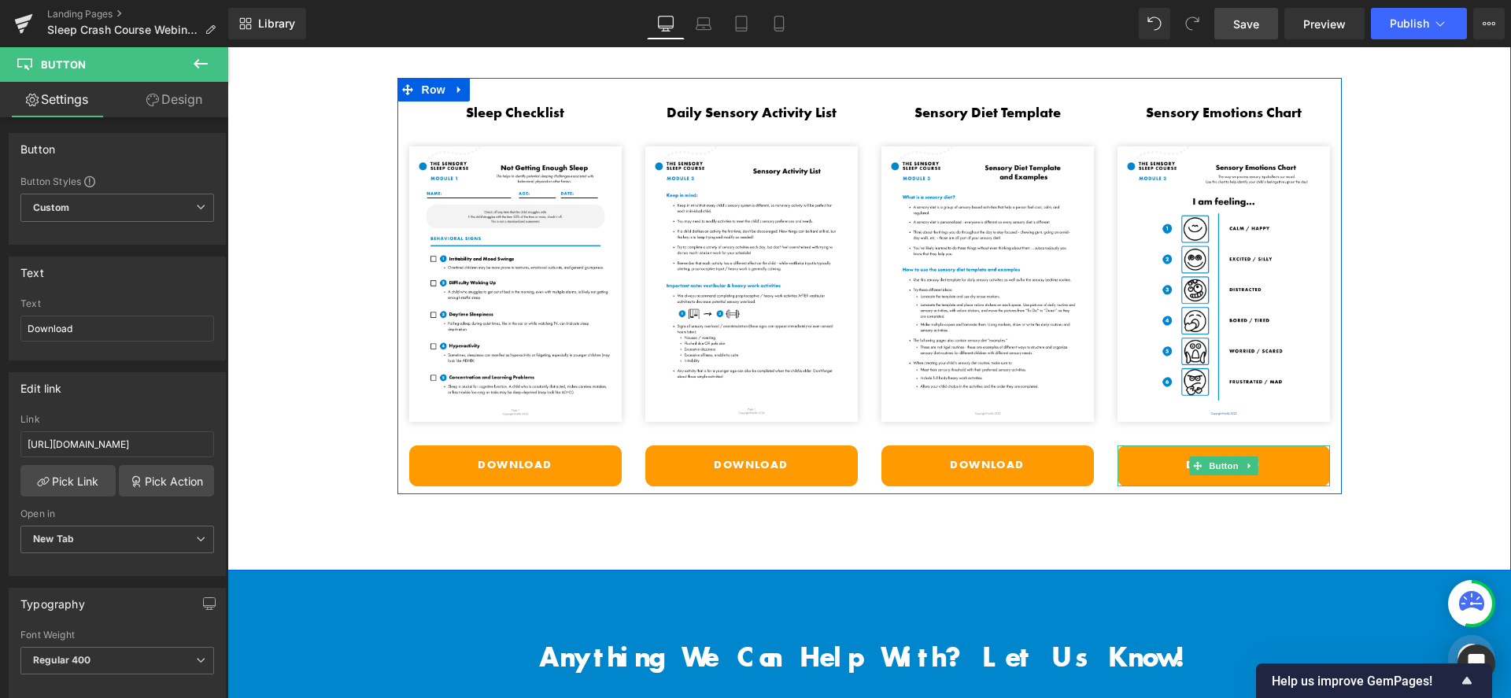
click at [1130, 455] on link "Download" at bounding box center [1224, 466] width 213 height 41
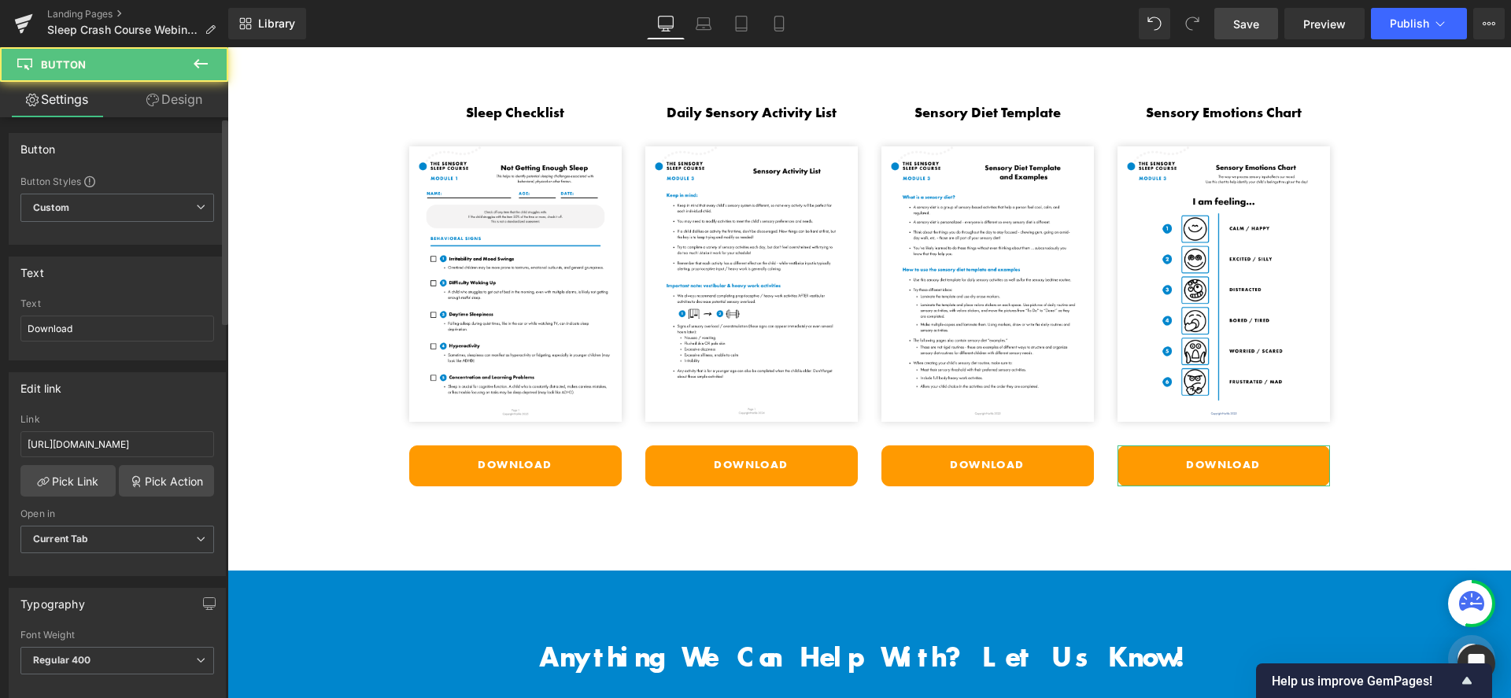
scroll to position [149, 0]
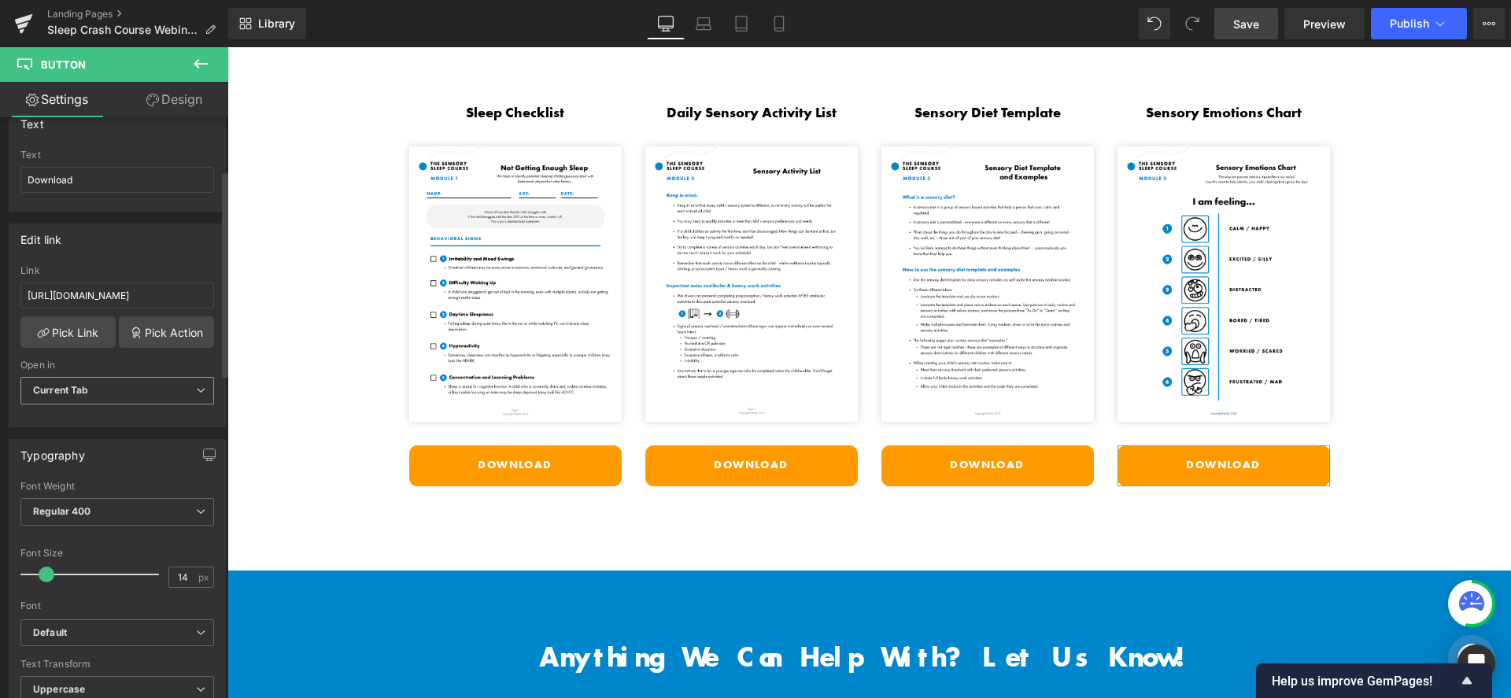
click at [158, 389] on span "Current Tab" at bounding box center [117, 391] width 194 height 28
click at [139, 442] on li "New Tab" at bounding box center [113, 443] width 187 height 24
click at [159, 245] on div "Edit link" at bounding box center [117, 239] width 216 height 30
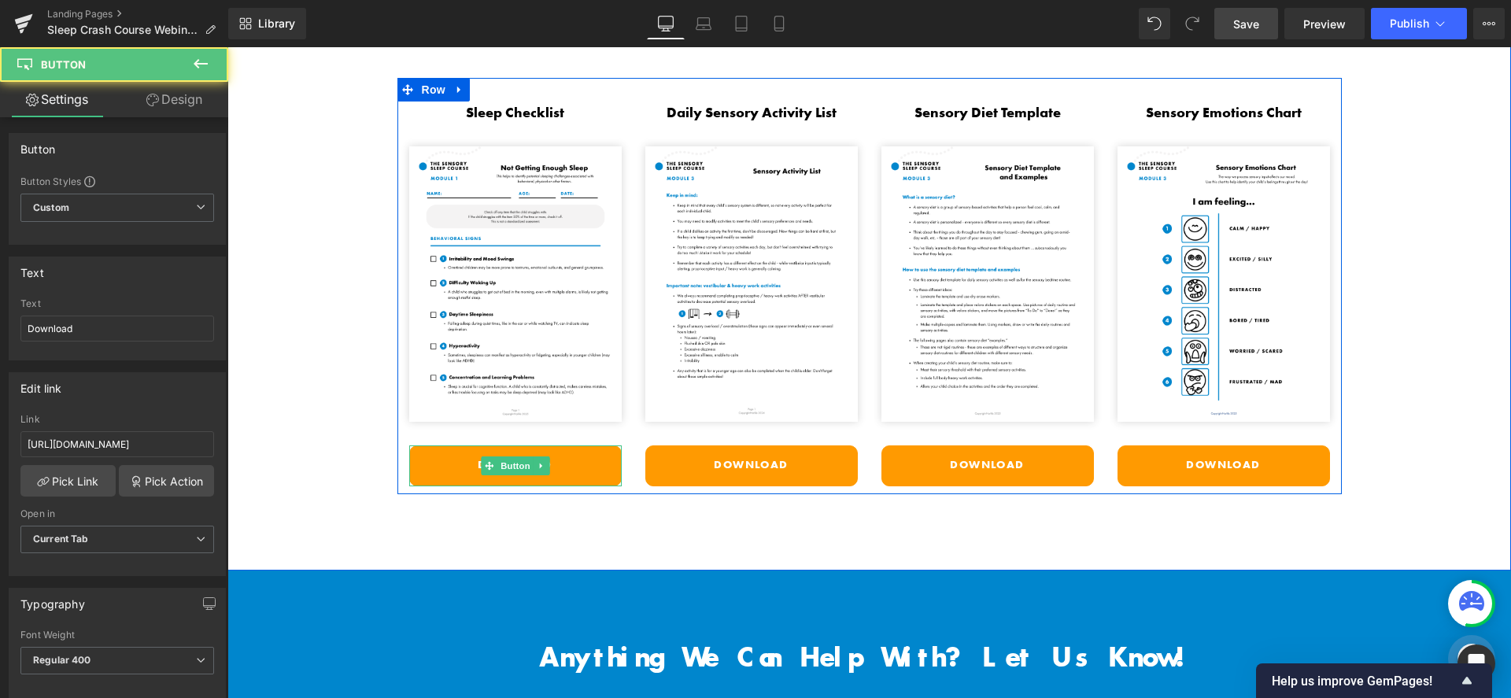
click at [453, 458] on link "Download" at bounding box center [515, 466] width 213 height 41
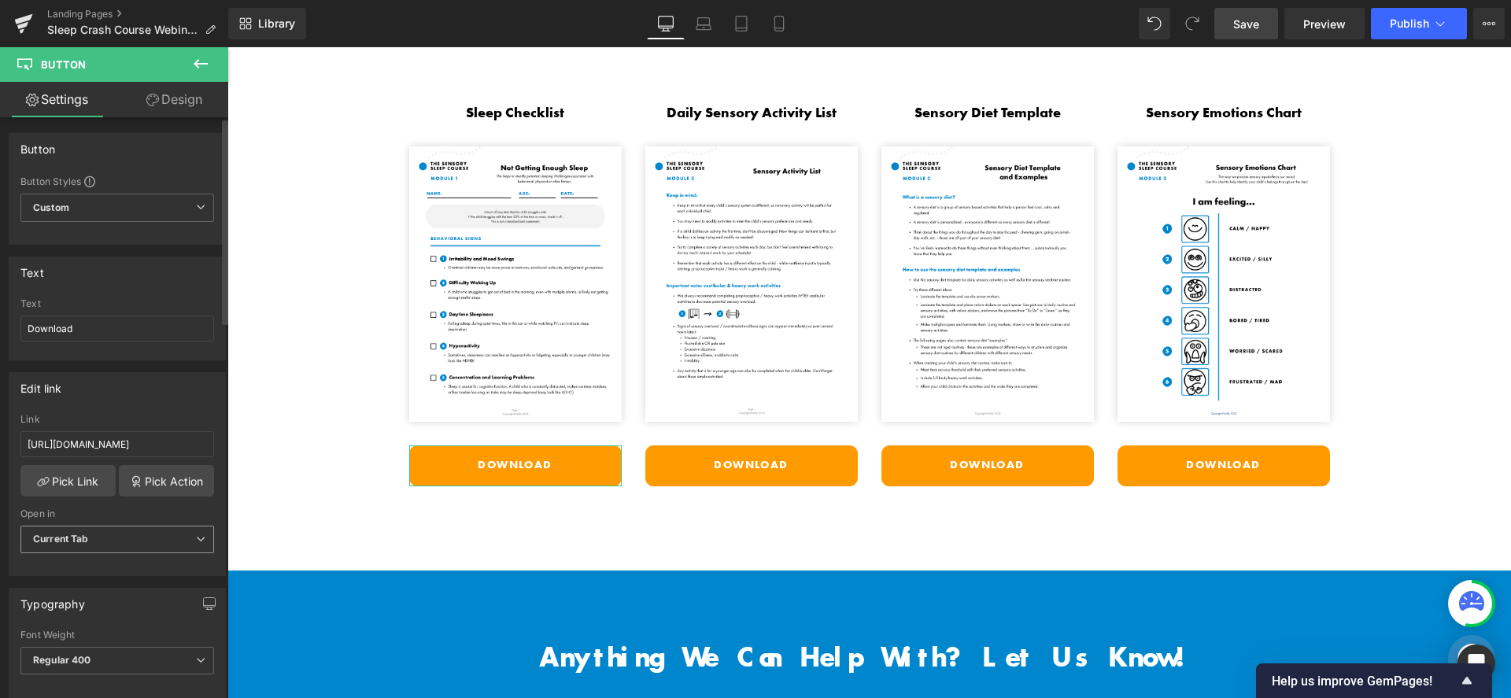
click at [139, 538] on span "Current Tab" at bounding box center [117, 540] width 194 height 28
click at [109, 586] on li "New Tab" at bounding box center [113, 591] width 187 height 24
click at [128, 373] on div "Edit link" at bounding box center [117, 388] width 216 height 30
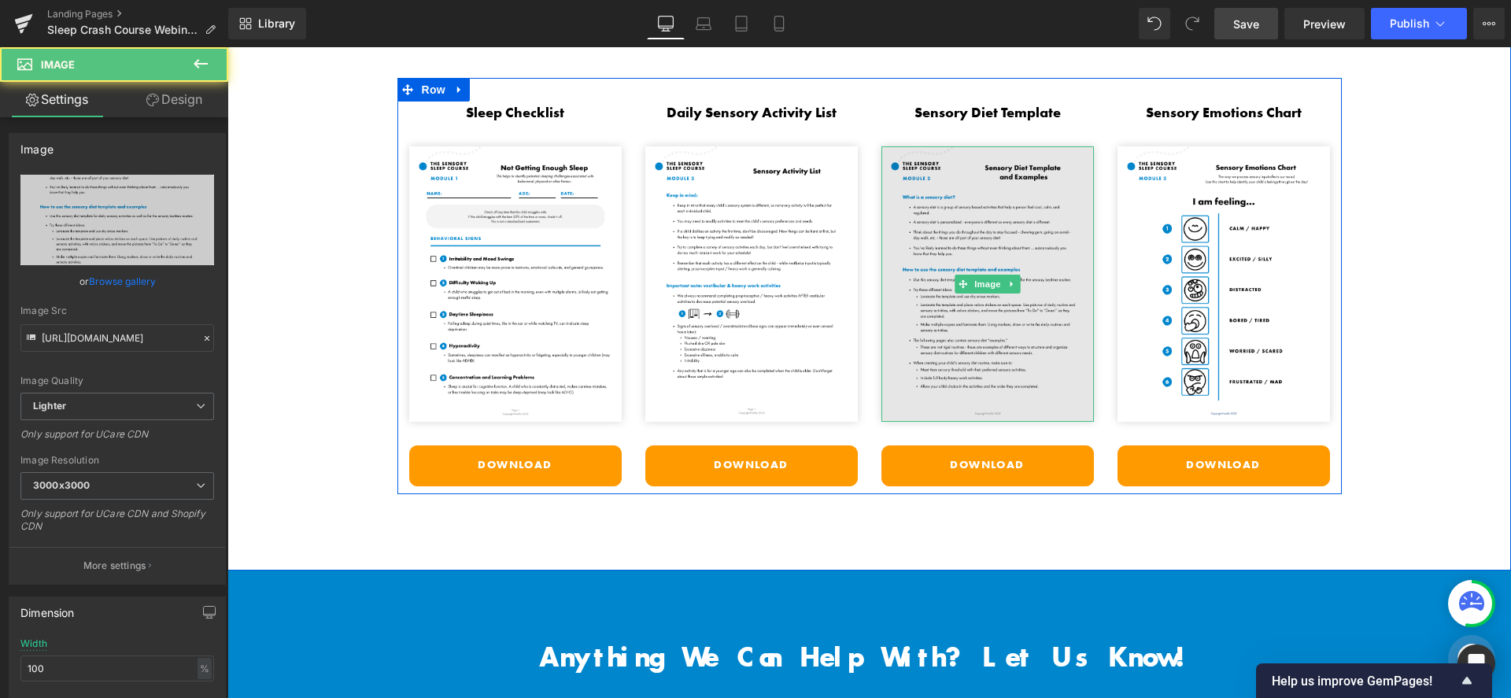
click at [986, 326] on img at bounding box center [988, 284] width 213 height 276
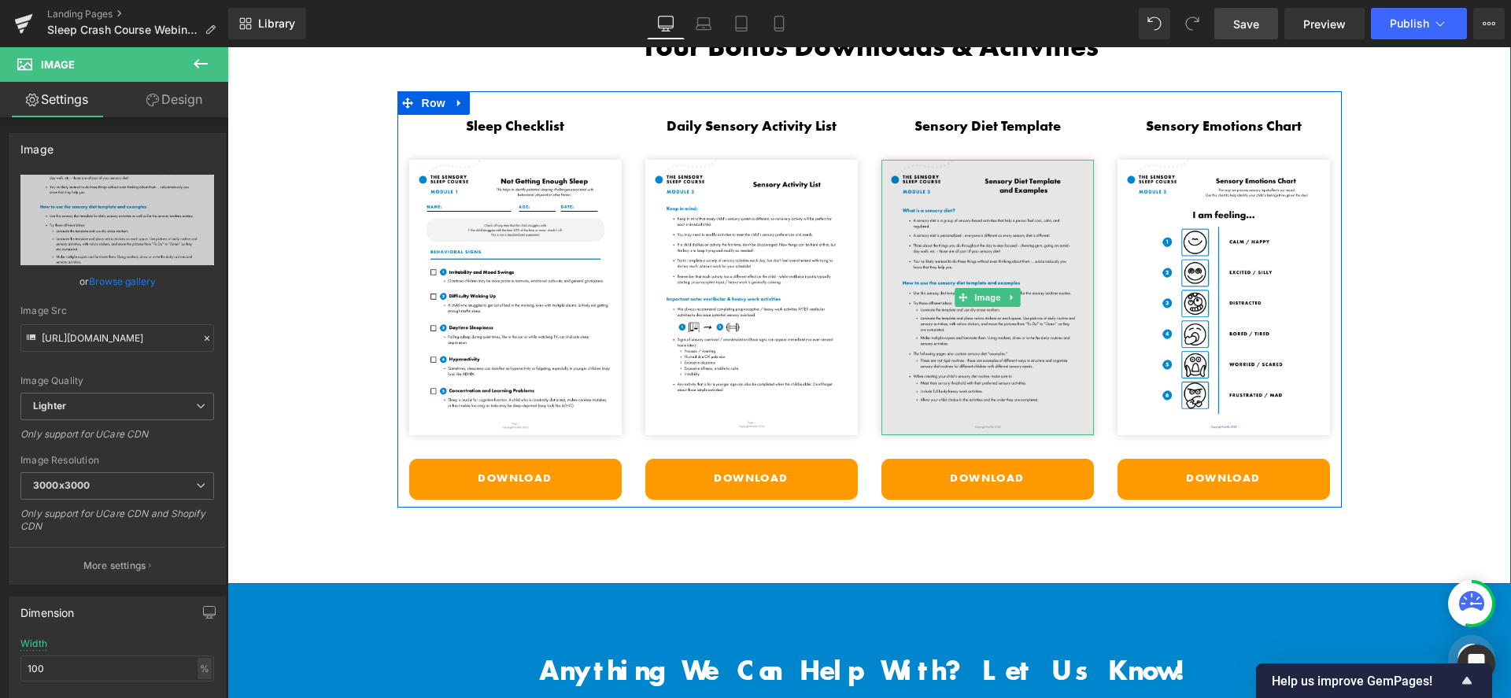
scroll to position [3222, 0]
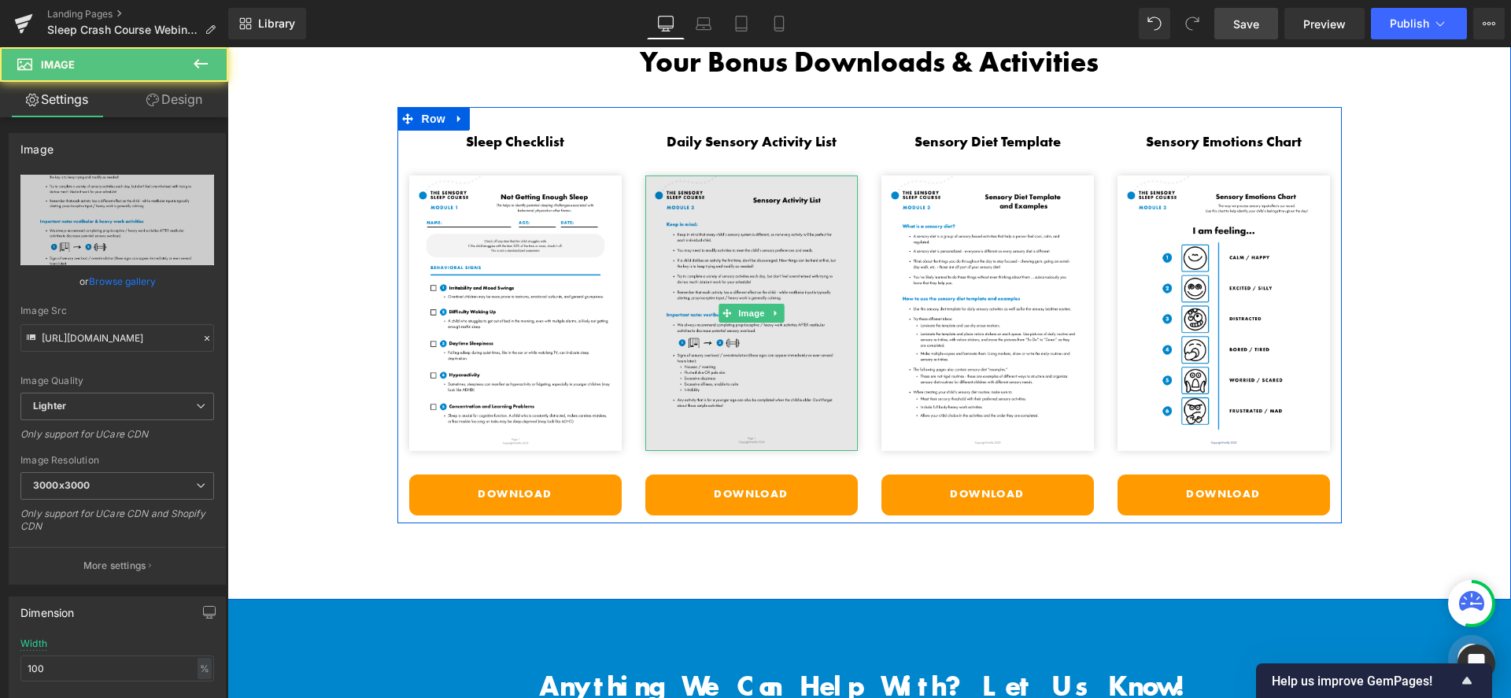
click at [716, 198] on img at bounding box center [751, 314] width 213 height 276
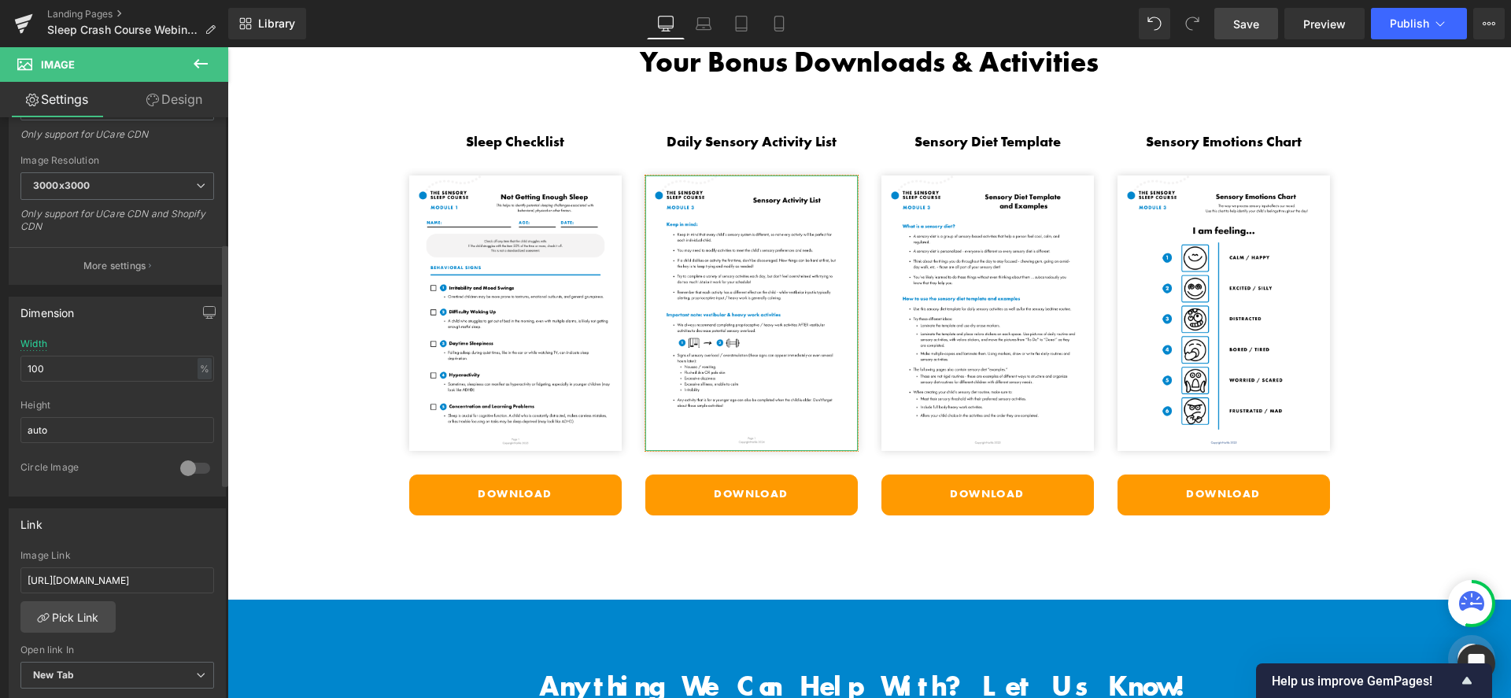
scroll to position [301, 0]
click at [128, 572] on input "https://cdn.shopify.com/s/files/1/1380/9417/files/Mod_3_Daily_Sensory_Activity_…" at bounding box center [117, 579] width 194 height 26
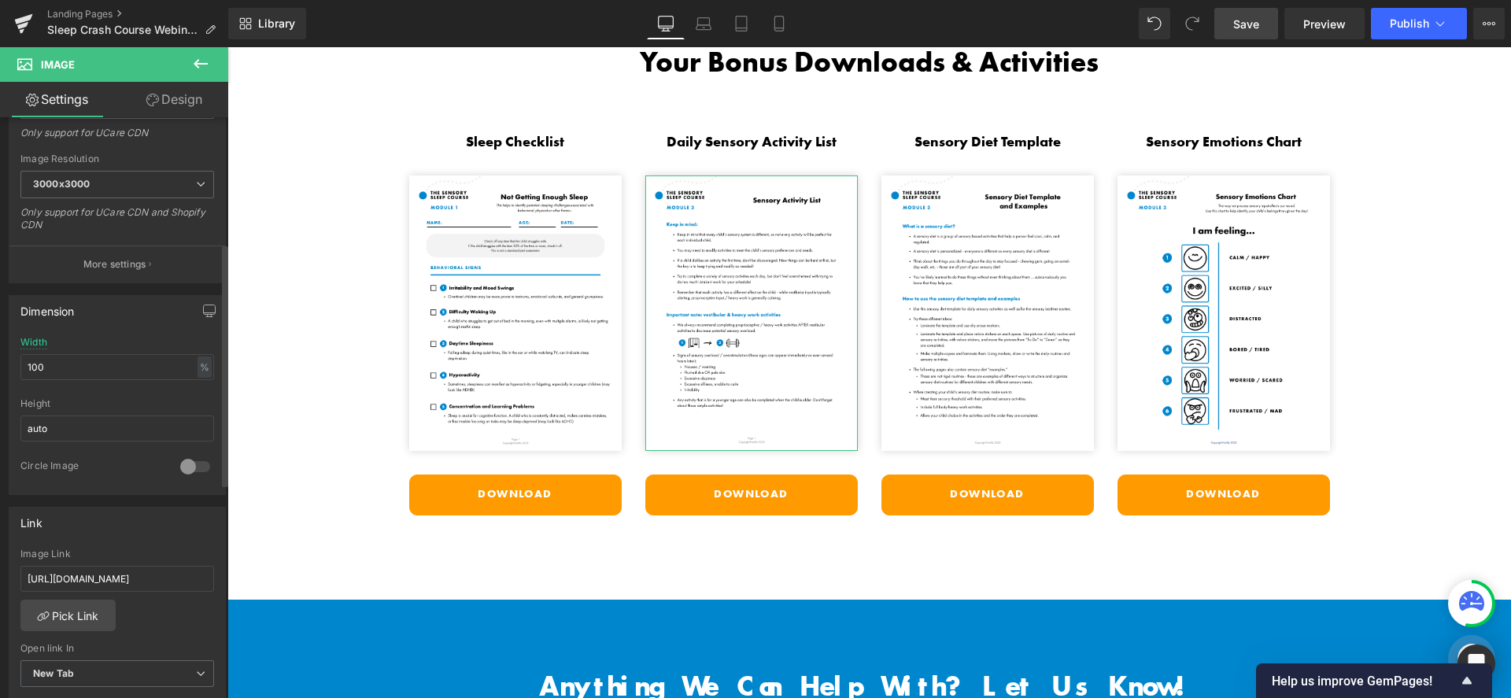
click at [153, 523] on div "Link" at bounding box center [117, 523] width 216 height 30
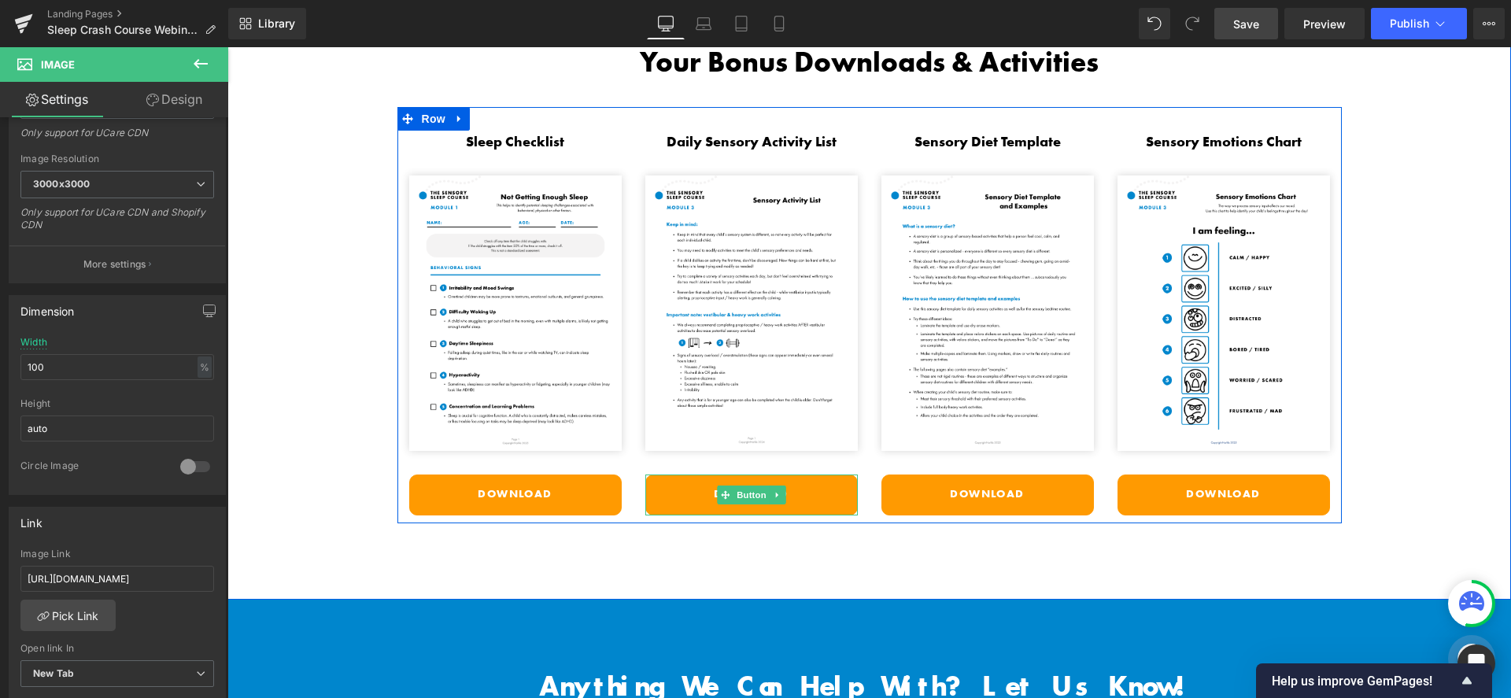
click at [685, 490] on link "Download" at bounding box center [751, 495] width 213 height 41
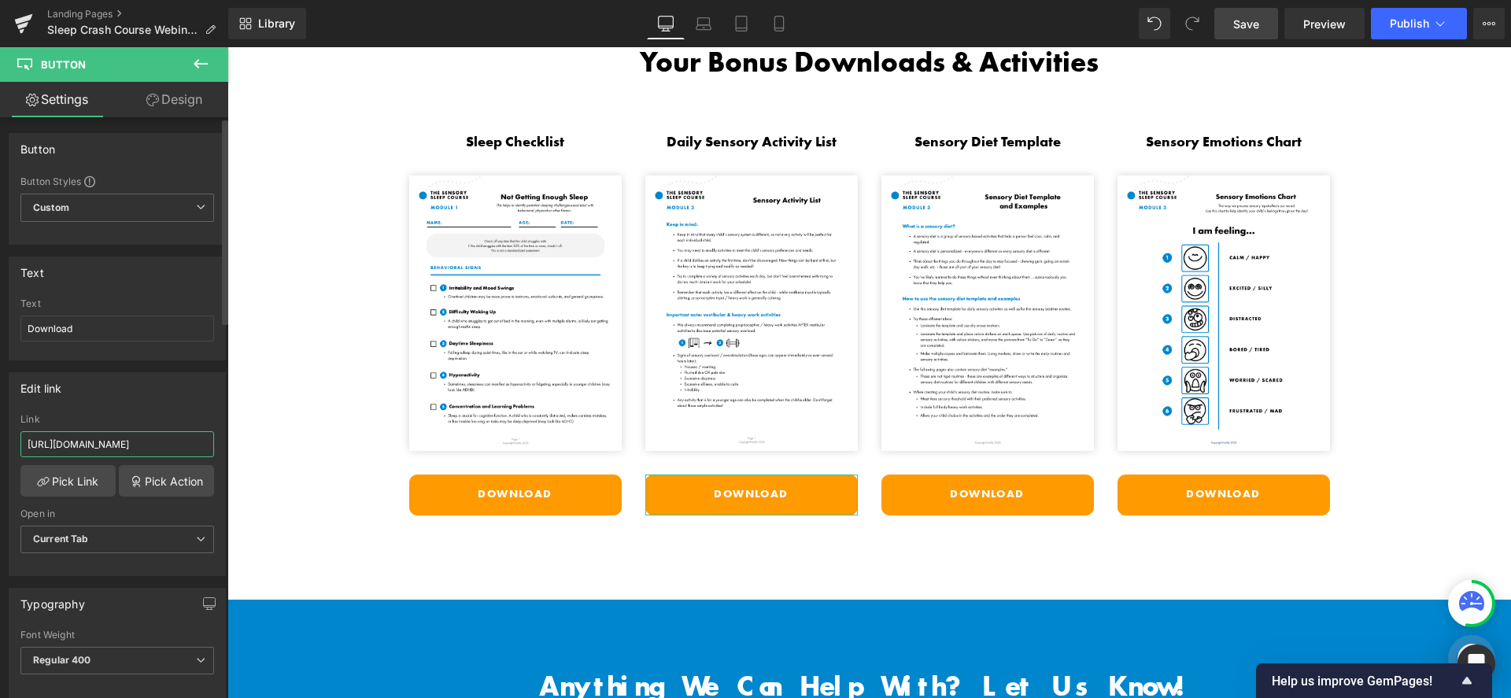
click at [133, 446] on input "https://cdn.shopify.com/s/files/1/1380/9417/files/Mod_3_Daily_Sensory_Activity_…" at bounding box center [117, 444] width 194 height 26
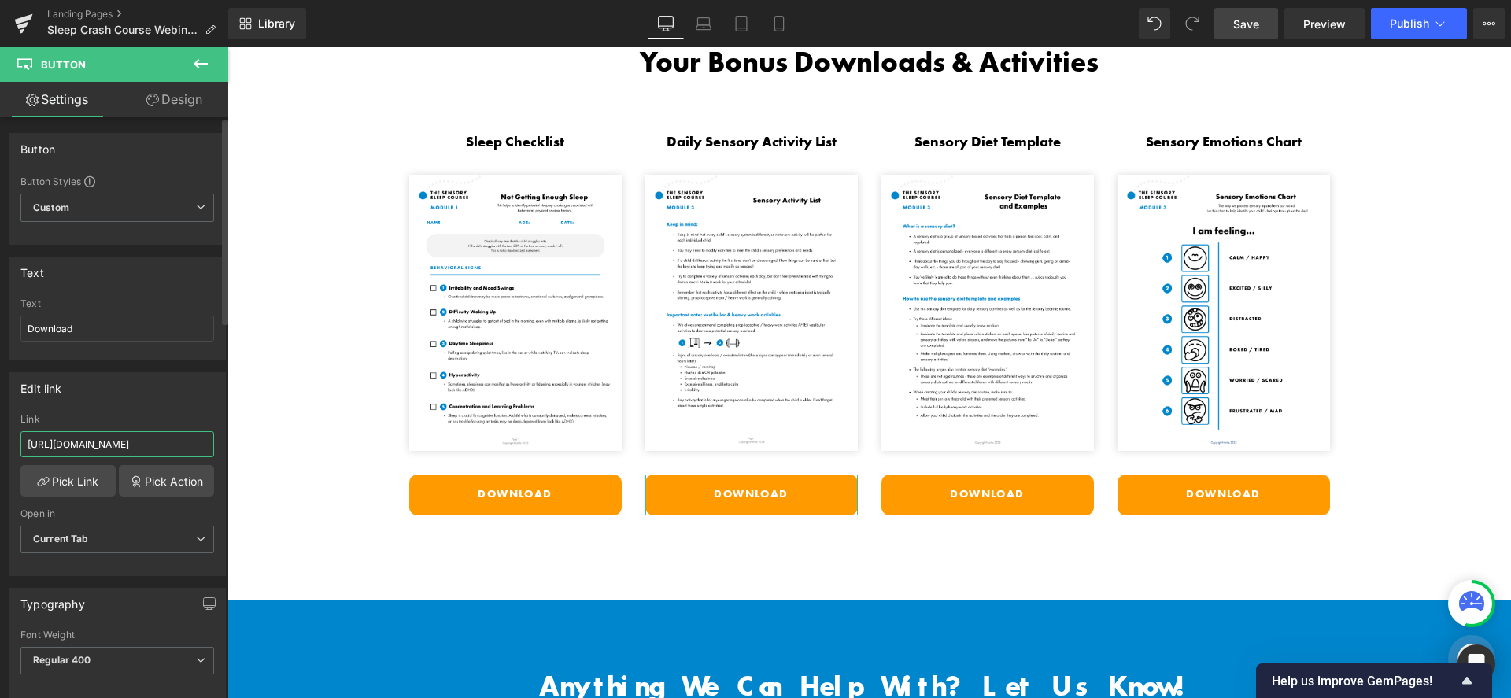
click at [133, 446] on input "https://cdn.shopify.com/s/files/1/1380/9417/files/Mod_3_Daily_Sensory_Activity_…" at bounding box center [117, 444] width 194 height 26
click at [142, 345] on div "Text Download" at bounding box center [117, 328] width 194 height 61
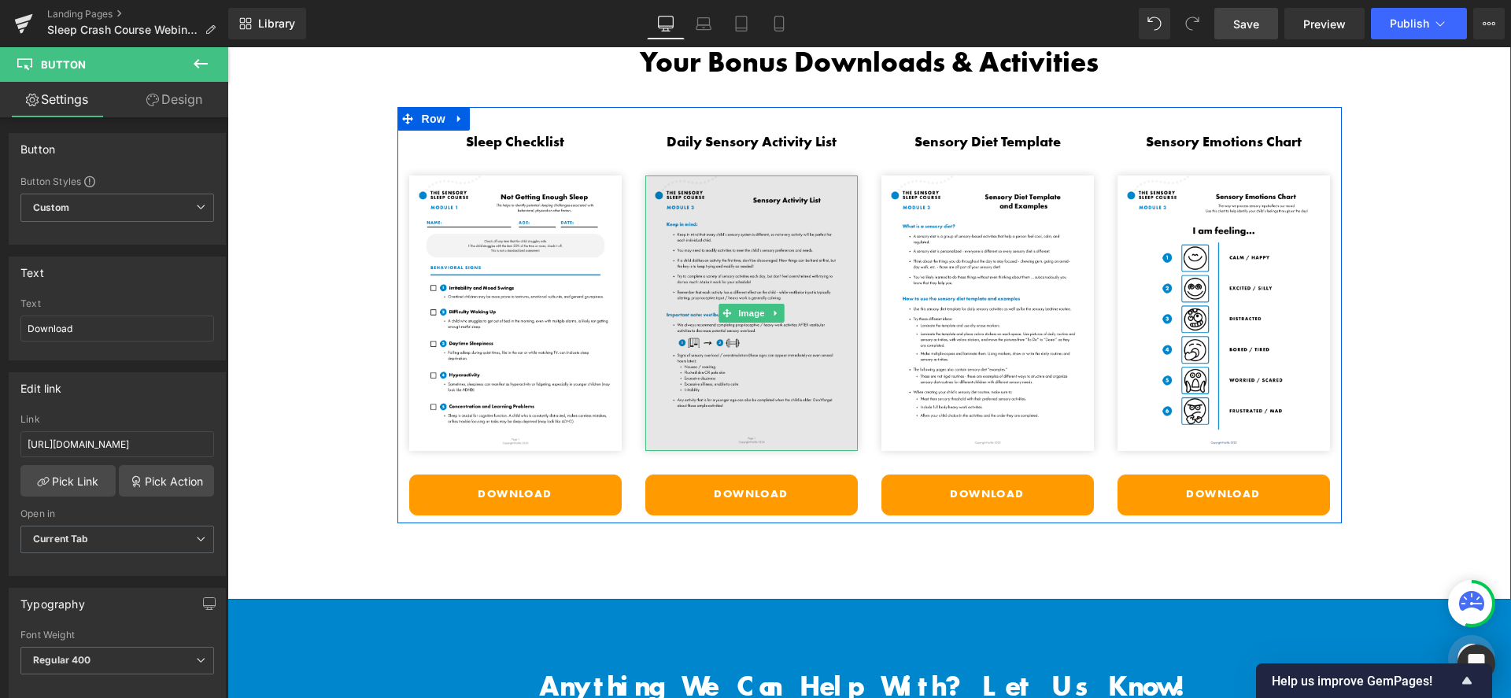
click at [680, 278] on img at bounding box center [751, 314] width 213 height 276
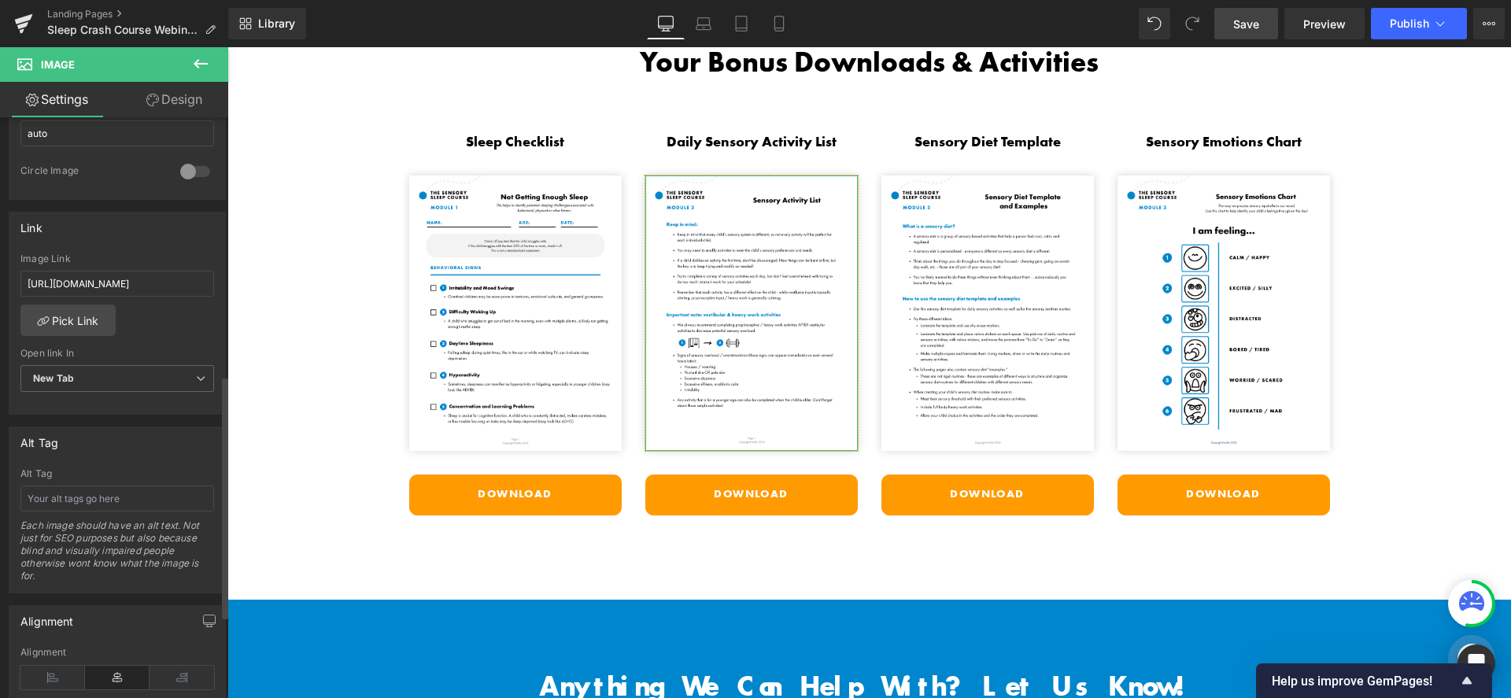
scroll to position [617, 0]
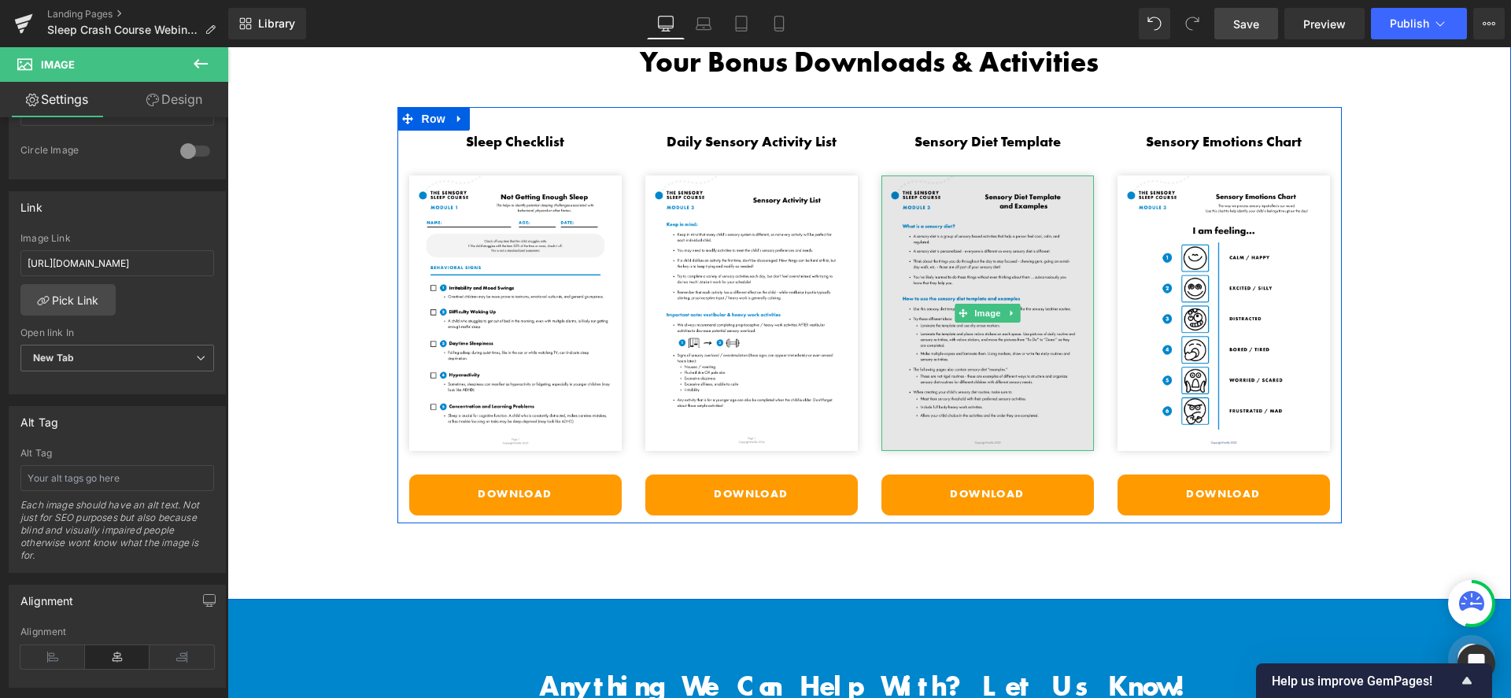
click at [960, 208] on img at bounding box center [988, 314] width 213 height 276
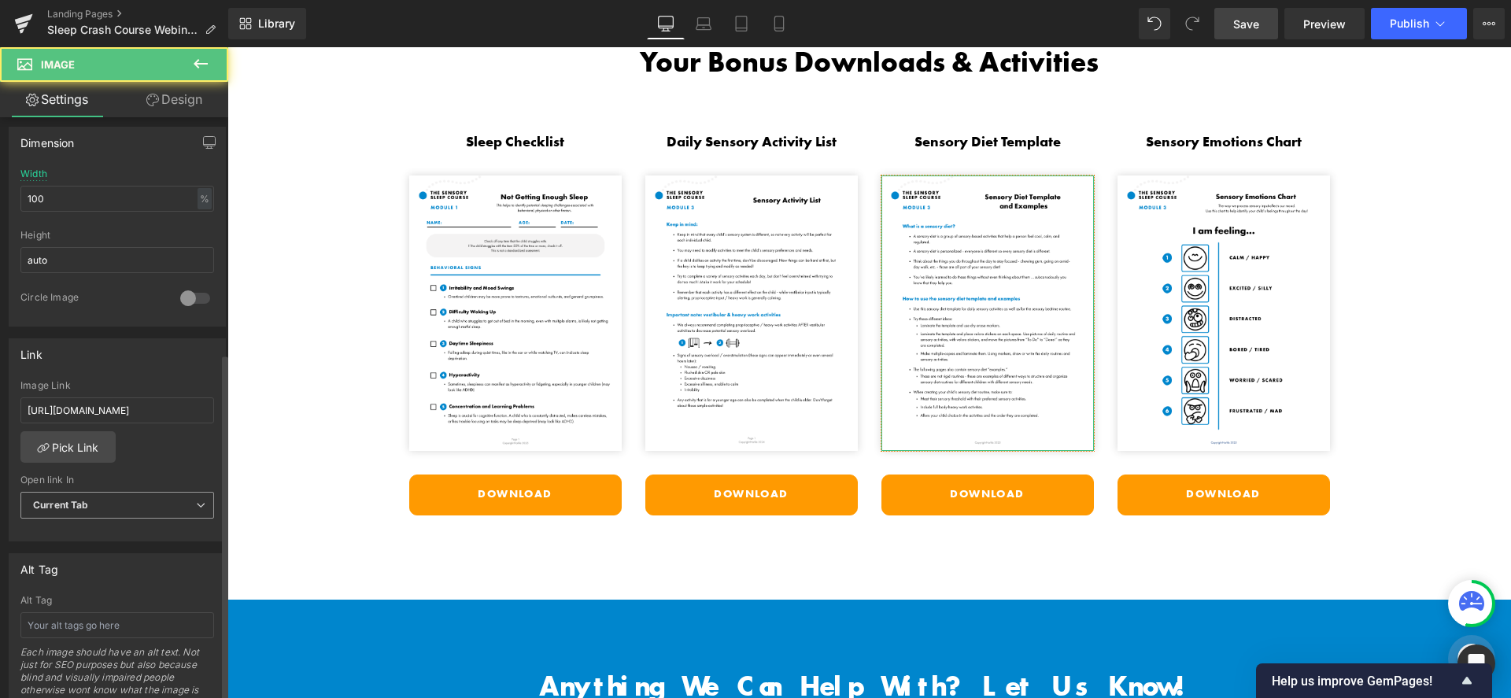
scroll to position [555, 0]
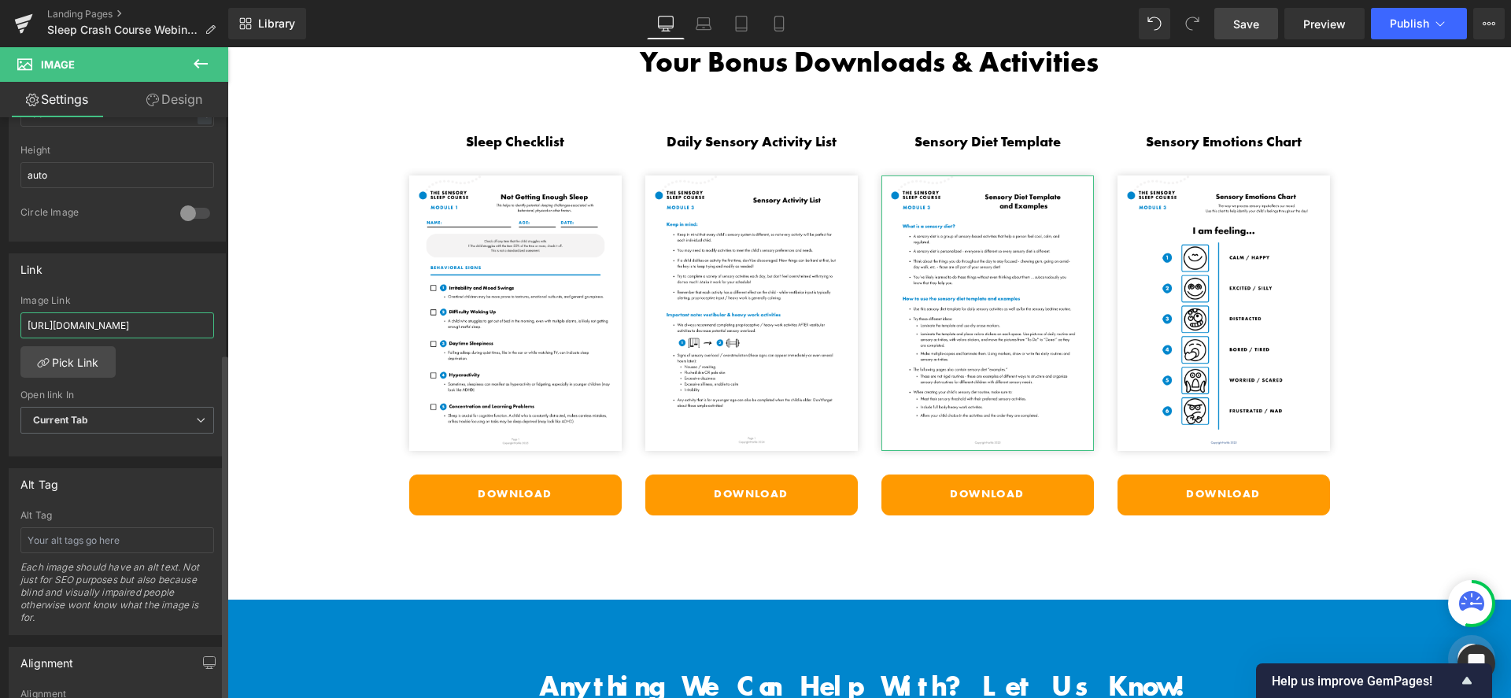
drag, startPoint x: 123, startPoint y: 322, endPoint x: 112, endPoint y: 322, distance: 11.0
click at [123, 322] on input "https://cdn.shopify.com/s/files/1/1380/9417/files/Mod_3_Sensory_Diet_Template_E…" at bounding box center [117, 326] width 194 height 26
drag, startPoint x: 327, startPoint y: 368, endPoint x: 452, endPoint y: 368, distance: 125.2
click at [150, 327] on input "https://cdn.shopify.com/s/files/1/1380/9417/files/Mod_3_Sensory_Diet_Template_E…" at bounding box center [117, 326] width 194 height 26
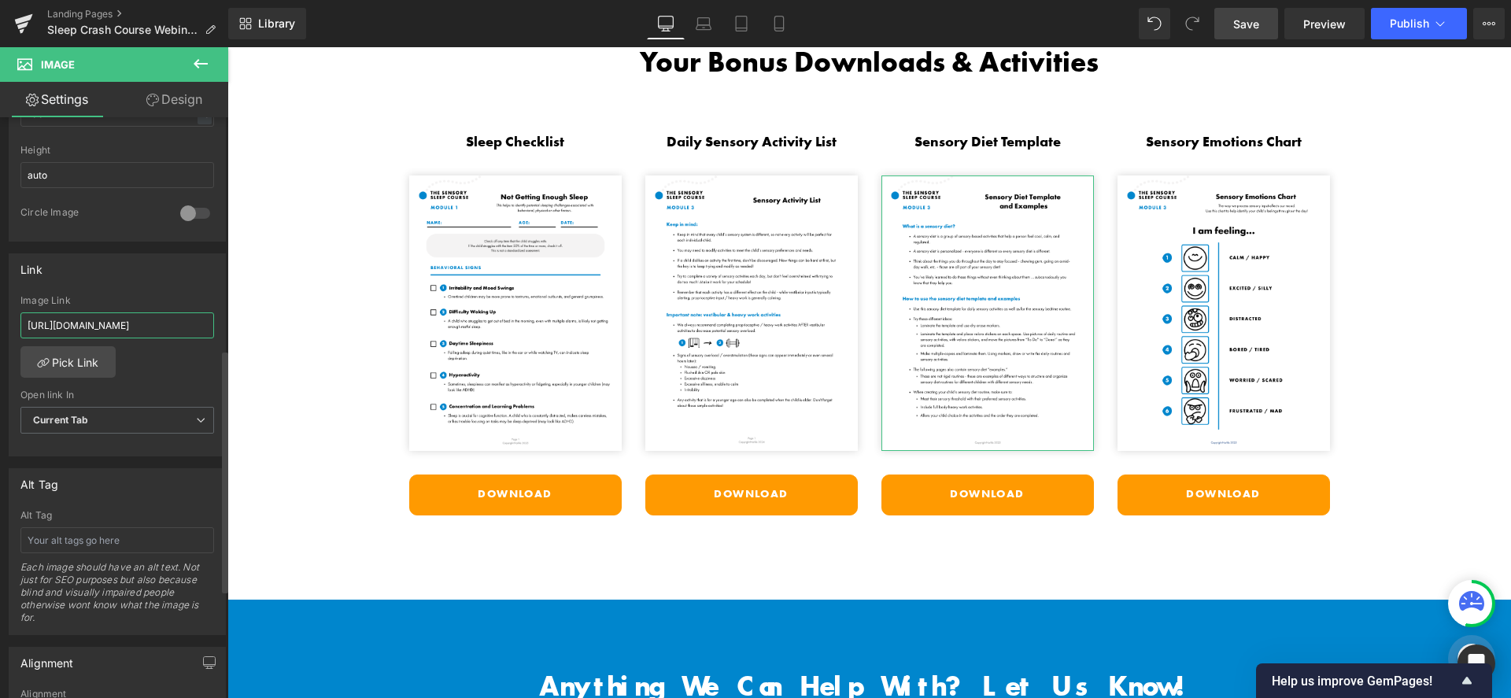
scroll to position [0, 0]
drag, startPoint x: 132, startPoint y: 327, endPoint x: 6, endPoint y: 329, distance: 126.7
click at [5, 330] on div "Link https://cdn.shopify.com/s/files/1/1380/9417/files/Mod_3_Sensory_Diet_Templ…" at bounding box center [117, 350] width 235 height 216
click at [142, 281] on div "Link" at bounding box center [117, 269] width 216 height 30
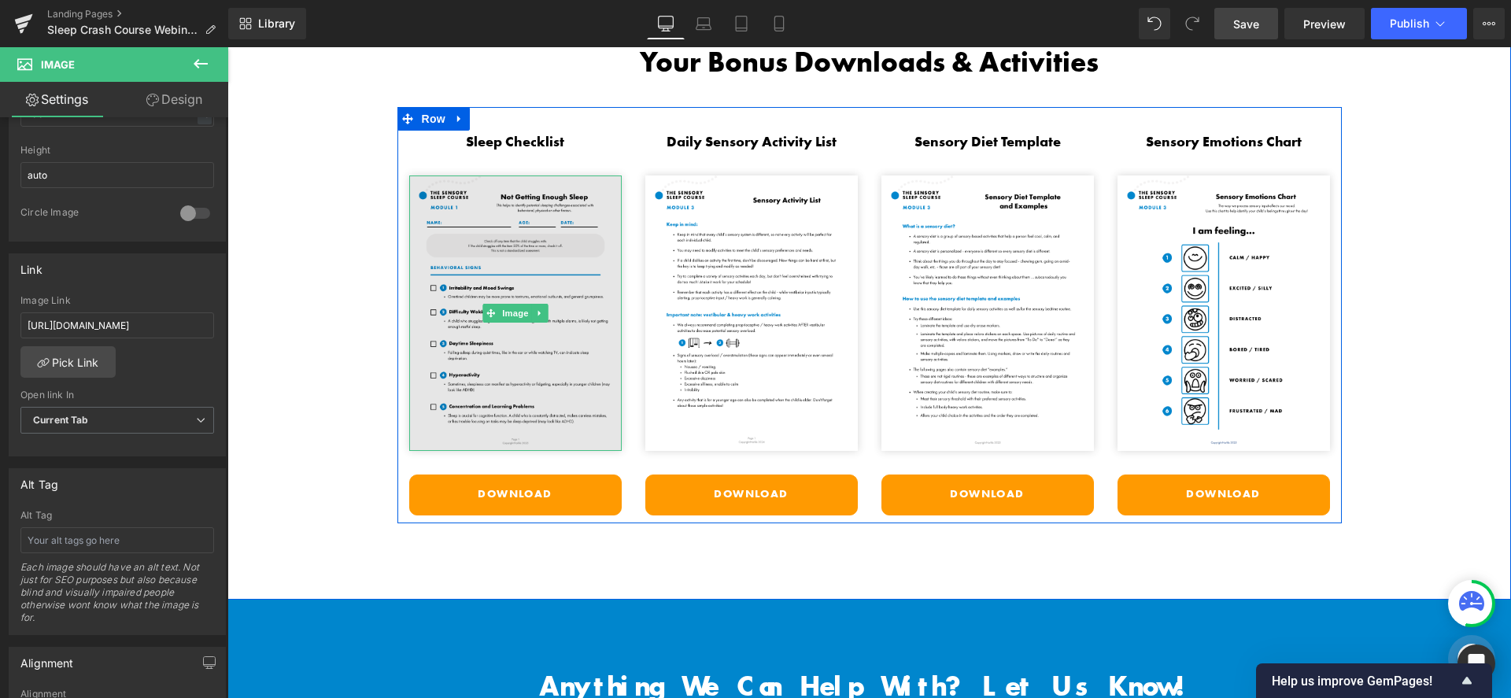
click at [456, 279] on img at bounding box center [515, 314] width 213 height 276
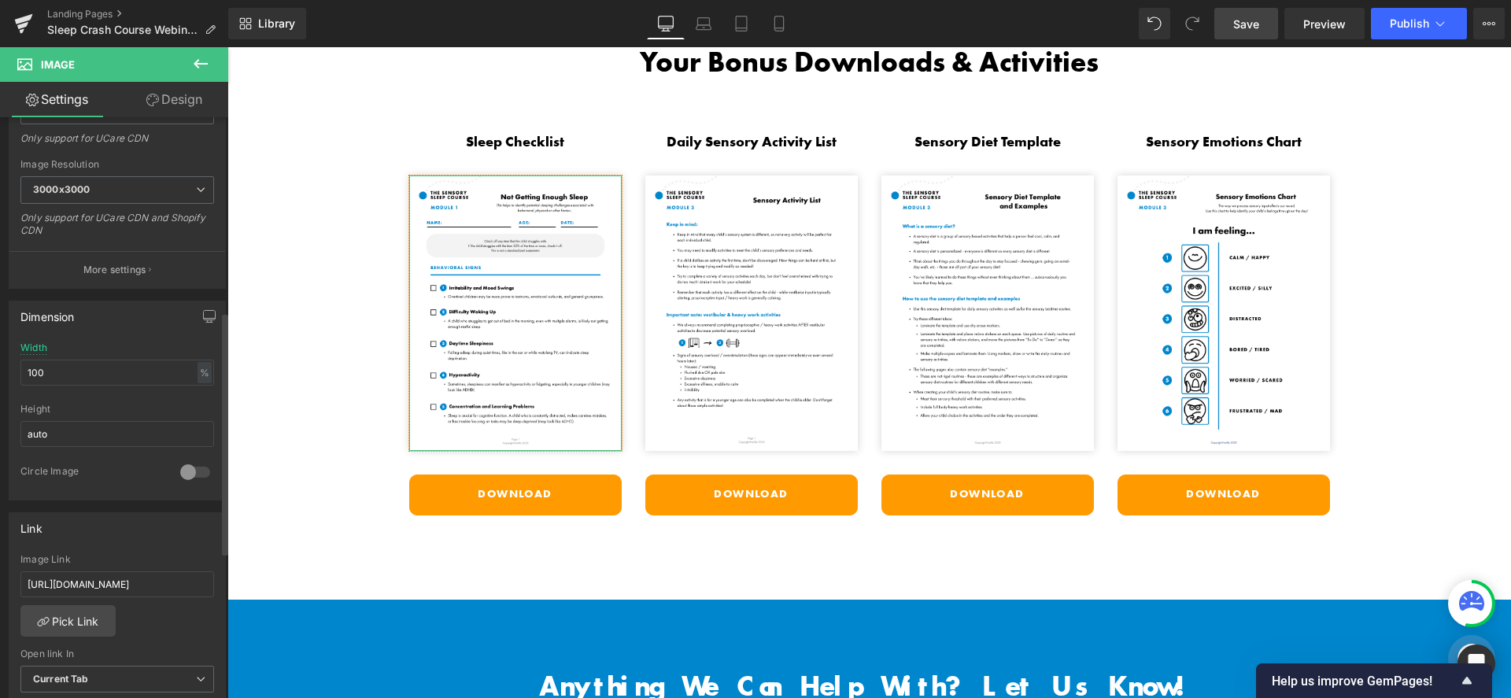
scroll to position [476, 0]
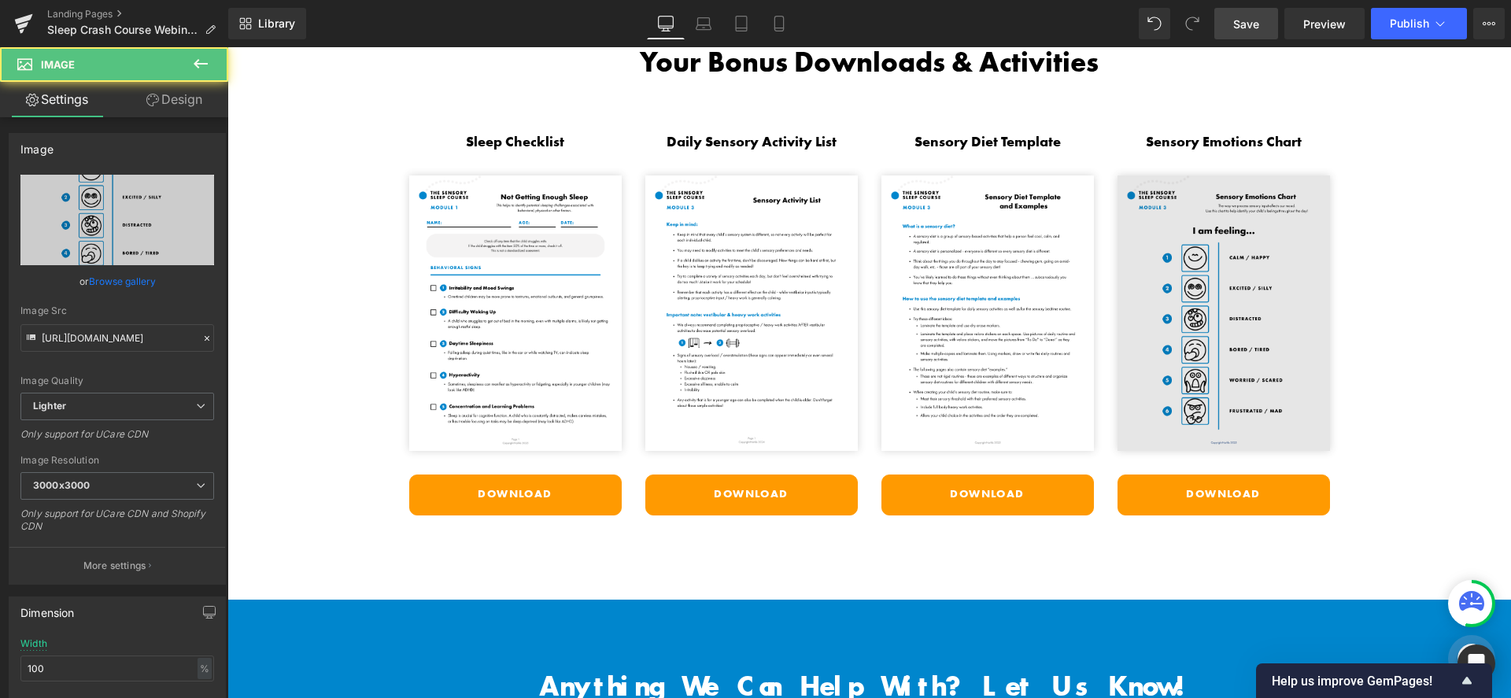
click at [1160, 253] on img at bounding box center [1224, 314] width 213 height 276
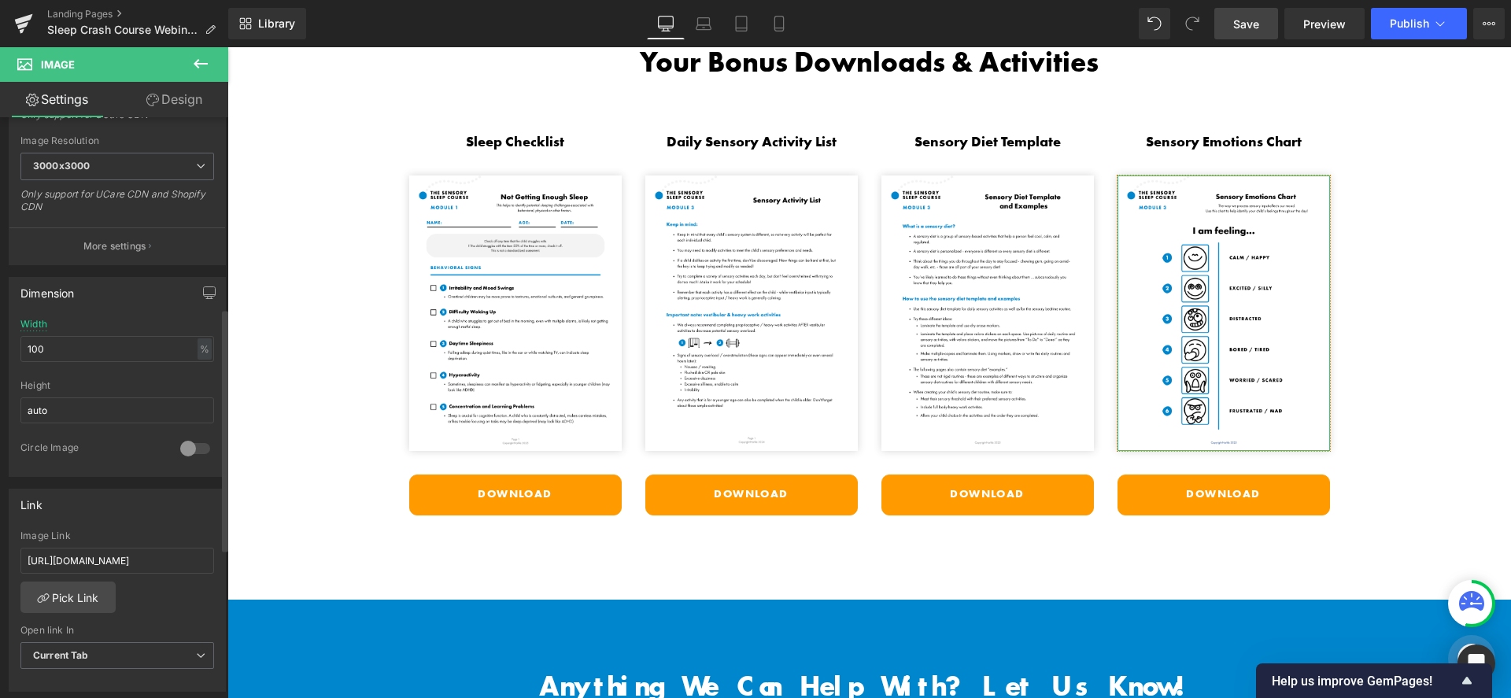
scroll to position [457, 0]
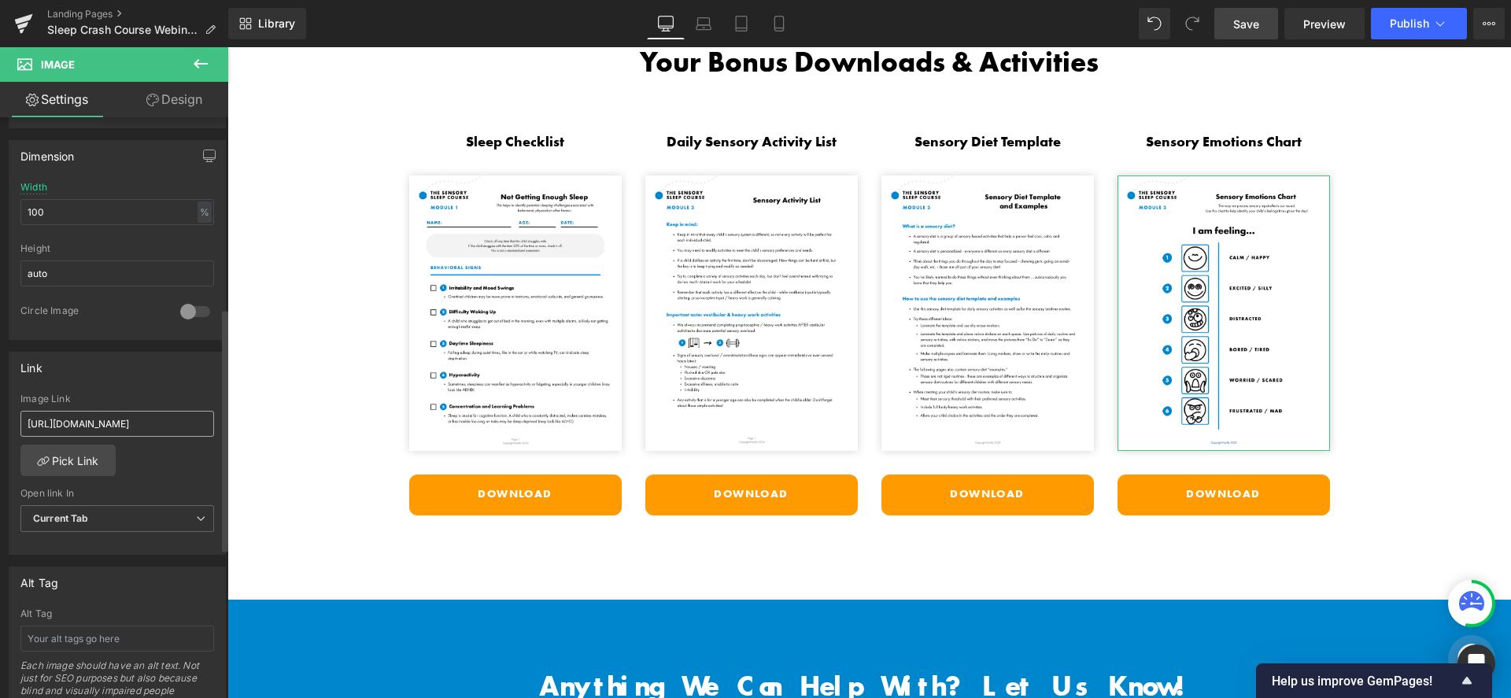
click at [109, 425] on input "https://cdn.shopify.com/s/files/1/1380/9417/files/Motor_Skills_Free_Webinar_Ref…" at bounding box center [117, 424] width 194 height 26
type input "https://cdn.shopify.com/s/files/1/1380/9417/files/Mod_3_Sensory_Emotions_Chart.…"
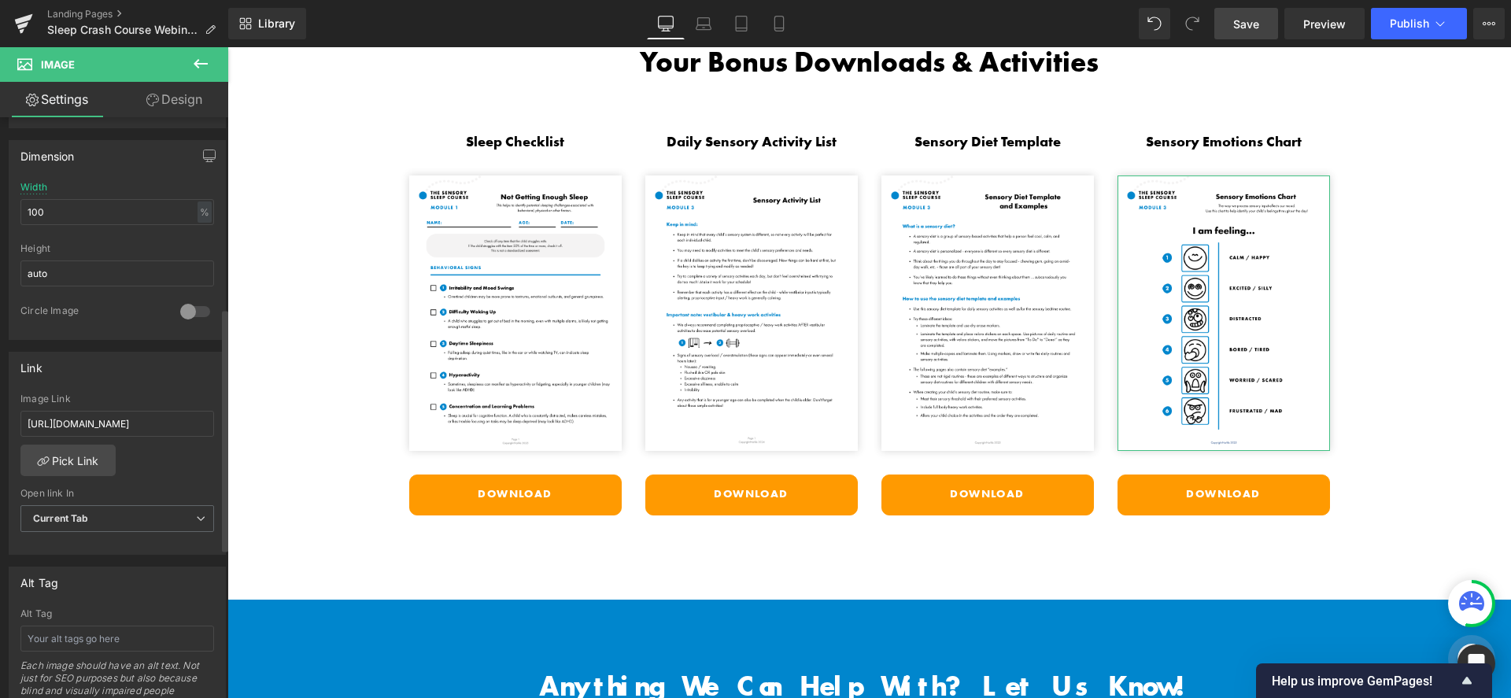
click at [152, 360] on div "Link" at bounding box center [117, 368] width 216 height 30
click at [149, 511] on span "Current Tab" at bounding box center [117, 519] width 194 height 28
click at [119, 564] on li "New Tab" at bounding box center [113, 570] width 187 height 24
click at [178, 467] on div "https://cdn.shopify.com/s/files/1/1380/9417/files/Motor_Skills_Free_Webinar_Ref…" at bounding box center [117, 474] width 216 height 161
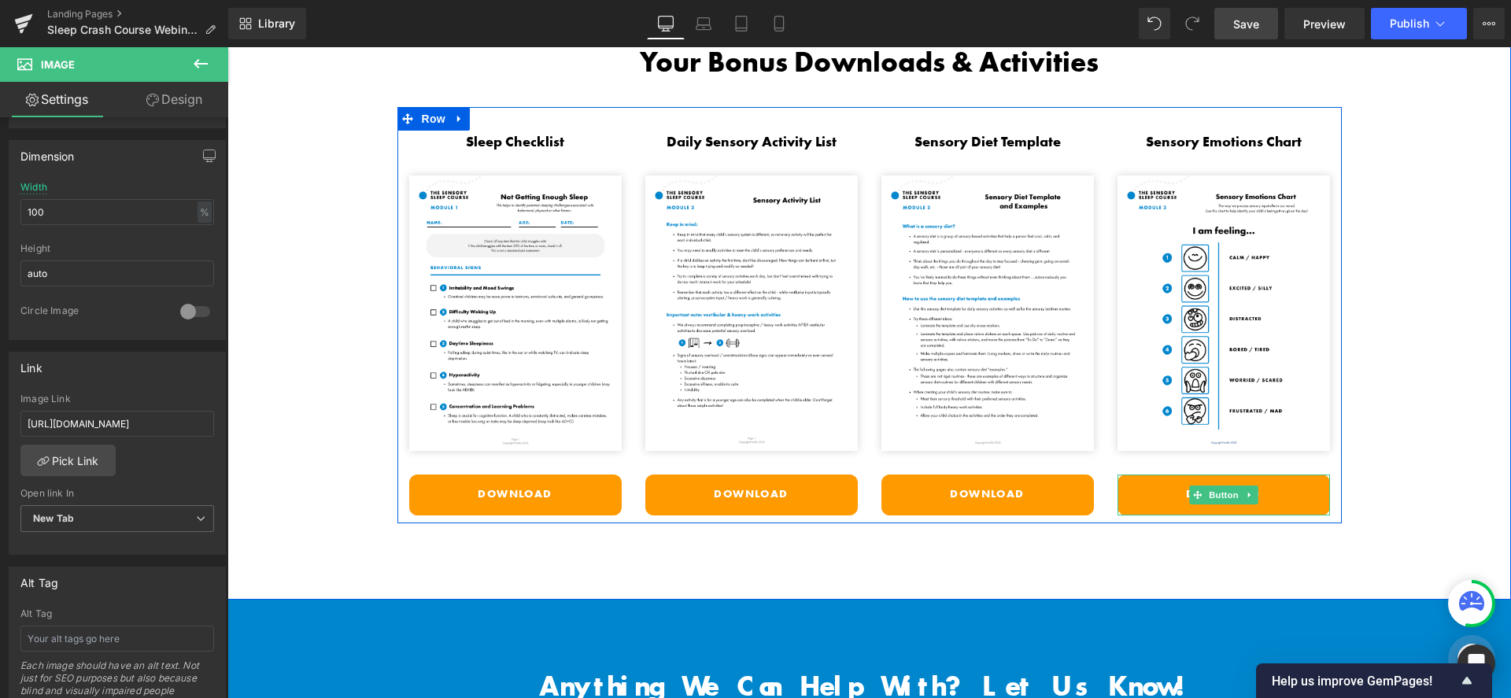
click at [1134, 486] on link "Download" at bounding box center [1224, 495] width 213 height 41
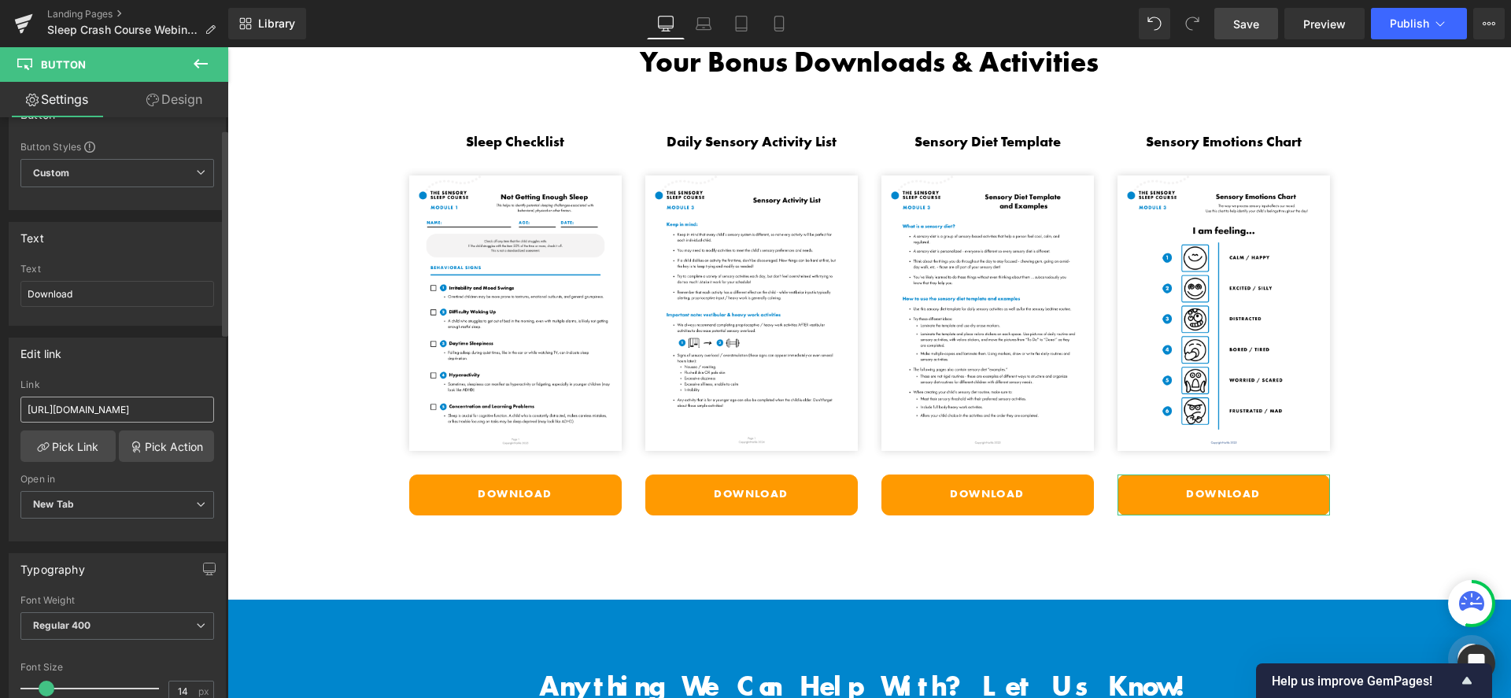
scroll to position [35, 0]
click at [134, 412] on input "https://cdn.shopify.com/s/files/1/1380/9417/files/Motor_Skills_Free_Webinar_Ref…" at bounding box center [117, 409] width 194 height 26
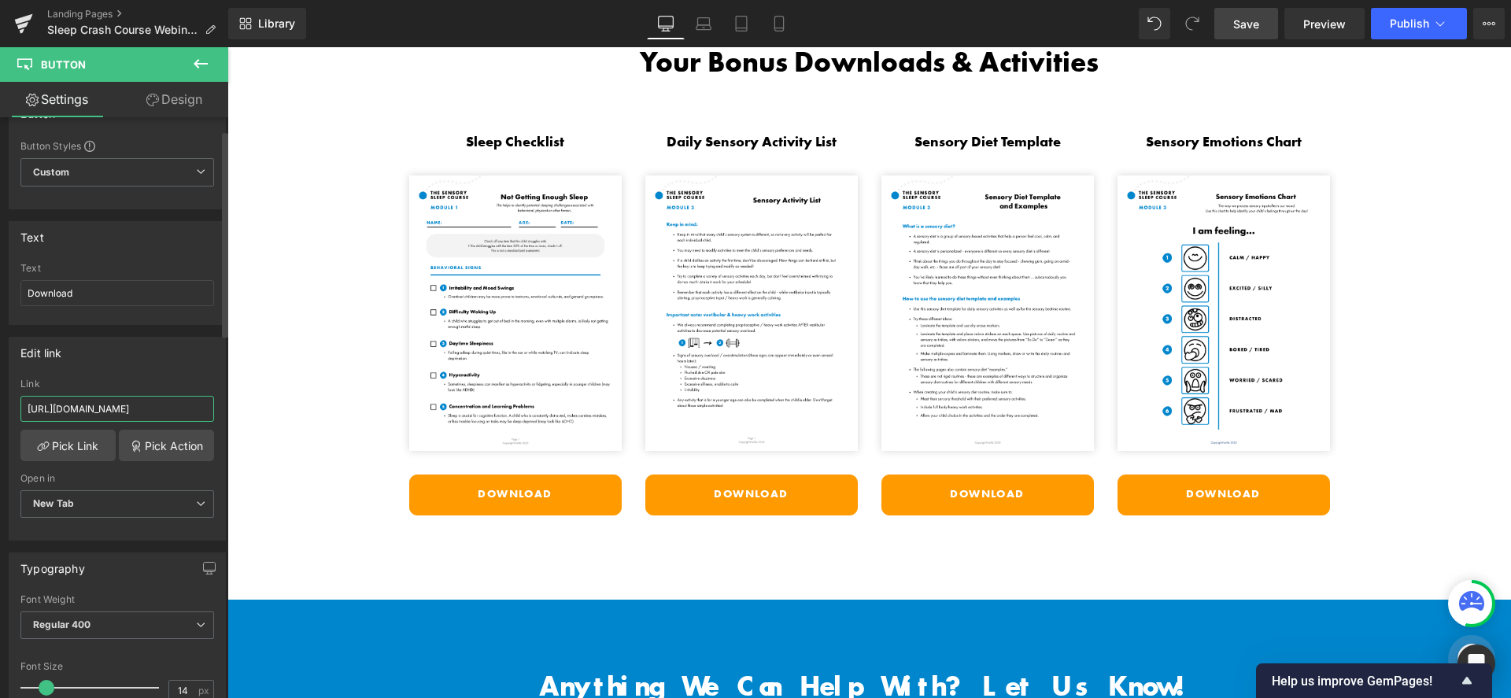
click at [111, 409] on input "https://cdn.shopify.com/s/files/1/1380/9417/files/Motor_Skills_Free_Webinar_Ref…" at bounding box center [117, 409] width 194 height 26
paste input "d_3_Sensory_Emotions_Chart.pdf?v=1760130952"
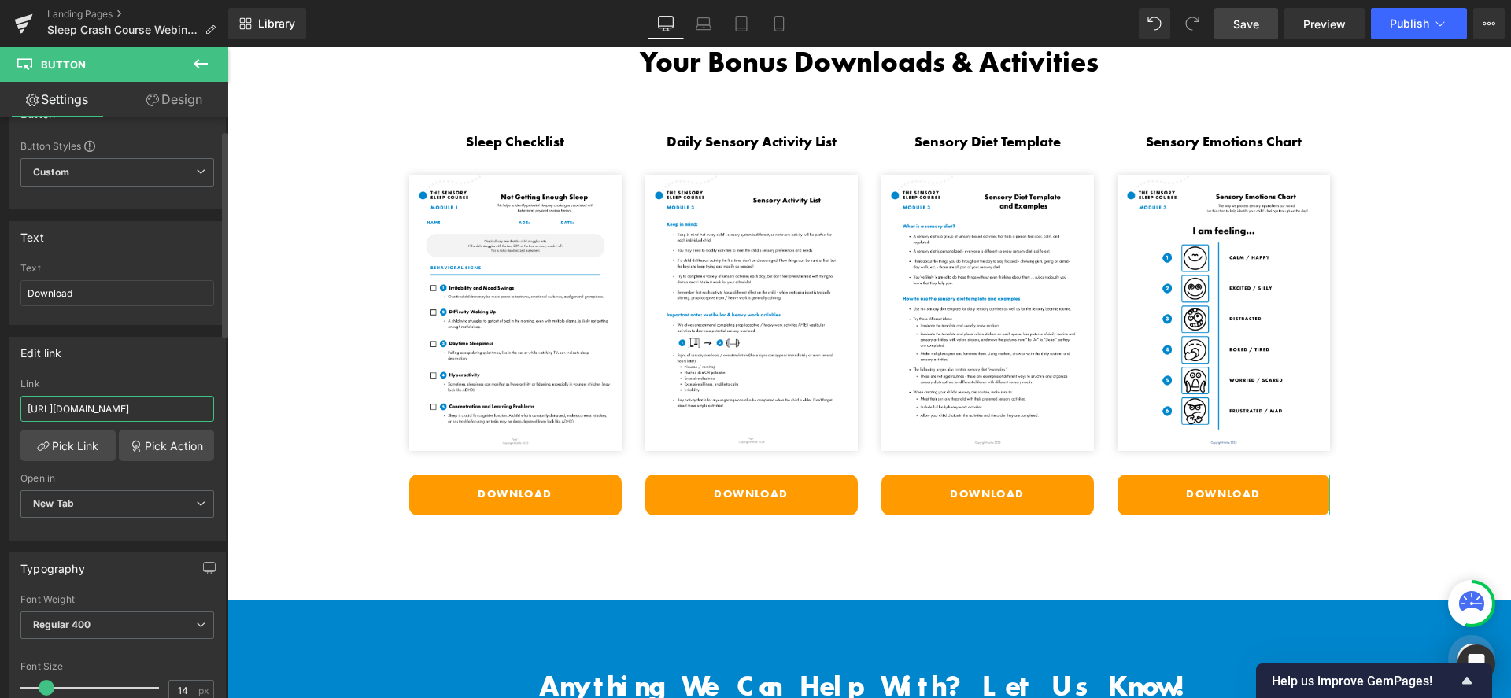
type input "https://cdn.shopify.com/s/files/1/1380/9417/files/Mod_3_Sensory_Emotions_Chart.…"
click at [128, 360] on div "Edit link" at bounding box center [117, 353] width 216 height 30
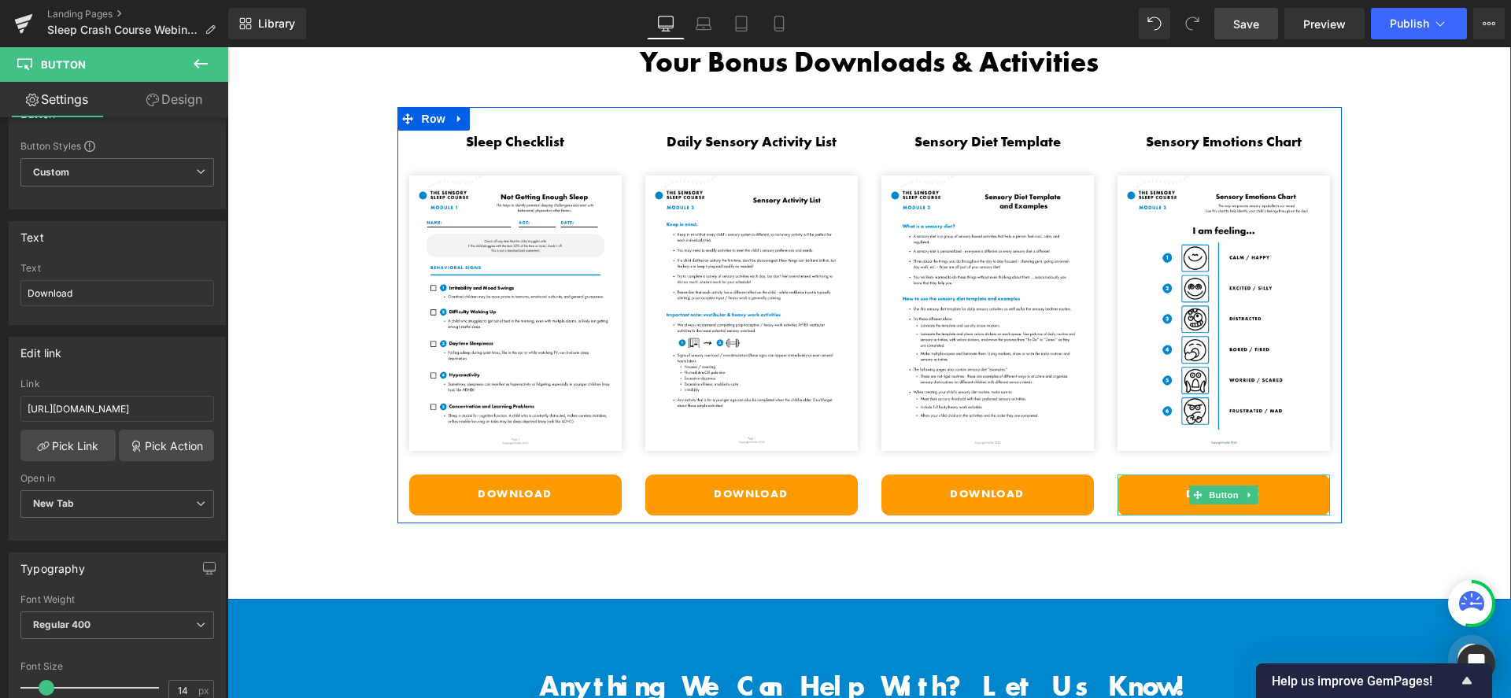
click at [1120, 482] on link "Download" at bounding box center [1224, 495] width 213 height 41
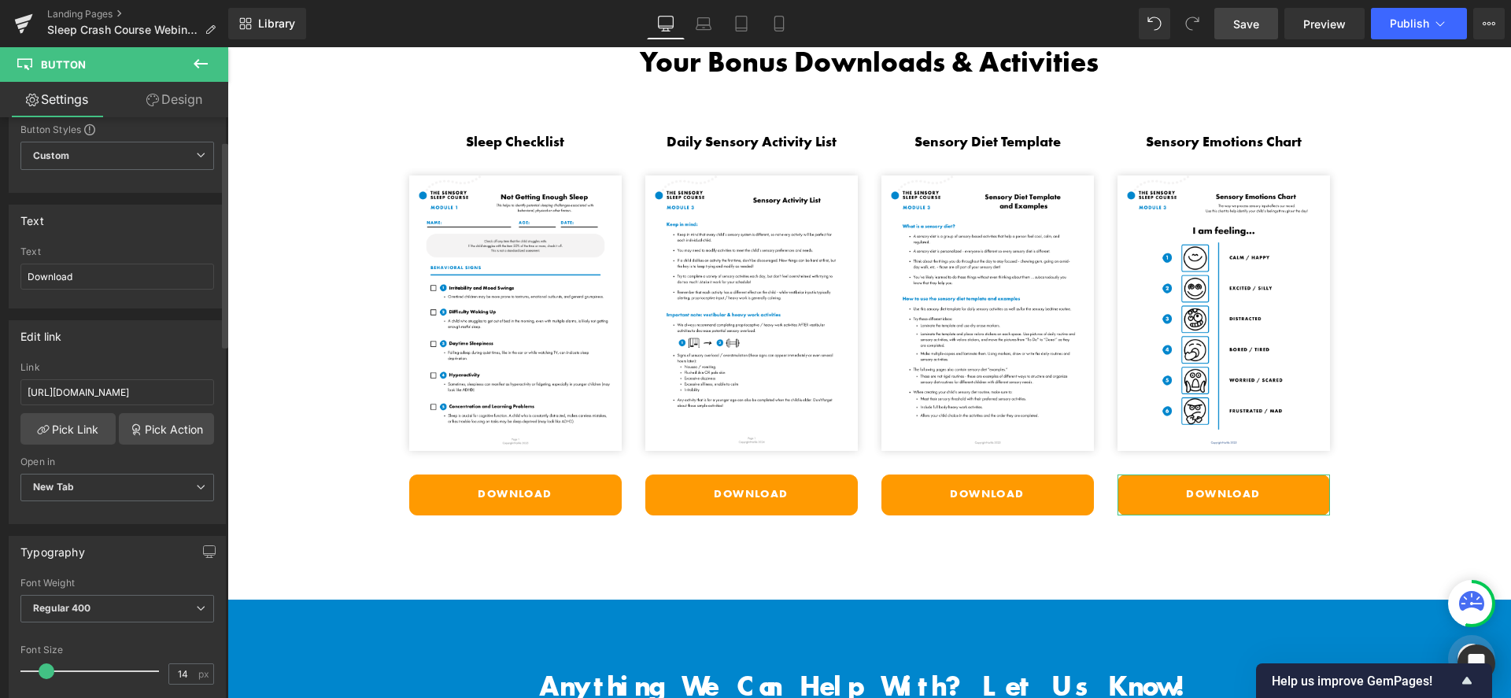
scroll to position [145, 0]
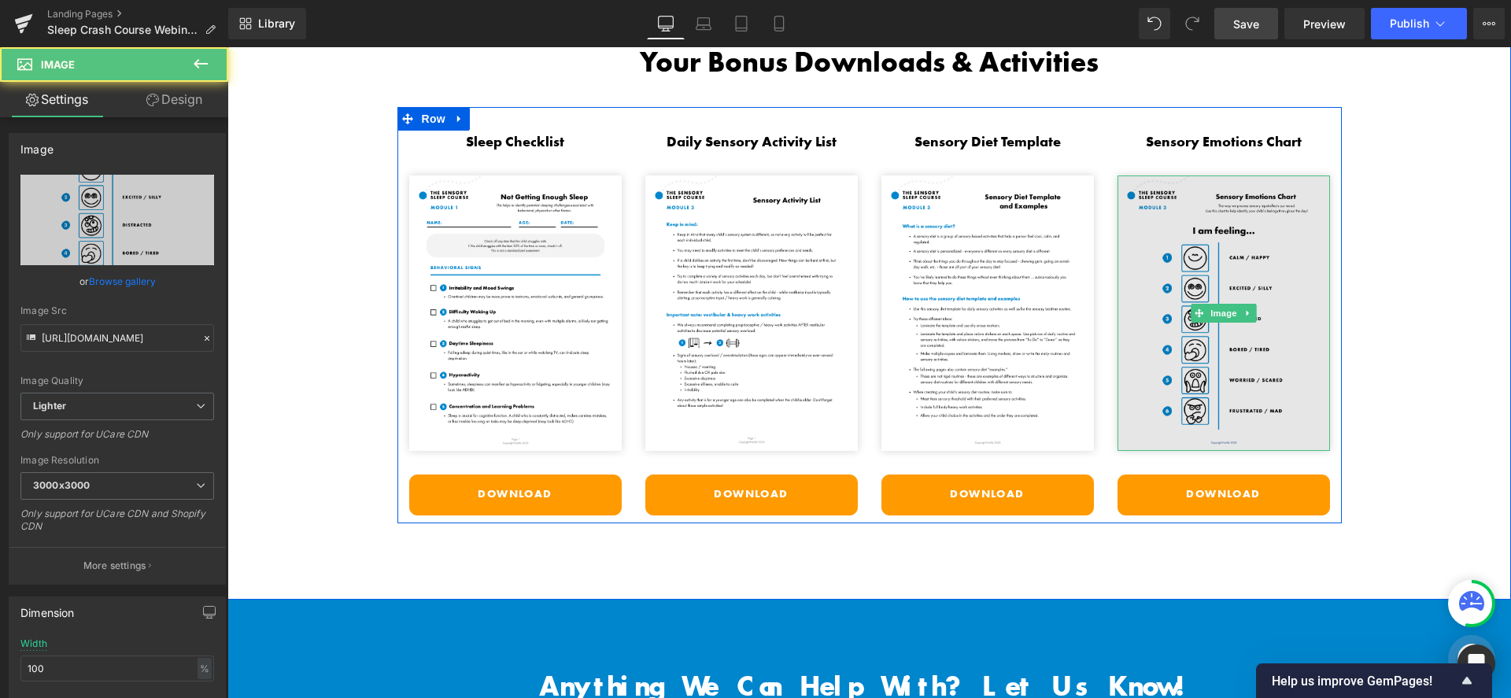
click at [1149, 309] on img at bounding box center [1224, 314] width 213 height 276
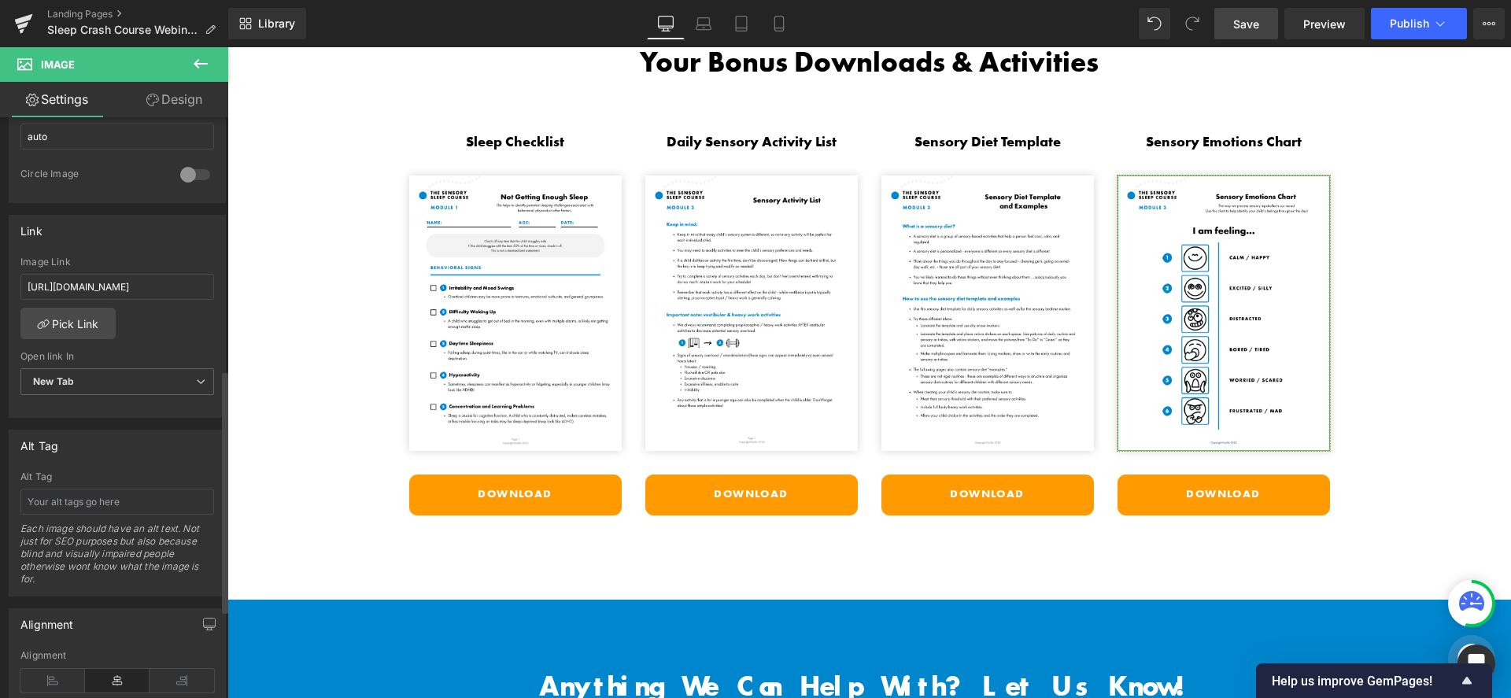
scroll to position [605, 0]
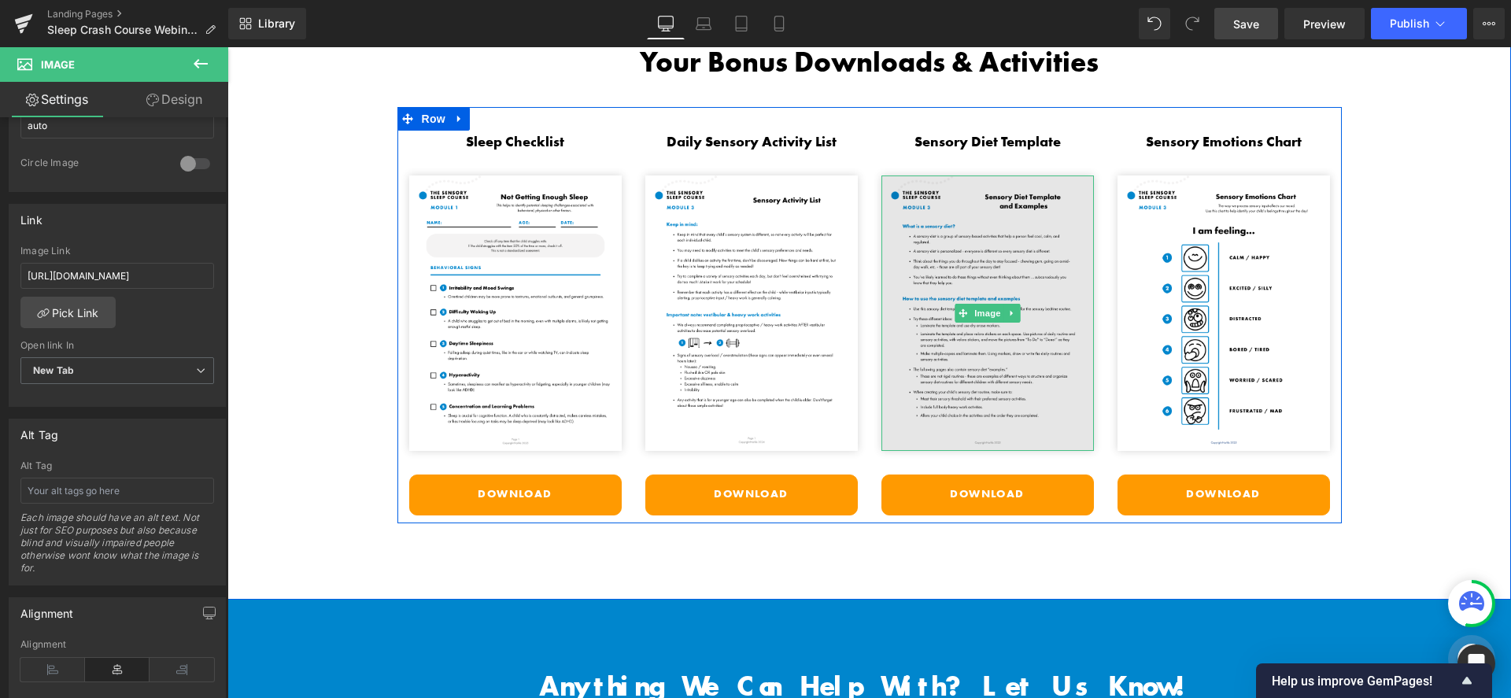
click at [931, 412] on img at bounding box center [988, 314] width 213 height 276
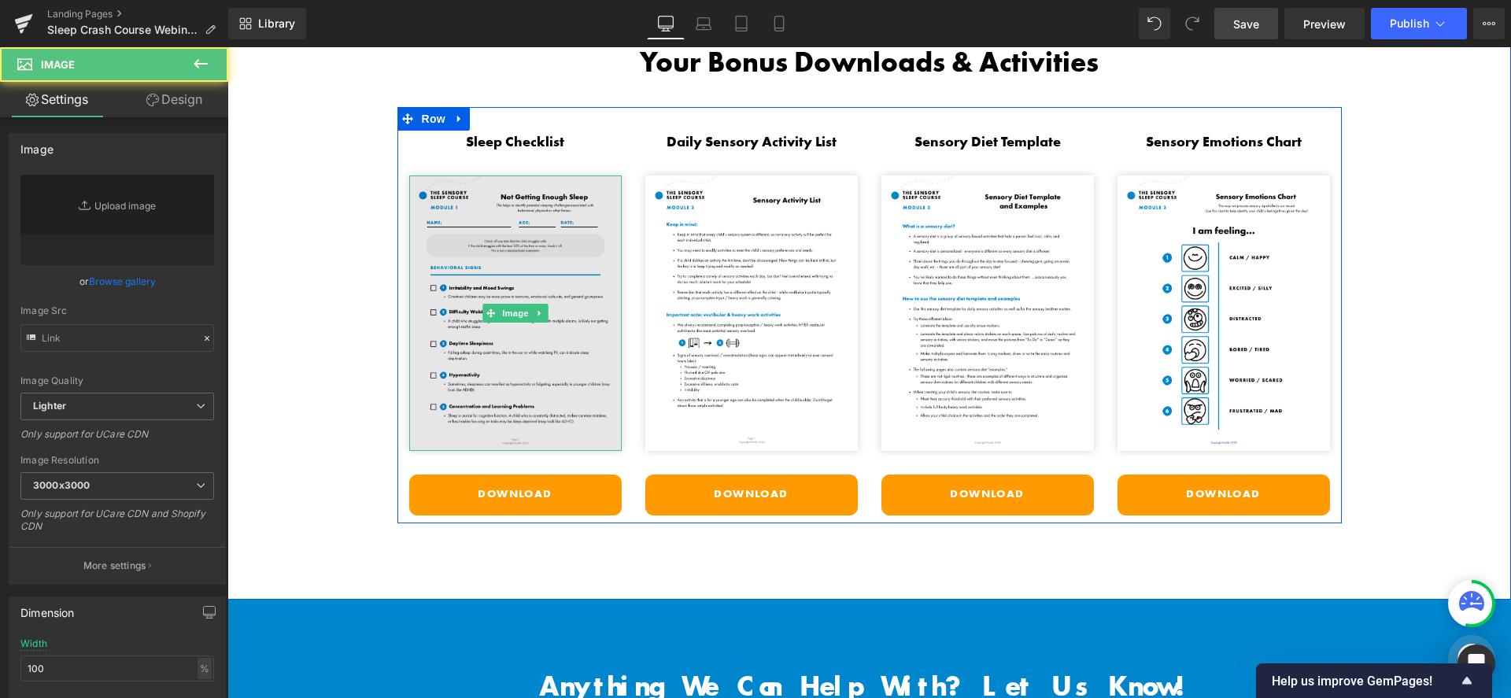
click at [445, 380] on img at bounding box center [515, 314] width 213 height 276
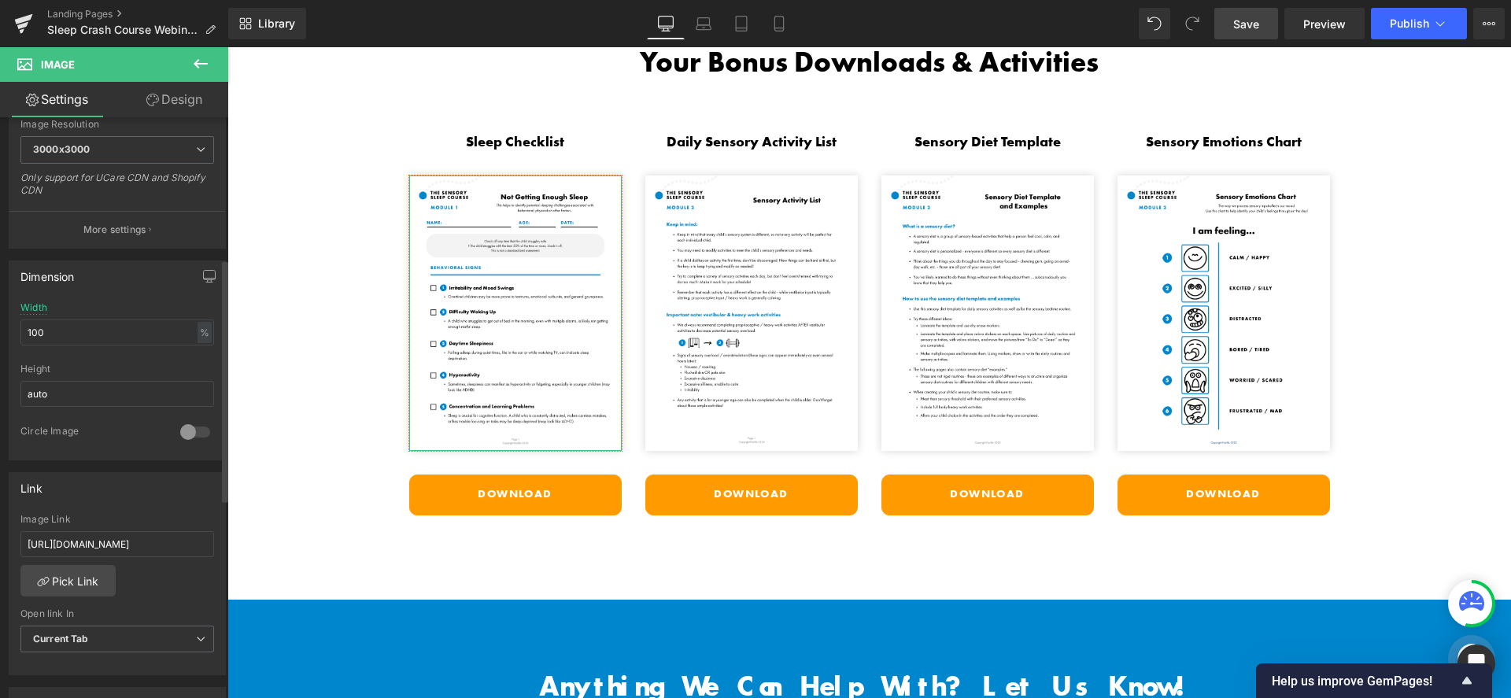
scroll to position [338, 0]
click at [111, 534] on input "https://cdn.shopify.com/s/files/1/1380/9417/files/Fine_Motor_Treatment_Interven…" at bounding box center [117, 542] width 194 height 26
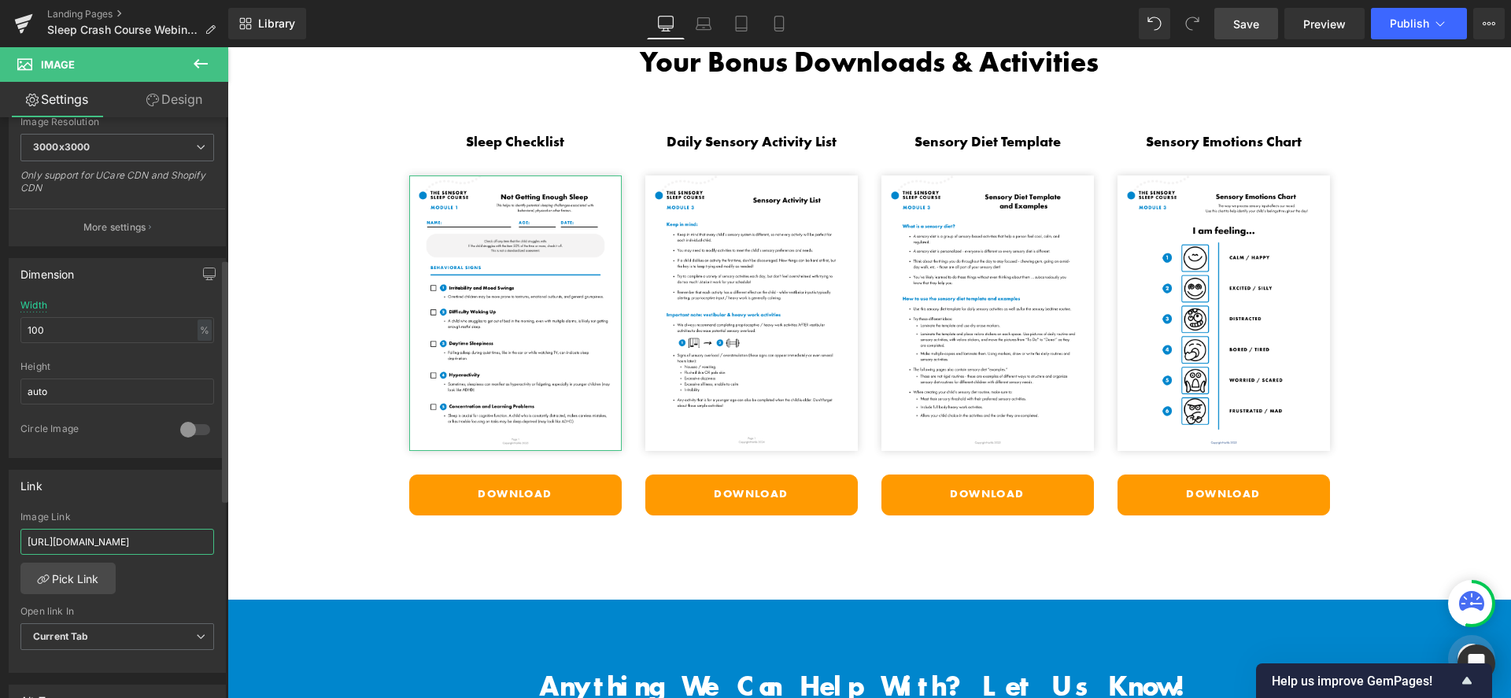
type input "https://cdn.shopify.com/s/files/1/1380/9417/files/Mod_1_Not_Getting_Enough_Slee…"
click at [125, 489] on div "Link" at bounding box center [117, 486] width 216 height 30
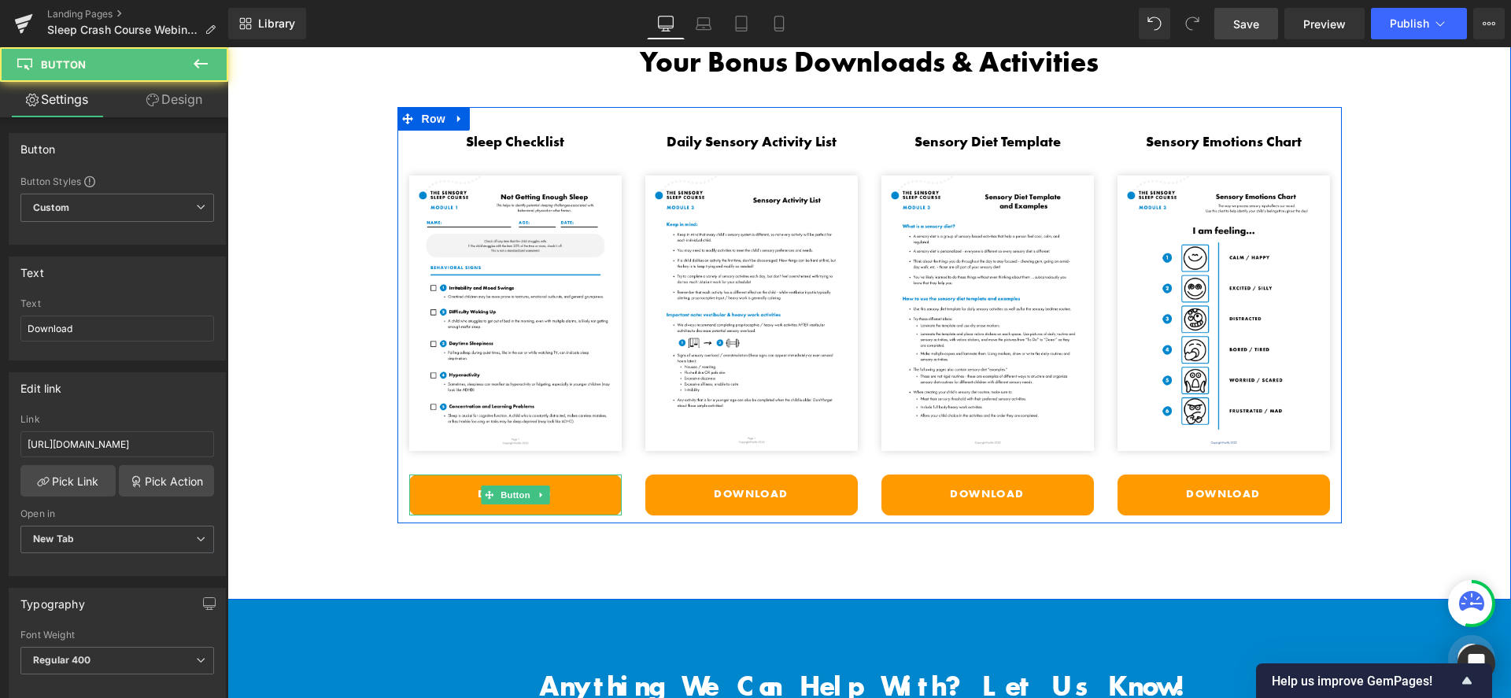
click at [435, 482] on link "Download" at bounding box center [515, 495] width 213 height 41
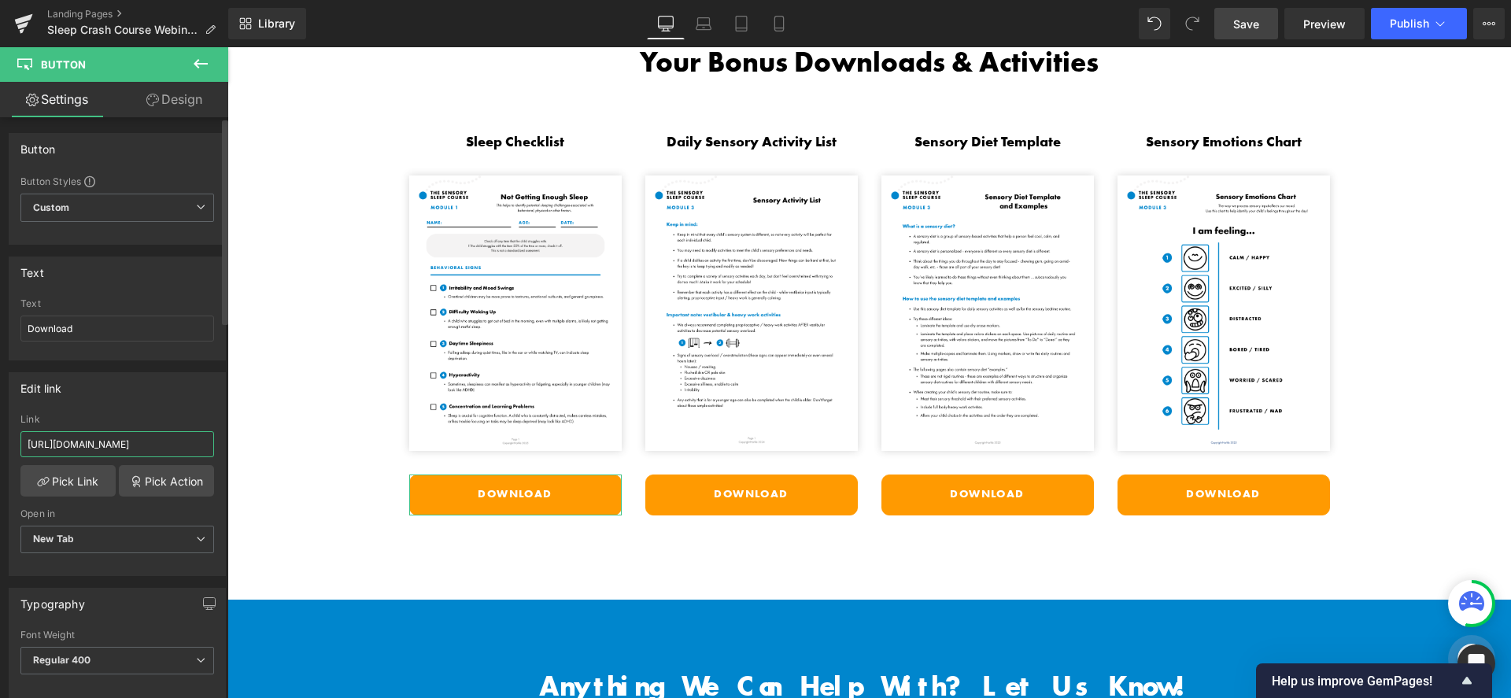
click at [78, 446] on input "https://cdn.shopify.com/s/files/1/1380/9417/files/Fine_Motor_Treatment_Interven…" at bounding box center [117, 444] width 194 height 26
type input "https://cdn.shopify.com/s/files/1/1380/9417/files/Mod_1_Not_Getting_Enough_Slee…"
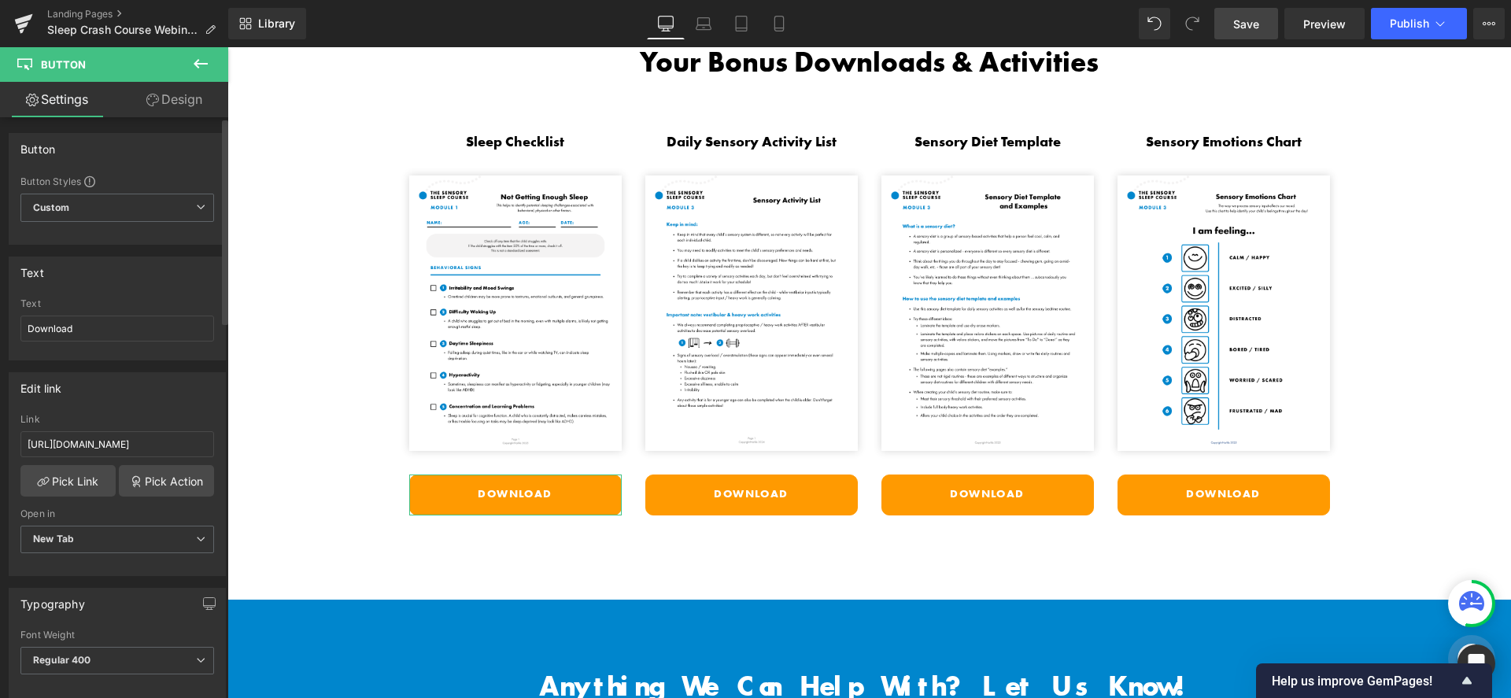
click at [125, 381] on div "Edit link" at bounding box center [117, 388] width 216 height 30
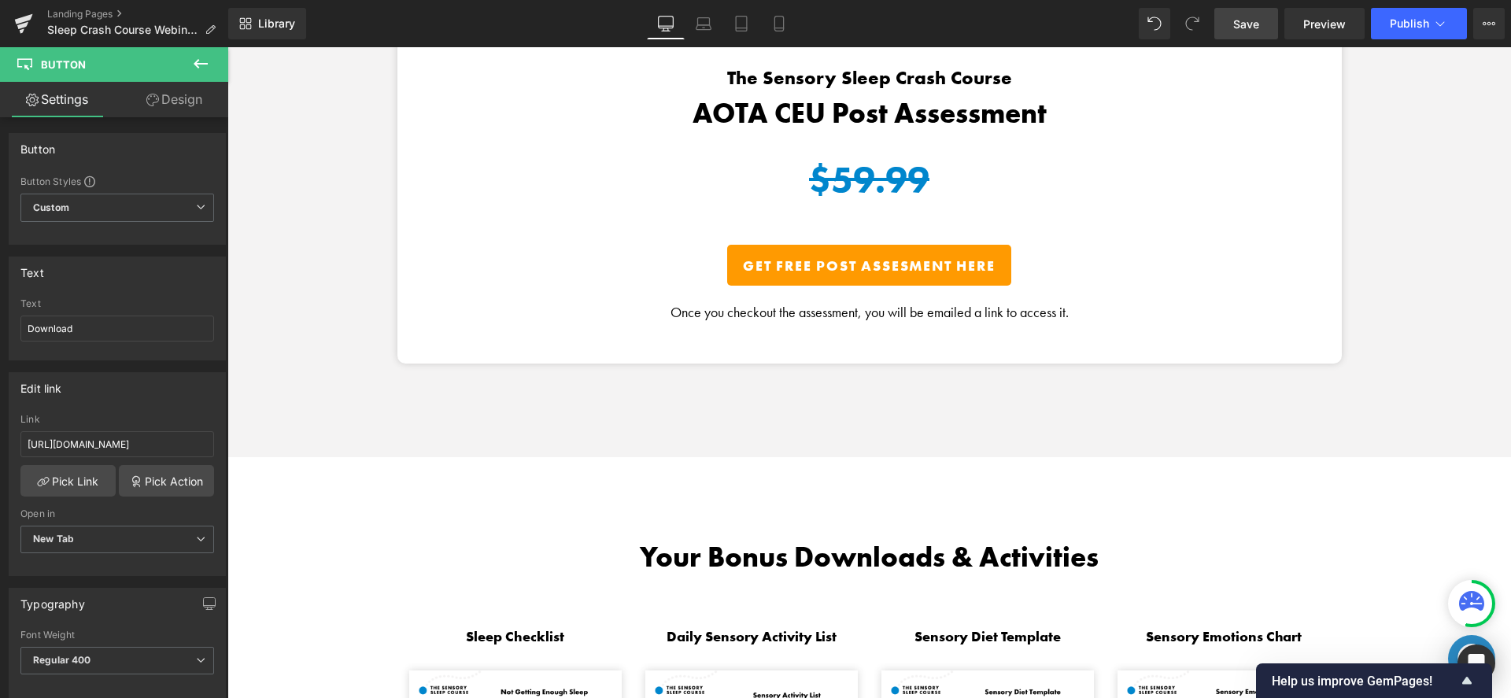
click at [1252, 26] on span "Save" at bounding box center [1247, 24] width 26 height 17
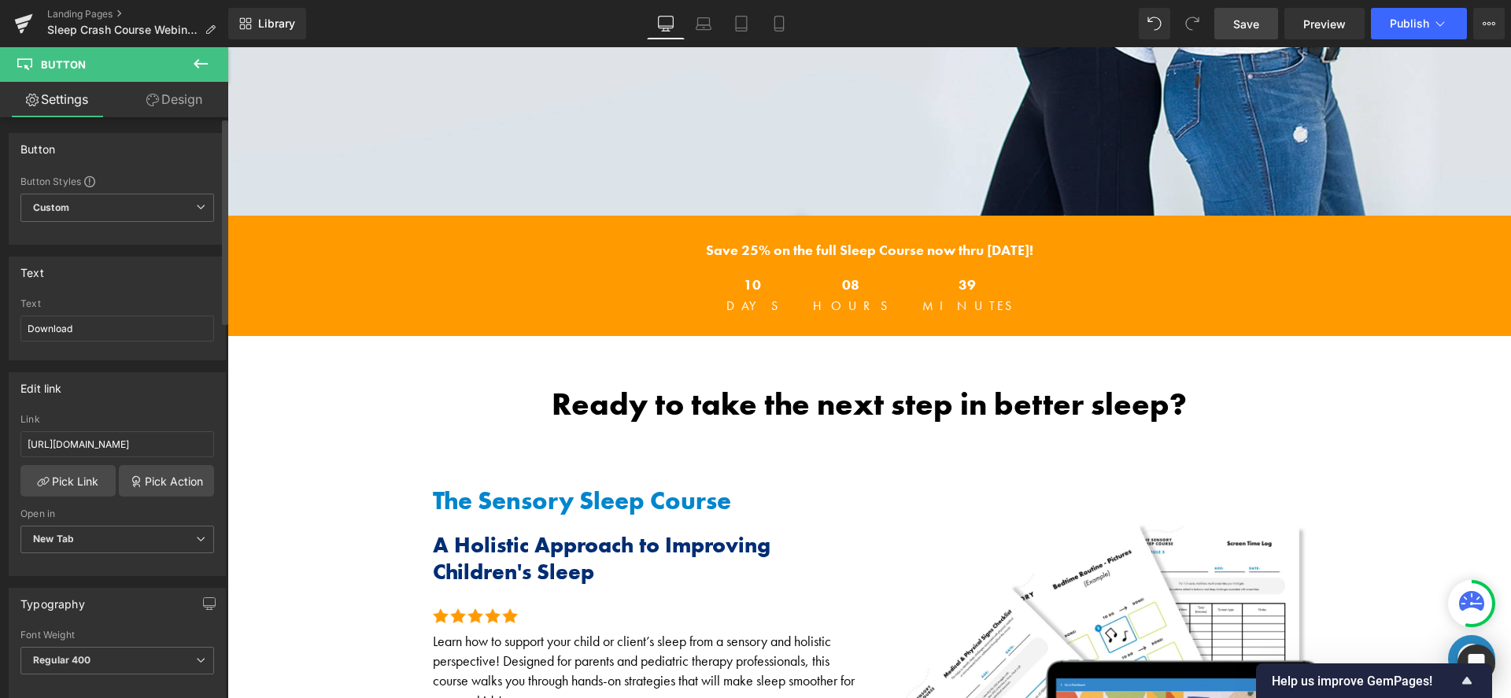
scroll to position [427, 0]
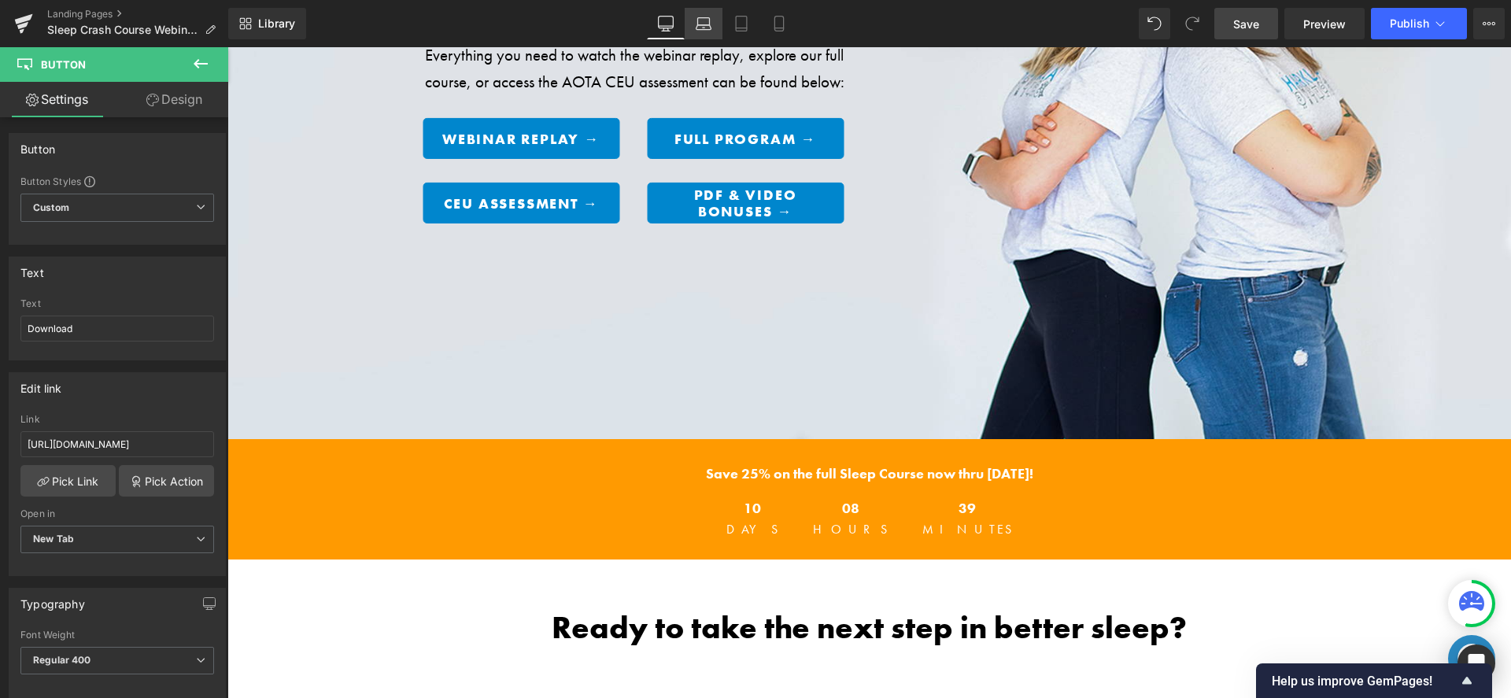
click at [697, 24] on icon at bounding box center [704, 24] width 16 height 16
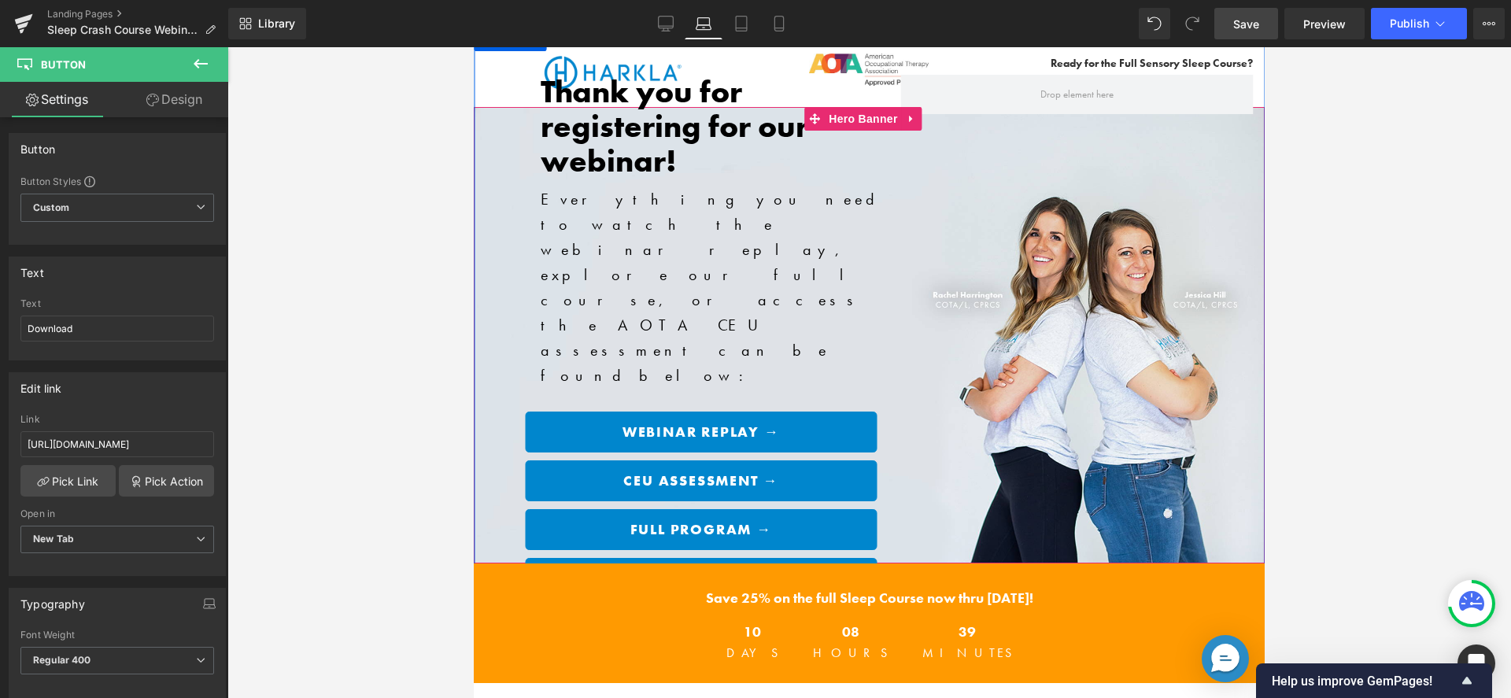
scroll to position [8, 0]
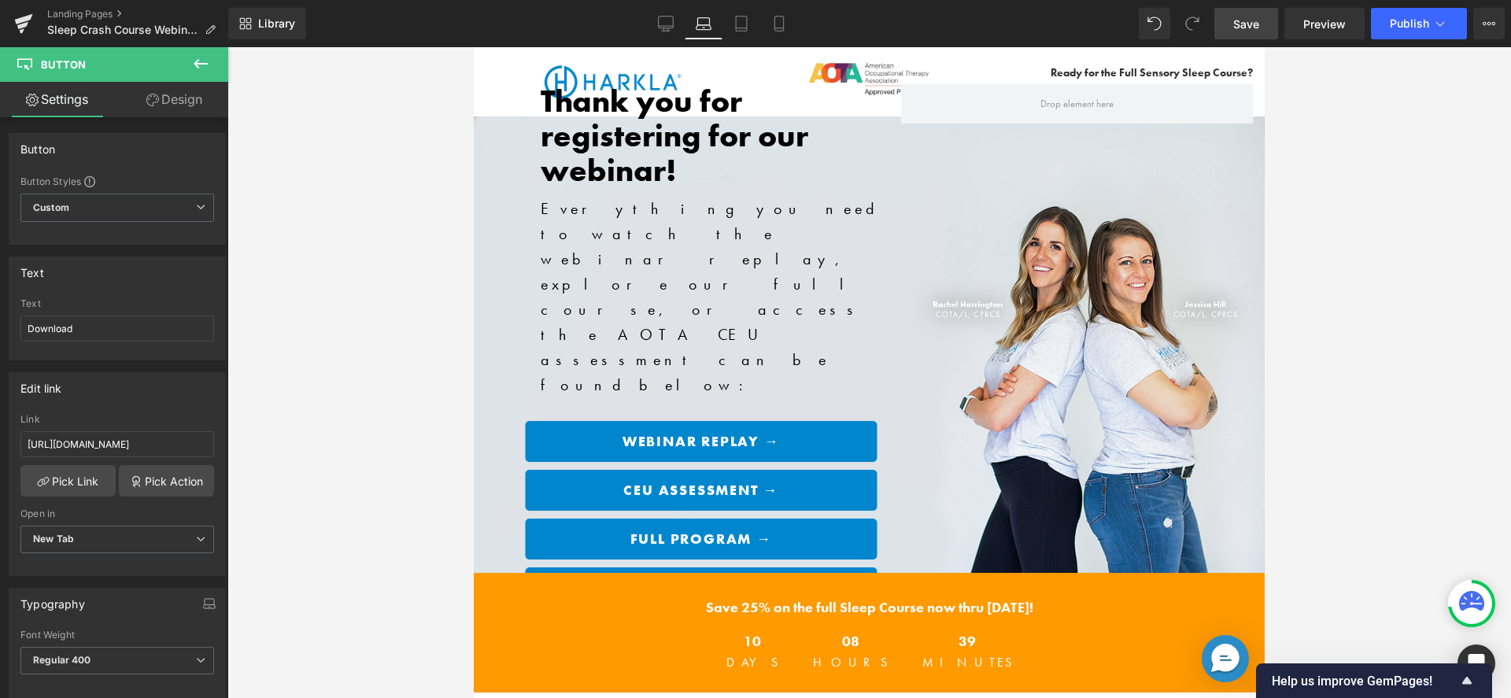
click at [1153, 88] on div "Click here to learn more Text Block" at bounding box center [1133, 89] width 240 height 17
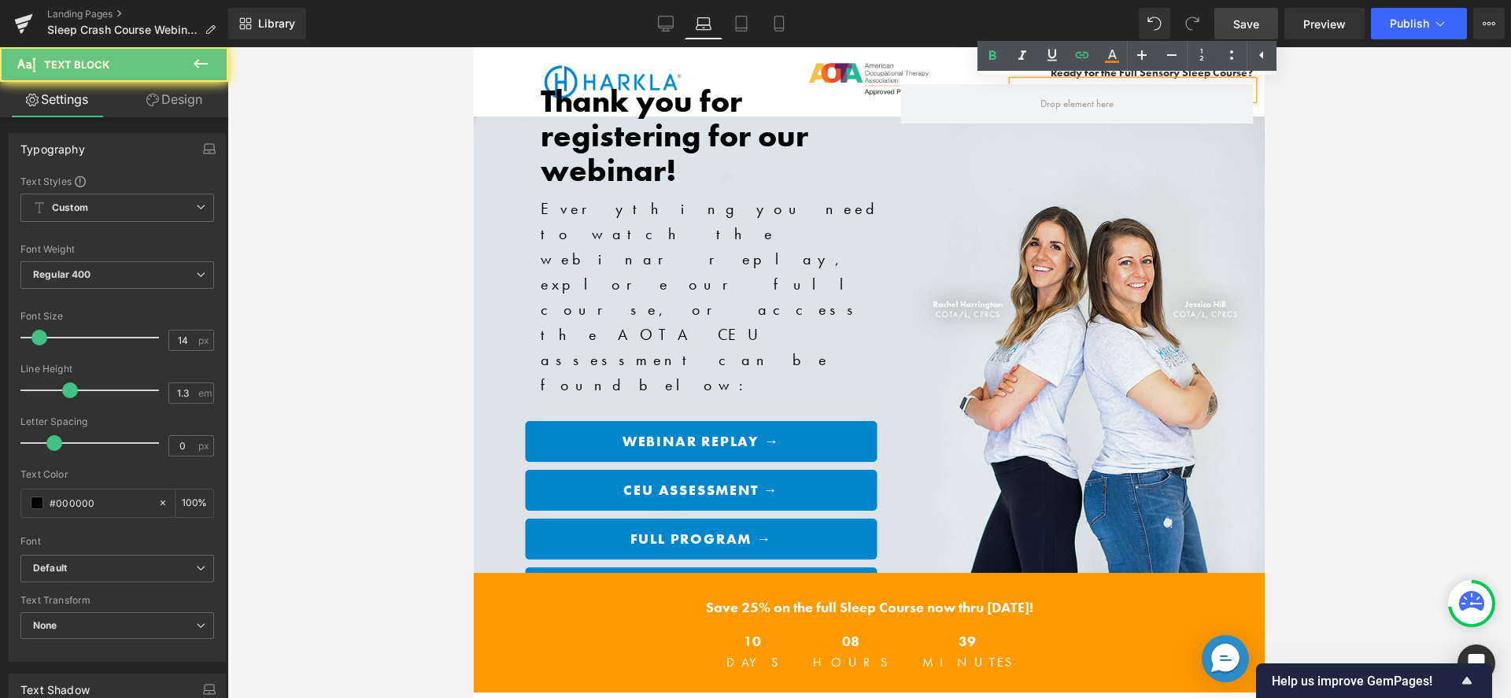
click at [1153, 88] on link "Click here to learn more" at bounding box center [1194, 90] width 118 height 14
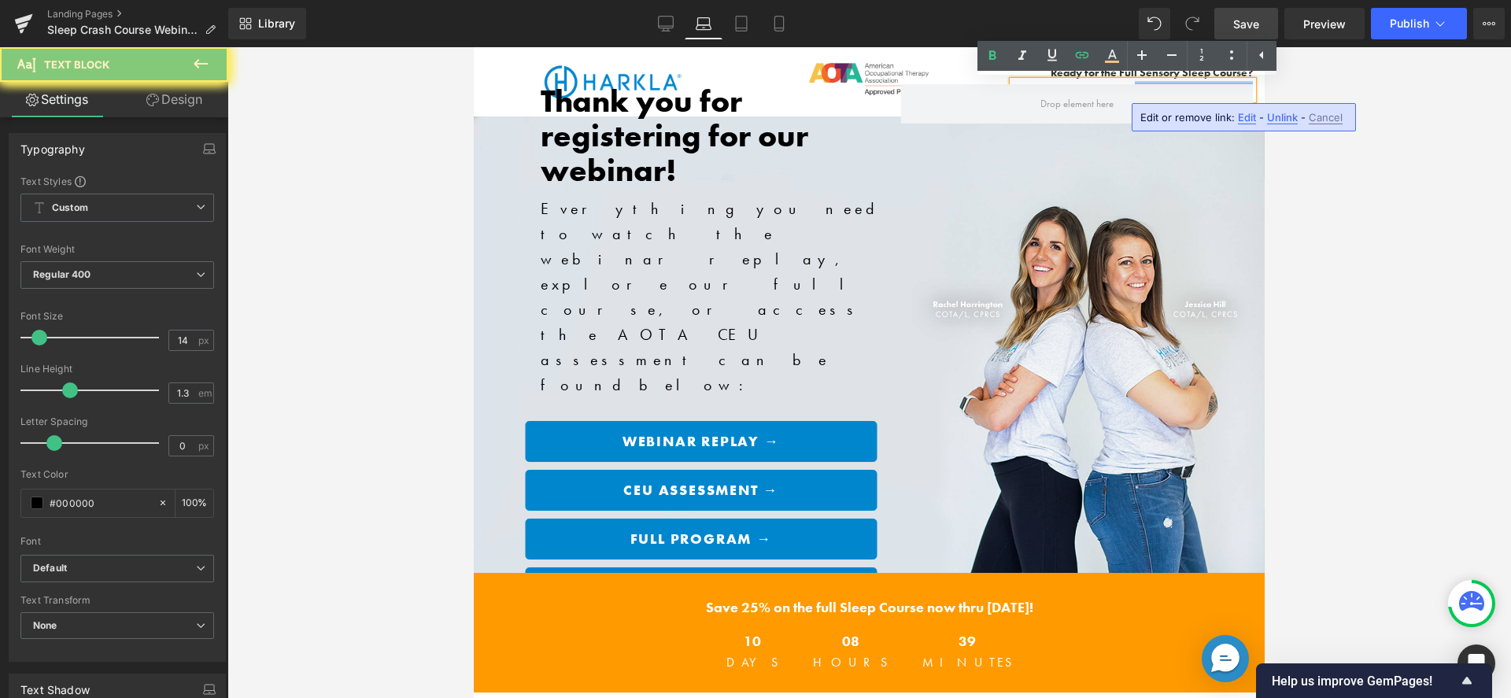
click at [1153, 88] on link "Click here to learn more" at bounding box center [1194, 90] width 118 height 14
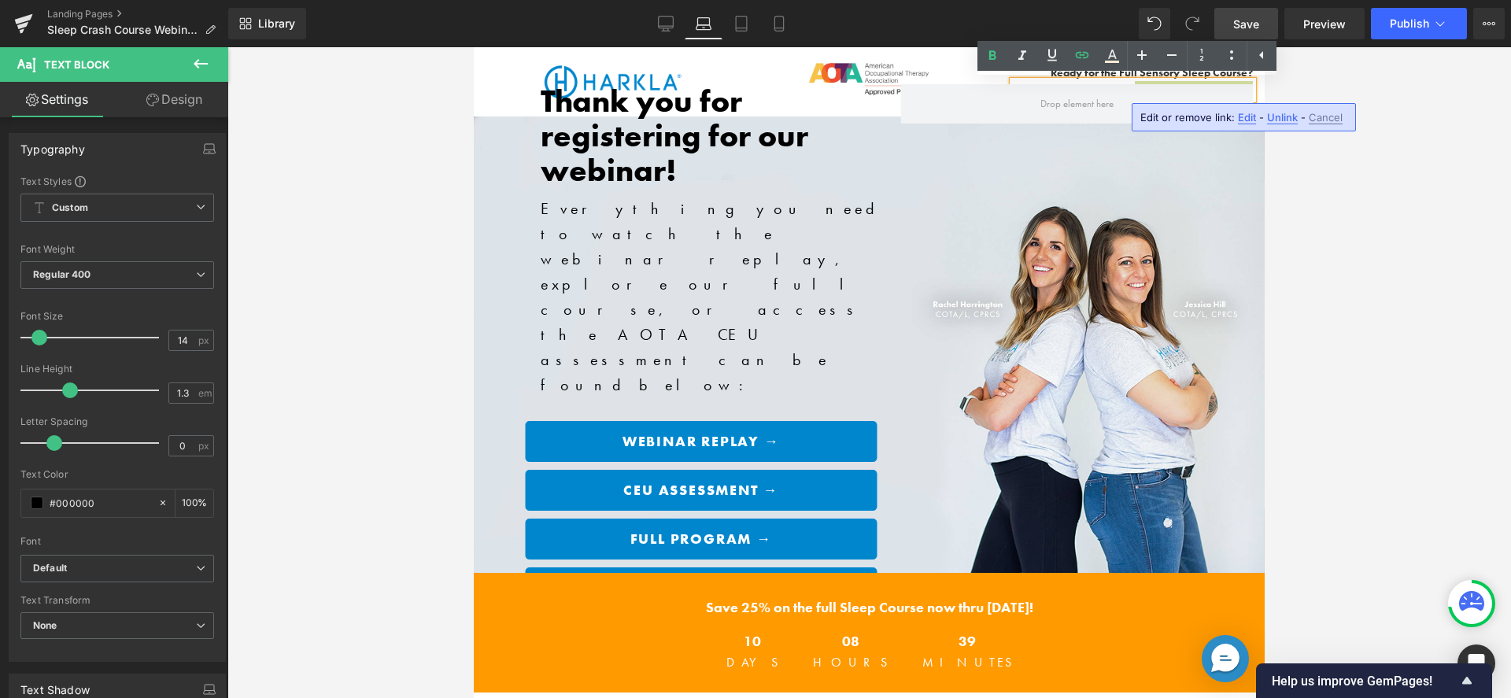
click at [1248, 113] on span "Edit" at bounding box center [1247, 117] width 18 height 13
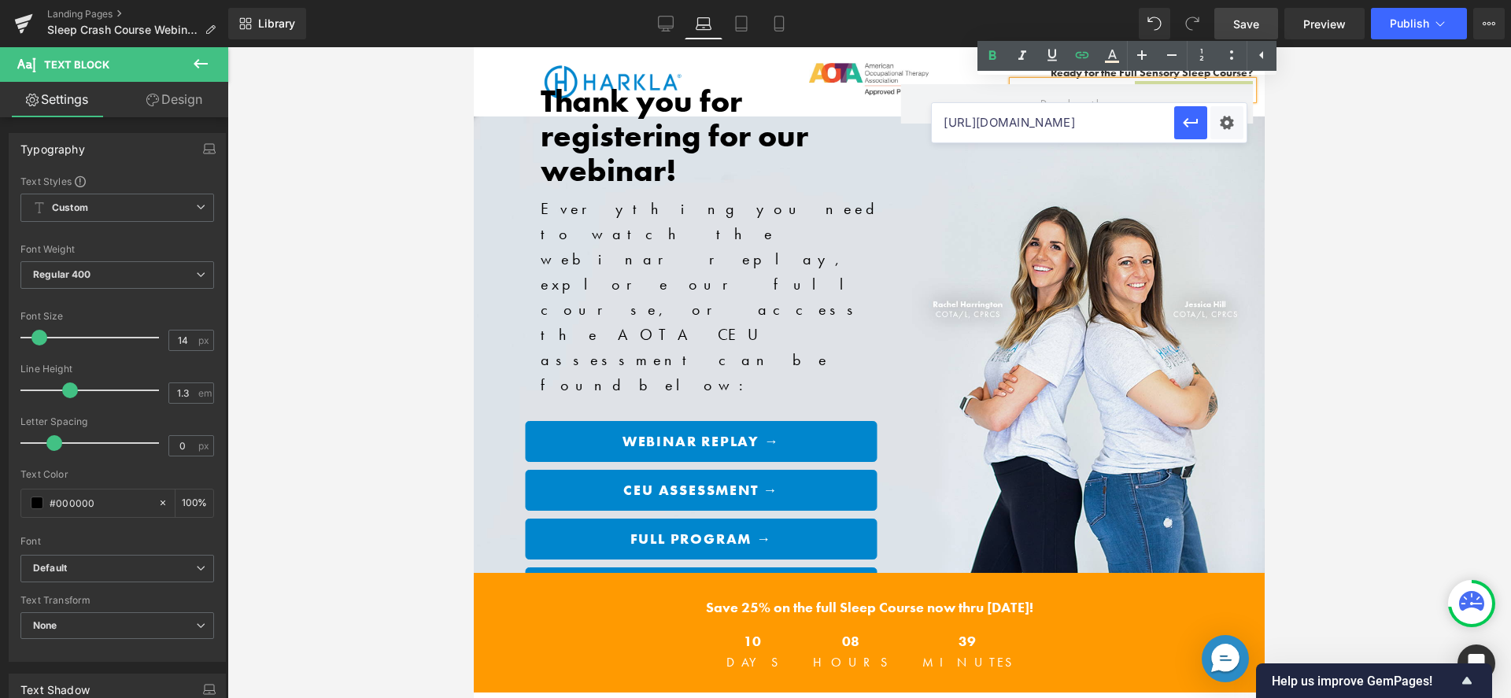
click at [1133, 130] on input "https://harkla.co/discount/SC_WEBINAR_25?redirect=/products/sensory-sleep-course" at bounding box center [1053, 122] width 242 height 39
click at [1304, 123] on div at bounding box center [869, 372] width 1284 height 651
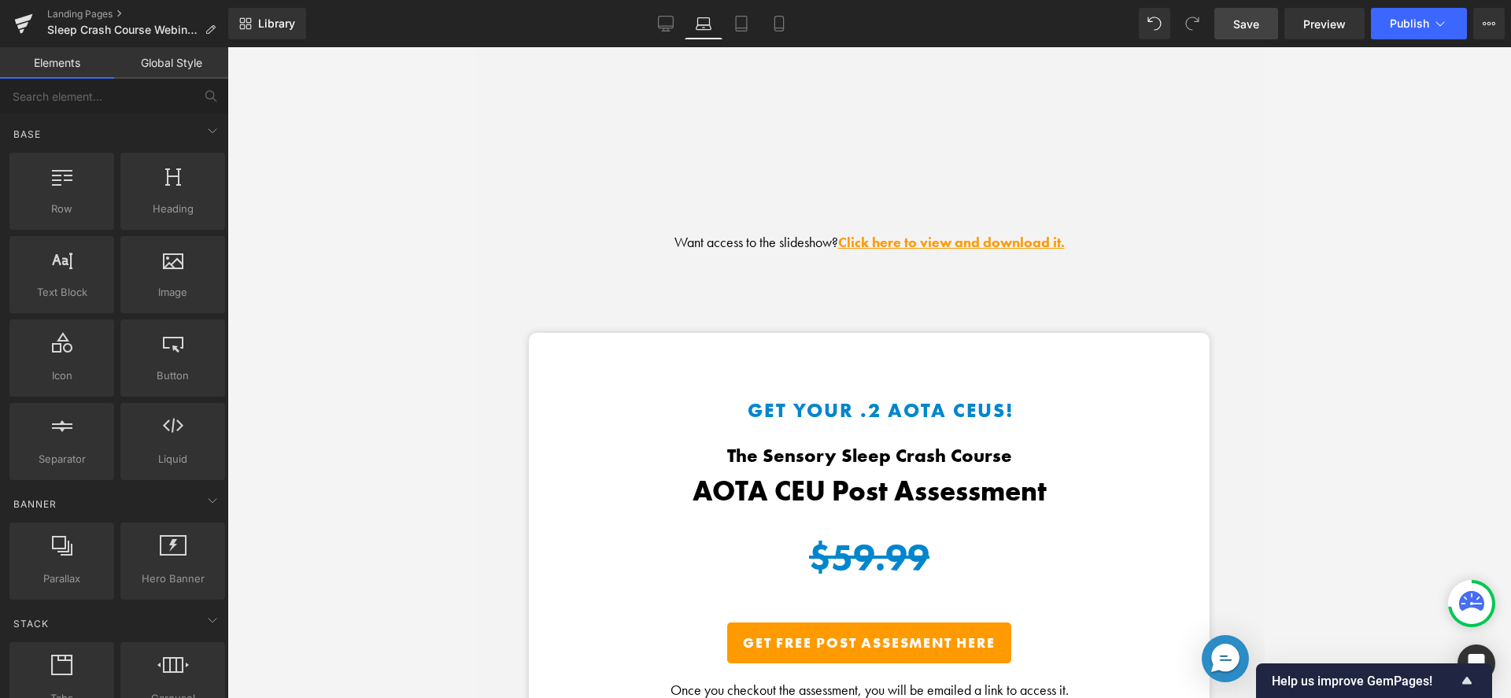
scroll to position [2100, 0]
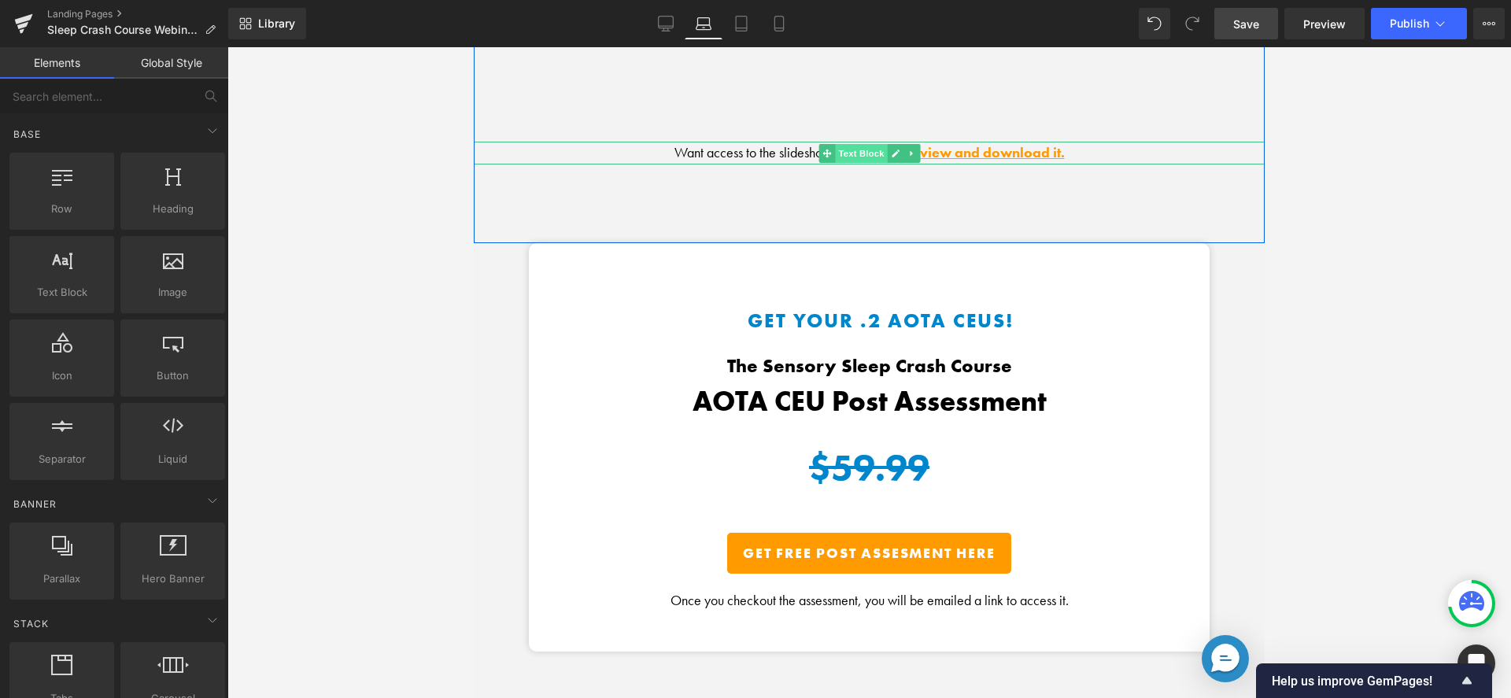
click at [841, 150] on span "Text Block" at bounding box center [861, 153] width 52 height 19
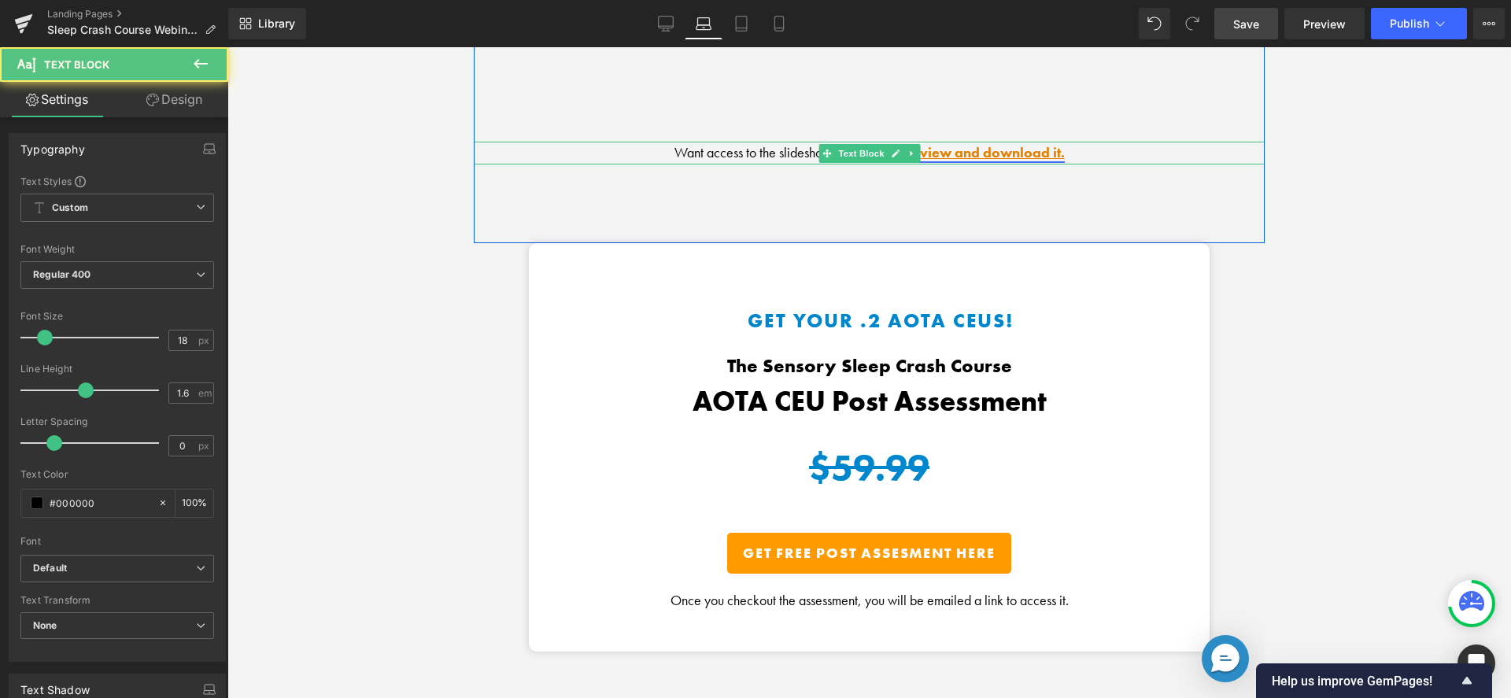
click at [953, 143] on link "Click here to view and download it." at bounding box center [951, 152] width 227 height 18
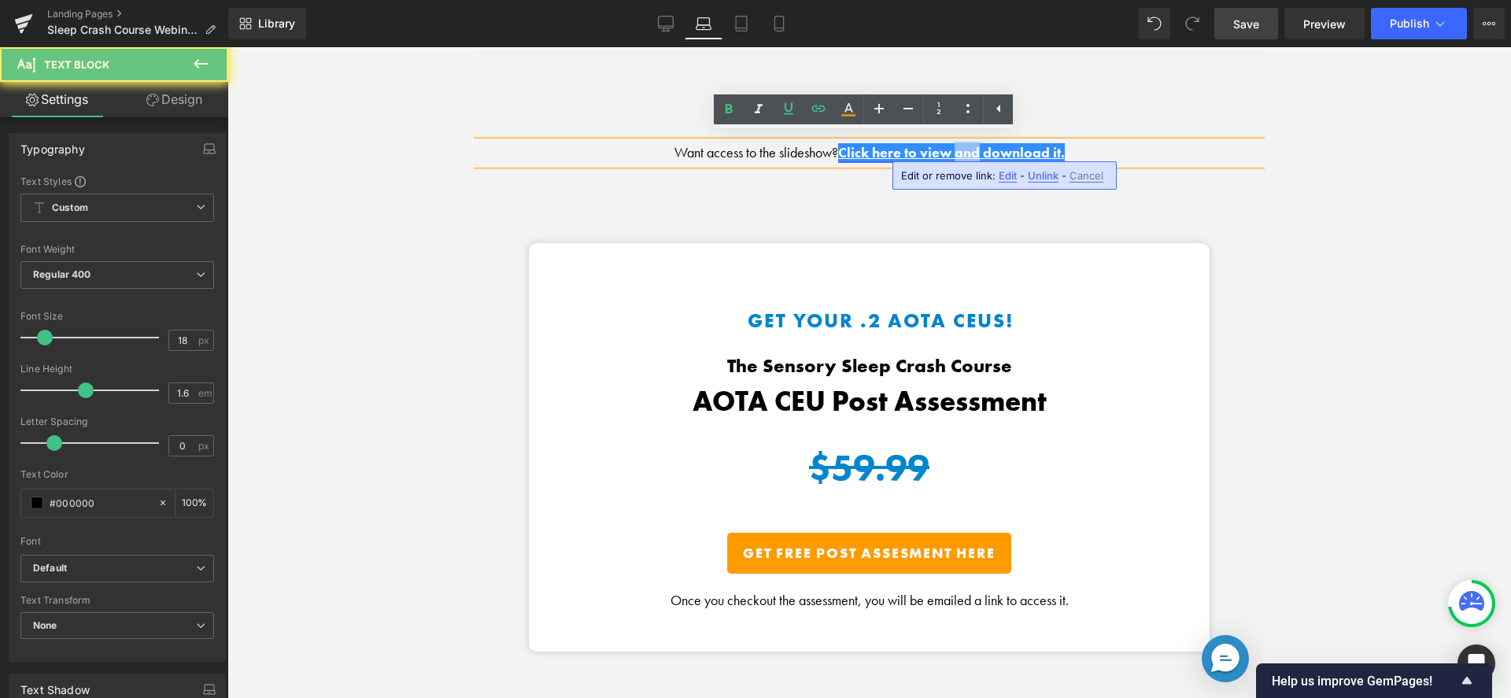
click at [953, 143] on link "Click here to view and download it." at bounding box center [951, 152] width 227 height 18
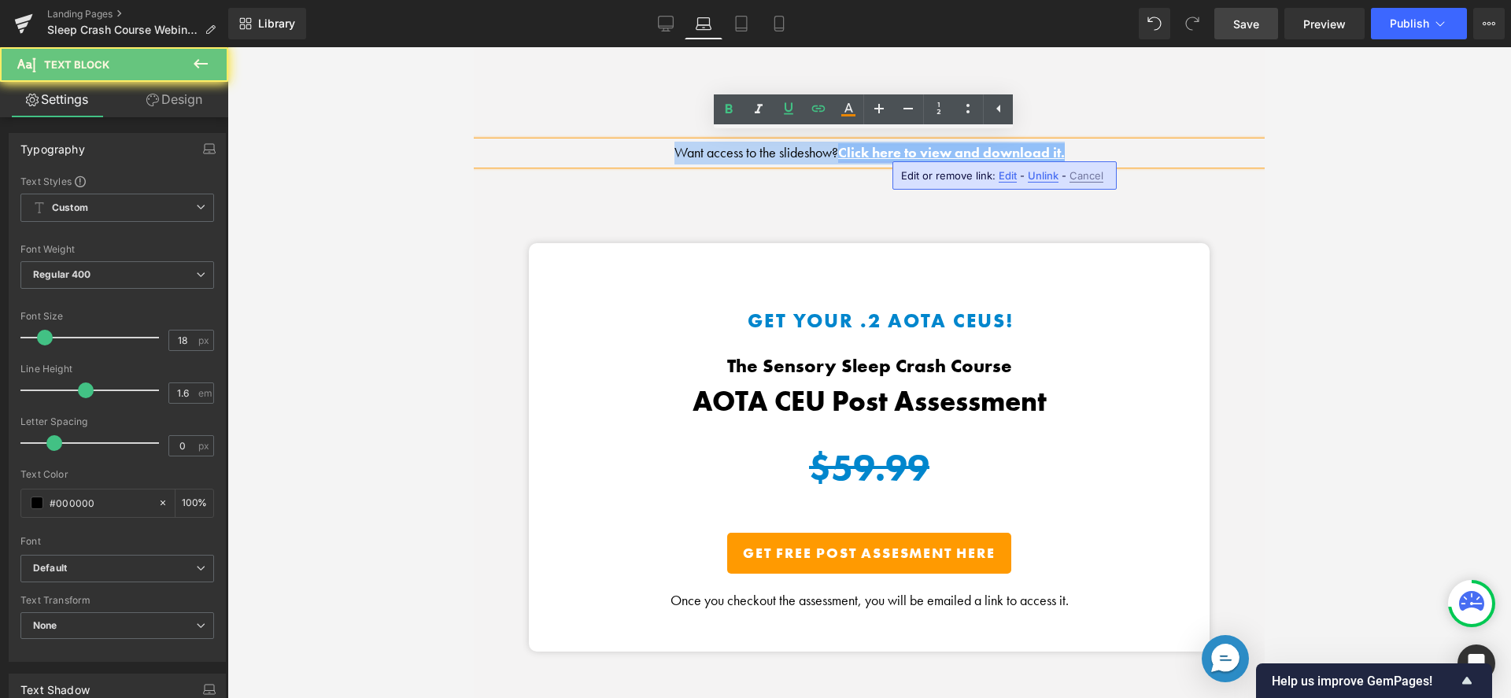
click at [953, 143] on link "Click here to view and download it." at bounding box center [951, 152] width 227 height 18
click at [1163, 142] on p "Want access to the slideshow? Click here to view and download it." at bounding box center [869, 153] width 791 height 23
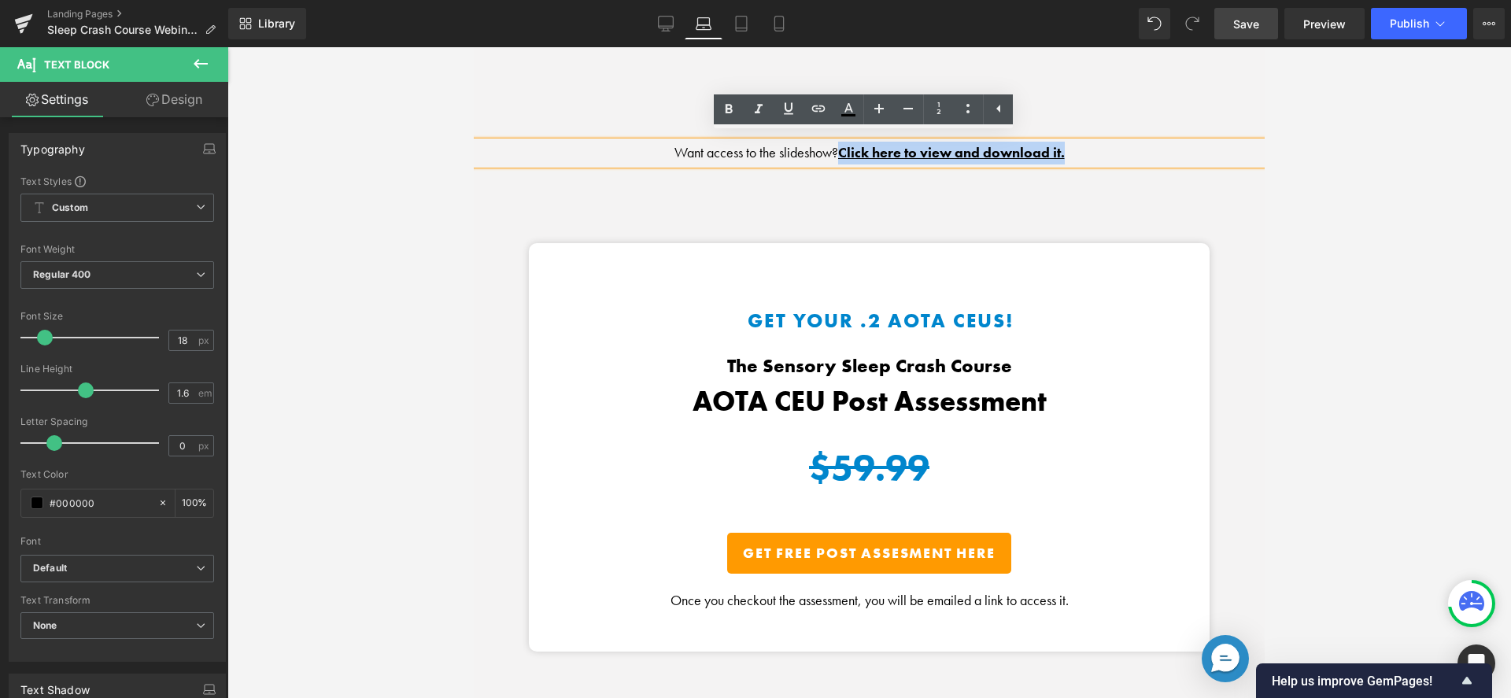
drag, startPoint x: 1130, startPoint y: 138, endPoint x: 832, endPoint y: 148, distance: 298.5
click at [832, 148] on p "Want access to the slideshow? Click here to view and download it." at bounding box center [869, 153] width 791 height 23
click at [923, 143] on link "Click here to view and download it." at bounding box center [951, 152] width 227 height 18
click at [1003, 177] on span "Edit" at bounding box center [1008, 175] width 18 height 13
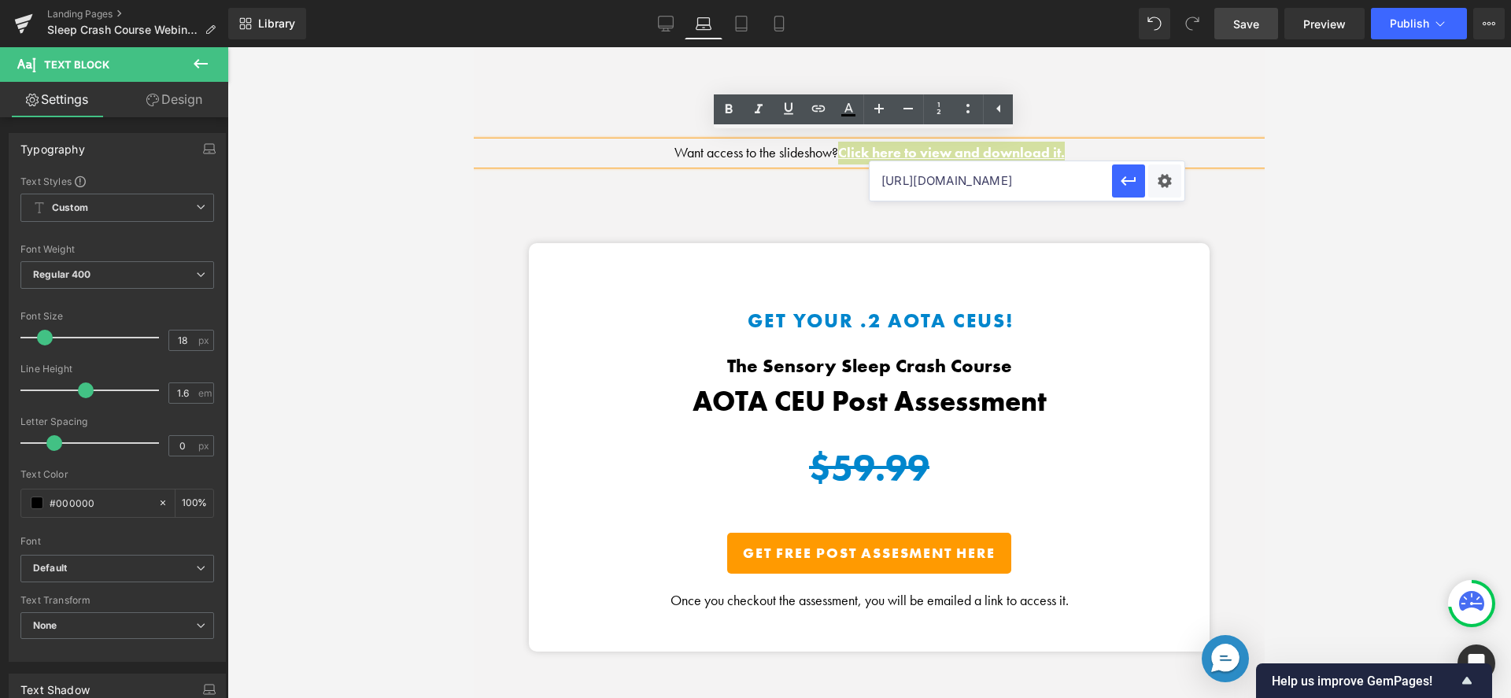
click at [1002, 178] on input "https://harkla.co/discount/SC_WEBINAR_25?redirect=/products/sensory-sleep-course" at bounding box center [991, 180] width 242 height 39
drag, startPoint x: 979, startPoint y: 180, endPoint x: 915, endPoint y: 187, distance: 64.2
click at [915, 187] on input "https://harkla.co/discount/SC_WEBINAR_25?redirect=/products/sensory-sleep-course" at bounding box center [991, 180] width 242 height 39
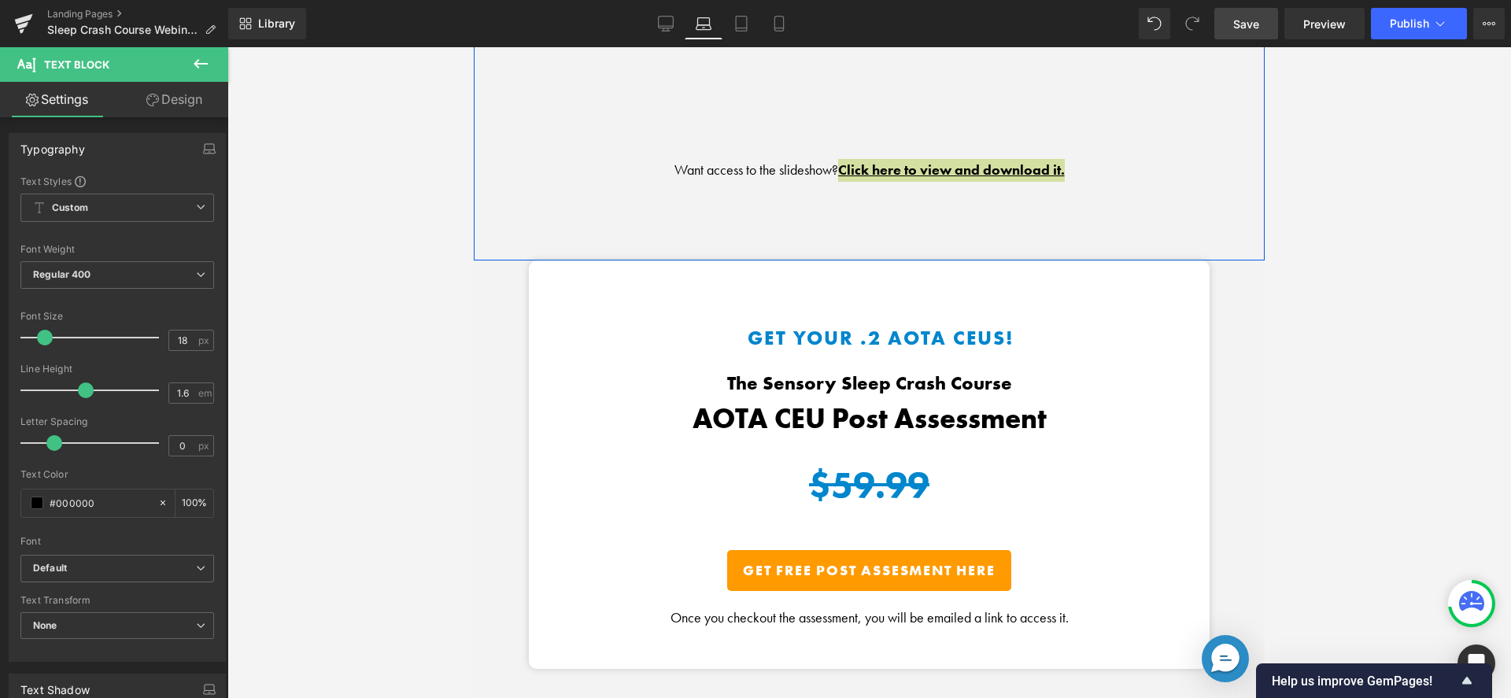
scroll to position [2077, 0]
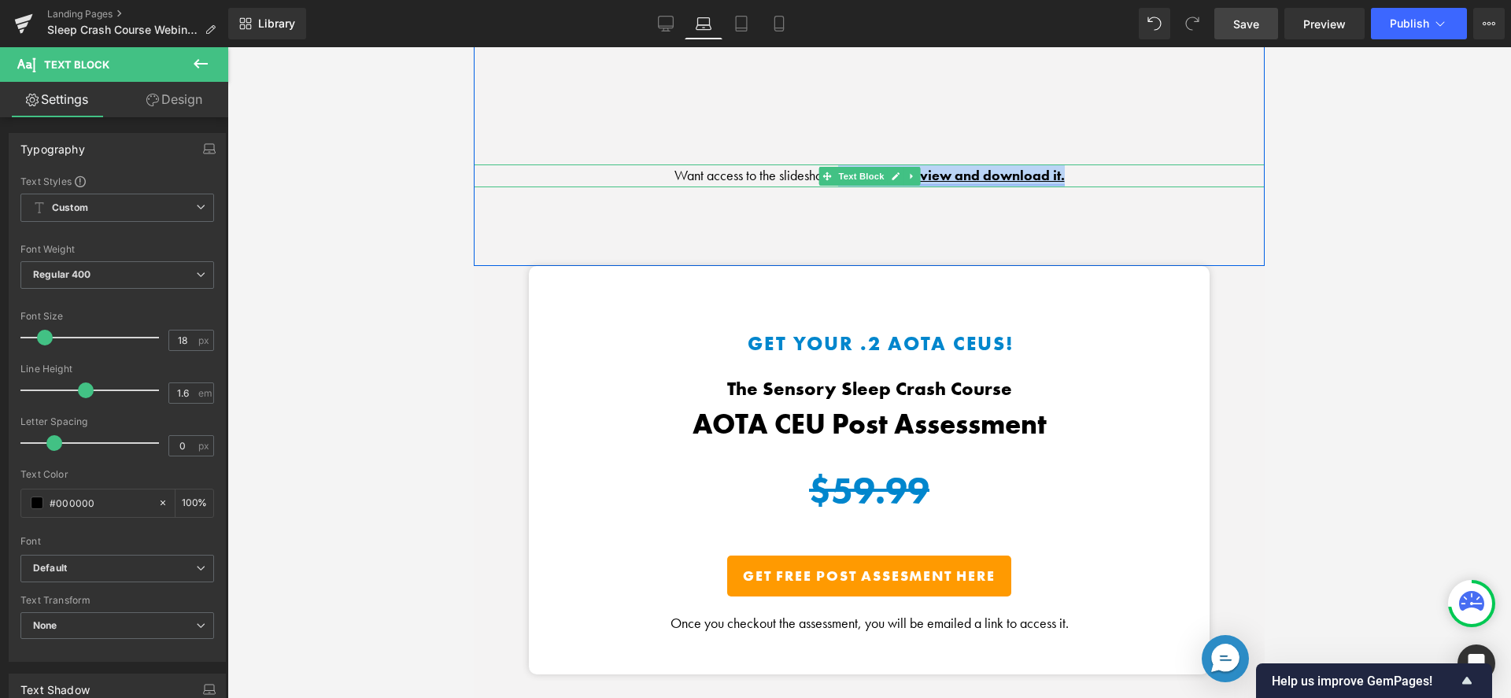
click at [908, 172] on icon at bounding box center [912, 176] width 9 height 9
click at [474, 47] on link at bounding box center [474, 47] width 0 height 0
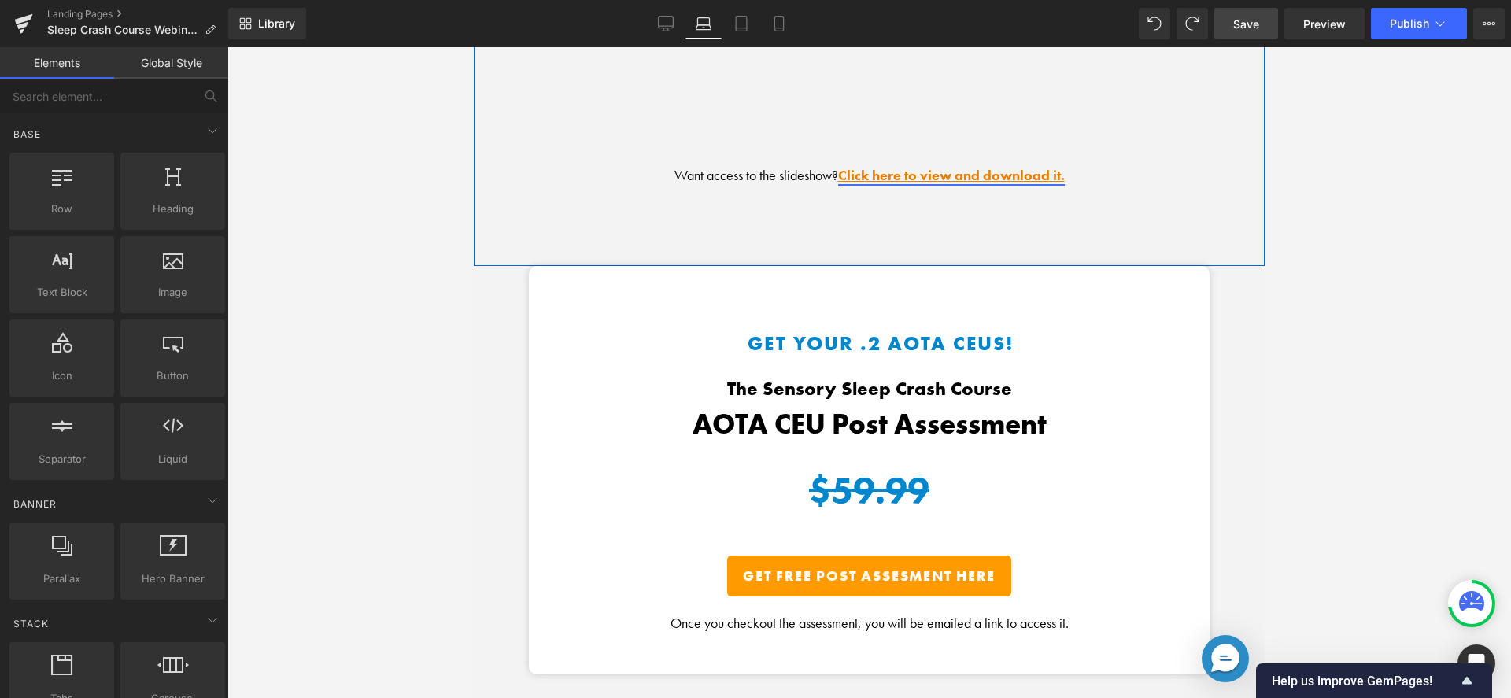
click at [1008, 175] on link "Click here to view and download it." at bounding box center [951, 175] width 227 height 18
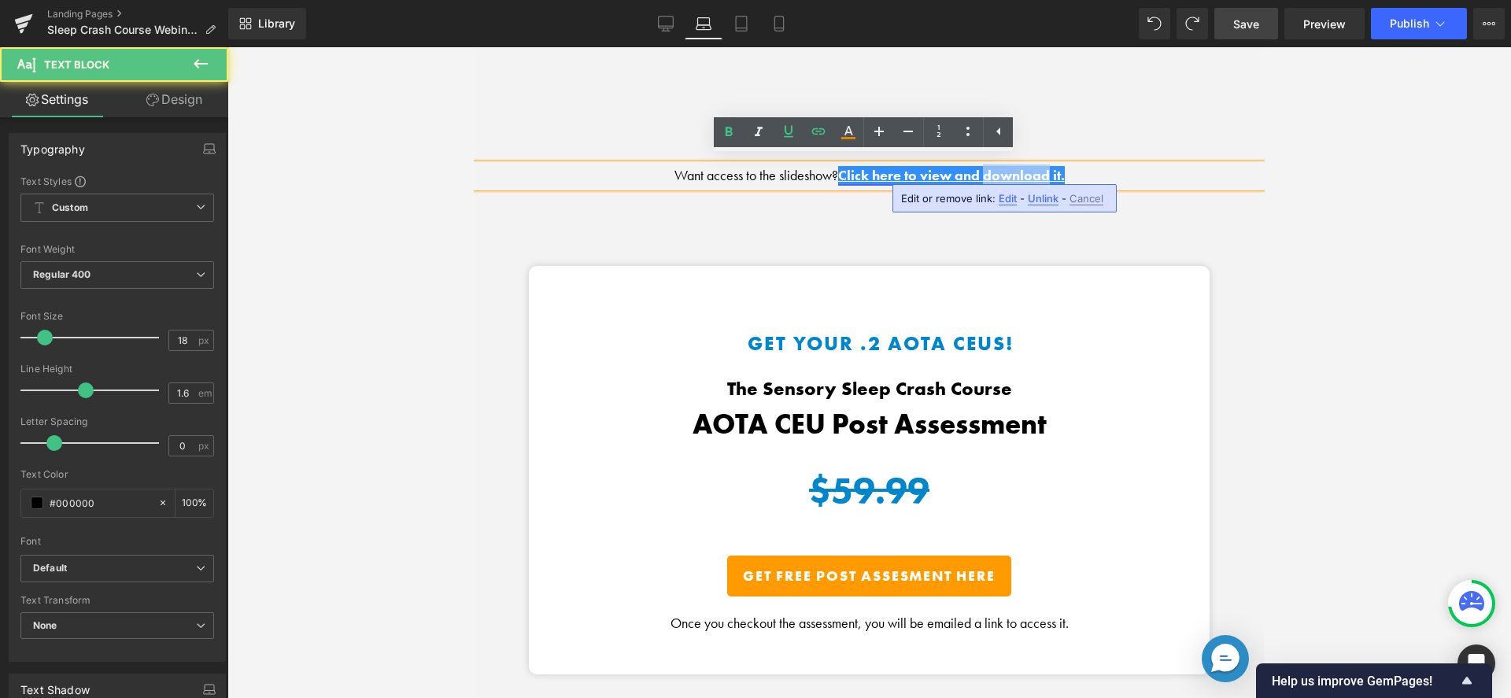
click at [1008, 175] on link "Click here to view and download it." at bounding box center [951, 175] width 227 height 18
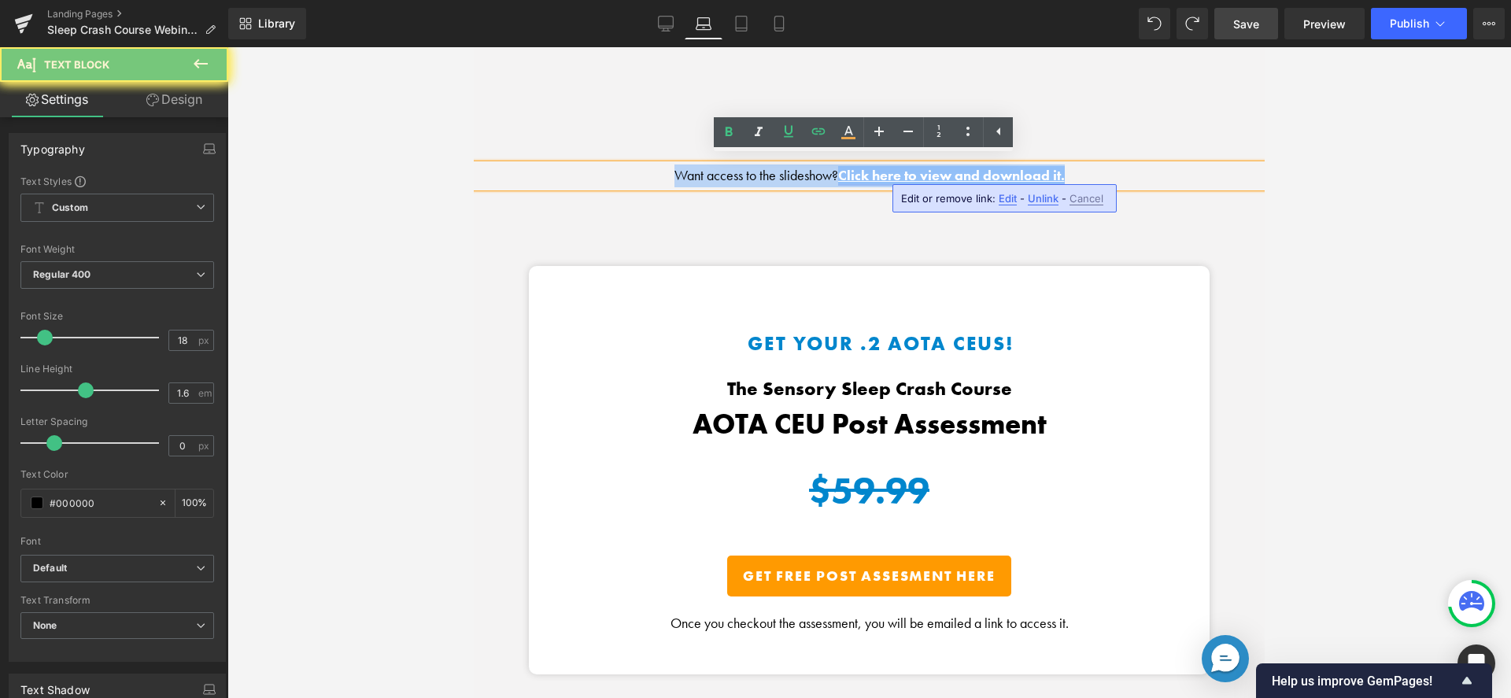
click at [1008, 175] on link "Click here to view and download it." at bounding box center [951, 175] width 227 height 18
click at [1033, 174] on link "Click here to view and download it." at bounding box center [951, 175] width 227 height 18
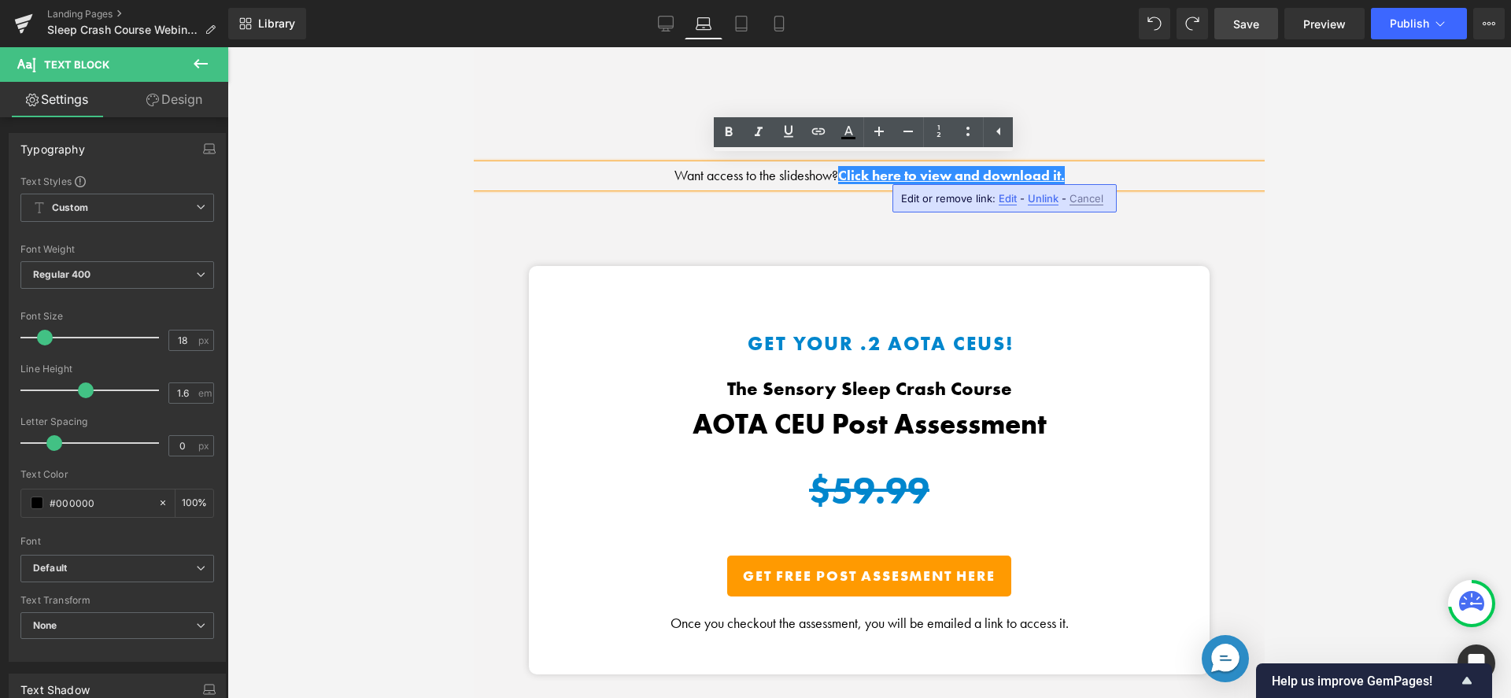
click at [1011, 197] on span "Edit" at bounding box center [1008, 198] width 18 height 13
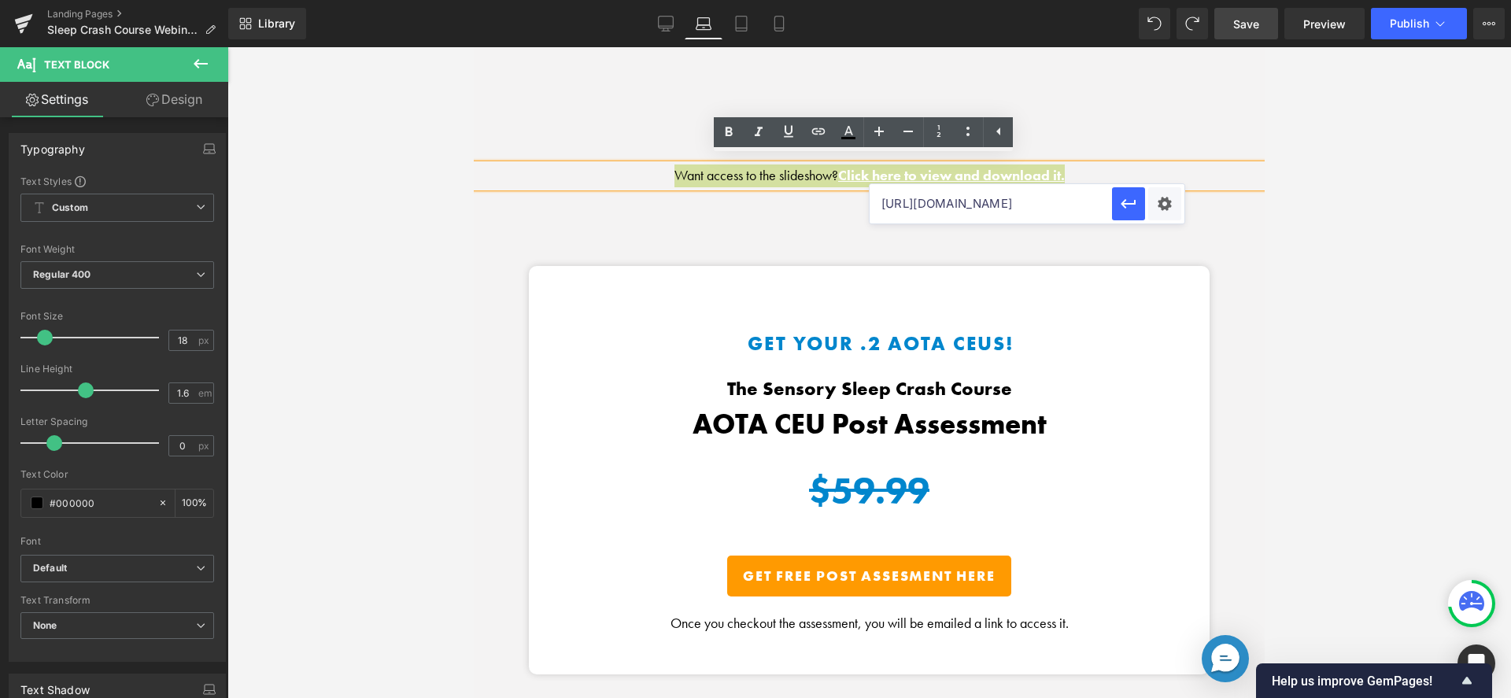
click at [973, 206] on input "https://harkla.co/discount/SC_WEBINAR_25?redirect=/products/sensory-sleep-course" at bounding box center [991, 203] width 242 height 39
paste input "Sleep_FREEWebinar_2025_1_-compressed.pdf?v=1760132506"
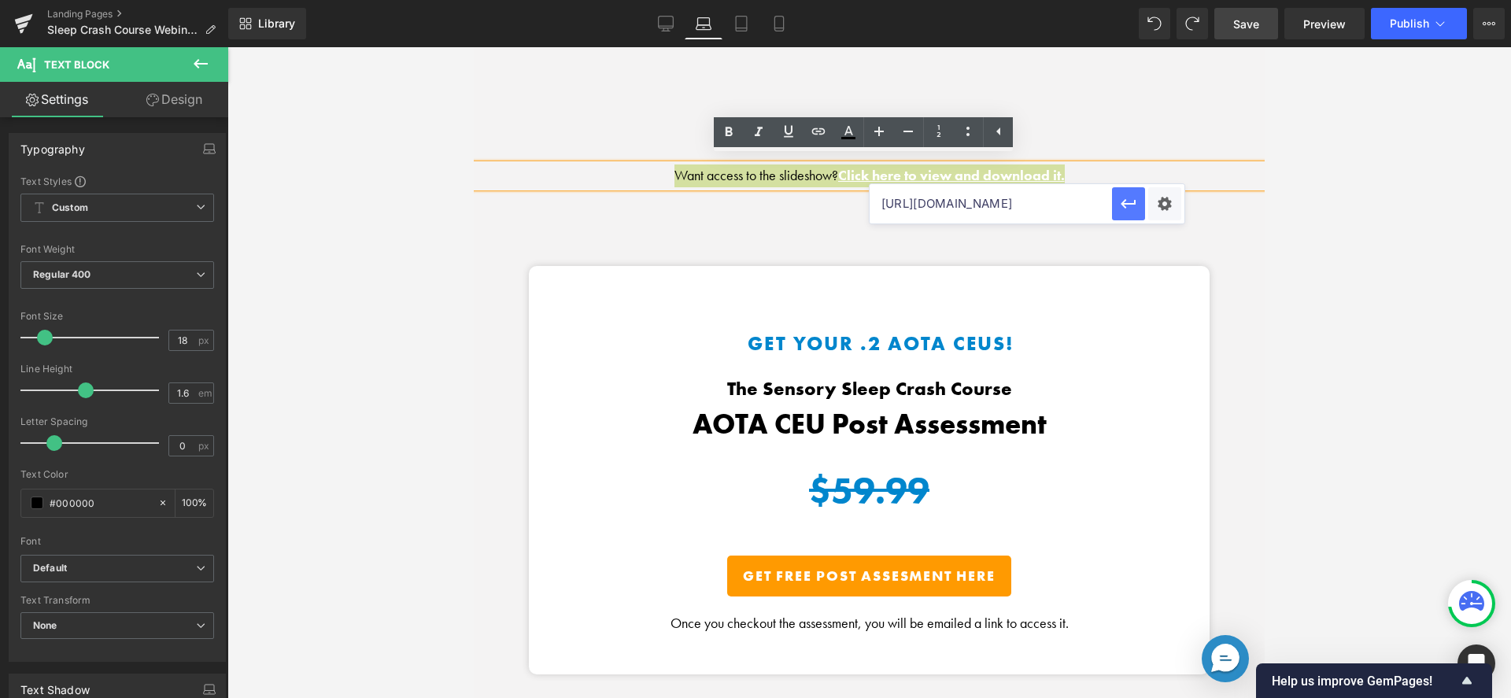
type input "https://cdn.shopify.com/s/files/1/1380/9417/files/Sleep_FREEWebinar_2025_1_-com…"
click at [1119, 200] on icon "button" at bounding box center [1128, 203] width 19 height 19
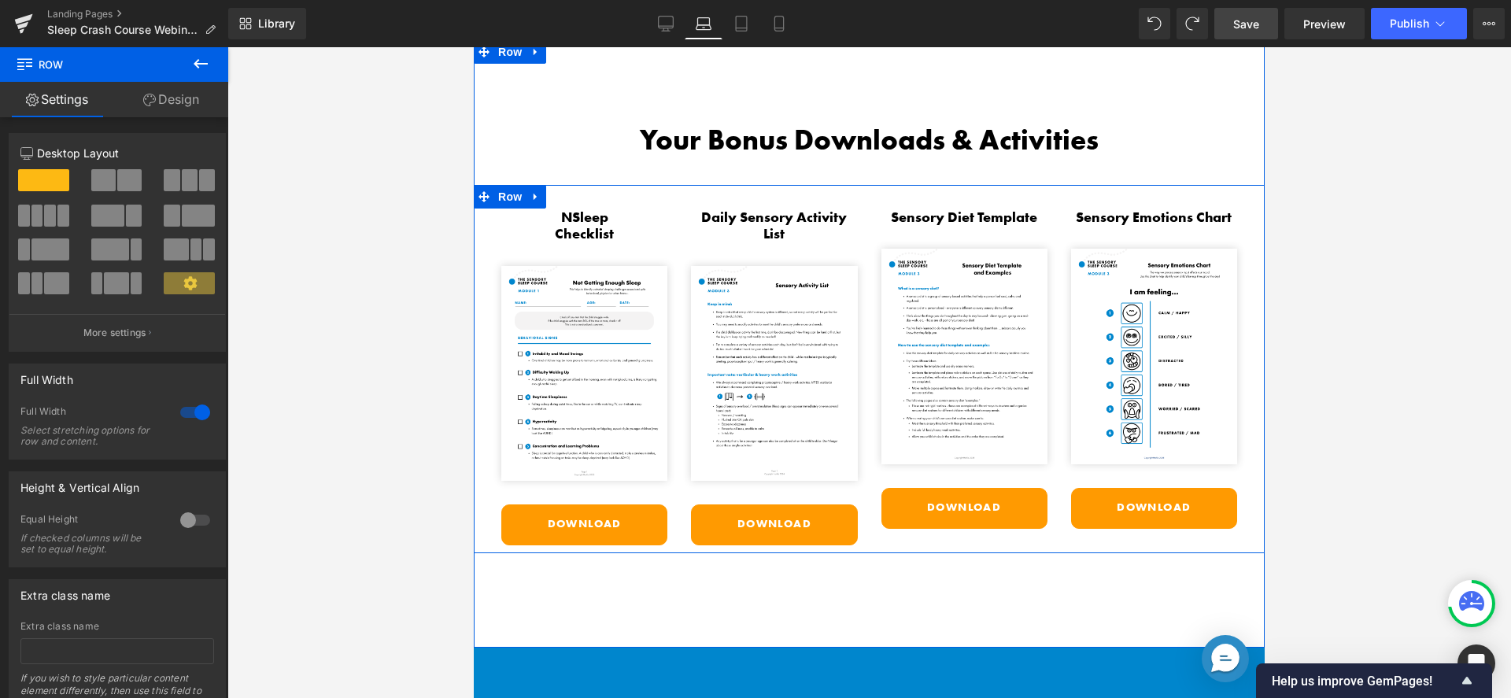
scroll to position [2806, 0]
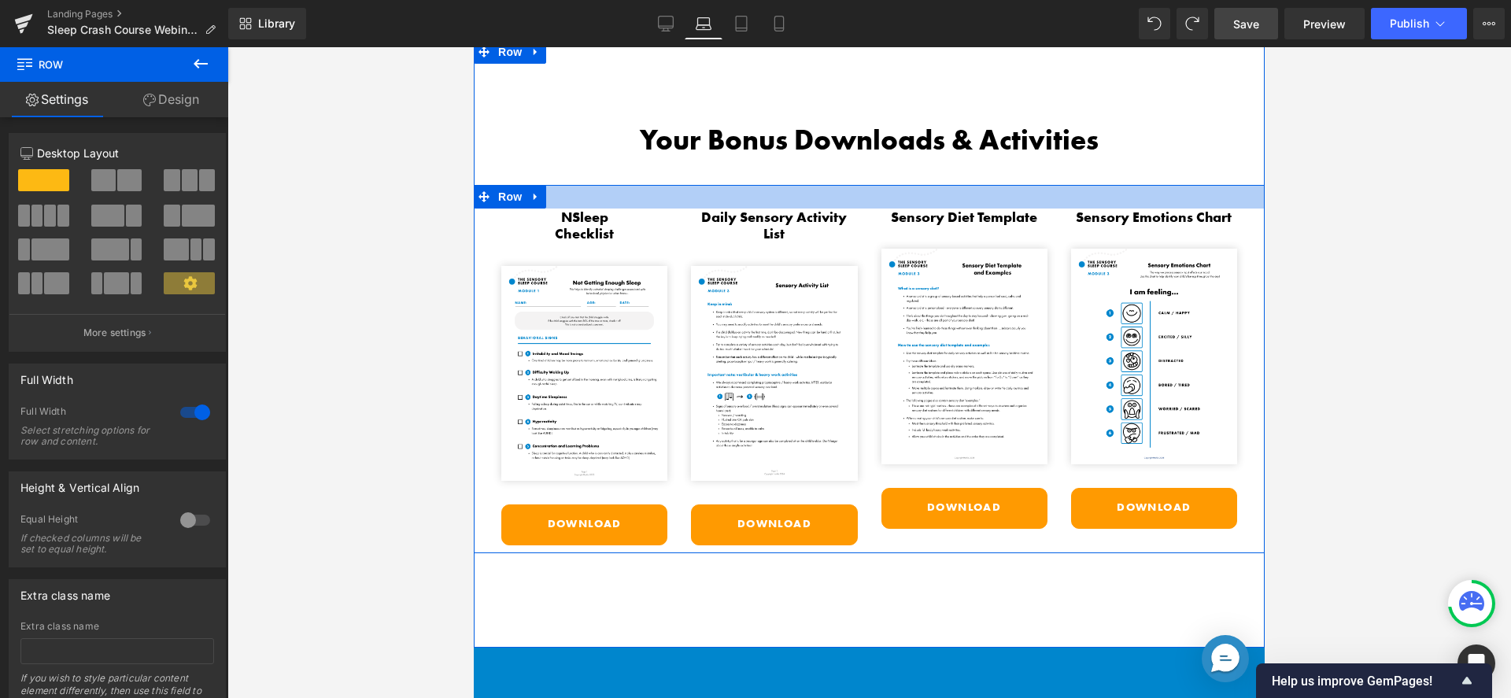
click at [558, 195] on div at bounding box center [869, 197] width 791 height 24
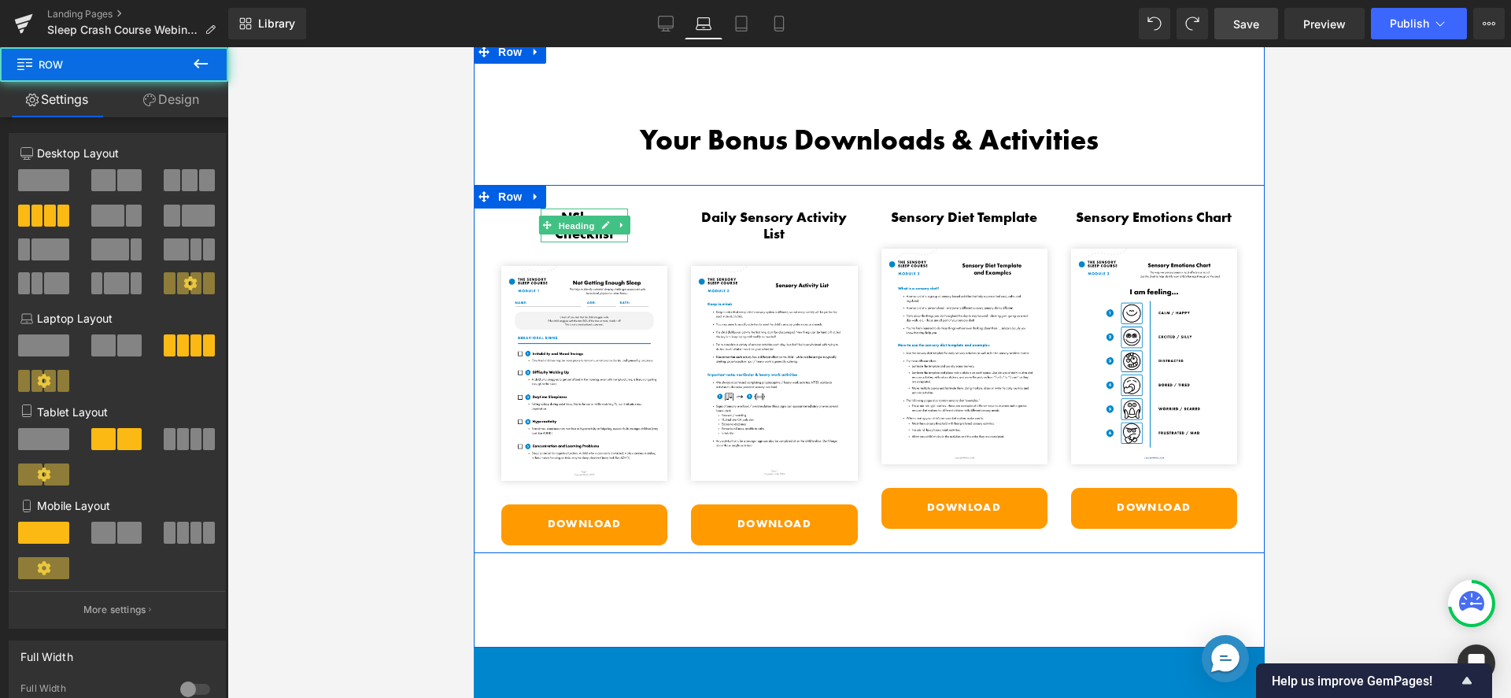
click at [562, 216] on span "Heading" at bounding box center [576, 225] width 43 height 19
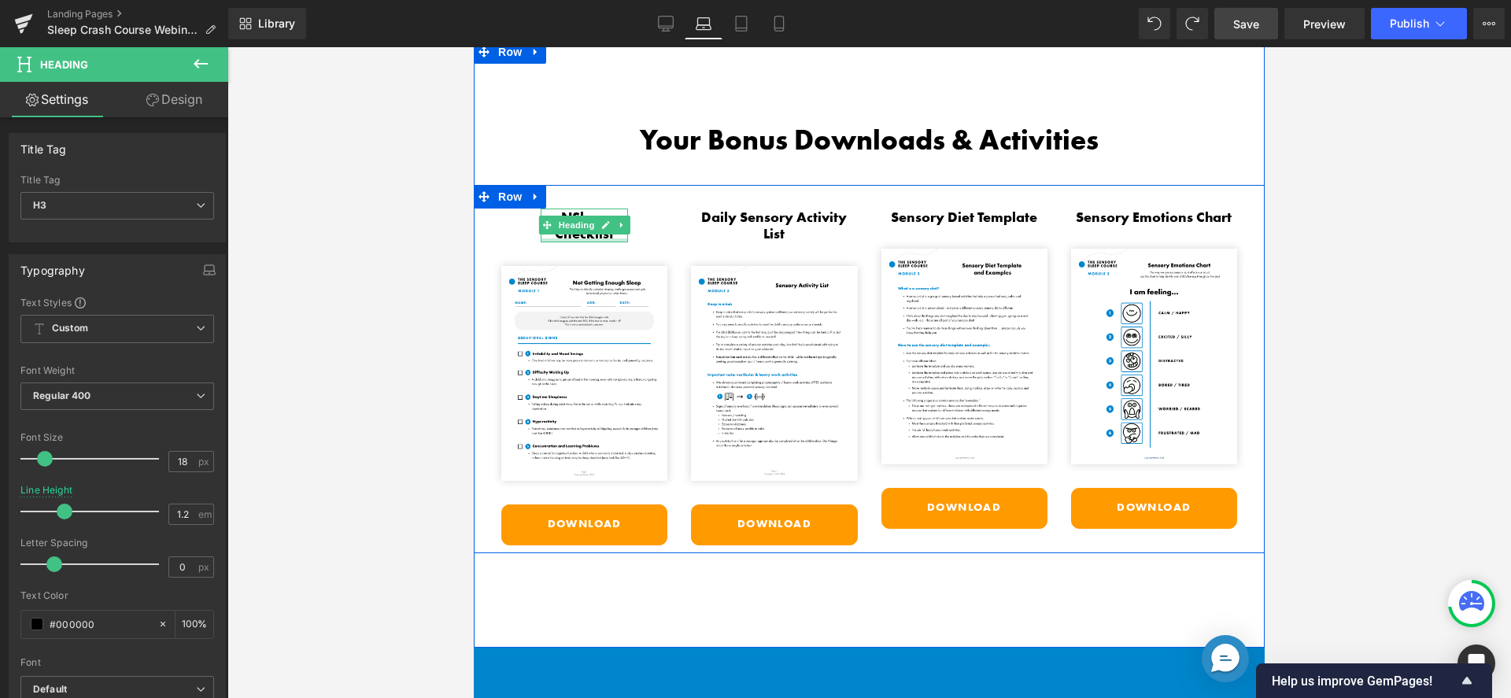
click at [543, 239] on div at bounding box center [584, 241] width 87 height 4
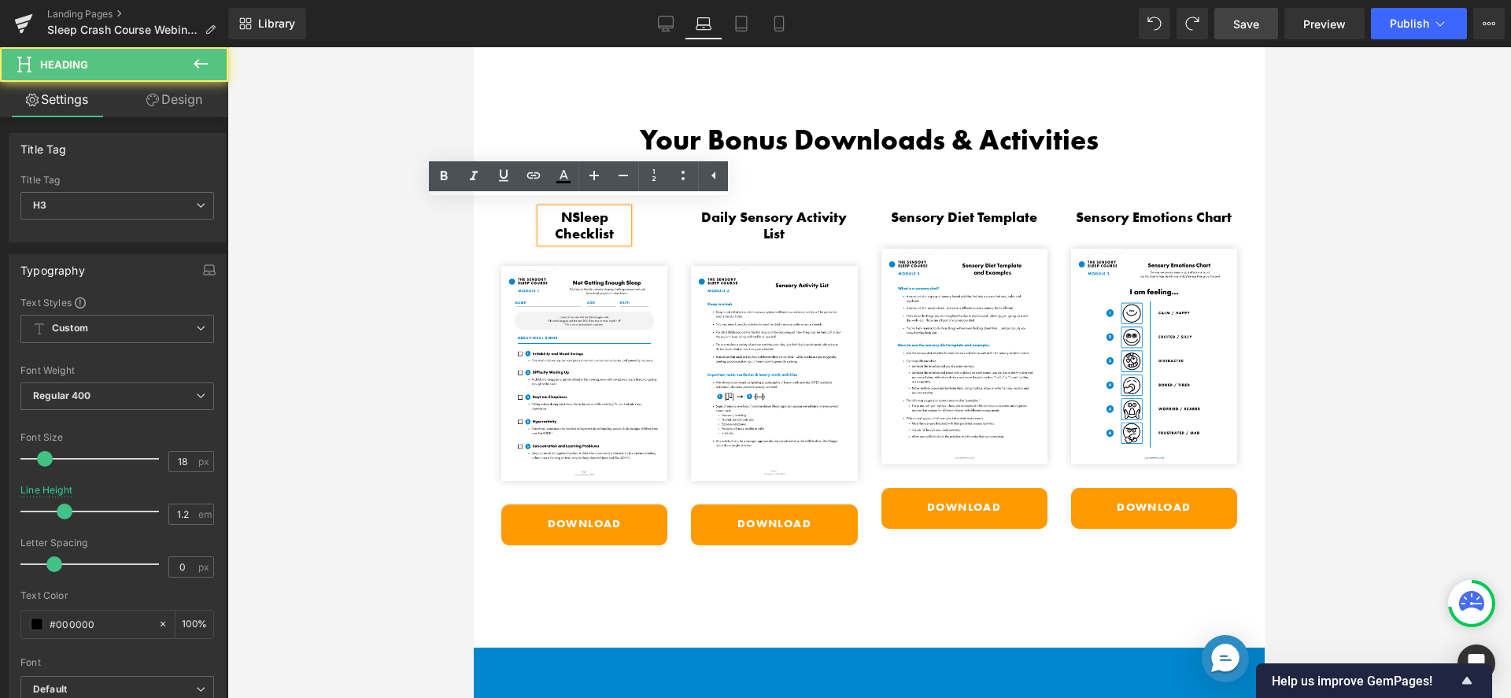
click at [568, 209] on h3 "NSleep Checklist" at bounding box center [584, 226] width 87 height 34
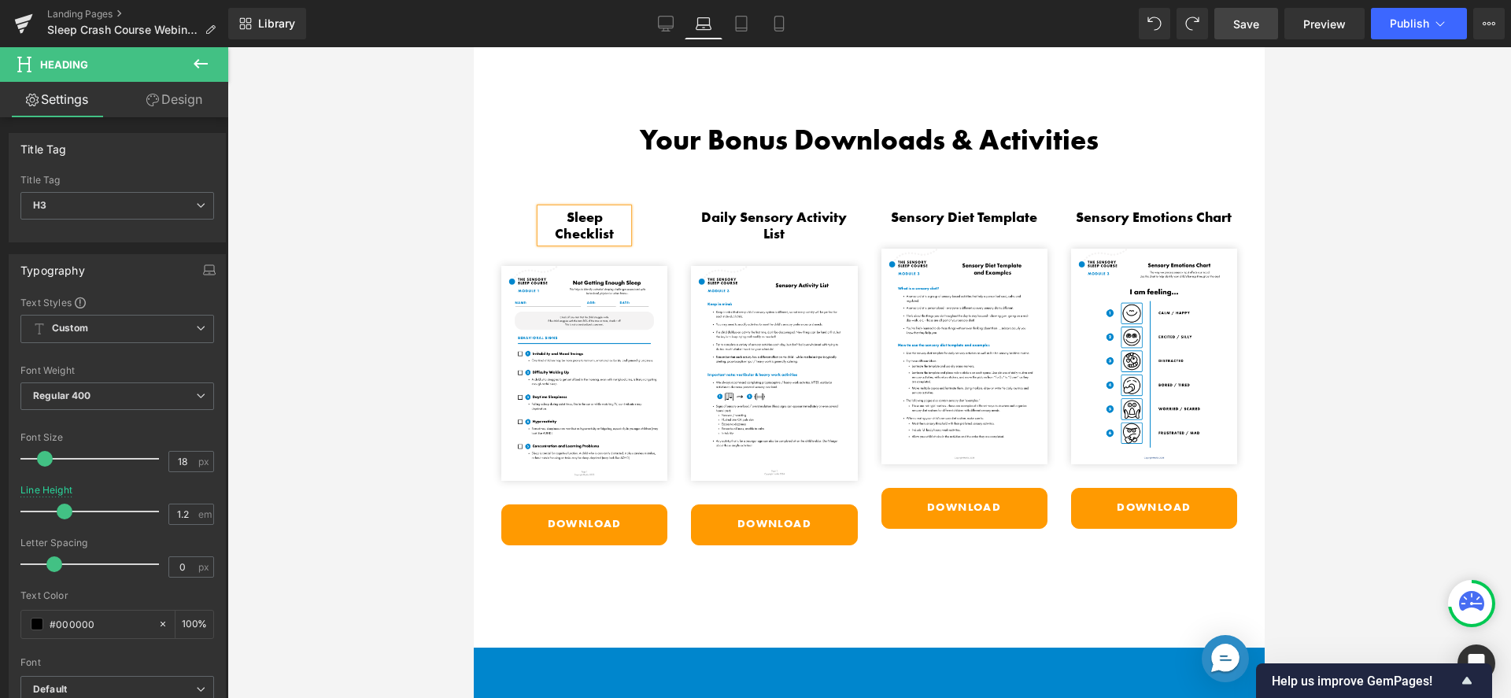
click at [530, 216] on div "Sleep Checklist Heading Image Download Button" at bounding box center [585, 378] width 190 height 338
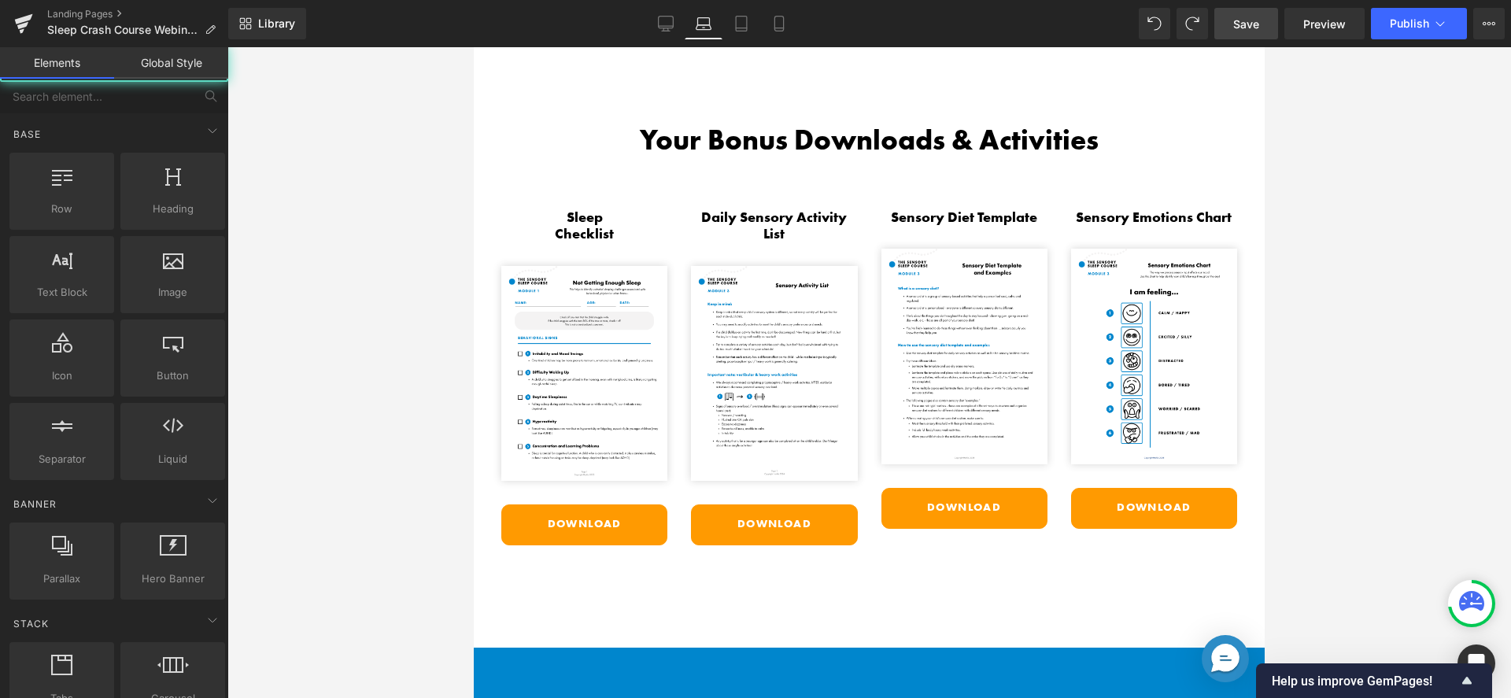
click at [431, 225] on div at bounding box center [869, 372] width 1284 height 651
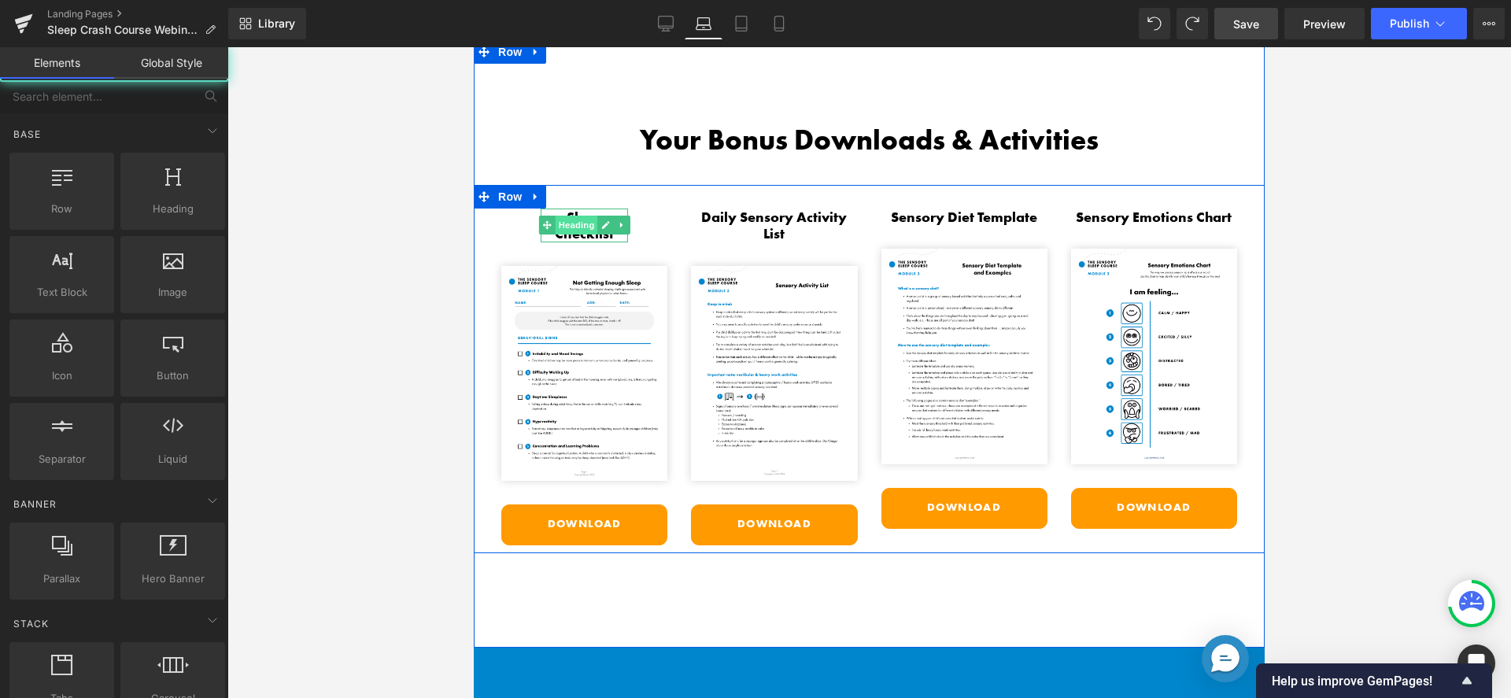
click at [574, 216] on span "Heading" at bounding box center [576, 225] width 43 height 19
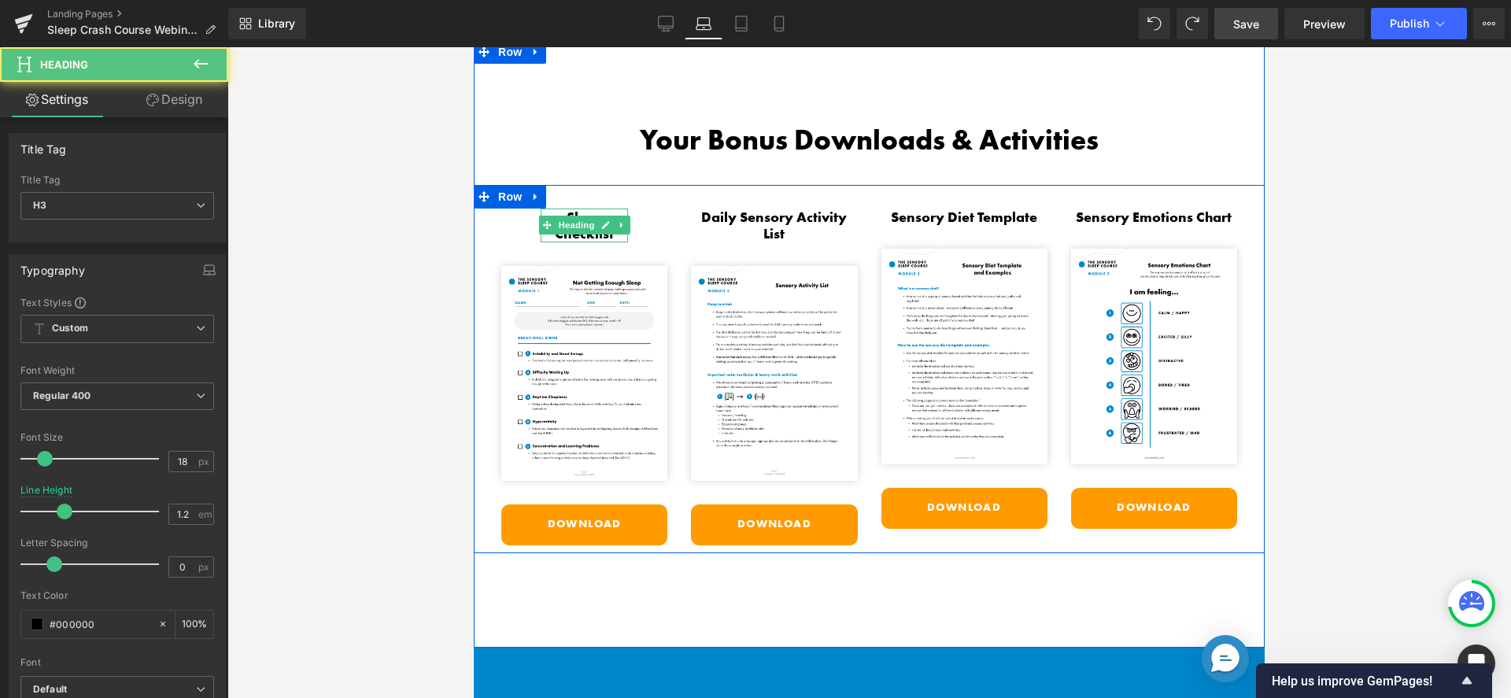
click at [572, 209] on h3 "Sleep Checklist" at bounding box center [584, 226] width 87 height 34
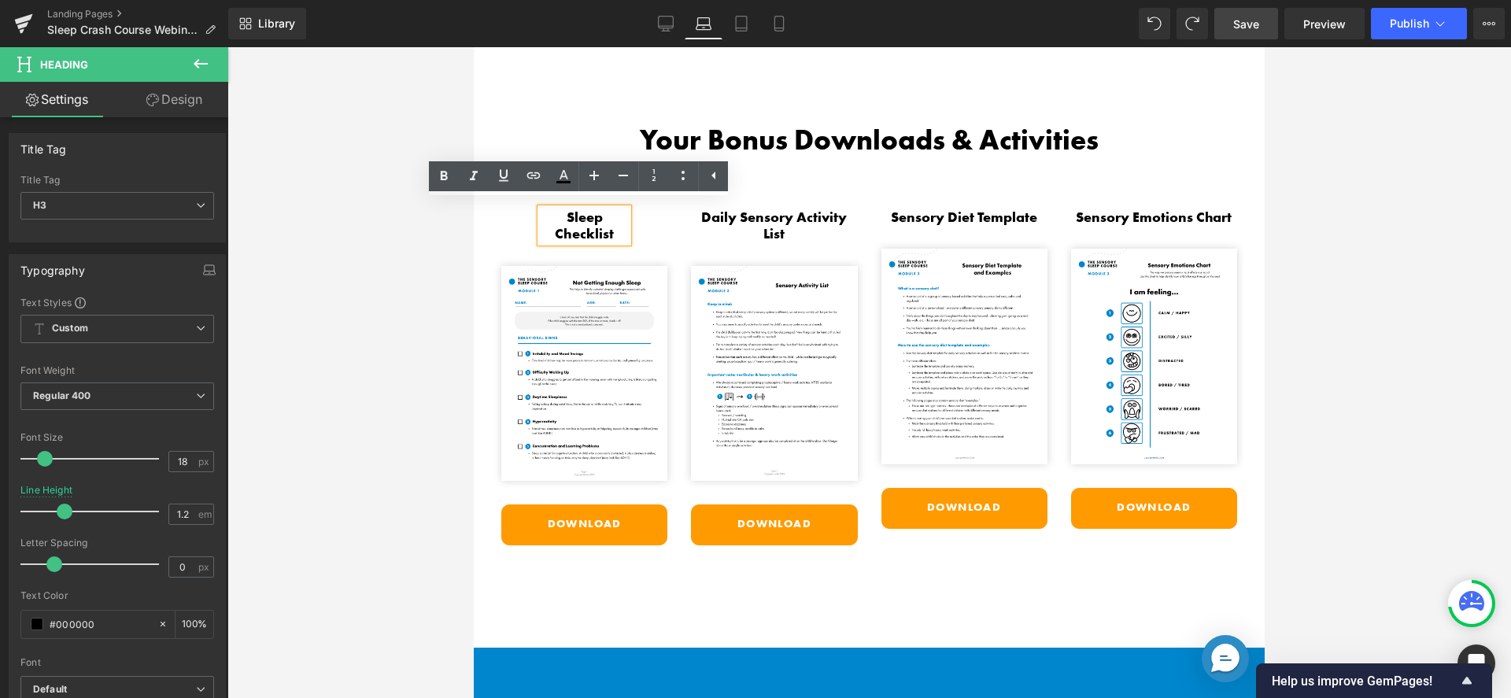
click at [541, 217] on h3 "Sleep Checklist" at bounding box center [584, 226] width 87 height 34
click at [530, 221] on div "Sleep Checklist Heading Image Download Button" at bounding box center [585, 378] width 190 height 338
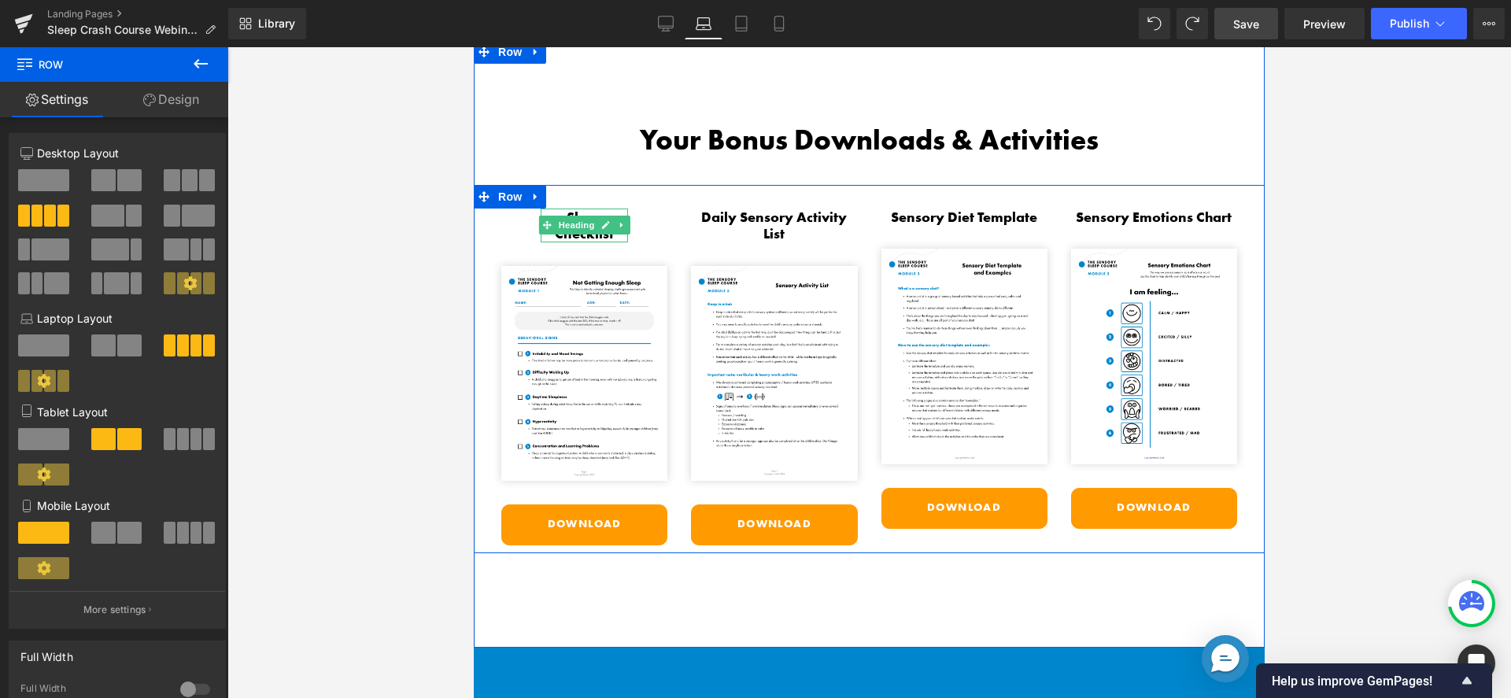
click at [543, 220] on icon at bounding box center [546, 224] width 9 height 9
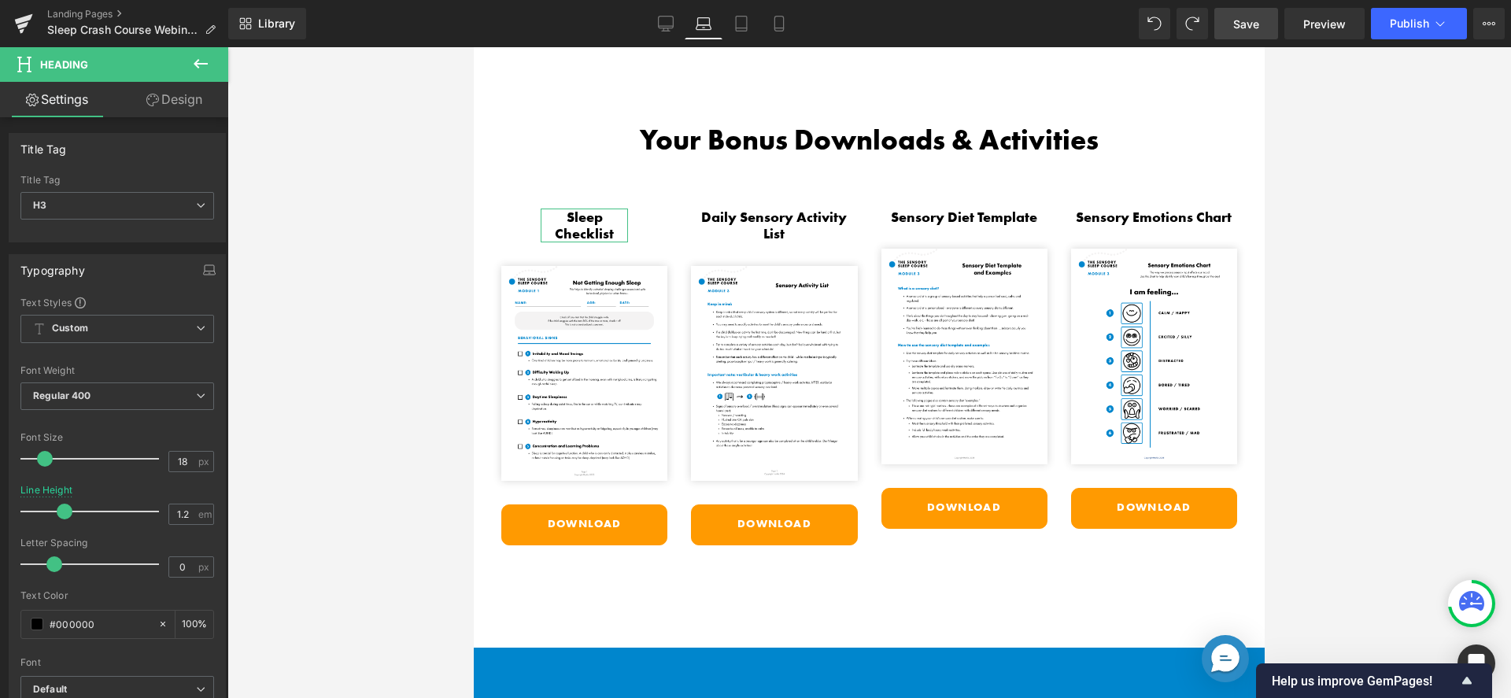
click at [155, 104] on icon at bounding box center [152, 100] width 13 height 13
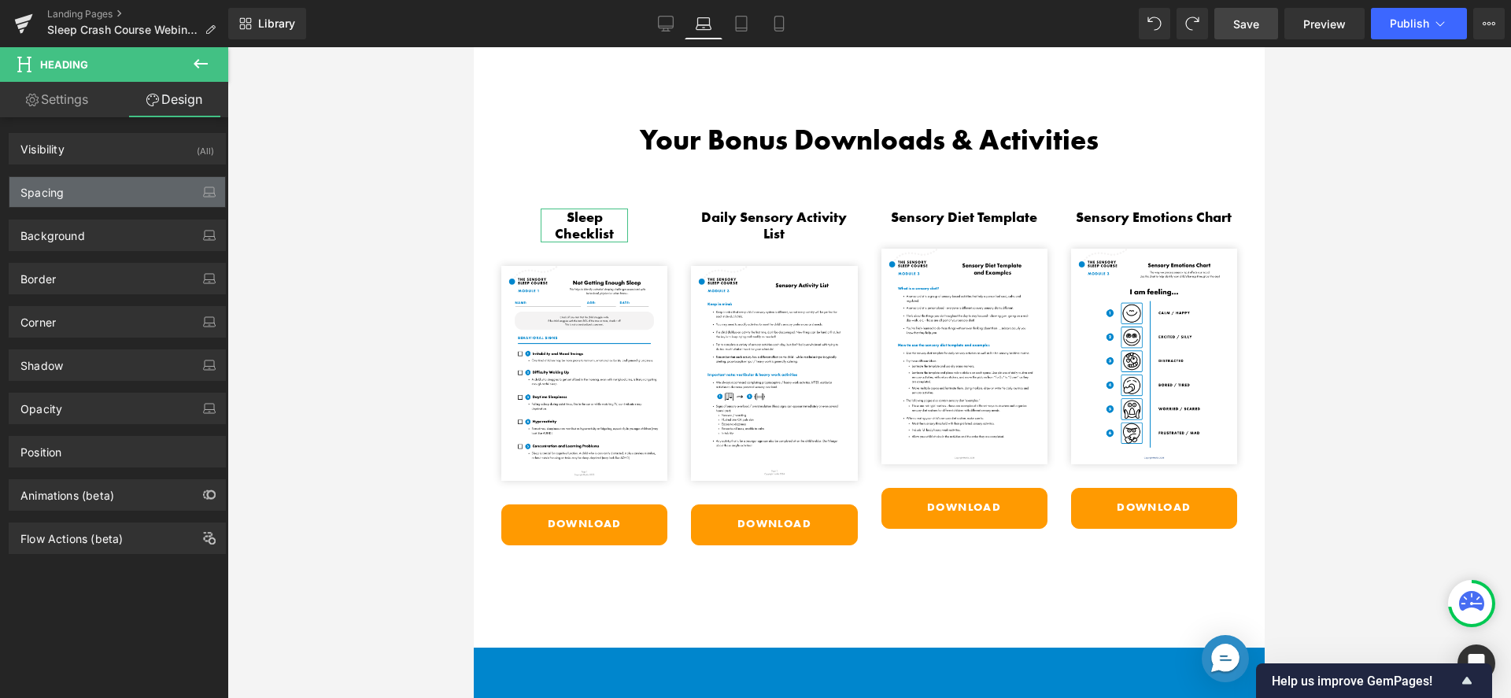
click at [109, 194] on div "Spacing" at bounding box center [117, 192] width 216 height 30
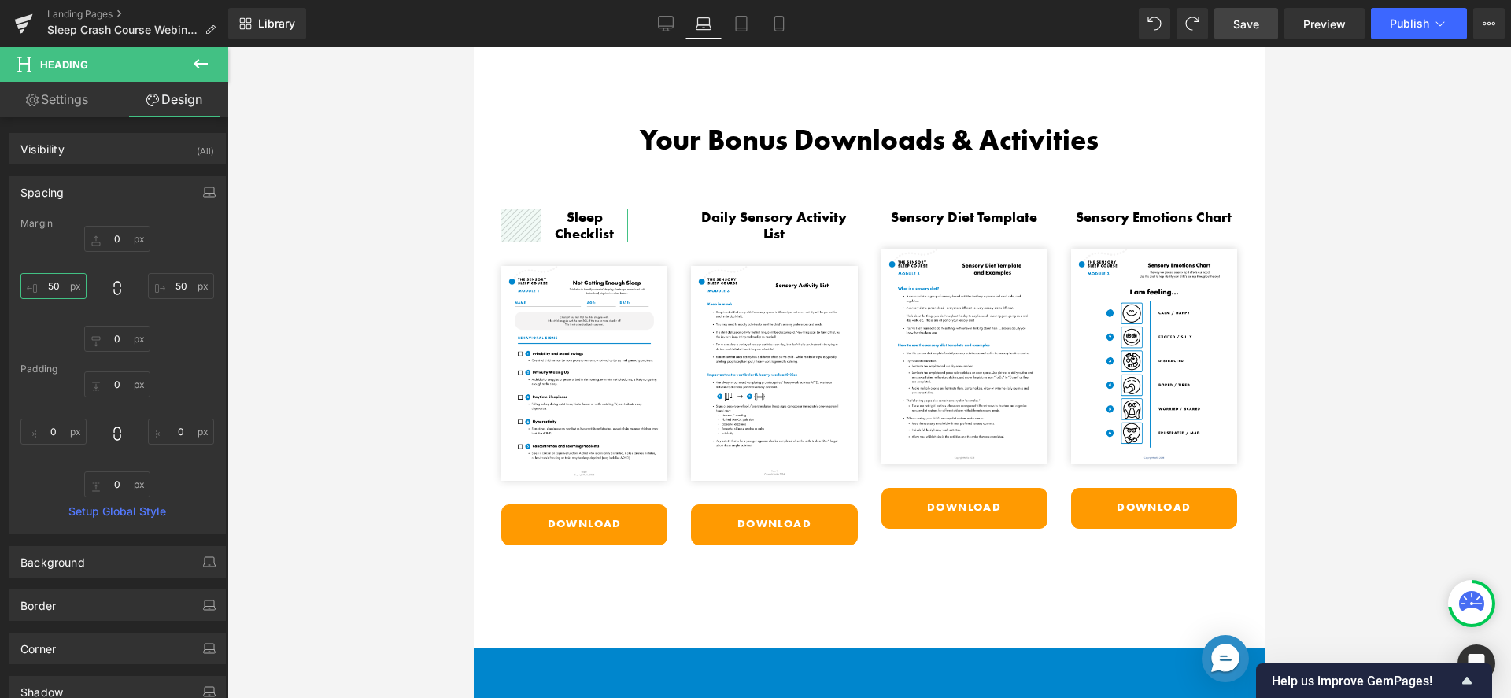
click at [60, 284] on input "50" at bounding box center [53, 286] width 66 height 26
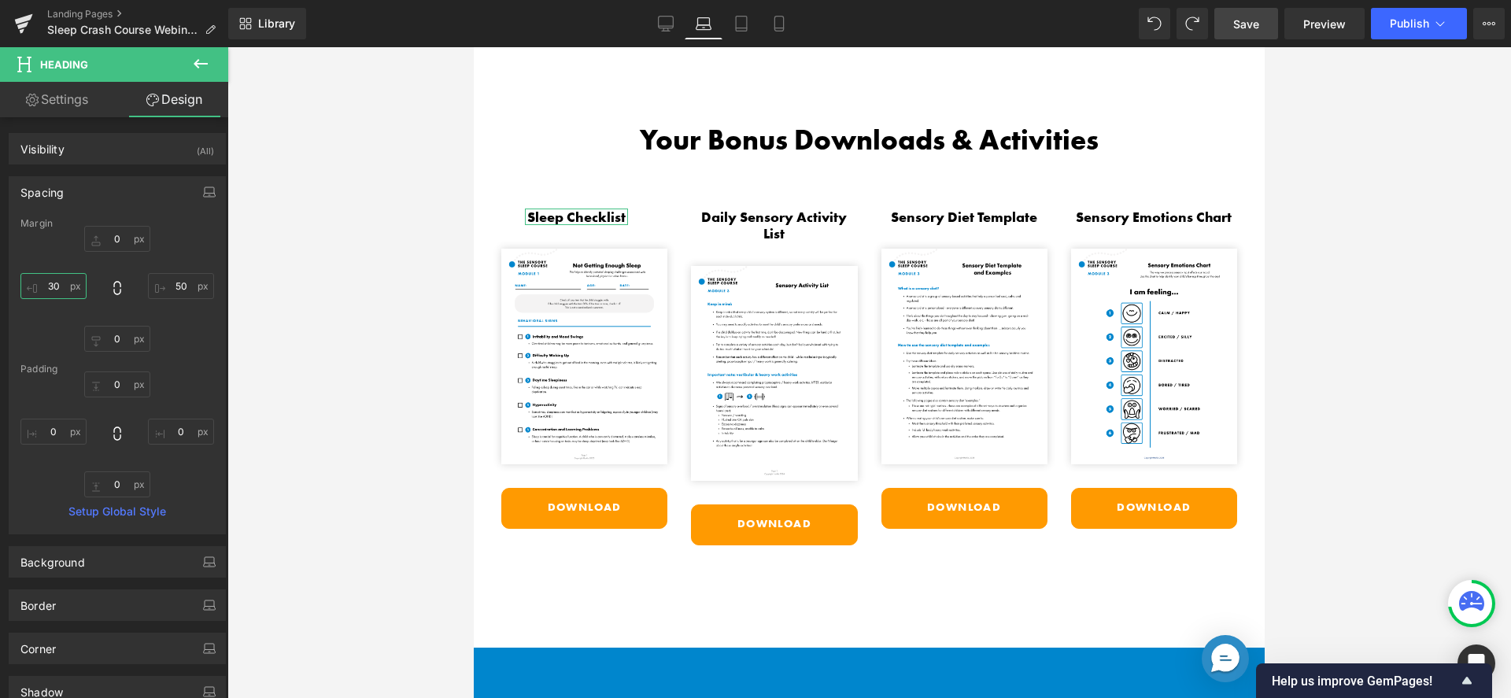
type input "30"
click at [176, 290] on input "50" at bounding box center [181, 286] width 66 height 26
type input "30"
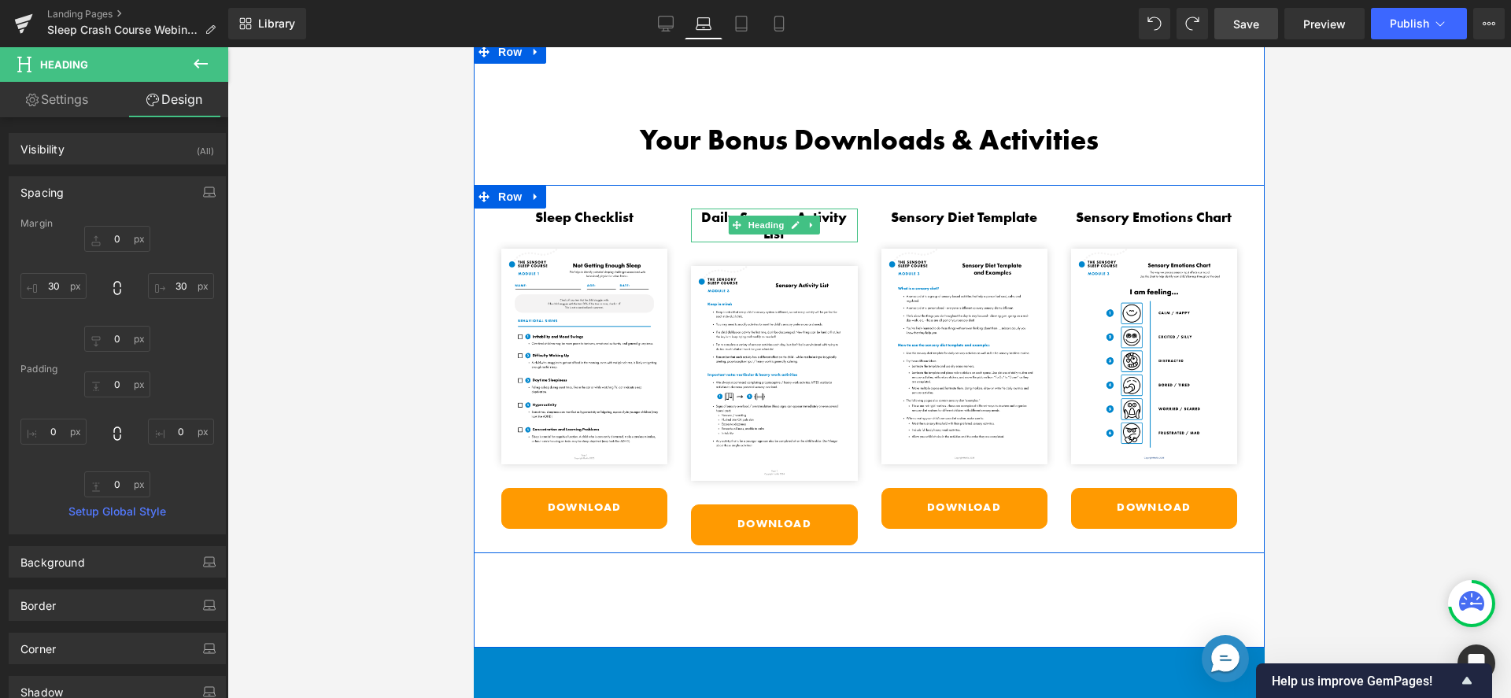
click at [832, 218] on h3 "Daily Sensory Activity List" at bounding box center [774, 226] width 166 height 34
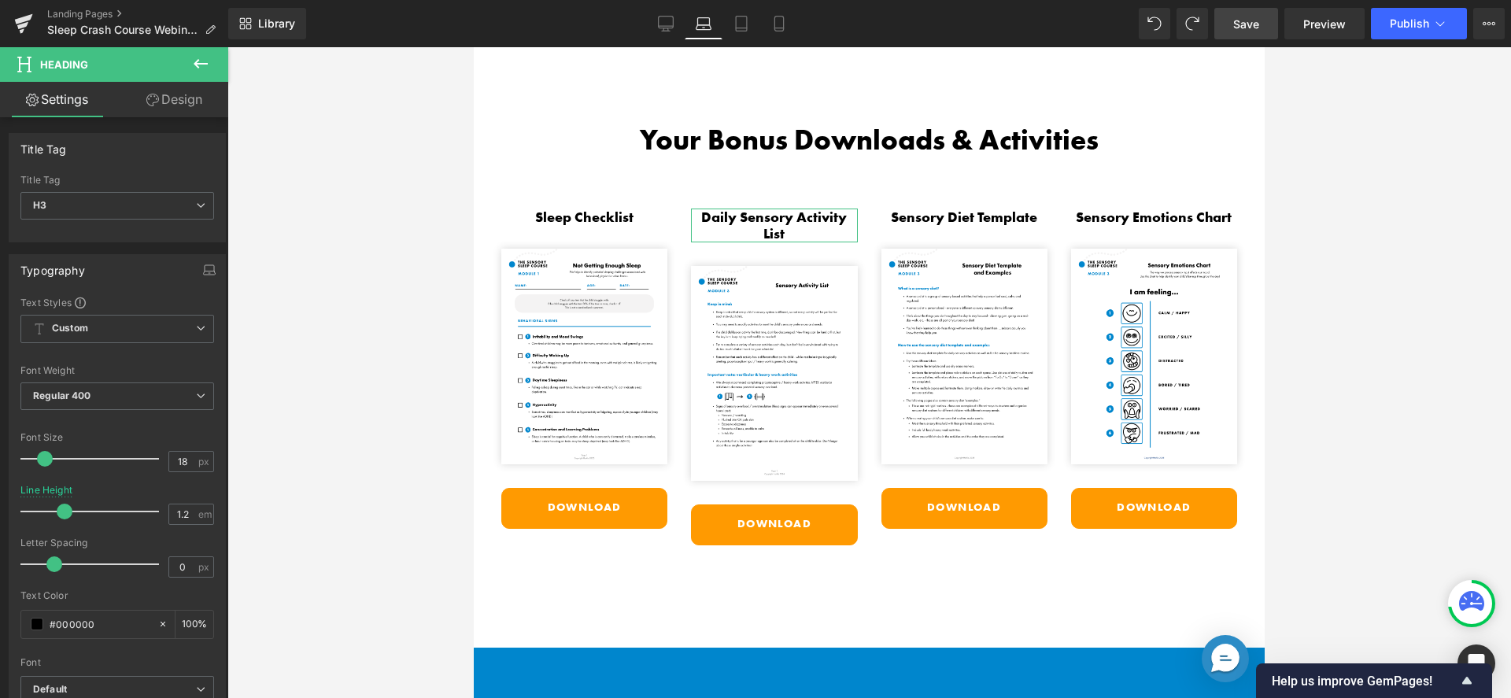
click at [190, 98] on link "Design" at bounding box center [174, 99] width 114 height 35
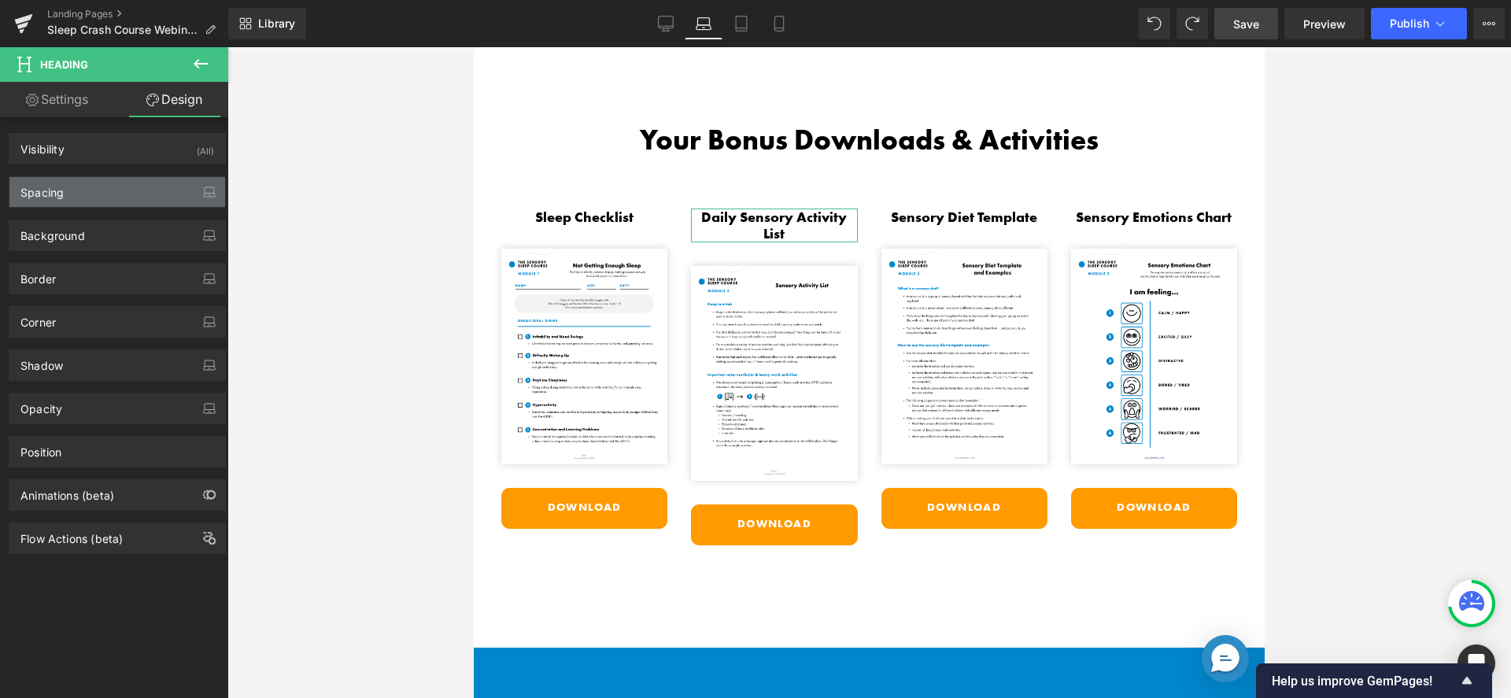
click at [113, 199] on div "Spacing" at bounding box center [117, 192] width 216 height 30
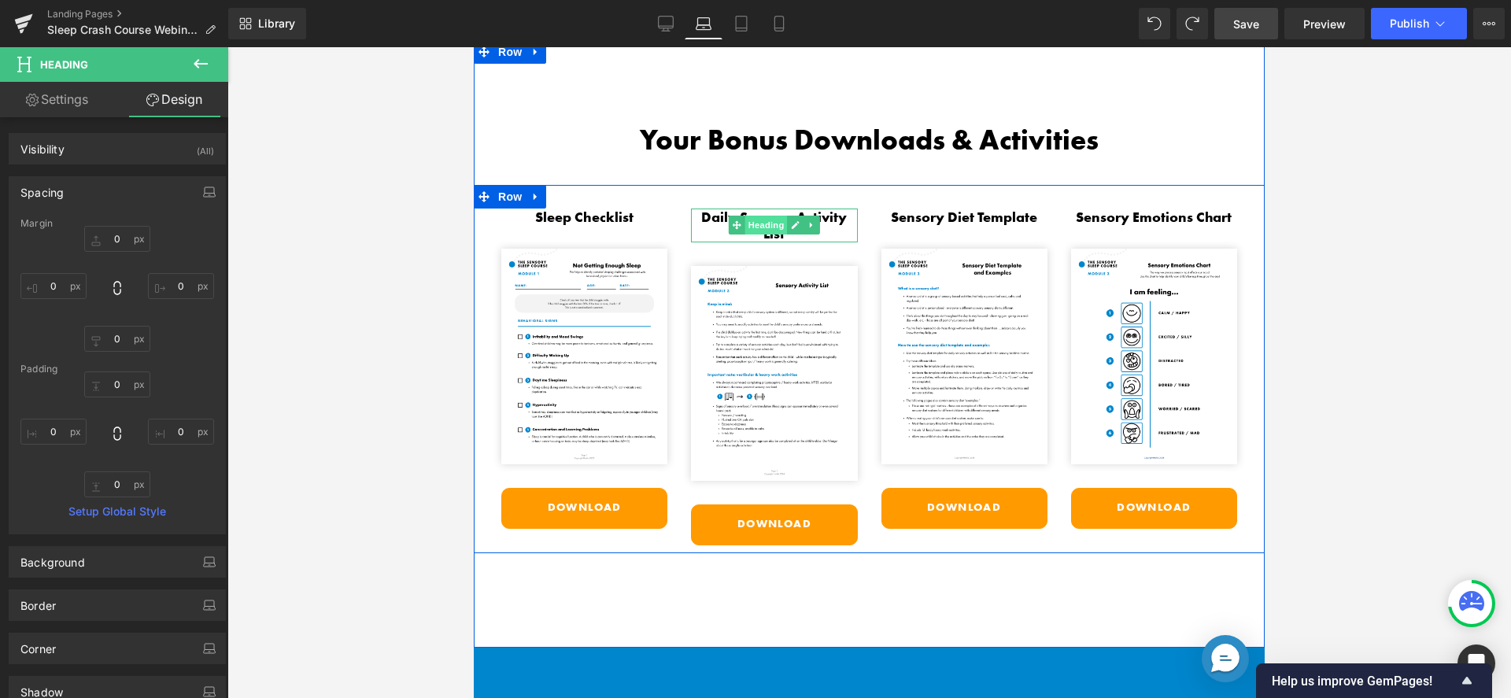
click at [752, 217] on span "Heading" at bounding box center [766, 225] width 43 height 19
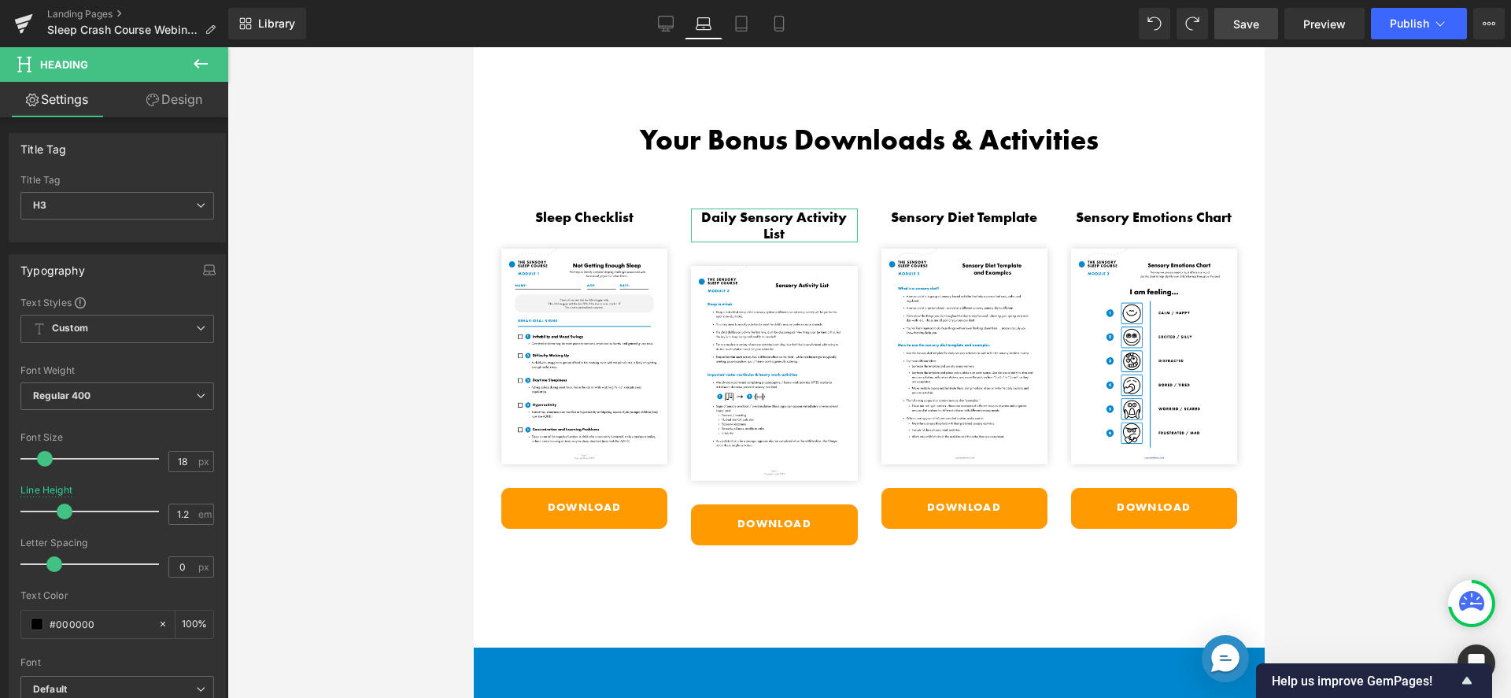
click at [174, 95] on link "Design" at bounding box center [174, 99] width 114 height 35
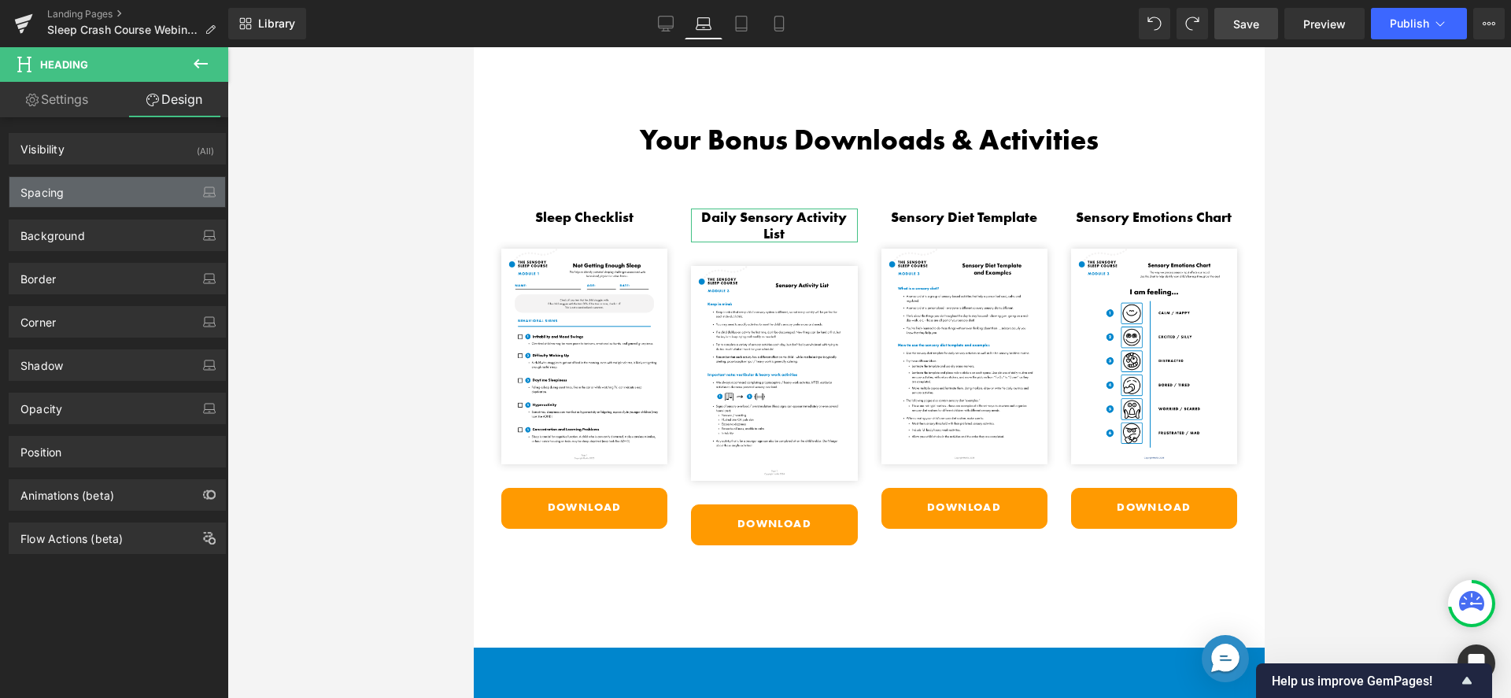
click at [105, 198] on div "Spacing" at bounding box center [117, 192] width 216 height 30
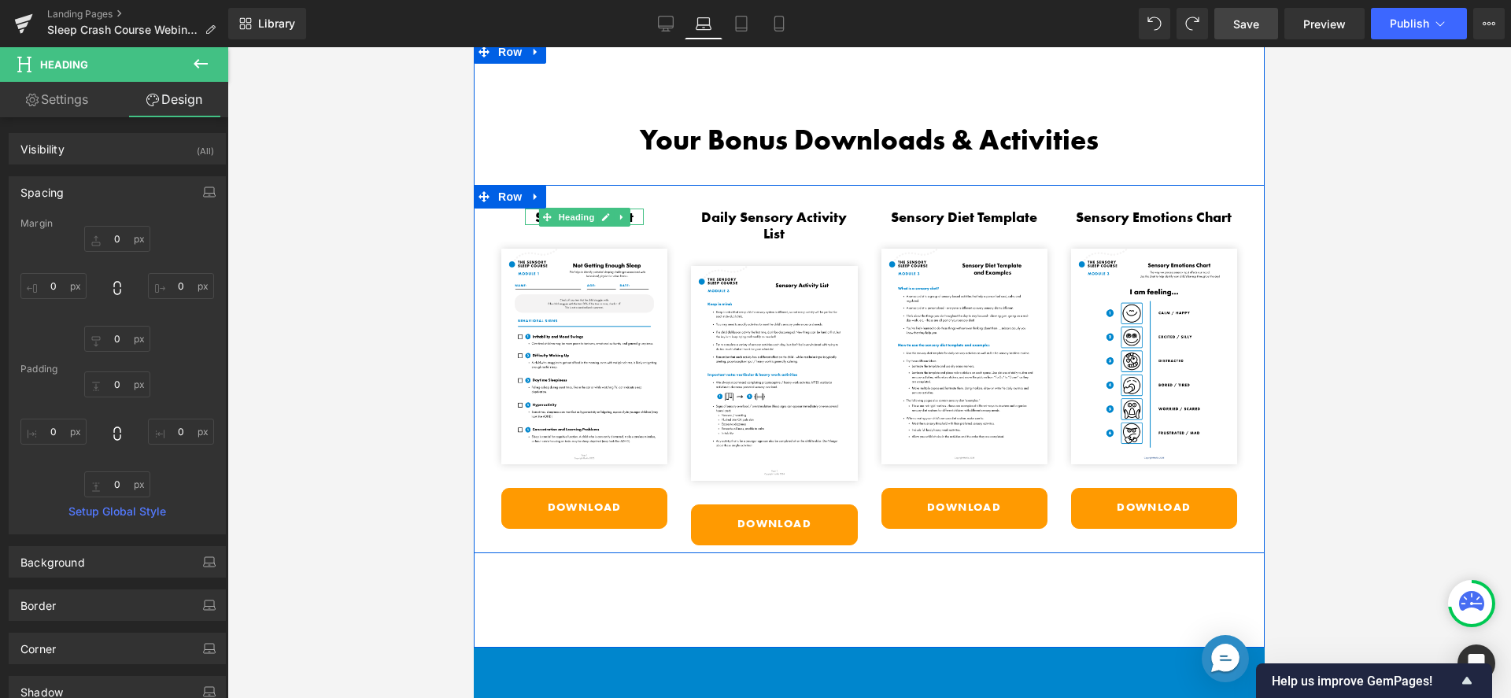
click at [631, 209] on h3 "Sleep Checklist" at bounding box center [584, 217] width 119 height 17
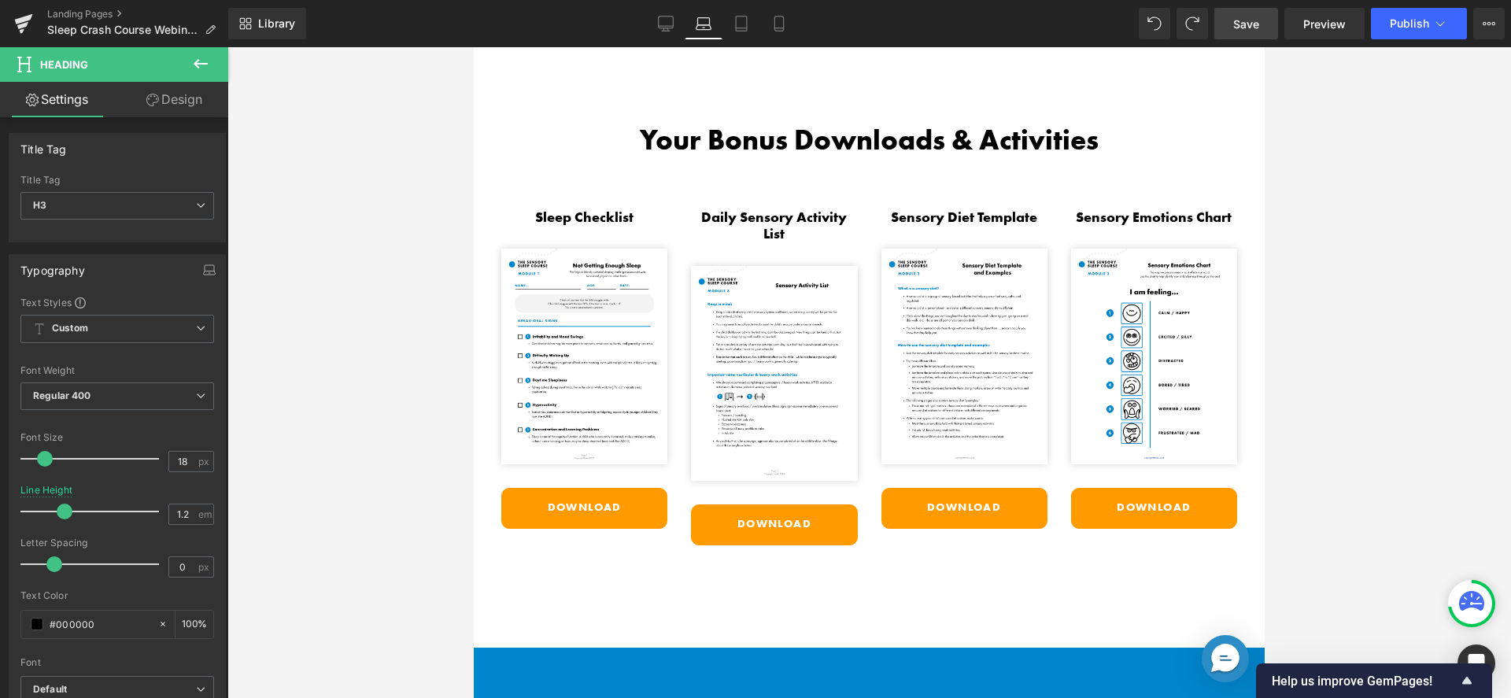
click at [157, 98] on link "Design" at bounding box center [174, 99] width 114 height 35
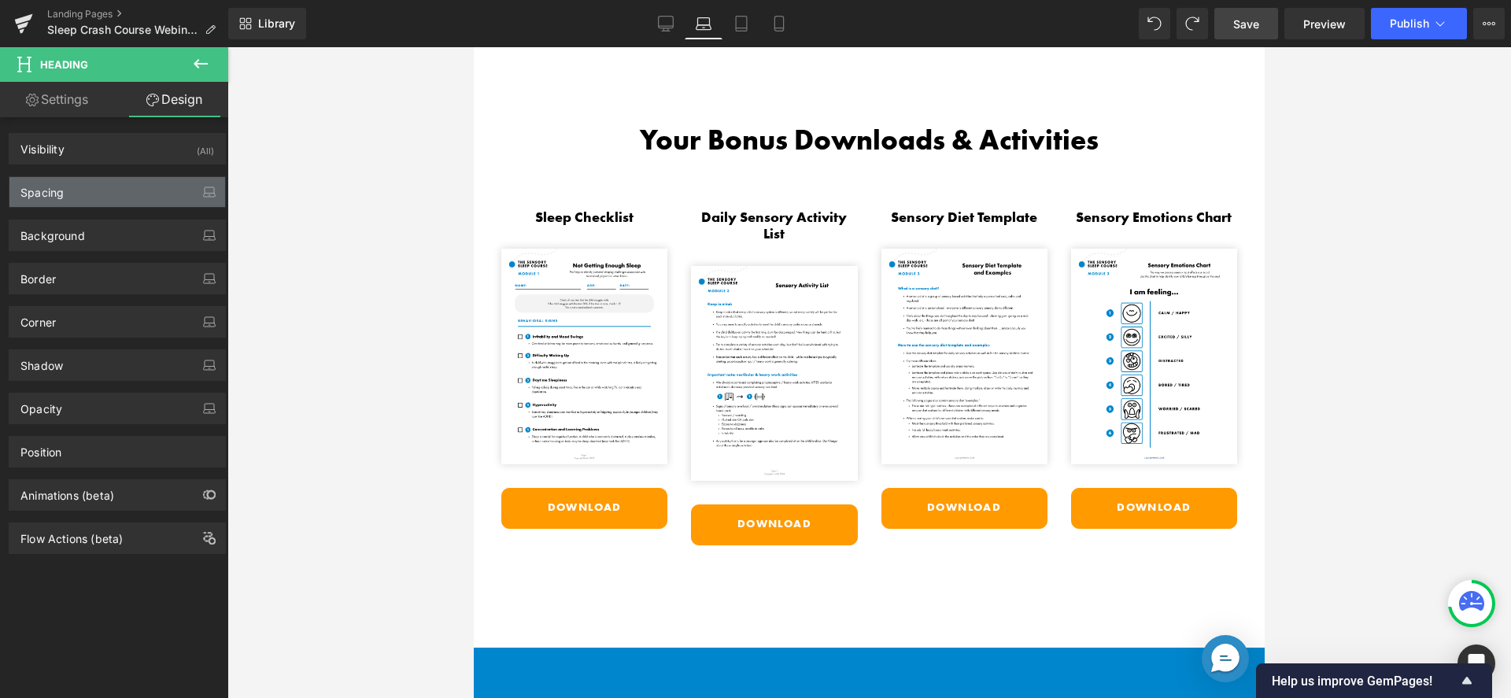
click at [73, 194] on div "Spacing" at bounding box center [117, 192] width 216 height 30
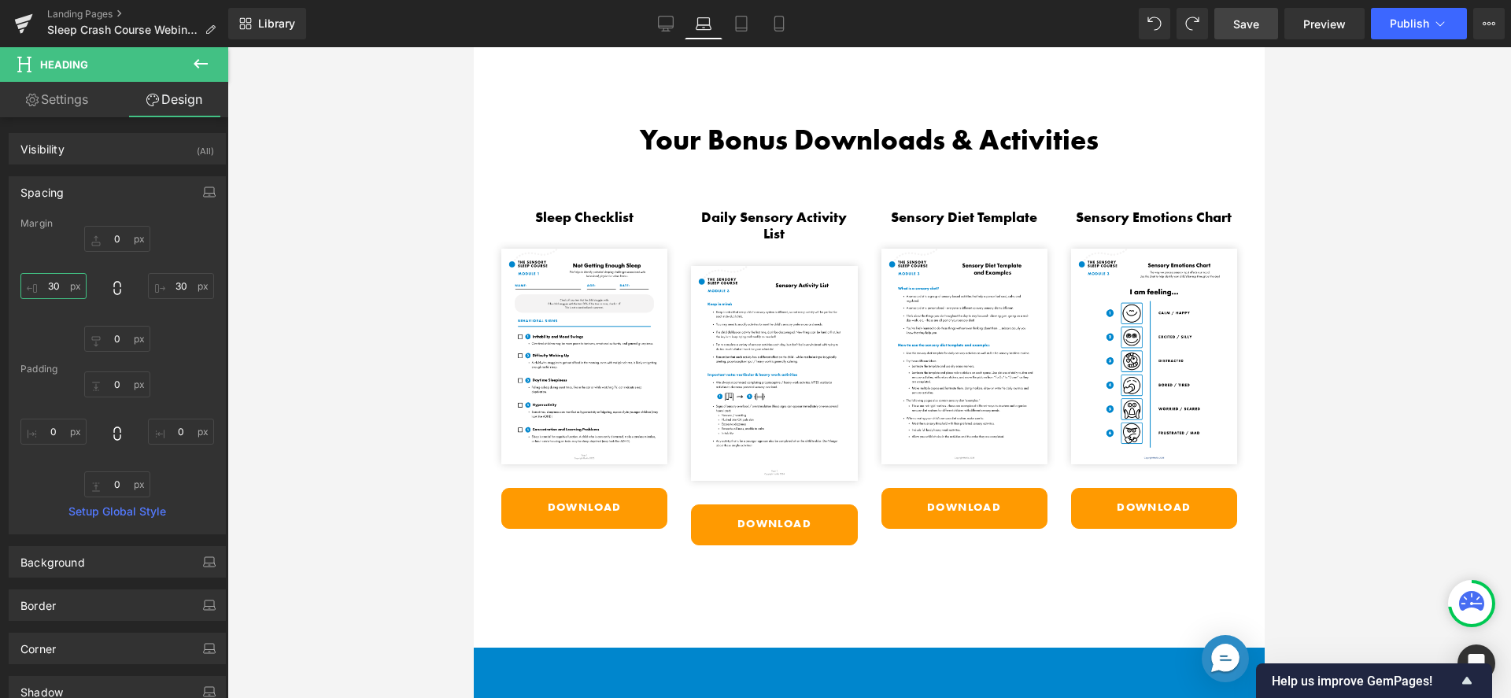
click at [61, 278] on input "30" at bounding box center [53, 286] width 66 height 26
click at [174, 288] on input "30" at bounding box center [181, 286] width 66 height 26
click at [176, 226] on div "Margin" at bounding box center [117, 223] width 194 height 11
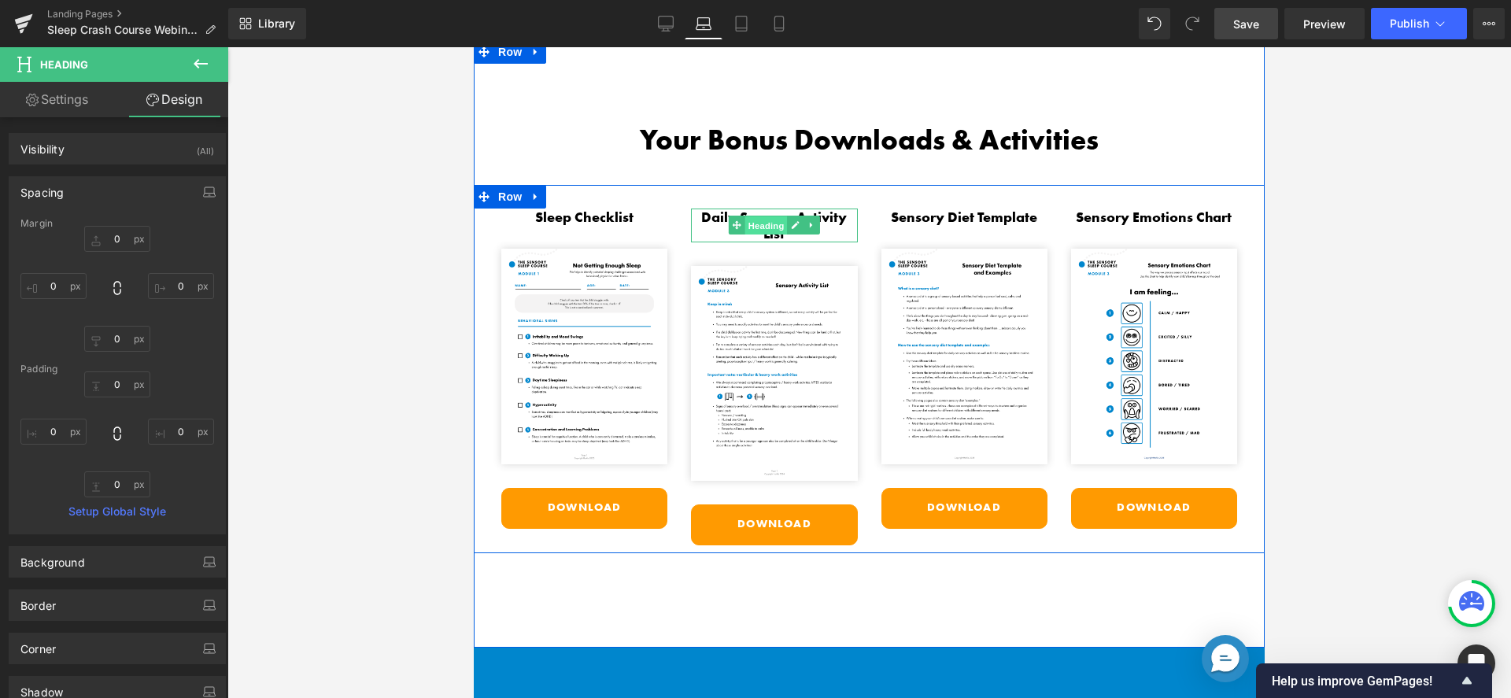
click at [774, 220] on span "Heading" at bounding box center [766, 225] width 43 height 19
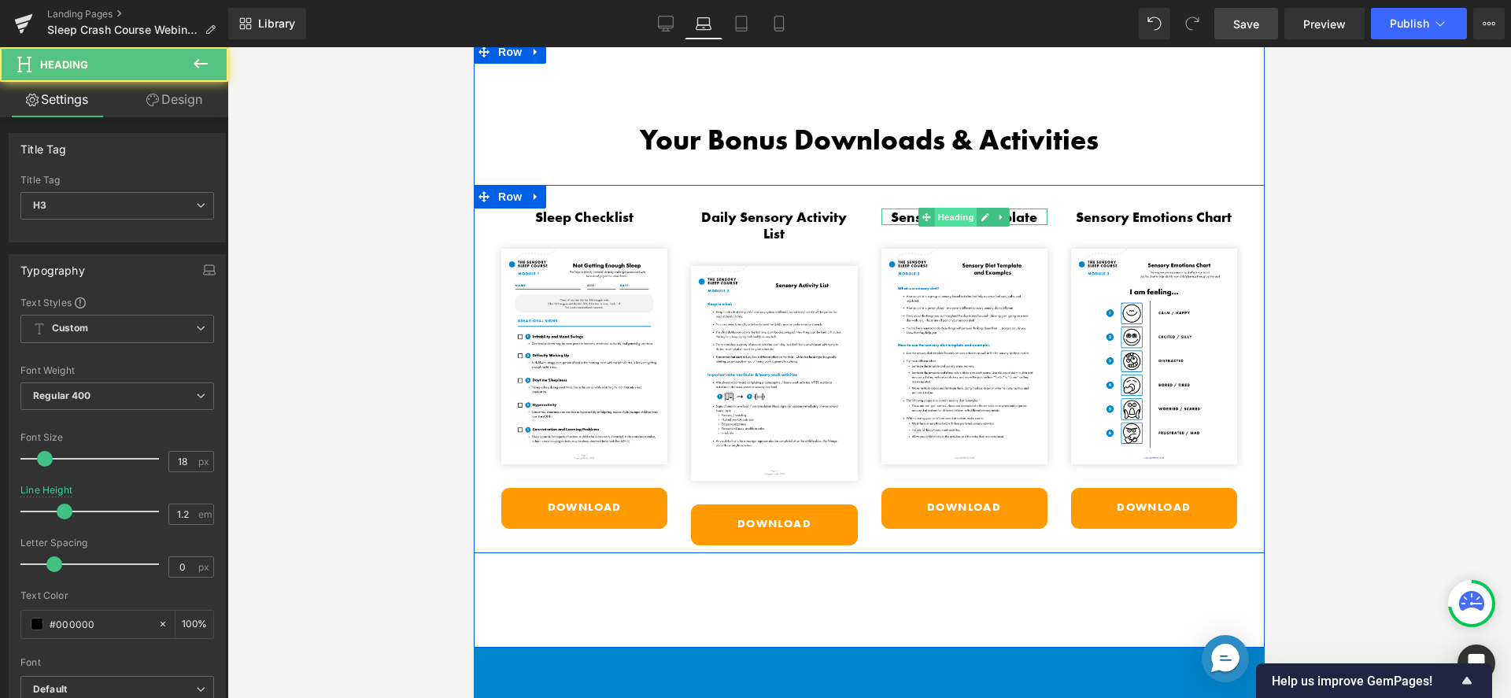
click at [960, 213] on span "Heading" at bounding box center [956, 217] width 43 height 19
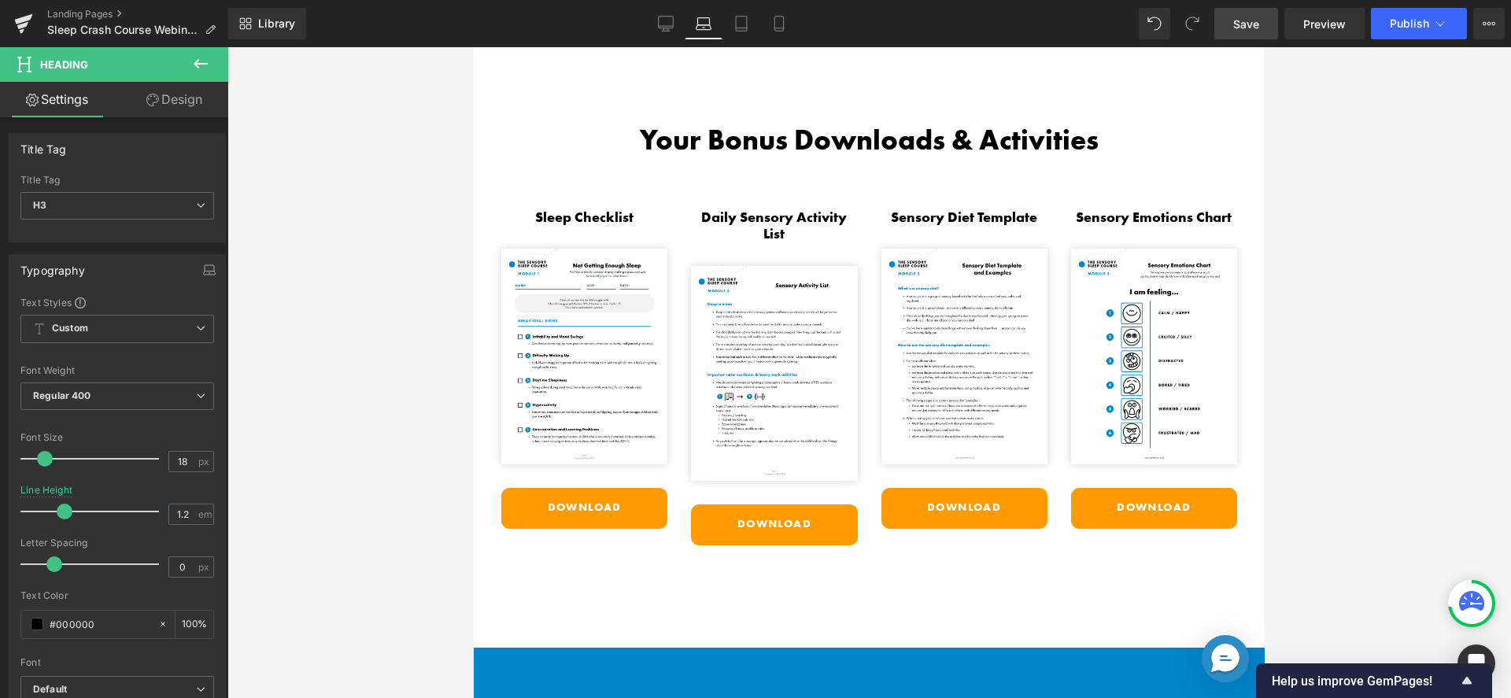
click at [177, 87] on link "Design" at bounding box center [174, 99] width 114 height 35
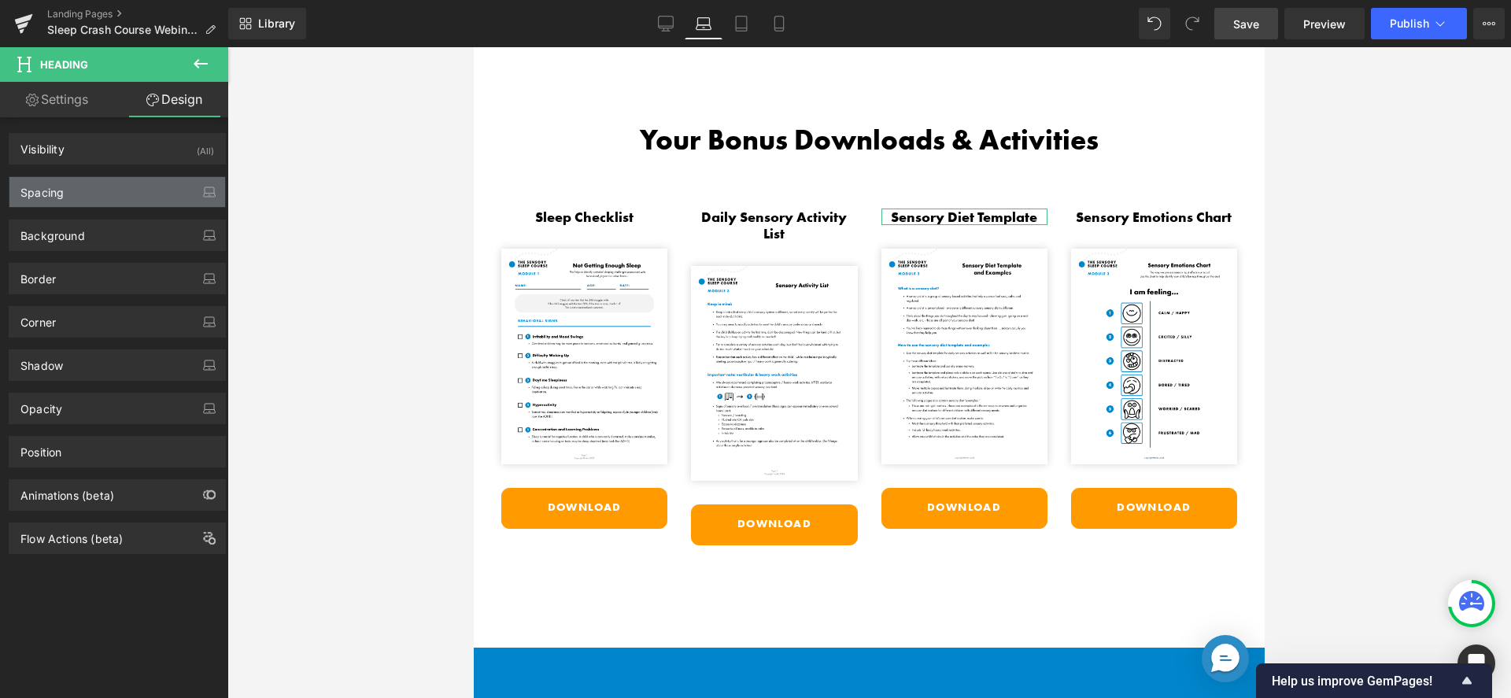
click at [104, 198] on div "Spacing" at bounding box center [117, 192] width 216 height 30
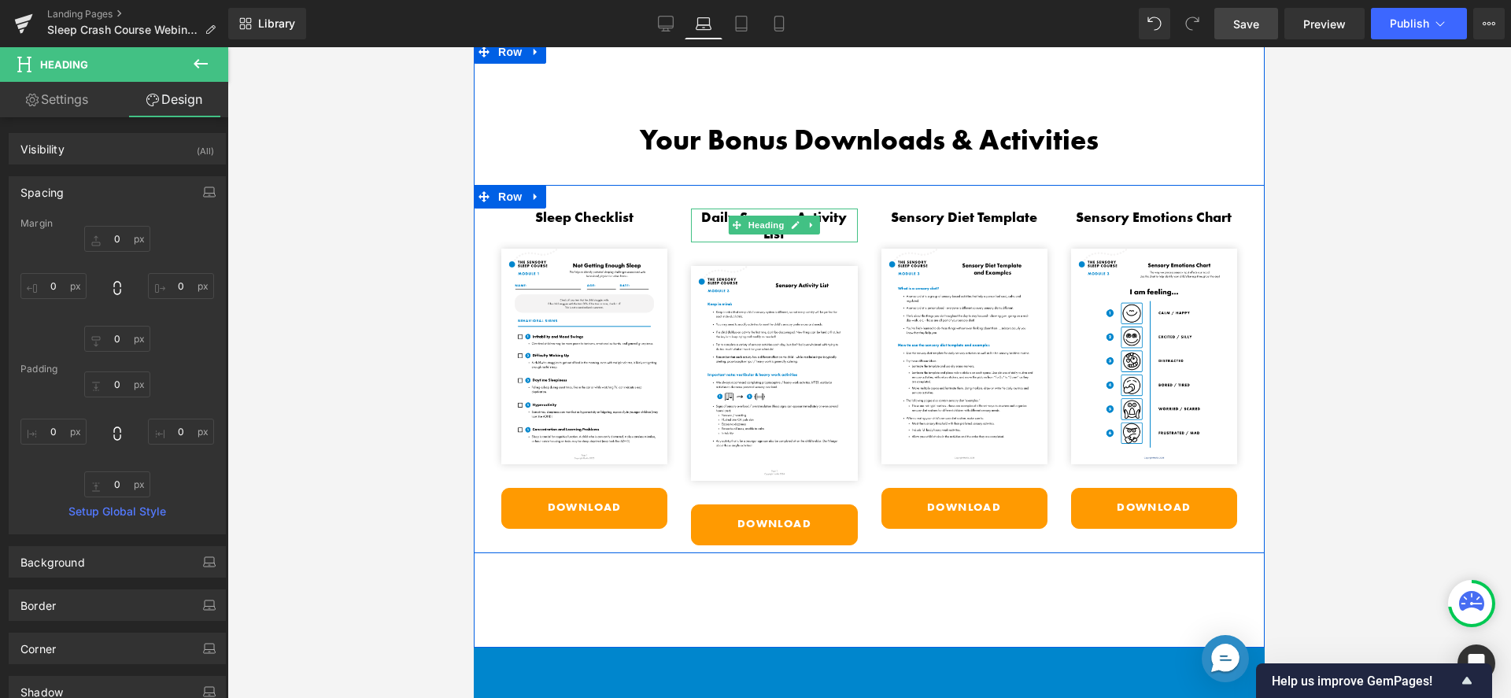
click at [699, 209] on h3 "Daily Sensory Activity List" at bounding box center [774, 226] width 166 height 34
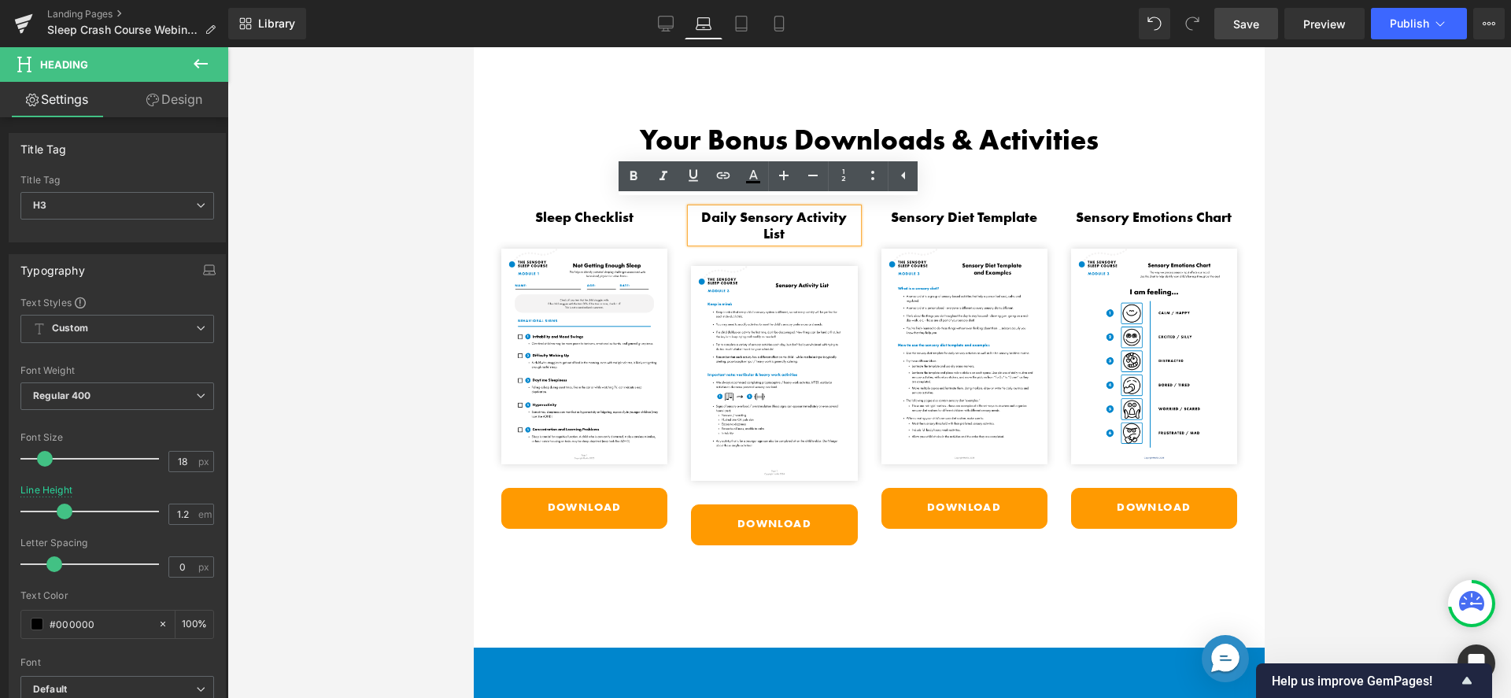
click at [699, 209] on h3 "Daily Sensory Activity List" at bounding box center [774, 226] width 166 height 34
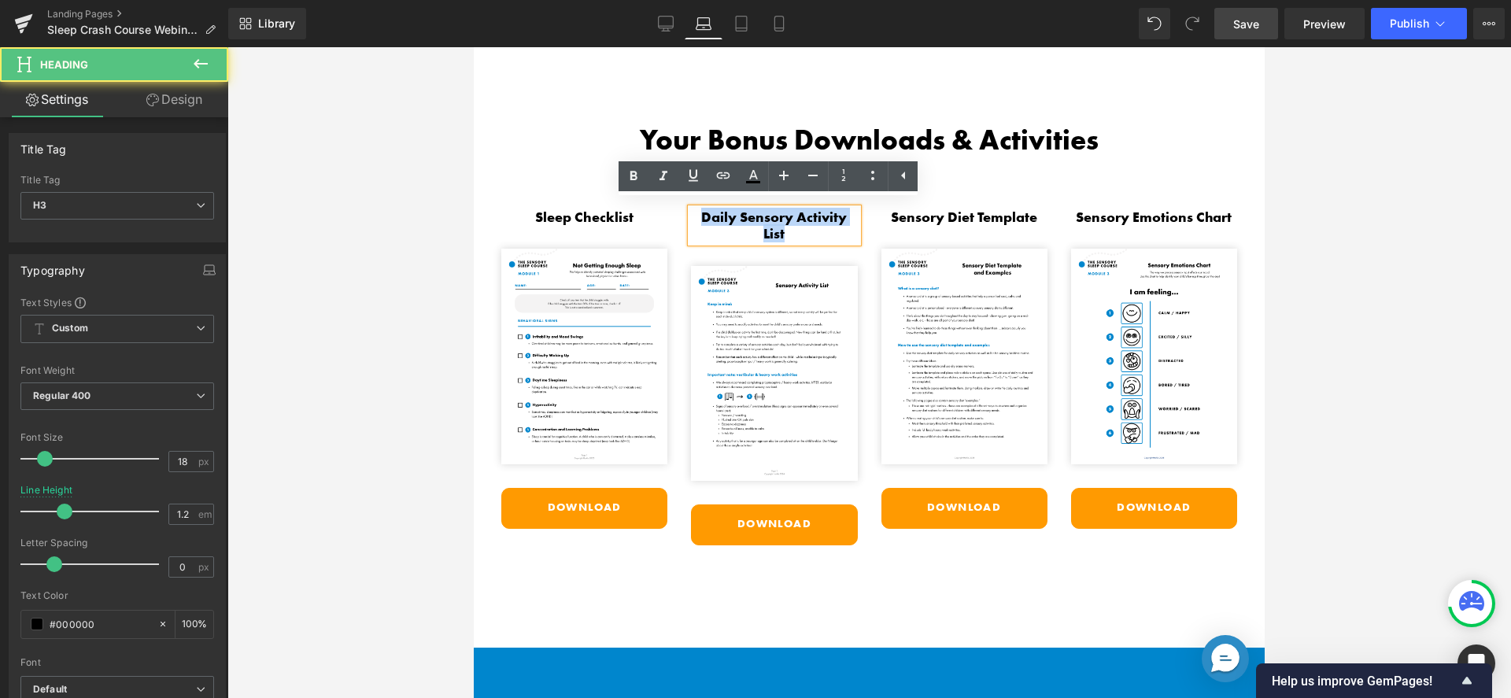
click at [699, 209] on h3 "Daily Sensory Activity List" at bounding box center [774, 226] width 166 height 34
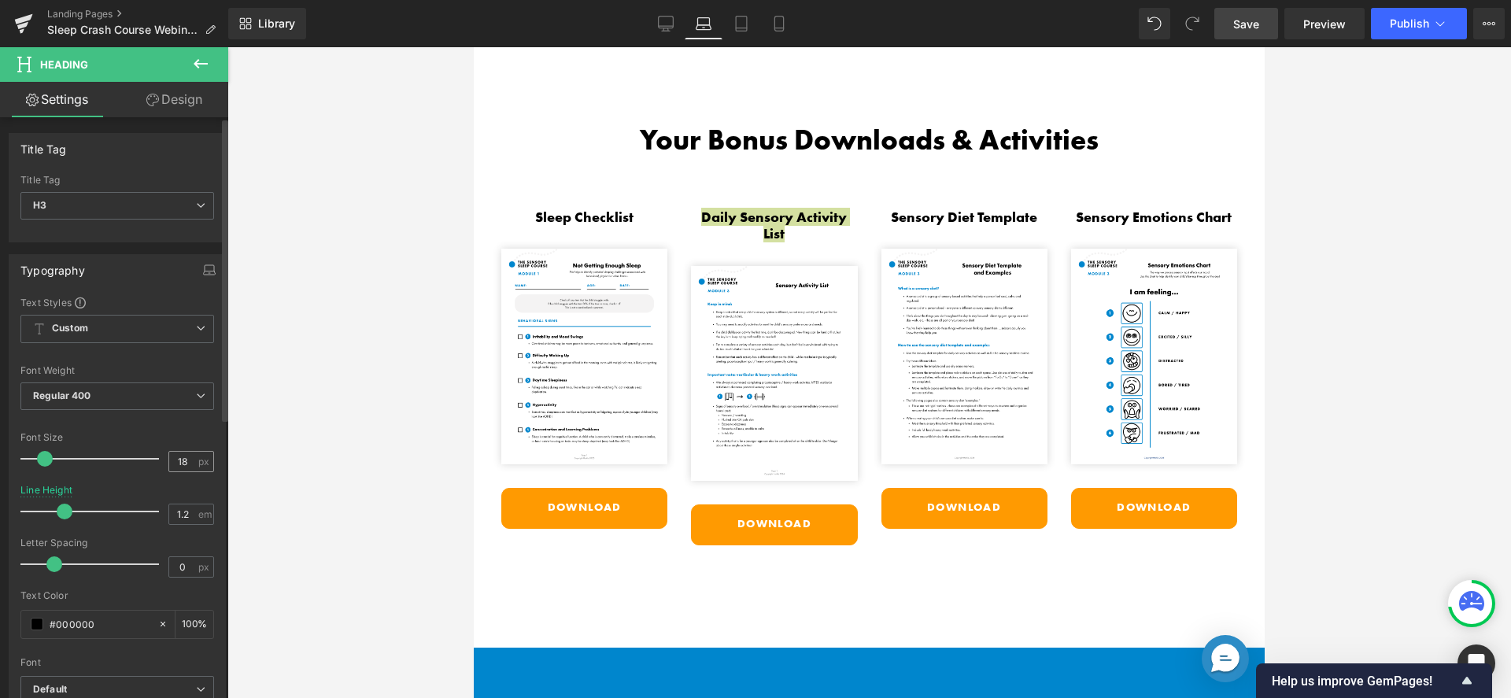
click at [187, 467] on input "18" at bounding box center [183, 462] width 28 height 20
type input "17"
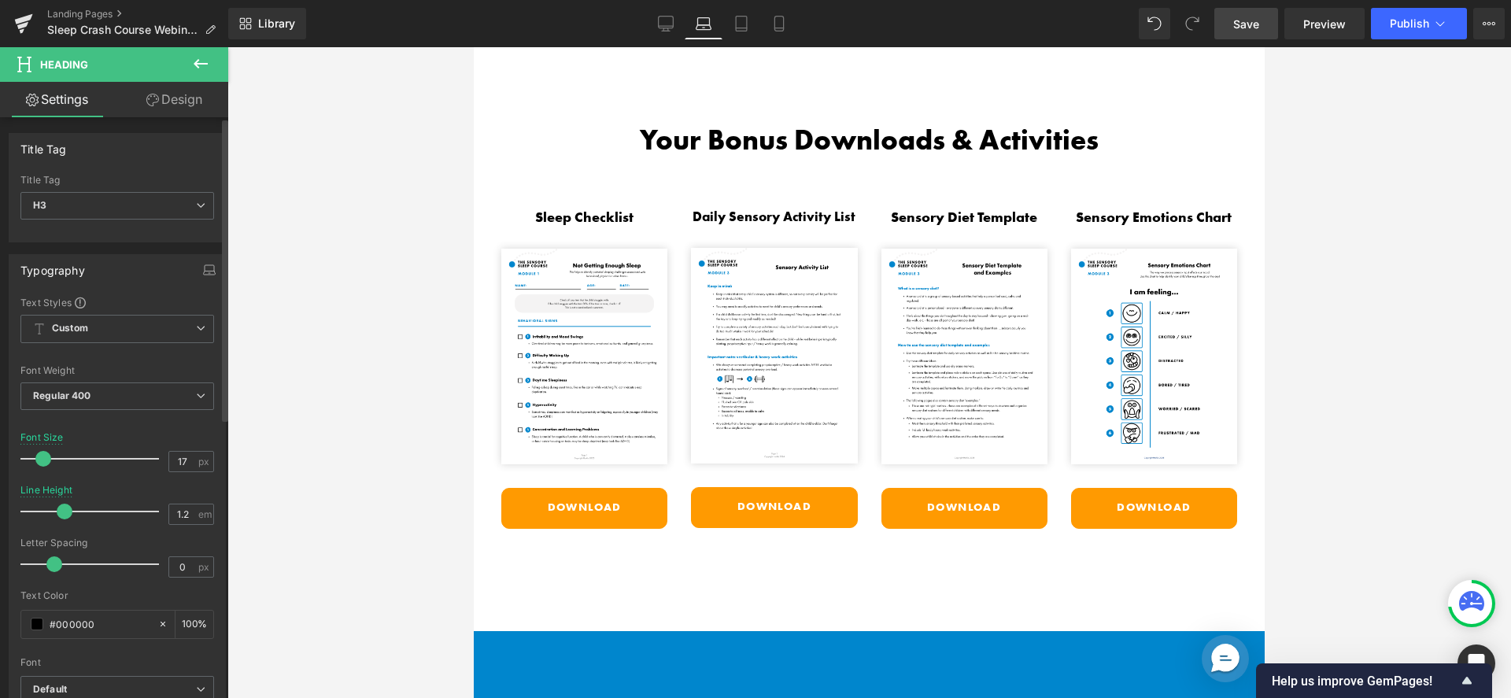
click at [210, 358] on div "Text Styles Custom Custom Setup Global Style Custom Setup Global Style Thin 100…" at bounding box center [117, 539] width 216 height 486
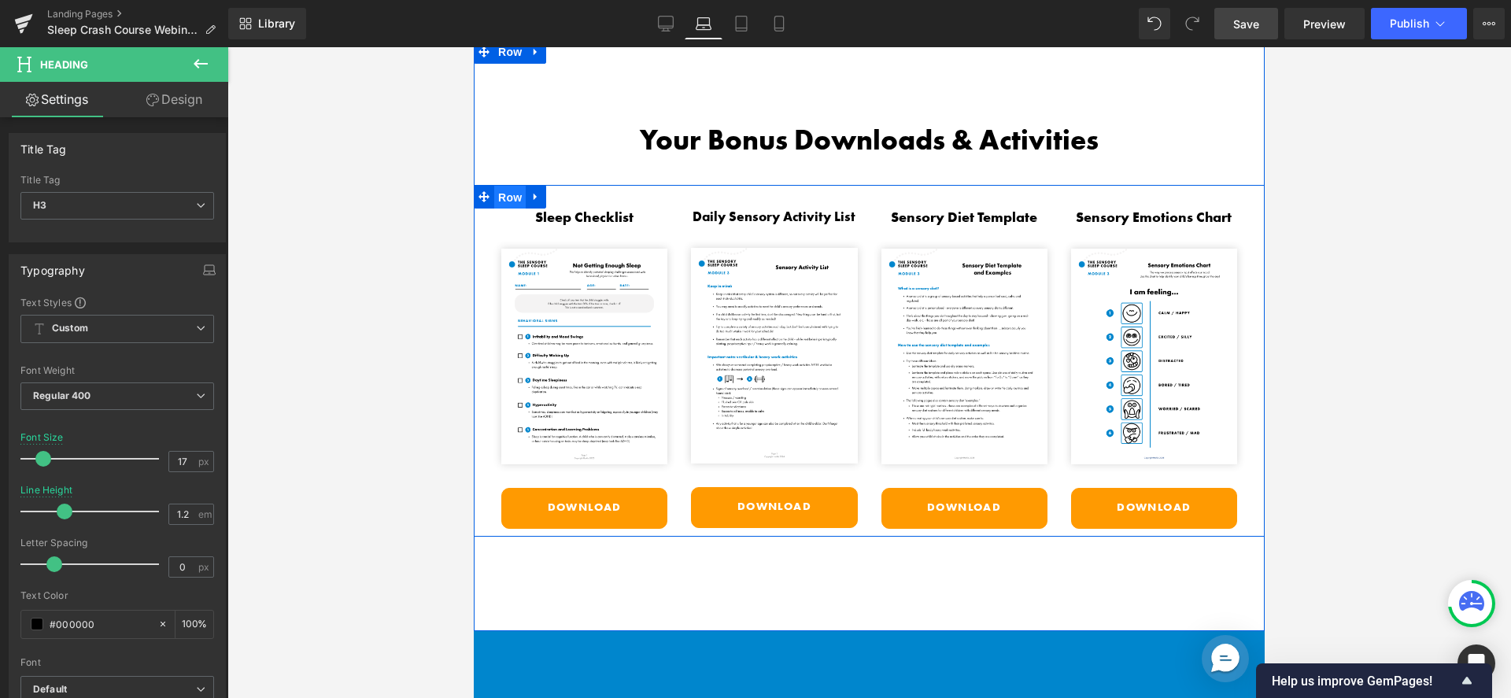
click at [511, 186] on span "Row" at bounding box center [509, 198] width 31 height 24
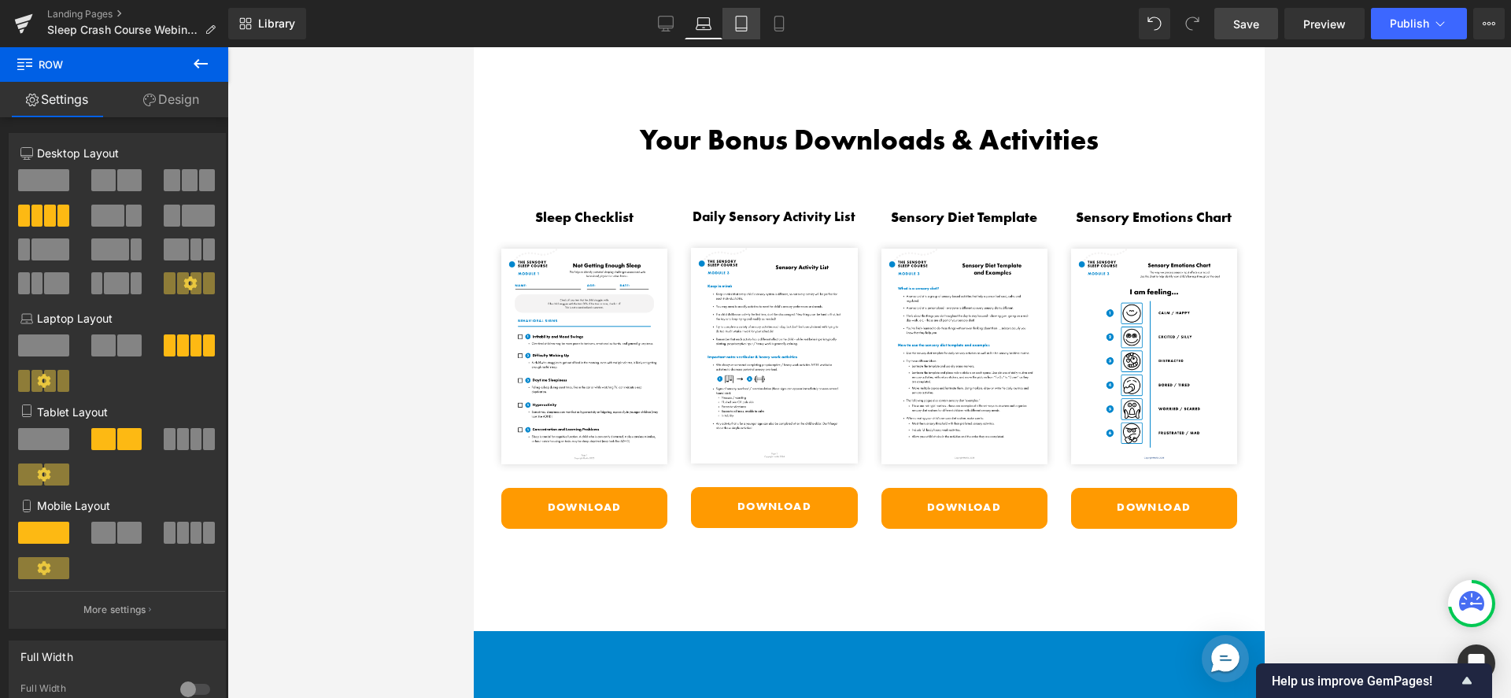
click at [742, 21] on icon at bounding box center [742, 24] width 16 height 16
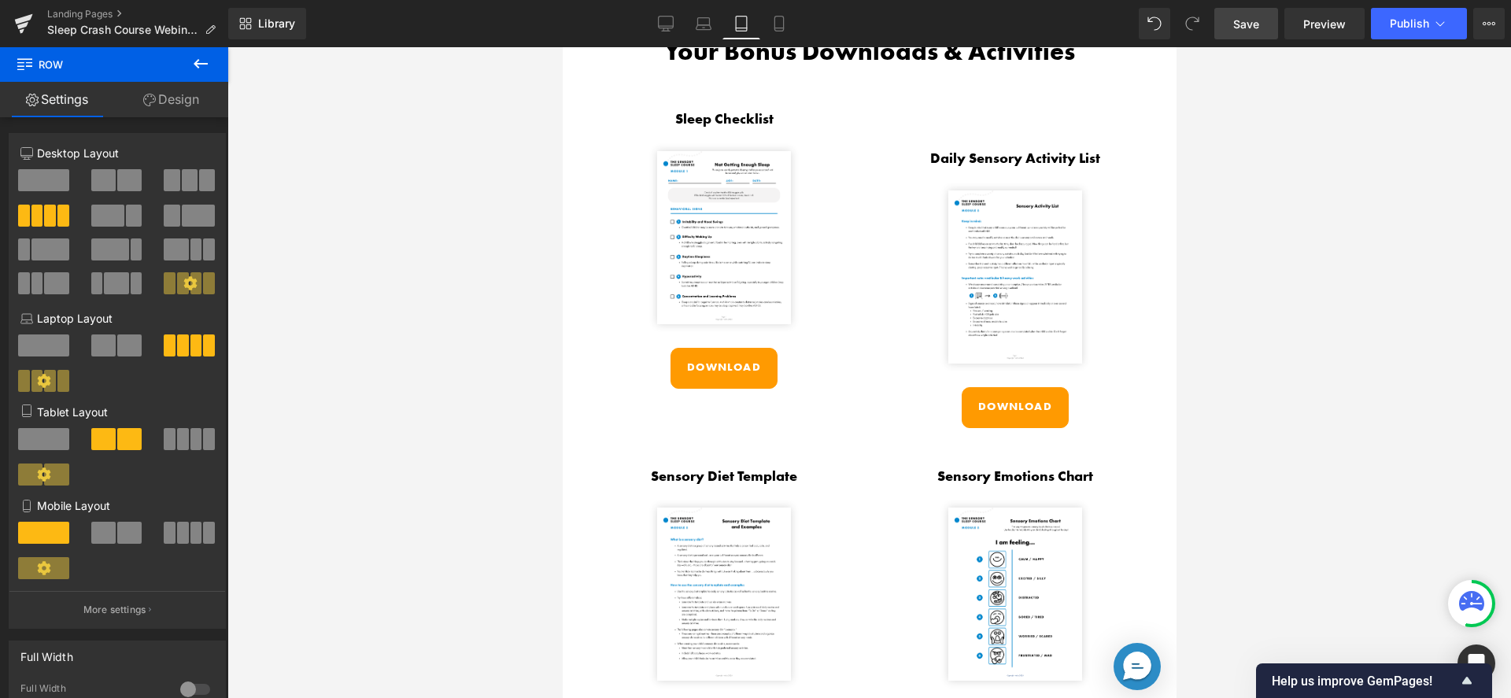
scroll to position [2703, 0]
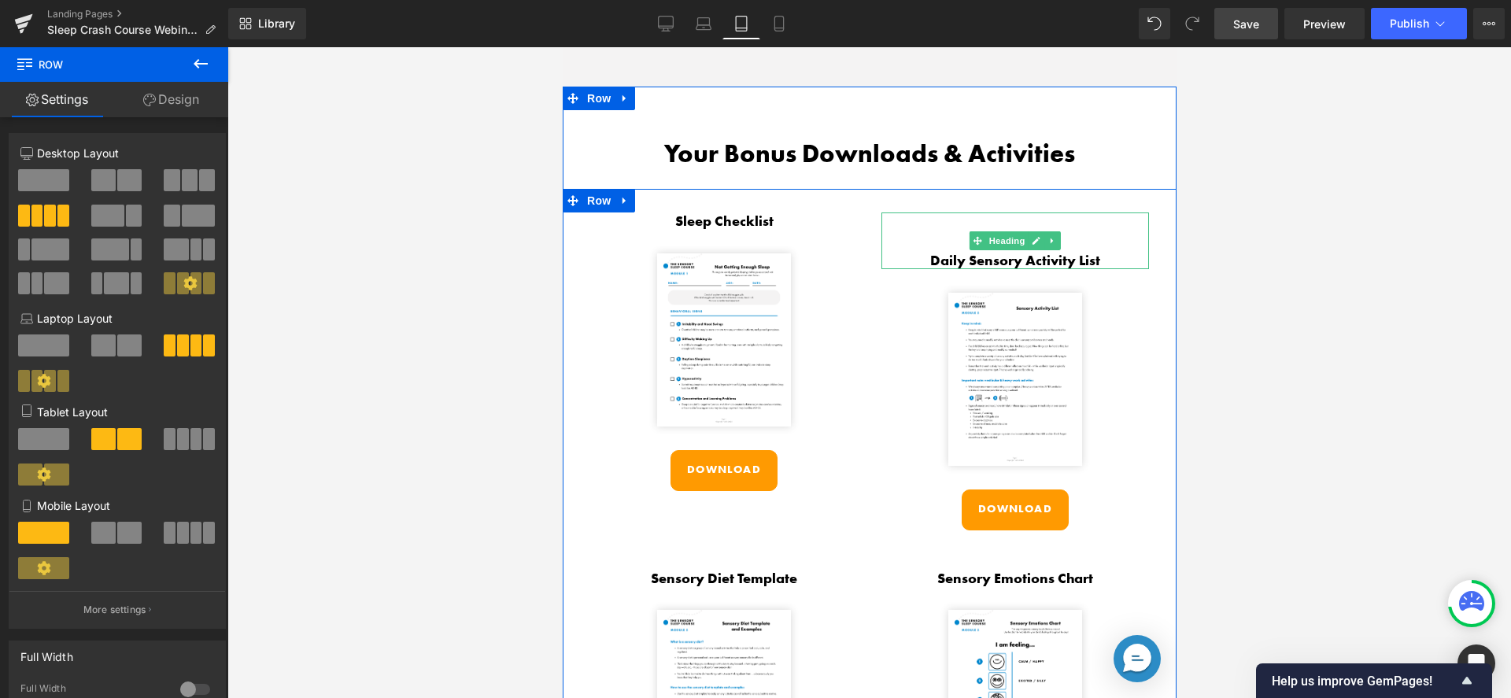
click at [919, 252] on h3 "Daily Sensory Activity List" at bounding box center [1015, 260] width 268 height 17
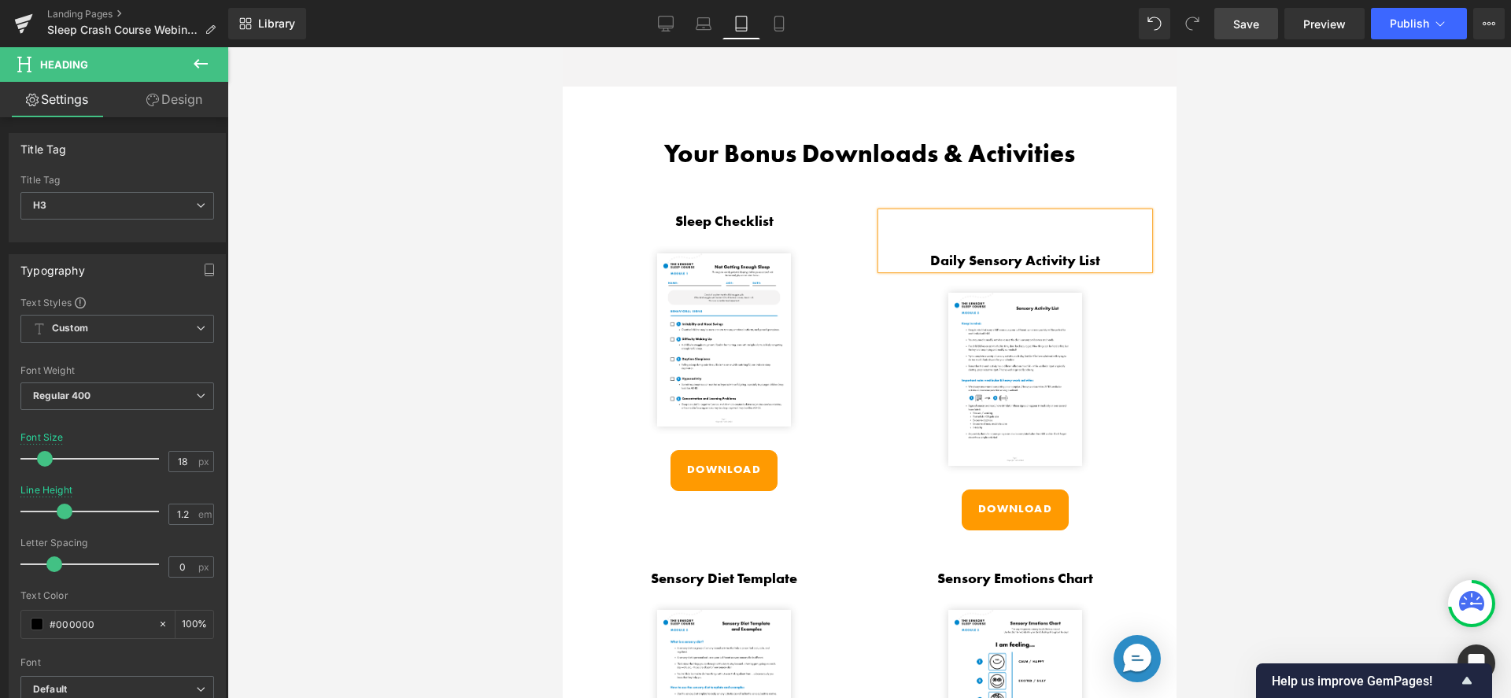
click at [713, 195] on div "Sleep Checklist Heading Image Download Button Daily Sensory Activity List Headi…" at bounding box center [869, 522] width 614 height 667
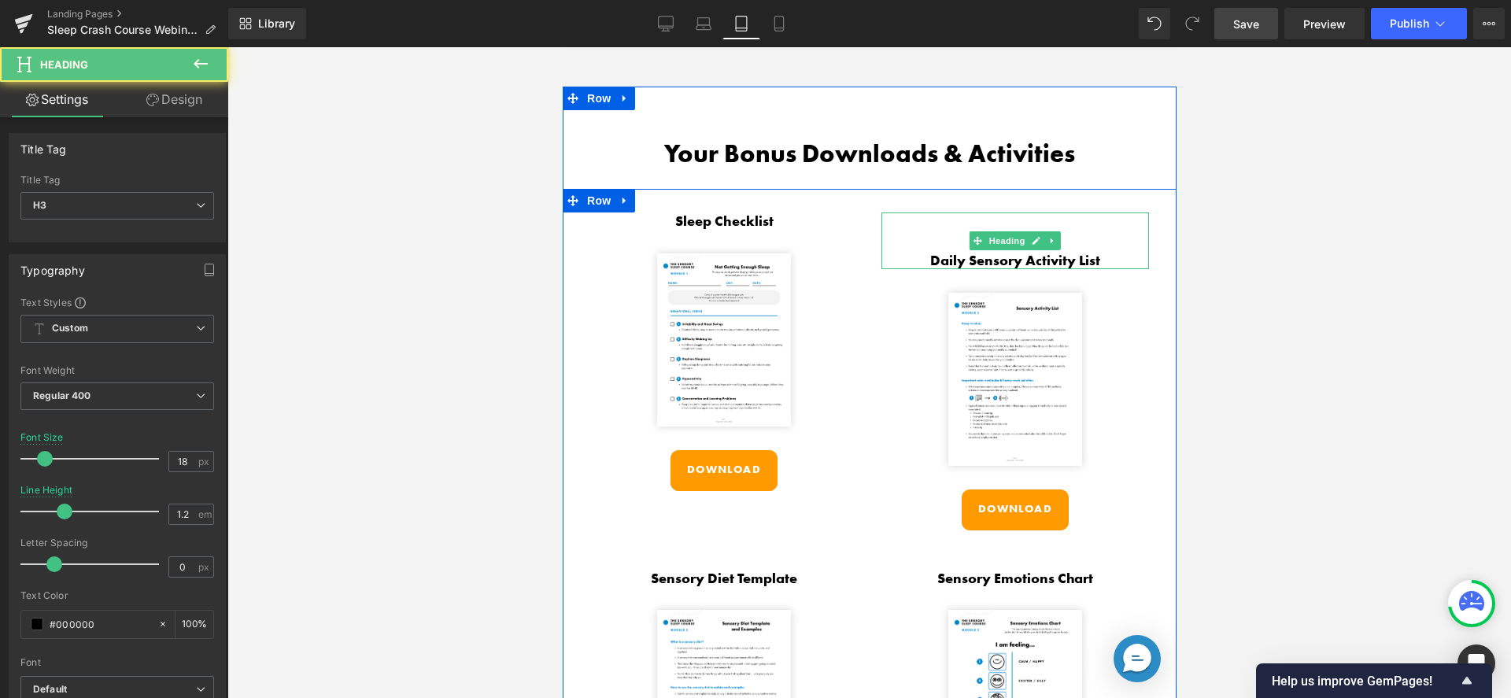
click at [936, 252] on h3 "Daily Sensory Activity List" at bounding box center [1015, 260] width 268 height 17
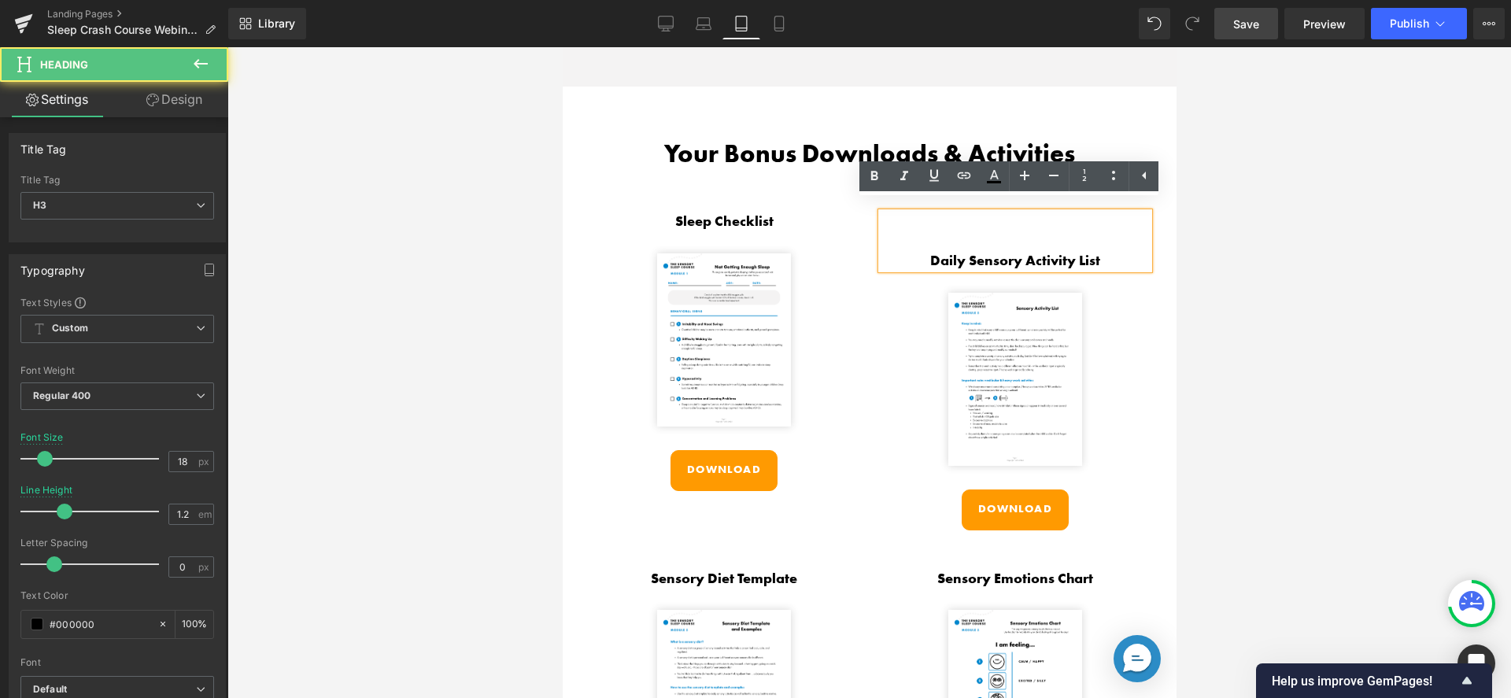
click at [928, 252] on h3 "Daily Sensory Activity List" at bounding box center [1015, 260] width 268 height 17
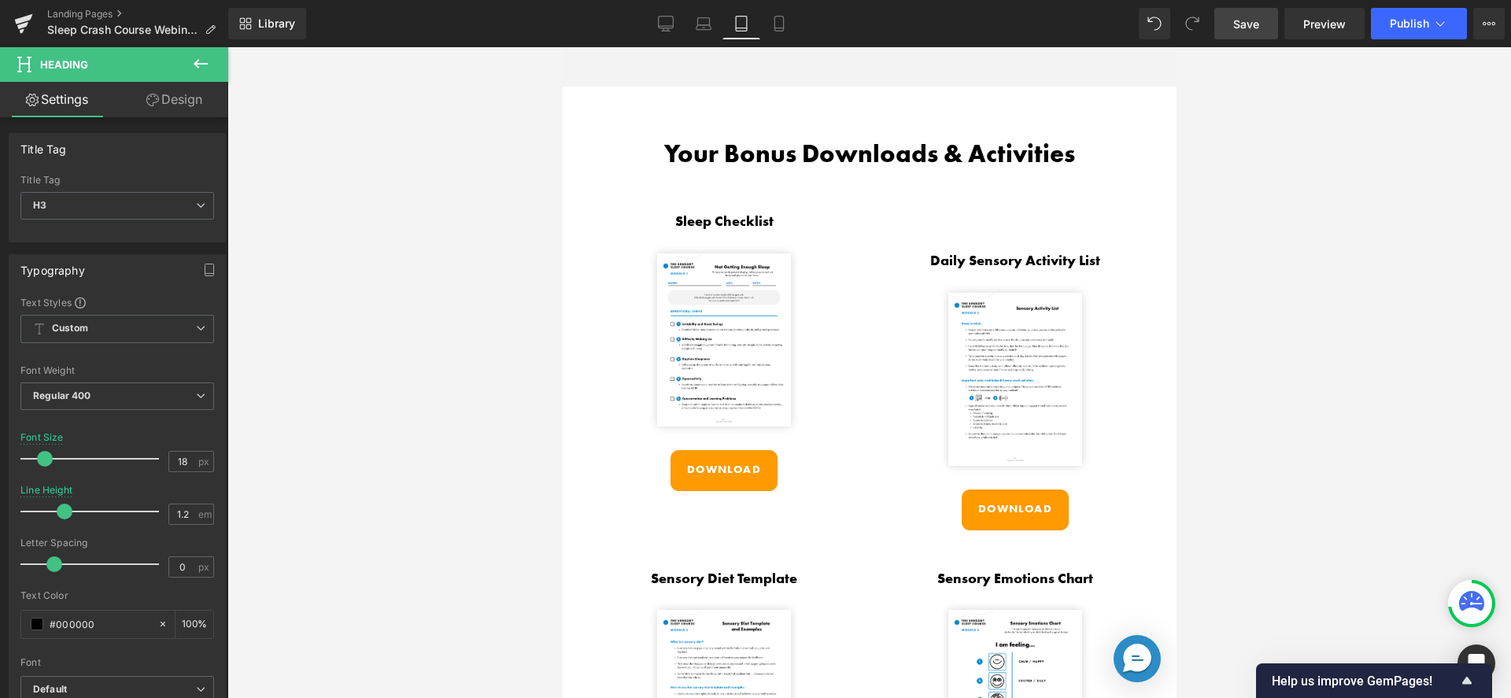
click at [185, 102] on link "Design" at bounding box center [174, 99] width 114 height 35
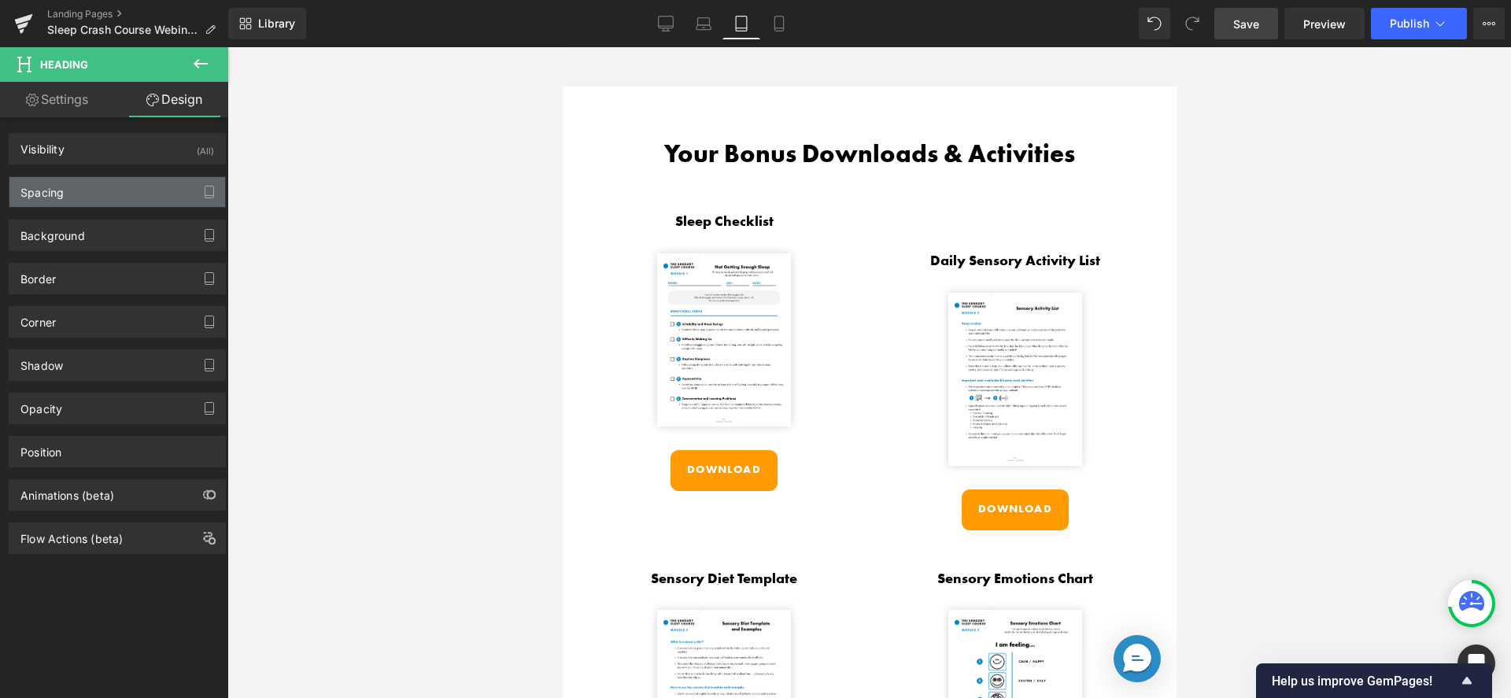
click at [69, 193] on div "Spacing" at bounding box center [117, 192] width 216 height 30
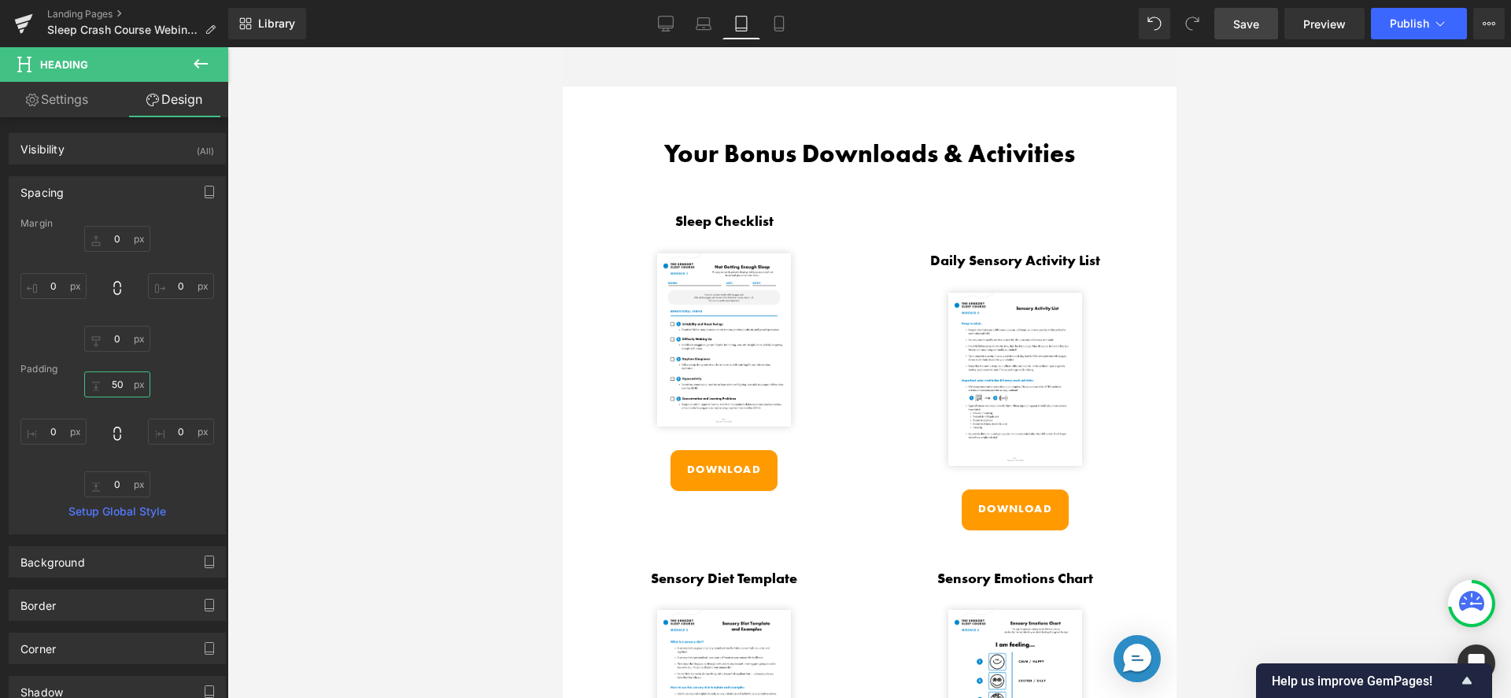
click at [117, 383] on input "50" at bounding box center [117, 385] width 66 height 26
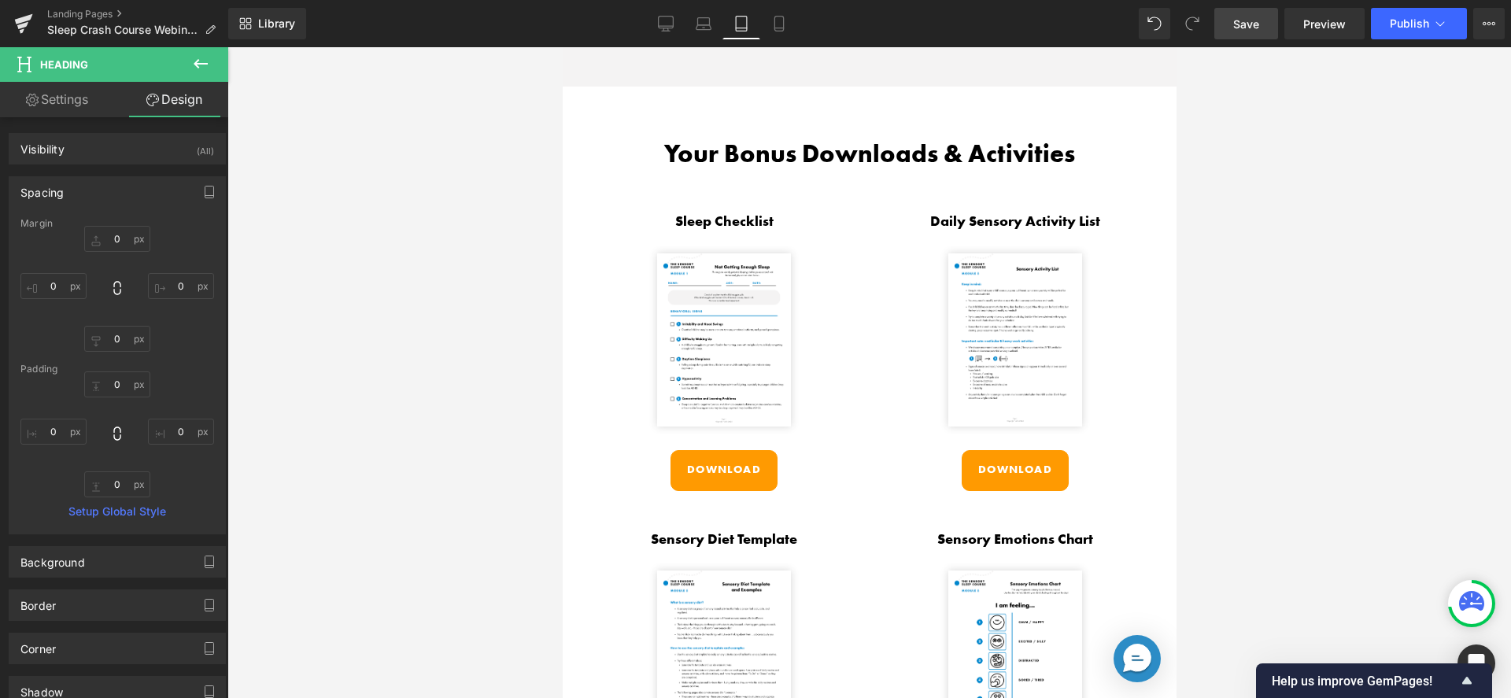
click at [185, 342] on div "0 0 0 0" at bounding box center [117, 289] width 194 height 126
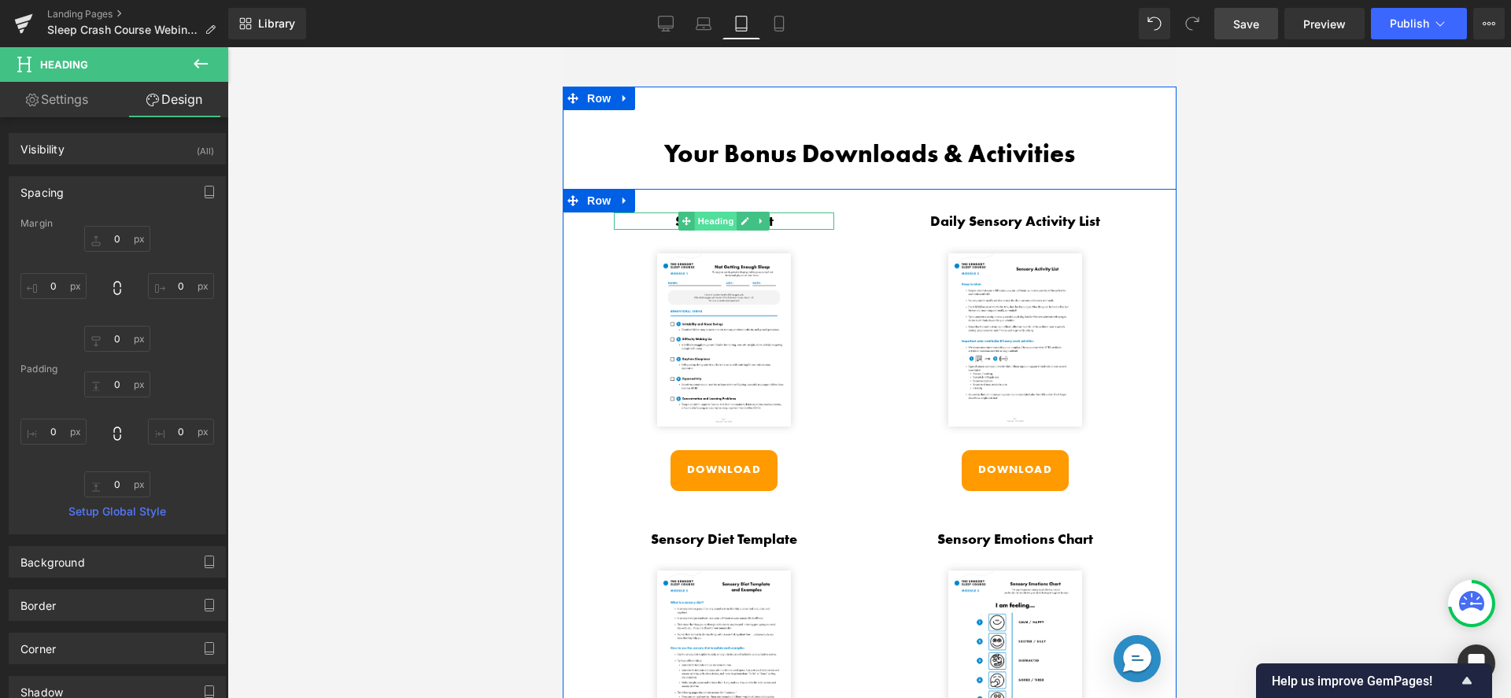
click at [715, 212] on span "Heading" at bounding box center [715, 221] width 43 height 19
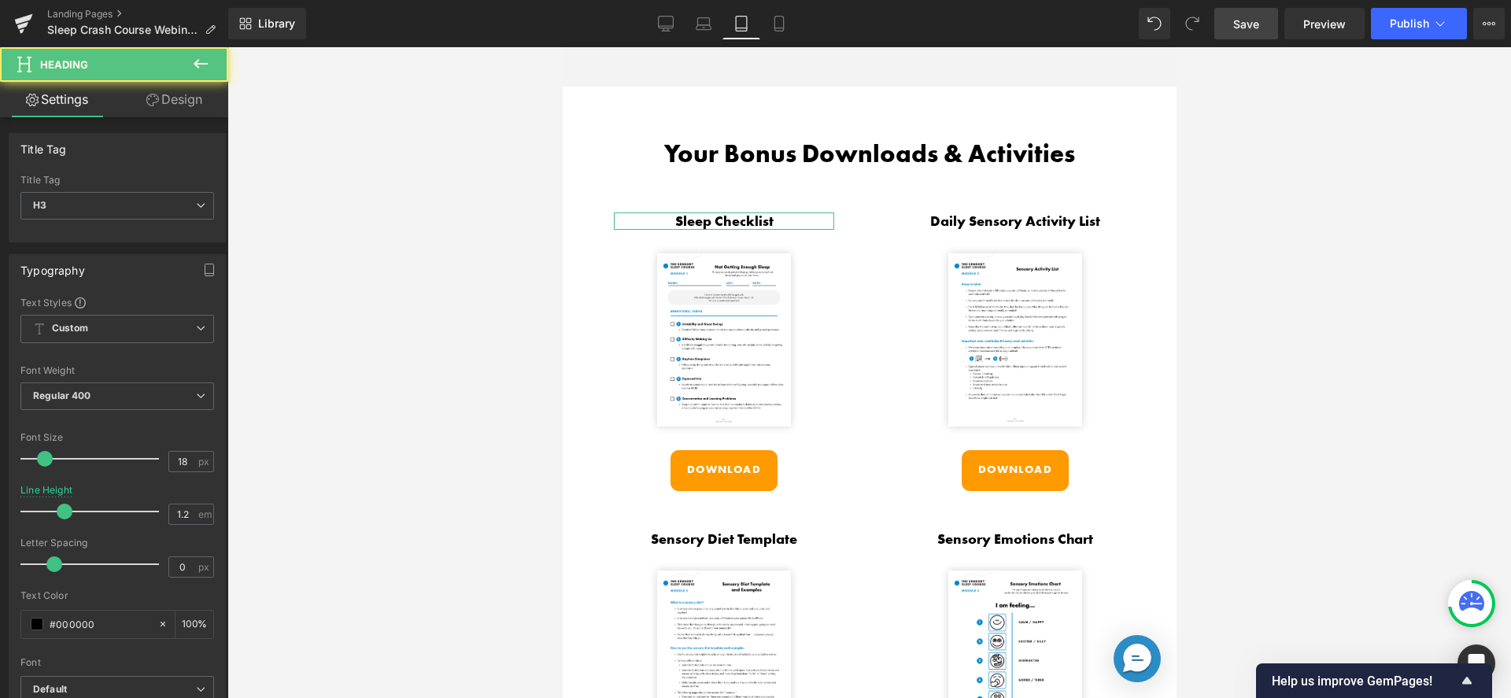
click at [167, 99] on link "Design" at bounding box center [174, 99] width 114 height 35
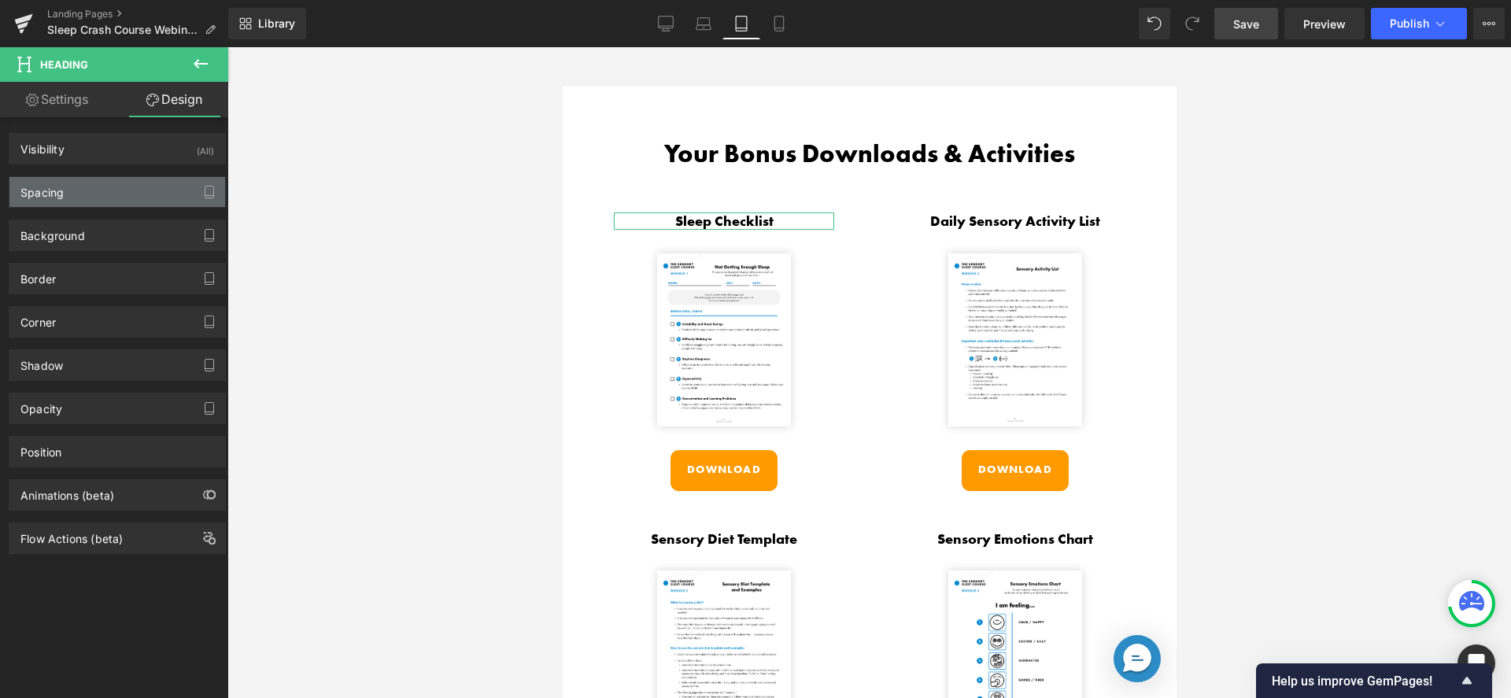
click at [112, 197] on div "Spacing" at bounding box center [117, 192] width 216 height 30
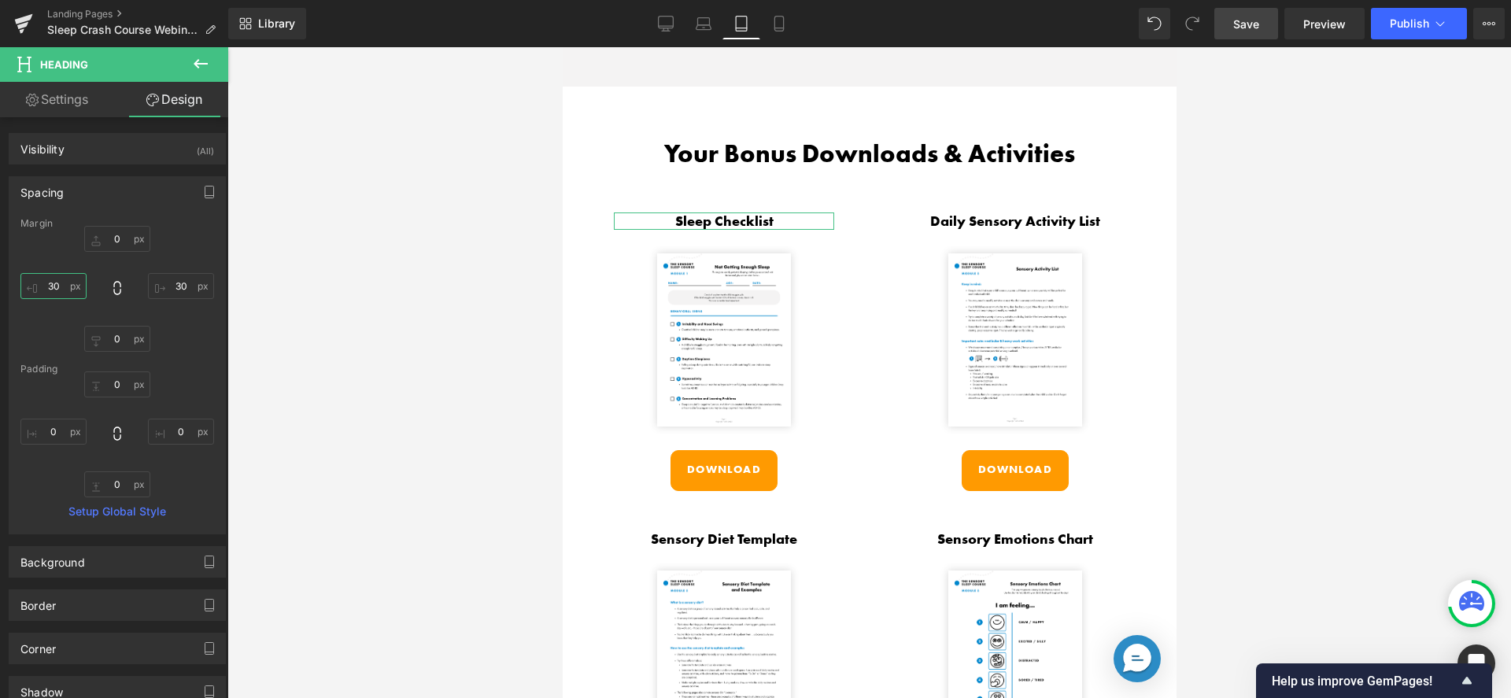
click at [63, 287] on input "30" at bounding box center [53, 286] width 66 height 26
type input "0"
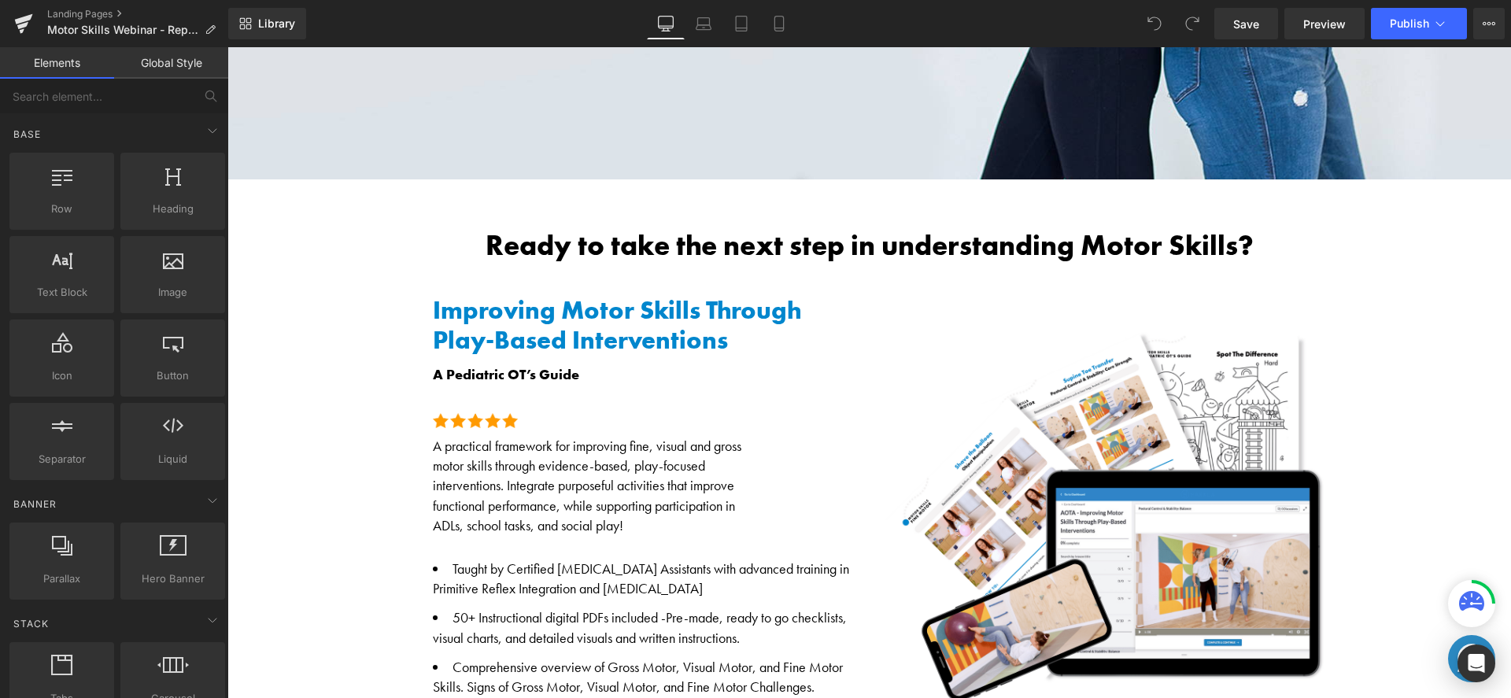
scroll to position [862, 0]
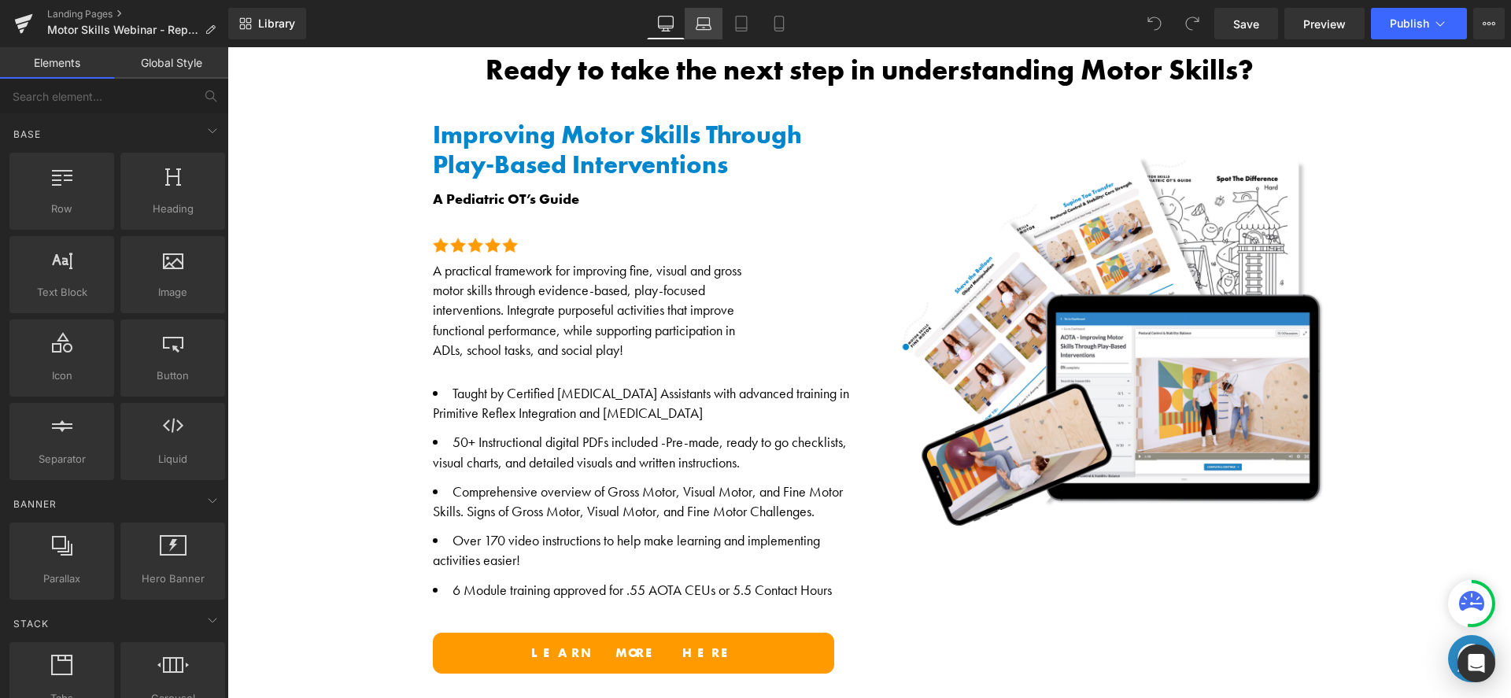
click at [701, 23] on icon at bounding box center [704, 24] width 16 height 16
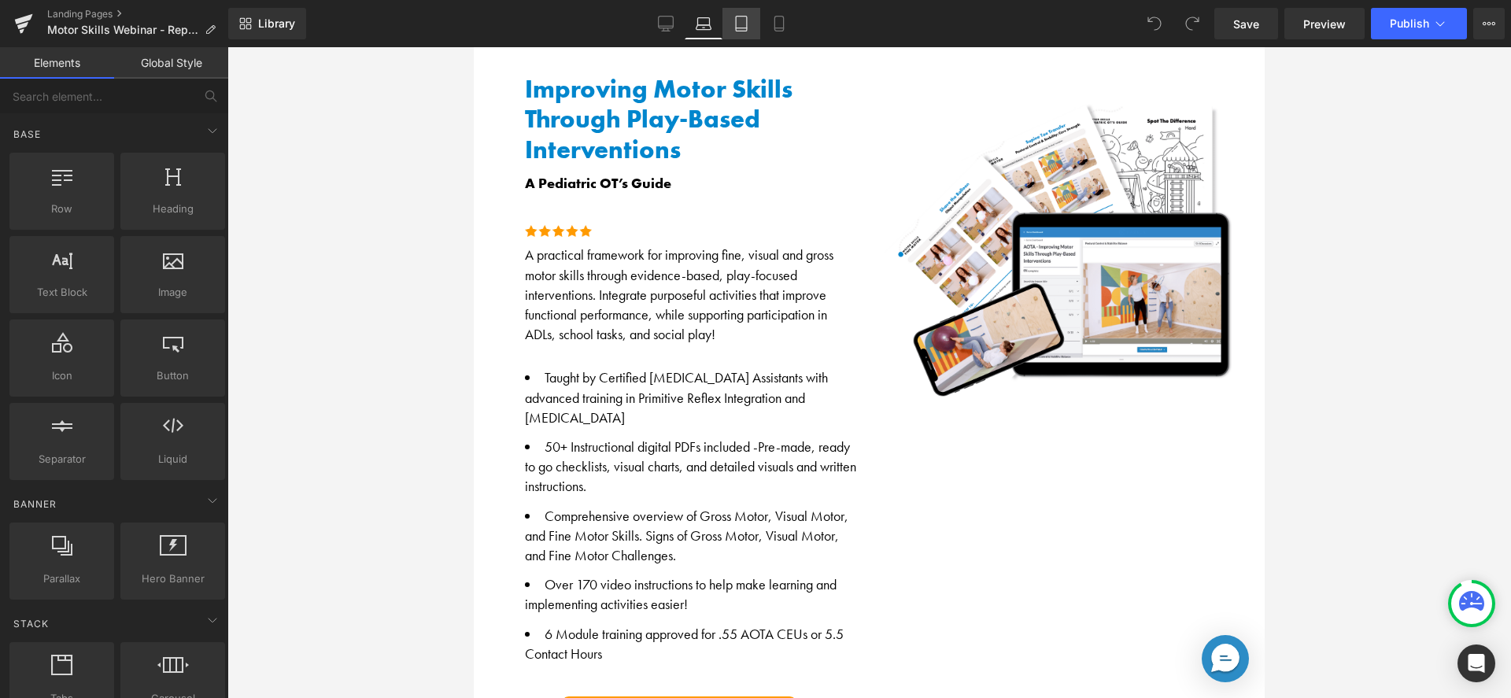
click at [739, 35] on link "Tablet" at bounding box center [742, 23] width 38 height 31
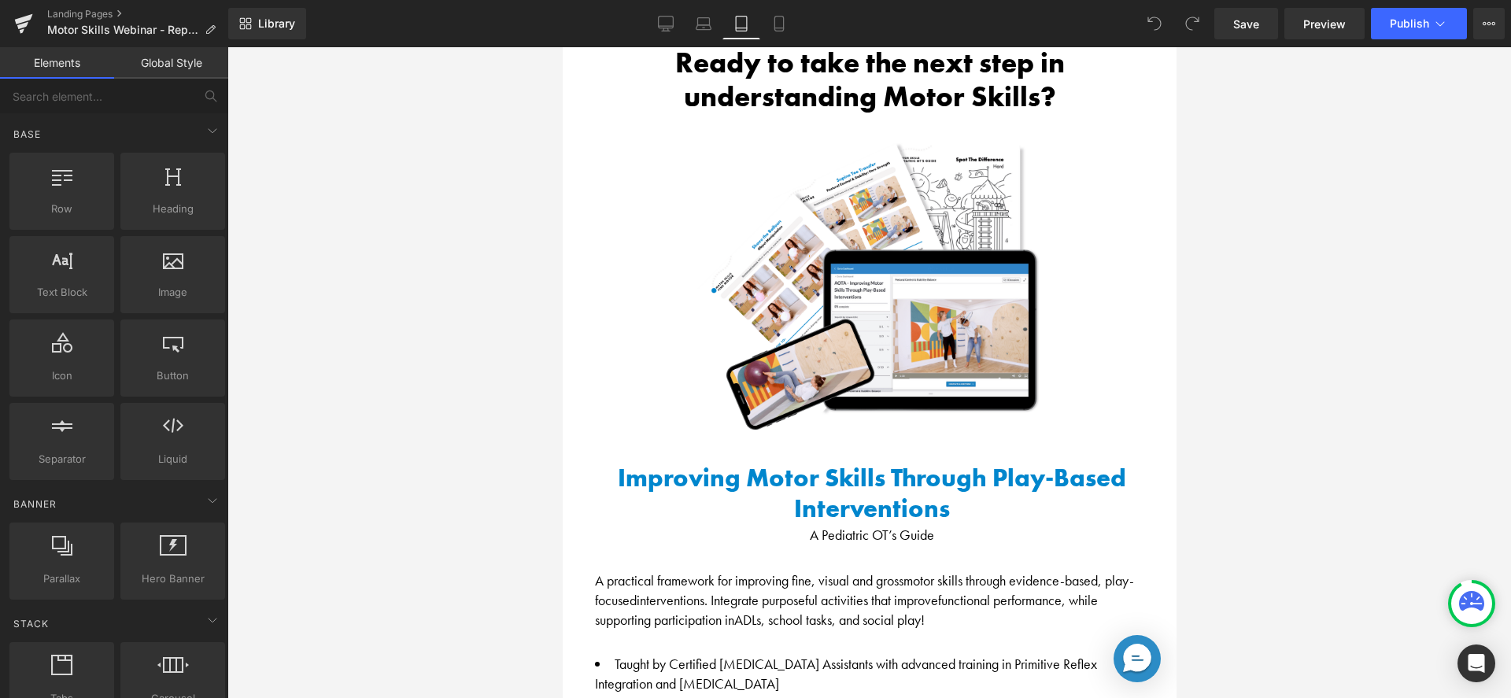
scroll to position [597, 0]
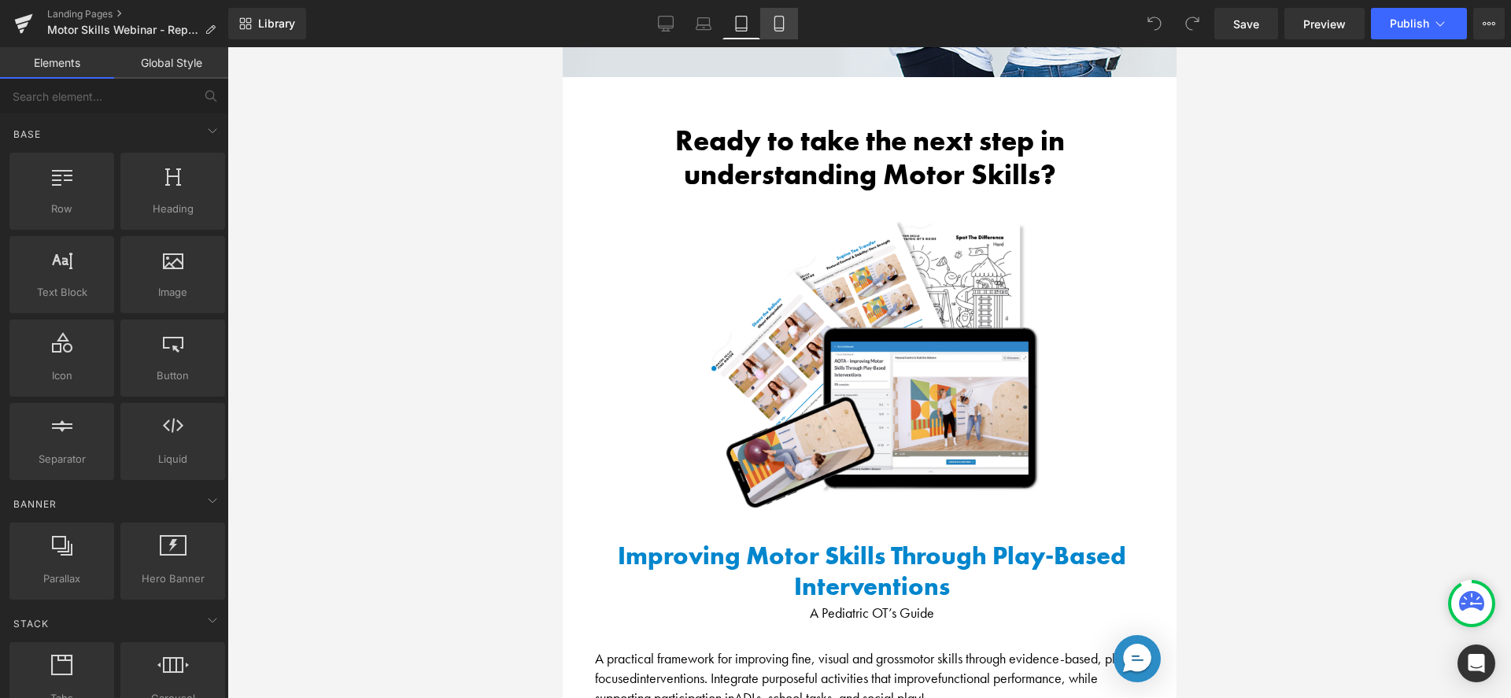
click at [788, 31] on link "Mobile" at bounding box center [779, 23] width 38 height 31
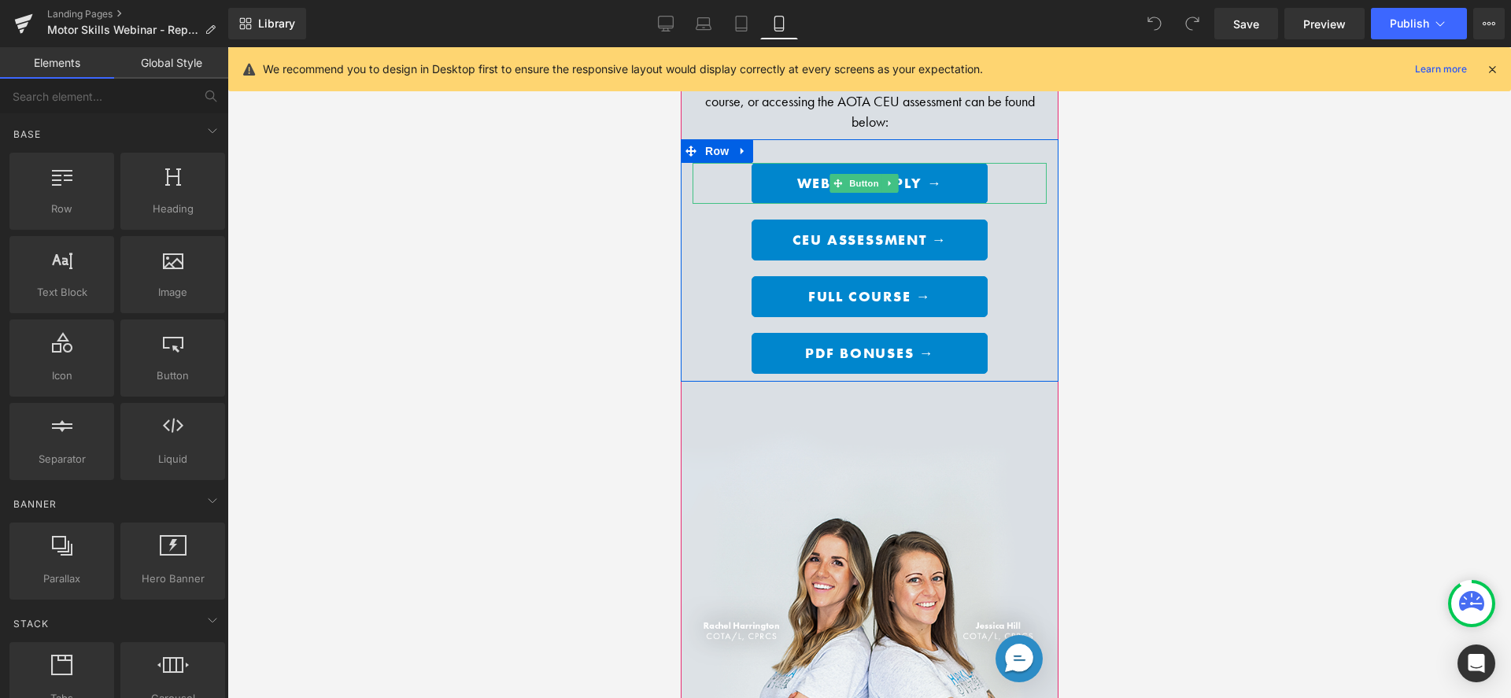
scroll to position [0, 0]
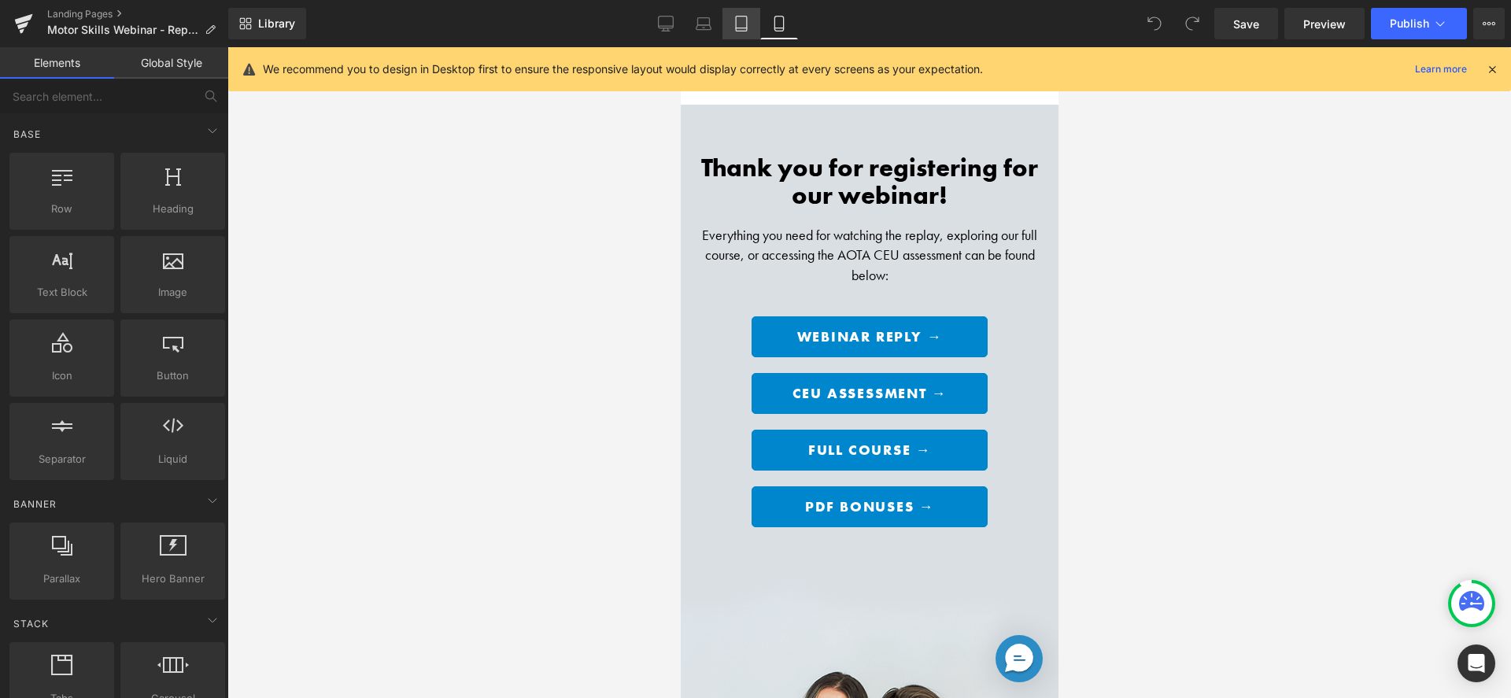
click at [727, 29] on link "Tablet" at bounding box center [742, 23] width 38 height 31
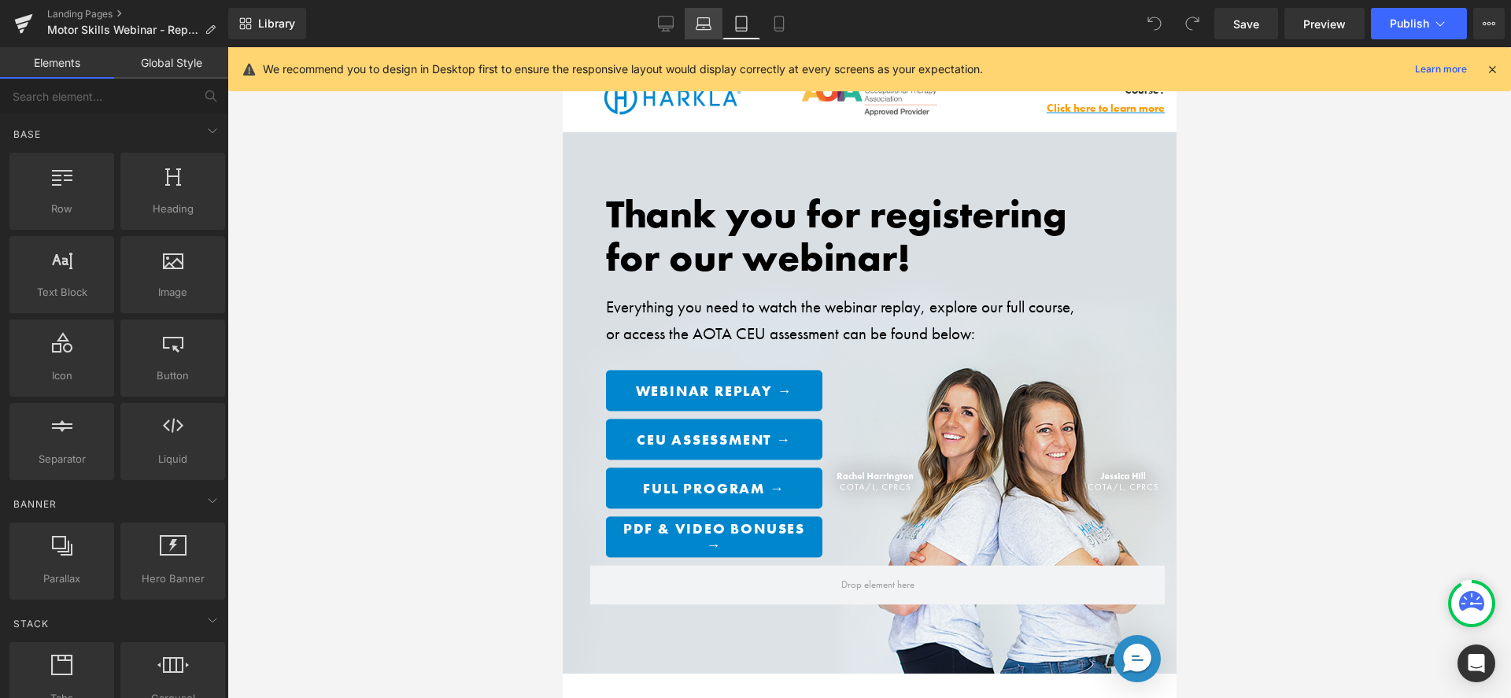
click at [711, 26] on icon at bounding box center [704, 27] width 15 height 5
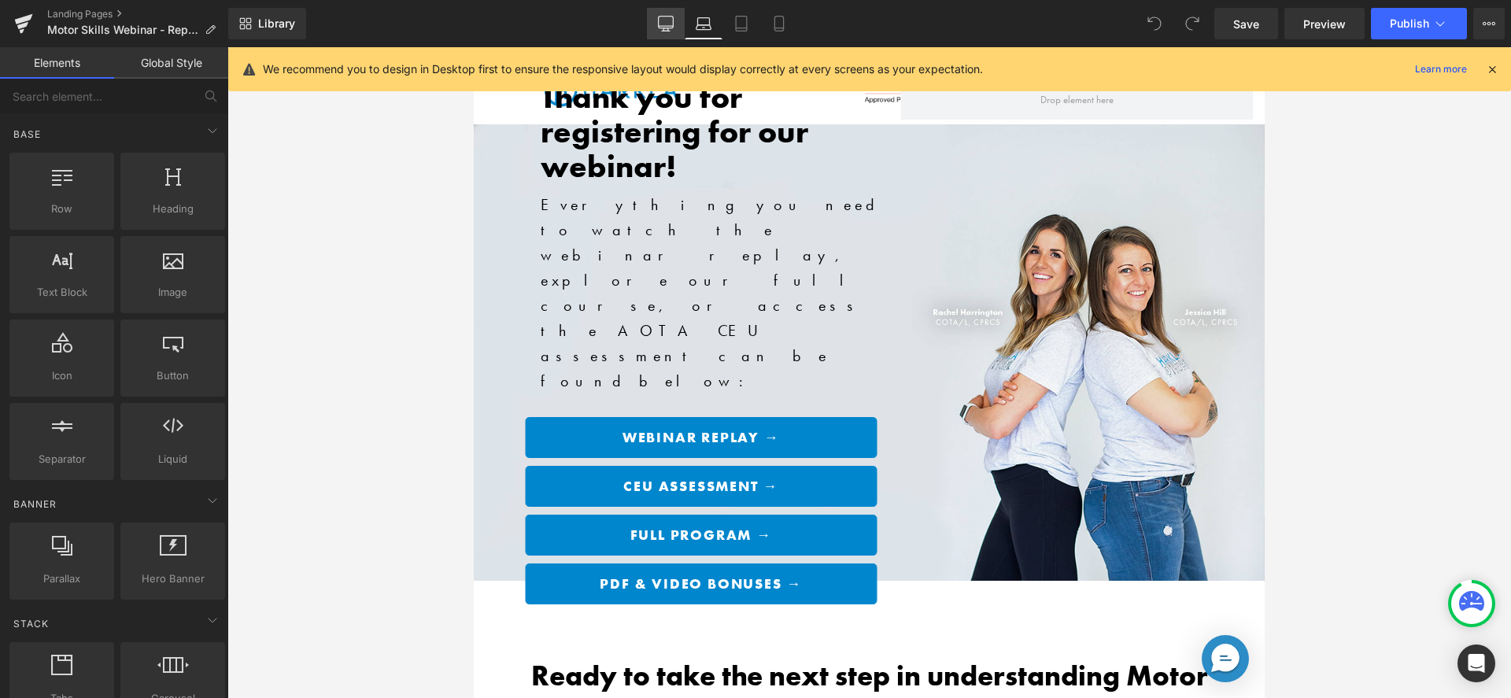
click at [656, 21] on link "Desktop" at bounding box center [666, 23] width 38 height 31
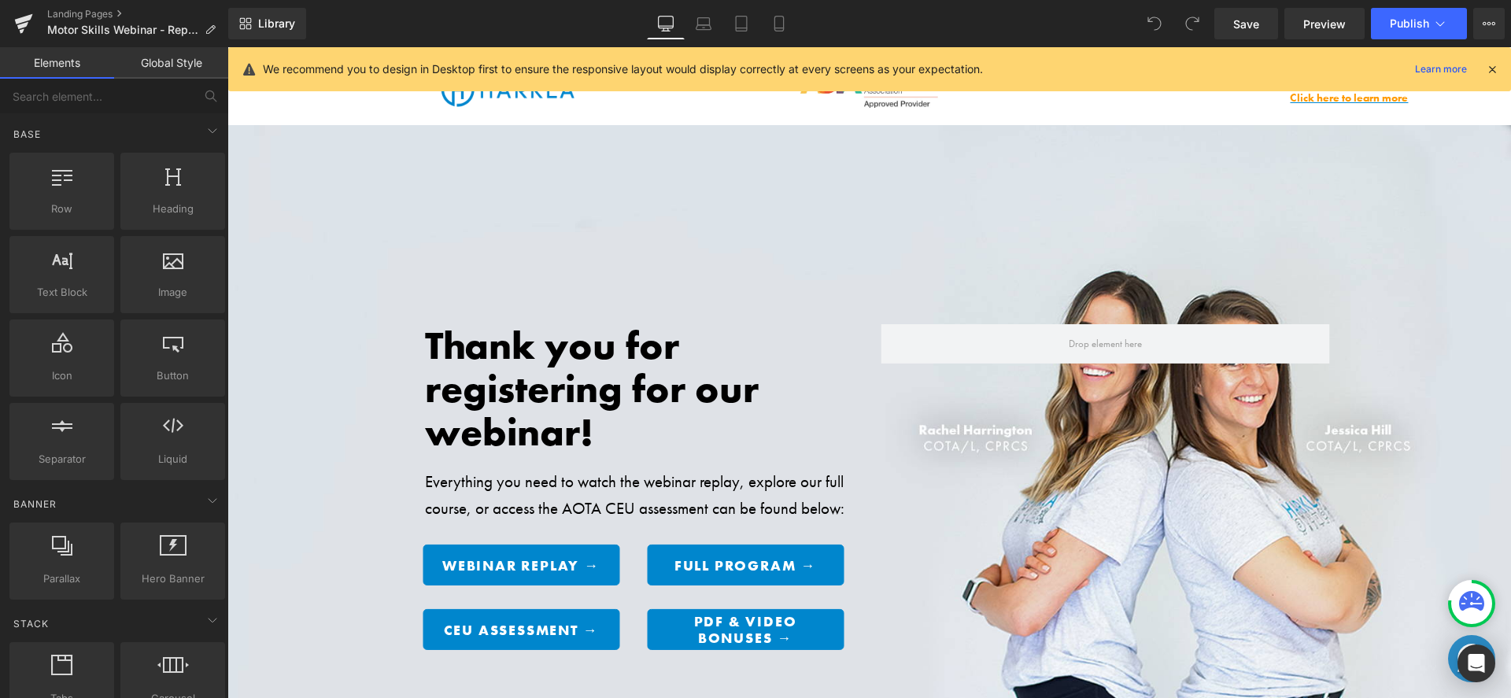
drag, startPoint x: 1496, startPoint y: 69, endPoint x: 1262, endPoint y: 22, distance: 239.3
click at [1496, 69] on icon at bounding box center [1492, 69] width 14 height 14
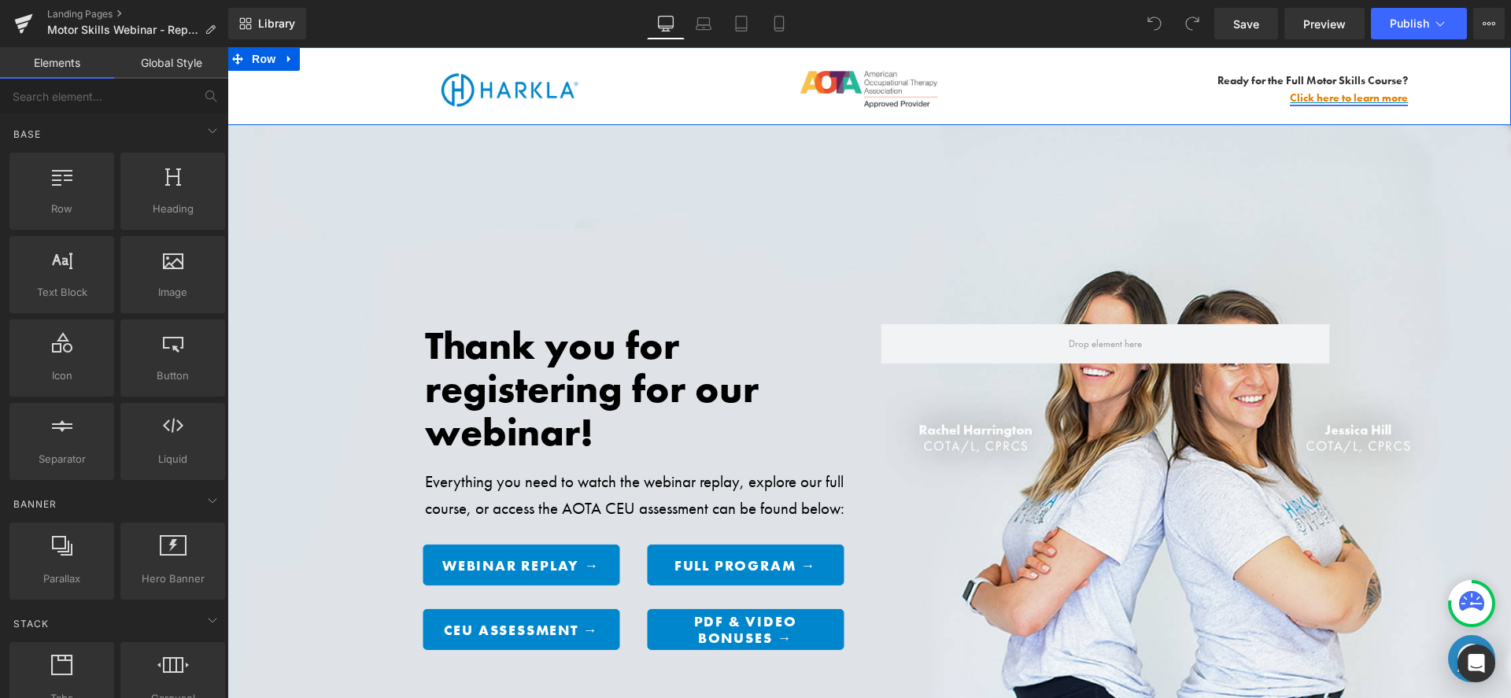
click at [1333, 99] on link "Click here to learn more" at bounding box center [1349, 98] width 118 height 14
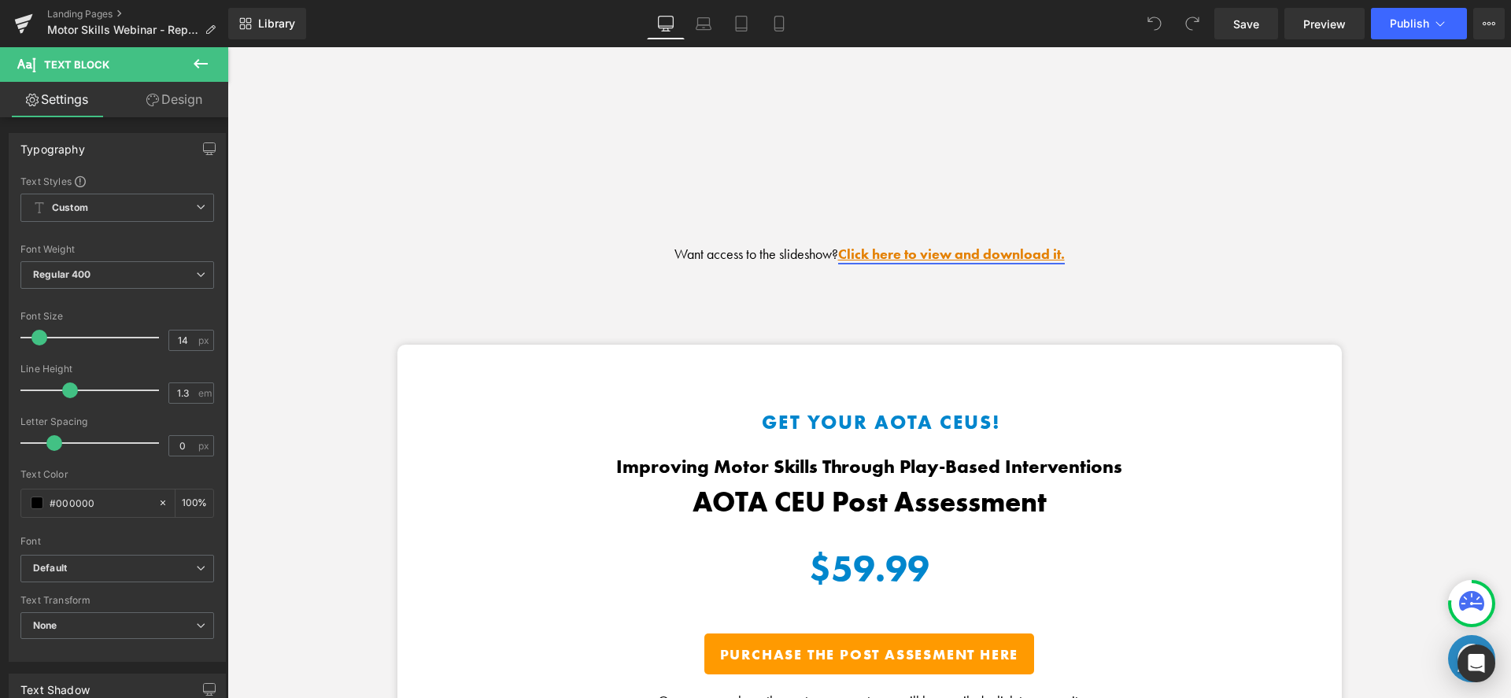
scroll to position [2113, 0]
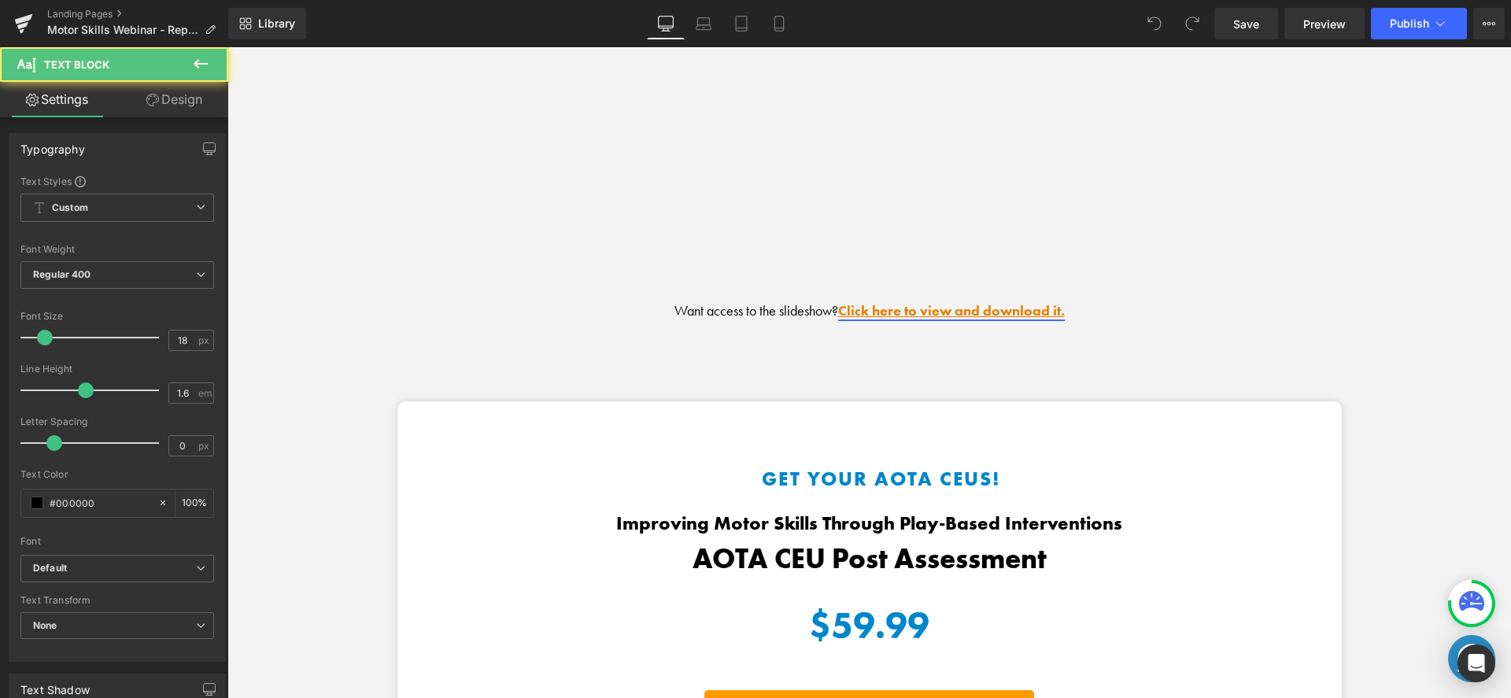
click at [989, 301] on link "Click here to view and download it." at bounding box center [951, 310] width 227 height 18
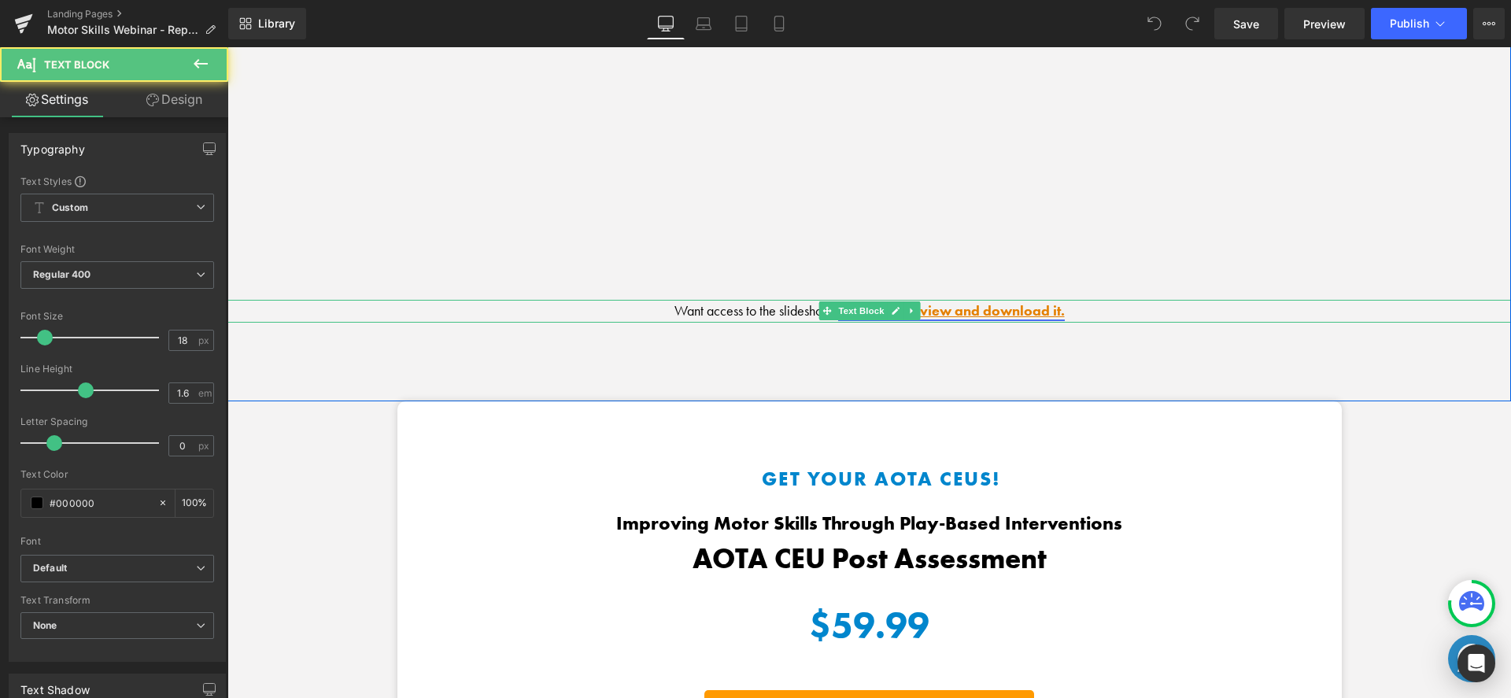
click at [990, 303] on link "Click here to view and download it." at bounding box center [951, 310] width 227 height 18
click at [1053, 304] on link "Click here to view and download it." at bounding box center [951, 310] width 227 height 18
click at [1085, 302] on p "Want access to the slideshow? Click here to view and download it." at bounding box center [869, 311] width 1284 height 23
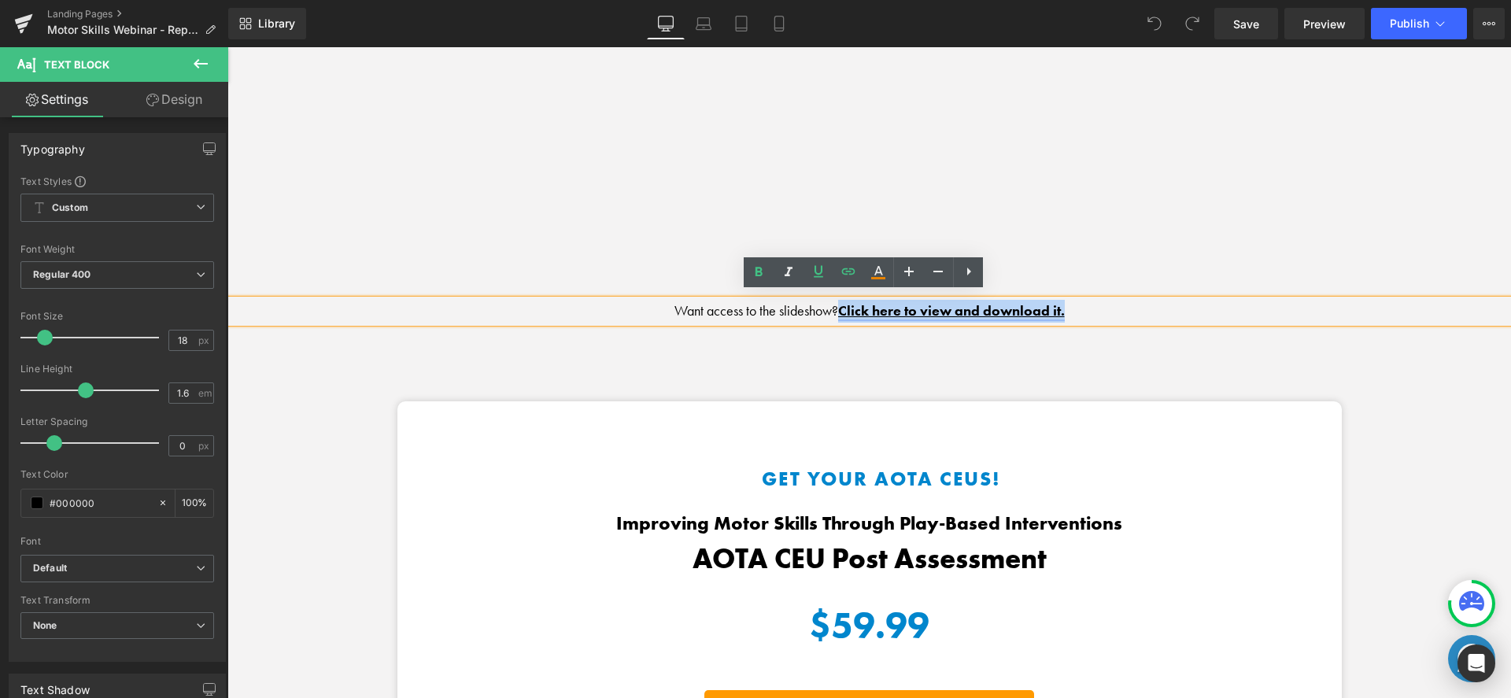
drag, startPoint x: 1085, startPoint y: 302, endPoint x: 836, endPoint y: 302, distance: 248.7
click at [836, 302] on p "Want access to the slideshow? Click here to view and download it." at bounding box center [869, 311] width 1284 height 23
click at [970, 266] on icon at bounding box center [969, 271] width 19 height 19
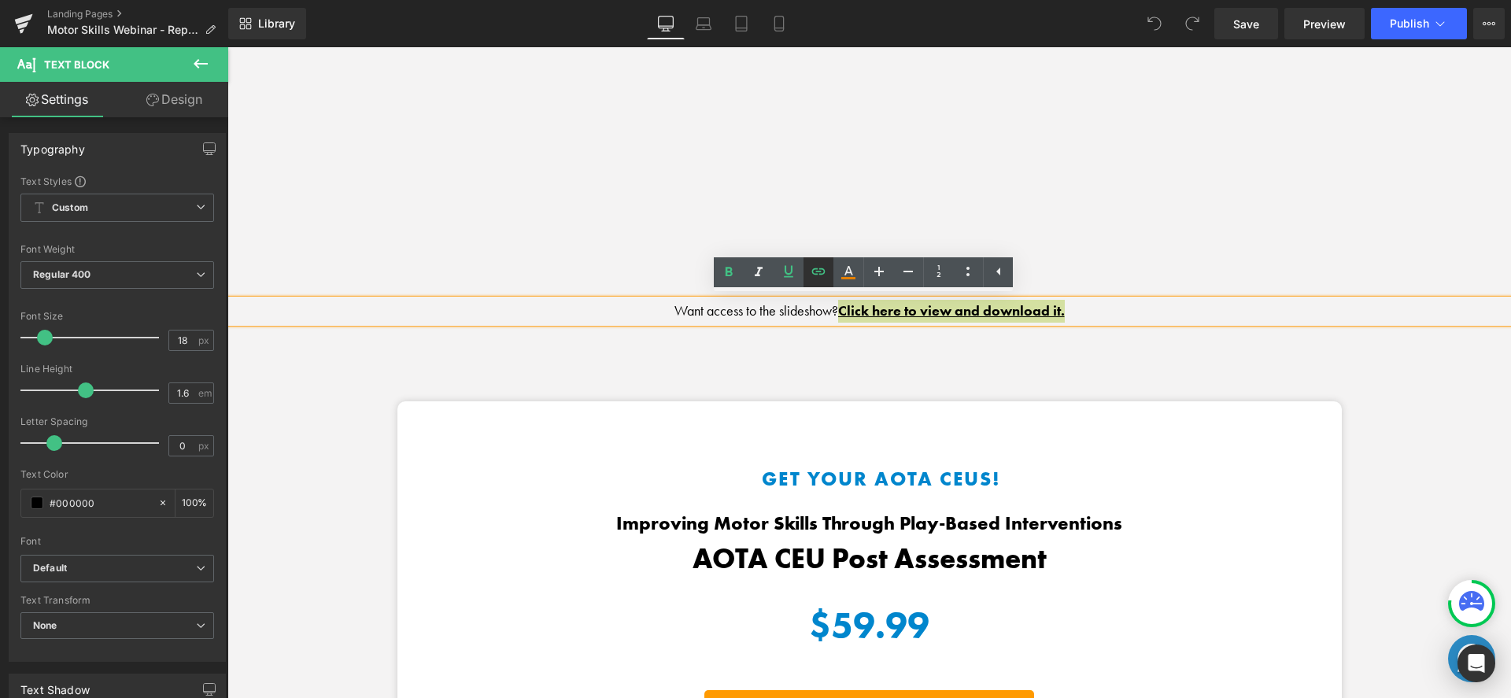
click at [812, 269] on icon at bounding box center [818, 271] width 13 height 6
click at [1135, 335] on icon "button" at bounding box center [1128, 340] width 19 height 19
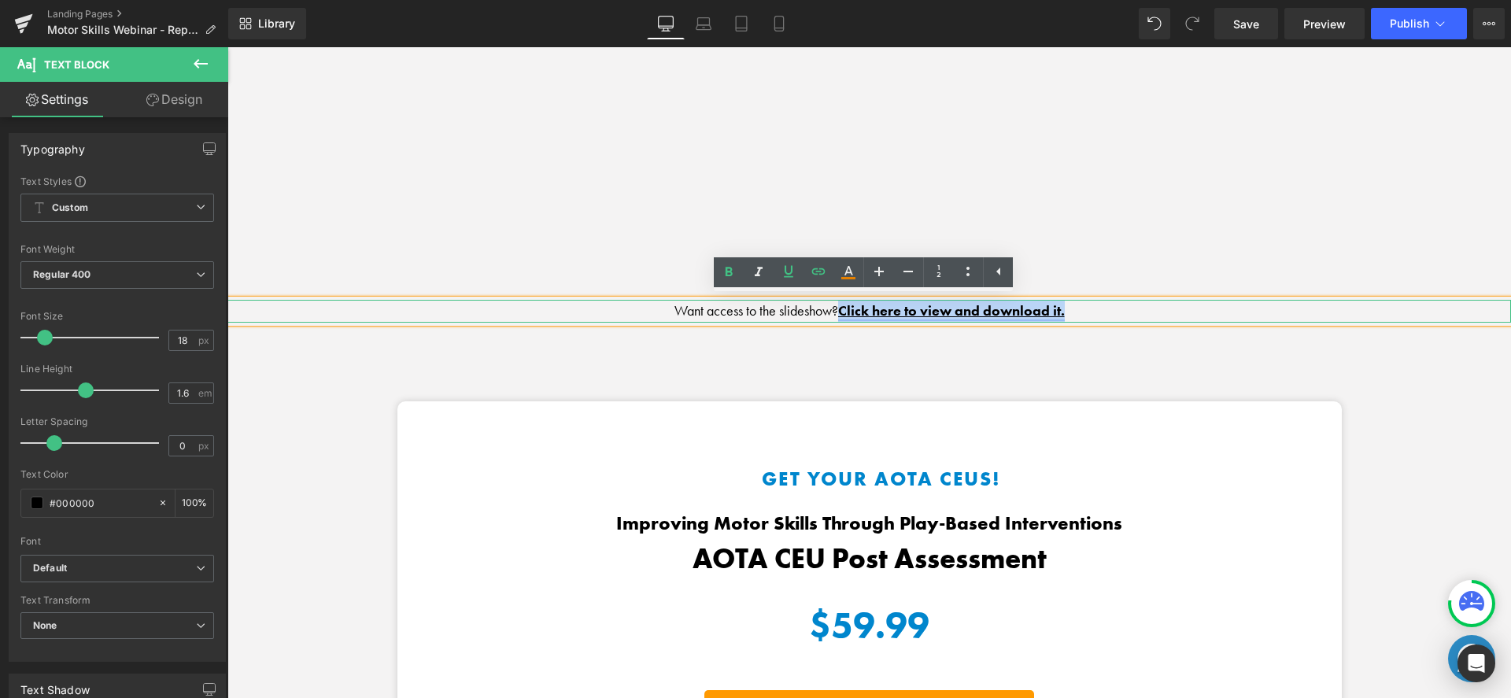
click at [997, 308] on link "Click here to view and download it." at bounding box center [951, 310] width 227 height 18
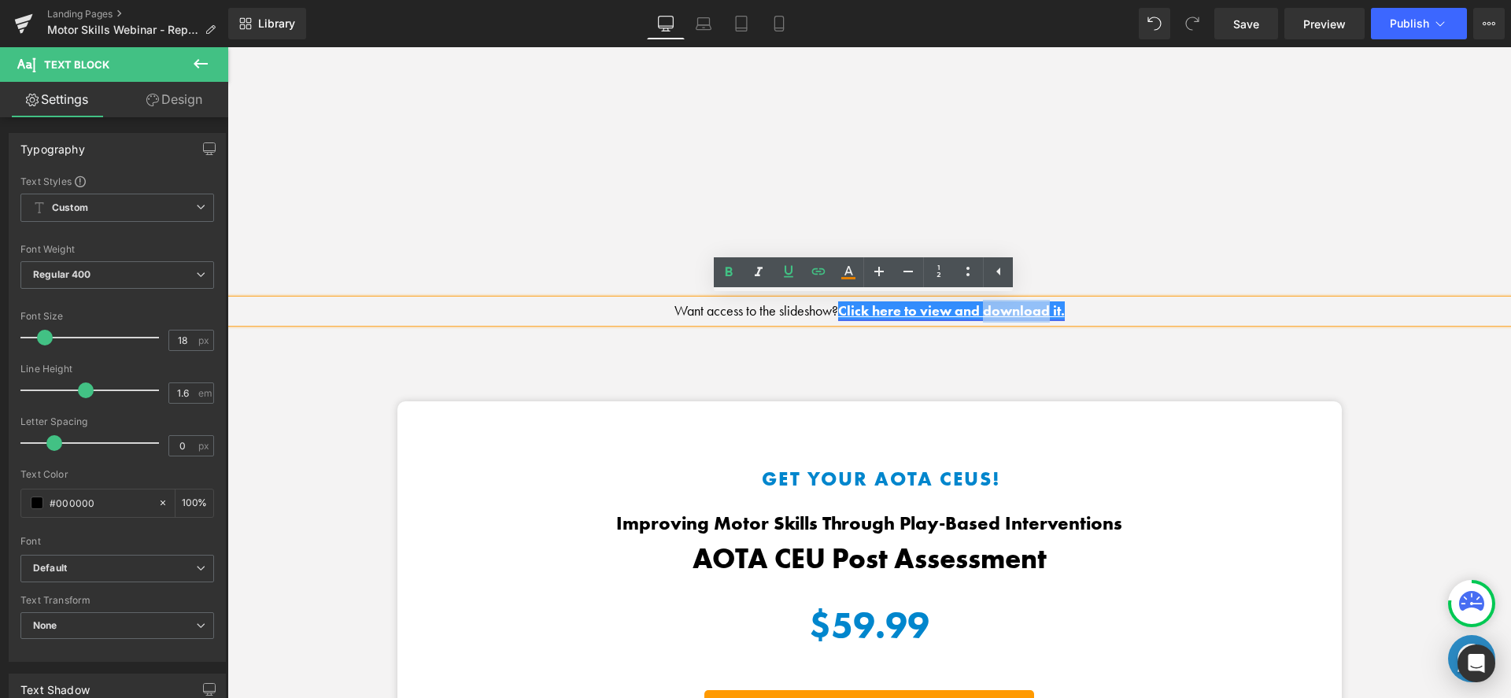
click at [997, 308] on link "Click here to view and download it." at bounding box center [951, 310] width 227 height 18
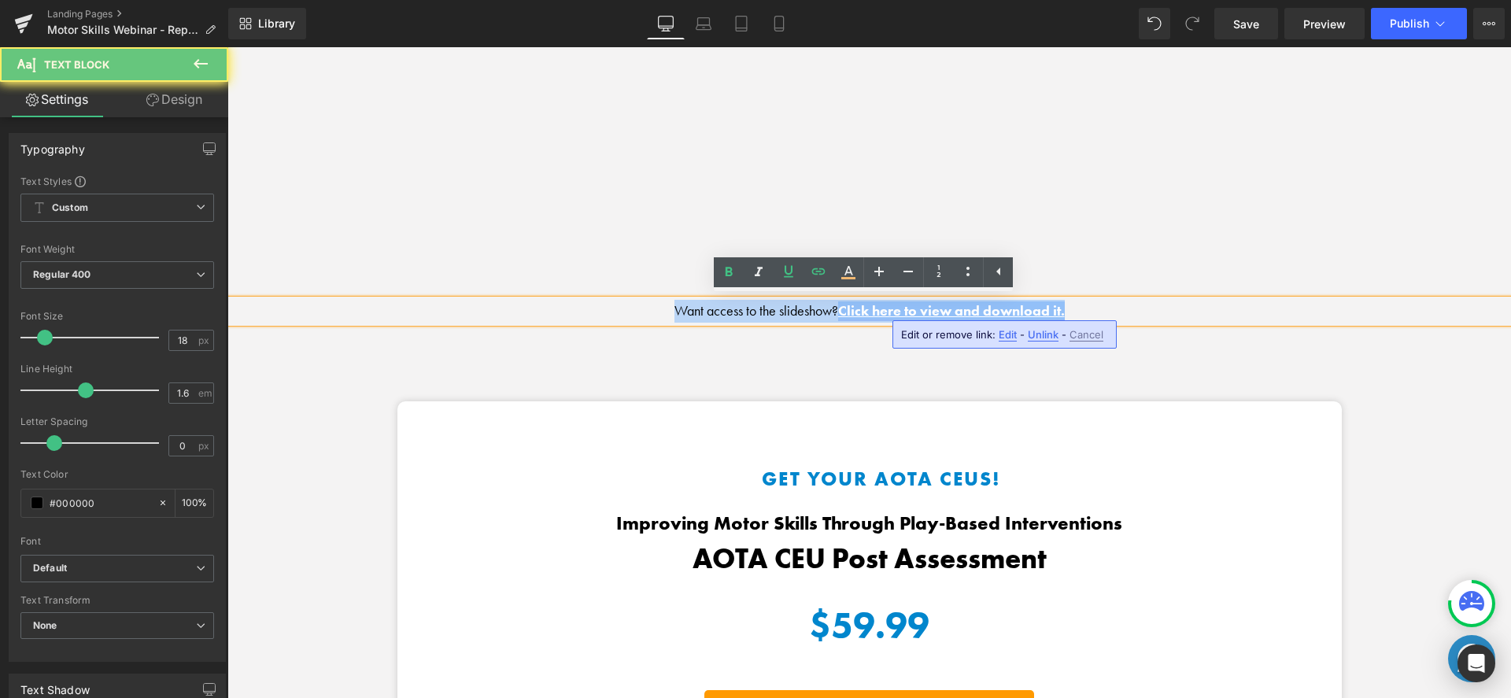
click at [997, 308] on link "Click here to view and download it." at bounding box center [951, 310] width 227 height 18
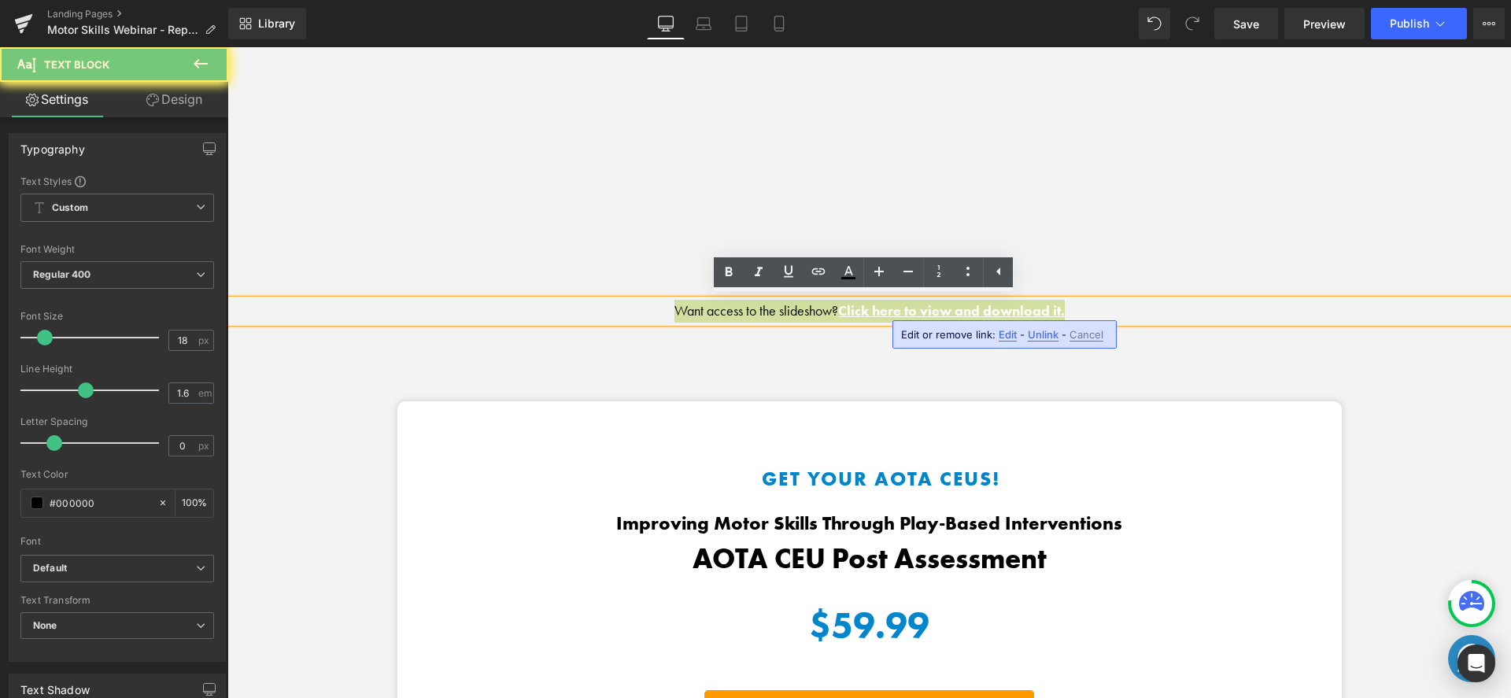
click at [1010, 328] on span "Edit" at bounding box center [1008, 334] width 18 height 13
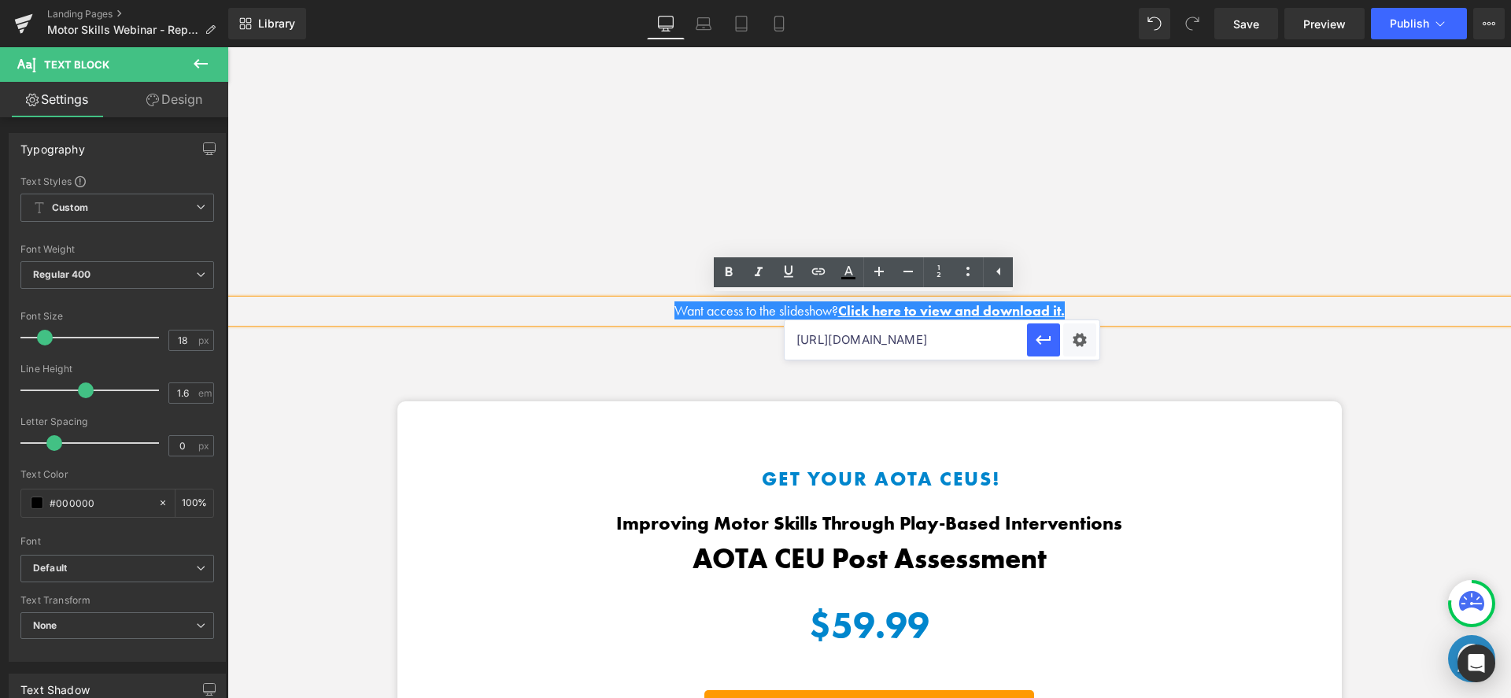
click at [1159, 306] on p "Want access to the slideshow? Click here to view and download it." at bounding box center [869, 311] width 1284 height 23
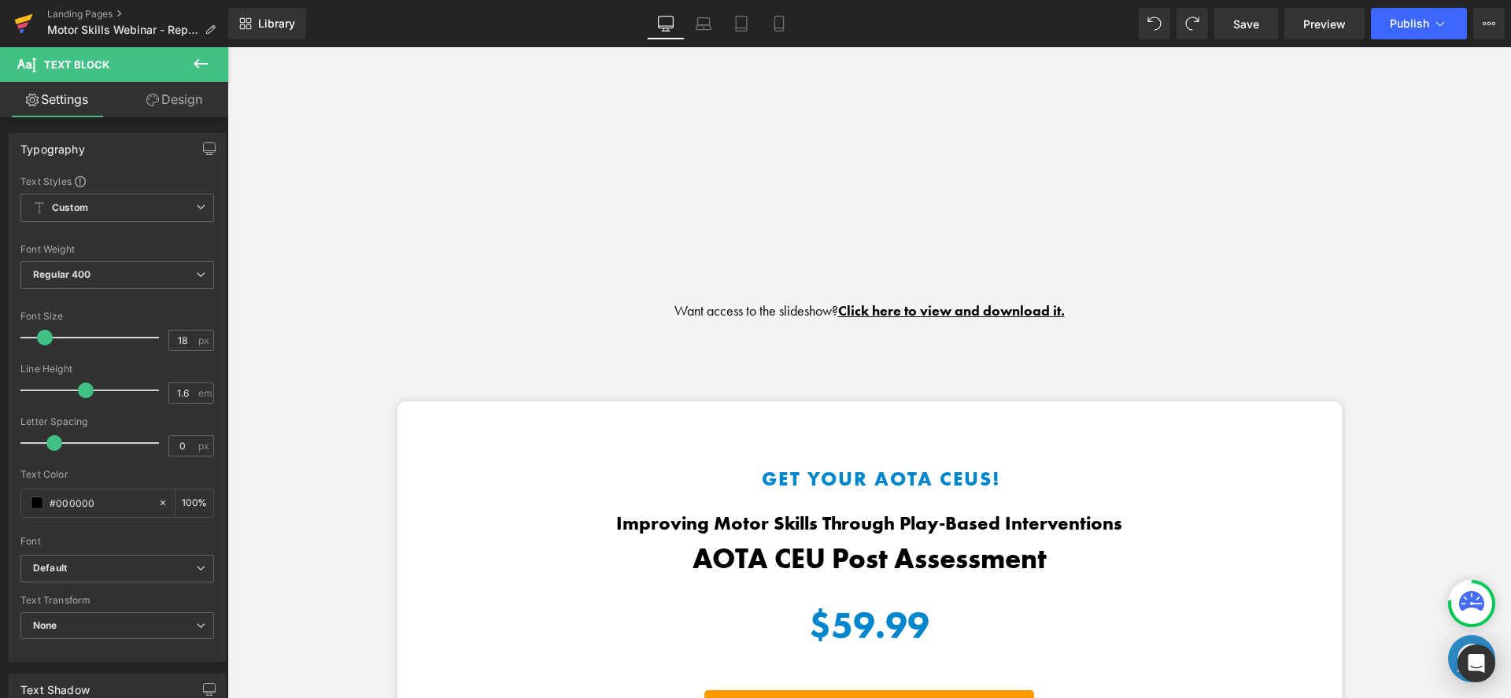
click at [19, 21] on icon at bounding box center [24, 19] width 18 height 10
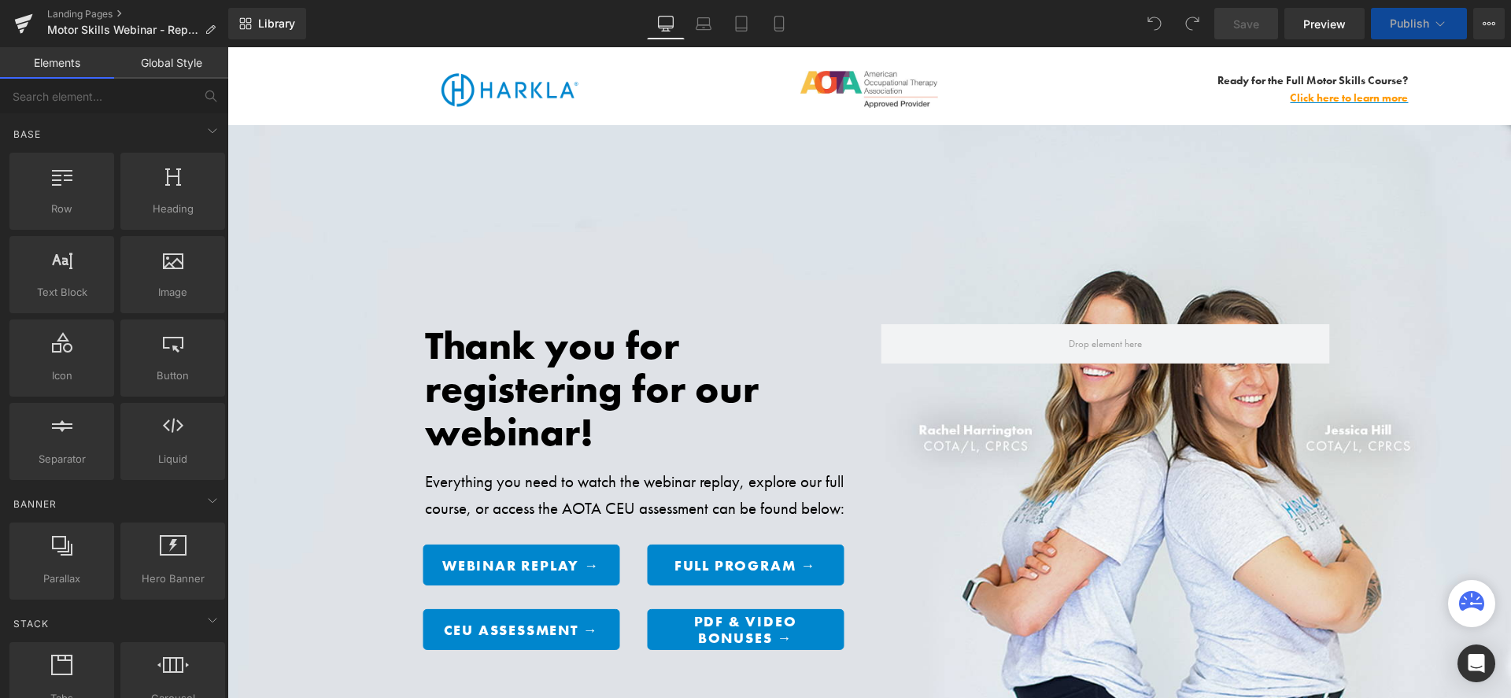
click at [11, 52] on link "Elements" at bounding box center [57, 62] width 114 height 31
click at [17, 33] on icon at bounding box center [23, 23] width 19 height 39
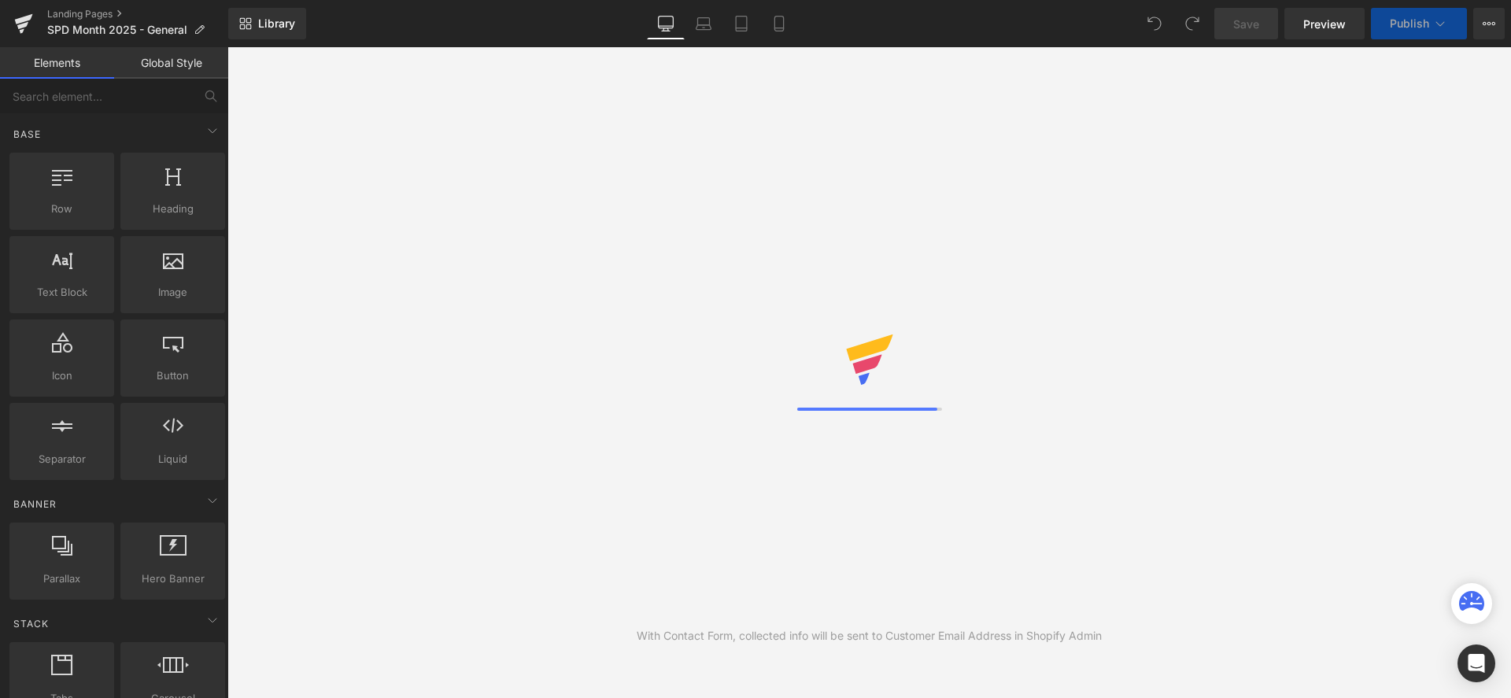
click at [1121, 31] on div "Library Desktop Desktop Laptop Tablet Mobile Save Preview Publish Scheduled Vie…" at bounding box center [869, 23] width 1283 height 31
click at [1060, 56] on div "With Contact Form, collected info will be sent to Customer Email Address in Sho…" at bounding box center [869, 372] width 1284 height 651
click at [1049, 5] on div "Library Desktop Desktop Laptop Tablet Mobile Save Preview Publish Scheduled Vie…" at bounding box center [869, 23] width 1283 height 47
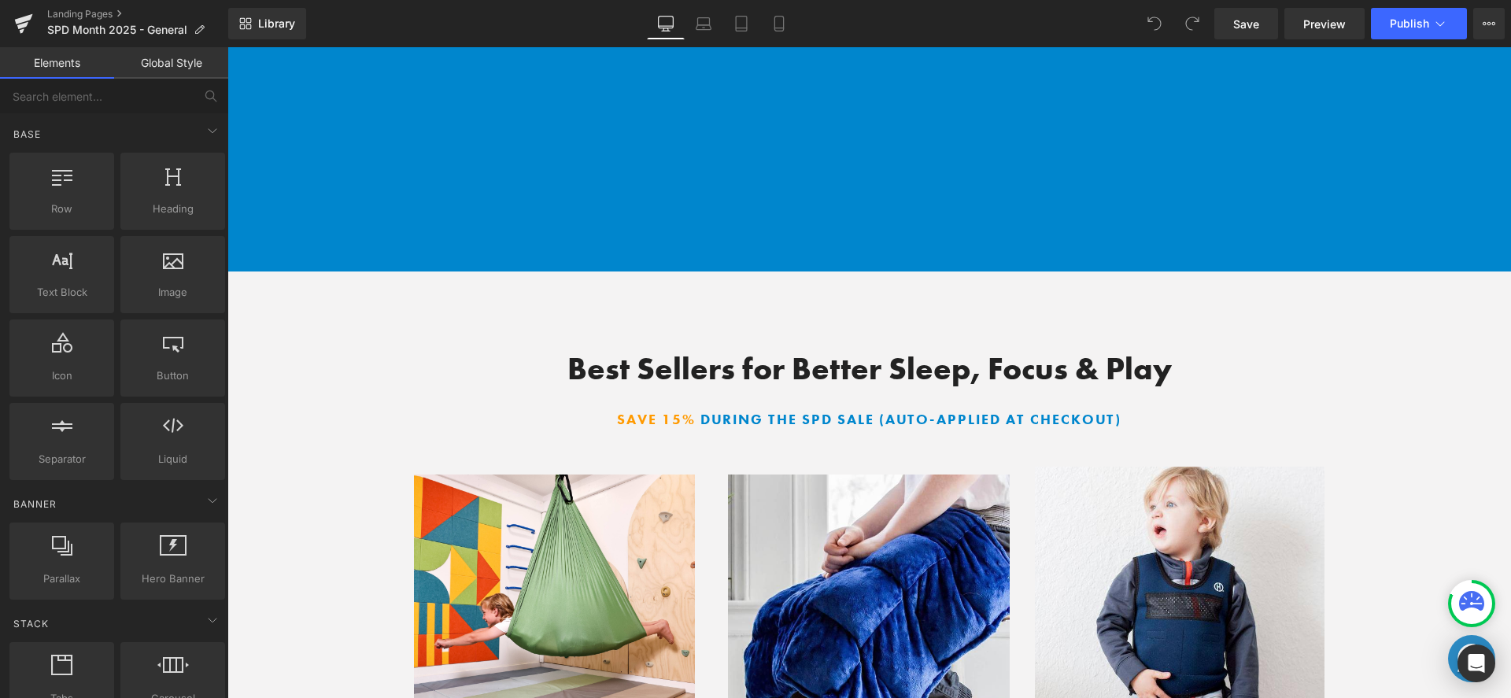
scroll to position [6081, 0]
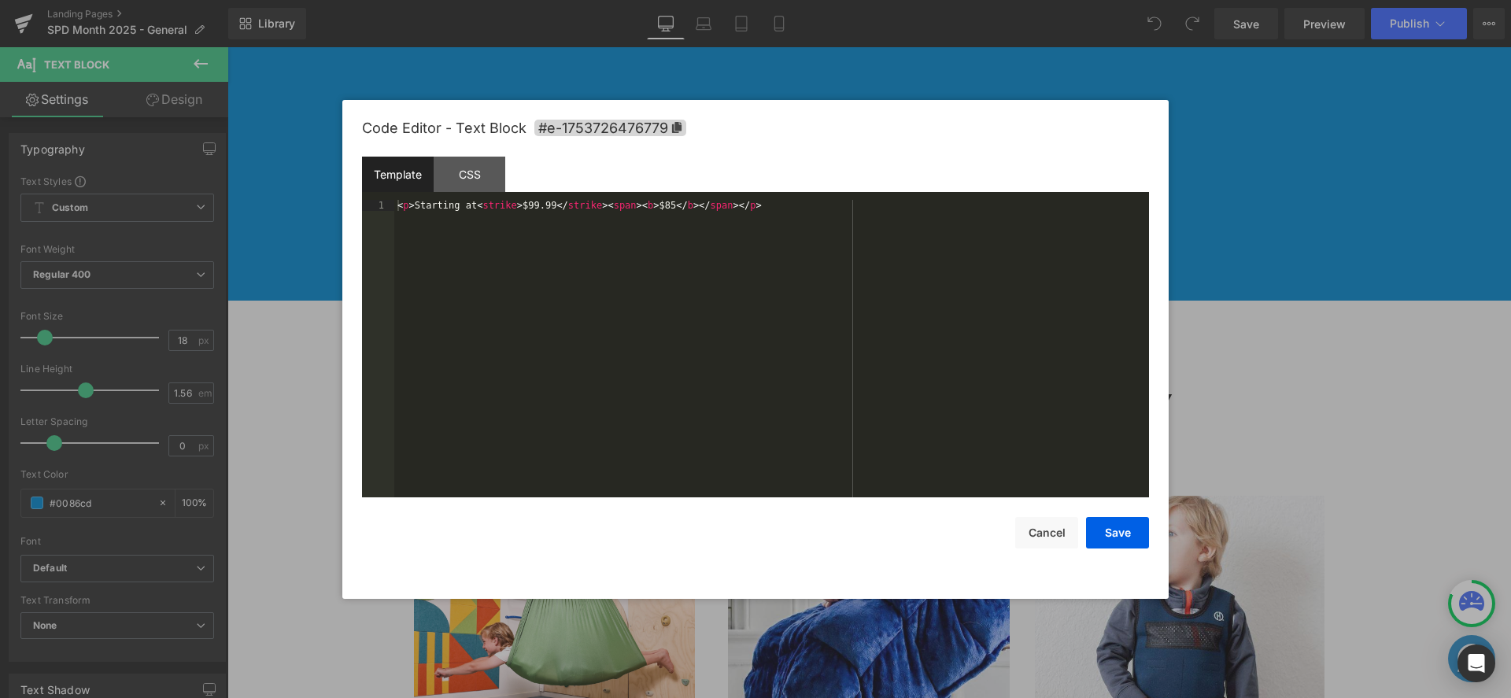
click at [590, 0] on div "You are previewing how the will restyle your page. You can not edit Elements in…" at bounding box center [755, 0] width 1511 height 0
drag, startPoint x: 479, startPoint y: 208, endPoint x: 612, endPoint y: 205, distance: 132.3
click at [612, 205] on div "< p > Starting at < strike > $99.99 </ strike > < span > < b > $85 </ b > </ sp…" at bounding box center [771, 360] width 755 height 320
click at [1059, 536] on button "Cancel" at bounding box center [1046, 532] width 63 height 31
